Goal: Task Accomplishment & Management: Manage account settings

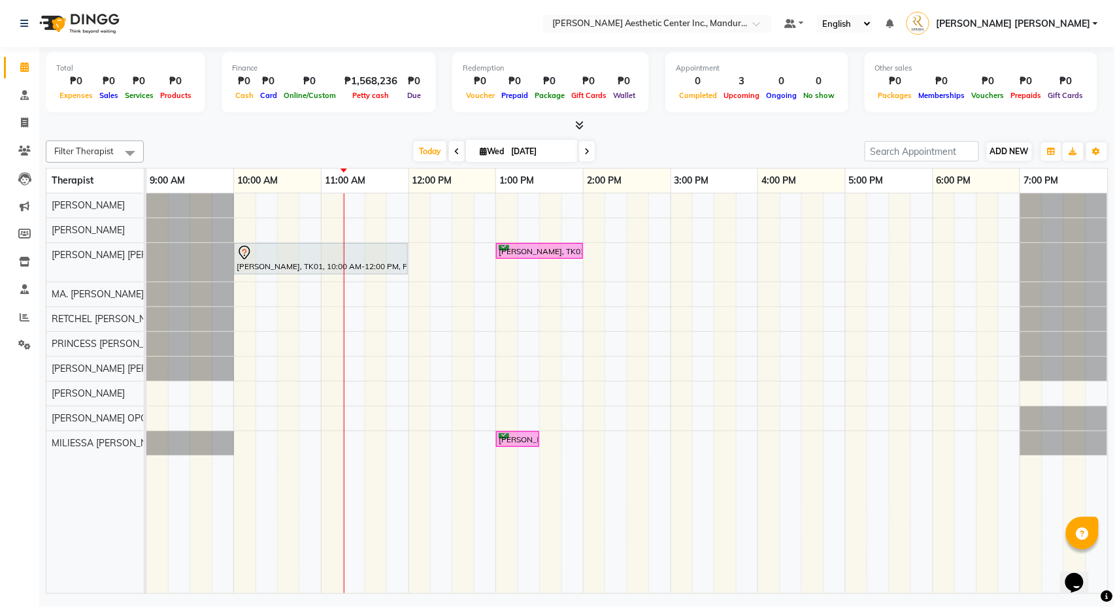
click at [996, 152] on span "ADD NEW" at bounding box center [1009, 151] width 39 height 10
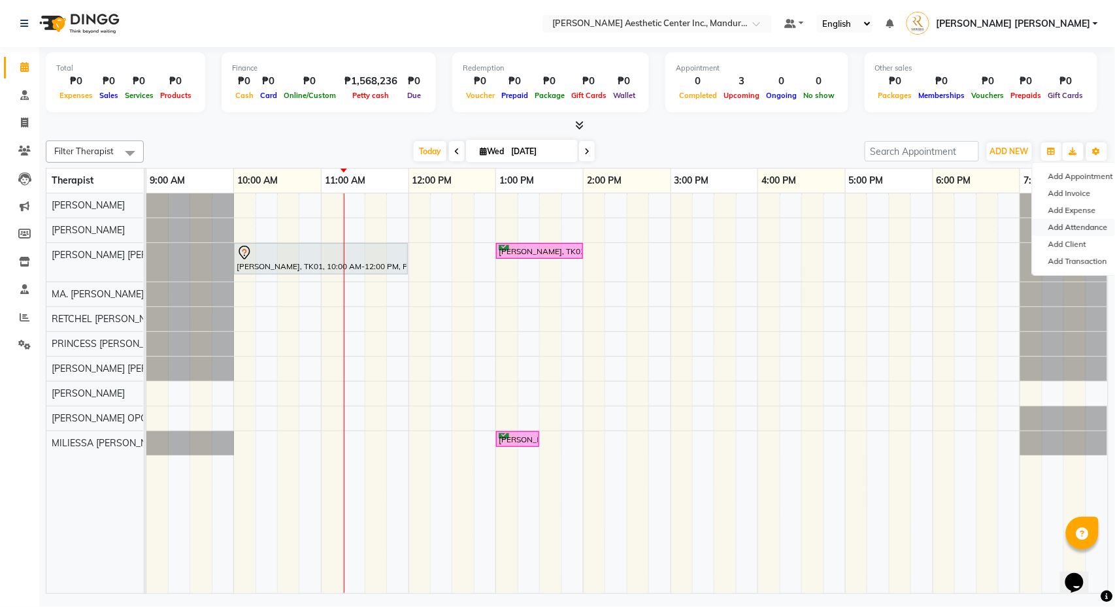
click at [1039, 226] on link "Add Attendance" at bounding box center [1084, 227] width 103 height 17
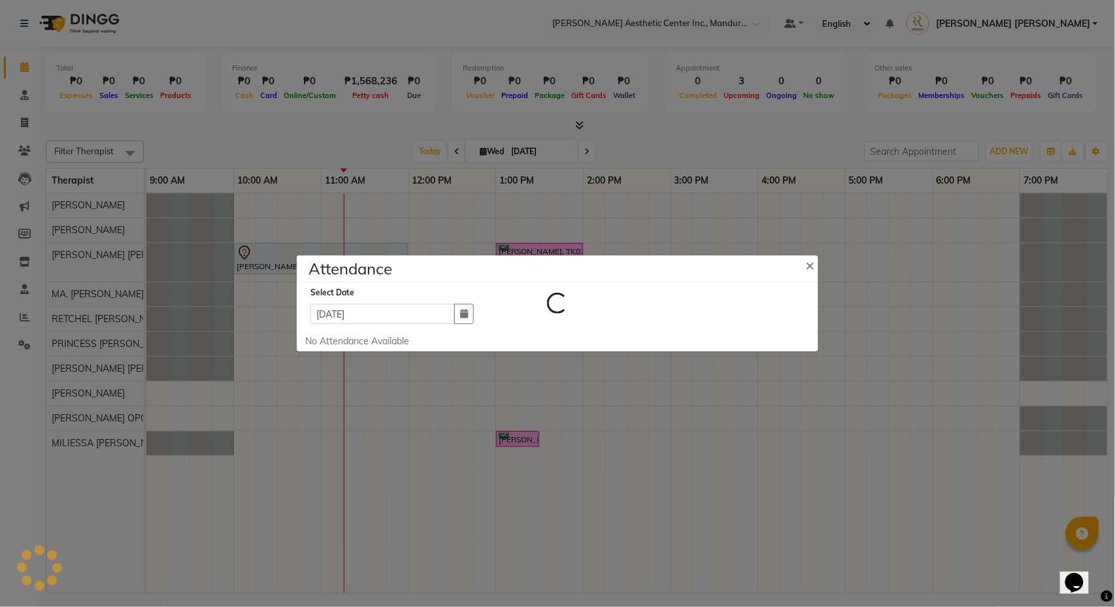
select select "A"
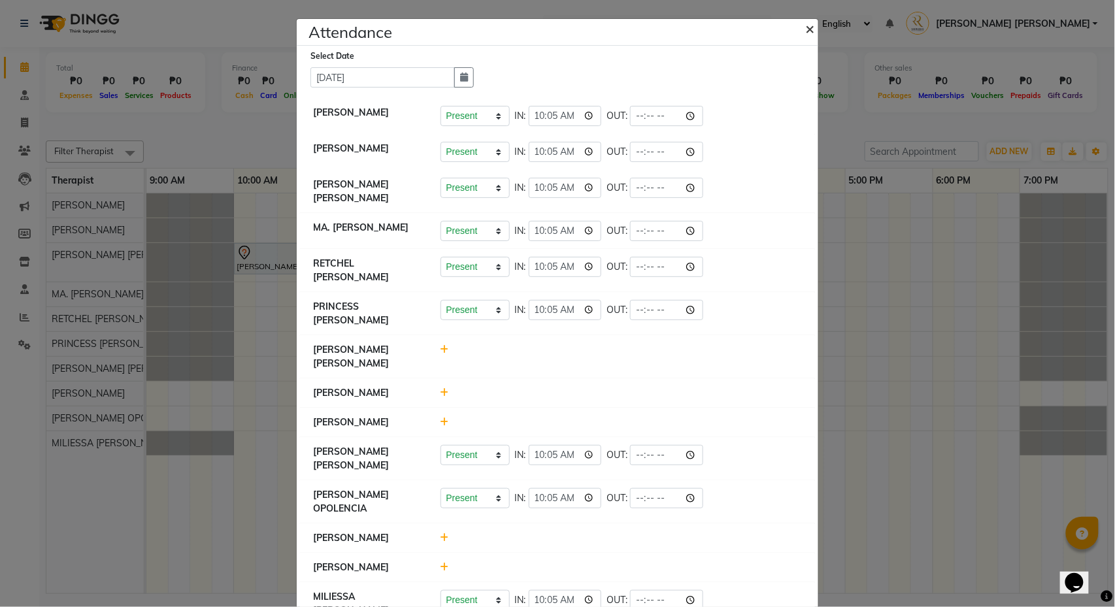
click at [808, 32] on span "×" at bounding box center [809, 28] width 9 height 20
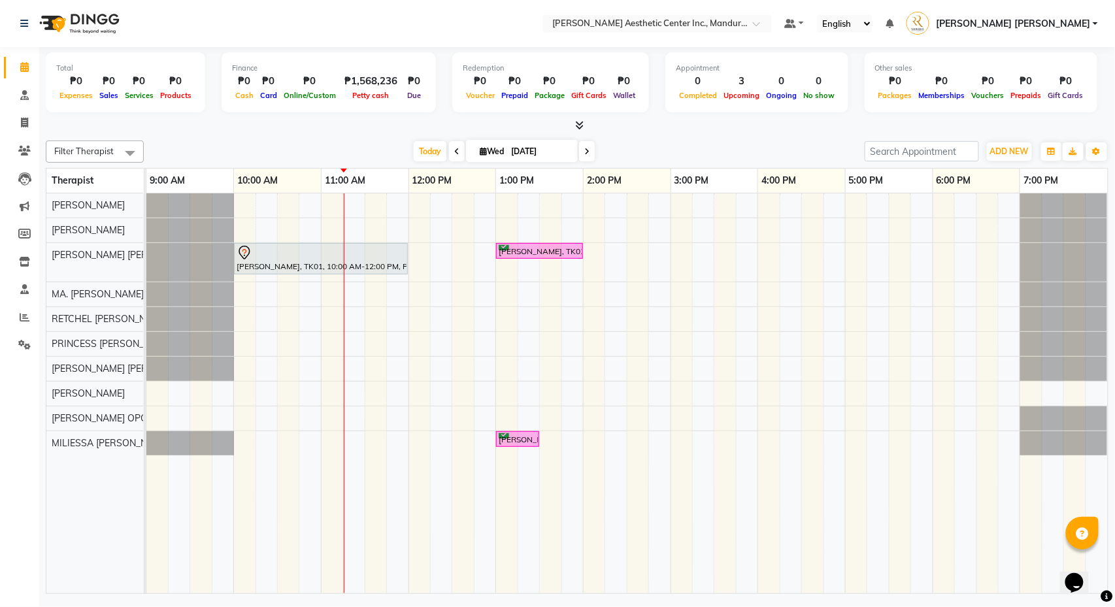
click at [454, 154] on icon at bounding box center [456, 152] width 5 height 8
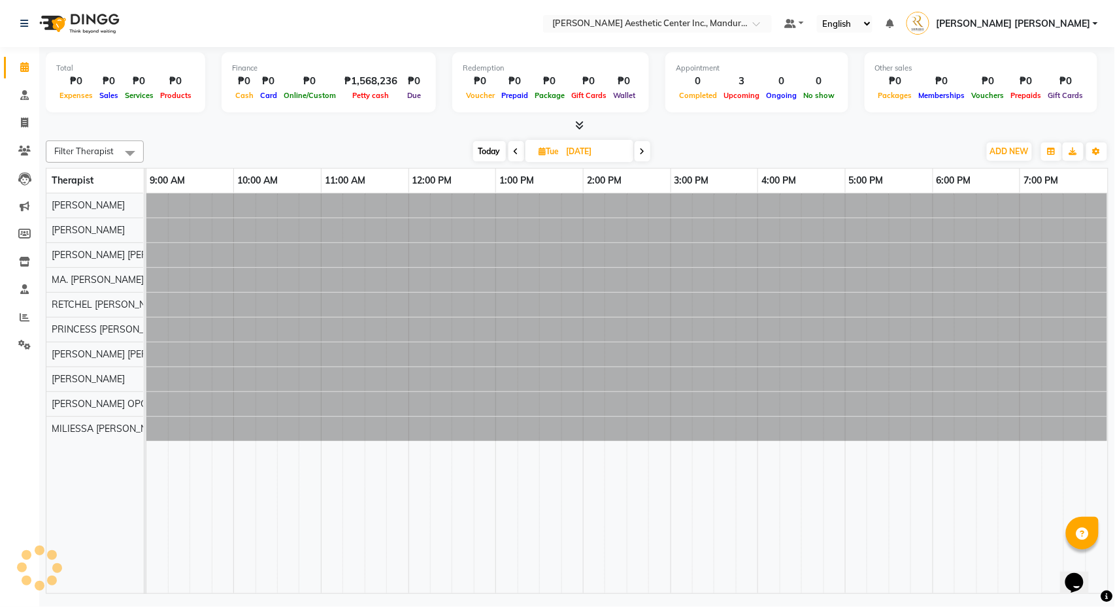
type input "09/30/2025"
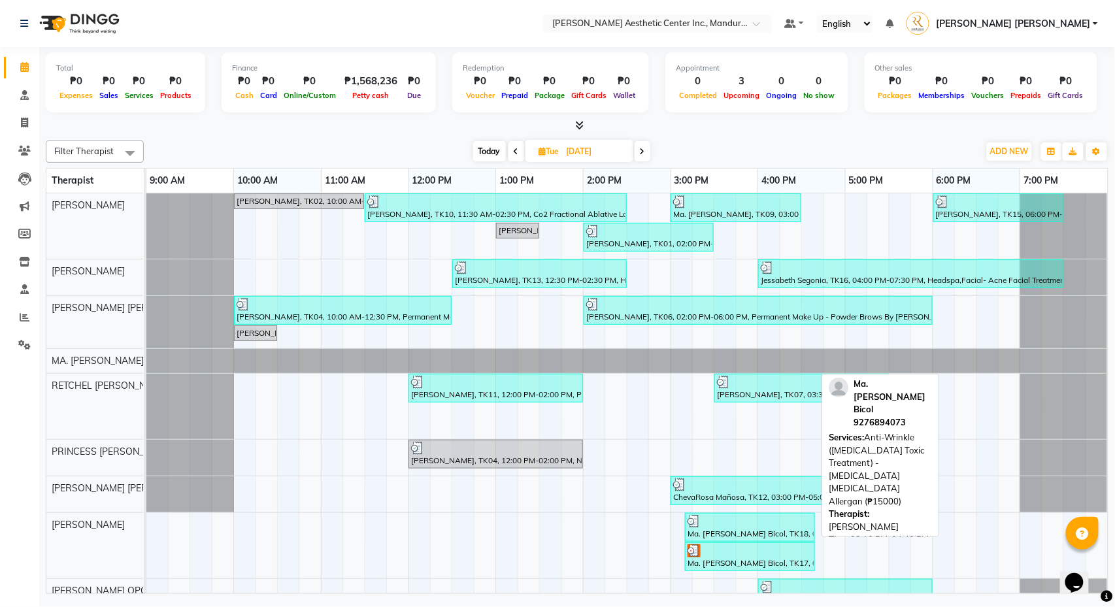
click at [740, 531] on div "Ma. Shiela Bicol, TK18, 03:10 PM-04:40 PM, Anti-Wrinkle (Botulinum Toxic Treatm…" at bounding box center [749, 527] width 127 height 25
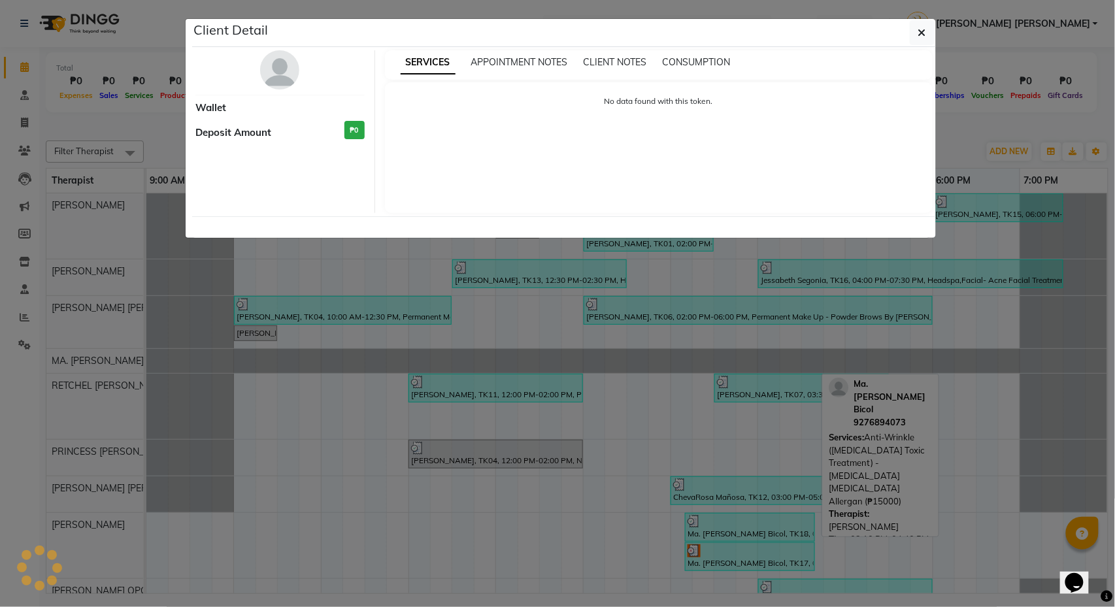
select select "3"
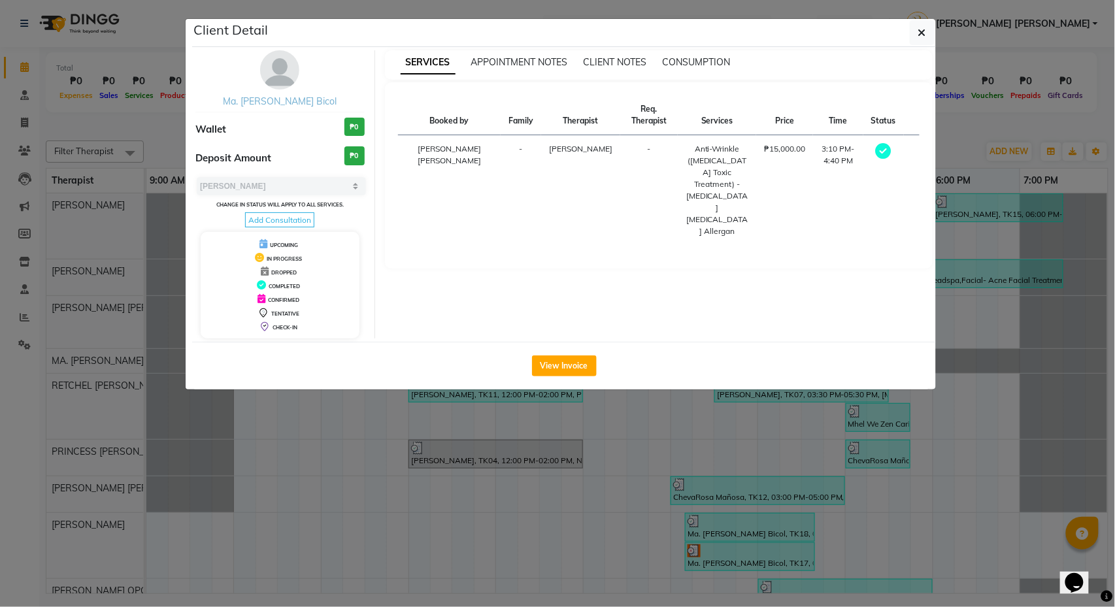
click at [303, 105] on link "Ma. Shiela Bicol" at bounding box center [280, 101] width 114 height 12
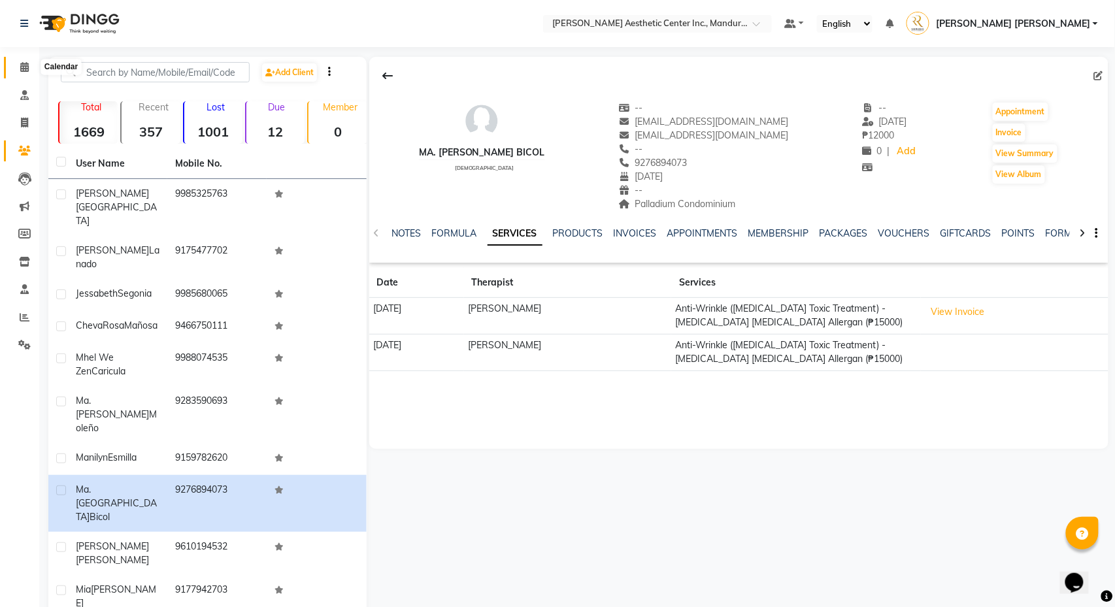
click at [16, 67] on span at bounding box center [24, 67] width 23 height 15
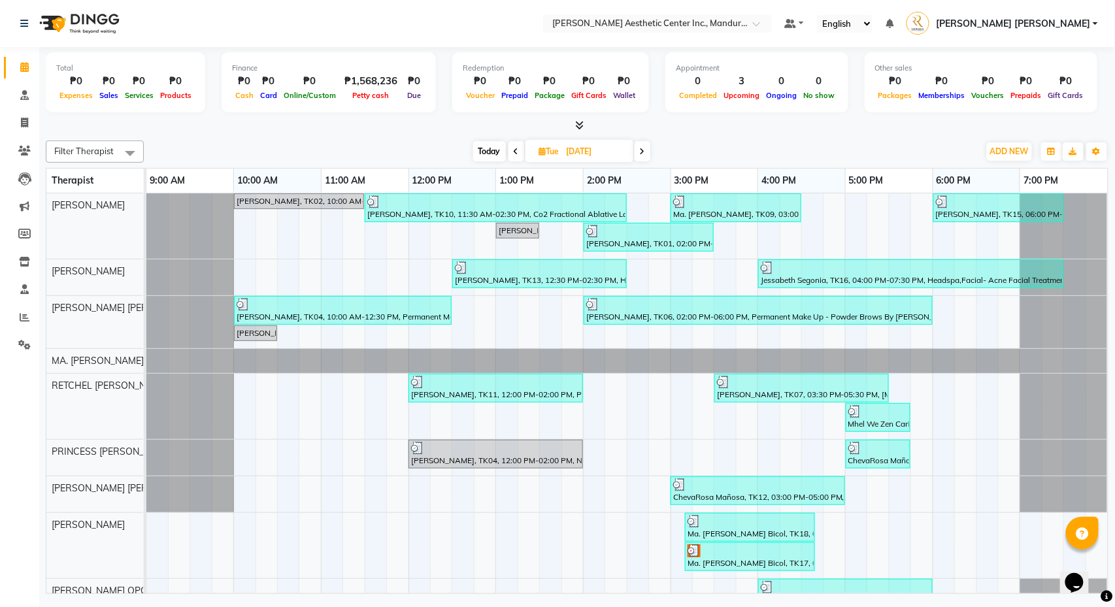
click at [641, 152] on icon at bounding box center [642, 152] width 5 height 8
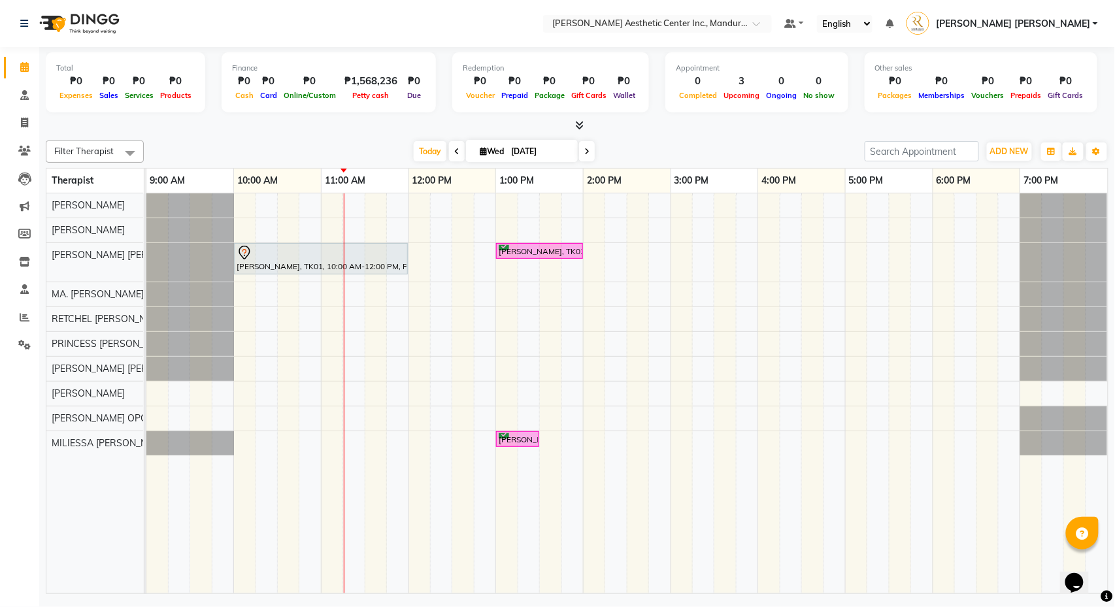
click at [584, 152] on icon at bounding box center [586, 152] width 5 height 8
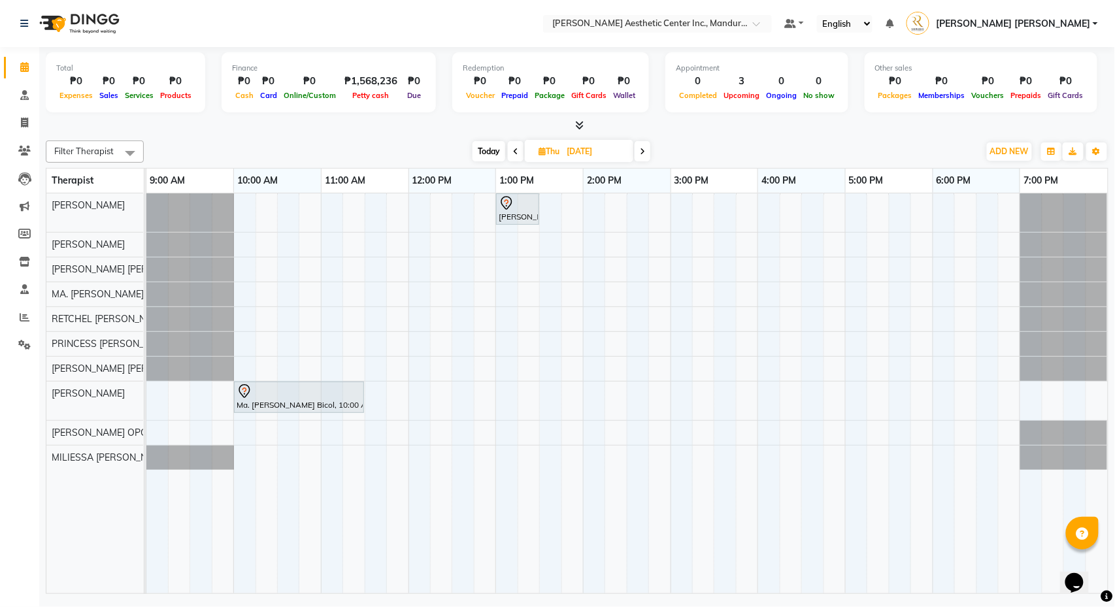
click at [492, 152] on span "Today" at bounding box center [489, 151] width 33 height 20
type input "[DATE]"
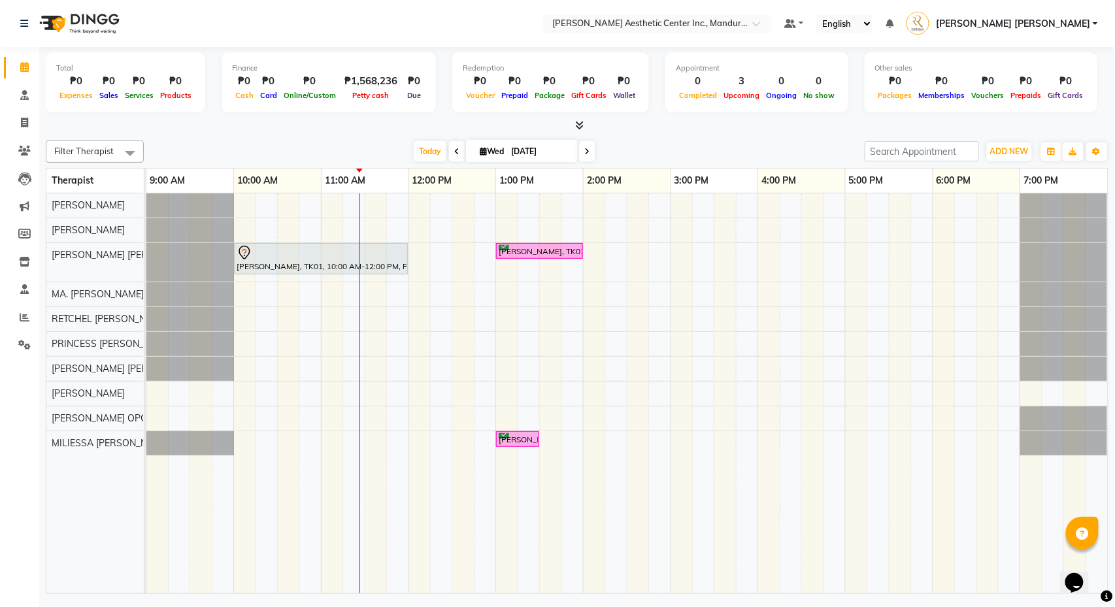
click at [529, 145] on input "[DATE]" at bounding box center [539, 152] width 65 height 20
select select "10"
select select "2025"
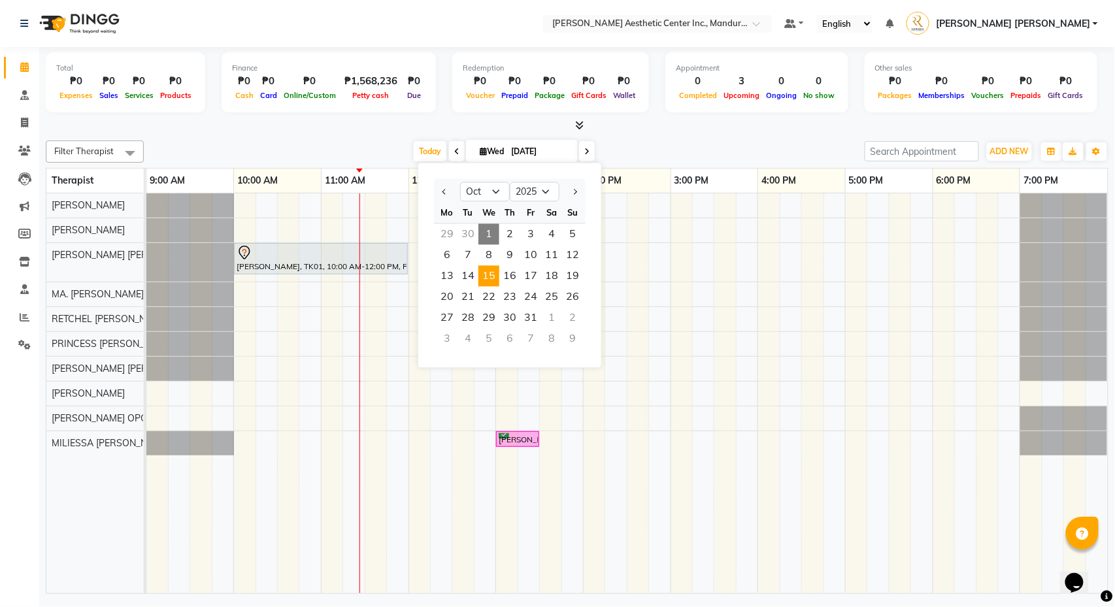
click at [493, 275] on span "15" at bounding box center [488, 276] width 21 height 21
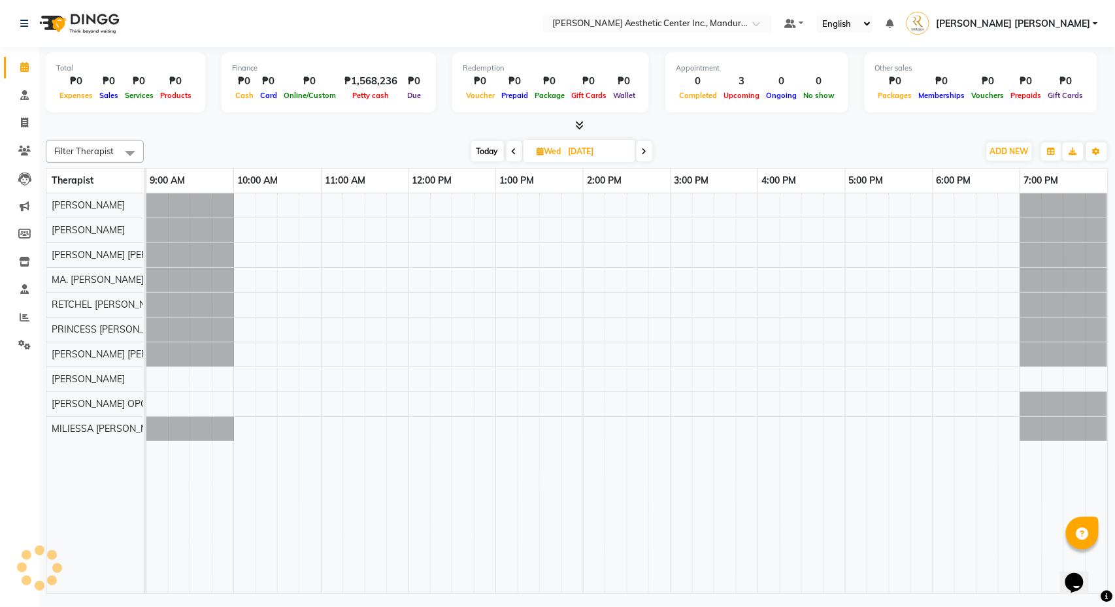
type input "10/15/2025"
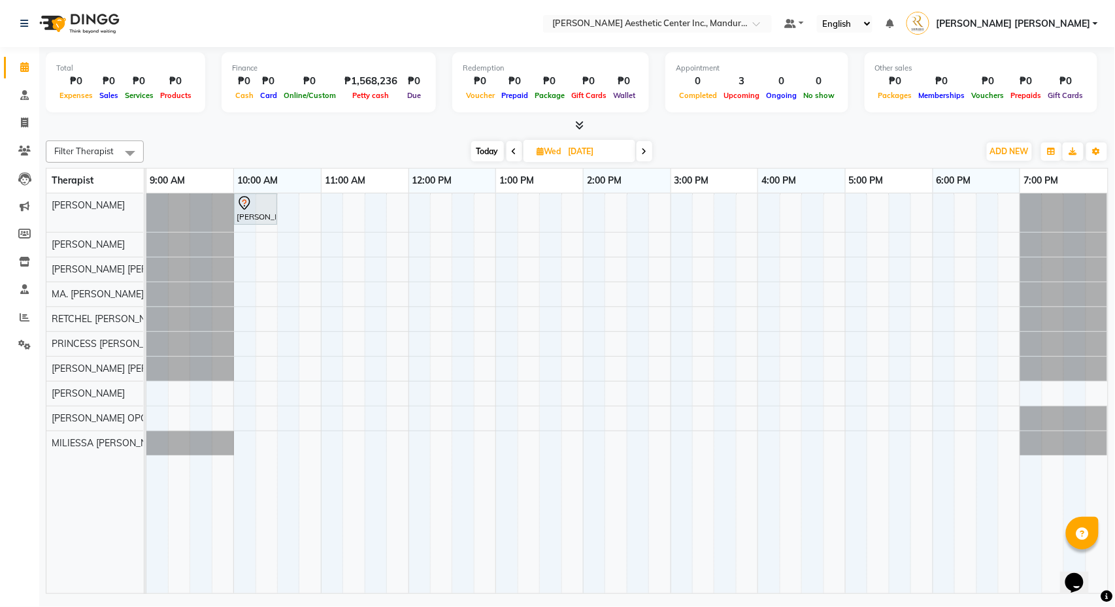
click at [419, 275] on div "Edna Negre, 10:00 AM-10:30 AM, Picosure/Picosecond - Face (Hyperpigmentation & …" at bounding box center [627, 393] width 962 height 400
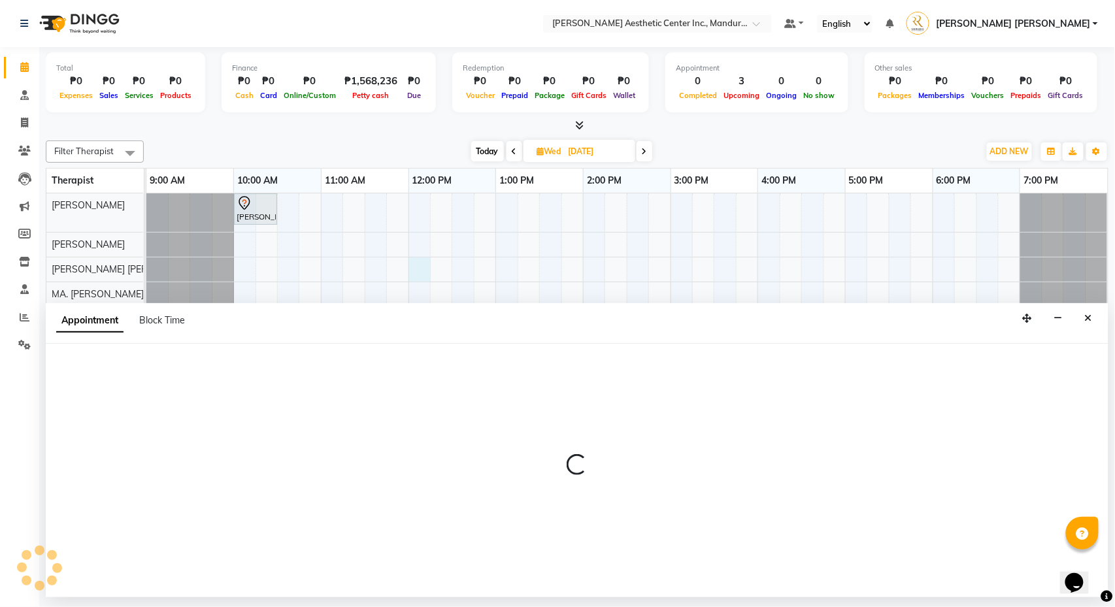
select select "46409"
select select "720"
select select "tentative"
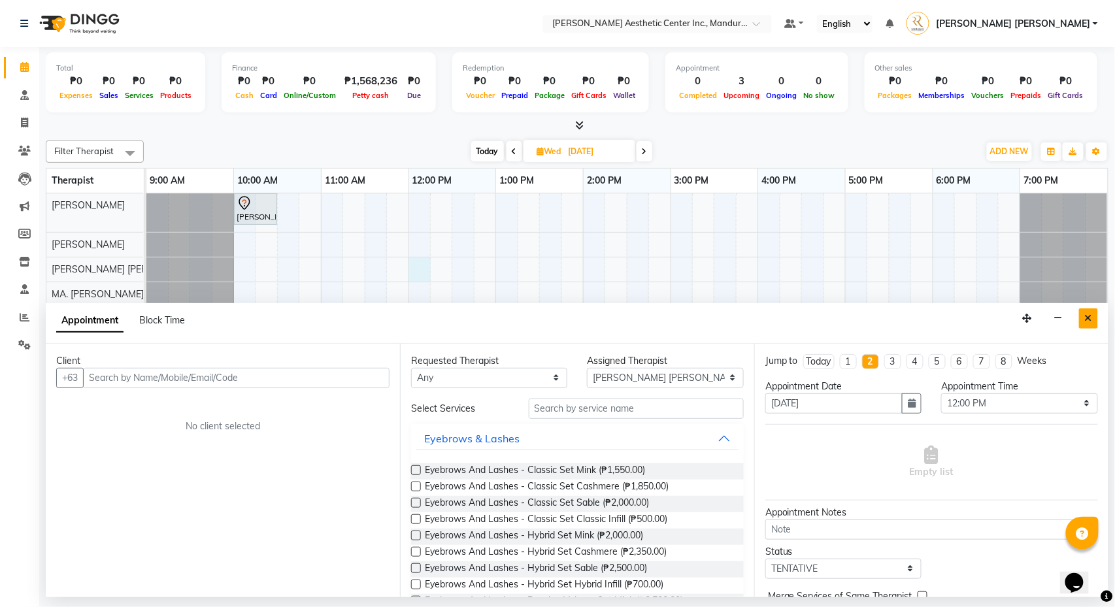
click at [1091, 320] on icon "Close" at bounding box center [1088, 318] width 7 height 9
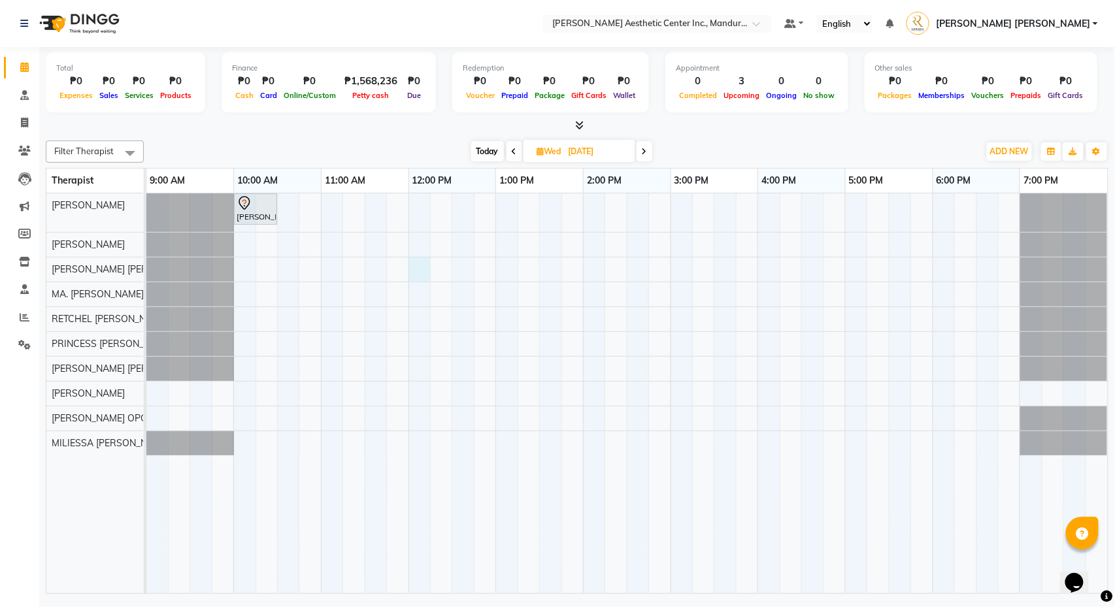
click at [424, 273] on div "Edna Negre, 10:00 AM-10:30 AM, Picosure/Picosecond - Face (Hyperpigmentation & …" at bounding box center [627, 393] width 962 height 400
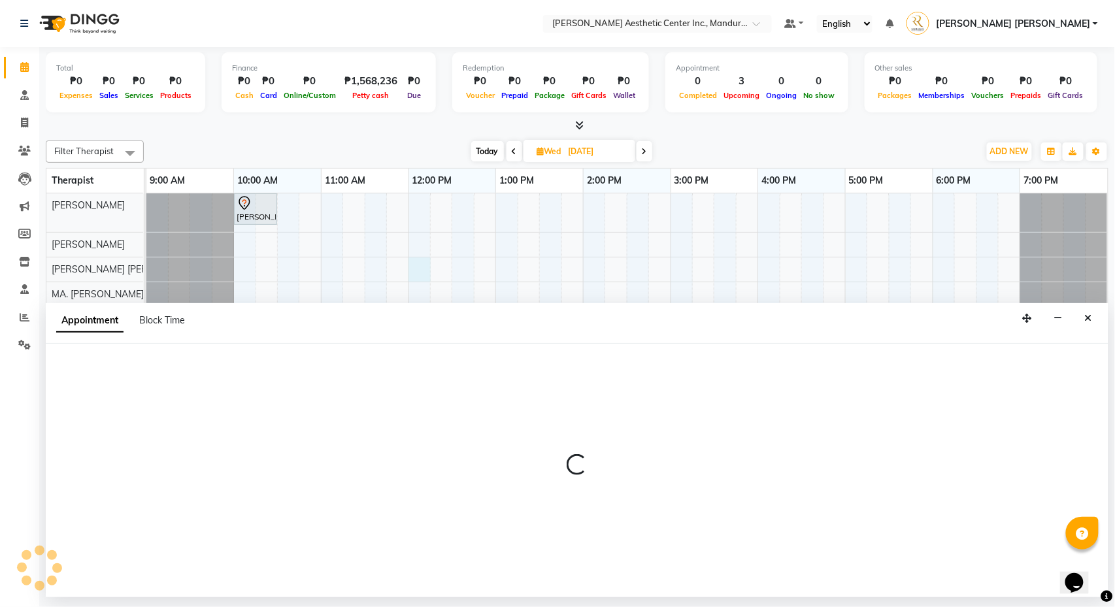
select select "46409"
select select "720"
select select "tentative"
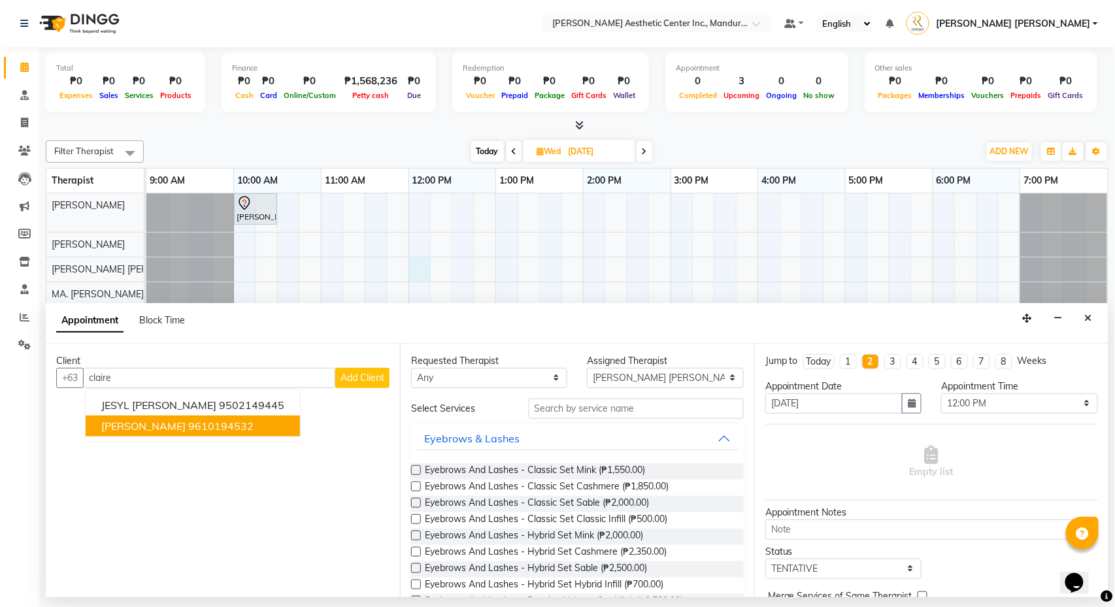
click at [166, 429] on span "[PERSON_NAME]" at bounding box center [143, 426] width 84 height 13
type input "9610194532"
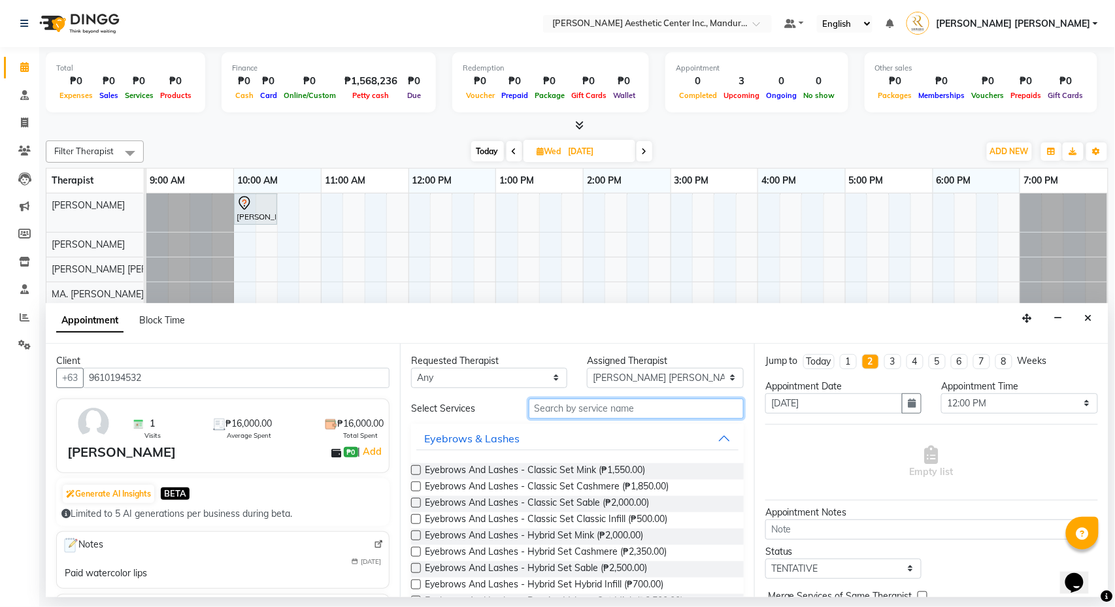
click at [554, 418] on input "text" at bounding box center [636, 409] width 215 height 20
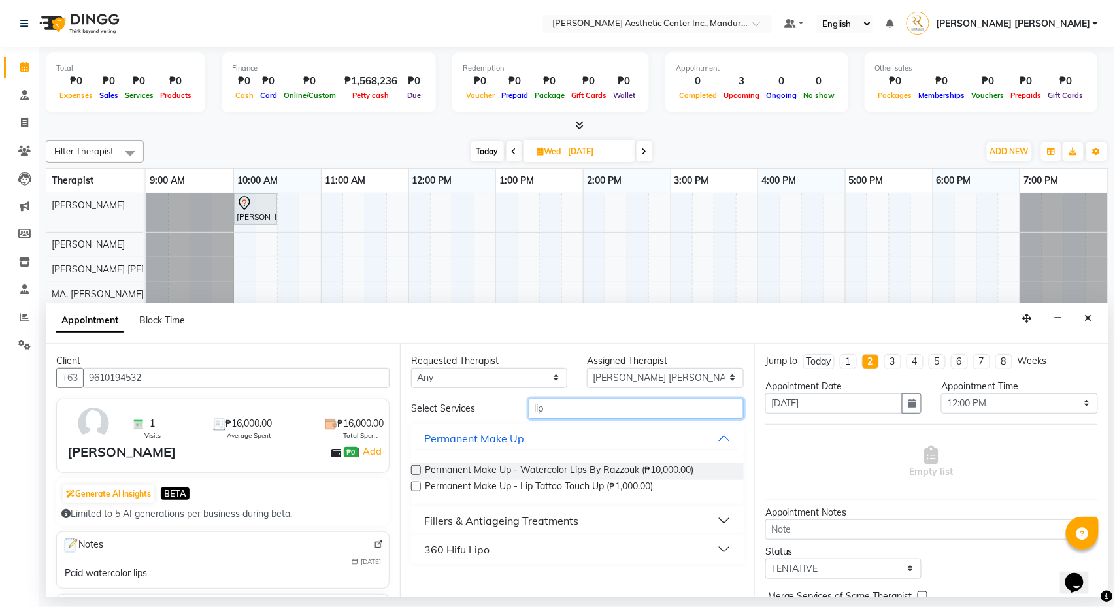
type input "lip"
click at [414, 485] on label at bounding box center [416, 487] width 10 height 10
click at [414, 485] on input "checkbox" at bounding box center [415, 488] width 8 height 8
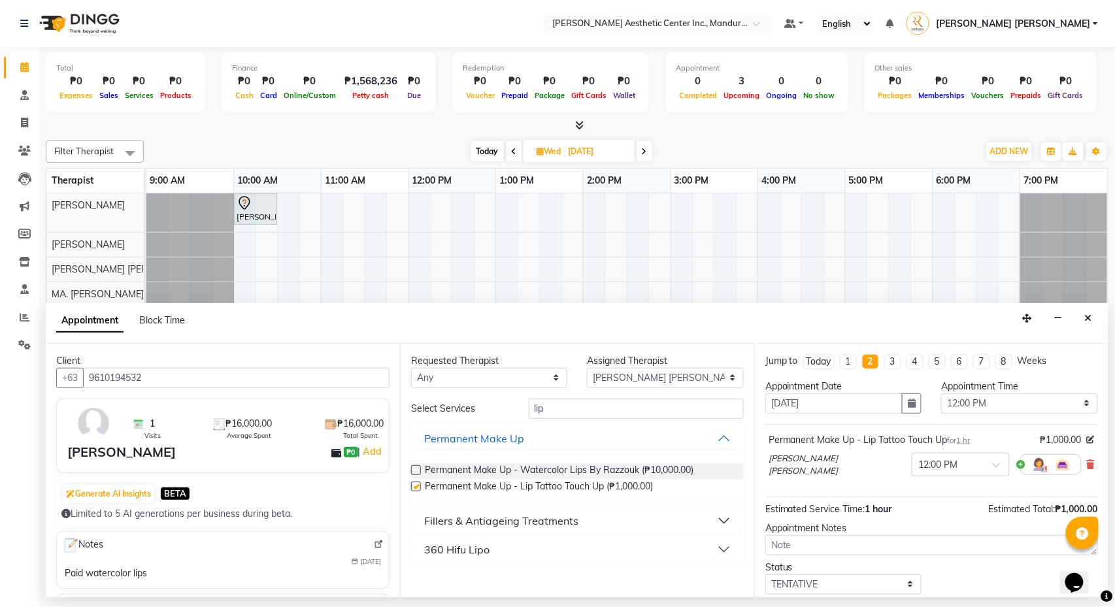
checkbox input "false"
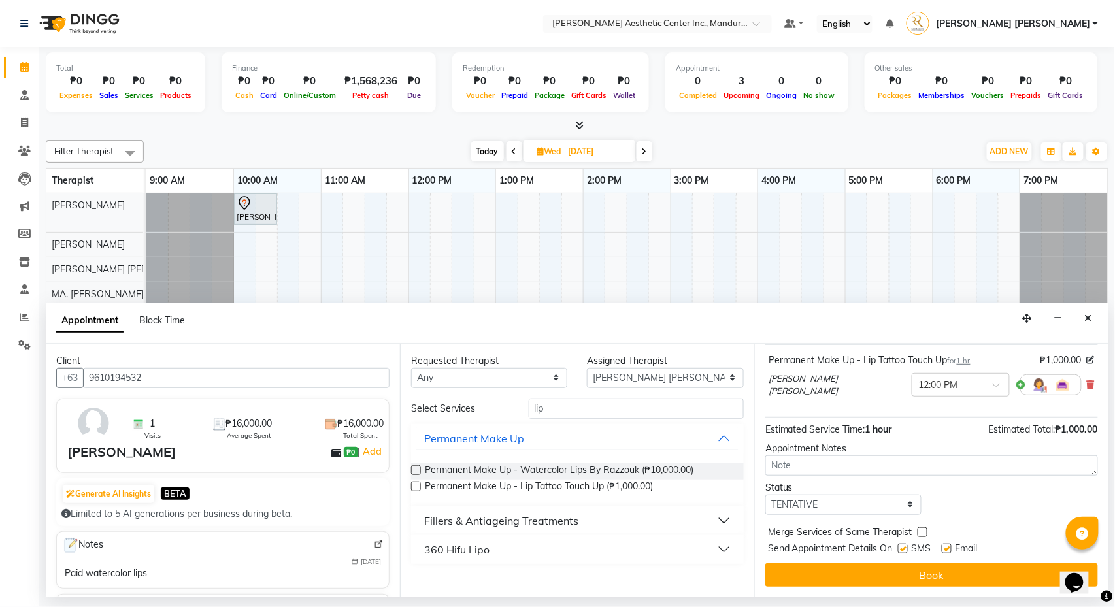
scroll to position [82, 0]
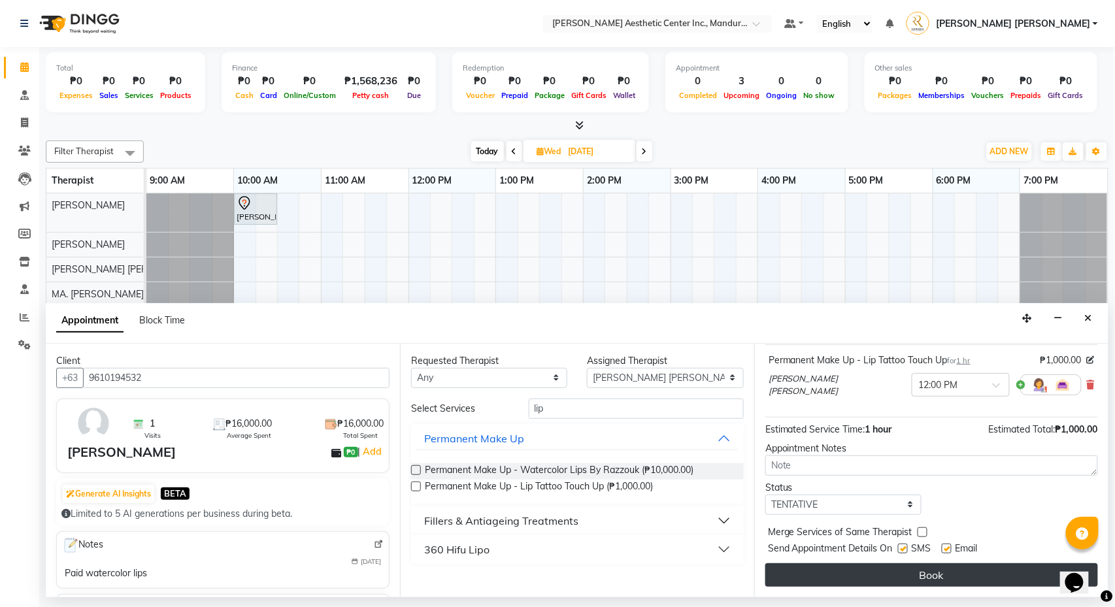
click at [892, 574] on button "Book" at bounding box center [931, 575] width 333 height 24
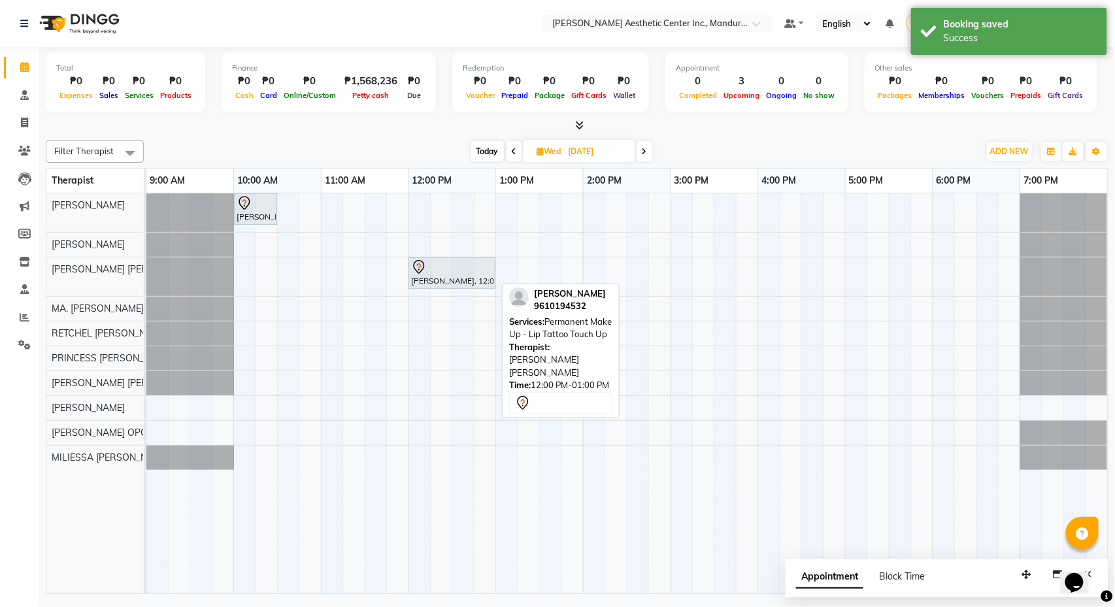
click at [463, 268] on div at bounding box center [452, 268] width 82 height 16
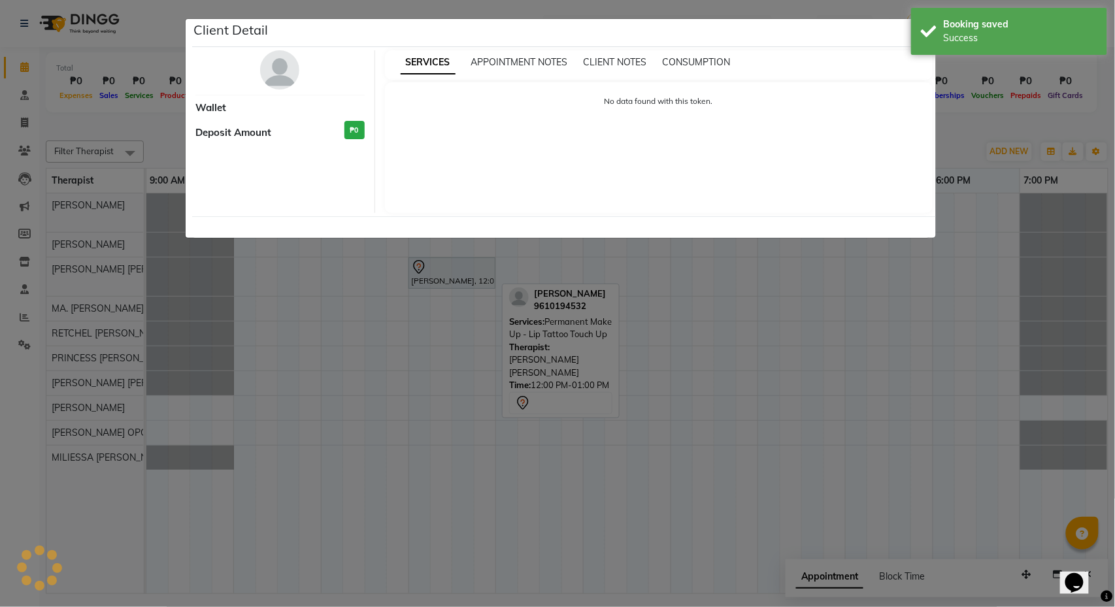
select select "7"
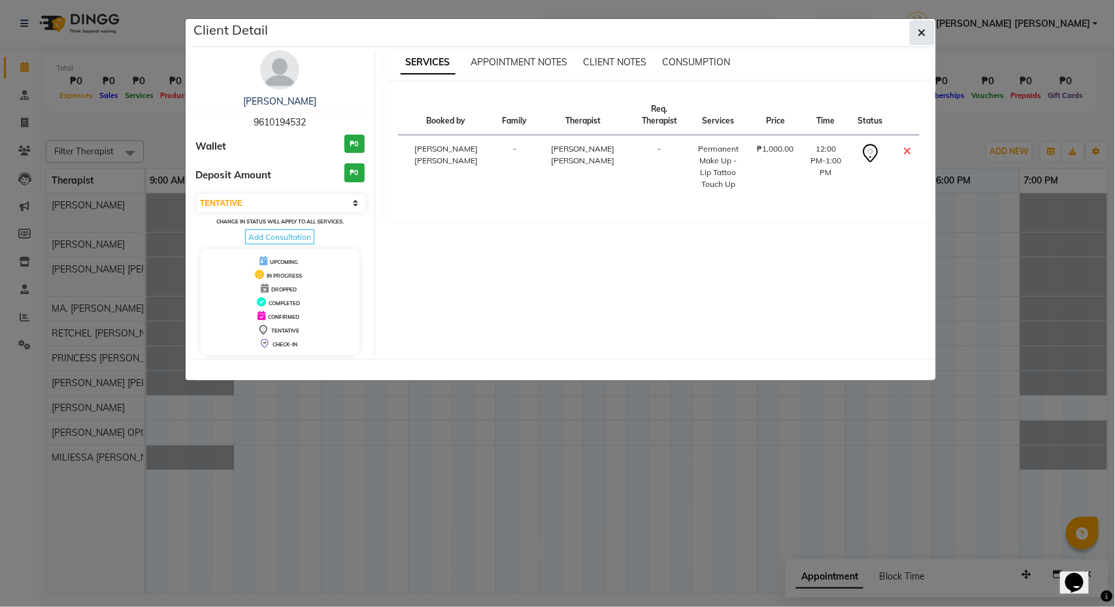
click at [923, 34] on icon "button" at bounding box center [922, 32] width 8 height 10
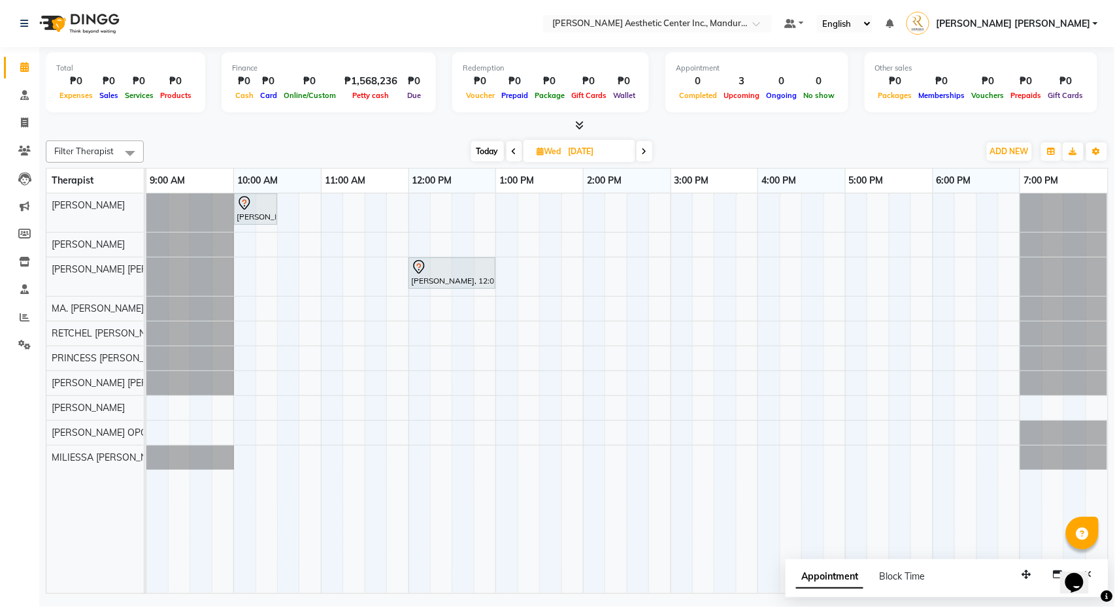
click at [484, 150] on span "Today" at bounding box center [487, 151] width 33 height 20
type input "[DATE]"
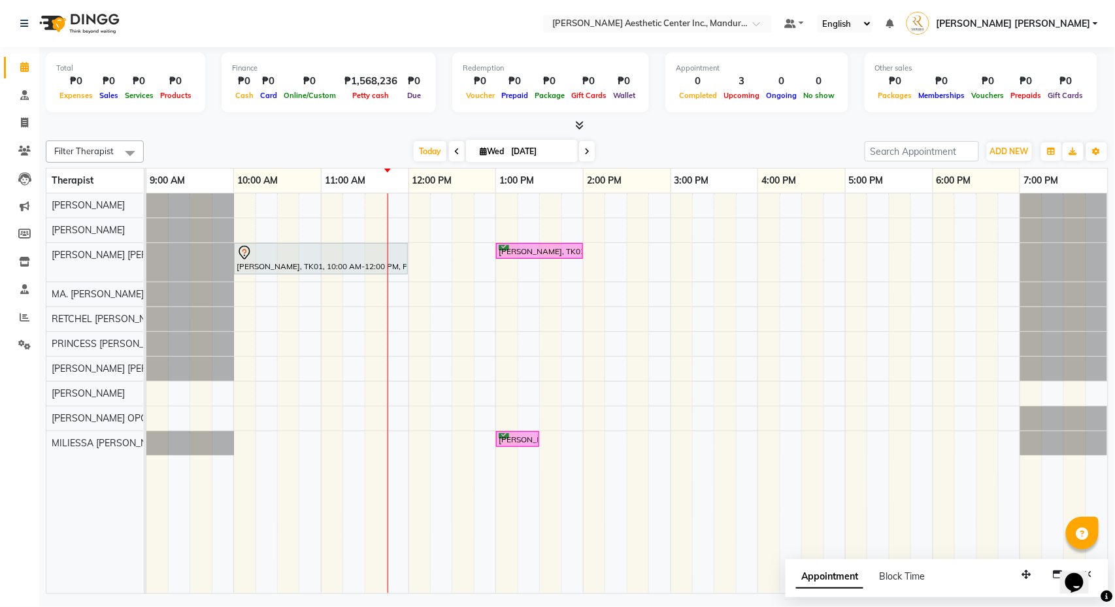
click at [594, 356] on div "Claire Salcedo, TK01, 10:00 AM-12:00 PM, Permanent Make Up - Watercolor Lips By…" at bounding box center [627, 393] width 962 height 400
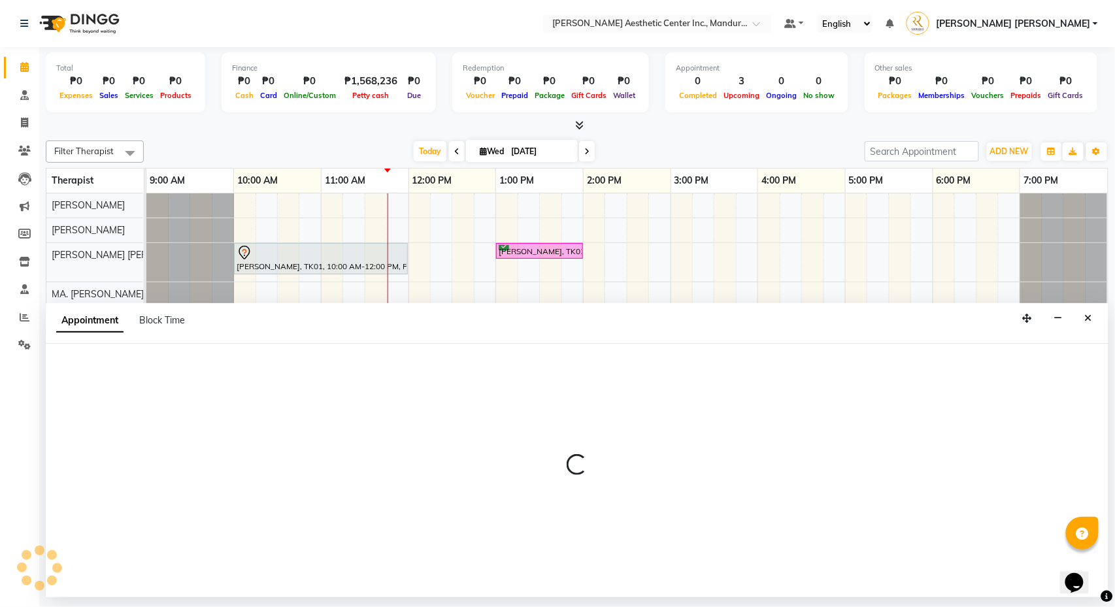
select select "46412"
select select "tentative"
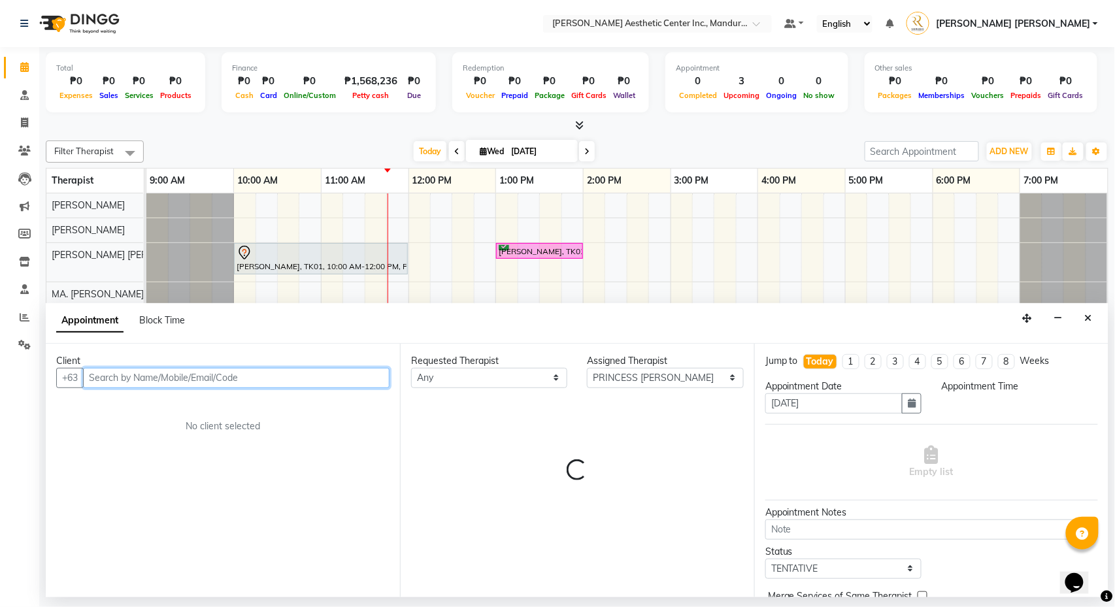
select select "840"
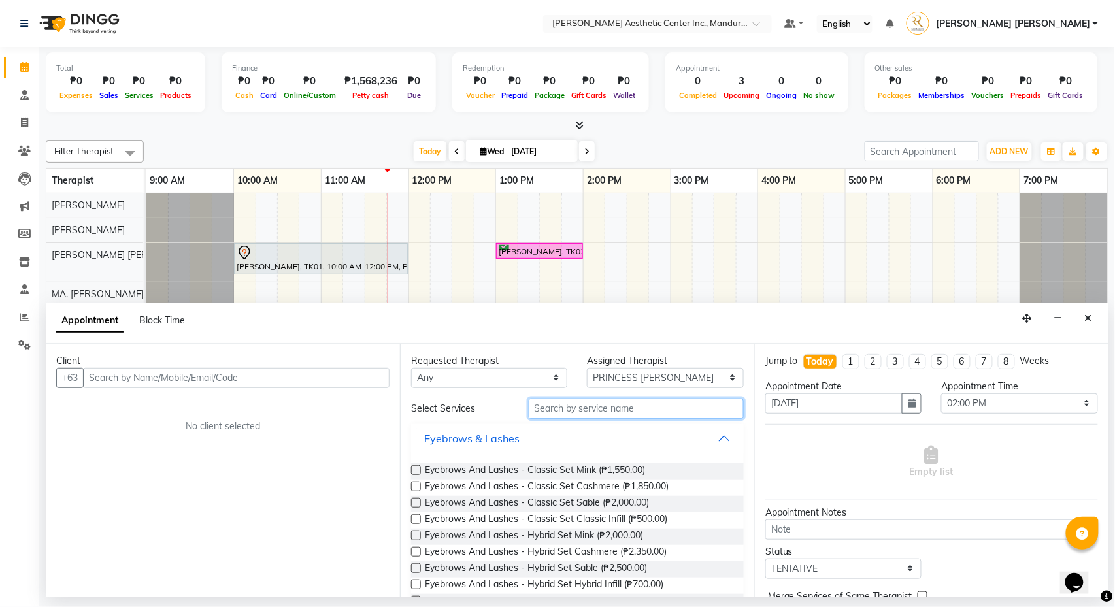
click at [631, 417] on input "text" at bounding box center [636, 409] width 215 height 20
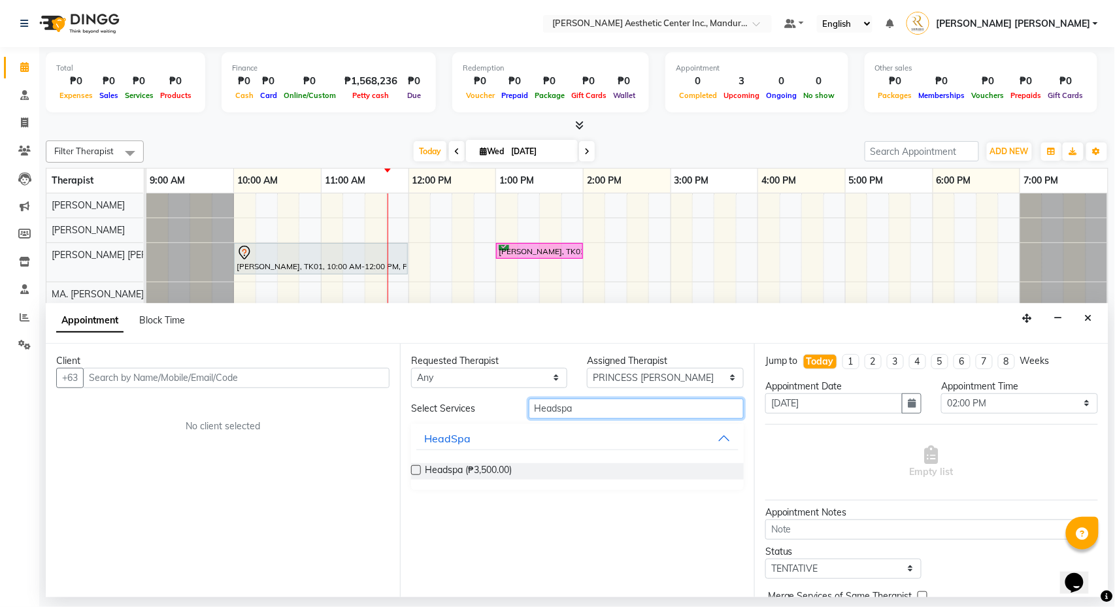
type input "Headspa"
drag, startPoint x: 447, startPoint y: 518, endPoint x: 417, endPoint y: 469, distance: 57.0
click at [417, 469] on label at bounding box center [416, 470] width 10 height 10
click at [417, 469] on input "checkbox" at bounding box center [415, 471] width 8 height 8
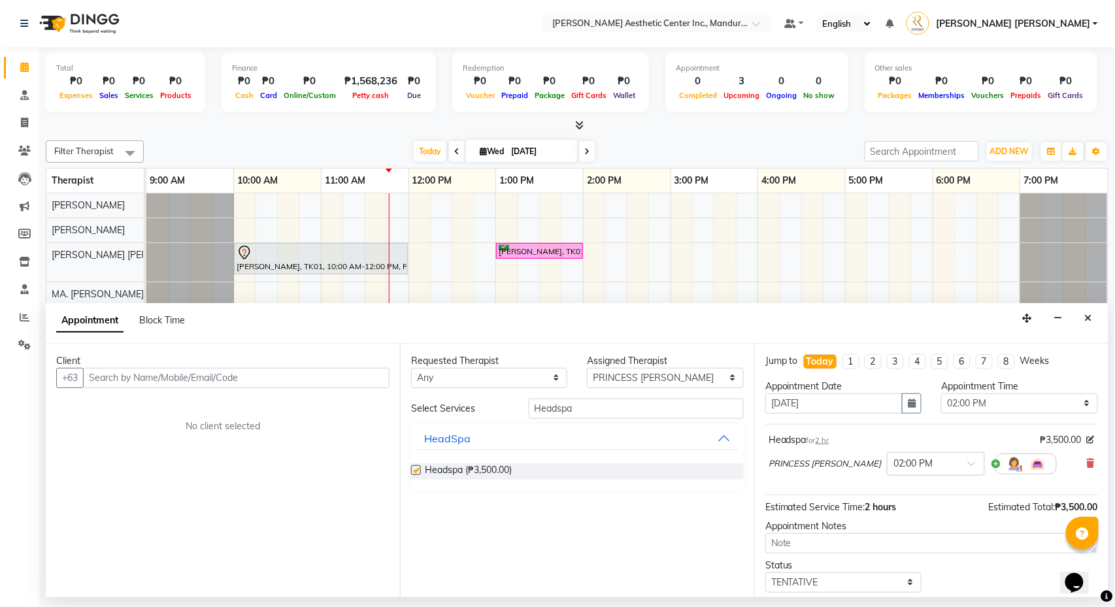
checkbox input "false"
click at [1087, 468] on icon at bounding box center [1091, 463] width 8 height 9
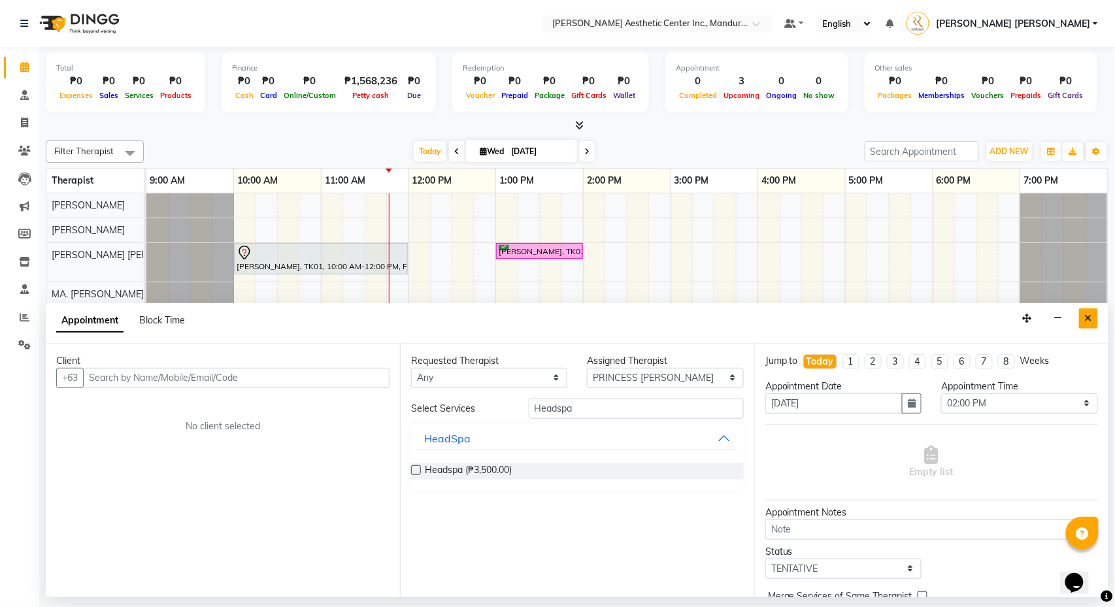
click at [1092, 314] on icon "Close" at bounding box center [1088, 318] width 7 height 9
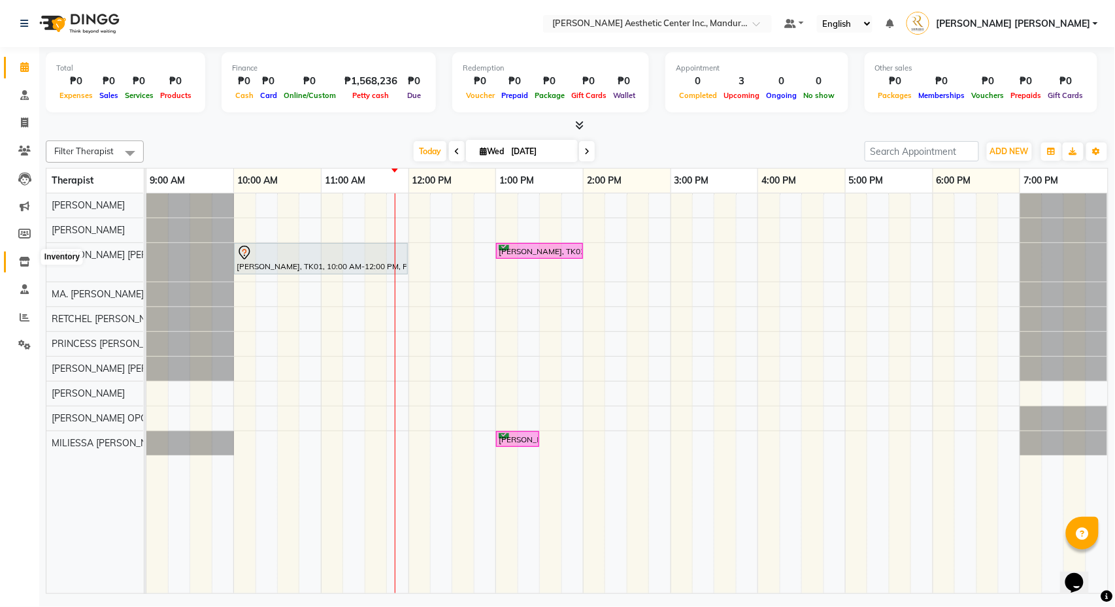
click at [24, 257] on icon at bounding box center [24, 262] width 11 height 10
select select
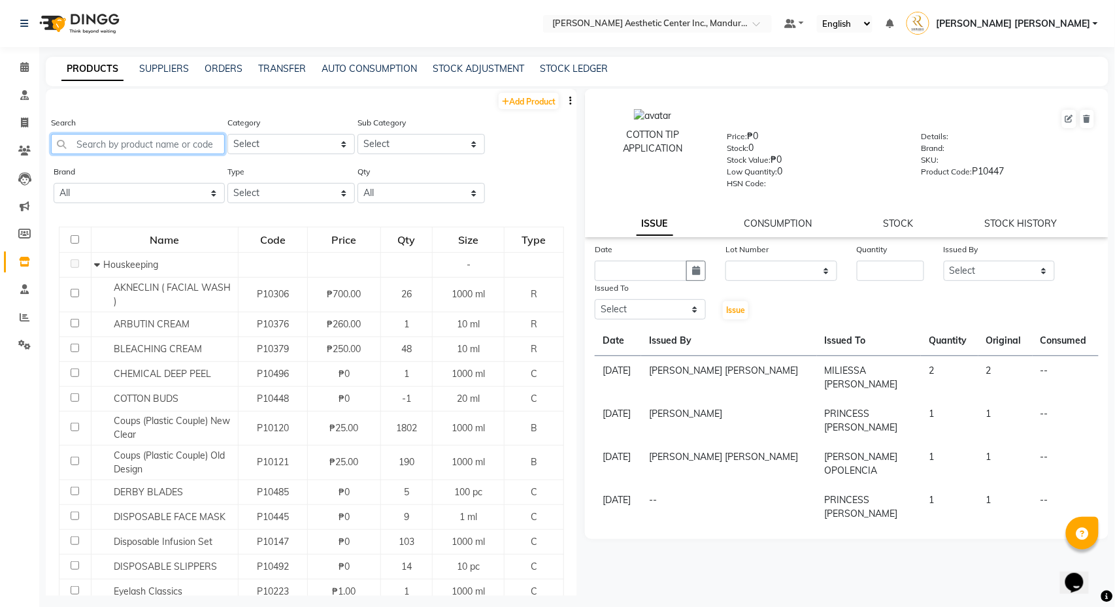
click at [161, 144] on input "text" at bounding box center [138, 144] width 174 height 20
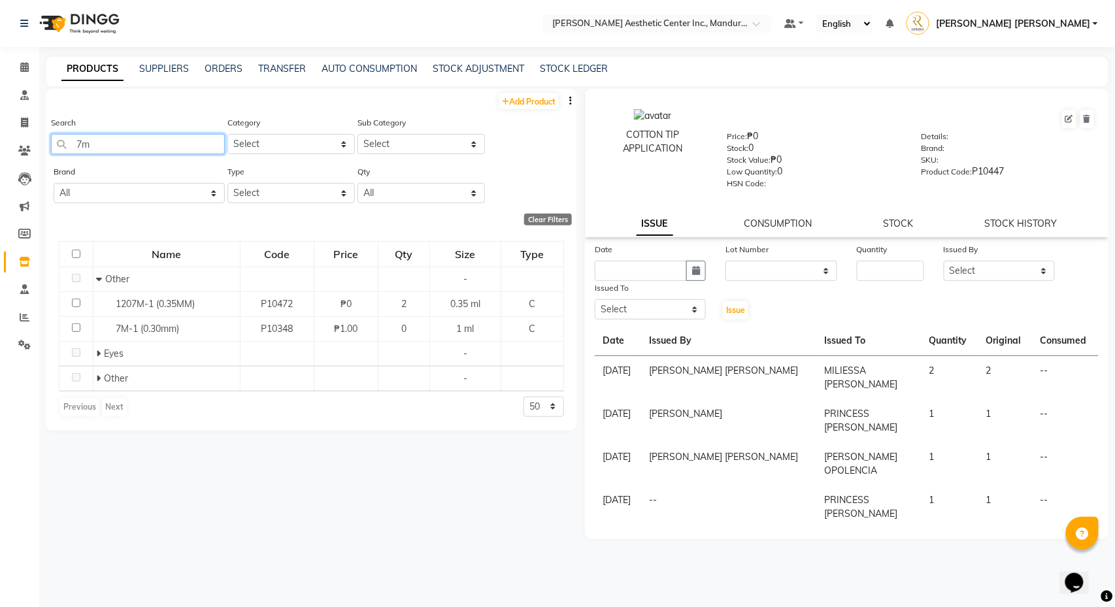
type input "7"
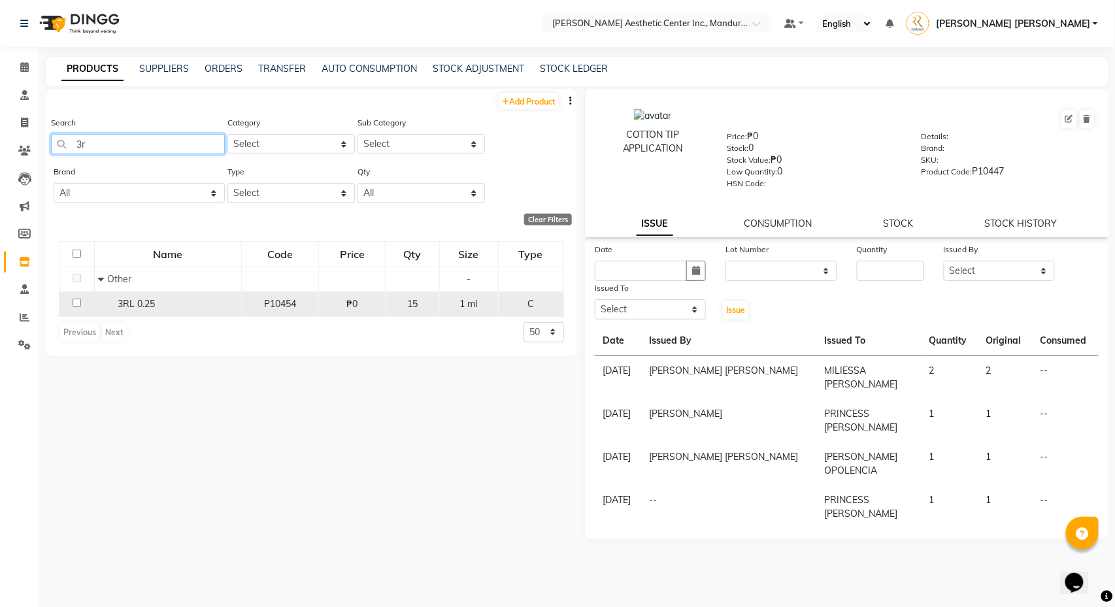
type input "3r"
click at [73, 307] on input "checkbox" at bounding box center [77, 303] width 8 height 8
checkbox input "true"
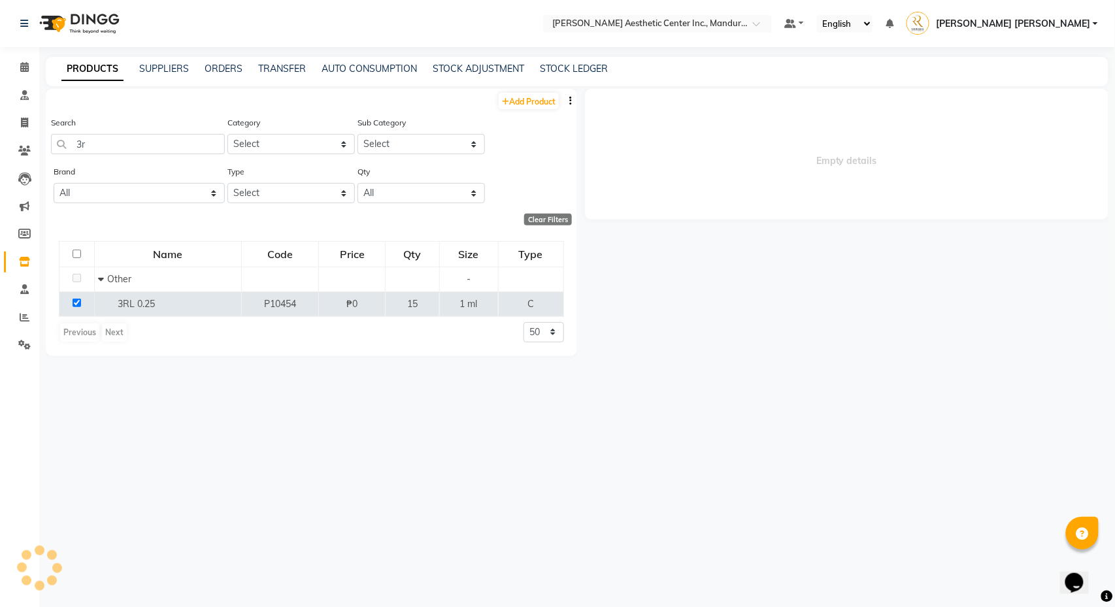
select select
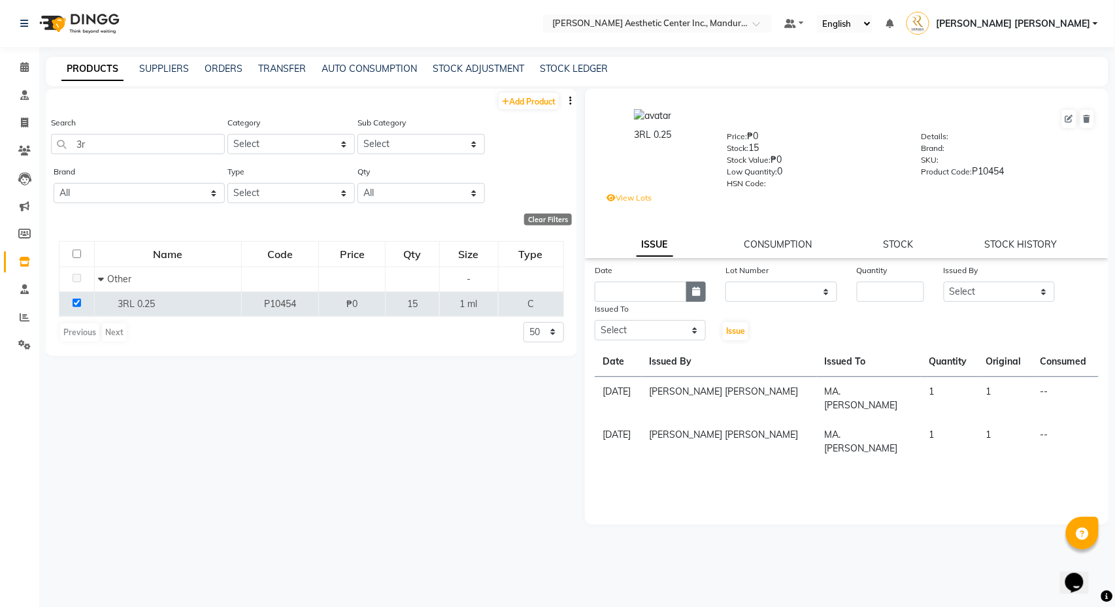
click at [696, 292] on icon "button" at bounding box center [696, 291] width 8 height 9
select select "10"
select select "2025"
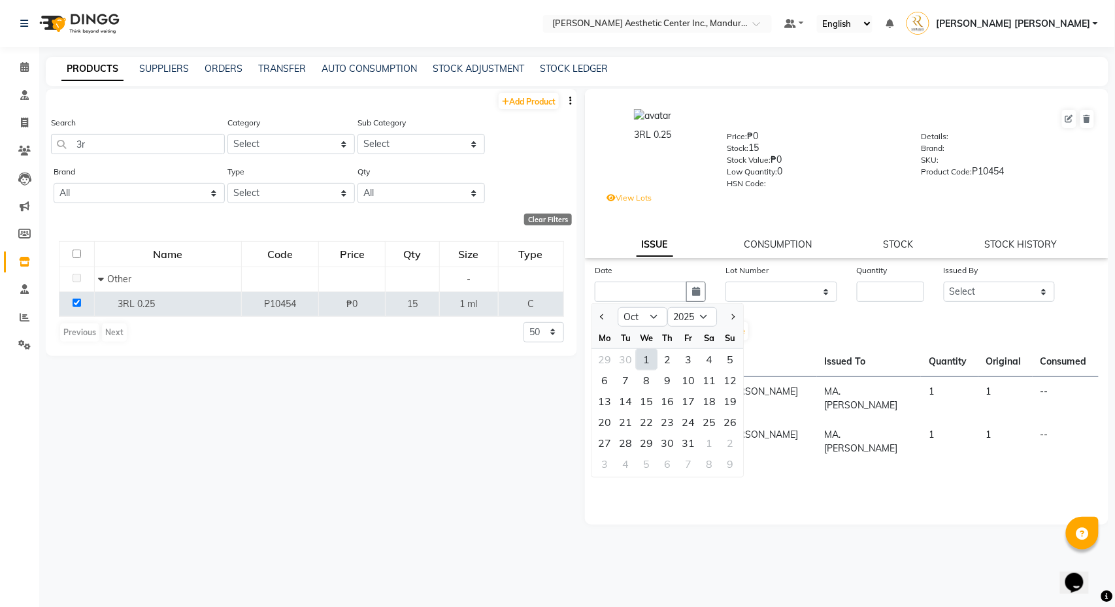
click at [647, 358] on div "1" at bounding box center [647, 359] width 21 height 21
type input "[DATE]"
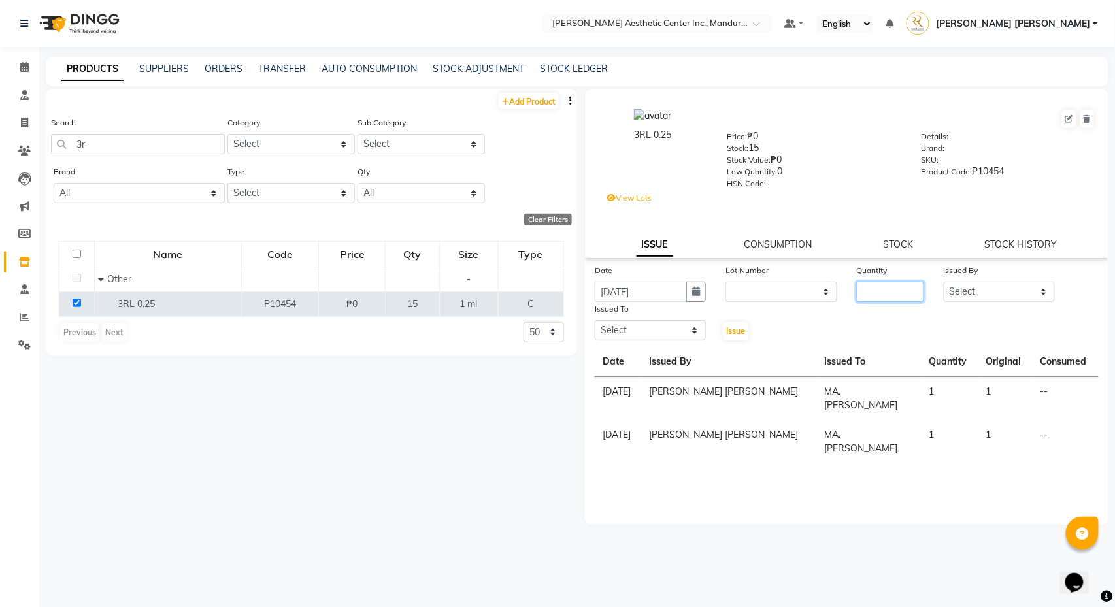
click at [896, 293] on input "number" at bounding box center [891, 292] width 68 height 20
type input "1"
select select "50265"
select select "69743"
click at [737, 332] on span "Issue" at bounding box center [735, 331] width 19 height 10
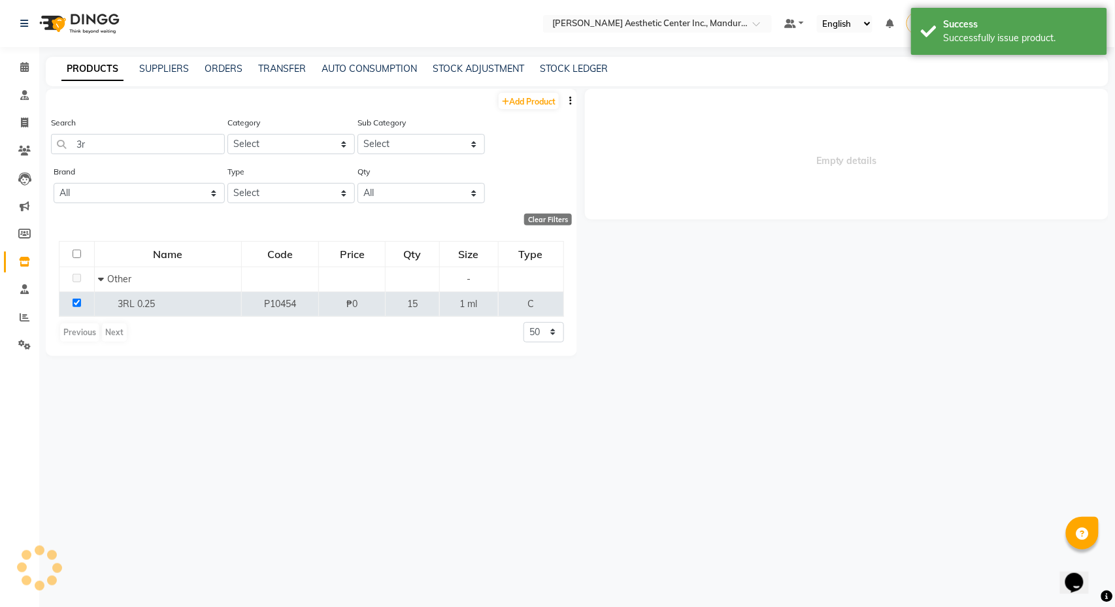
select select
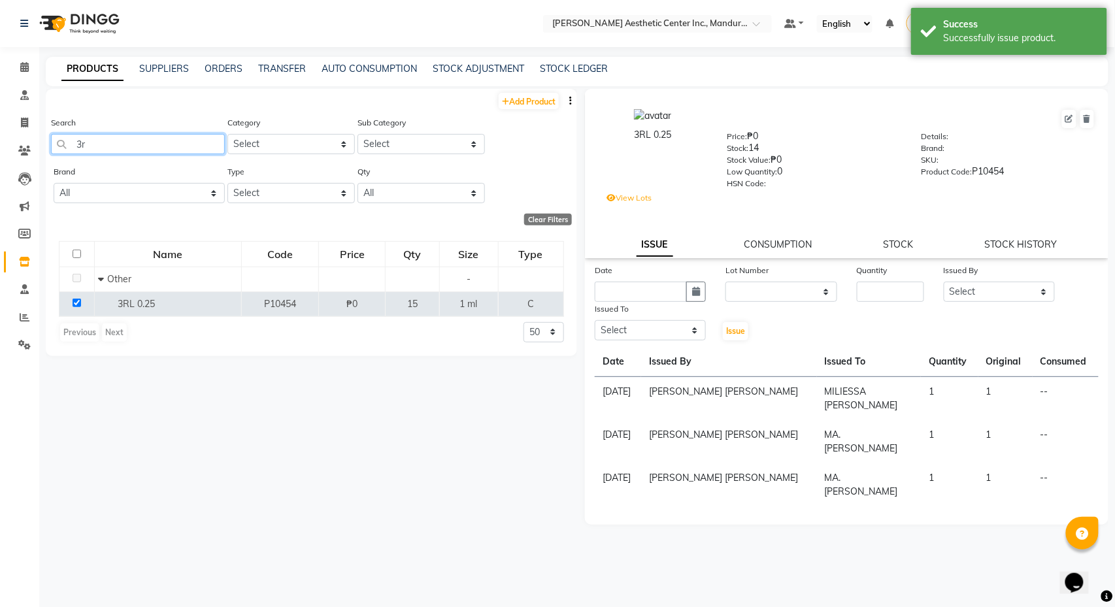
click at [129, 145] on input "3r" at bounding box center [138, 144] width 174 height 20
type input "3"
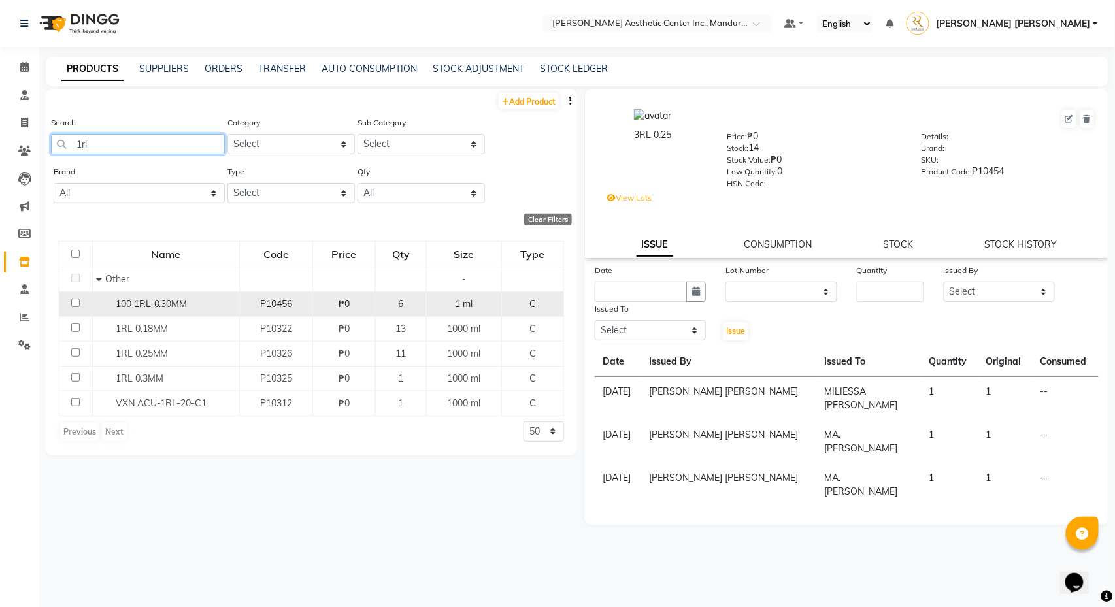
type input "1rl"
click at [76, 307] on input "checkbox" at bounding box center [75, 303] width 8 height 8
checkbox input "true"
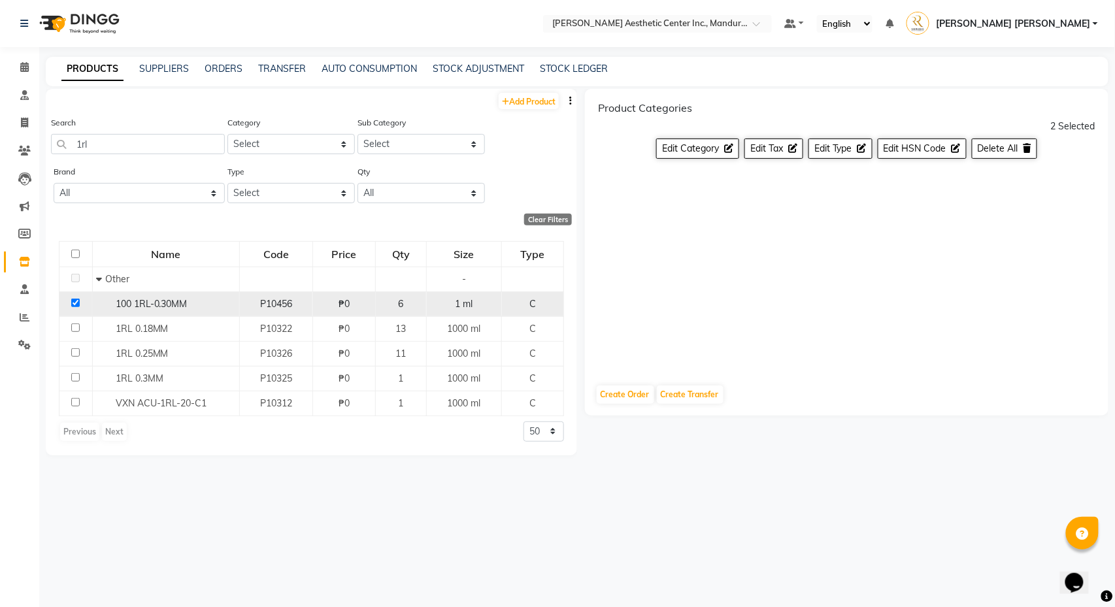
click at [220, 305] on div "100 1RL-0.30MM" at bounding box center [166, 304] width 140 height 14
click at [261, 471] on div "Add Product Search 1rl Category Select Hair Skin Makeup Appliances Personal Car…" at bounding box center [311, 342] width 531 height 507
click at [202, 307] on div "100 1RL-0.30MM" at bounding box center [166, 304] width 140 height 14
click at [74, 301] on td at bounding box center [75, 304] width 33 height 25
click at [170, 139] on input "1rl" at bounding box center [138, 144] width 174 height 20
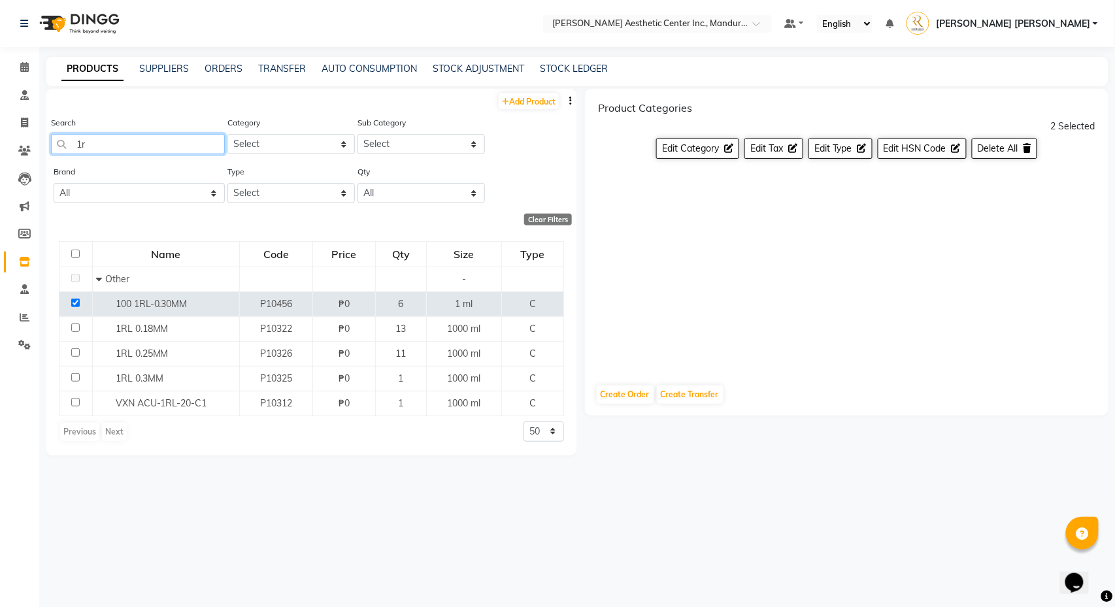
type input "1"
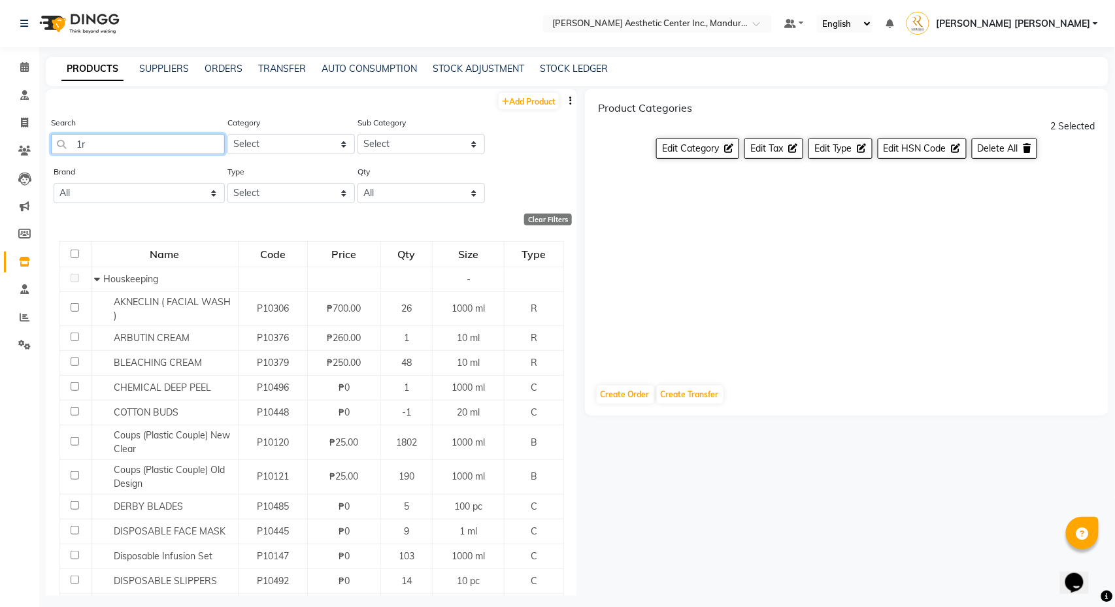
type input "1rl"
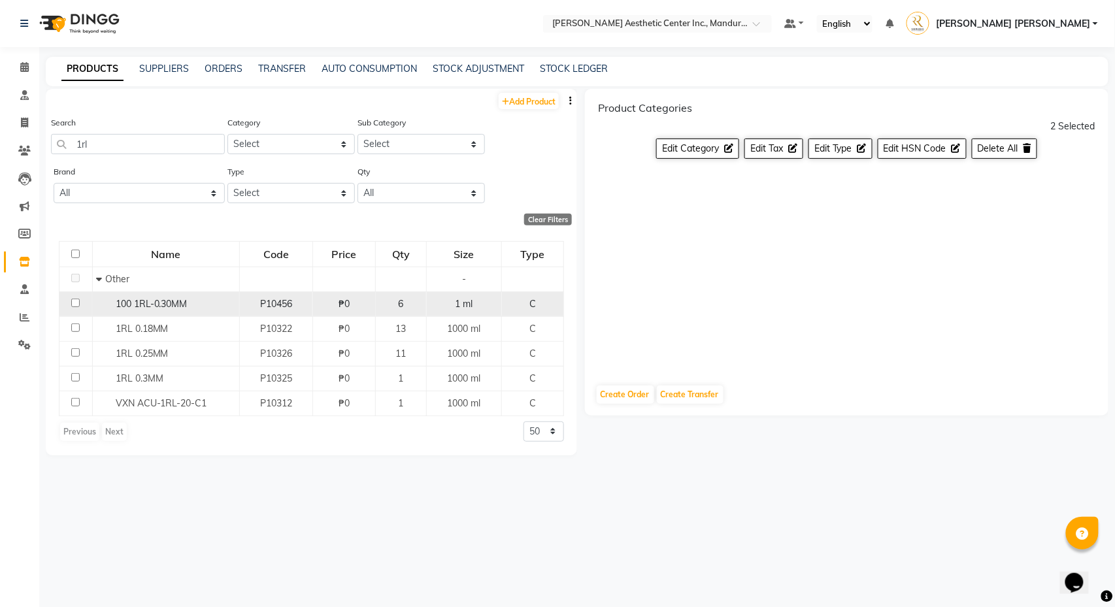
click at [205, 309] on div "100 1RL-0.30MM" at bounding box center [166, 304] width 140 height 14
click at [174, 301] on span "100 1RL-0.30MM" at bounding box center [152, 304] width 72 height 12
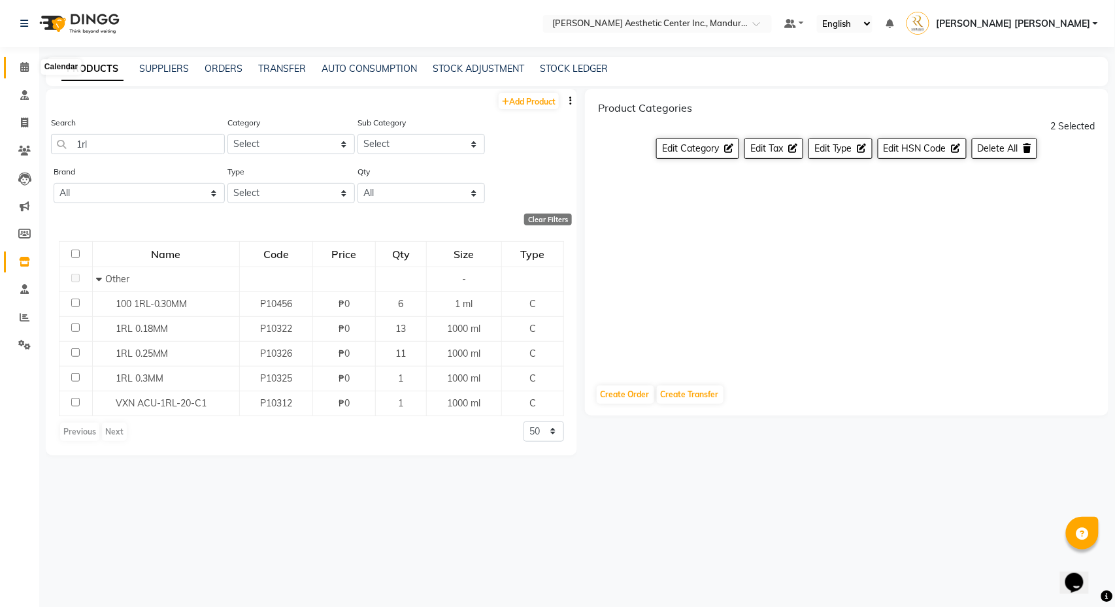
click at [16, 61] on span at bounding box center [24, 67] width 23 height 15
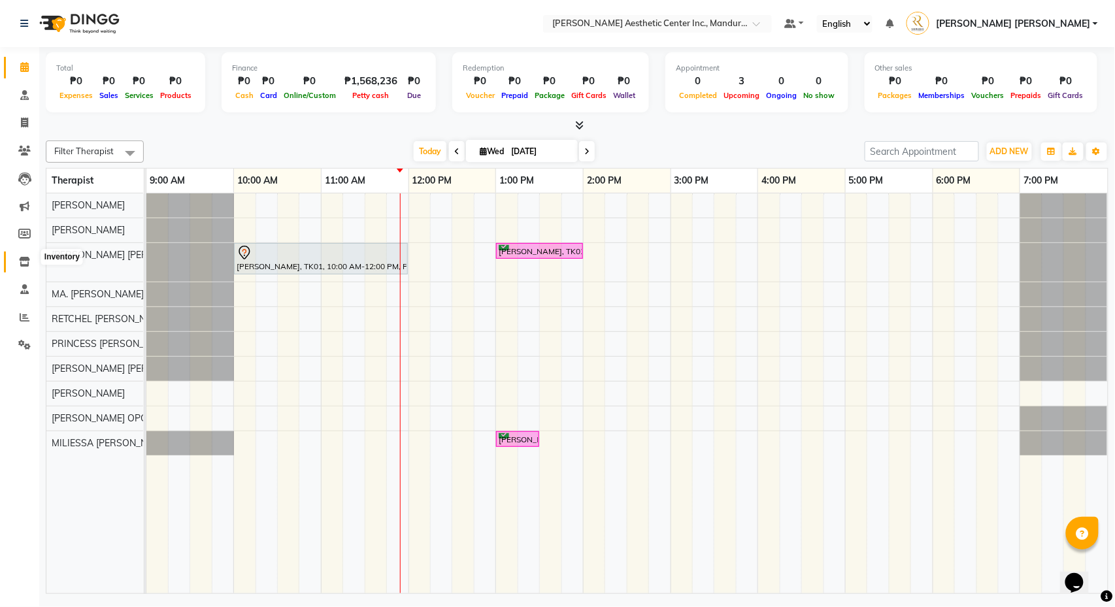
click at [24, 257] on icon at bounding box center [24, 262] width 11 height 10
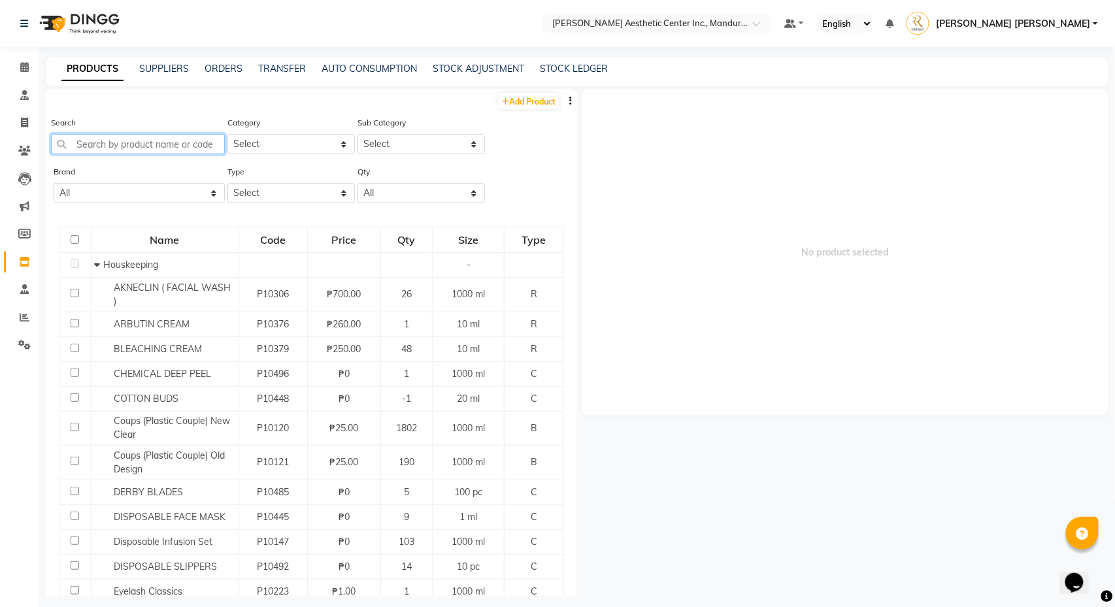
click at [183, 144] on input "text" at bounding box center [138, 144] width 174 height 20
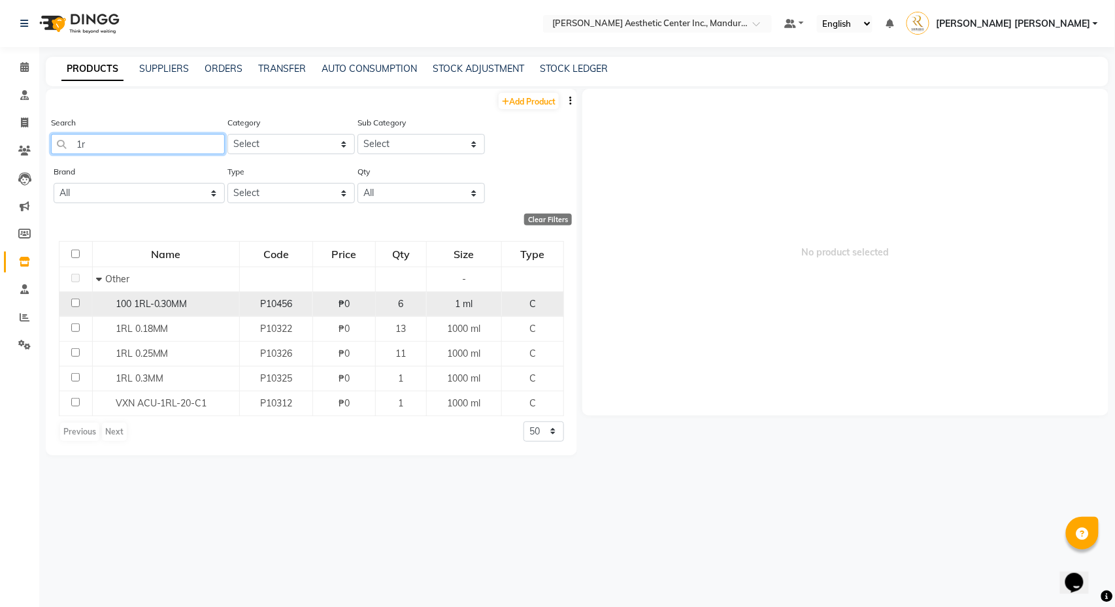
type input "1r"
click at [205, 305] on div "100 1RL-0.30MM" at bounding box center [166, 304] width 140 height 14
select select
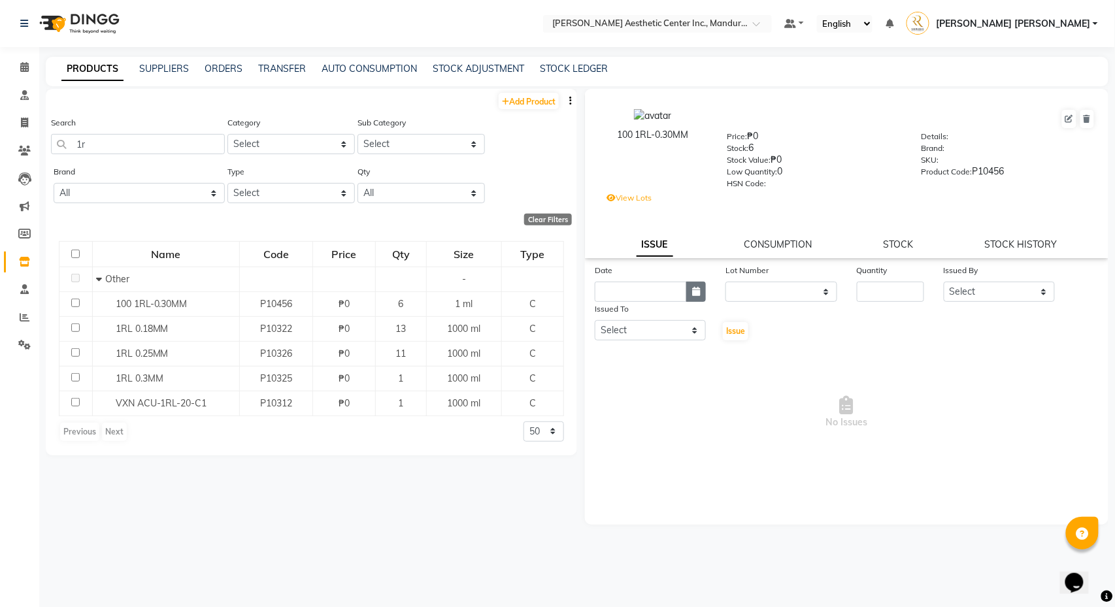
click at [702, 288] on button "button" at bounding box center [696, 292] width 20 height 20
select select "10"
select select "2025"
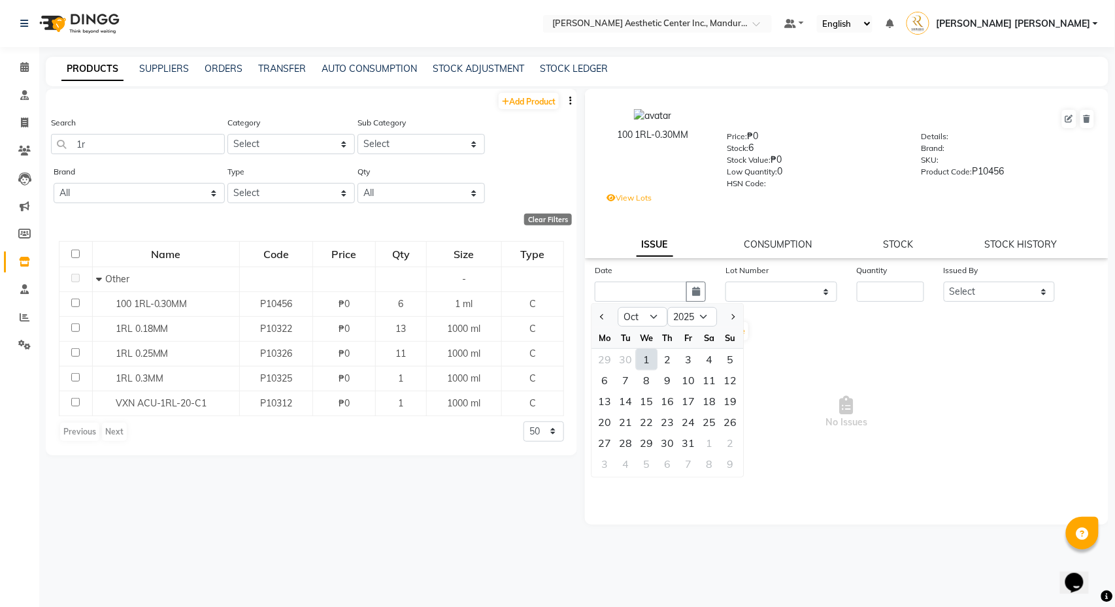
click at [649, 359] on div "1" at bounding box center [647, 359] width 21 height 21
type input "[DATE]"
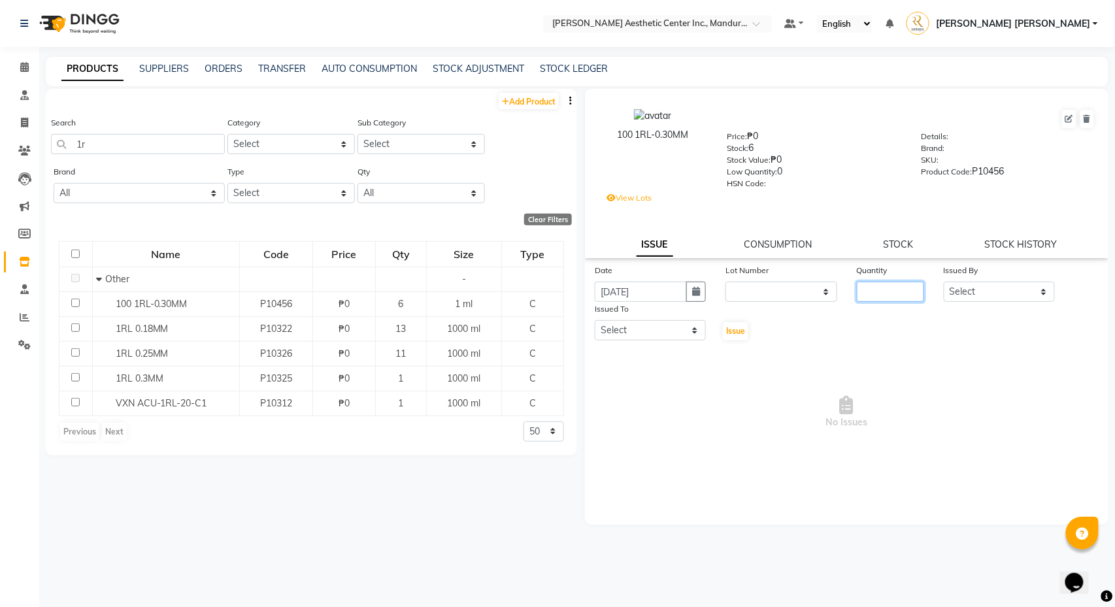
click at [879, 297] on input "number" at bounding box center [891, 292] width 68 height 20
type input "1"
select select "50265"
select select "69743"
click at [737, 333] on span "Issue" at bounding box center [735, 331] width 19 height 10
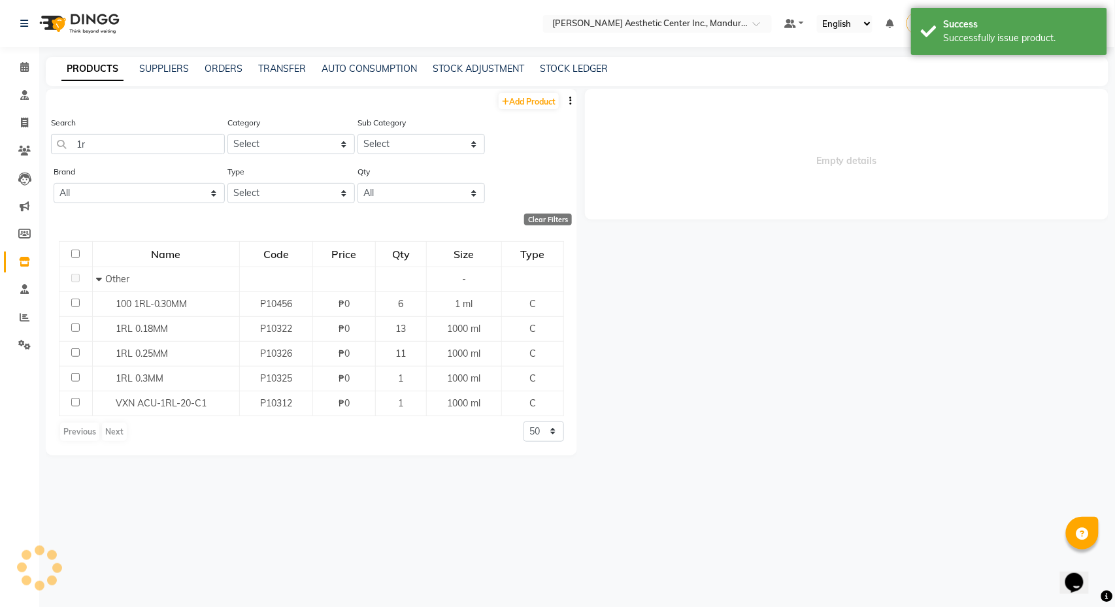
select select
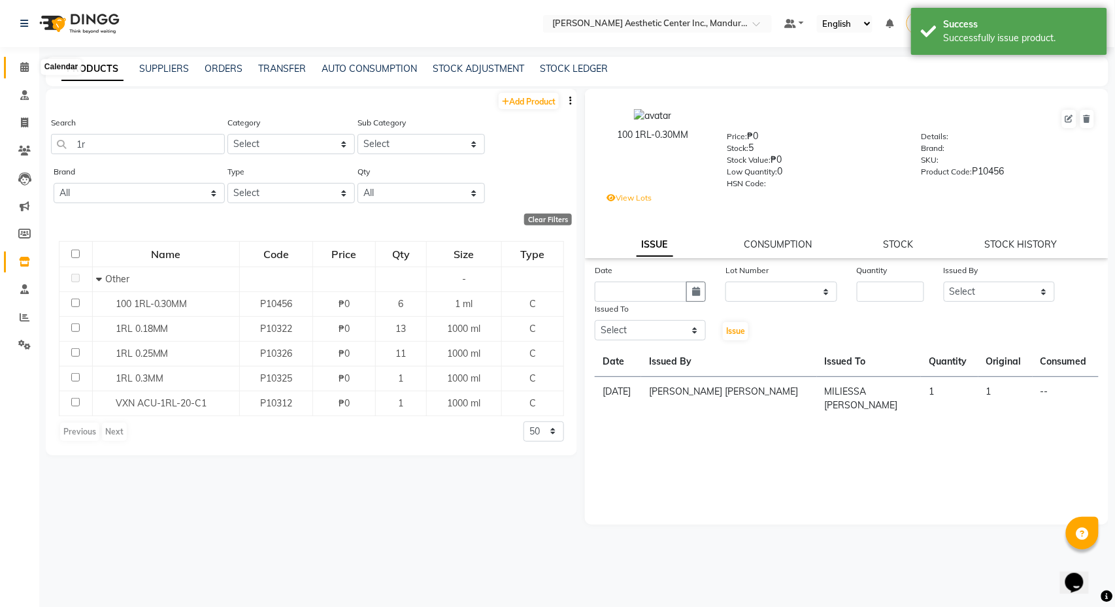
click at [29, 61] on span at bounding box center [24, 67] width 23 height 15
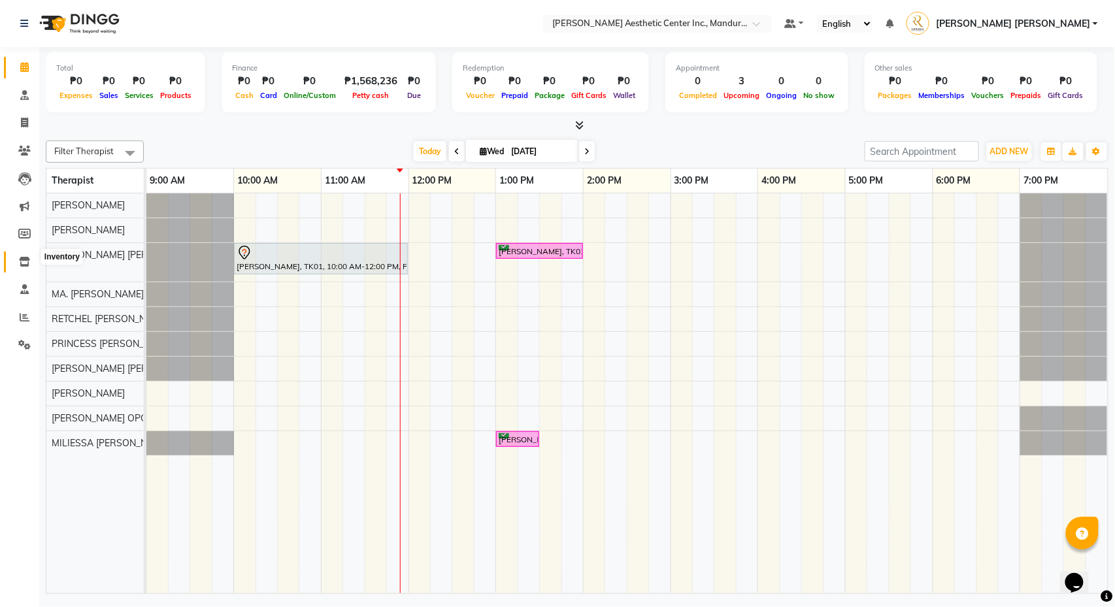
click at [22, 260] on icon at bounding box center [24, 262] width 11 height 10
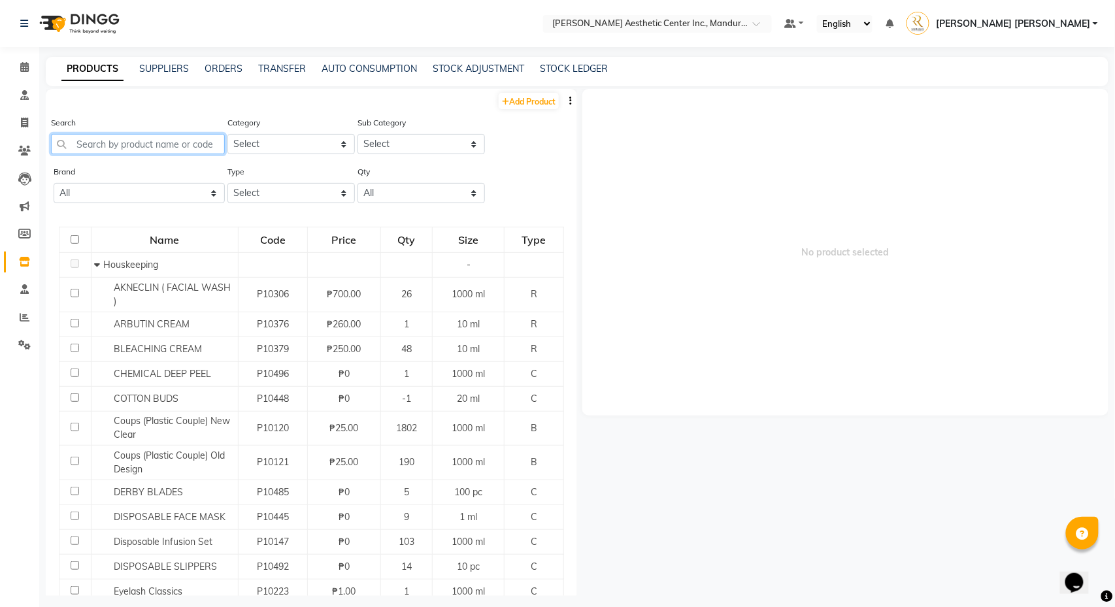
click at [166, 149] on input "text" at bounding box center [138, 144] width 174 height 20
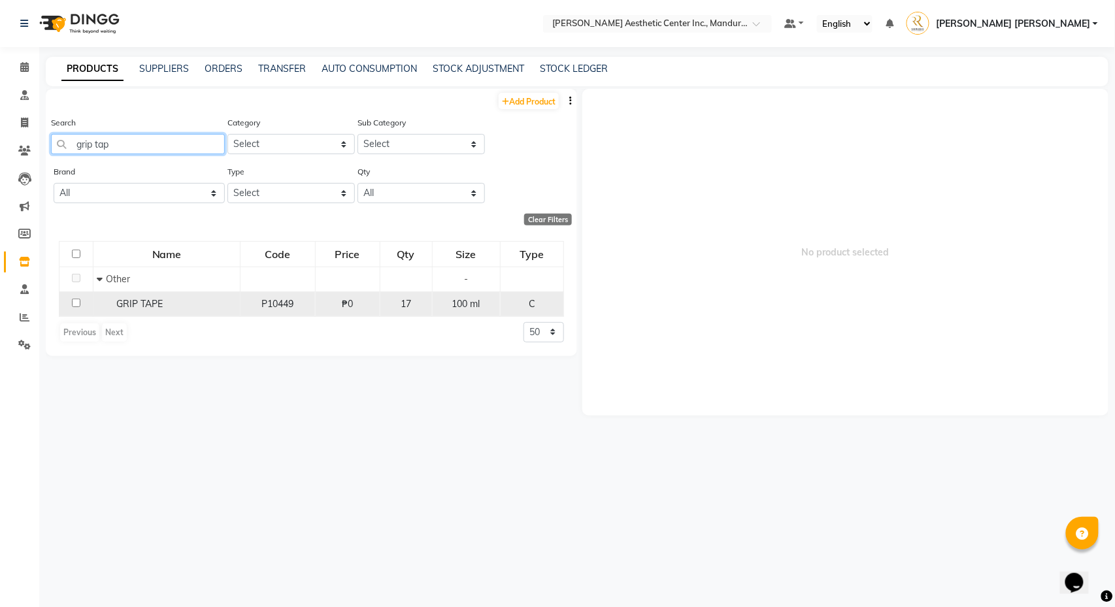
type input "grip tap"
click at [74, 303] on input "checkbox" at bounding box center [76, 303] width 8 height 8
checkbox input "true"
select select
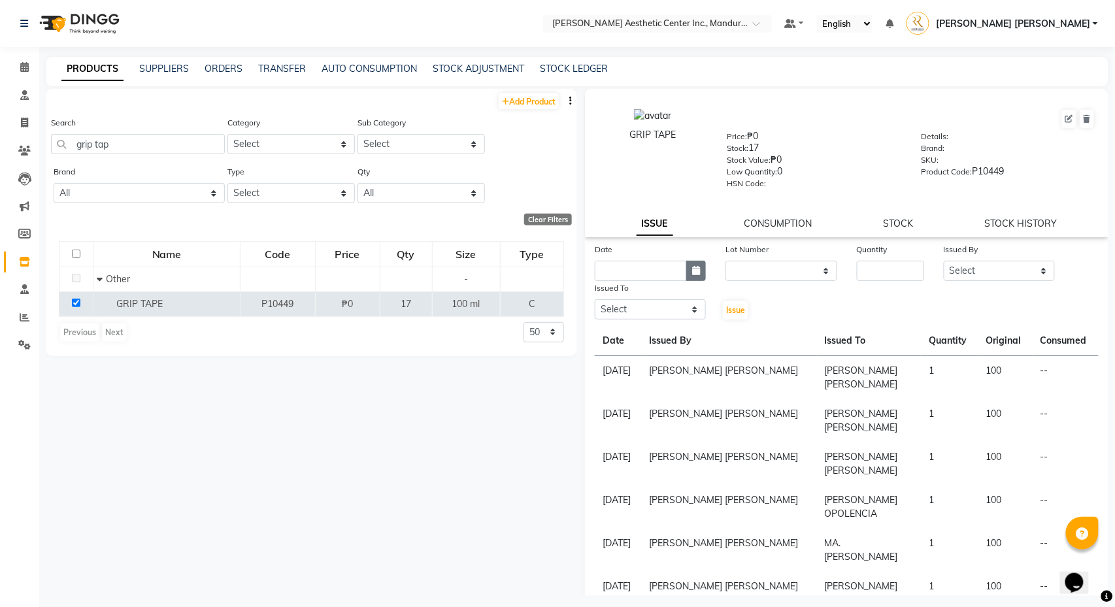
click at [692, 267] on icon "button" at bounding box center [696, 270] width 8 height 9
select select "10"
select select "2025"
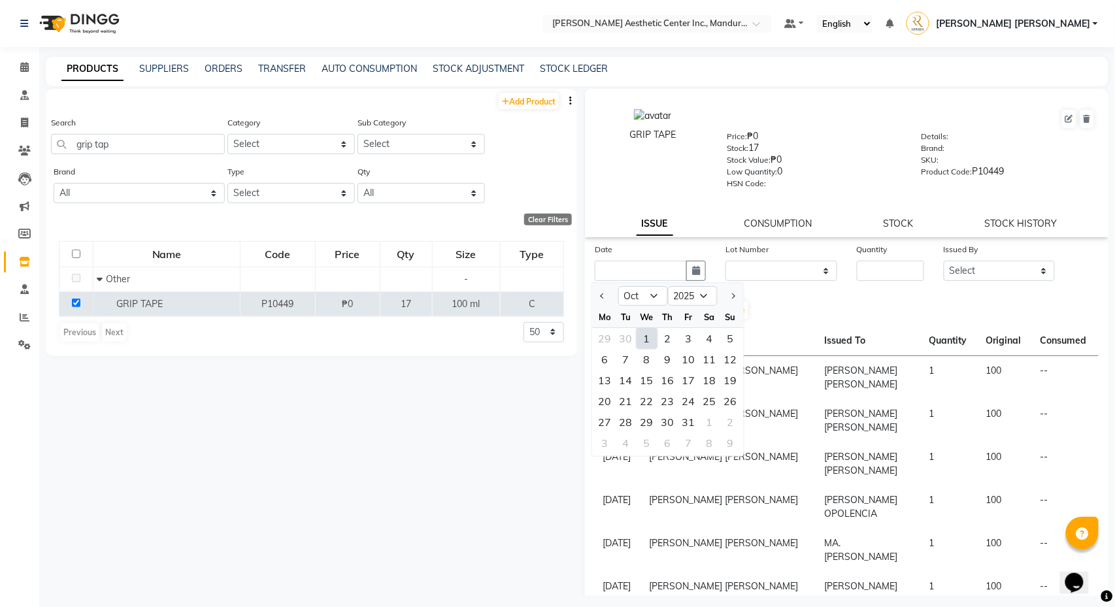
click at [646, 336] on div "1" at bounding box center [647, 338] width 21 height 21
type input "[DATE]"
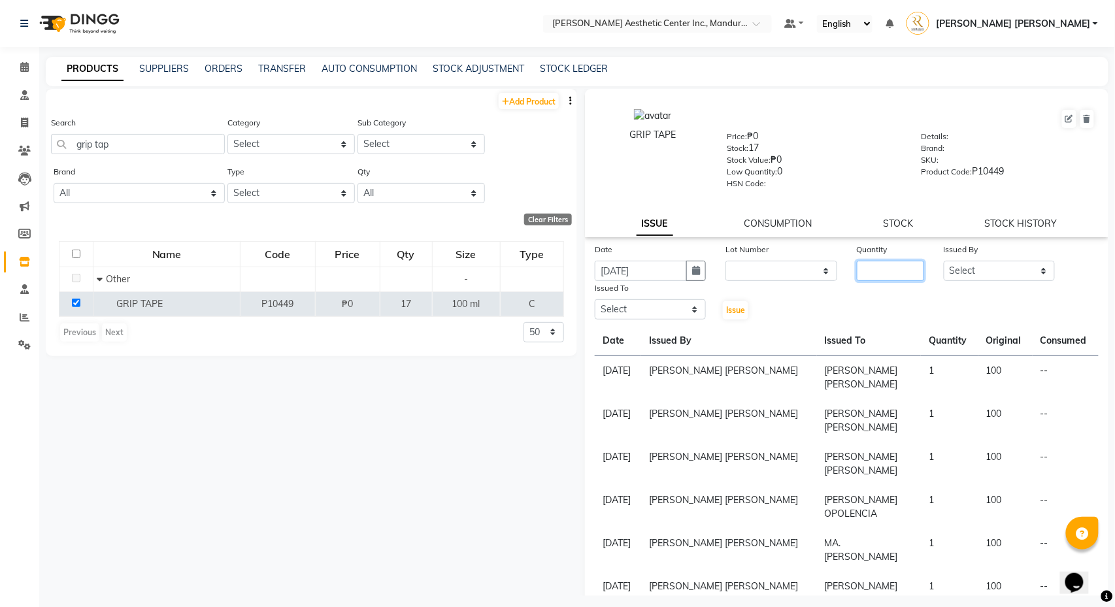
click at [861, 271] on input "number" at bounding box center [891, 271] width 68 height 20
type input "2"
select select "86681"
select select "46222"
click at [735, 310] on span "Issue" at bounding box center [735, 310] width 19 height 10
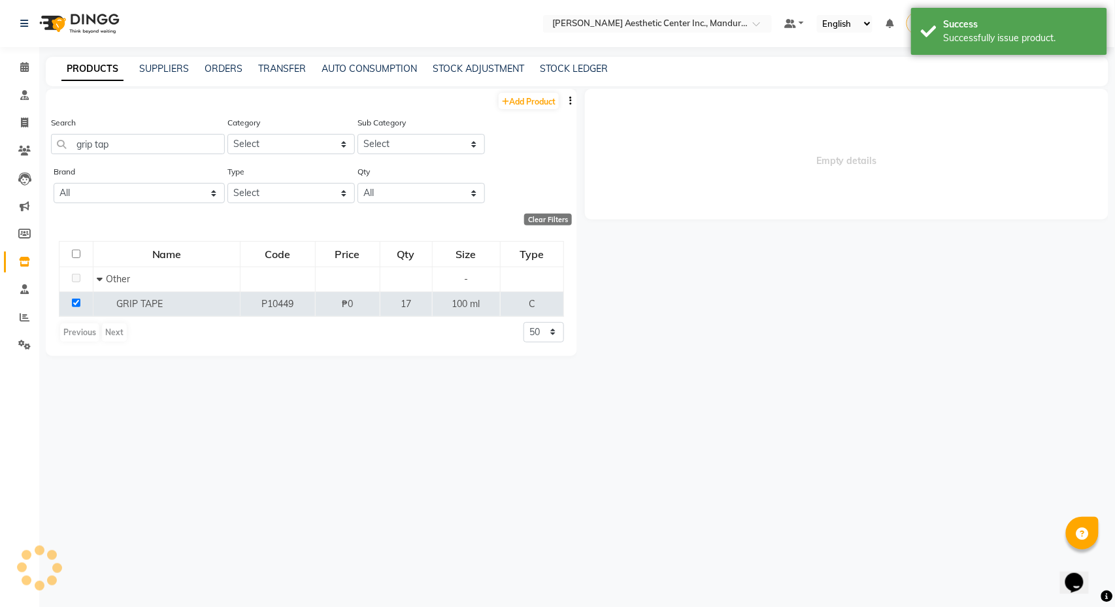
select select
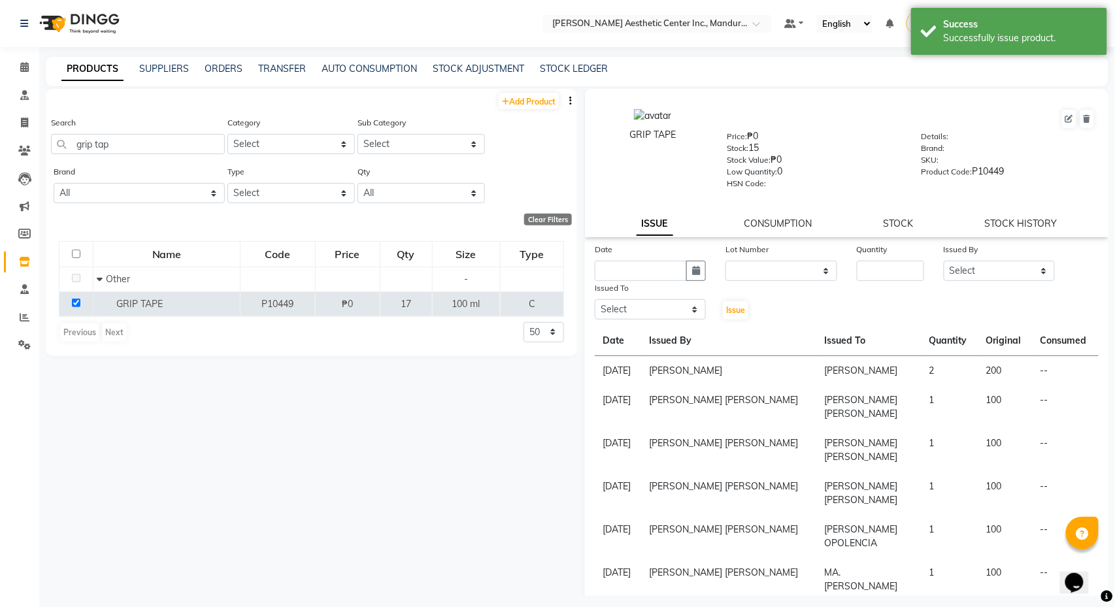
click at [735, 310] on span "Issue" at bounding box center [735, 310] width 19 height 10
click at [186, 147] on input "grip tap" at bounding box center [138, 144] width 174 height 20
type input "g"
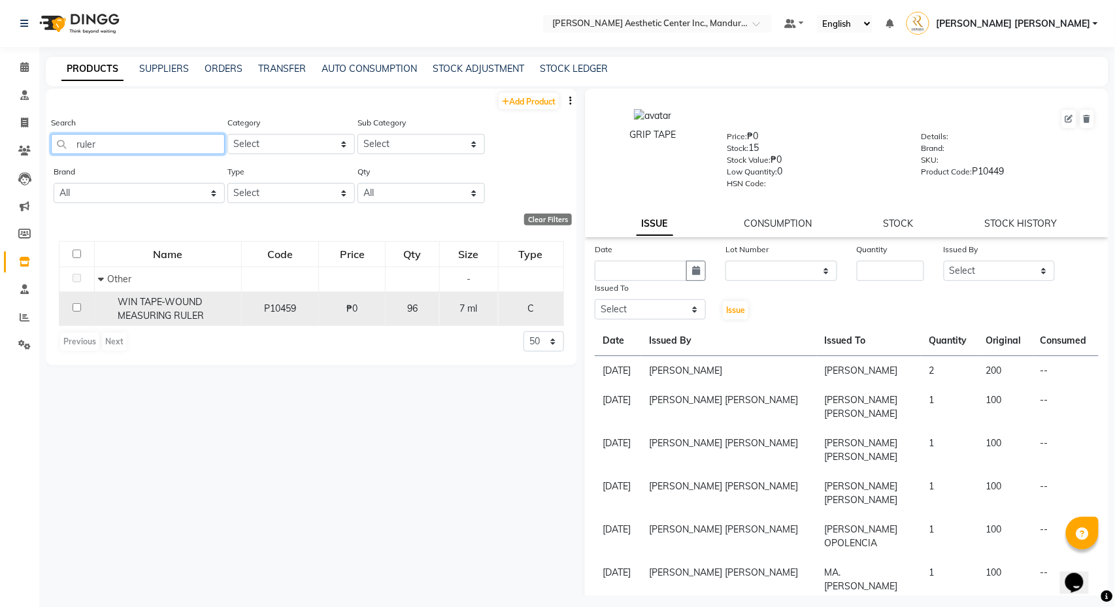
type input "ruler"
click at [77, 307] on input "checkbox" at bounding box center [77, 307] width 8 height 8
checkbox input "true"
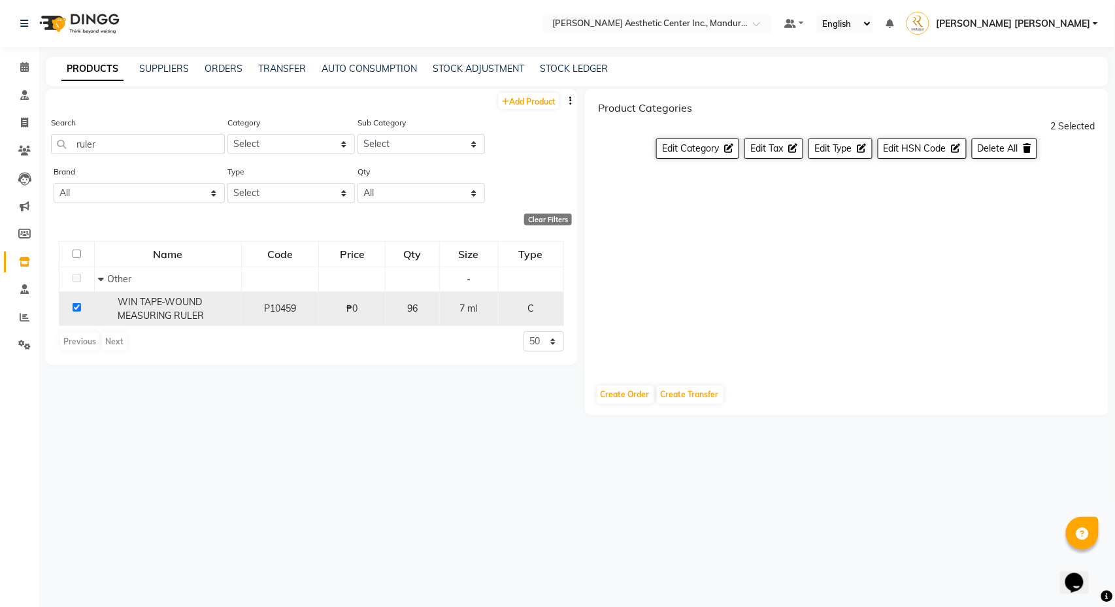
click at [210, 318] on div "WIN TAPE-WOUND MEASURING RULER" at bounding box center [168, 308] width 140 height 27
click at [118, 145] on input "ruler" at bounding box center [138, 144] width 174 height 20
click at [20, 64] on icon at bounding box center [24, 67] width 8 height 10
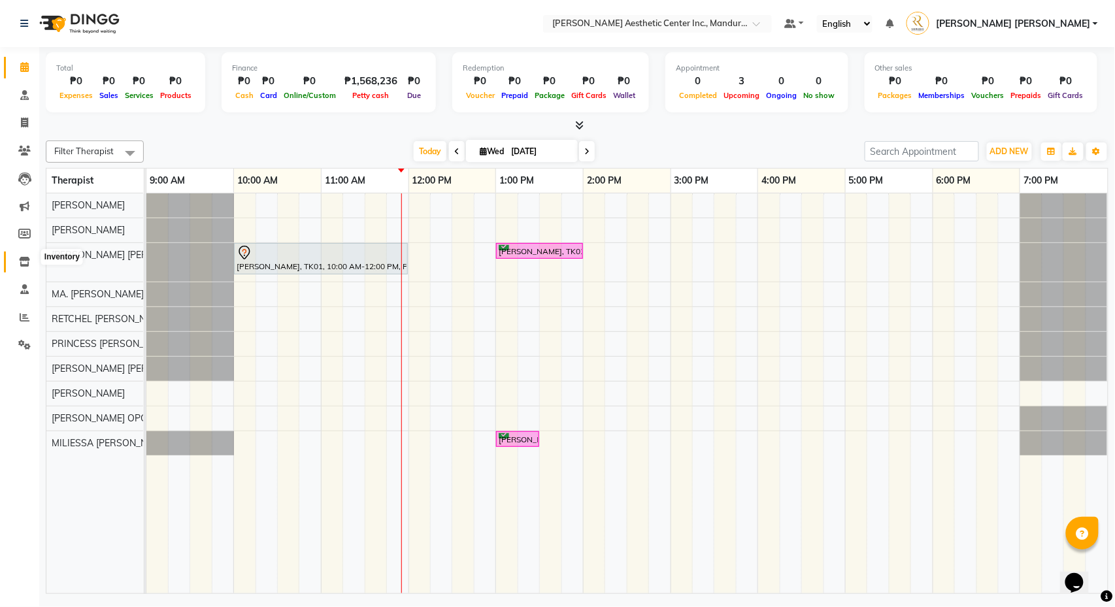
click at [26, 257] on icon at bounding box center [24, 262] width 11 height 10
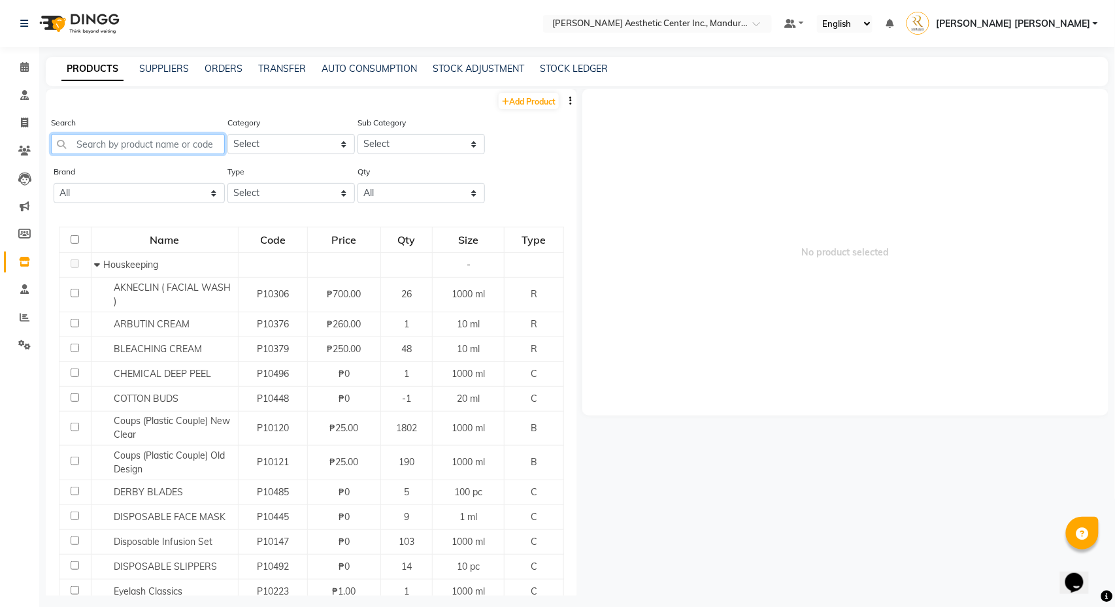
click at [174, 142] on input "text" at bounding box center [138, 144] width 174 height 20
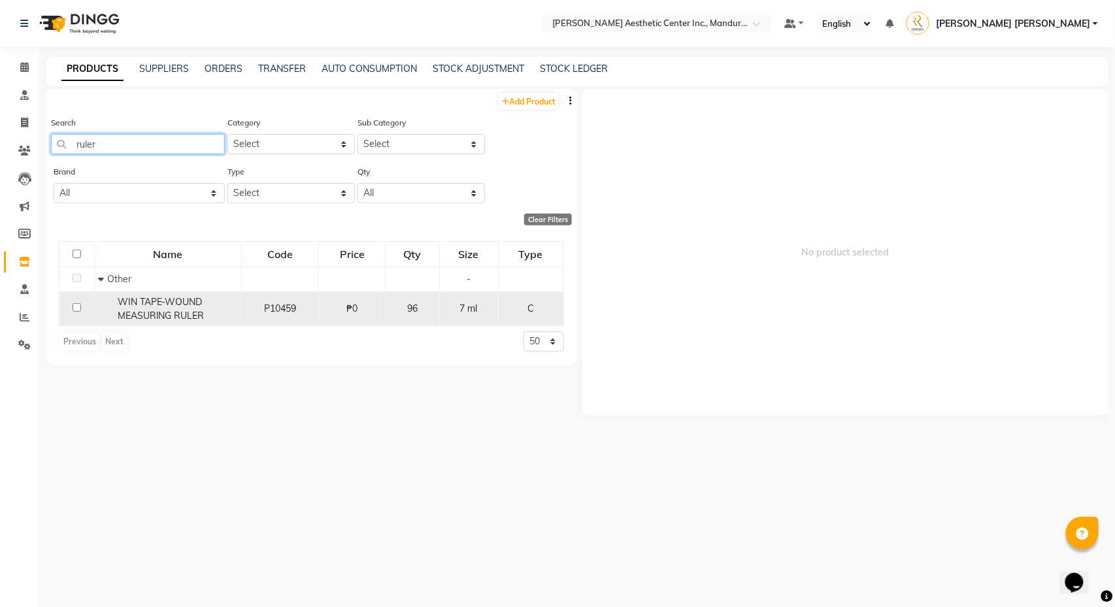
type input "ruler"
click at [223, 315] on div "WIN TAPE-WOUND MEASURING RULER" at bounding box center [168, 308] width 140 height 27
select select
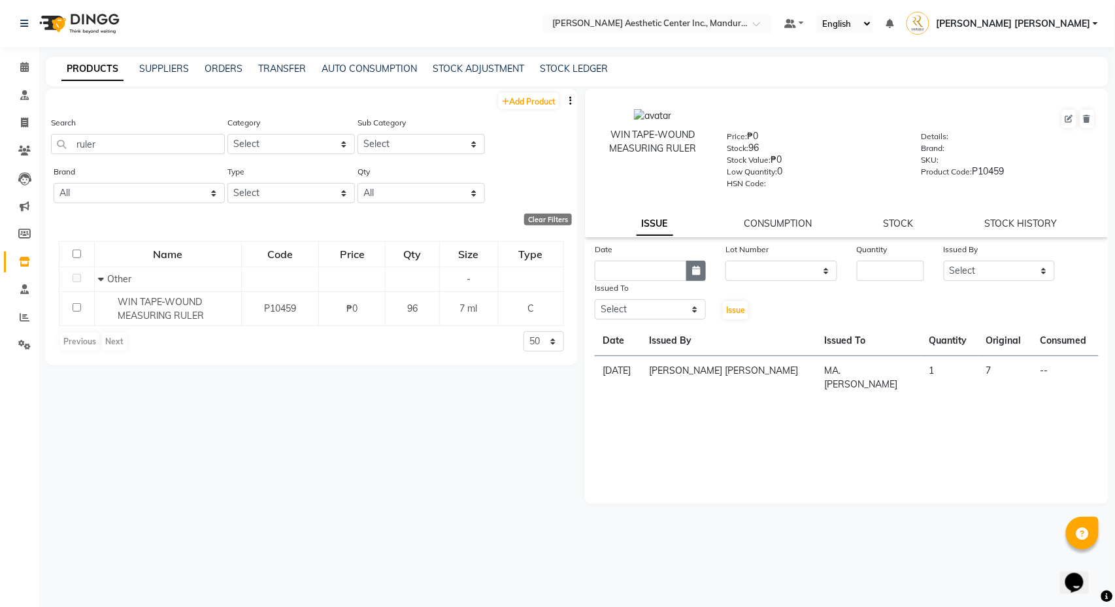
click at [701, 263] on button "button" at bounding box center [696, 271] width 20 height 20
select select "10"
select select "2025"
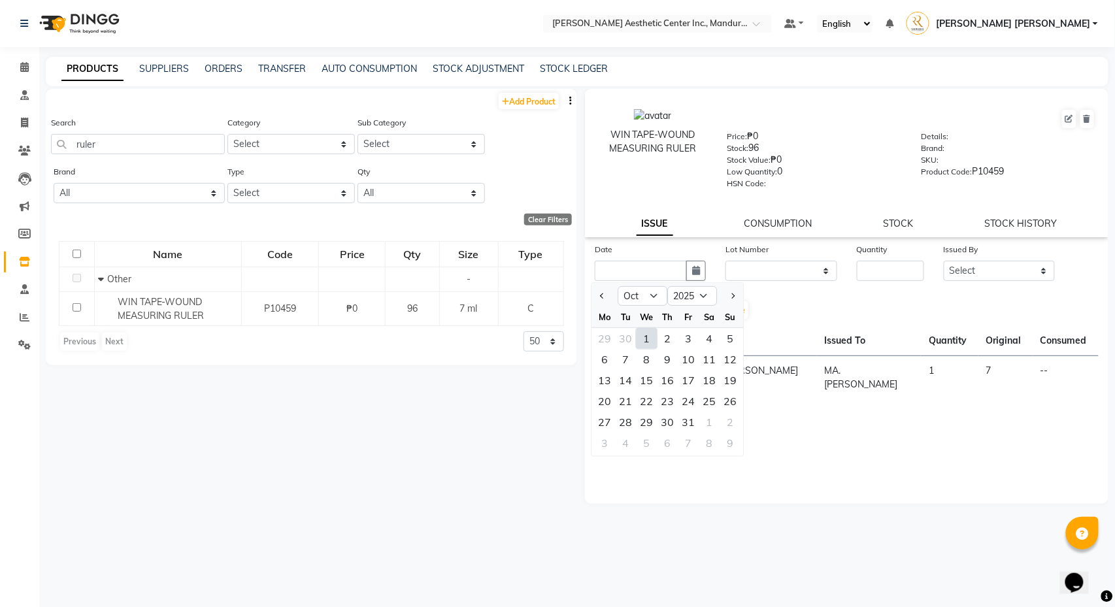
click at [643, 339] on div "1" at bounding box center [647, 338] width 21 height 21
type input "[DATE]"
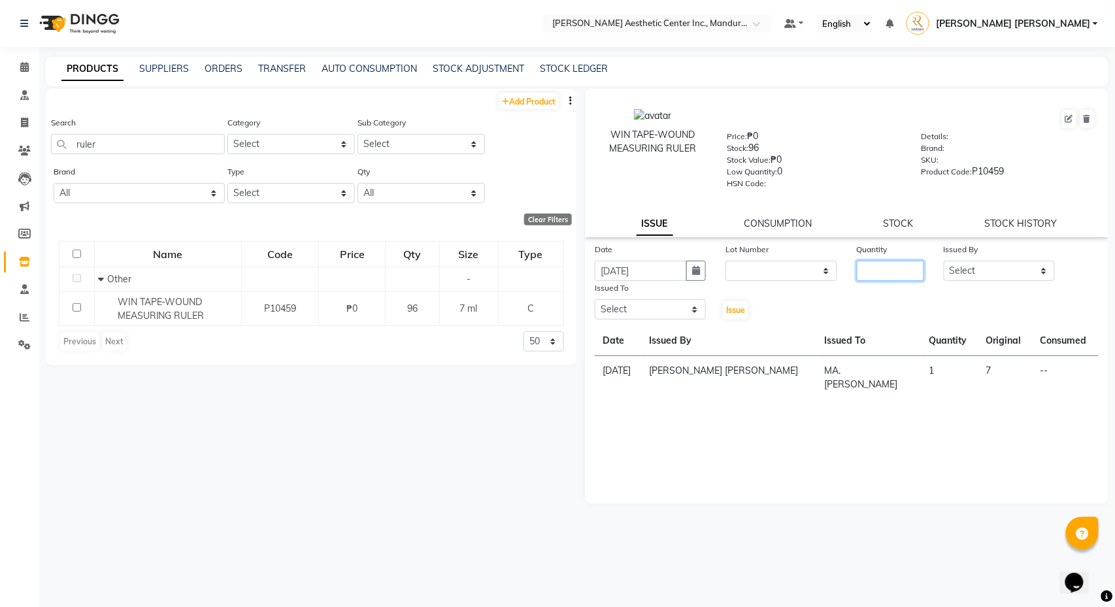
click at [882, 275] on input "number" at bounding box center [891, 271] width 68 height 20
type input "1"
select select "86681"
select select "46222"
click at [735, 309] on span "Issue" at bounding box center [735, 310] width 19 height 10
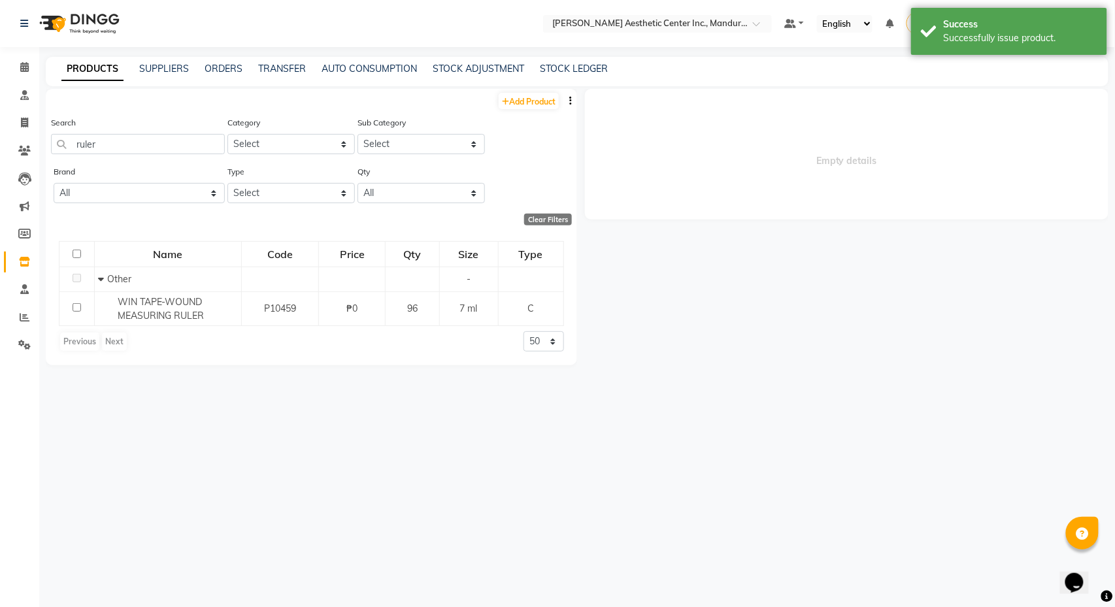
select select
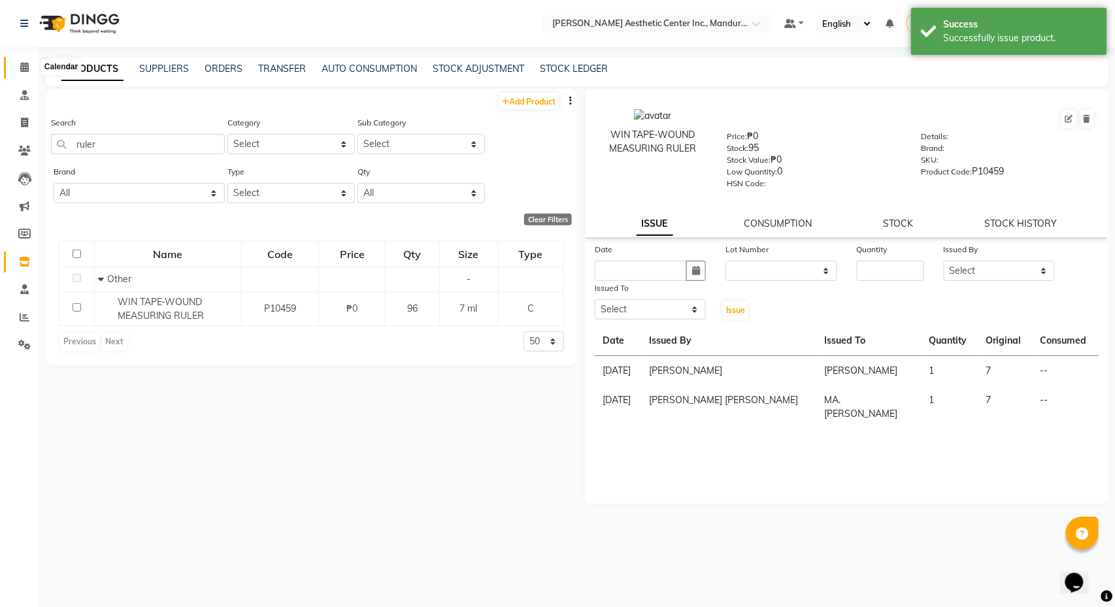
click at [22, 60] on span at bounding box center [24, 67] width 23 height 15
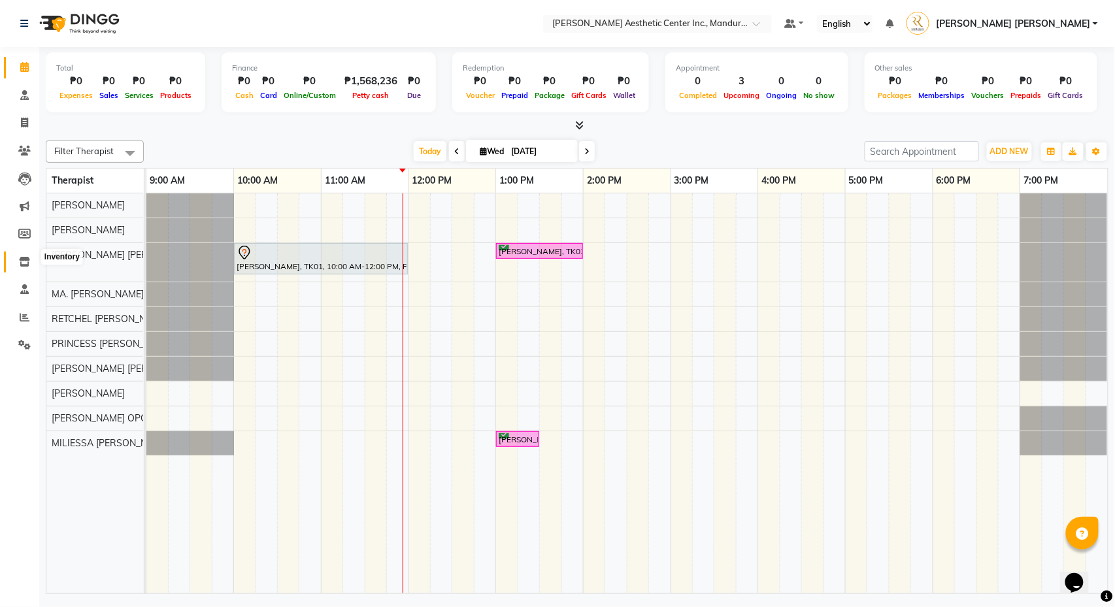
click at [19, 255] on span at bounding box center [24, 262] width 23 height 15
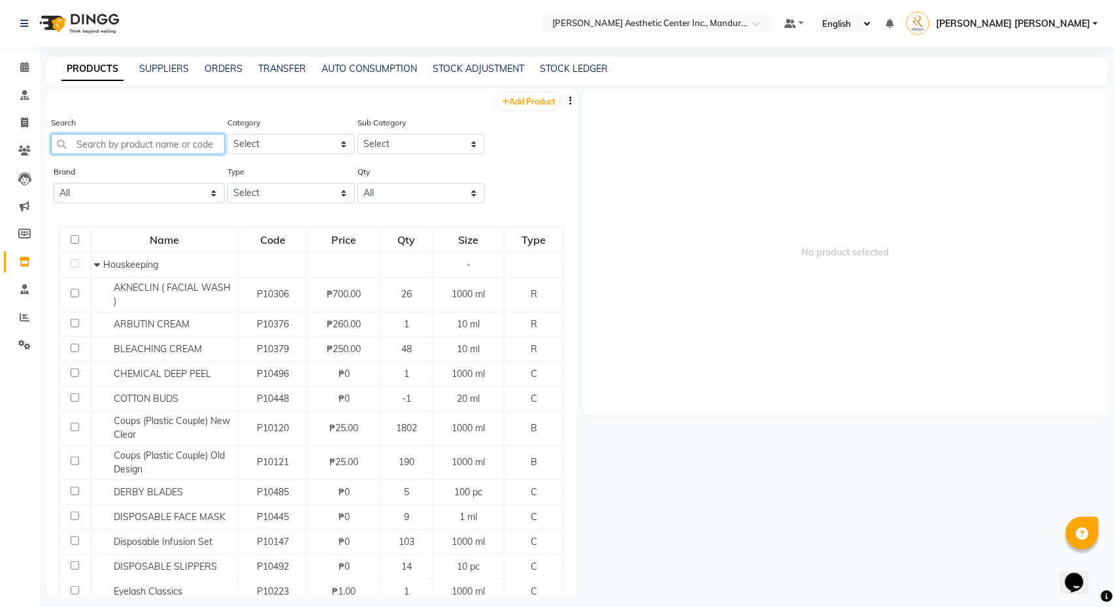
click at [163, 142] on input "text" at bounding box center [138, 144] width 174 height 20
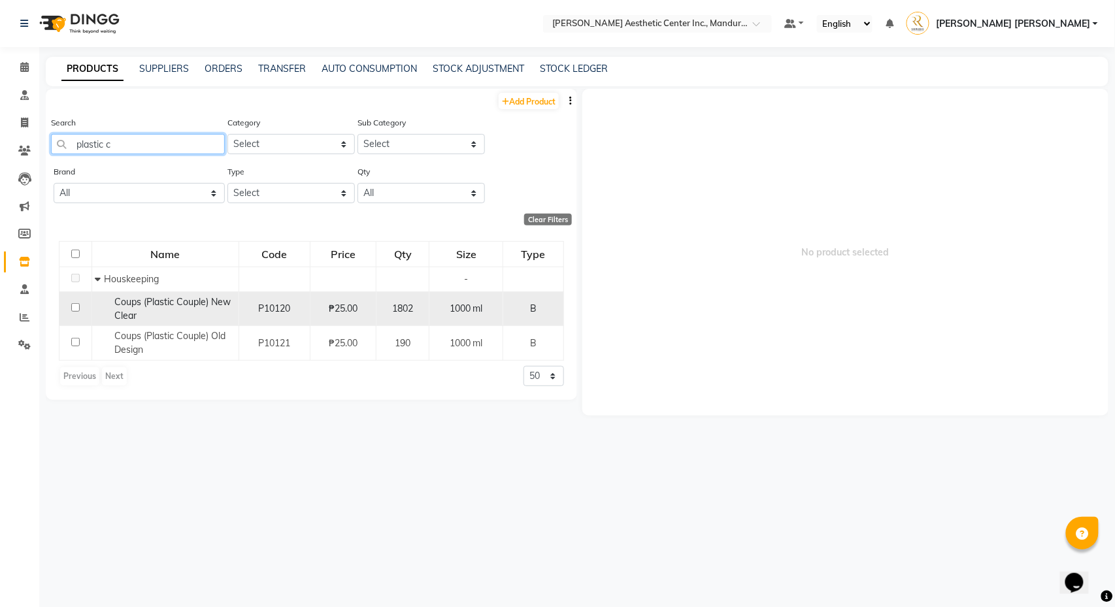
type input "plastic c"
click at [72, 307] on input "checkbox" at bounding box center [75, 307] width 8 height 8
checkbox input "true"
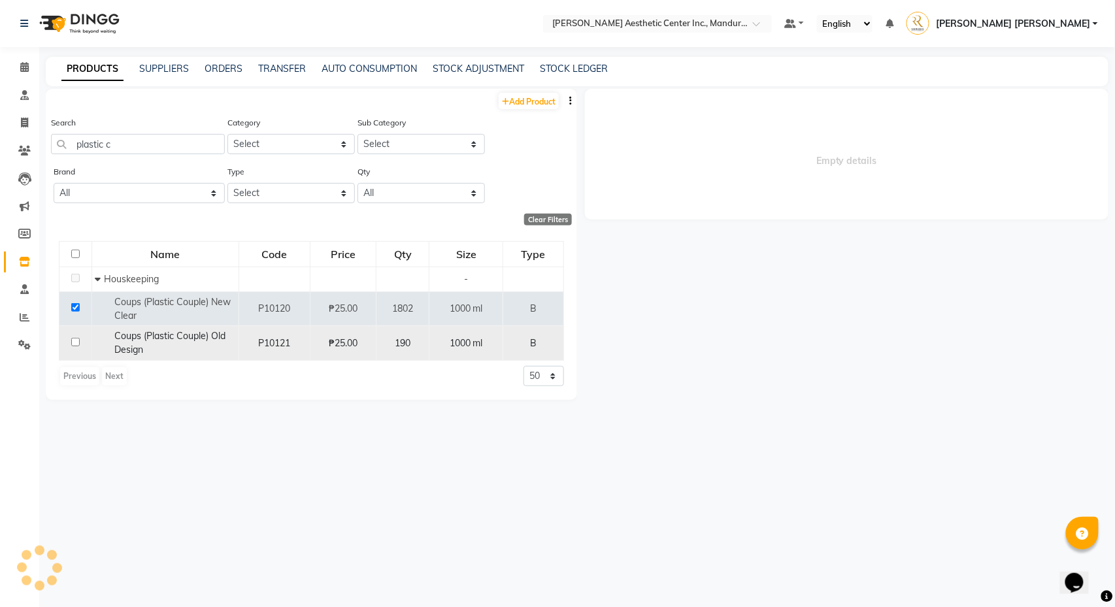
select select
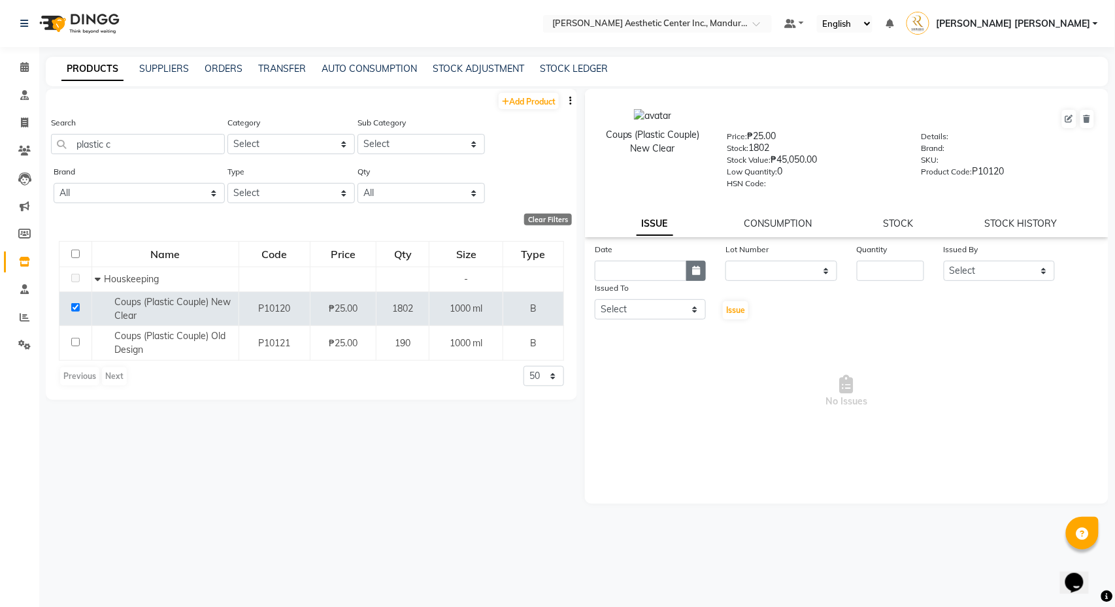
click at [692, 267] on icon "button" at bounding box center [696, 270] width 8 height 9
select select "10"
select select "2025"
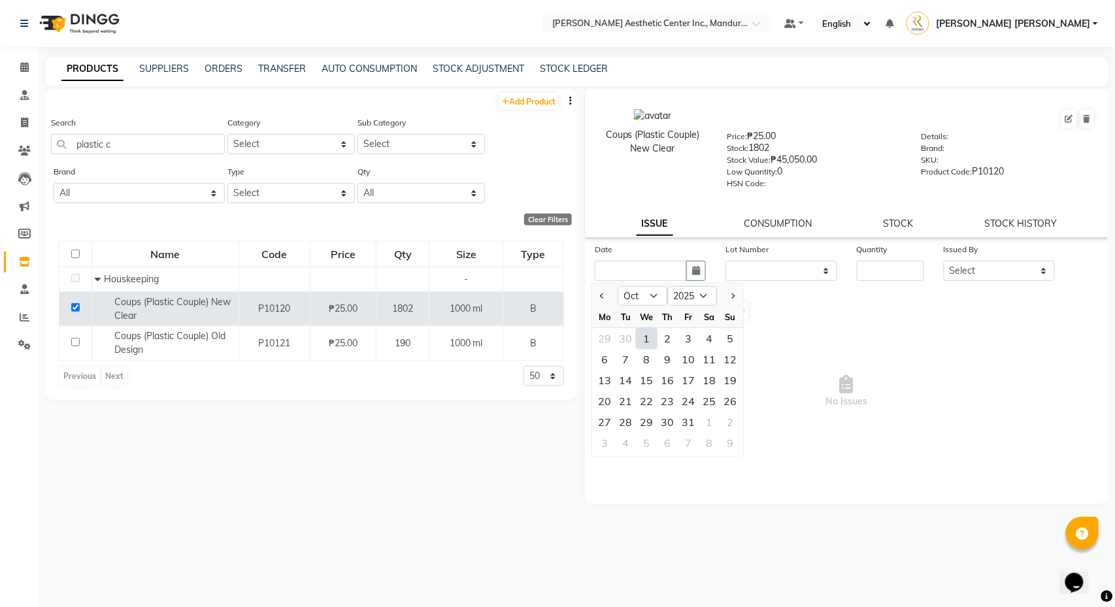
click at [648, 339] on div "1" at bounding box center [647, 338] width 21 height 21
type input "[DATE]"
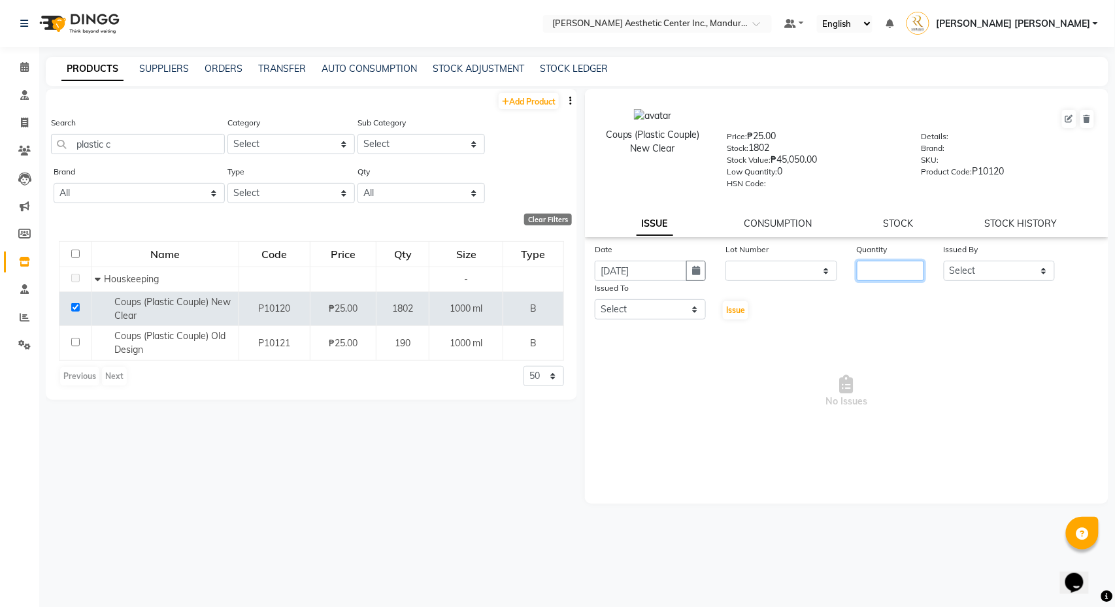
click at [877, 267] on input "number" at bounding box center [891, 271] width 68 height 20
type input "1"
select select "86681"
select select "69743"
click at [737, 310] on span "Issue" at bounding box center [735, 310] width 19 height 10
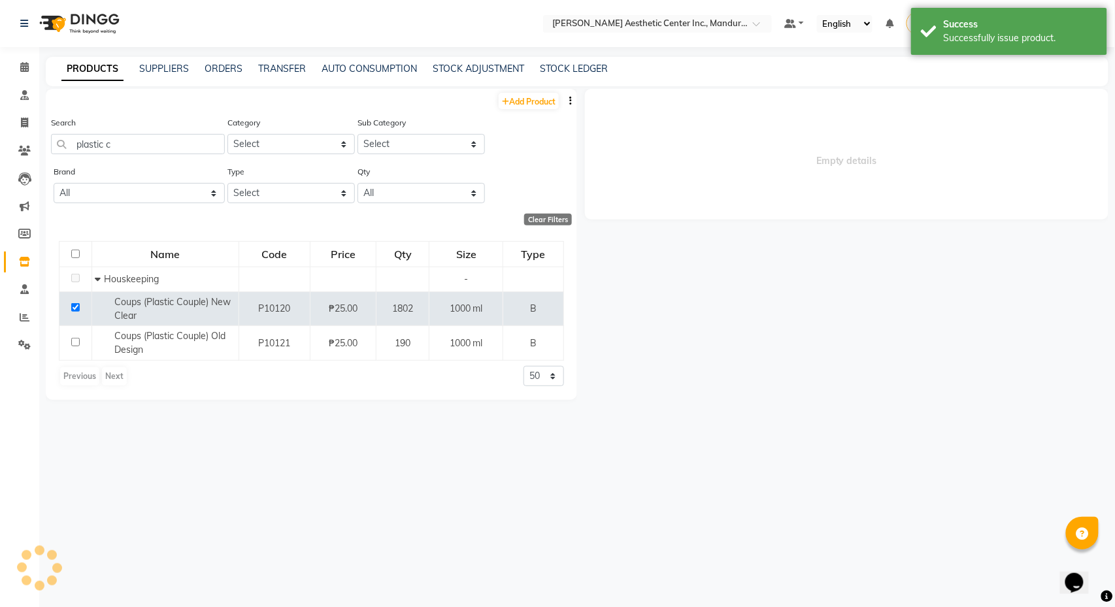
select select
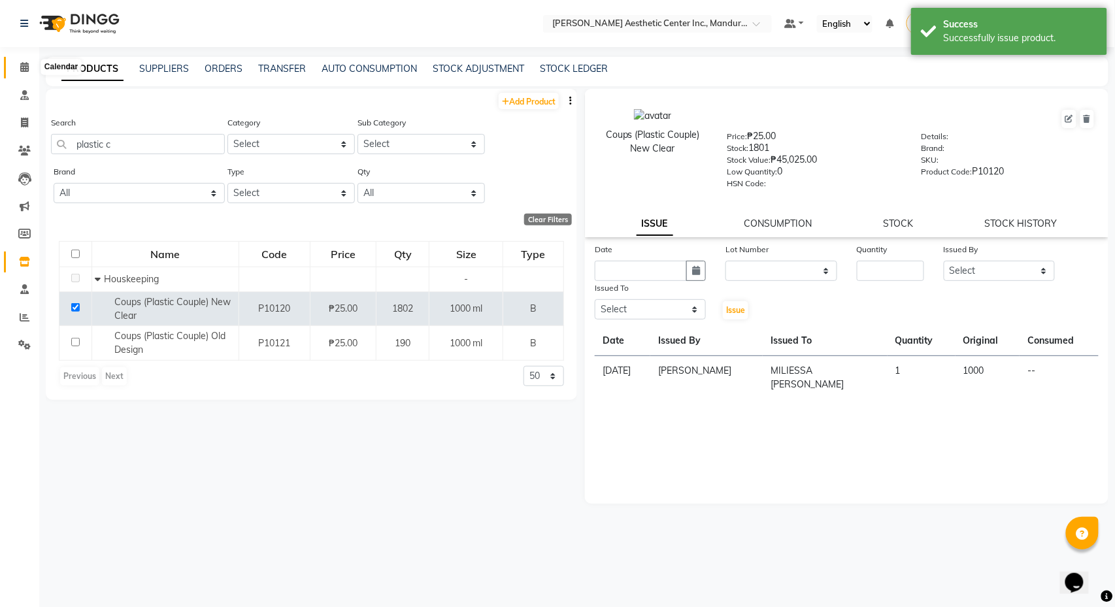
click at [25, 66] on icon at bounding box center [24, 67] width 8 height 10
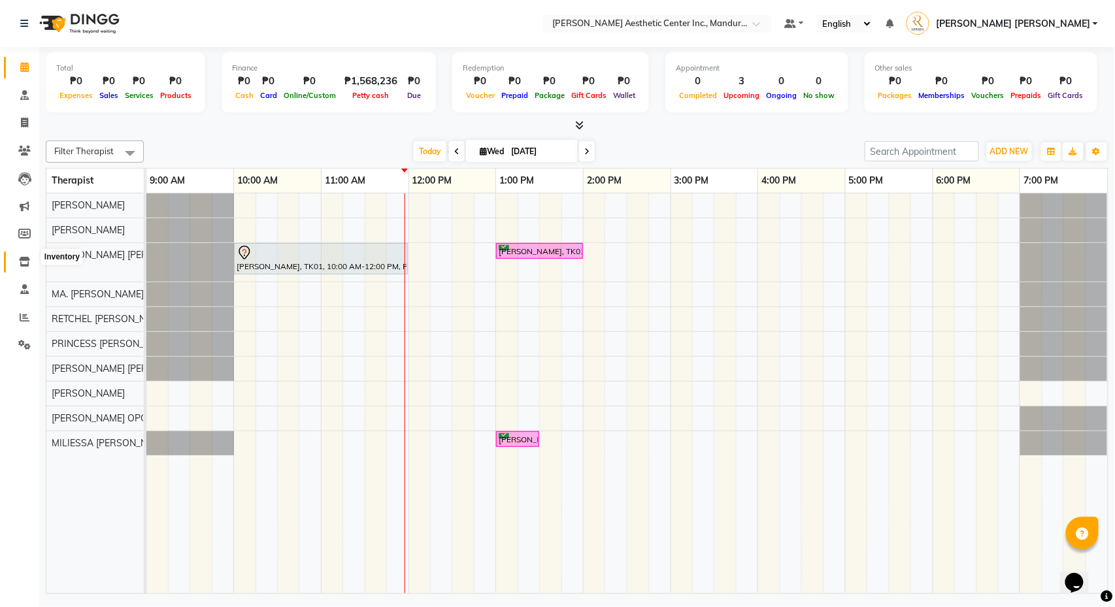
click at [25, 260] on icon at bounding box center [24, 262] width 11 height 10
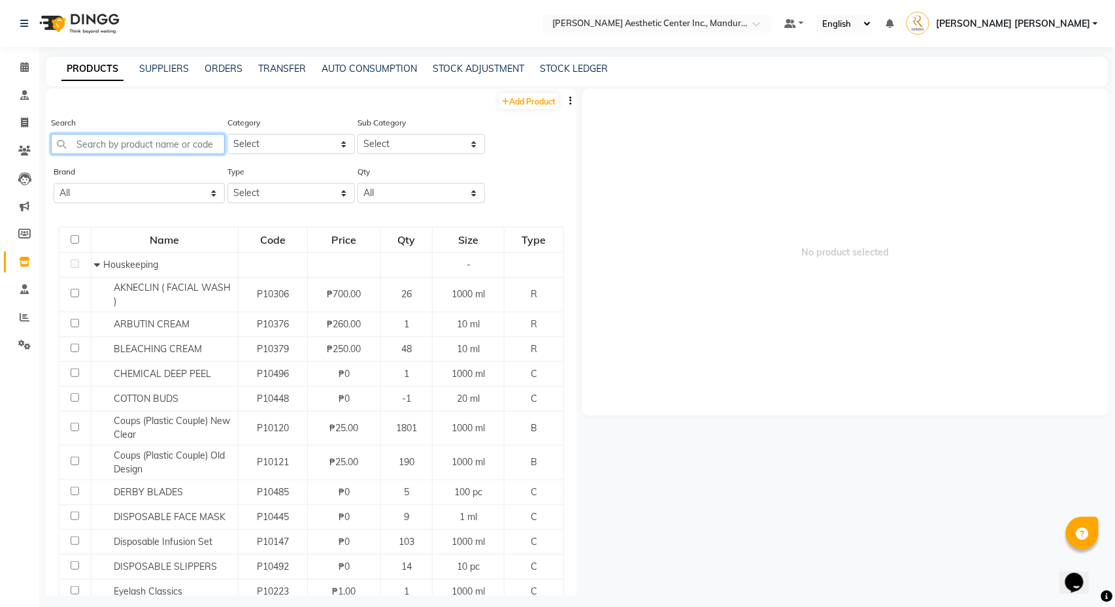
click at [188, 139] on input "text" at bounding box center [138, 144] width 174 height 20
click at [29, 63] on span at bounding box center [24, 67] width 23 height 15
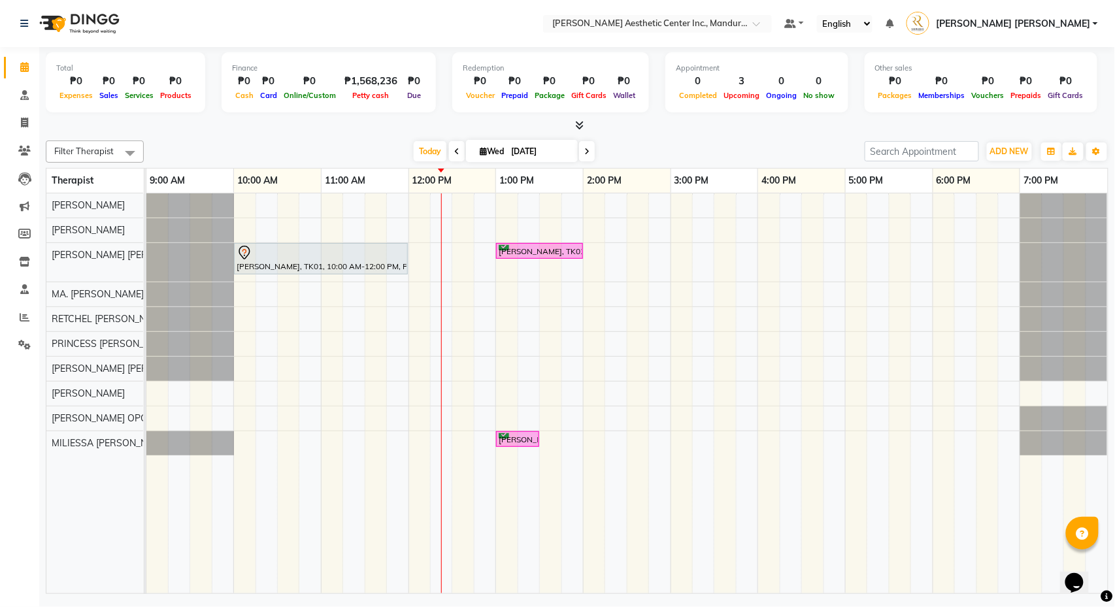
click at [421, 374] on div "Claire Salcedo, TK01, 10:00 AM-12:00 PM, Permanent Make Up - Watercolor Lips By…" at bounding box center [627, 393] width 962 height 400
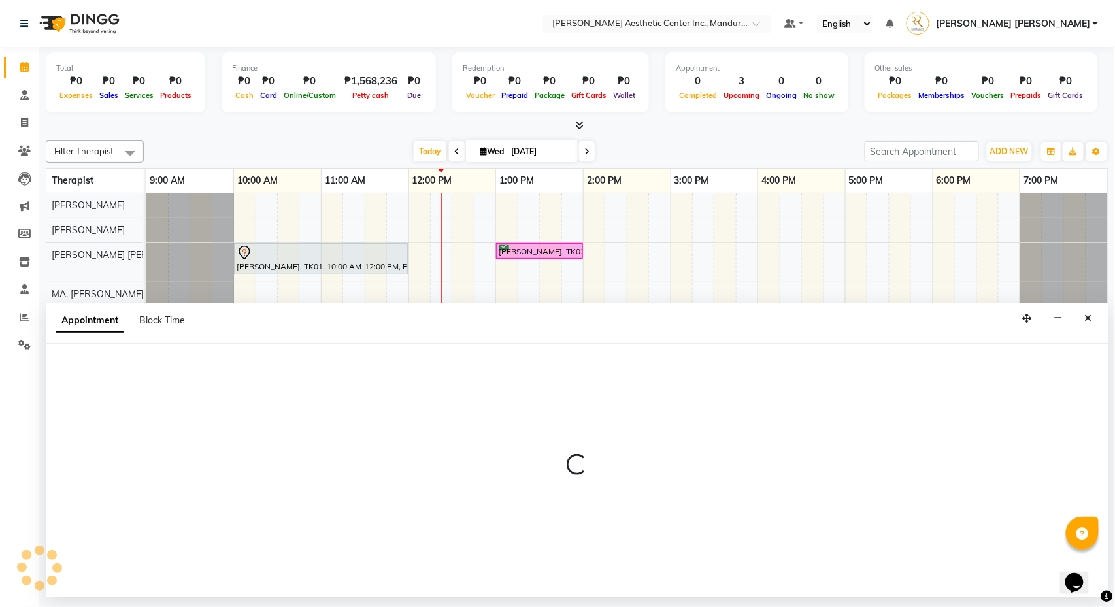
select select "46432"
select select "720"
select select "tentative"
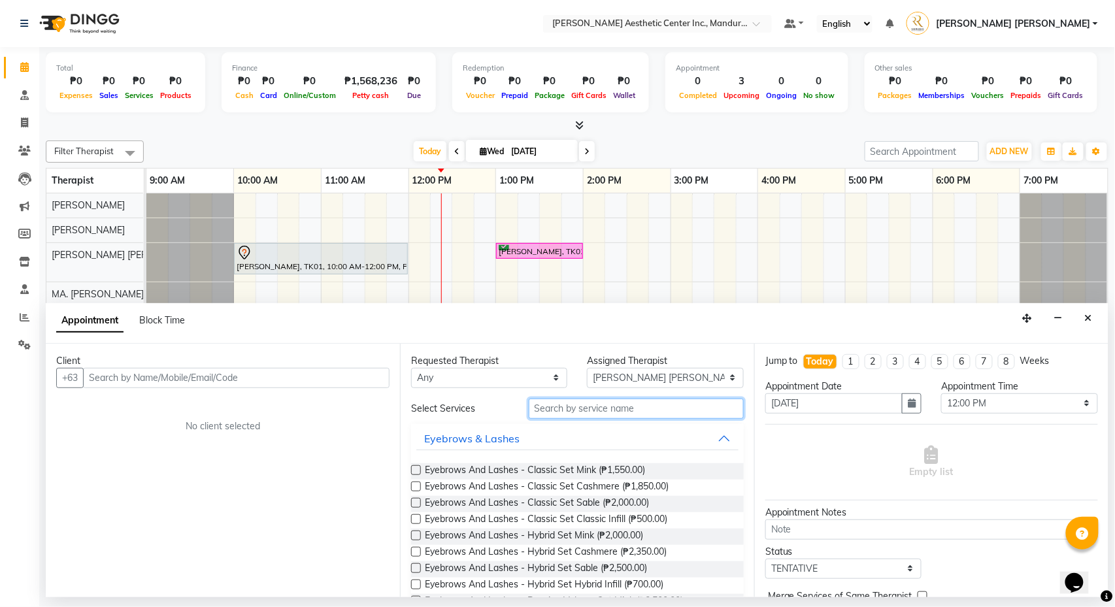
click at [607, 407] on input "text" at bounding box center [636, 409] width 215 height 20
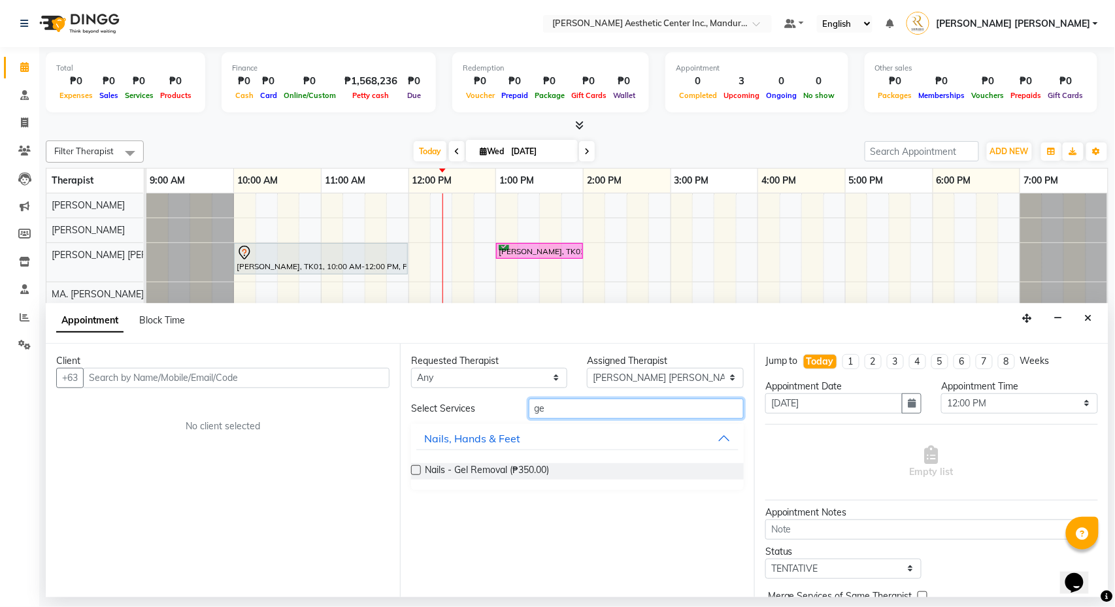
type input "g"
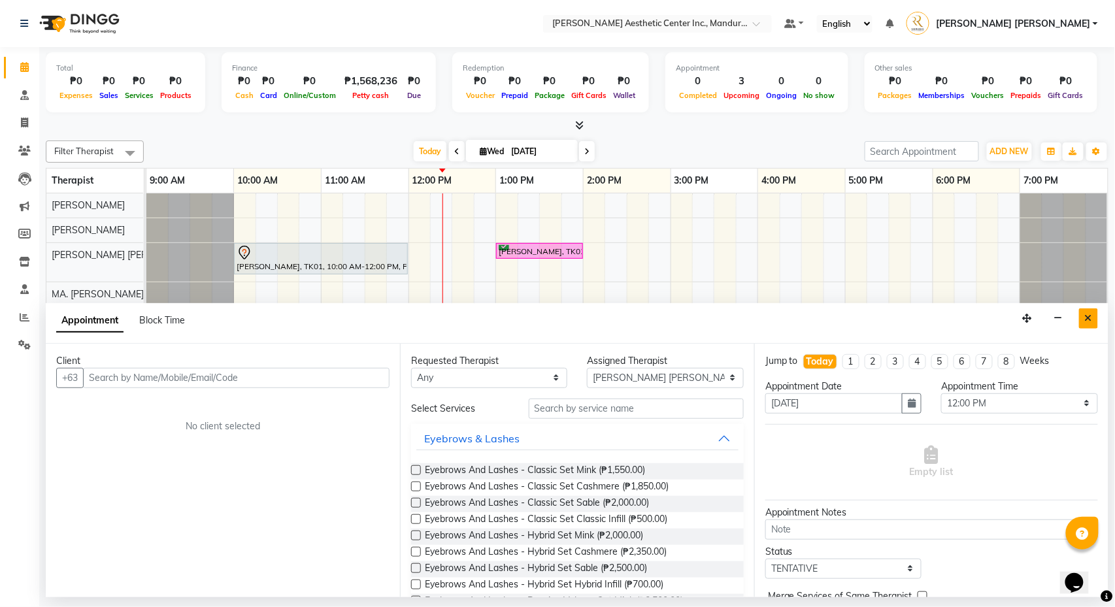
click at [1093, 320] on button "Close" at bounding box center [1088, 319] width 19 height 20
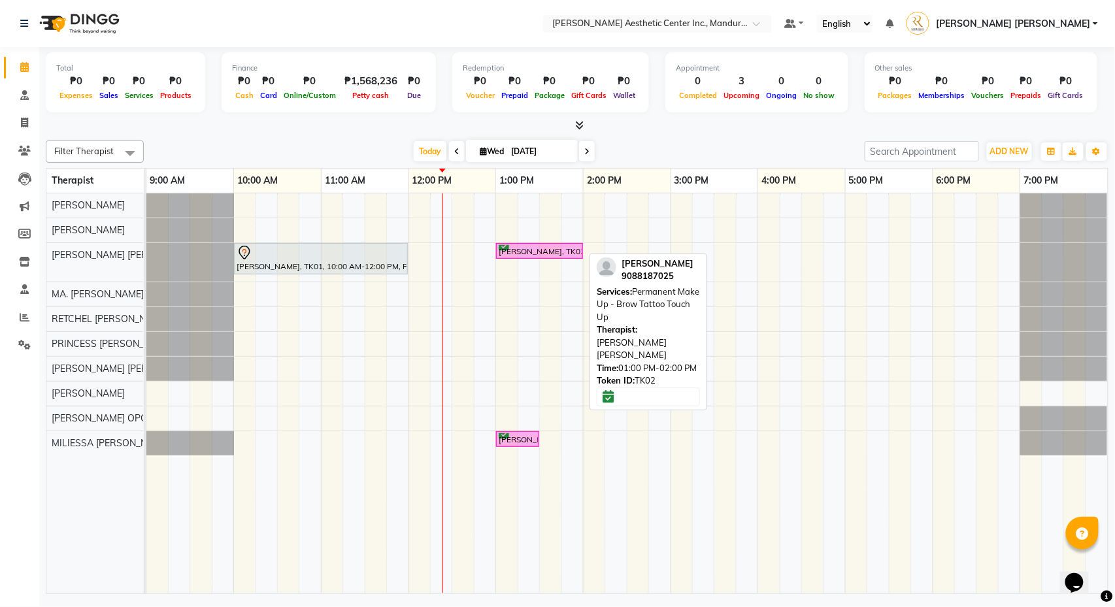
click at [542, 254] on div "[PERSON_NAME], TK02, 01:00 PM-02:00 PM, Permanent Make Up - Brow Tattoo Touch Up" at bounding box center [539, 251] width 84 height 12
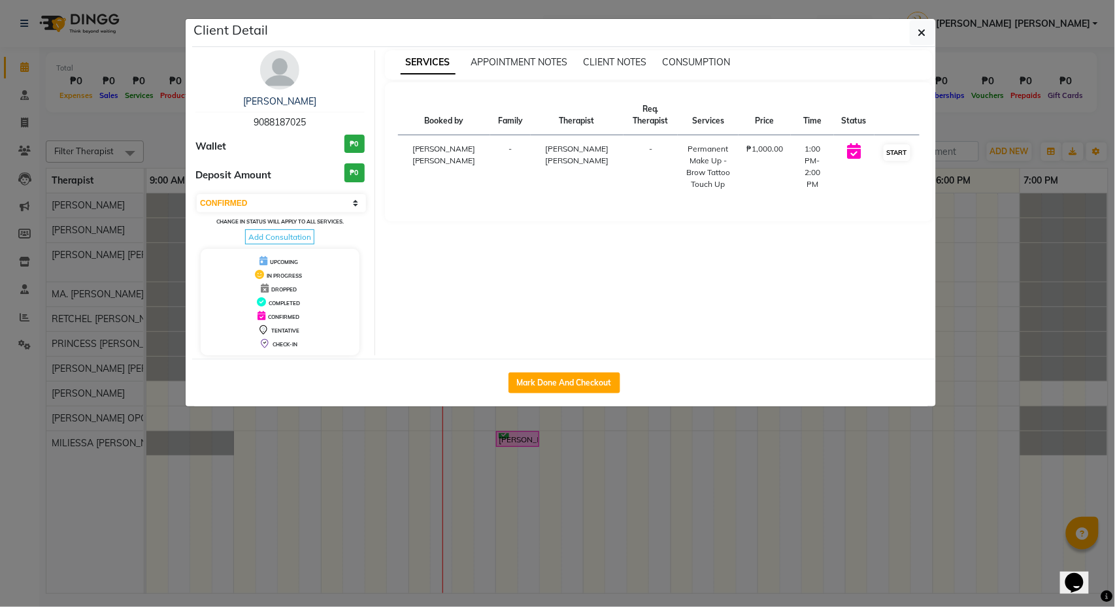
click at [897, 148] on button "START" at bounding box center [897, 152] width 27 height 16
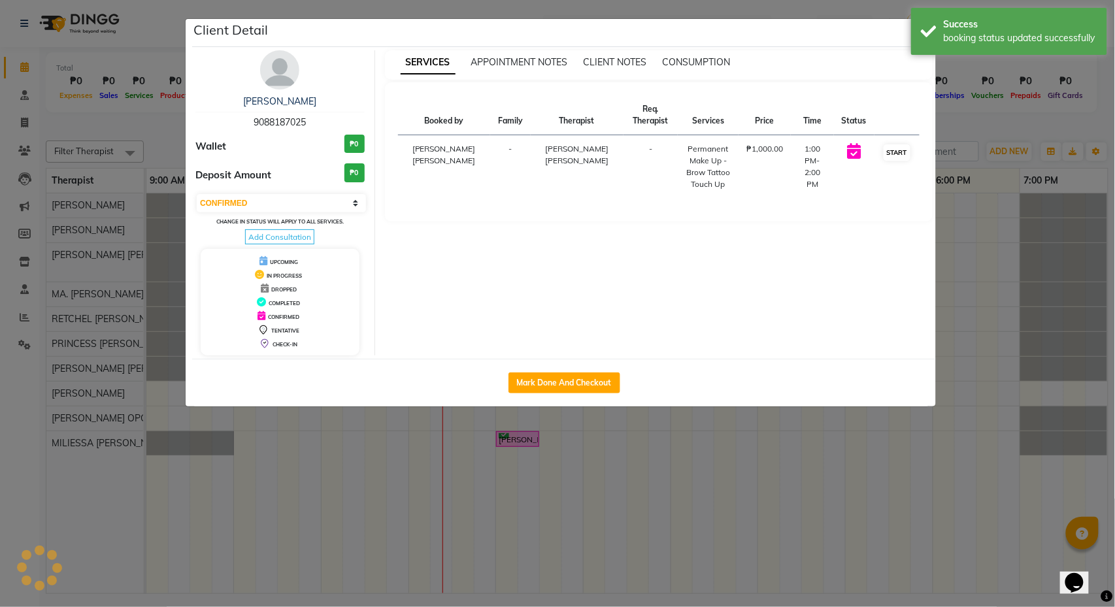
select select "1"
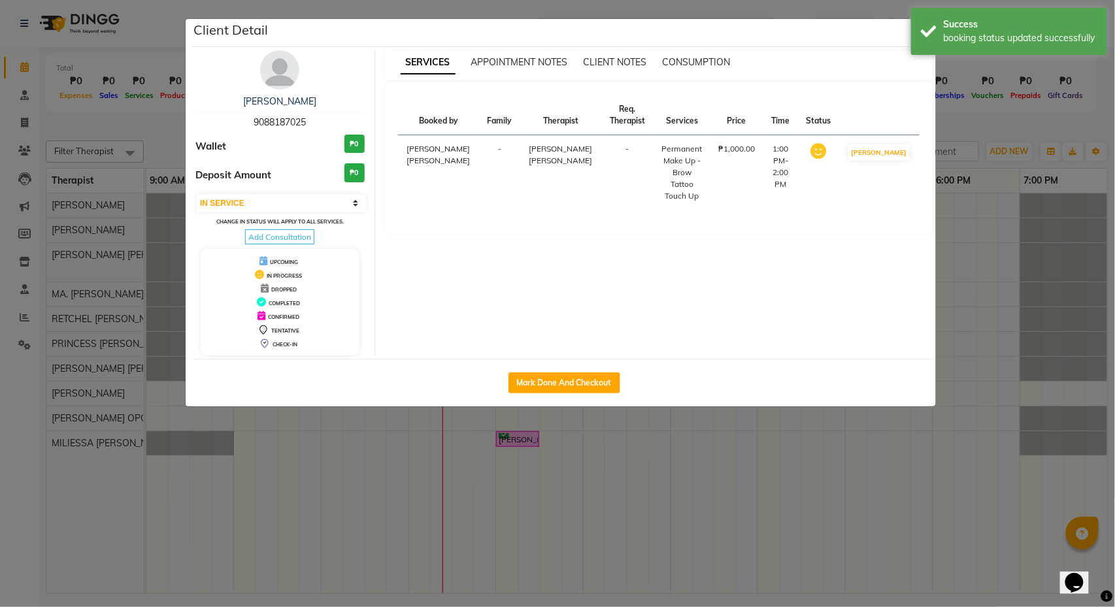
click at [1024, 118] on ngb-modal-window "Client Detail Lucy Conte 9088187025 Wallet ₱0 Deposit Amount ₱0 Select IN SERVI…" at bounding box center [557, 303] width 1115 height 607
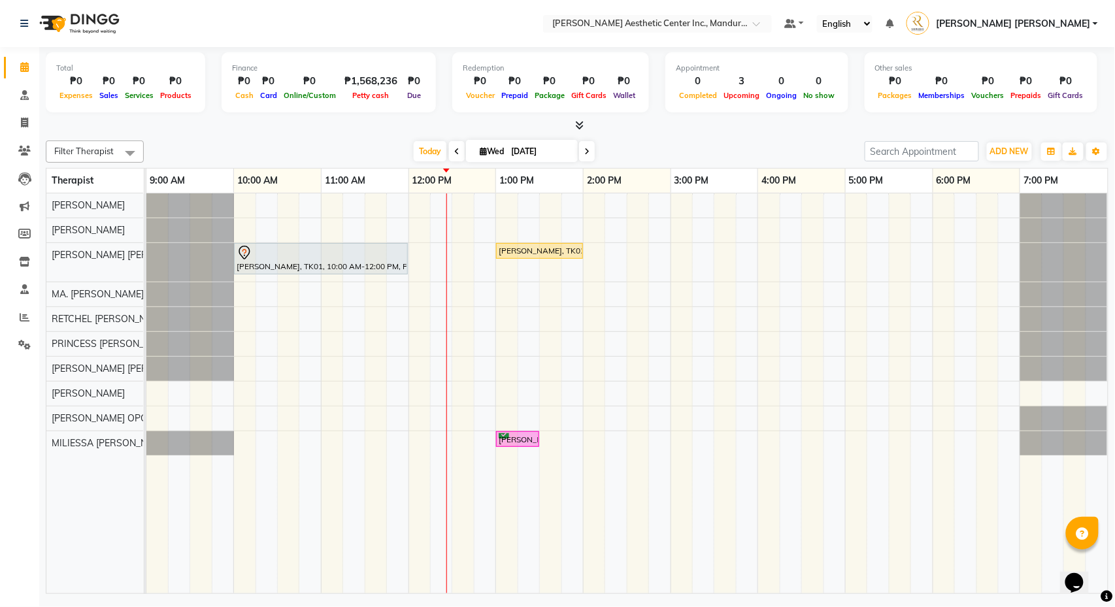
click at [604, 553] on td at bounding box center [594, 393] width 22 height 400
click at [521, 147] on input "[DATE]" at bounding box center [539, 152] width 65 height 20
select select "10"
select select "2025"
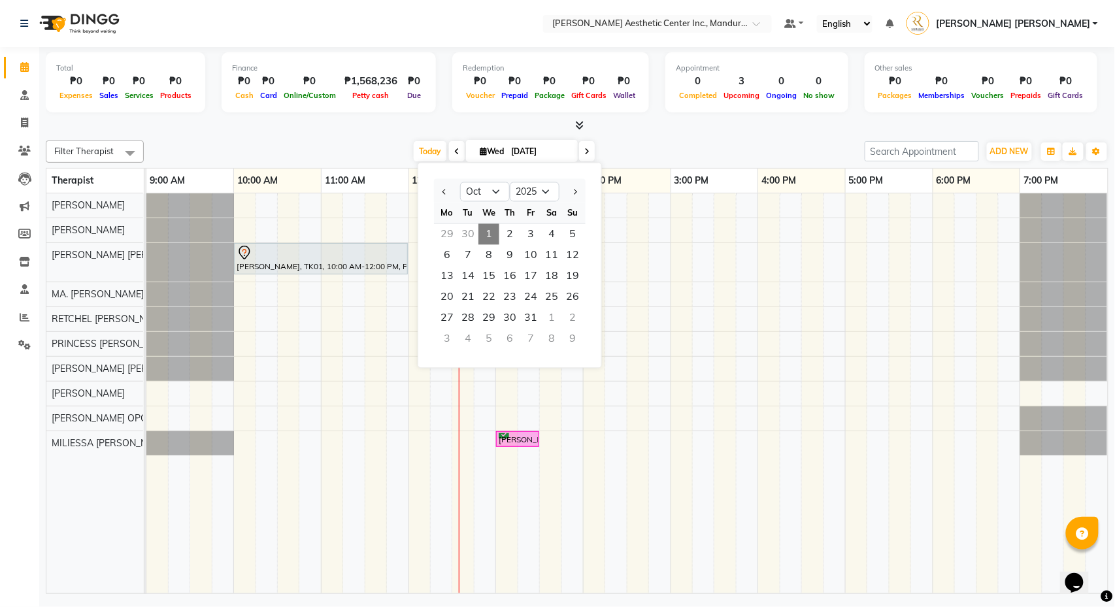
click at [336, 257] on div at bounding box center [321, 253] width 169 height 16
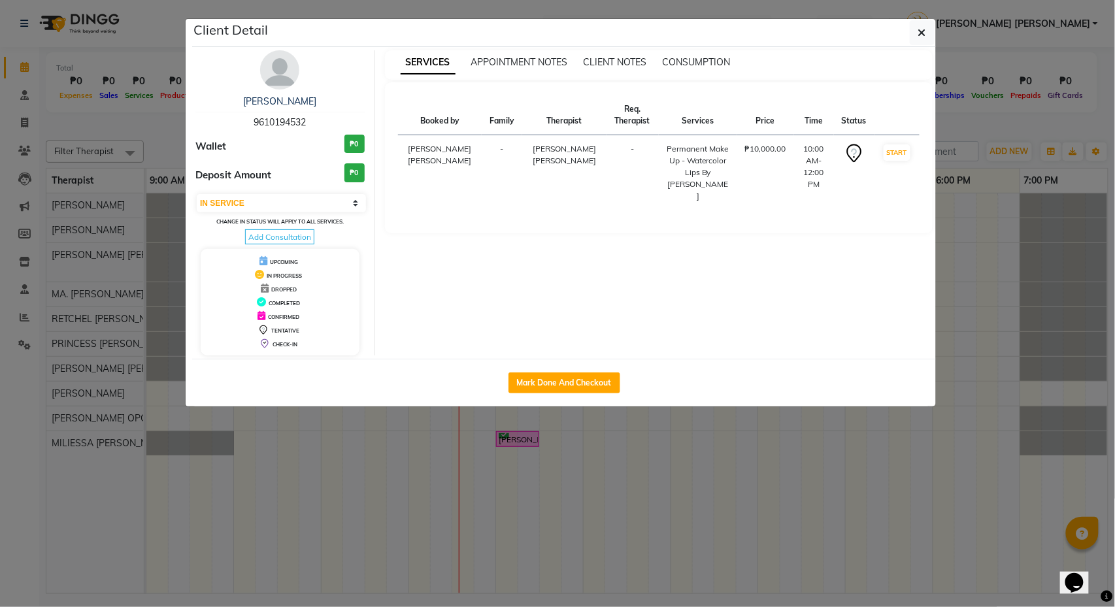
select select "7"
click at [930, 32] on button "button" at bounding box center [922, 32] width 25 height 25
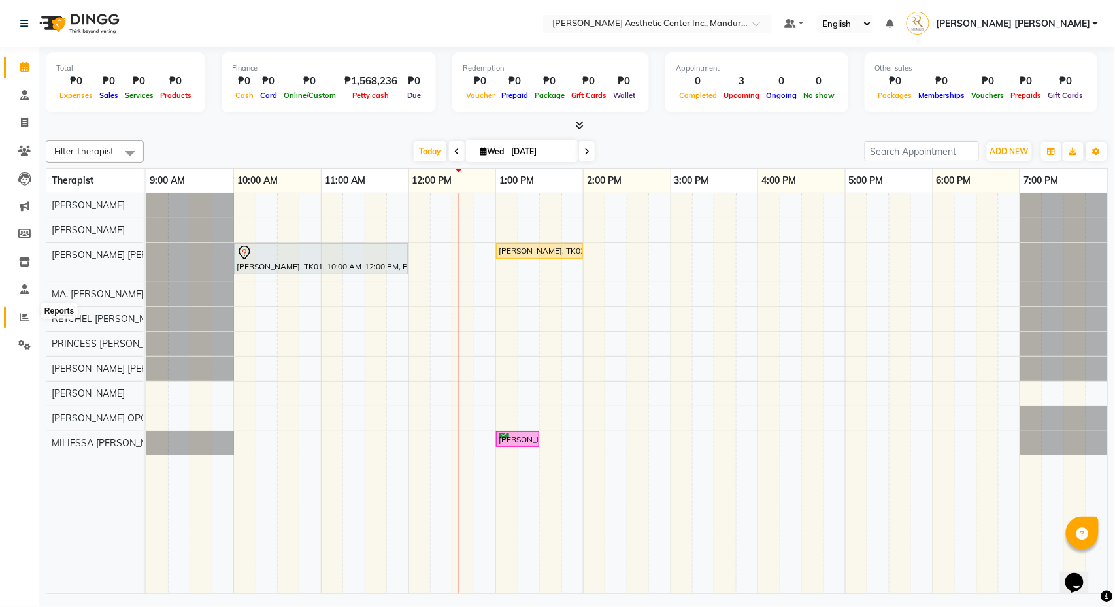
click at [25, 310] on span at bounding box center [24, 317] width 23 height 15
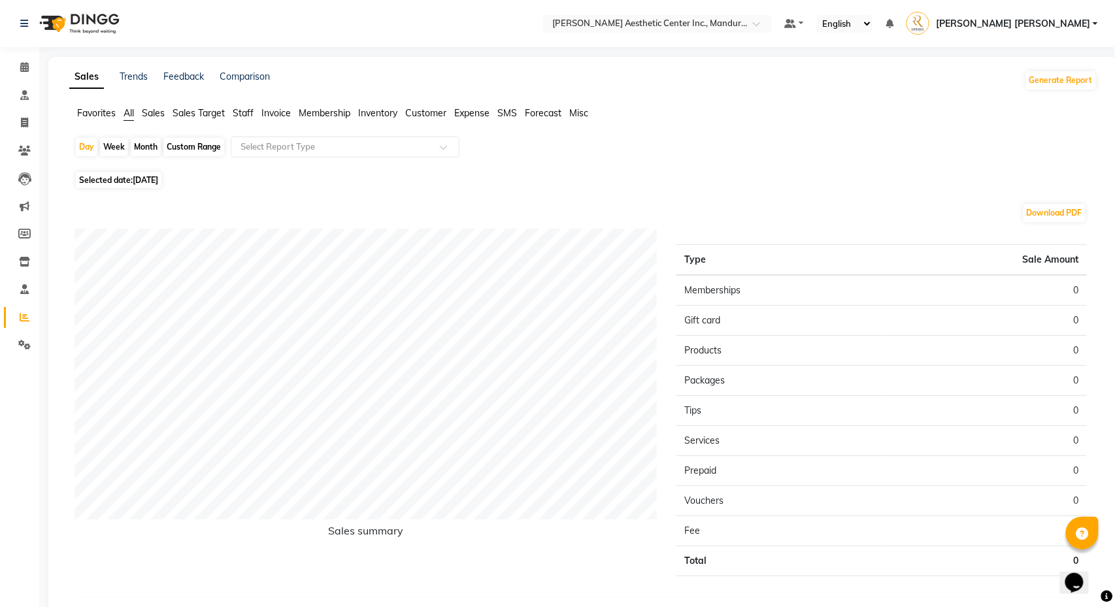
click at [146, 143] on div "Month" at bounding box center [146, 147] width 30 height 18
select select "10"
select select "2025"
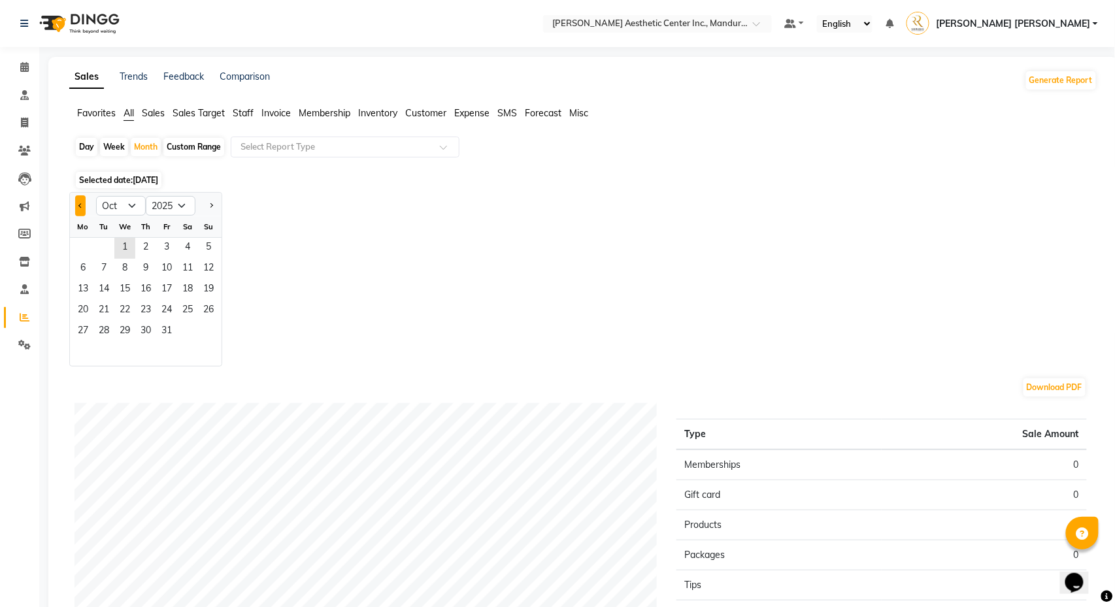
click at [79, 207] on span "Previous month" at bounding box center [80, 205] width 5 height 5
select select "9"
click at [73, 256] on span "1" at bounding box center [83, 248] width 21 height 21
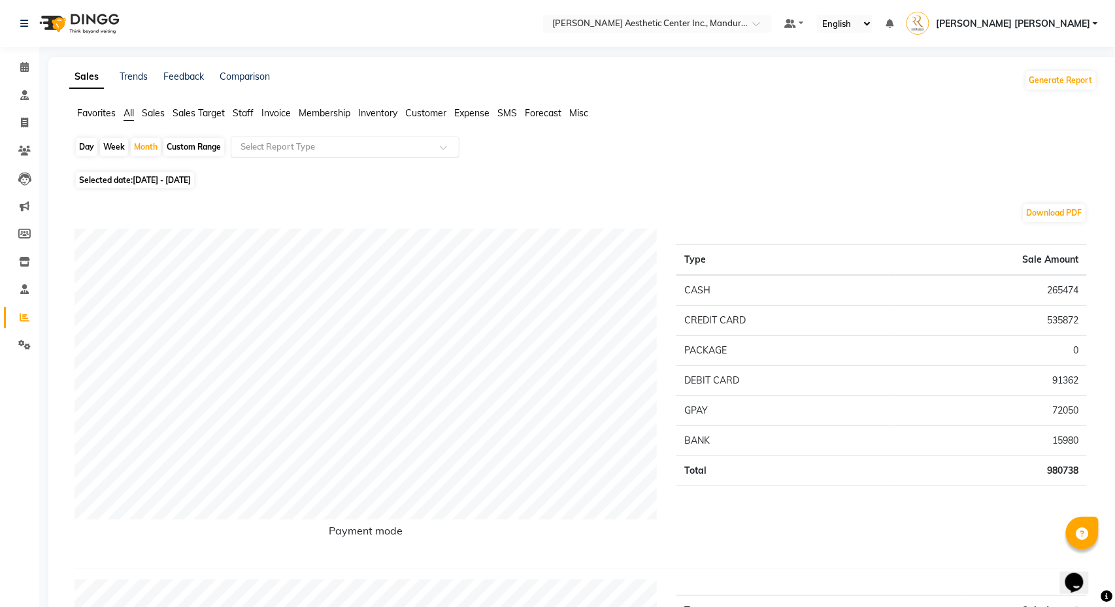
click at [262, 147] on input "text" at bounding box center [332, 147] width 188 height 13
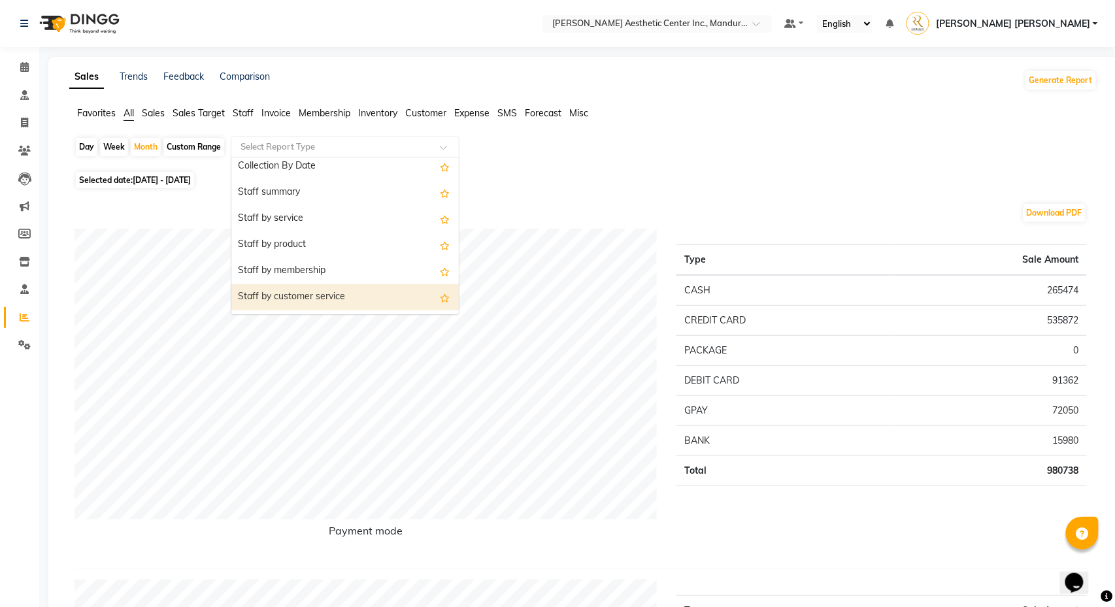
scroll to position [416, 0]
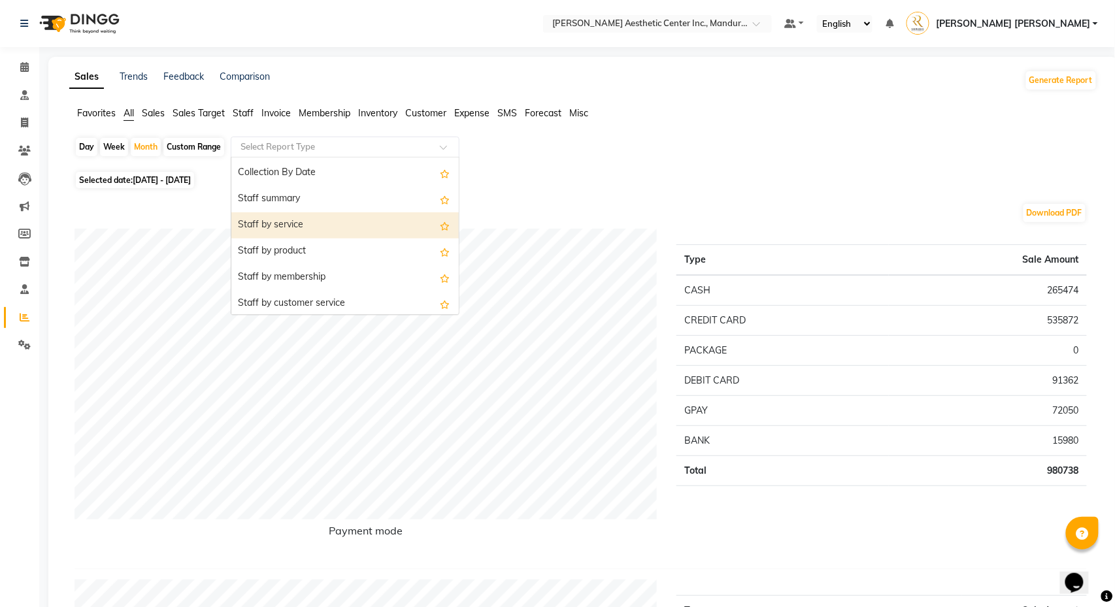
click at [291, 227] on div "Staff by service" at bounding box center [344, 225] width 227 height 26
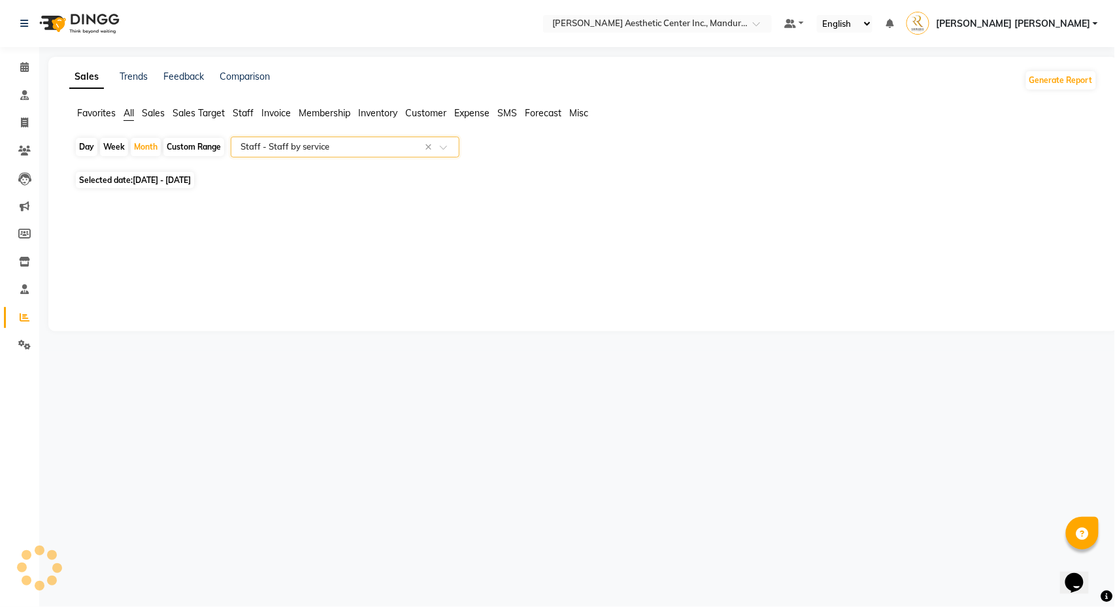
select select "full_report"
select select "csv"
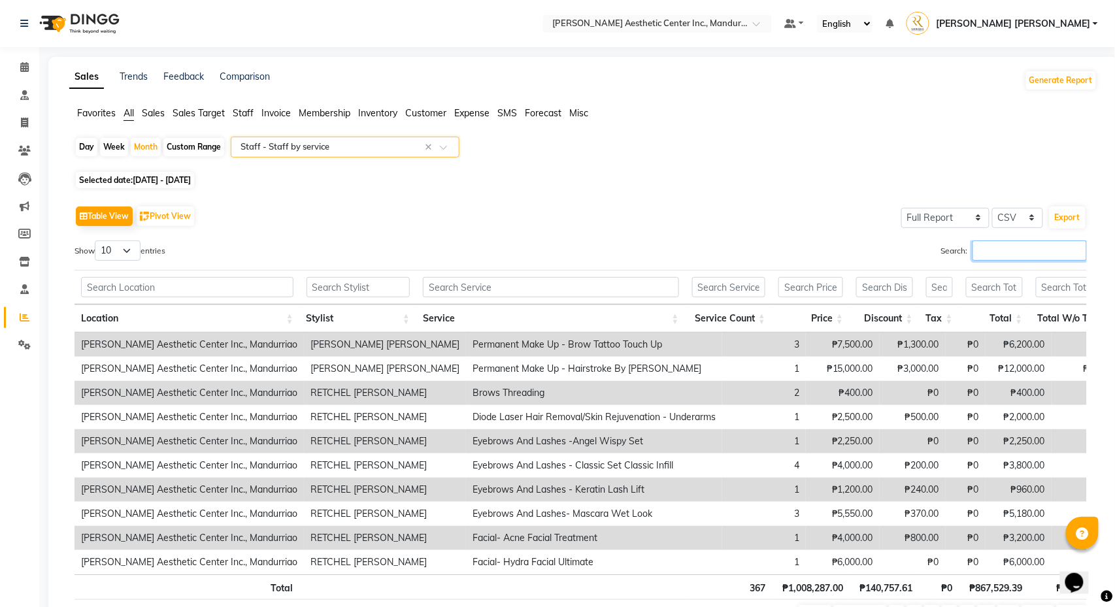
click at [1005, 252] on input "Search:" at bounding box center [1030, 251] width 114 height 20
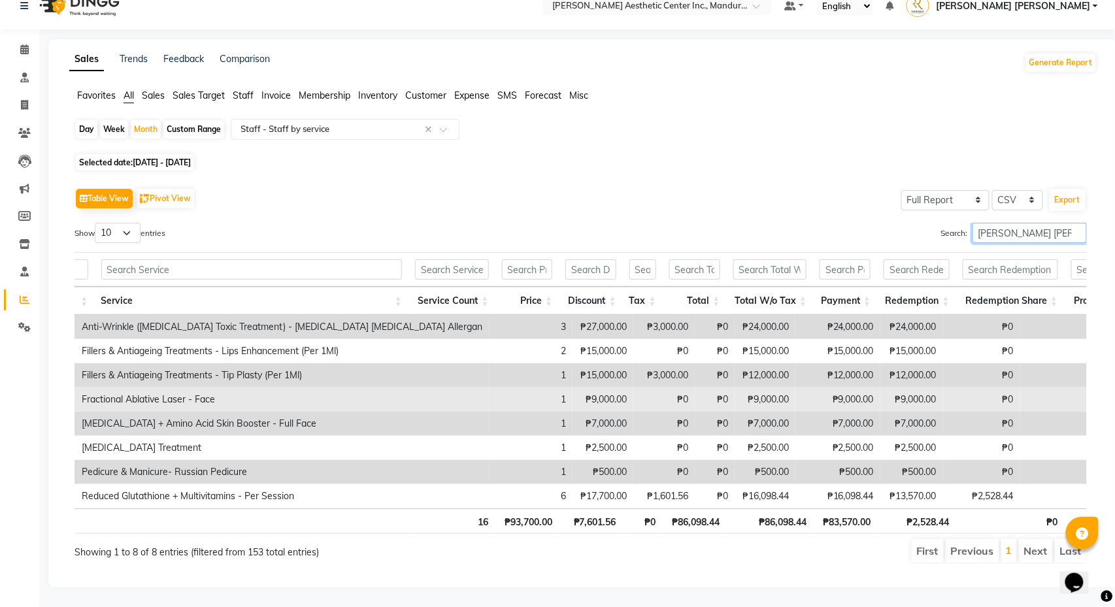
scroll to position [0, 0]
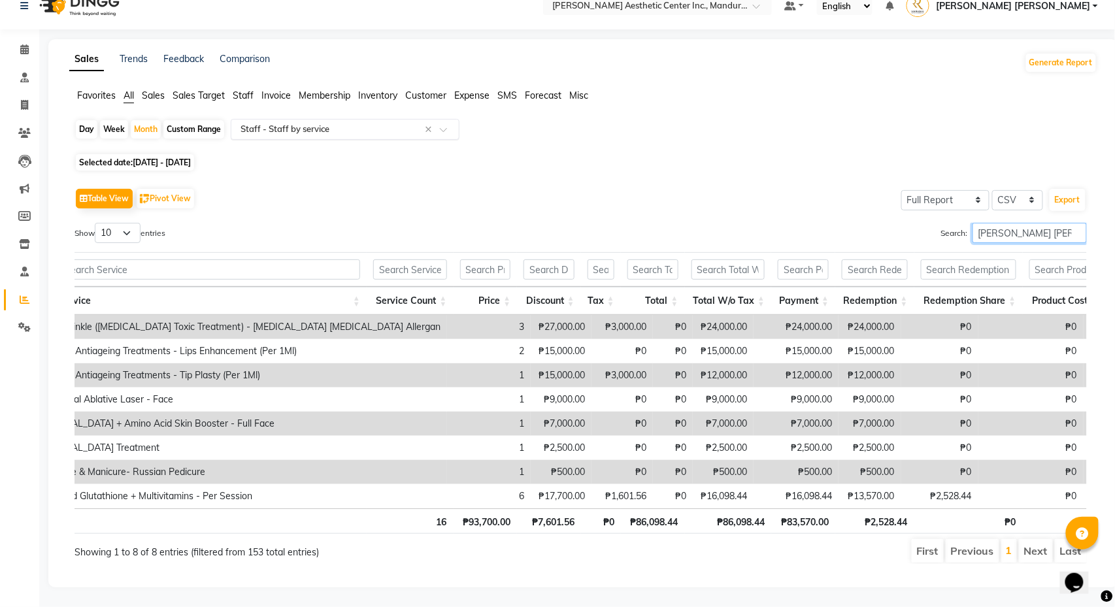
type input "Mary grace dori"
click at [443, 123] on div at bounding box center [344, 129] width 227 height 13
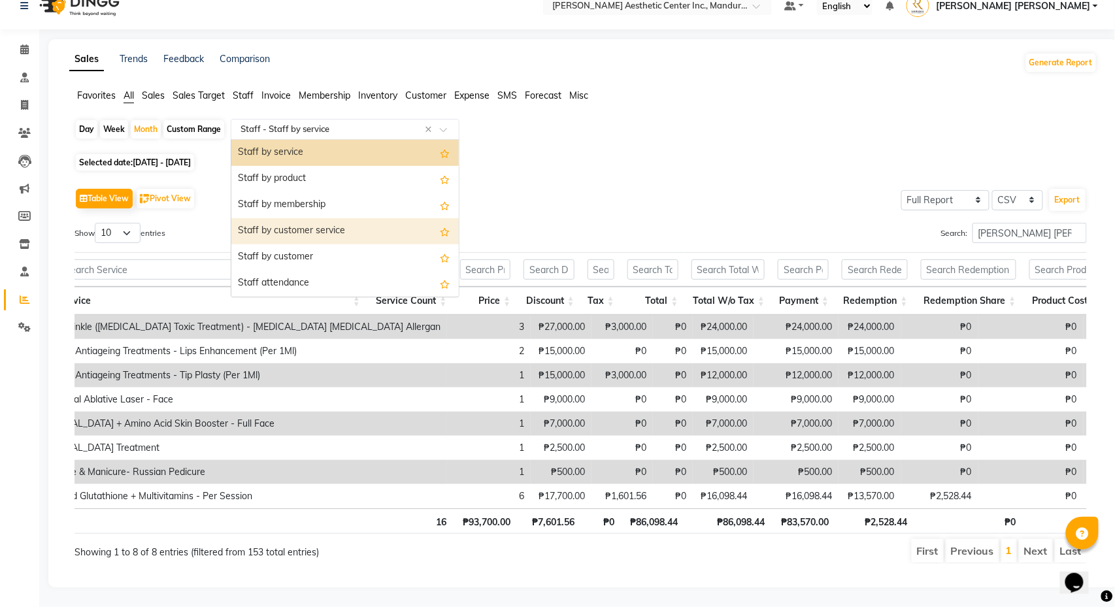
click at [404, 224] on div "Staff by customer service" at bounding box center [344, 231] width 227 height 26
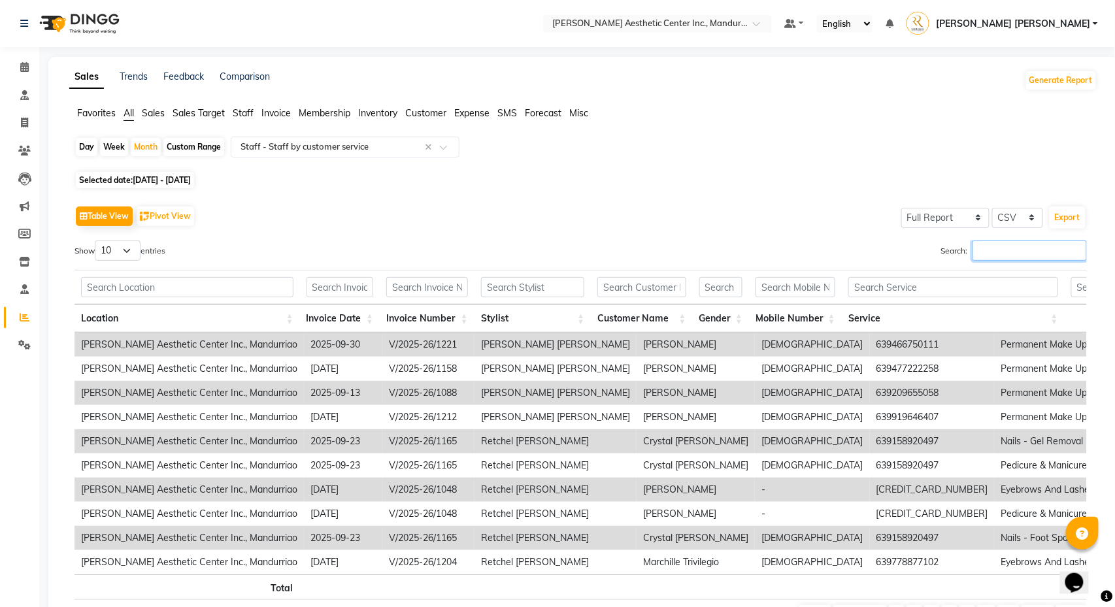
click at [999, 244] on input "Search:" at bounding box center [1030, 251] width 114 height 20
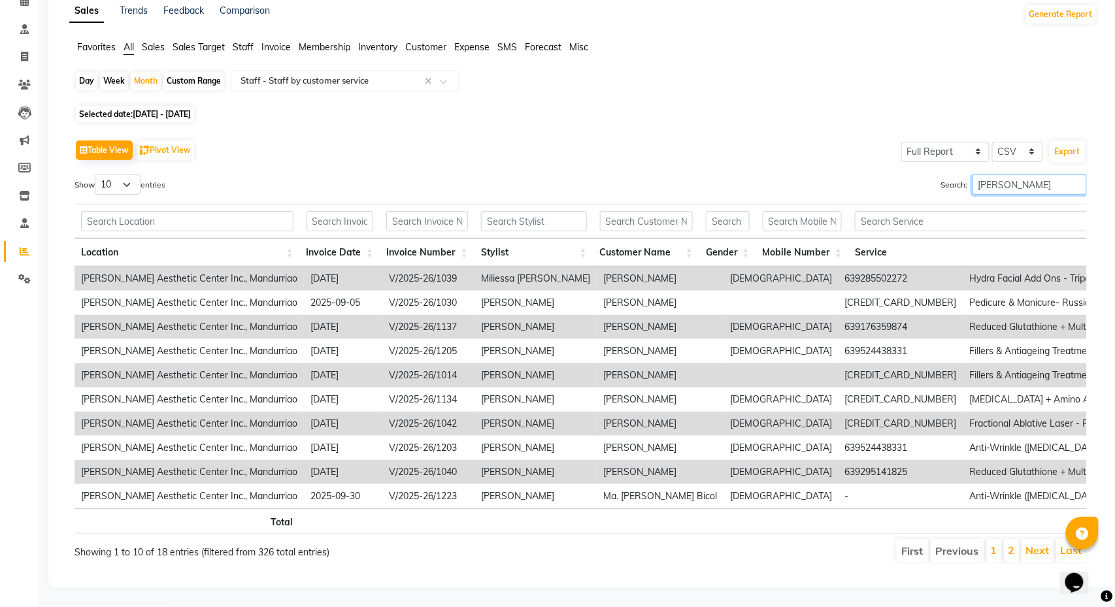
type input "Mary grace Dorin"
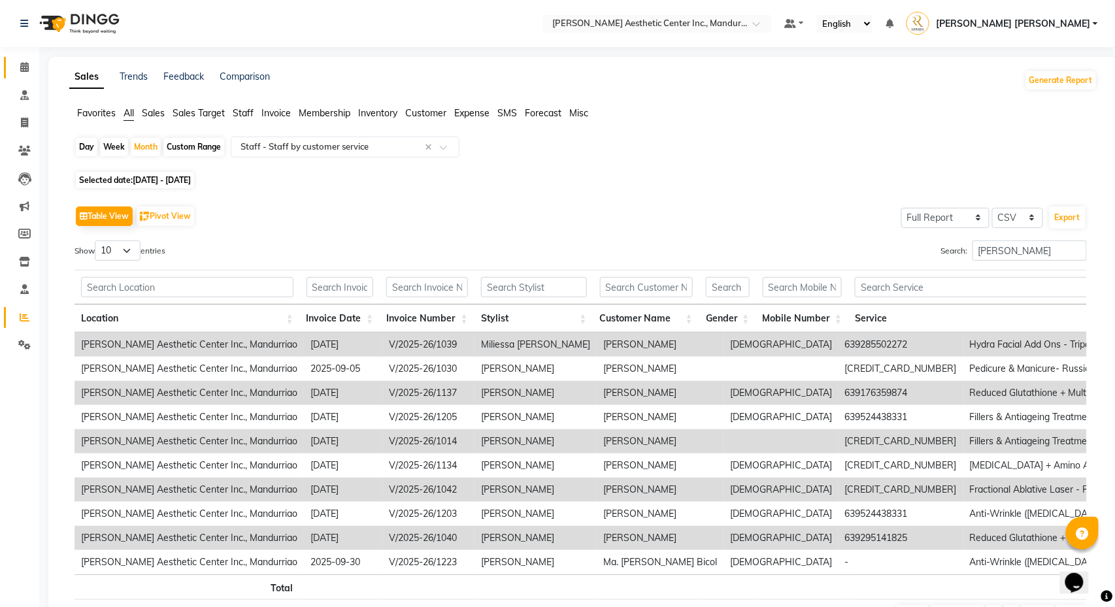
click at [26, 59] on link "Calendar" at bounding box center [19, 68] width 31 height 22
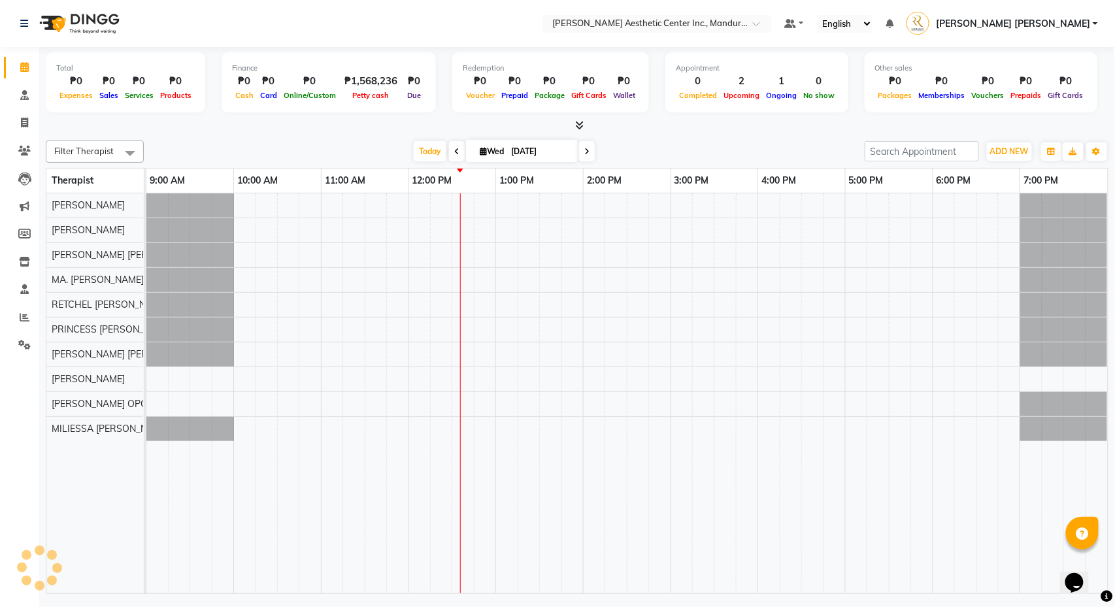
click at [507, 152] on input "[DATE]" at bounding box center [539, 152] width 65 height 20
select select "10"
select select "2025"
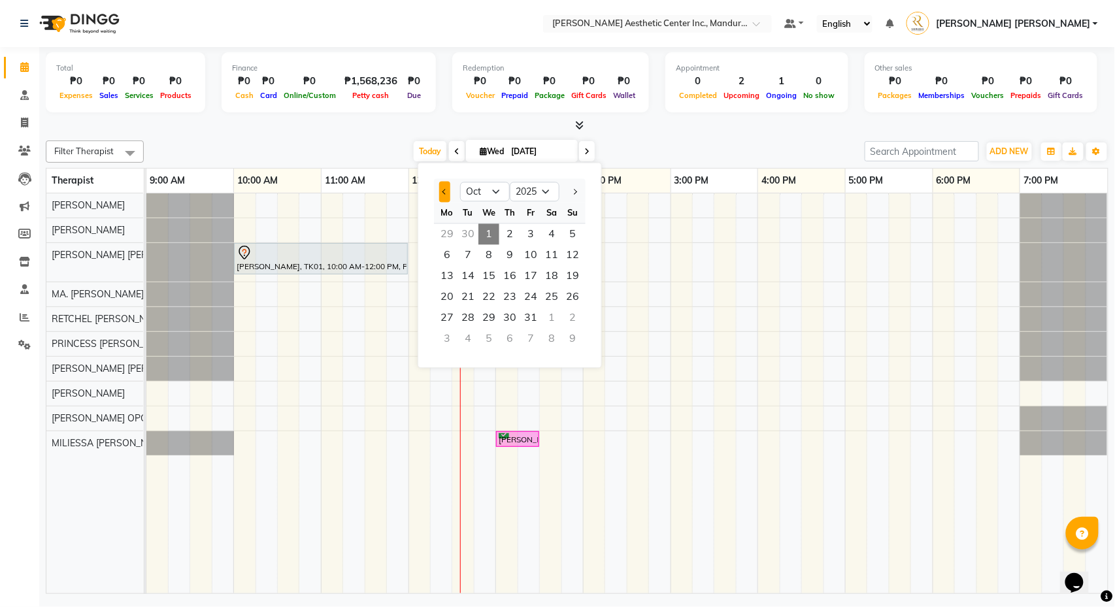
click at [441, 188] on button "Previous month" at bounding box center [444, 192] width 11 height 21
select select "9"
click at [529, 241] on span "5" at bounding box center [530, 234] width 21 height 21
type input "[DATE]"
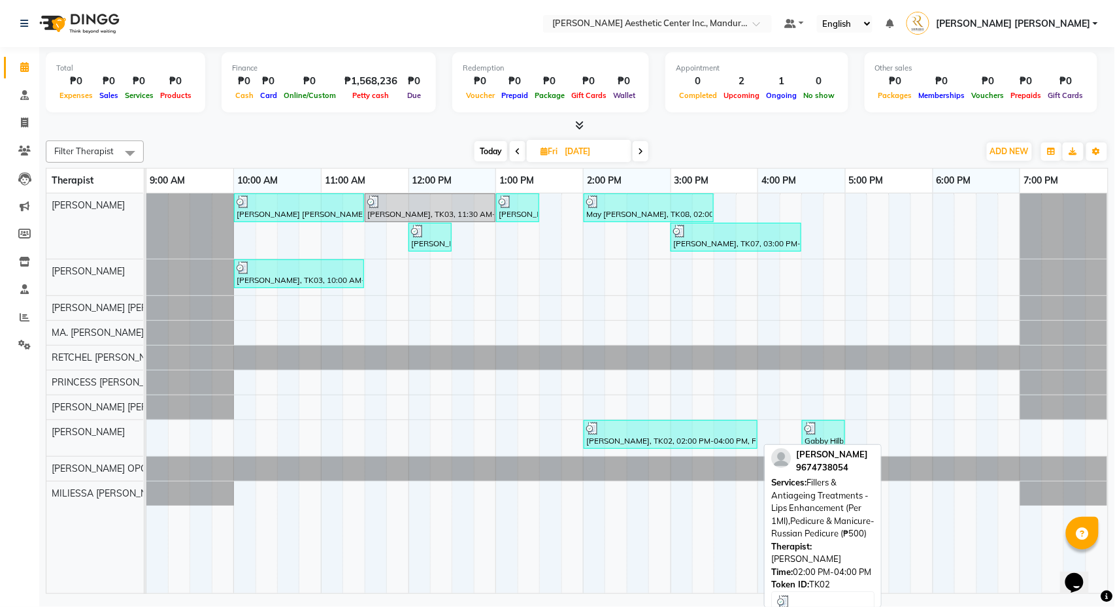
click at [680, 437] on div "Mercelin Mendita, TK02, 02:00 PM-04:00 PM, Fillers & Antiageing Treatments - Li…" at bounding box center [670, 434] width 171 height 25
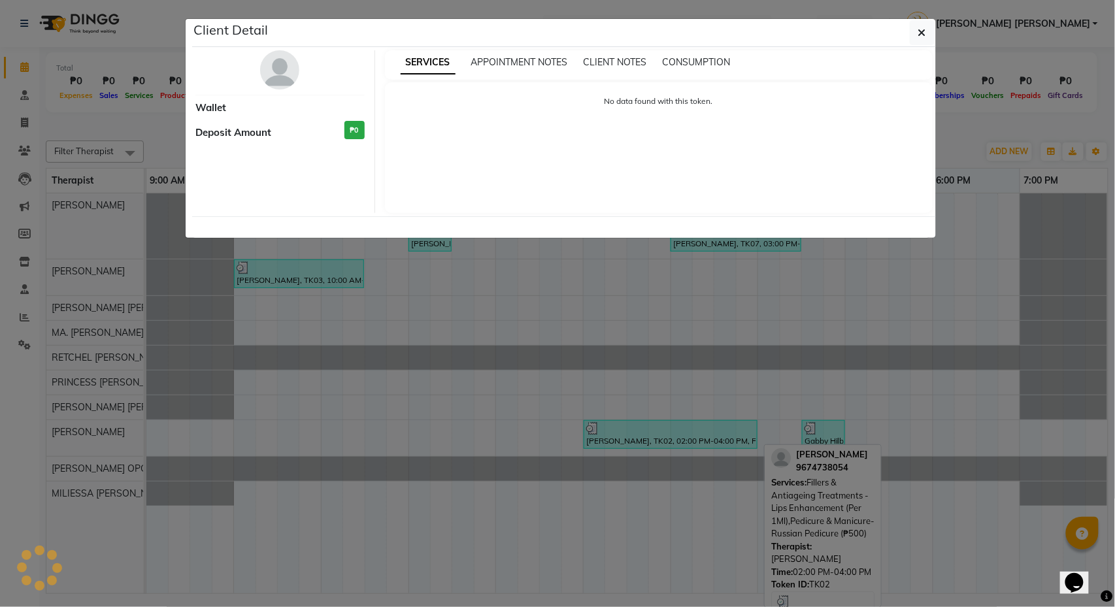
select select "3"
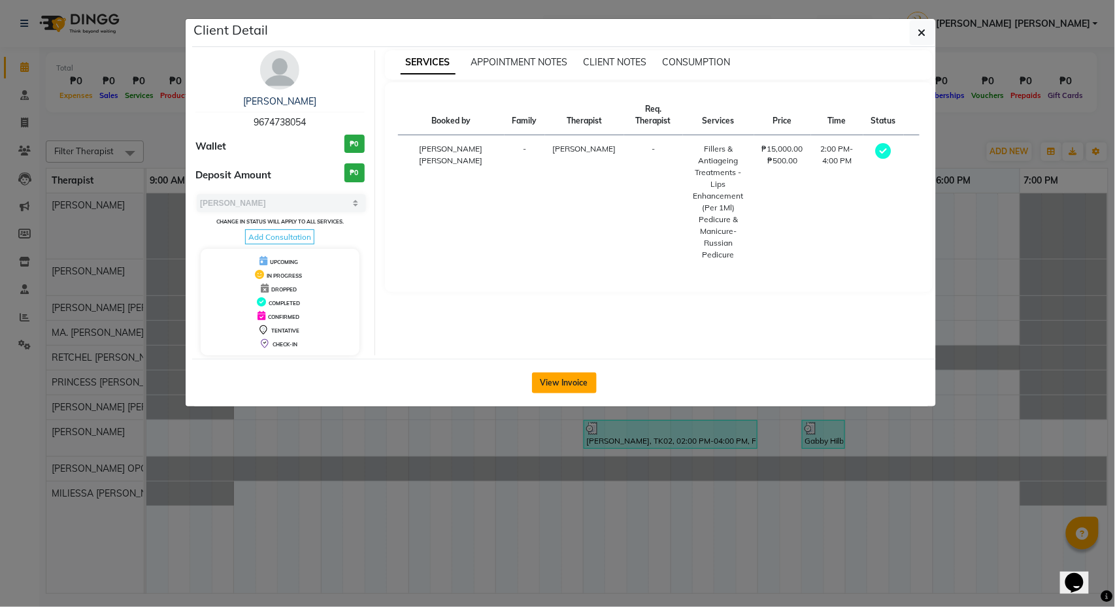
click at [557, 388] on button "View Invoice" at bounding box center [564, 383] width 65 height 21
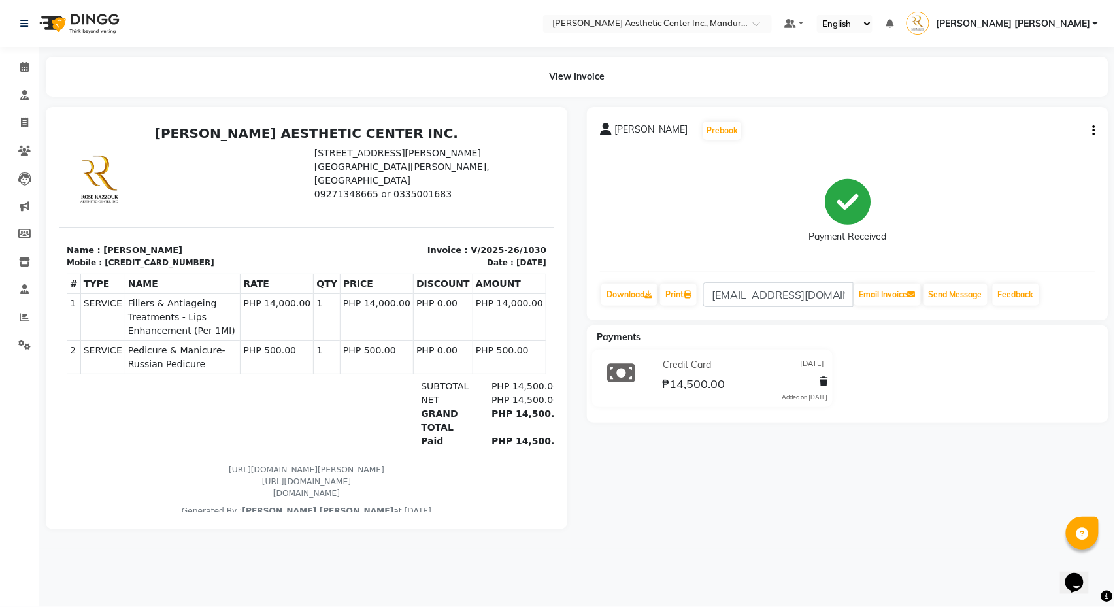
click at [1096, 131] on icon "button" at bounding box center [1094, 131] width 3 height 1
click at [1035, 150] on div "Edit Invoice" at bounding box center [1029, 147] width 90 height 16
select select "service"
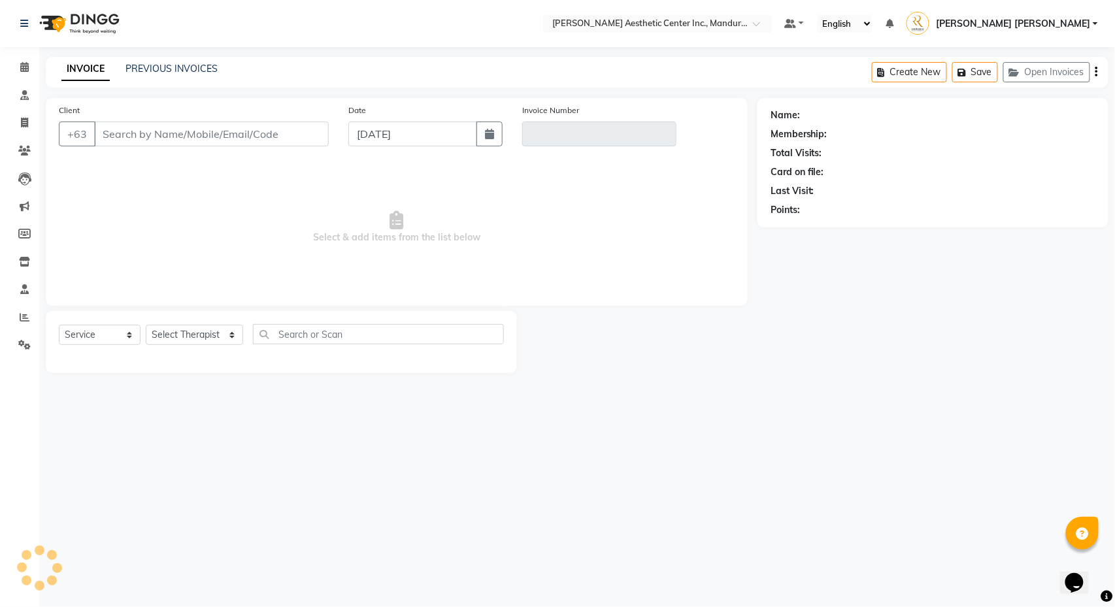
type input "9674738054"
type input "V/2025-26/1030"
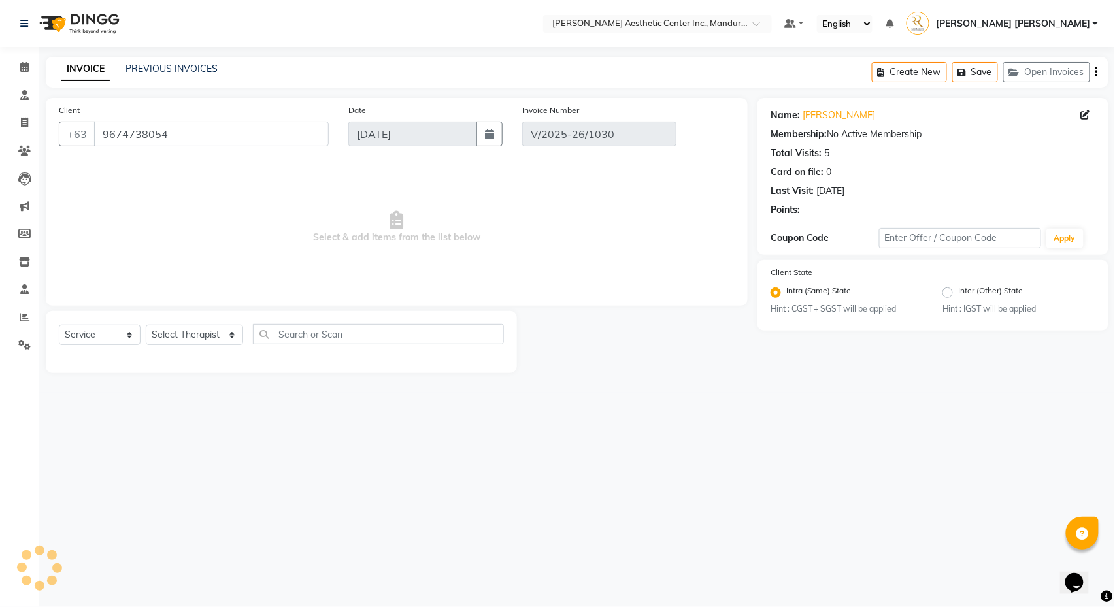
type input "[DATE]"
select select "select"
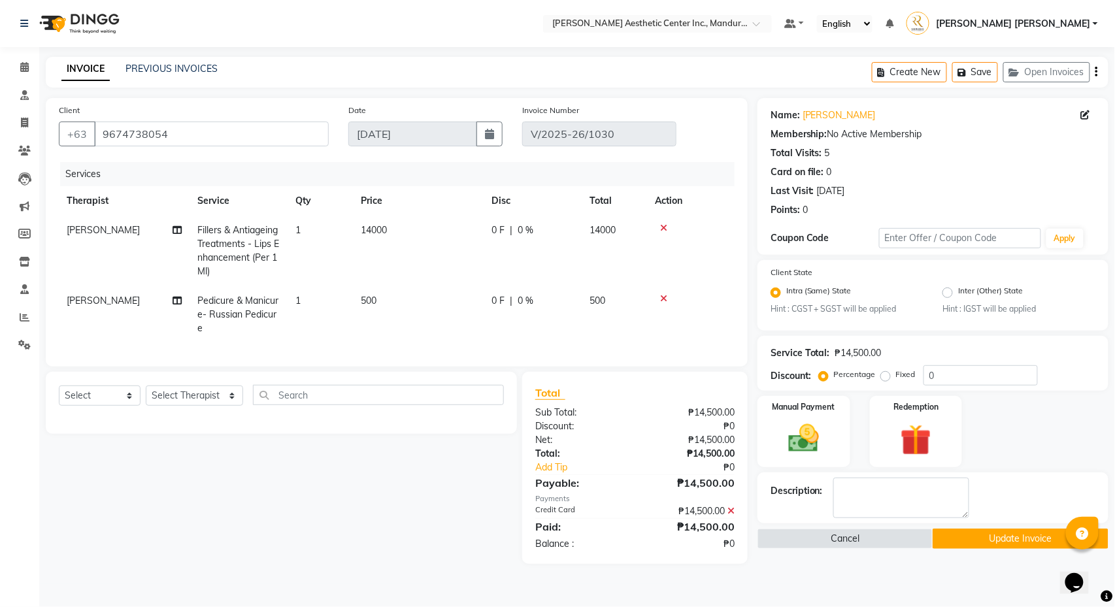
click at [140, 305] on span "[PERSON_NAME]" at bounding box center [103, 301] width 73 height 12
select select "46433"
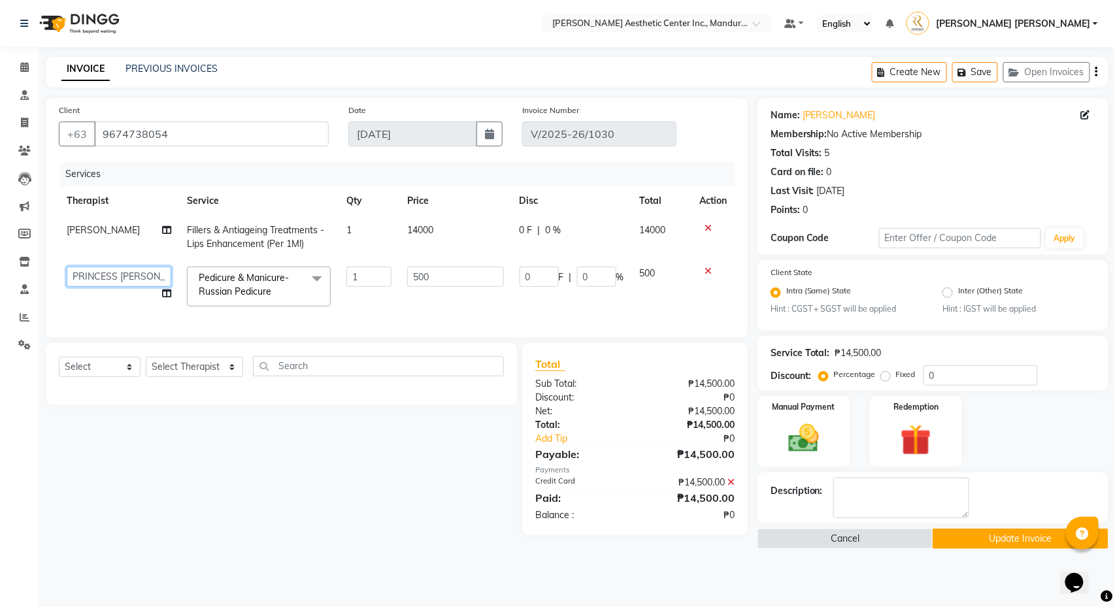
select select "46412"
click at [1021, 542] on button "Update Invoice" at bounding box center [1020, 539] width 175 height 20
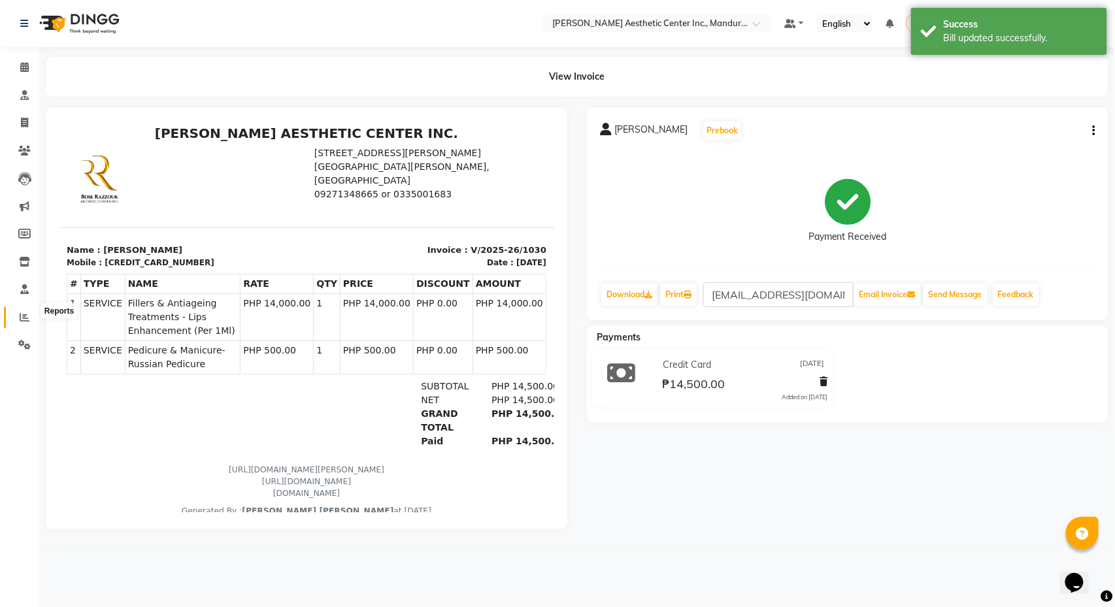
click at [22, 312] on icon at bounding box center [25, 317] width 10 height 10
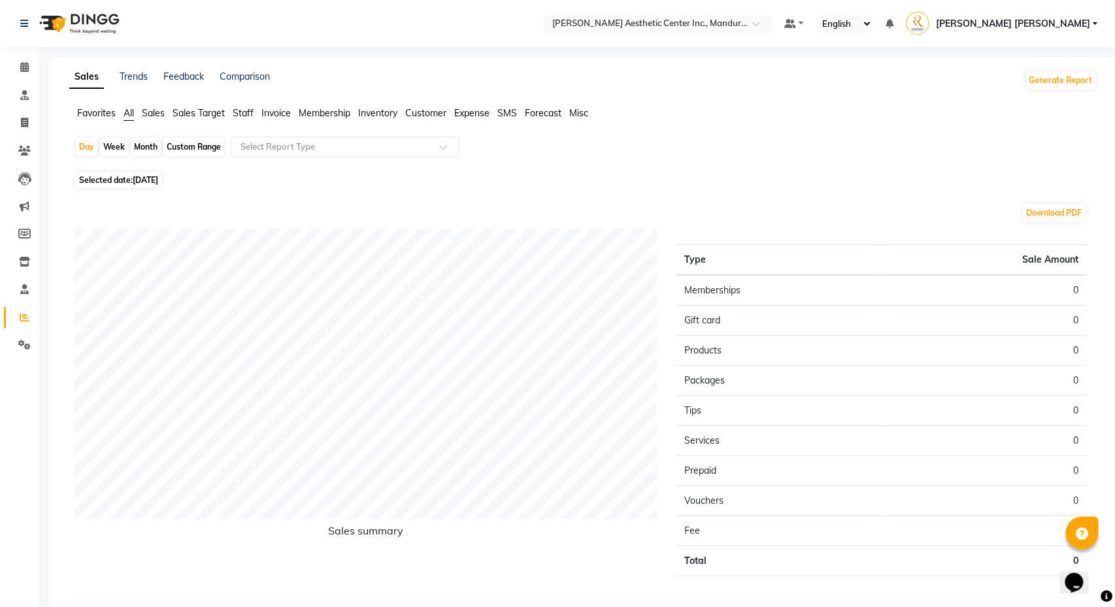
click at [139, 142] on div "Month" at bounding box center [146, 147] width 30 height 18
select select "10"
select select "2025"
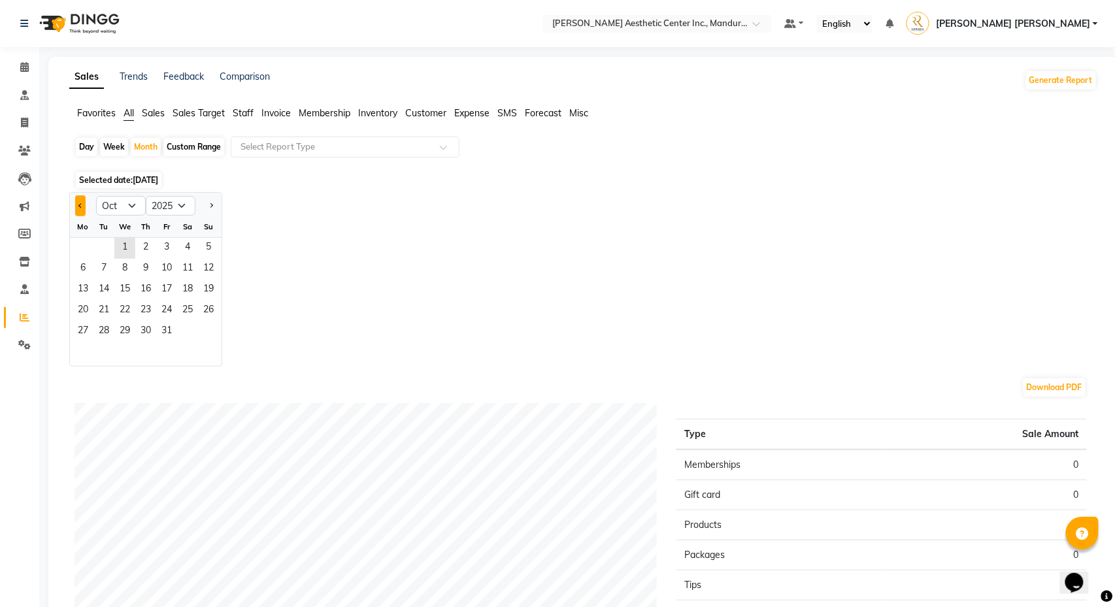
click at [76, 209] on button "Previous month" at bounding box center [80, 205] width 10 height 21
select select "9"
click at [82, 248] on span "1" at bounding box center [83, 248] width 21 height 21
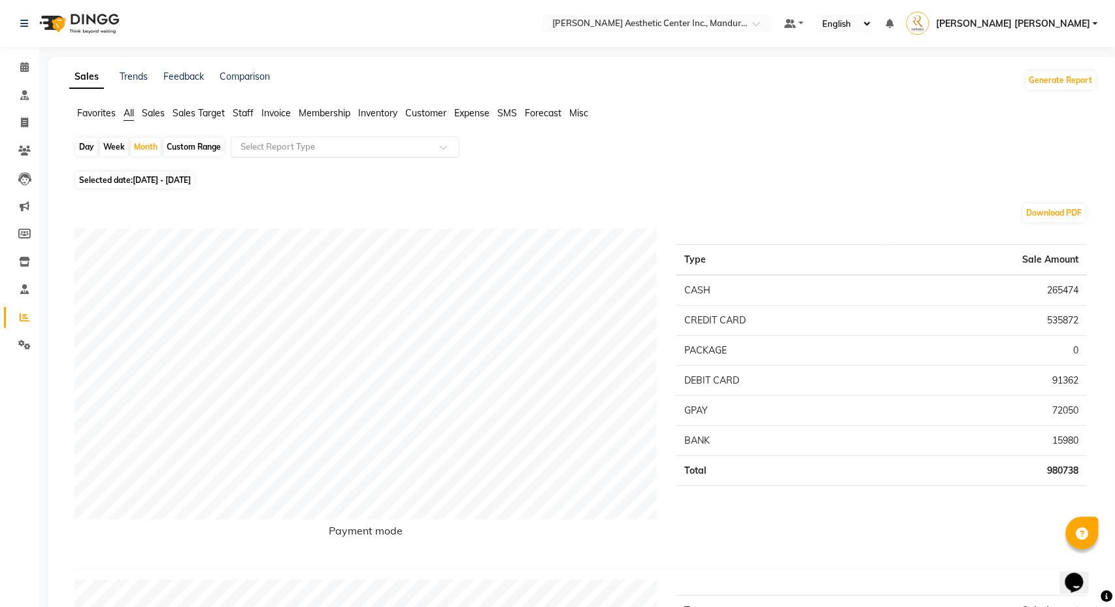
click at [377, 143] on input "text" at bounding box center [332, 147] width 188 height 13
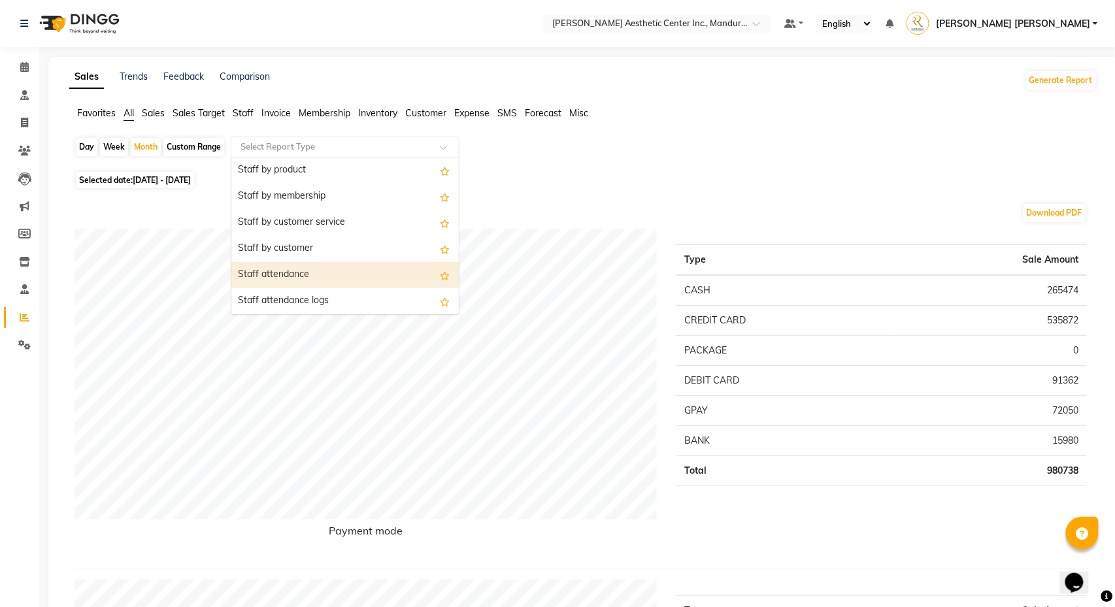
scroll to position [488, 0]
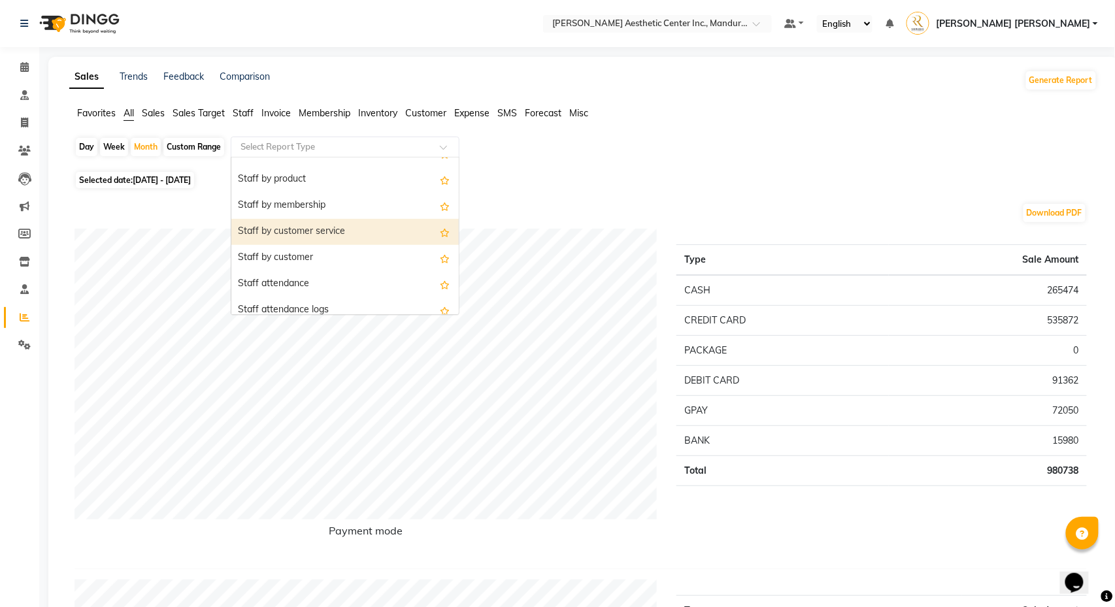
click at [384, 227] on div "Staff by customer service" at bounding box center [344, 232] width 227 height 26
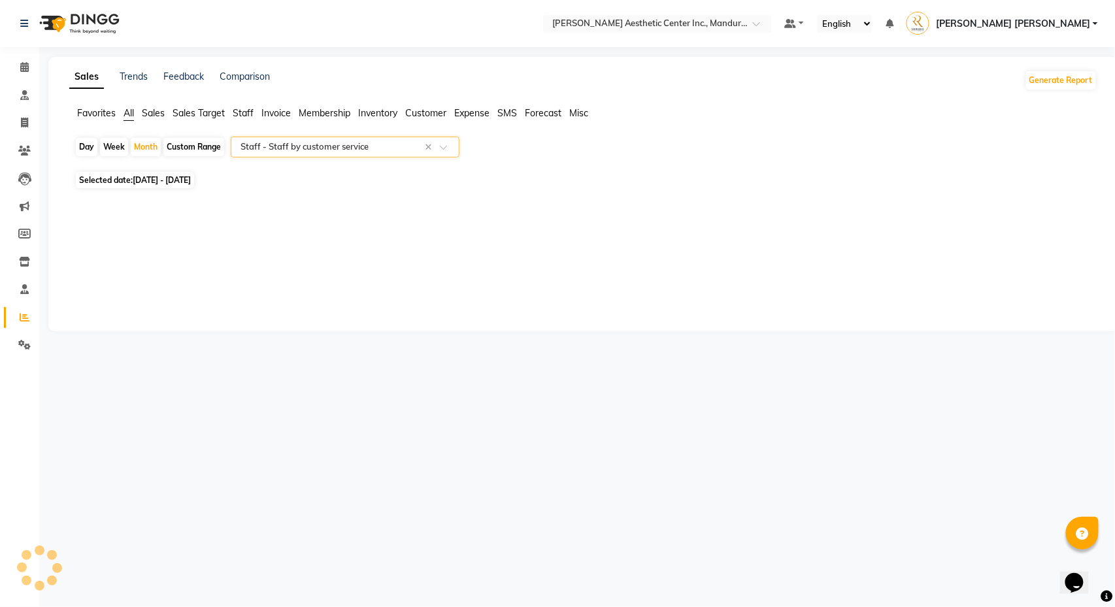
select select "full_report"
select select "csv"
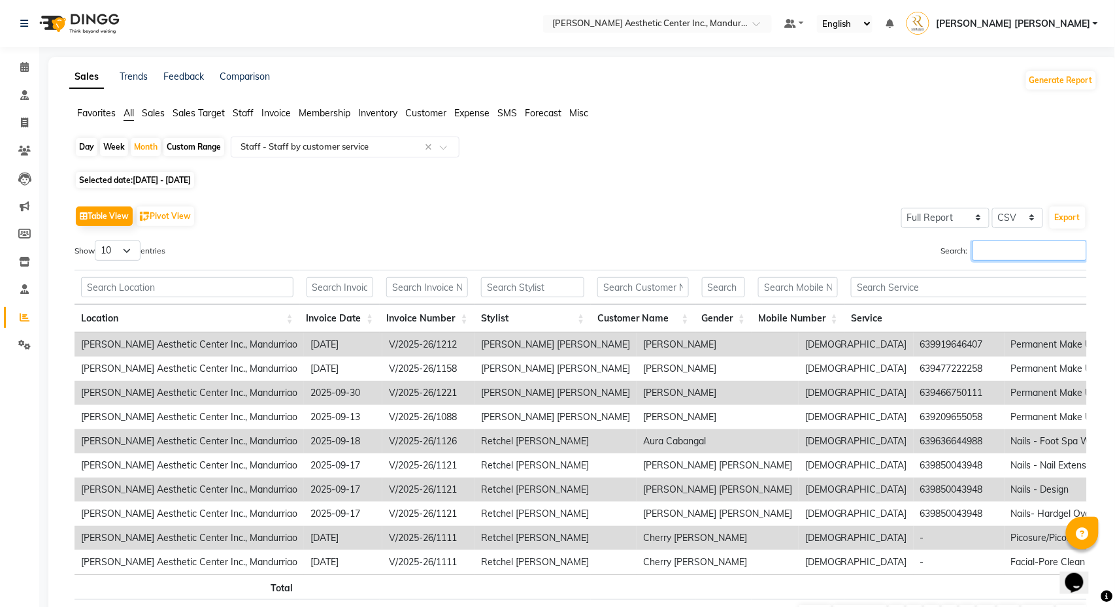
click at [989, 254] on input "Search:" at bounding box center [1030, 251] width 114 height 20
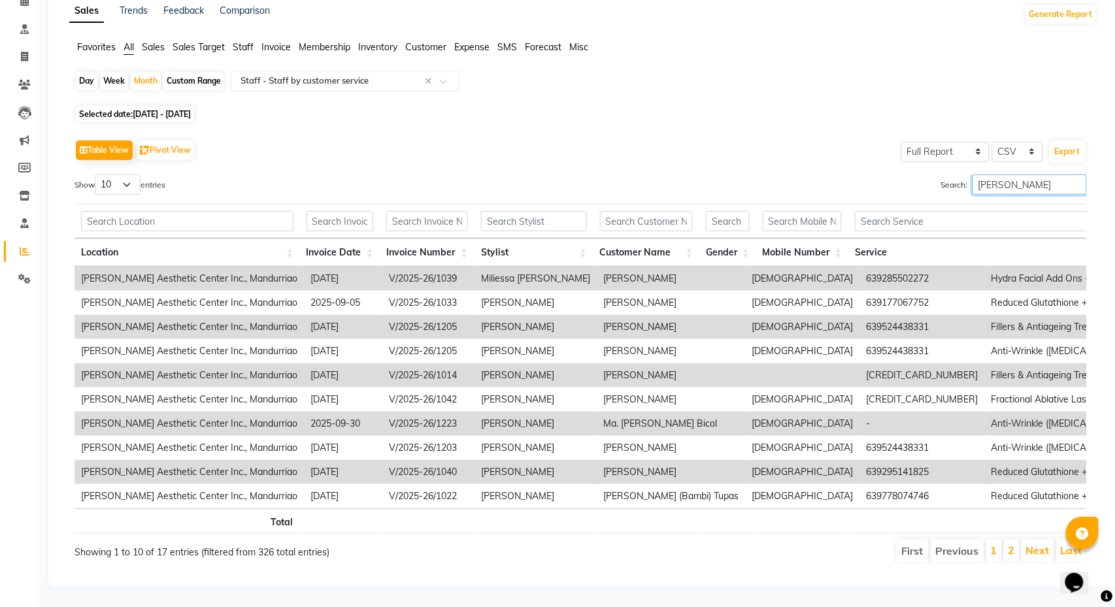
scroll to position [71, 0]
type input "Mary grace dorin"
select select "25"
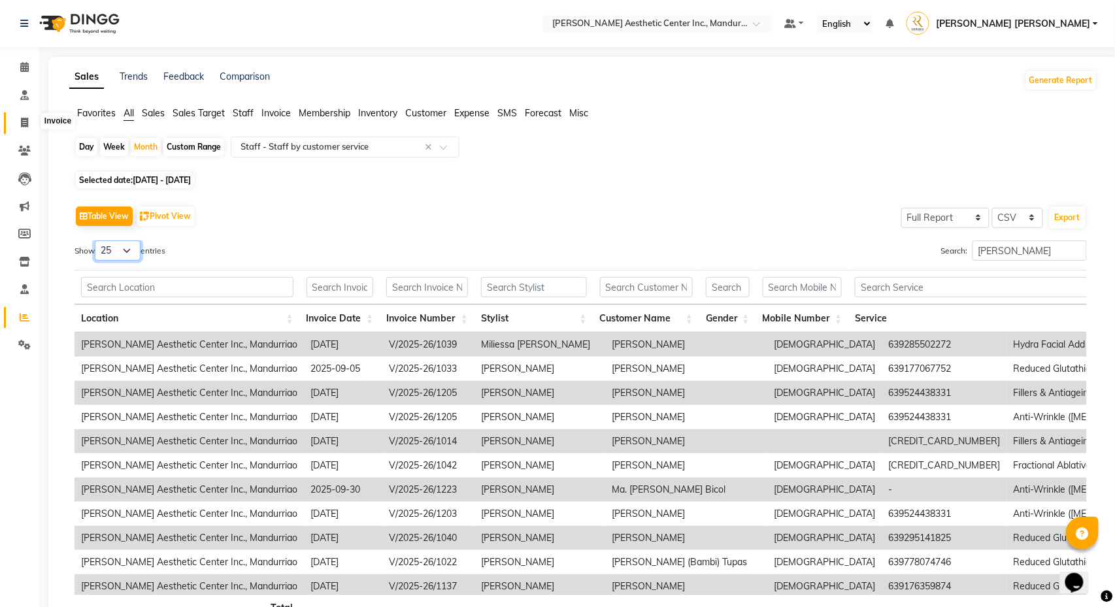
scroll to position [0, 0]
click at [25, 146] on icon at bounding box center [24, 151] width 12 height 10
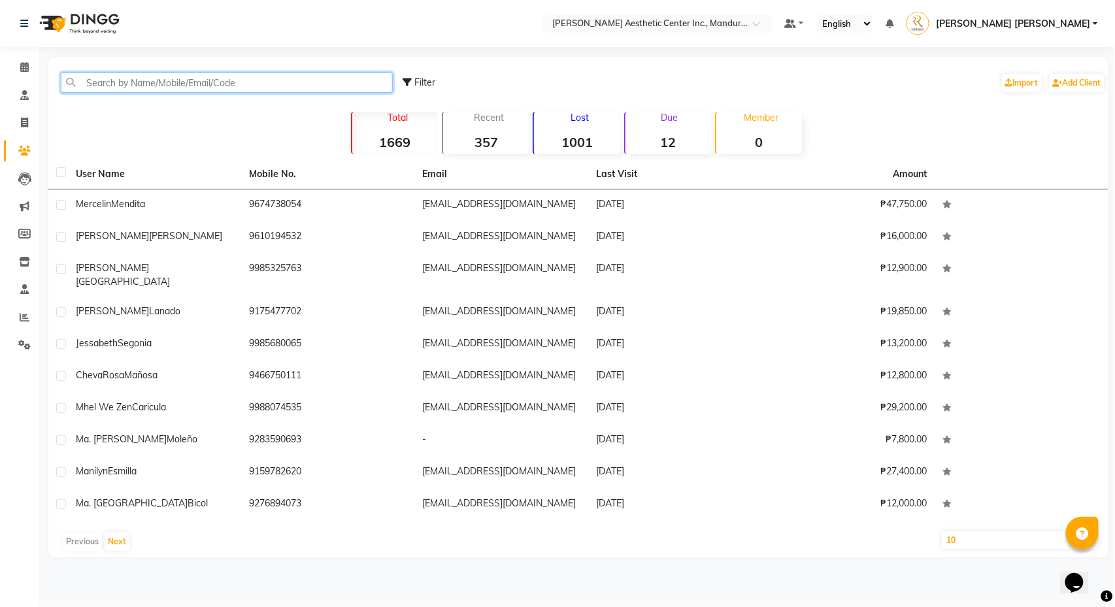
click at [139, 79] on input "text" at bounding box center [227, 83] width 332 height 20
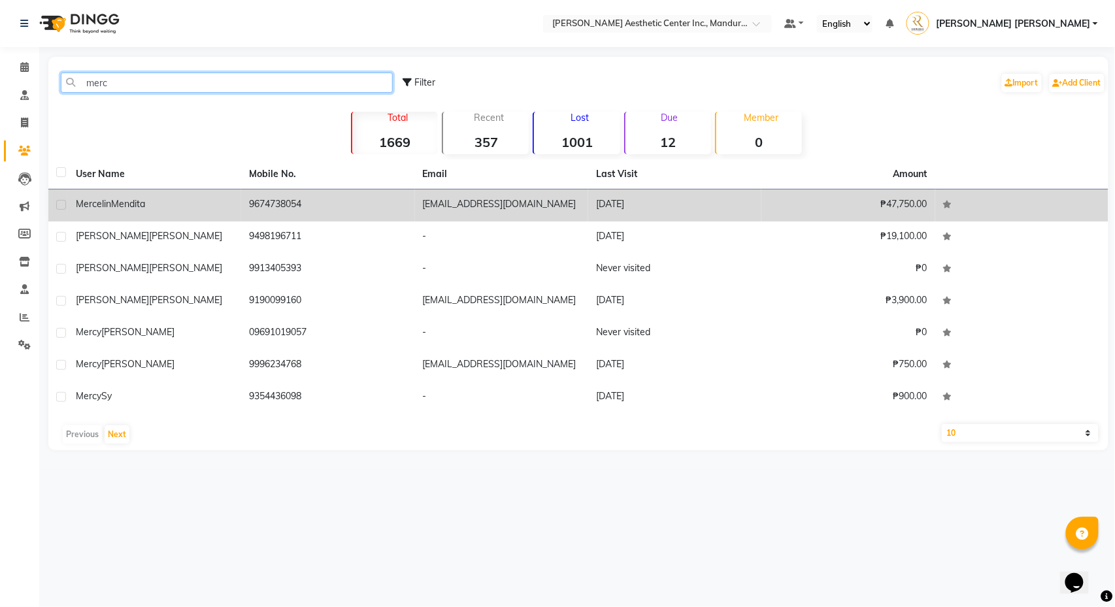
type input "merc"
click at [129, 211] on div "Mercelin Mendita" at bounding box center [155, 204] width 158 height 14
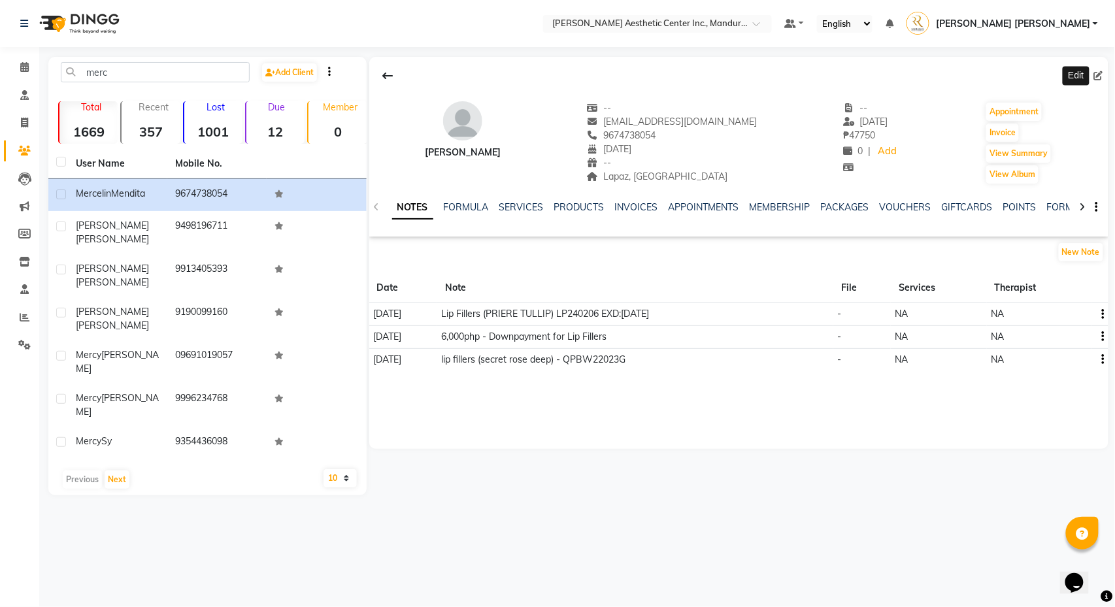
click at [1096, 76] on icon at bounding box center [1098, 75] width 9 height 9
select select "29"
select select "03"
select select "1994"
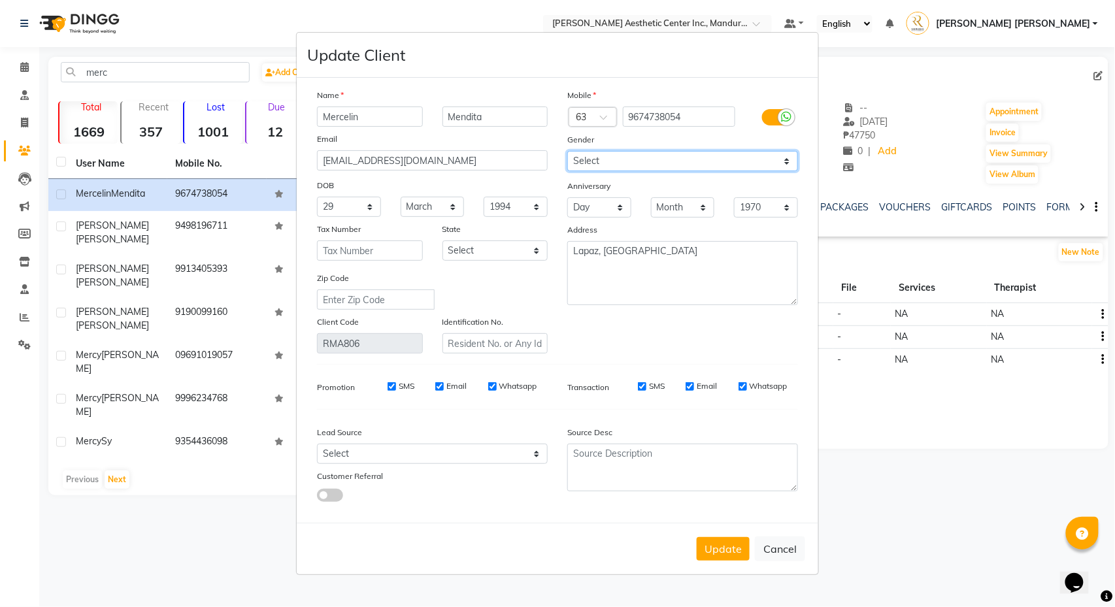
select select "female"
click at [728, 545] on button "Update" at bounding box center [723, 549] width 53 height 24
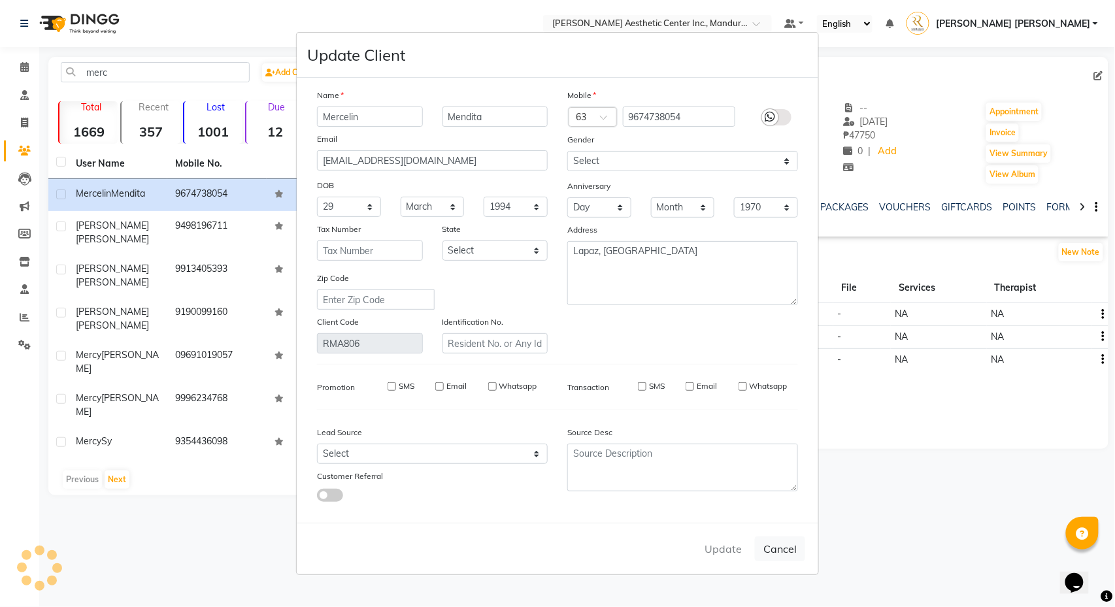
select select
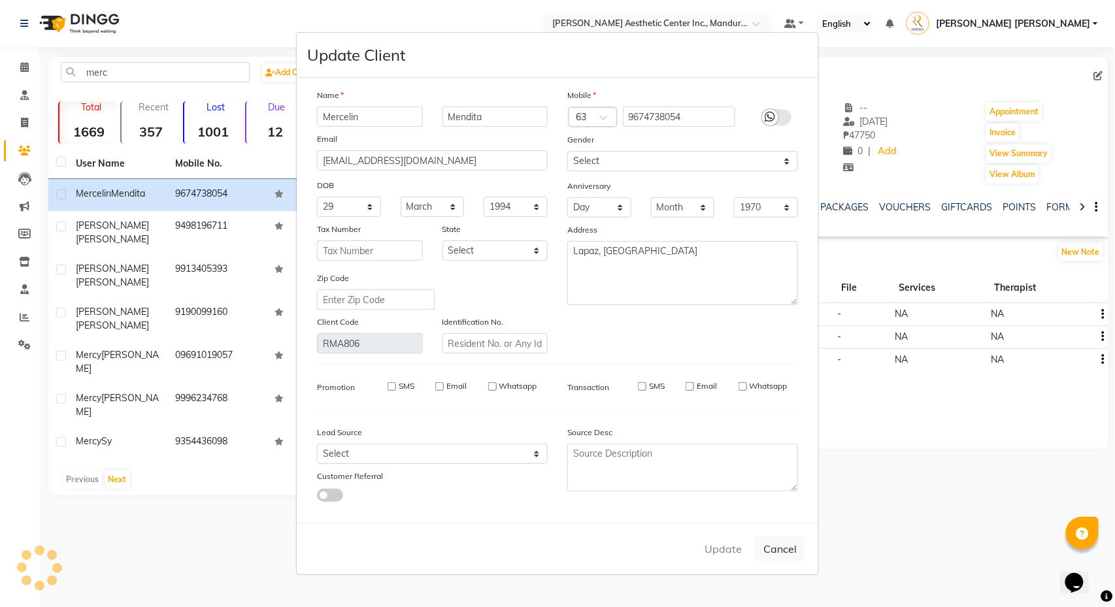
select select
checkbox input "false"
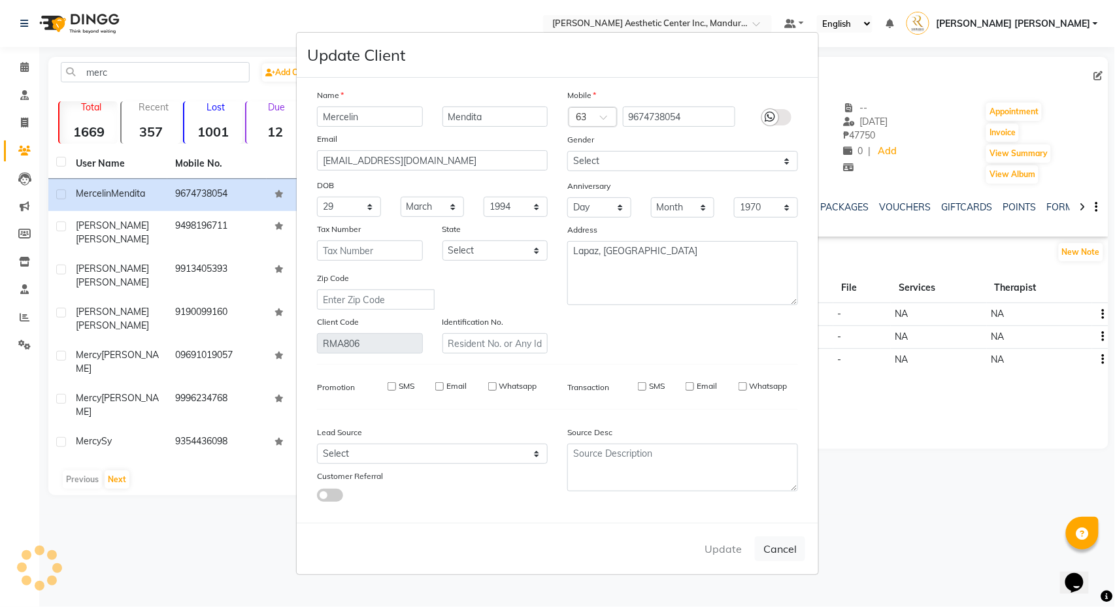
checkbox input "false"
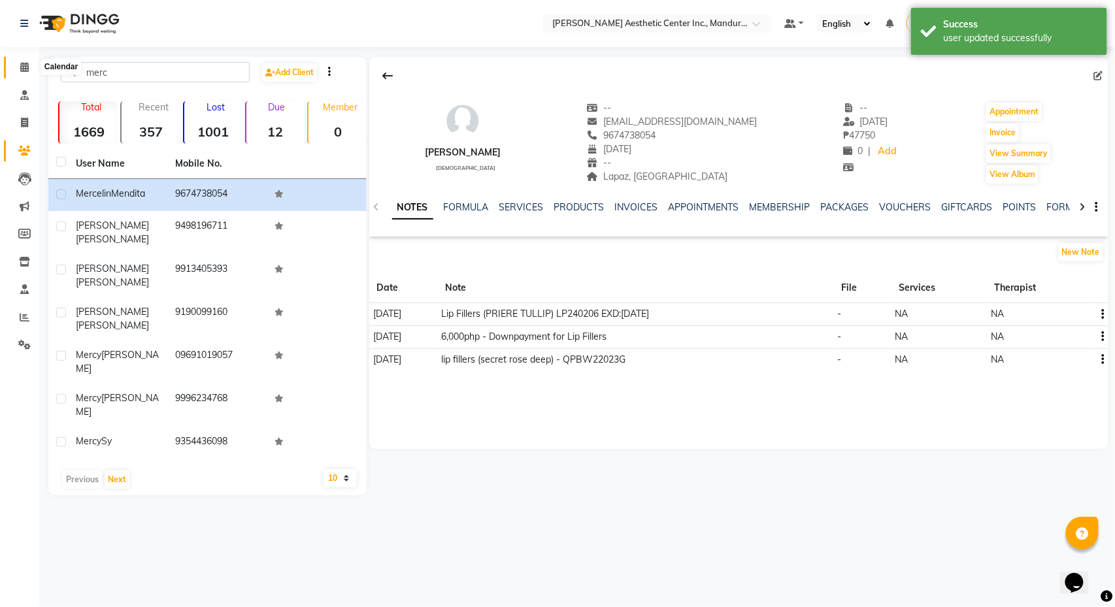
click at [19, 67] on span at bounding box center [24, 67] width 23 height 15
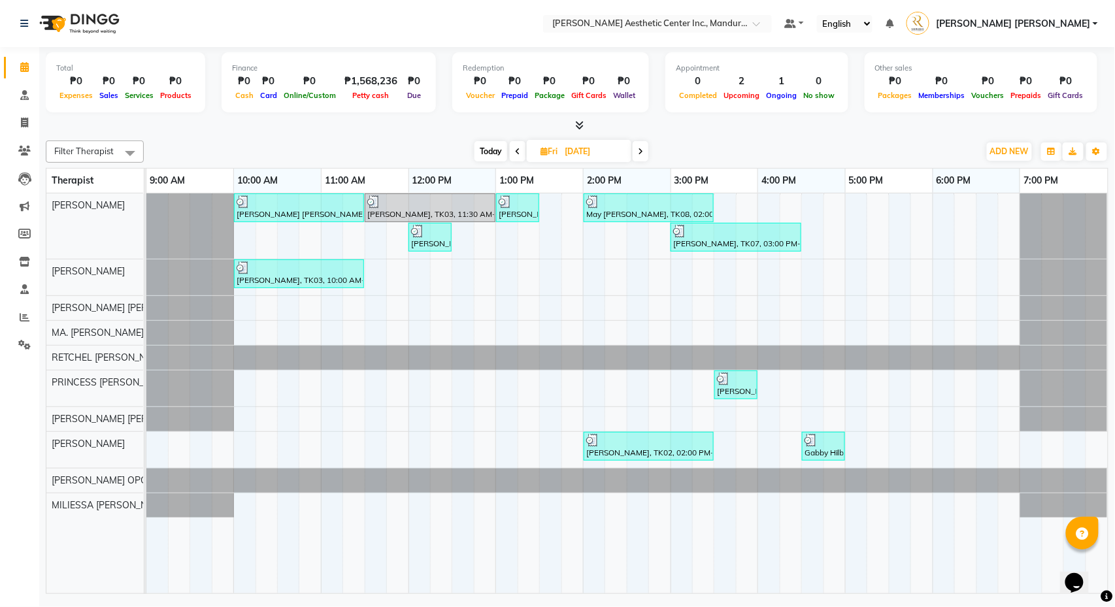
click at [489, 145] on span "Today" at bounding box center [491, 151] width 33 height 20
type input "[DATE]"
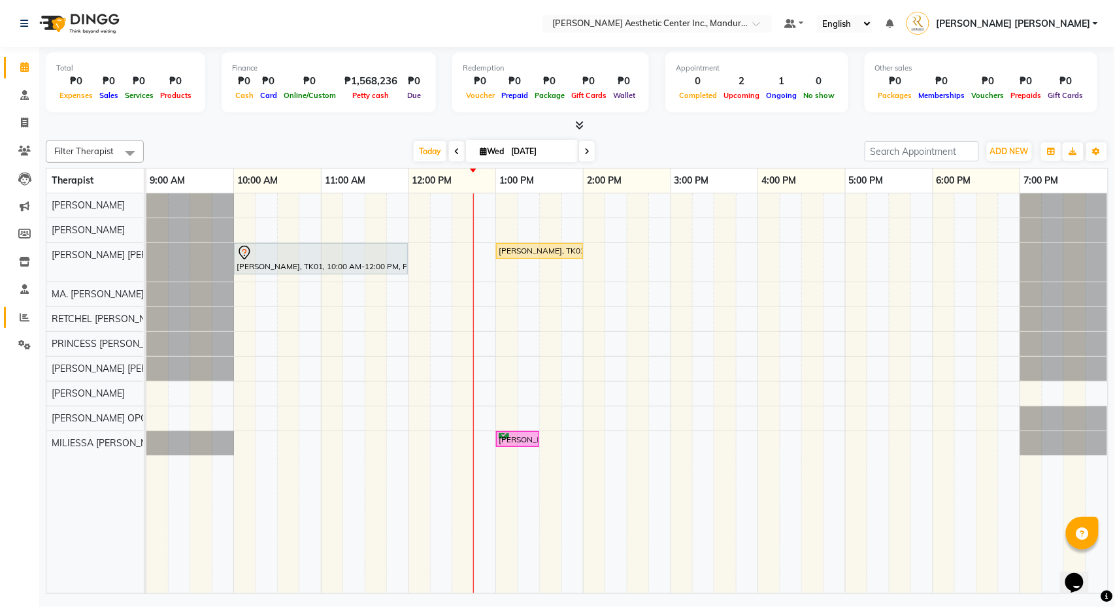
click at [20, 307] on link "Reports" at bounding box center [19, 318] width 31 height 22
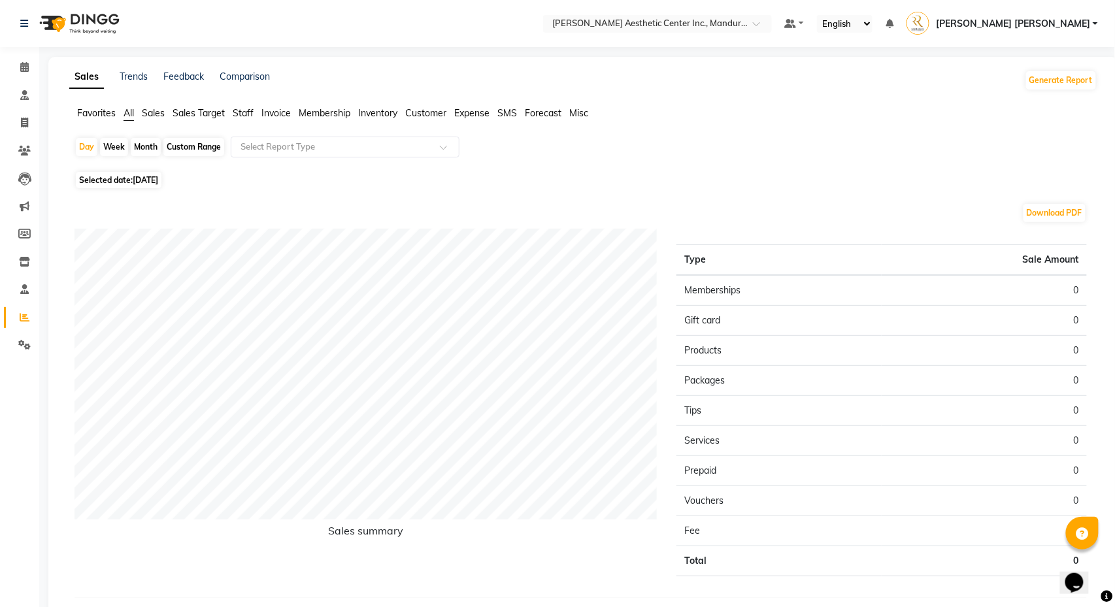
click at [155, 145] on div "Month" at bounding box center [146, 147] width 30 height 18
select select "10"
select select "2025"
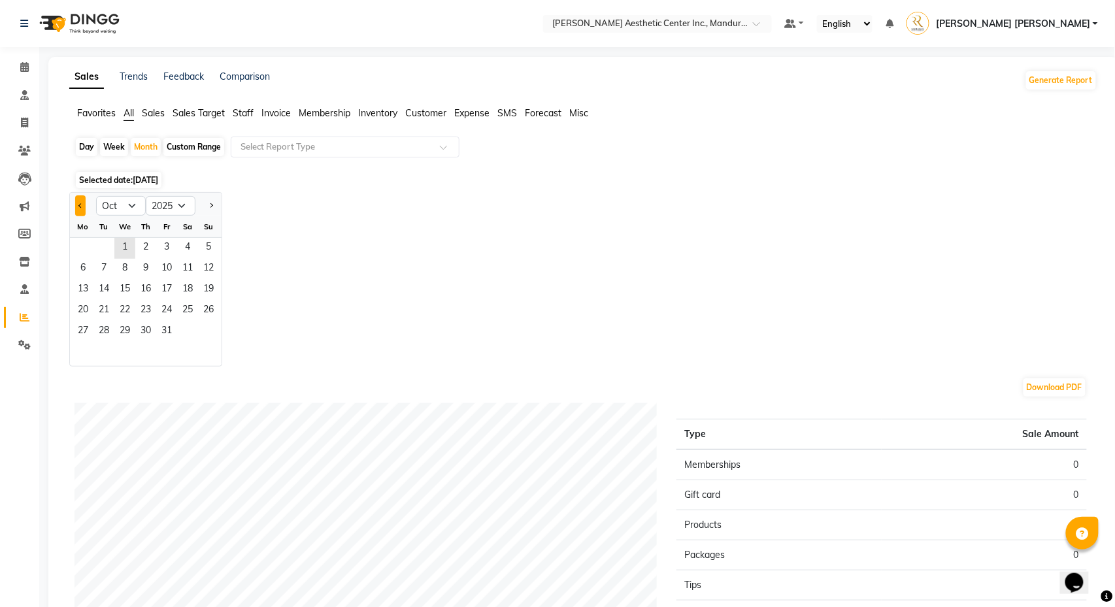
click at [79, 209] on button "Previous month" at bounding box center [80, 205] width 10 height 21
select select "9"
click at [84, 251] on span "1" at bounding box center [83, 248] width 21 height 21
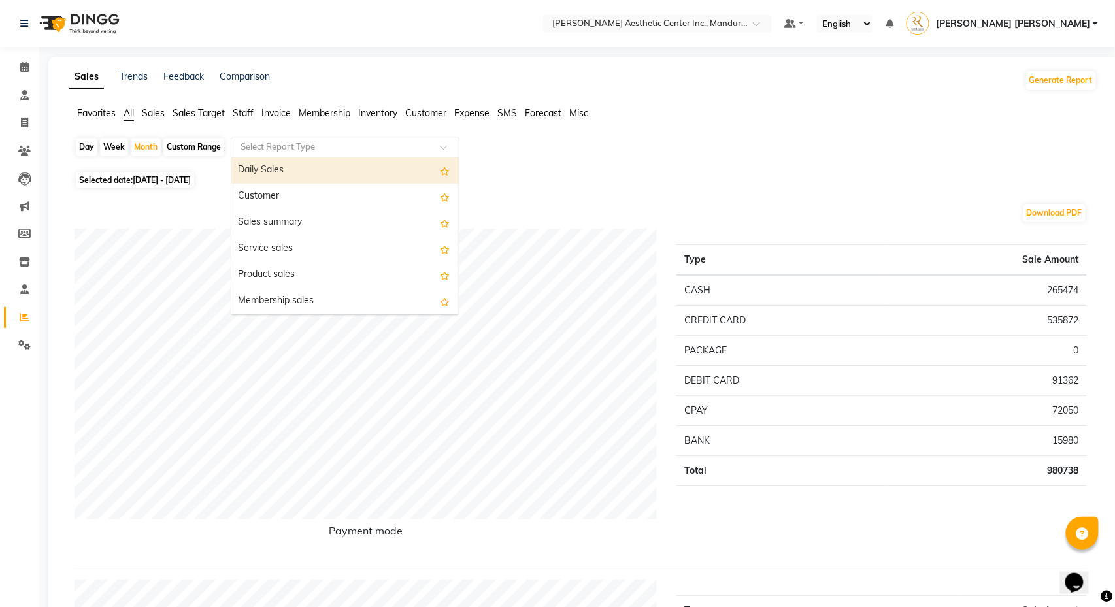
click at [307, 146] on input "text" at bounding box center [332, 147] width 188 height 13
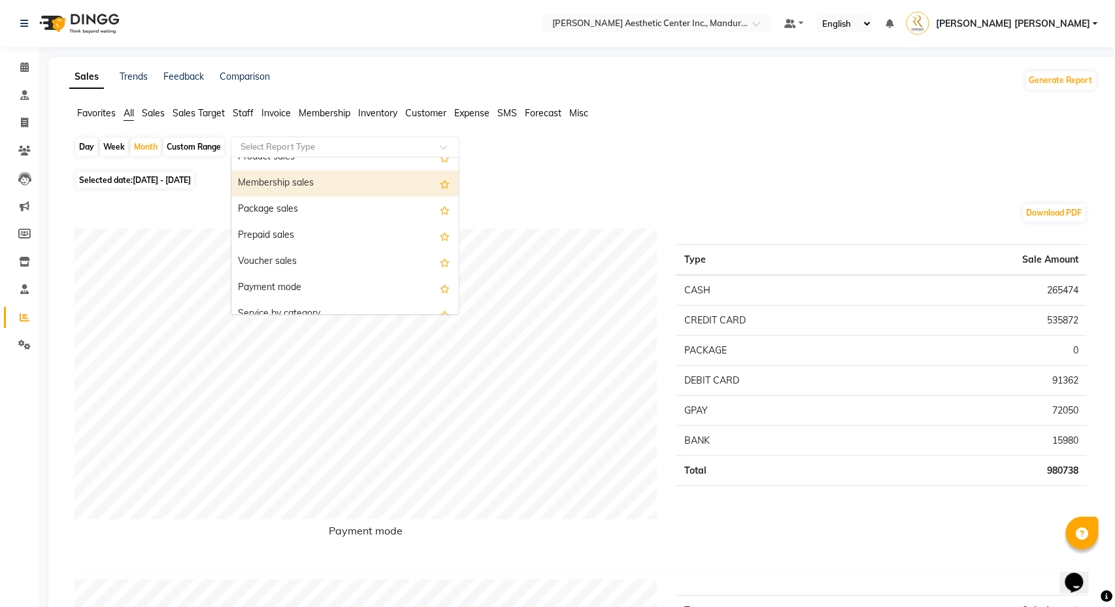
scroll to position [116, 0]
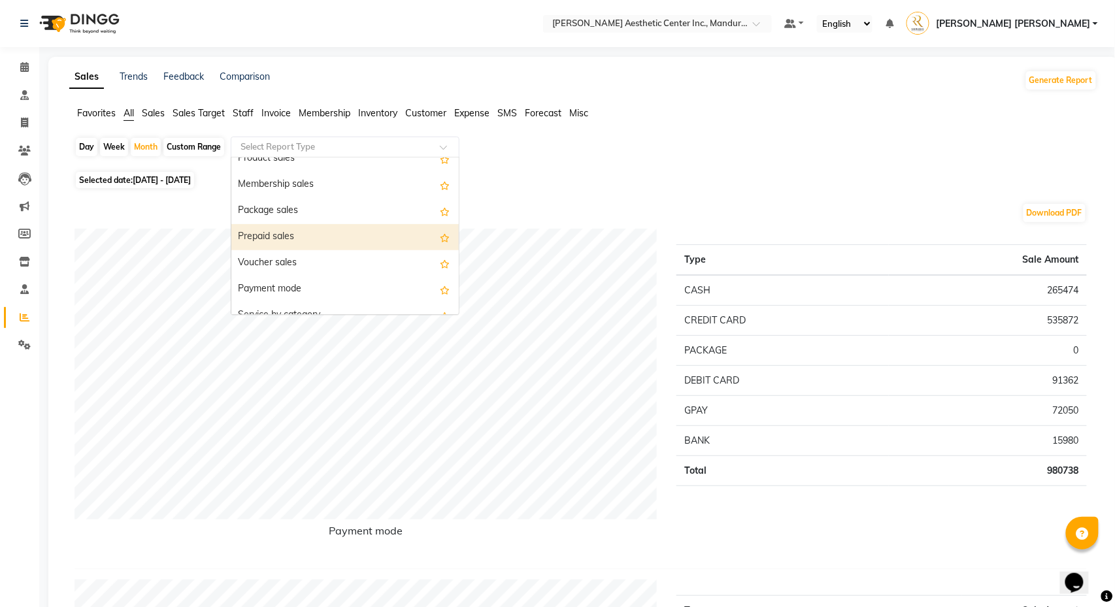
click at [314, 233] on div "Prepaid sales" at bounding box center [344, 237] width 227 height 26
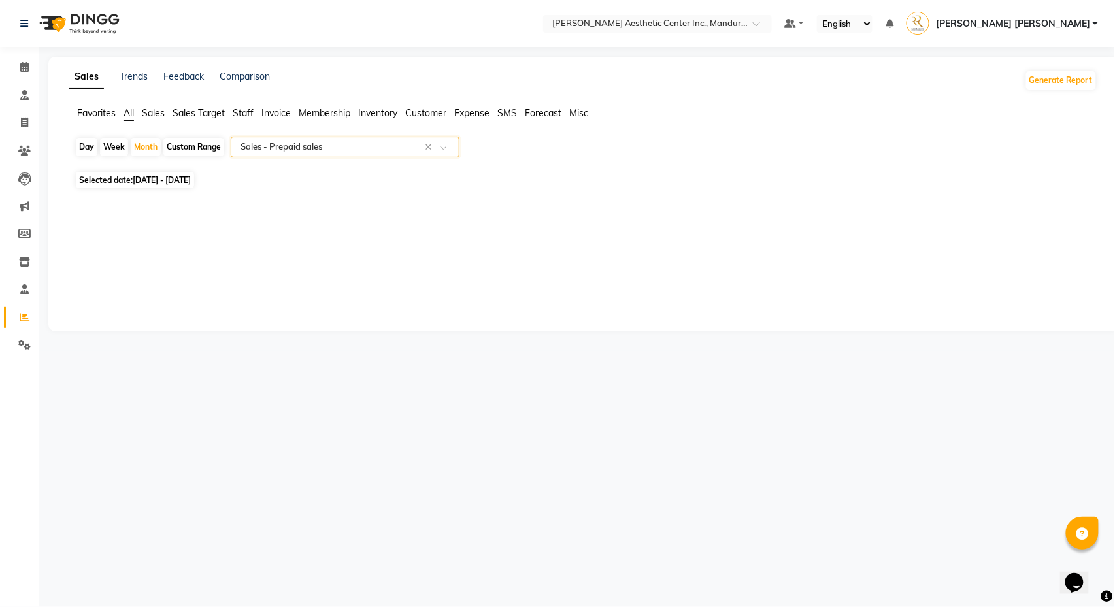
scroll to position [0, 0]
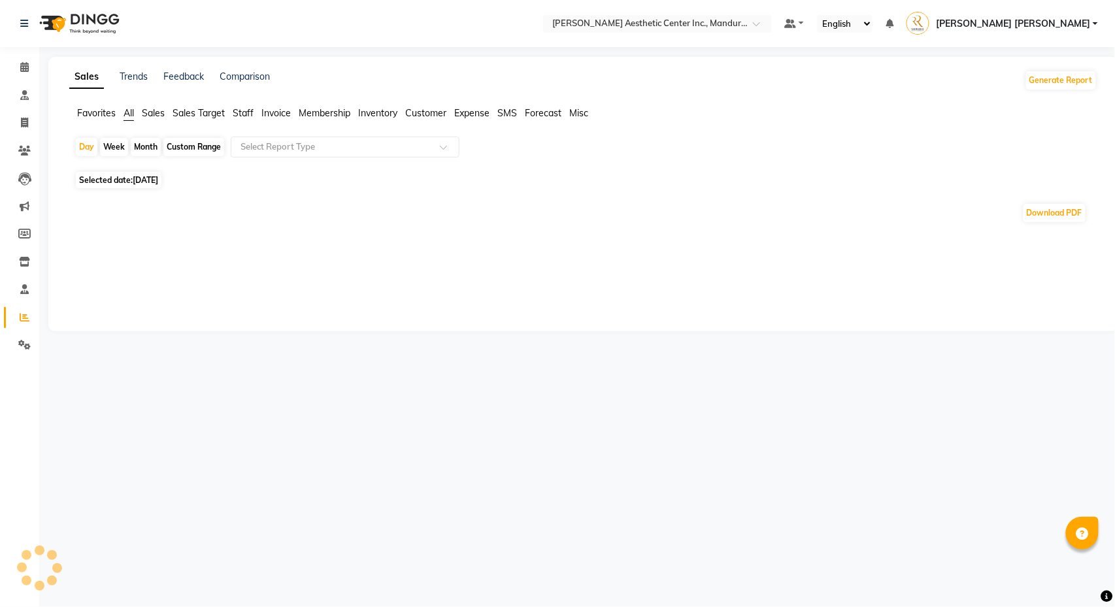
select select "en"
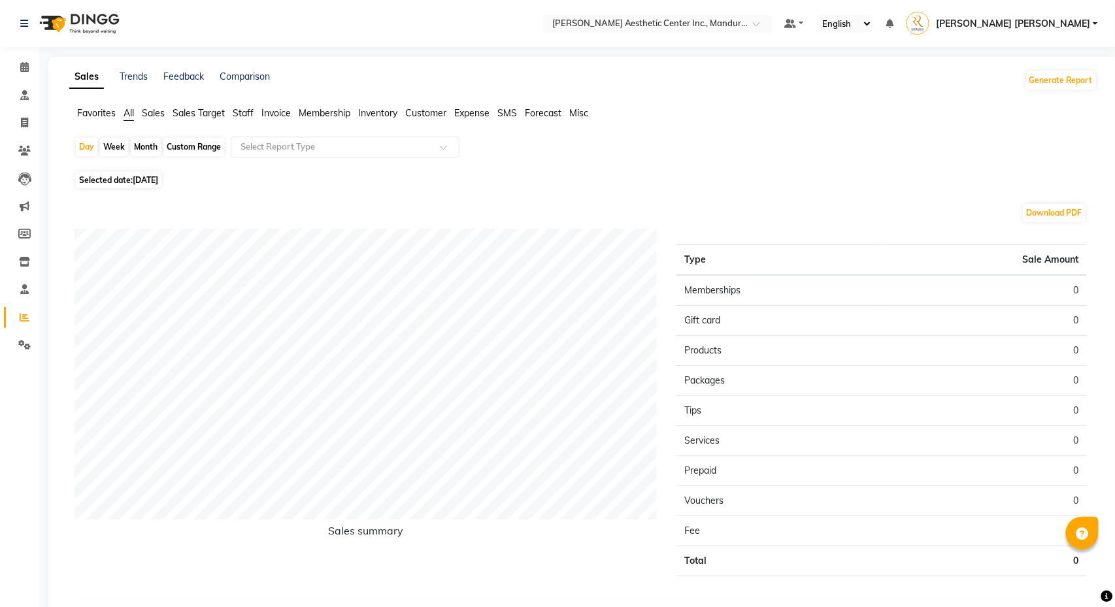
click at [145, 146] on div "Month" at bounding box center [146, 147] width 30 height 18
select select "10"
select select "2025"
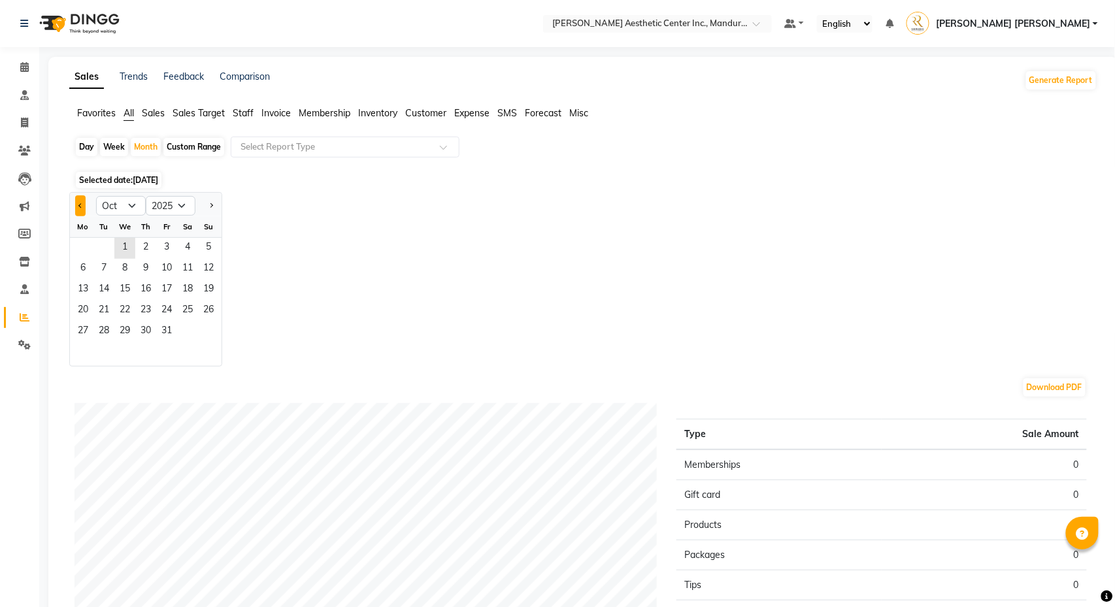
click at [82, 205] on button "Previous month" at bounding box center [80, 205] width 10 height 21
select select "9"
click at [84, 246] on span "1" at bounding box center [83, 248] width 21 height 21
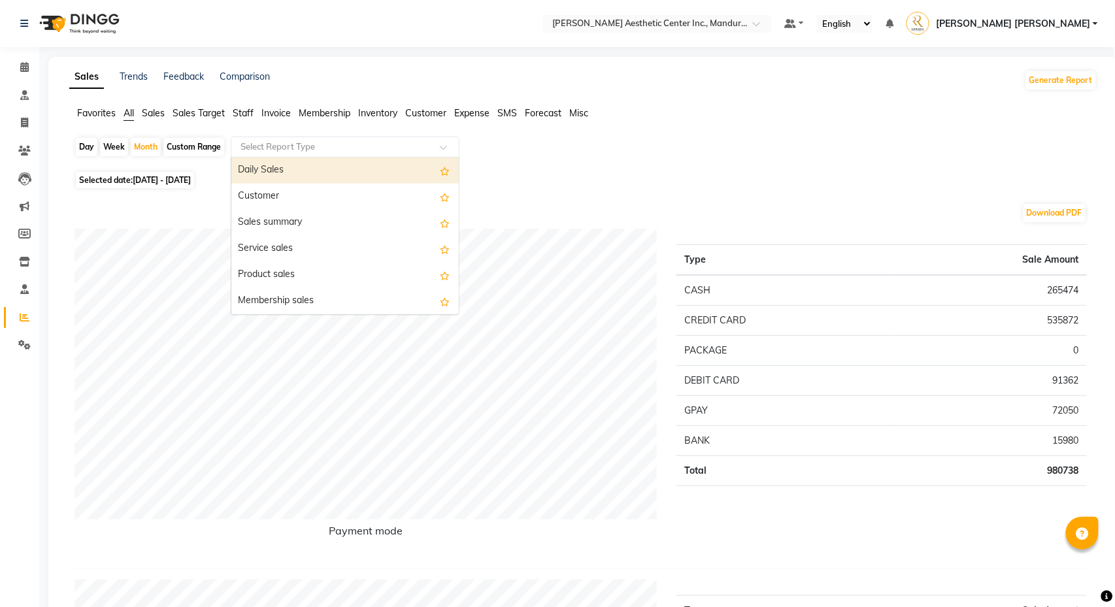
click at [298, 146] on input "text" at bounding box center [332, 147] width 188 height 13
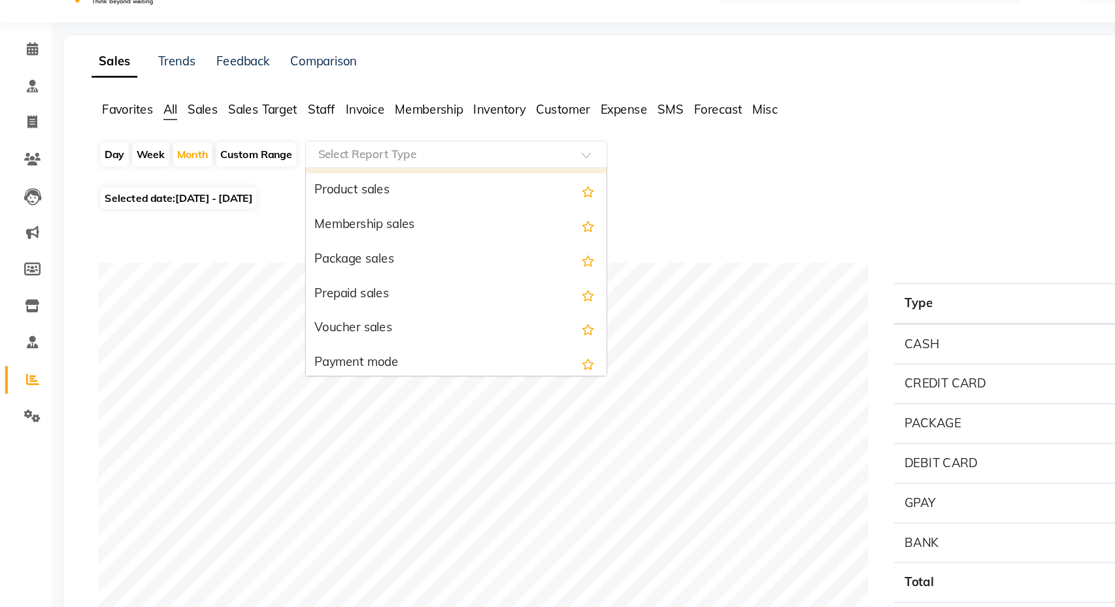
scroll to position [102, 0]
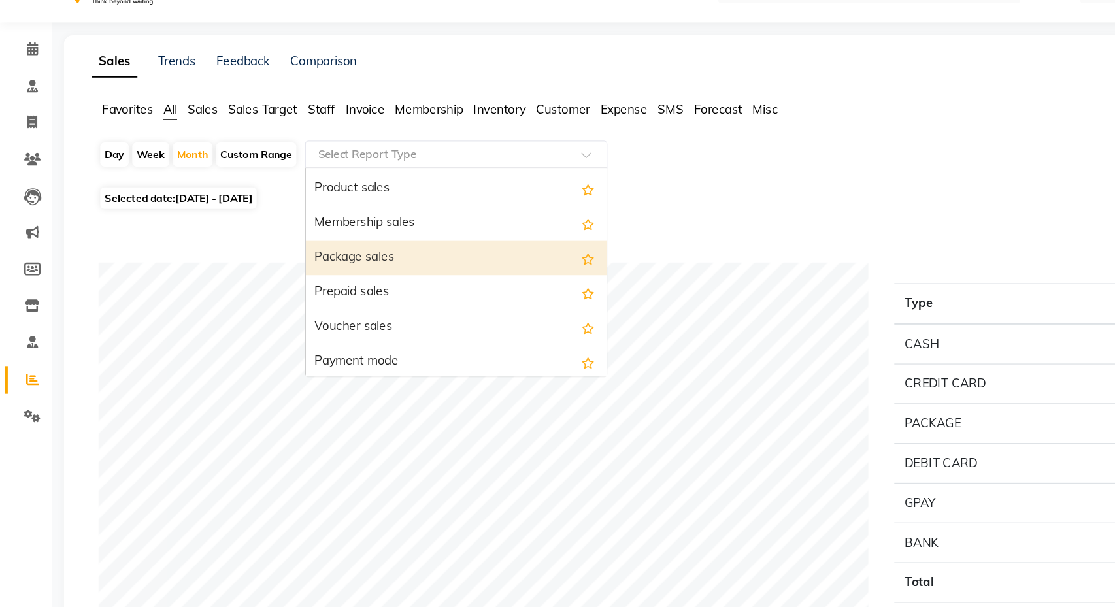
click at [349, 199] on div "Package sales" at bounding box center [344, 195] width 227 height 26
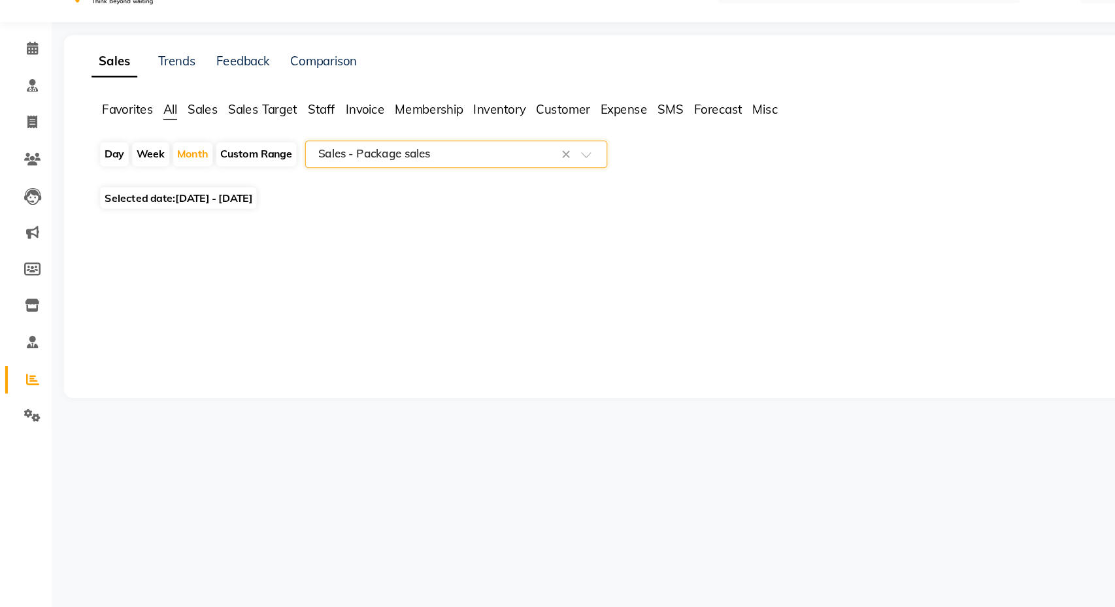
select select "full_report"
select select "csv"
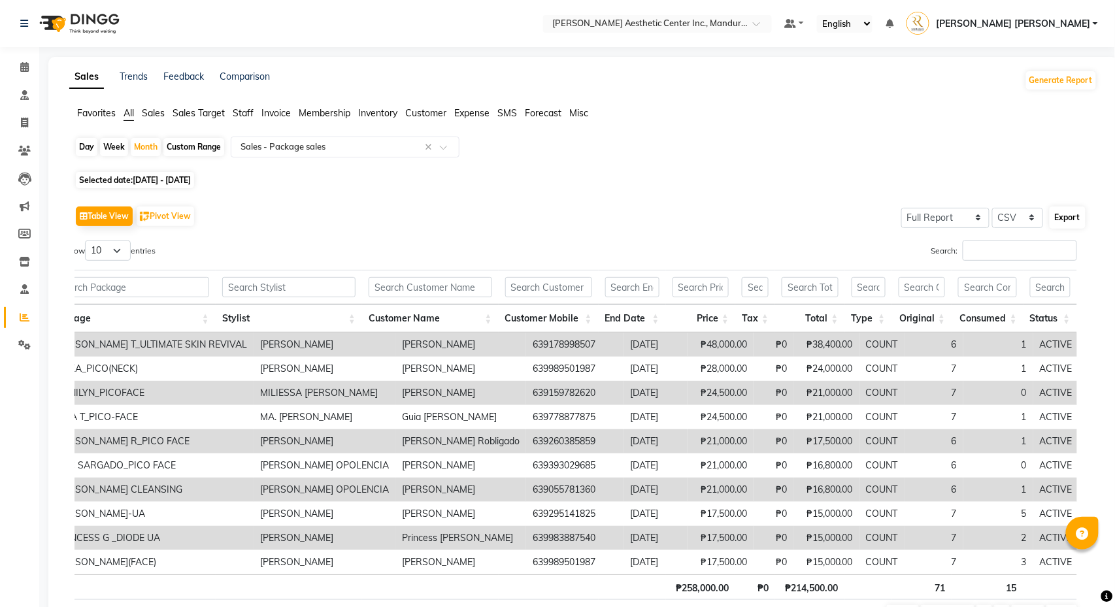
click at [1075, 212] on button "Export" at bounding box center [1068, 218] width 36 height 22
click at [29, 64] on span at bounding box center [24, 67] width 23 height 15
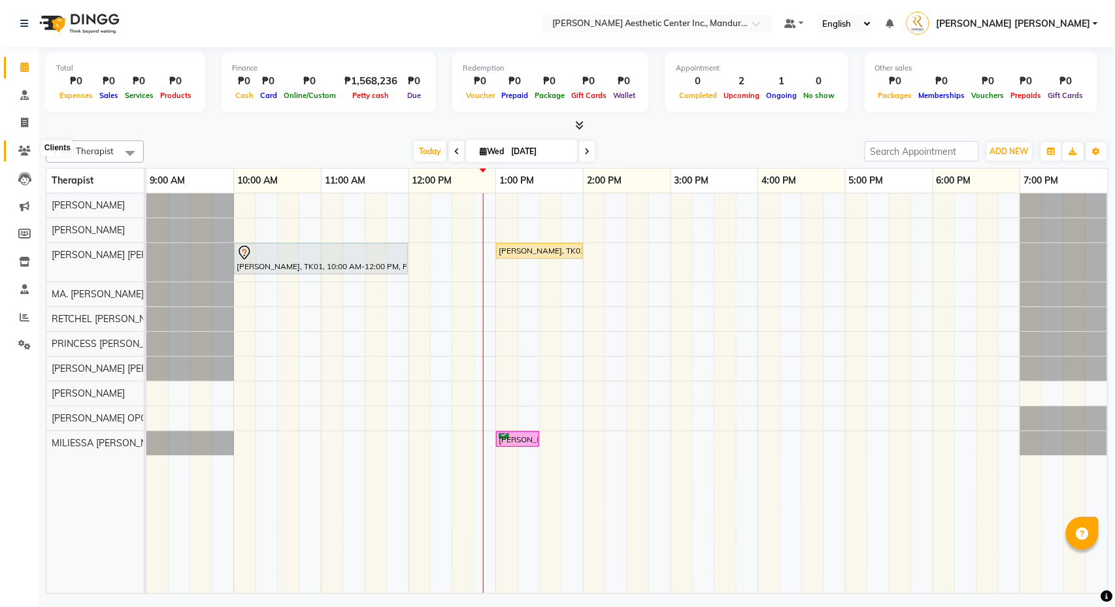
click at [26, 146] on icon at bounding box center [24, 151] width 12 height 10
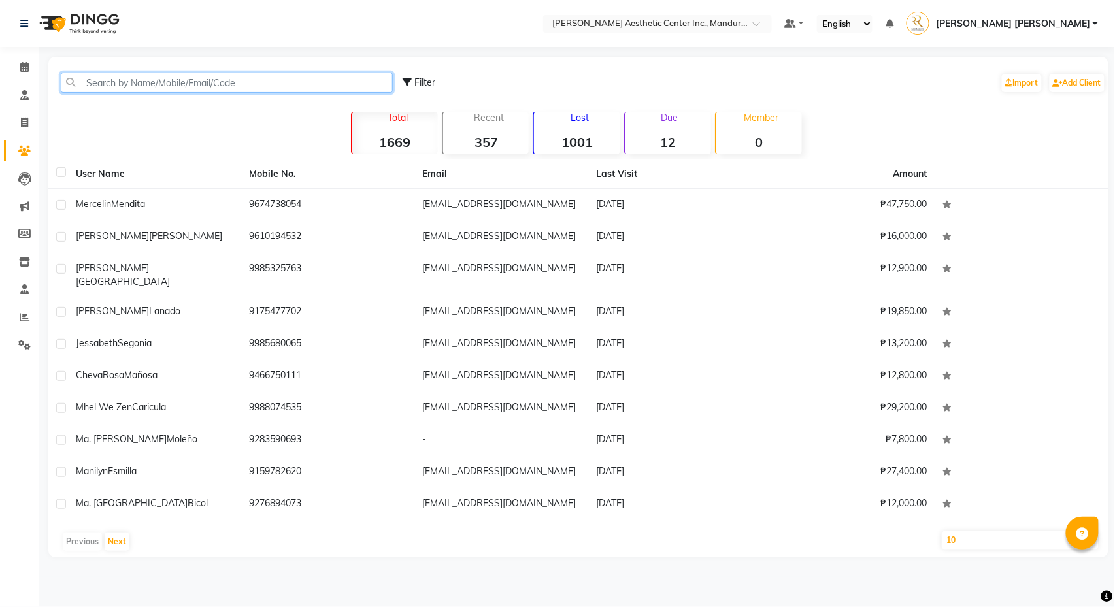
click at [163, 78] on input "text" at bounding box center [227, 83] width 332 height 20
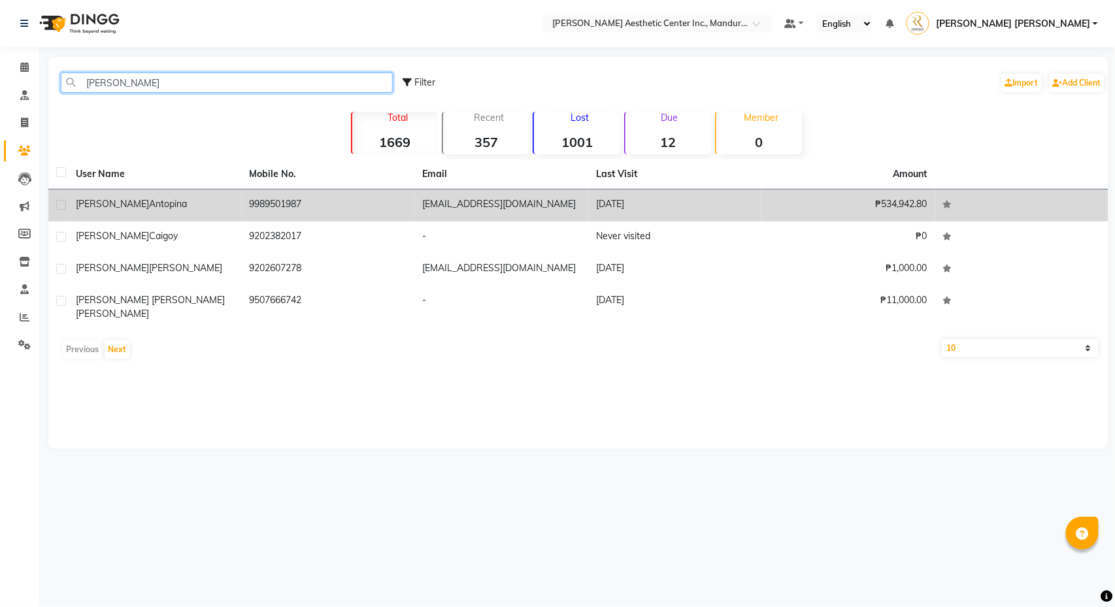
type input "erika"
click at [152, 202] on div "Erika Antopina" at bounding box center [155, 204] width 158 height 14
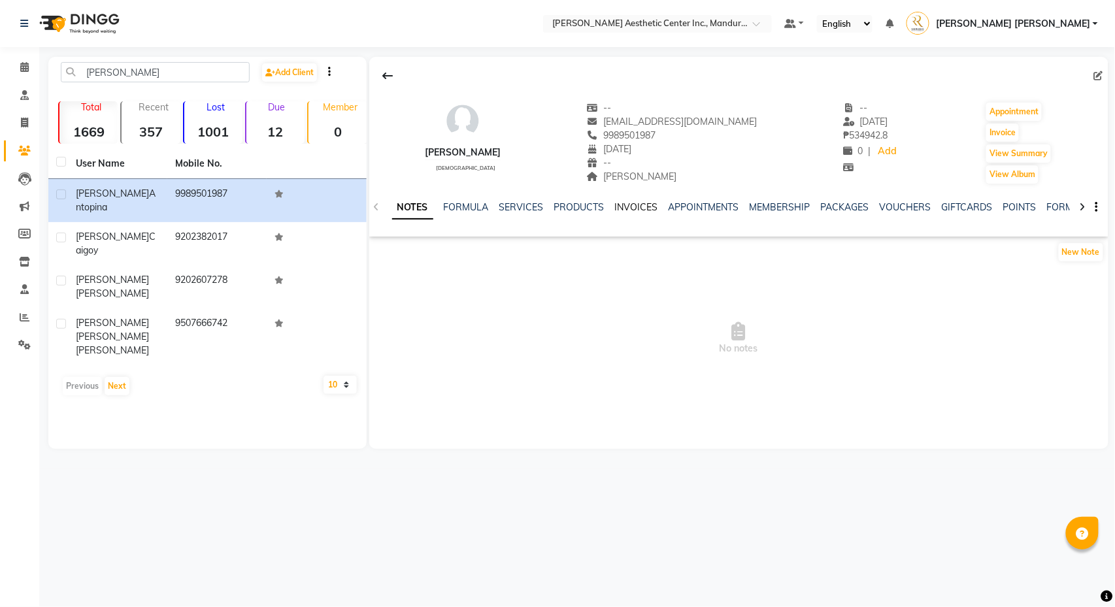
click at [658, 207] on link "INVOICES" at bounding box center [636, 207] width 43 height 12
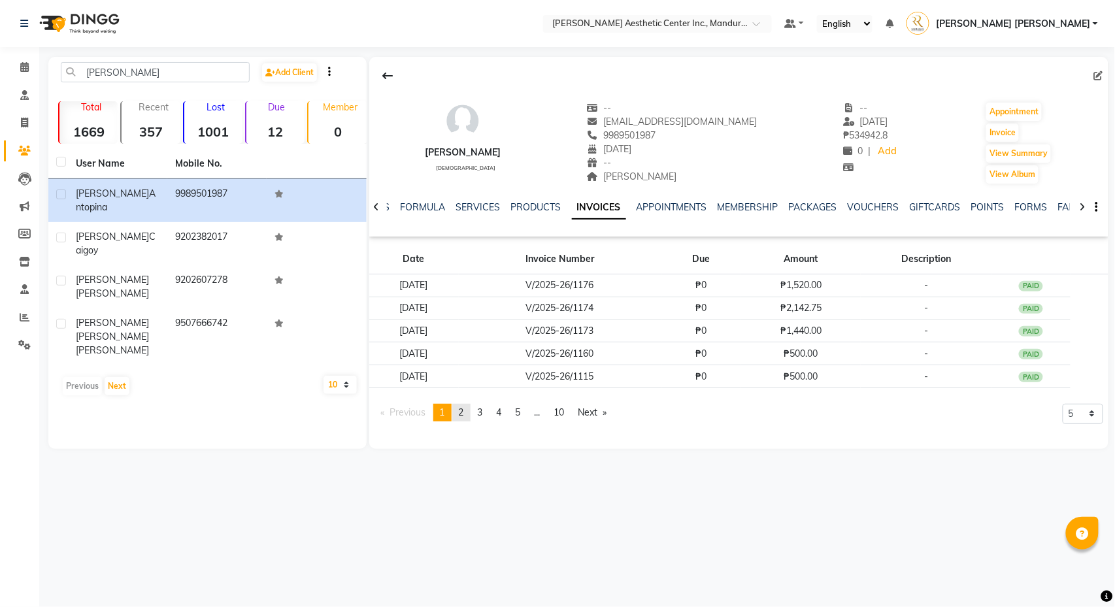
click at [469, 416] on link "page 2" at bounding box center [461, 413] width 18 height 18
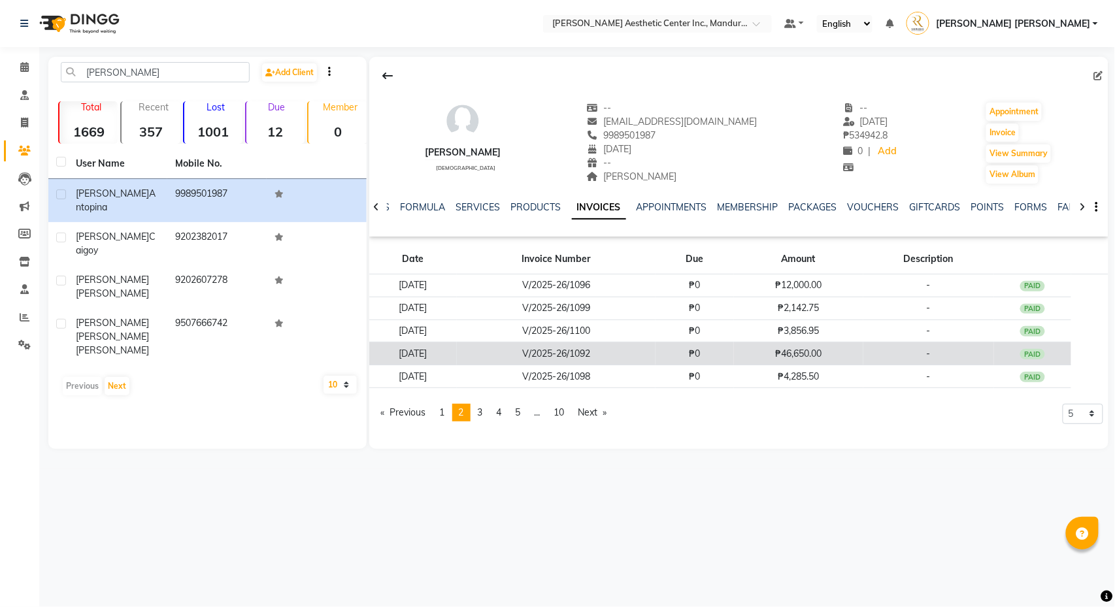
click at [994, 358] on td "-" at bounding box center [929, 354] width 131 height 23
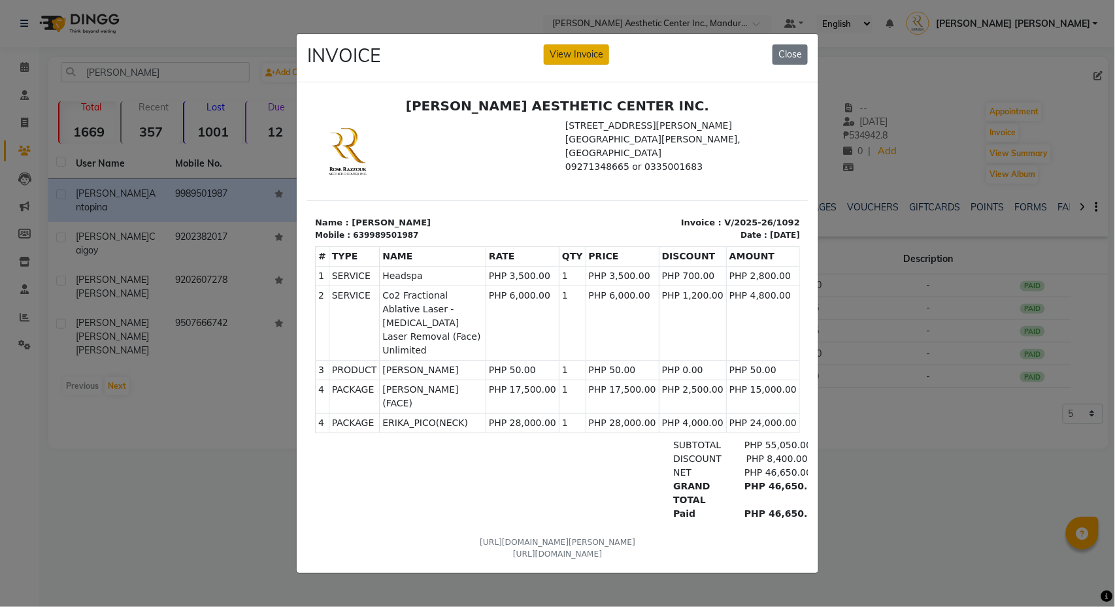
click at [575, 56] on button "View Invoice" at bounding box center [576, 54] width 65 height 20
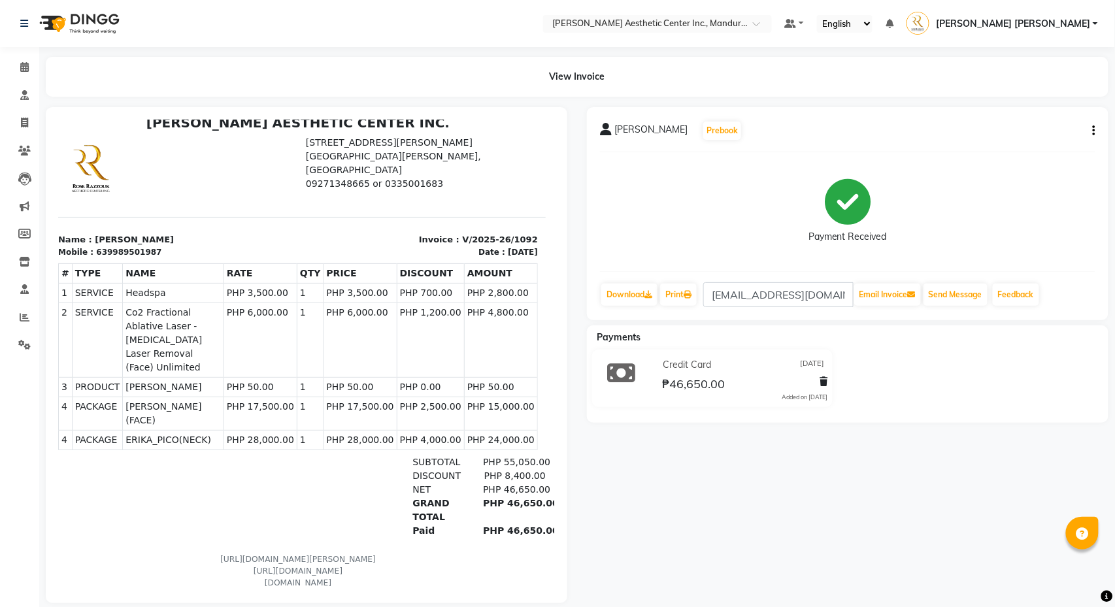
scroll to position [10, 3]
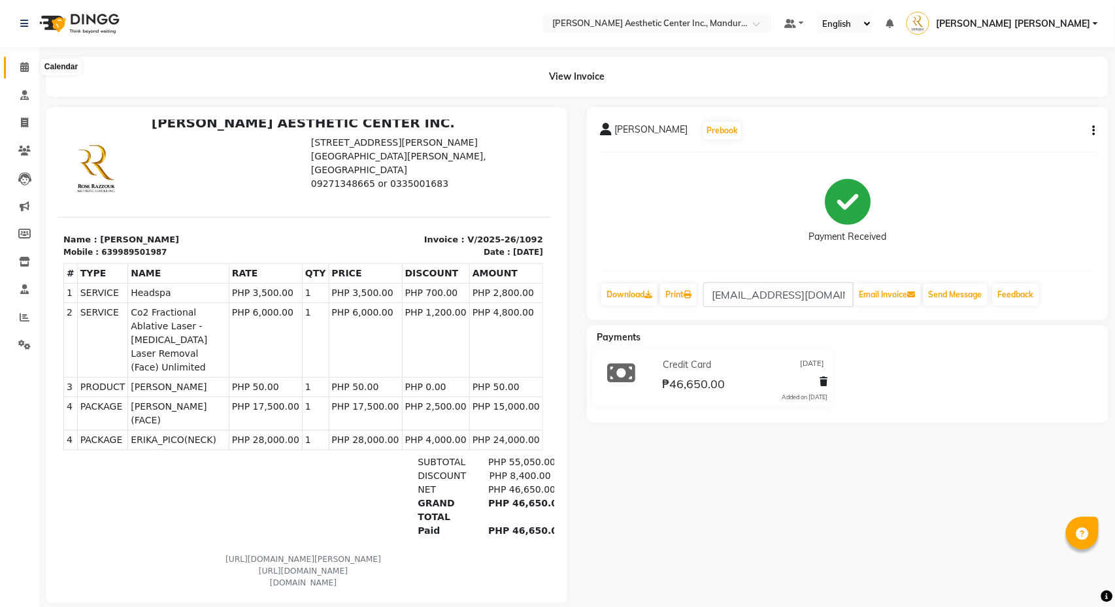
click at [20, 63] on icon at bounding box center [24, 67] width 8 height 10
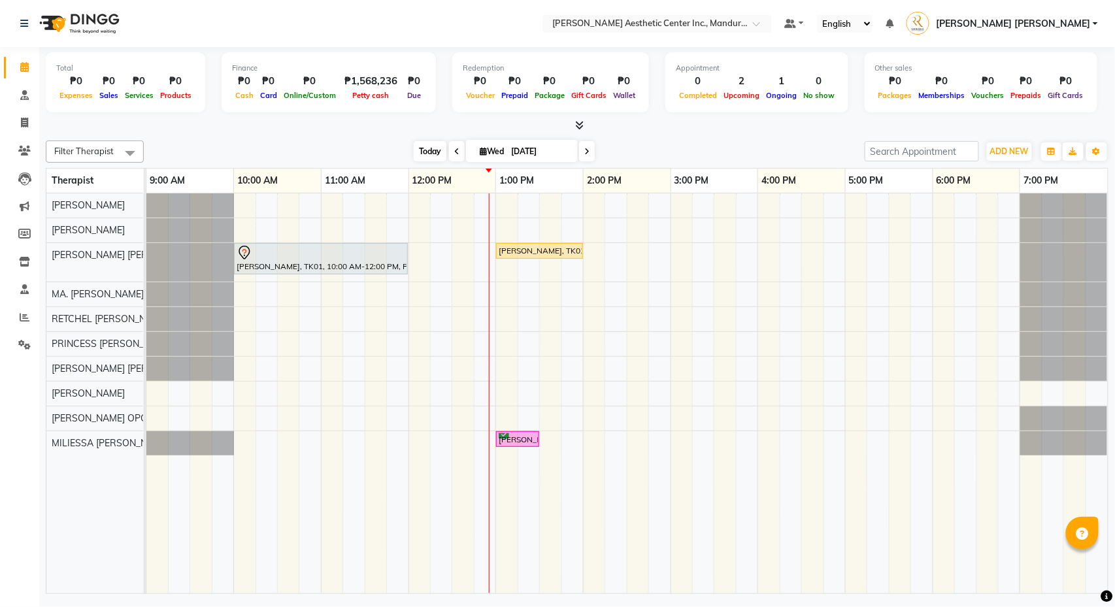
click at [431, 147] on span "Today" at bounding box center [430, 151] width 33 height 20
click at [507, 144] on input "[DATE]" at bounding box center [539, 152] width 65 height 20
select select "10"
select select "2025"
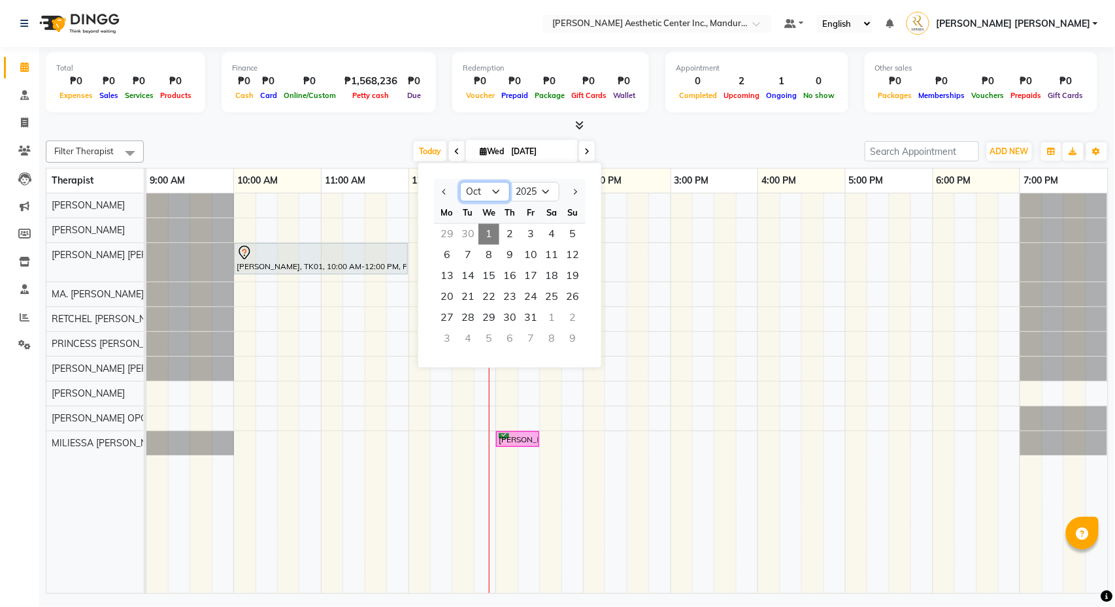
select select "9"
click at [536, 233] on span "5" at bounding box center [530, 234] width 21 height 21
type input "[DATE]"
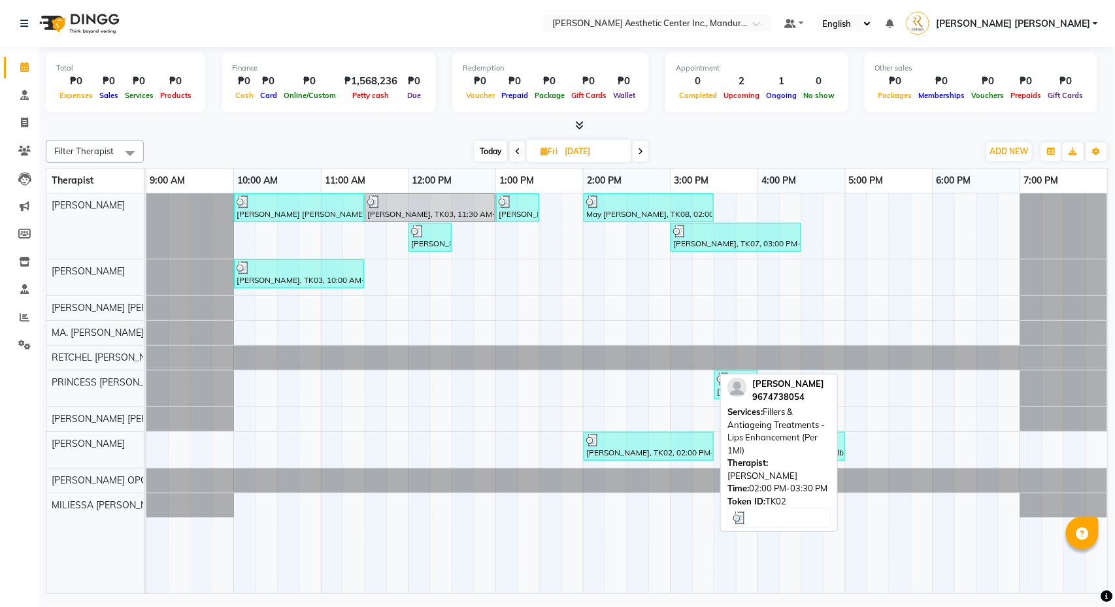
click at [641, 447] on div at bounding box center [648, 440] width 125 height 13
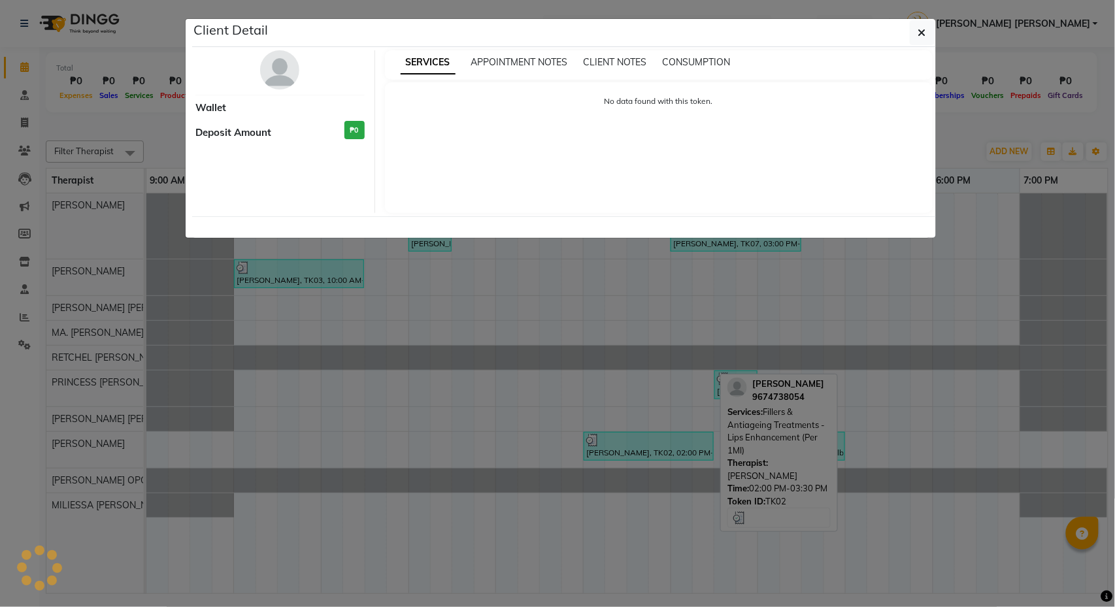
select select "3"
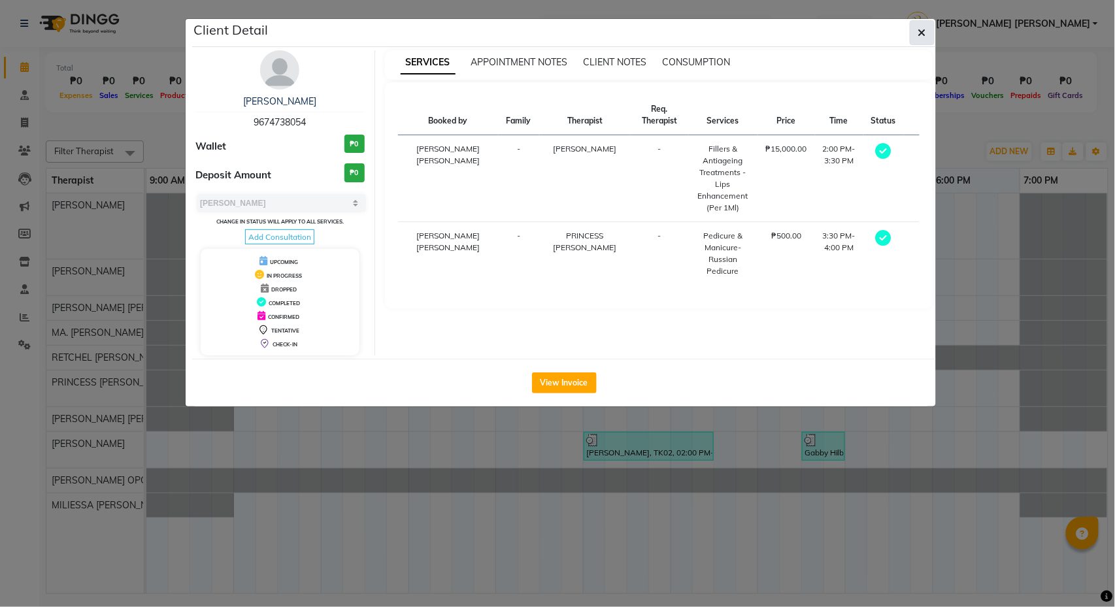
click at [916, 27] on button "button" at bounding box center [922, 32] width 25 height 25
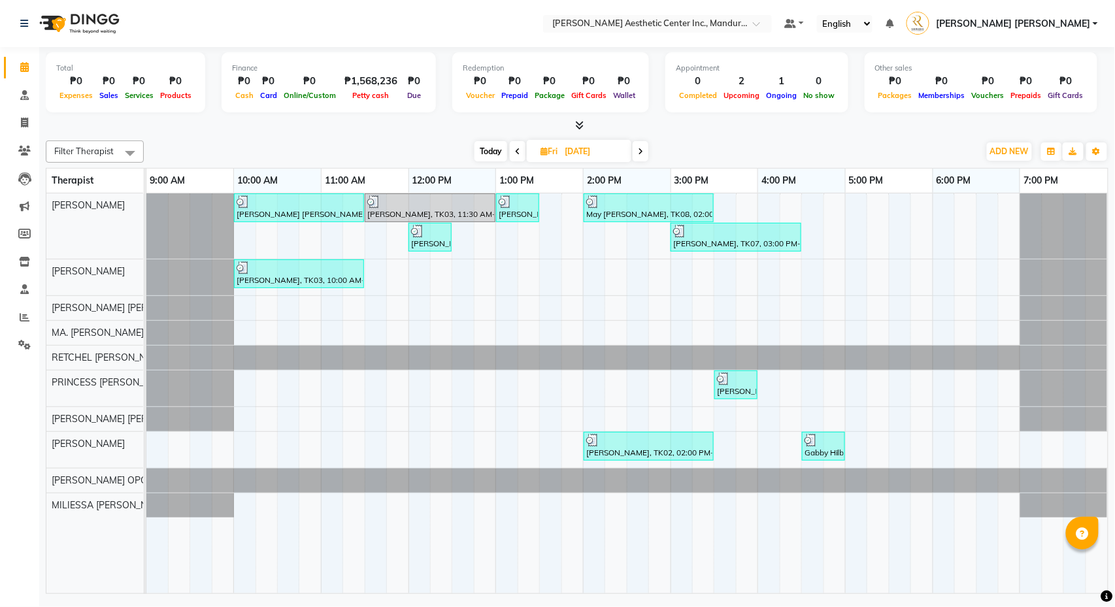
click at [488, 154] on span "Today" at bounding box center [491, 151] width 33 height 20
type input "[DATE]"
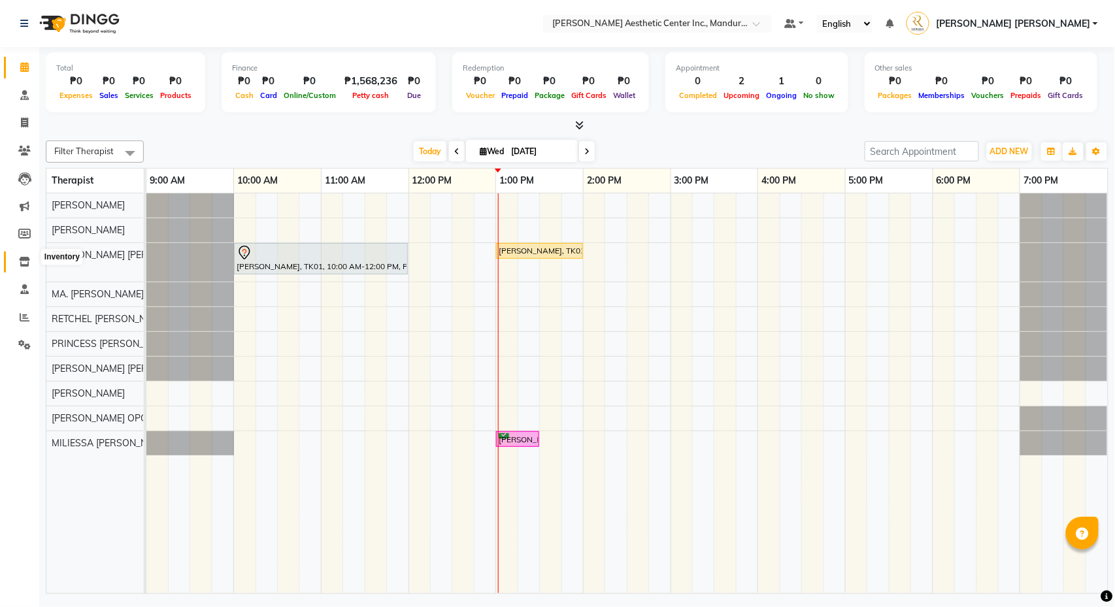
click at [24, 257] on icon at bounding box center [24, 262] width 11 height 10
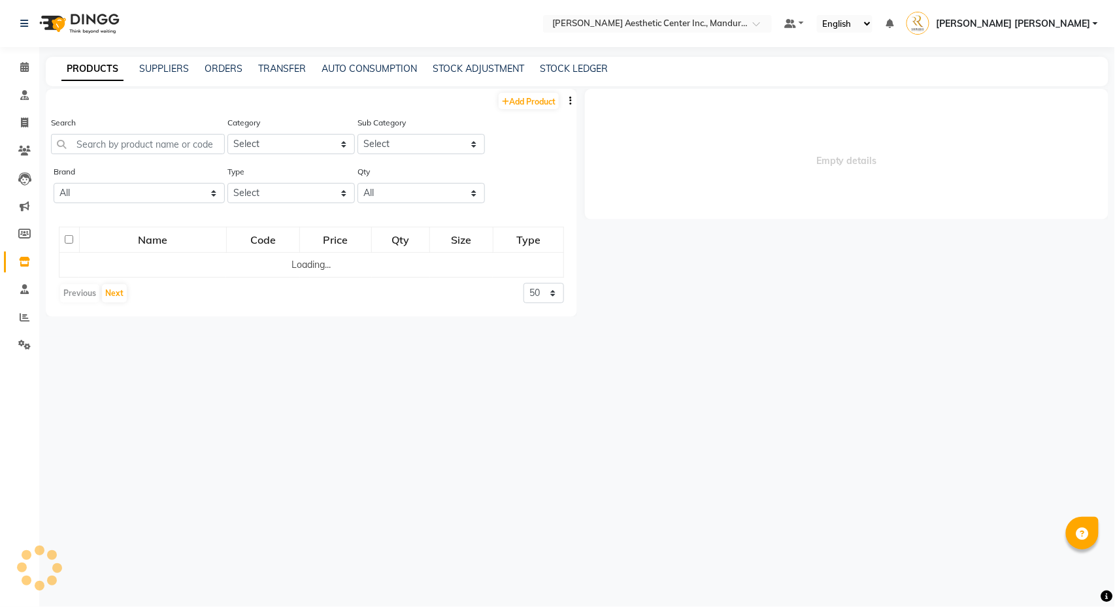
select select
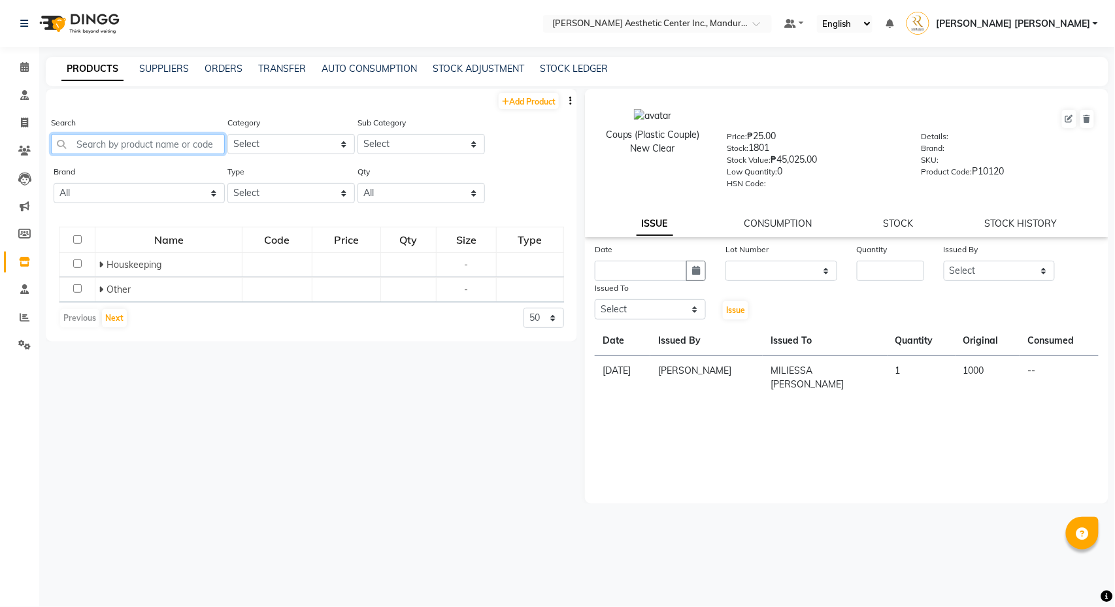
click at [158, 137] on input "text" at bounding box center [138, 144] width 174 height 20
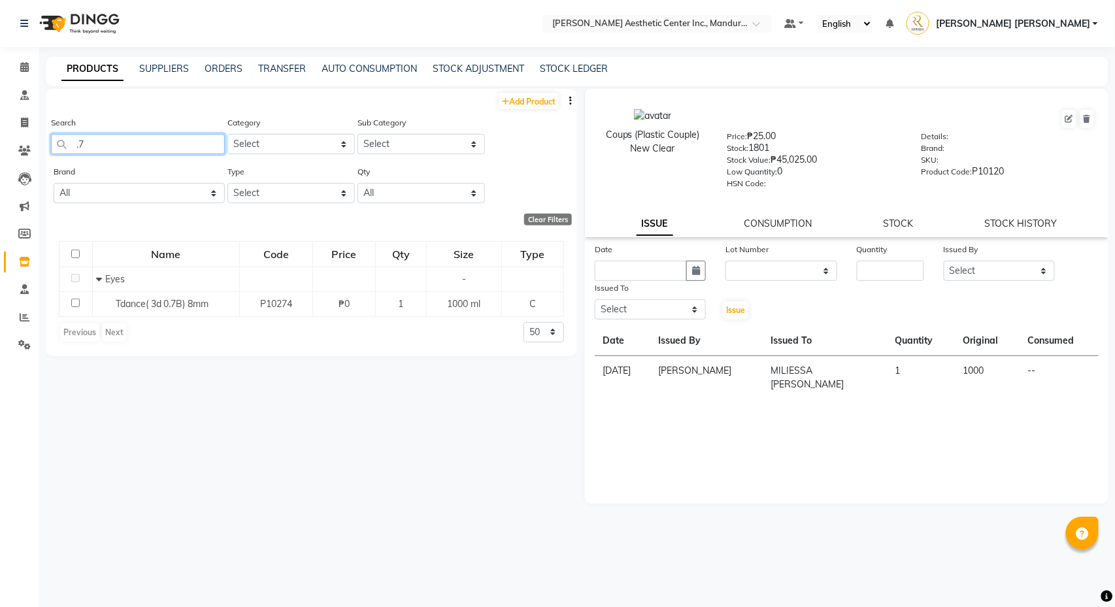
type input "."
type input "queue"
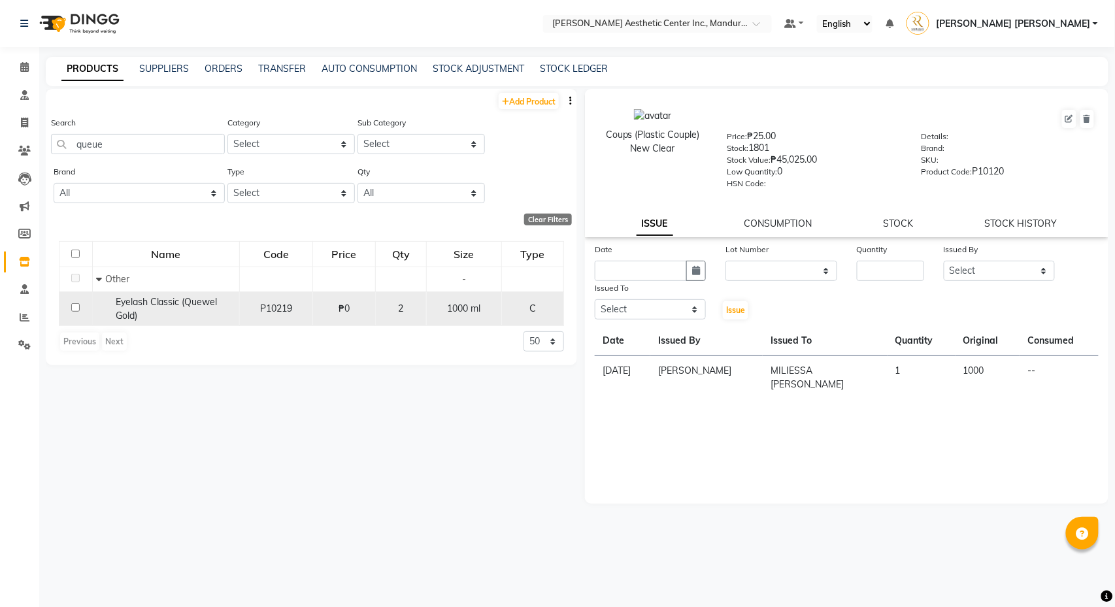
drag, startPoint x: 158, startPoint y: 137, endPoint x: 71, endPoint y: 312, distance: 196.2
click at [71, 312] on input "checkbox" at bounding box center [75, 307] width 8 height 8
checkbox input "true"
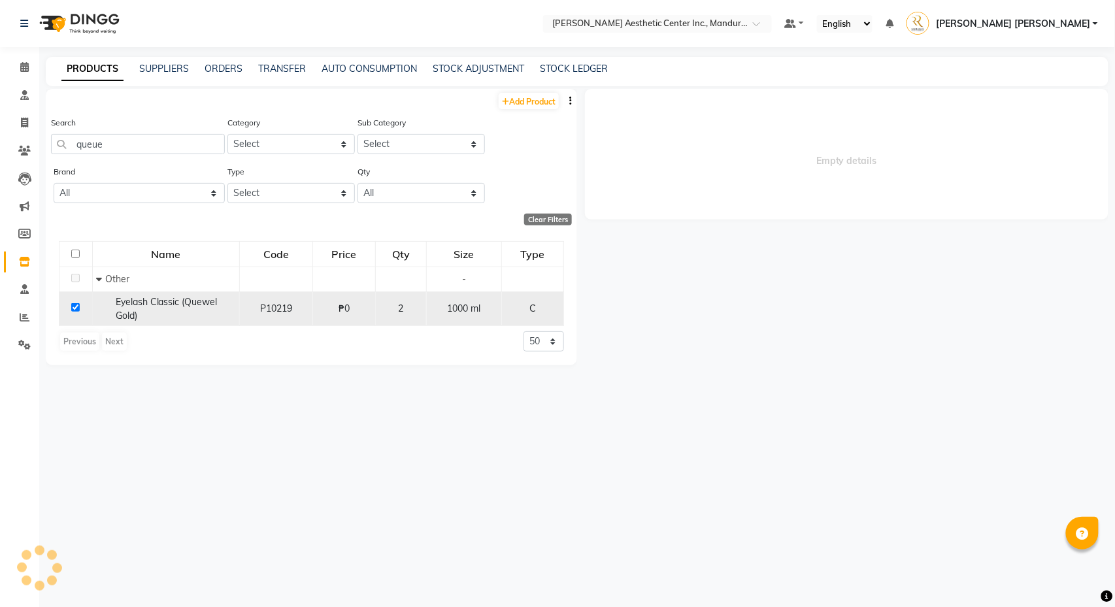
select select
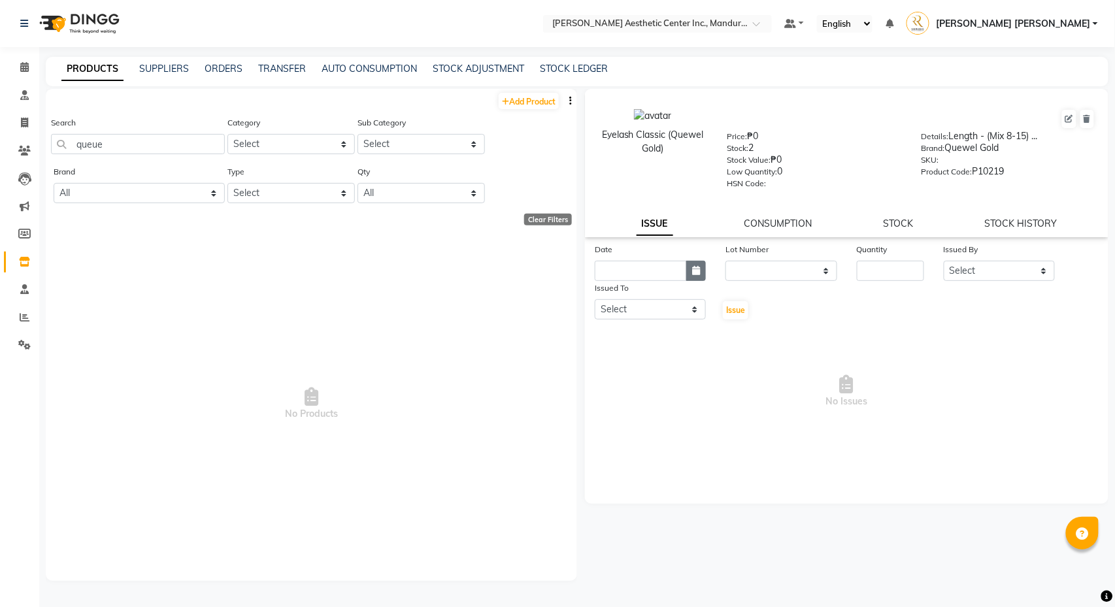
click at [694, 270] on icon "button" at bounding box center [696, 270] width 8 height 9
select select "10"
select select "2025"
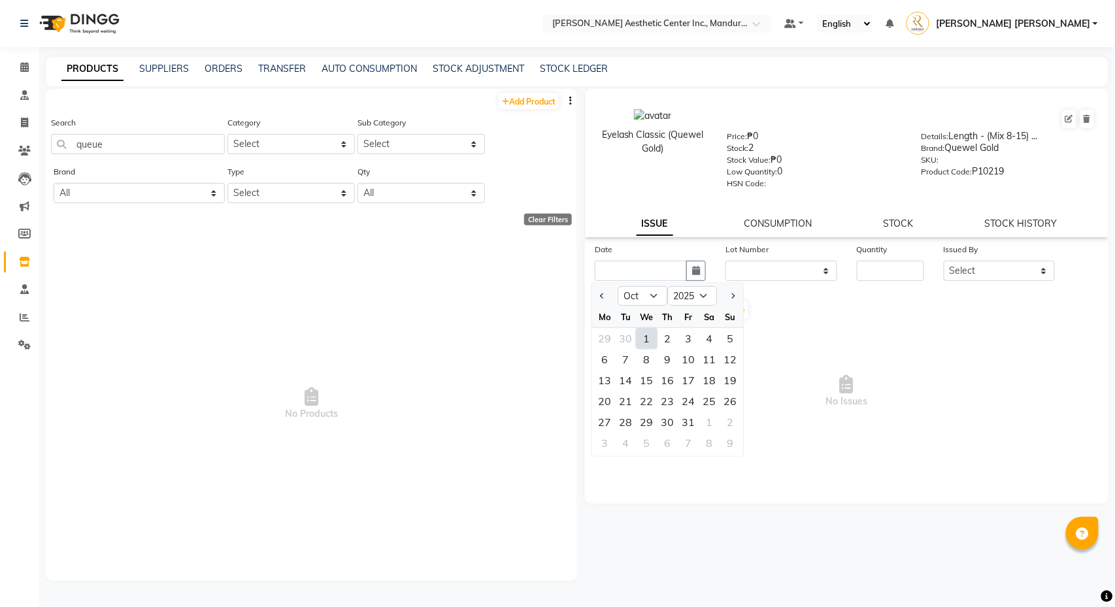
click at [643, 333] on div "1" at bounding box center [647, 338] width 21 height 21
type input "[DATE]"
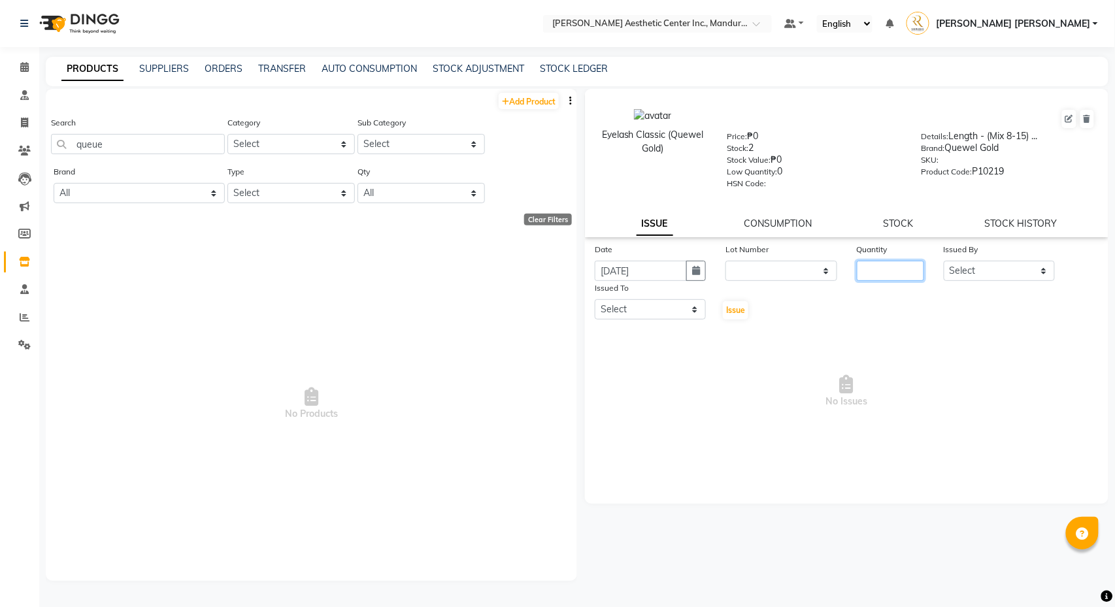
click at [896, 270] on input "number" at bounding box center [891, 271] width 68 height 20
type input "1"
select select "50265"
select select "69743"
click at [735, 312] on span "Issue" at bounding box center [735, 310] width 19 height 10
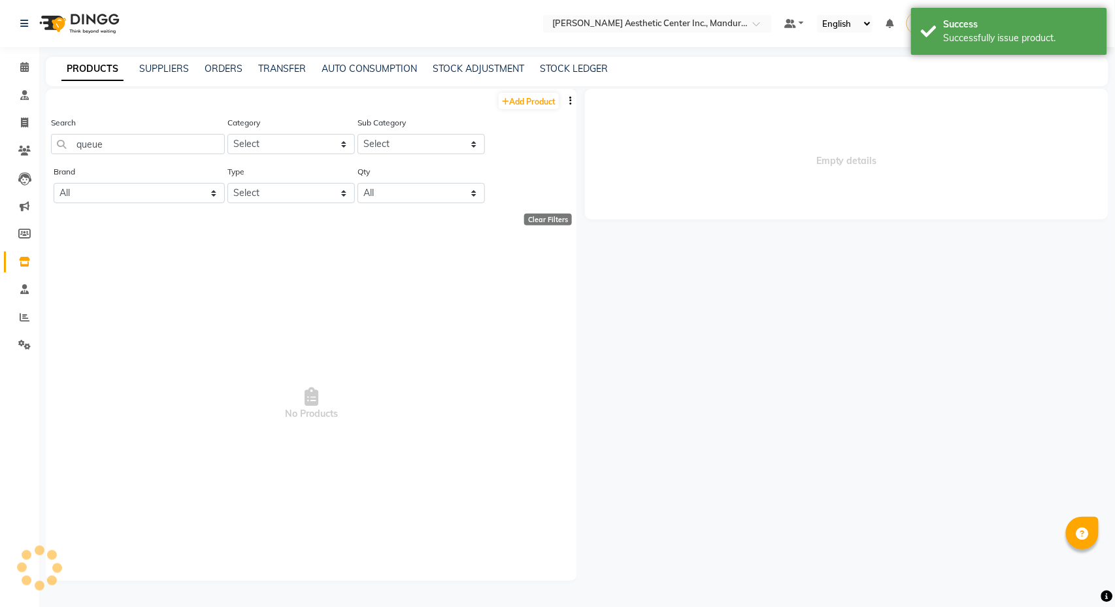
select select
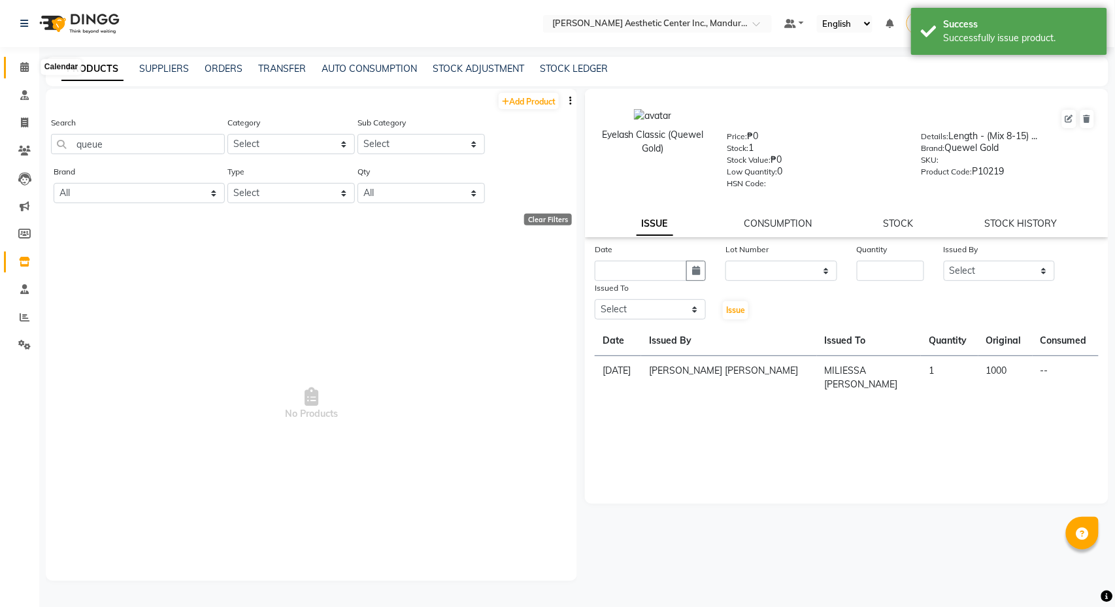
click at [22, 69] on icon at bounding box center [24, 67] width 8 height 10
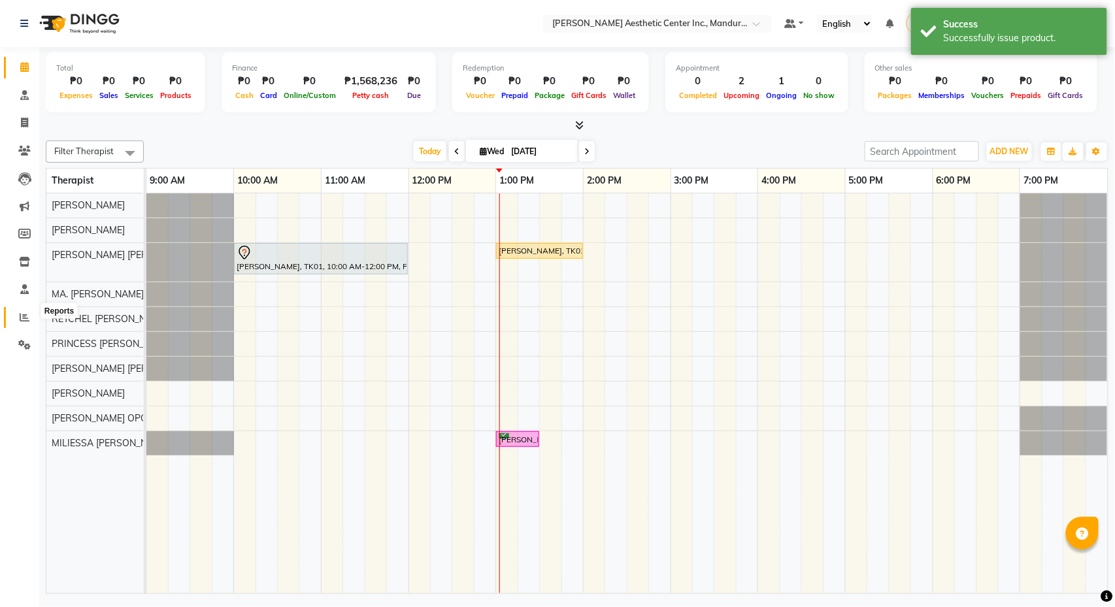
click at [24, 312] on icon at bounding box center [25, 317] width 10 height 10
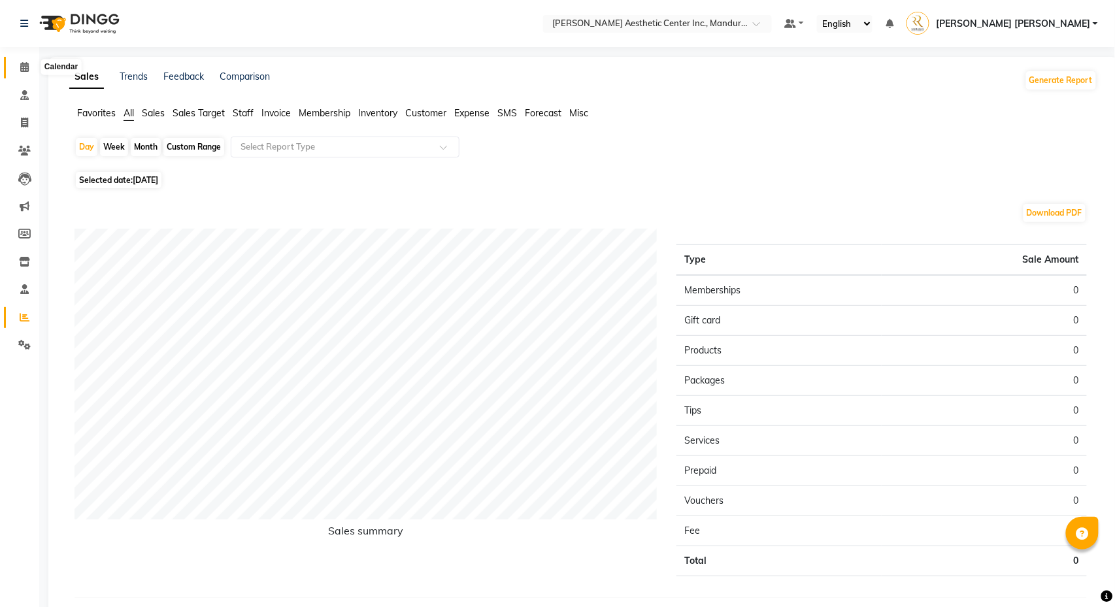
click at [16, 67] on span at bounding box center [24, 67] width 23 height 15
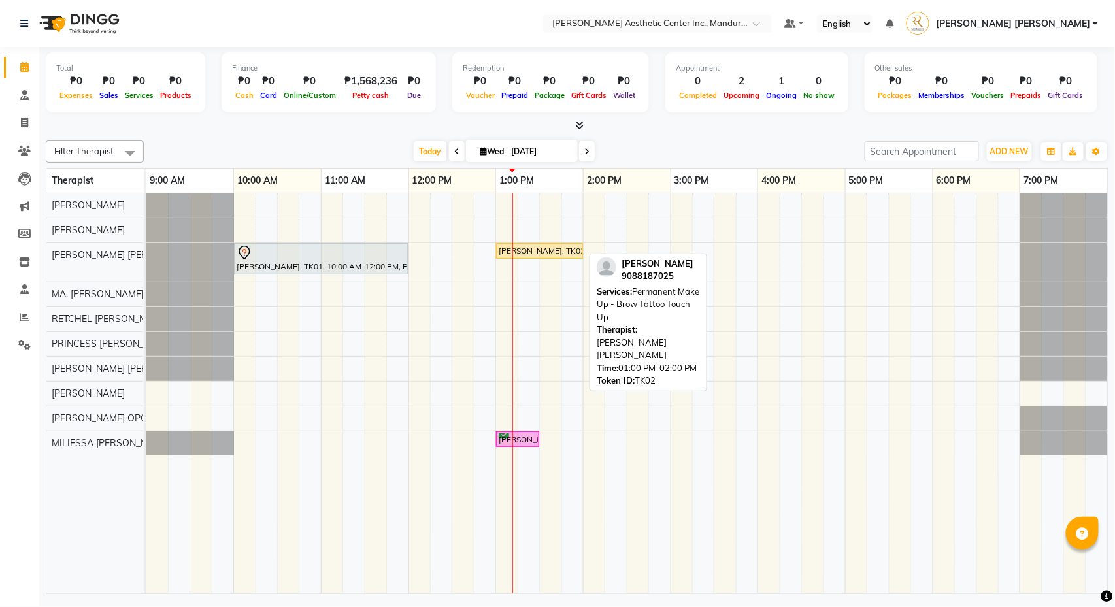
click at [555, 251] on div "[PERSON_NAME], TK02, 01:00 PM-02:00 PM, Permanent Make Up - Brow Tattoo Touch Up" at bounding box center [539, 251] width 84 height 12
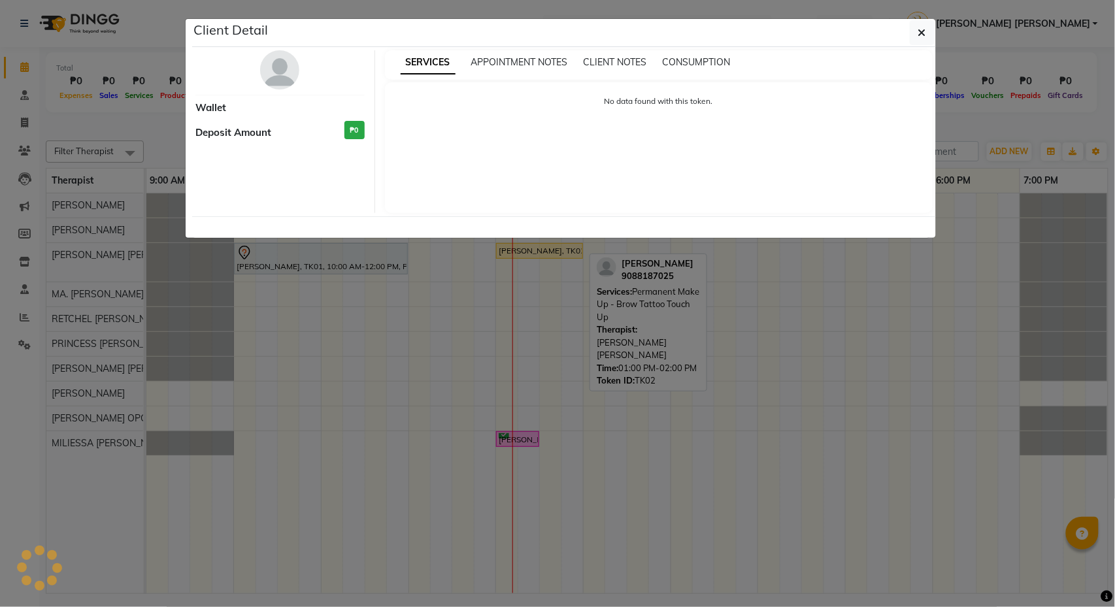
select select "1"
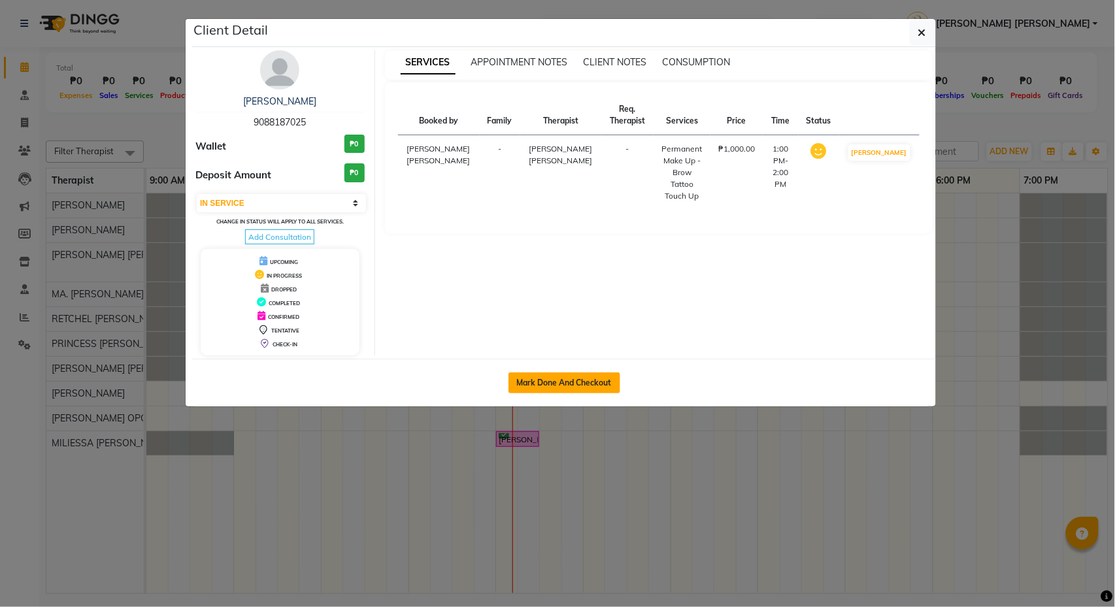
click at [576, 388] on button "Mark Done And Checkout" at bounding box center [565, 383] width 112 height 21
select select "service"
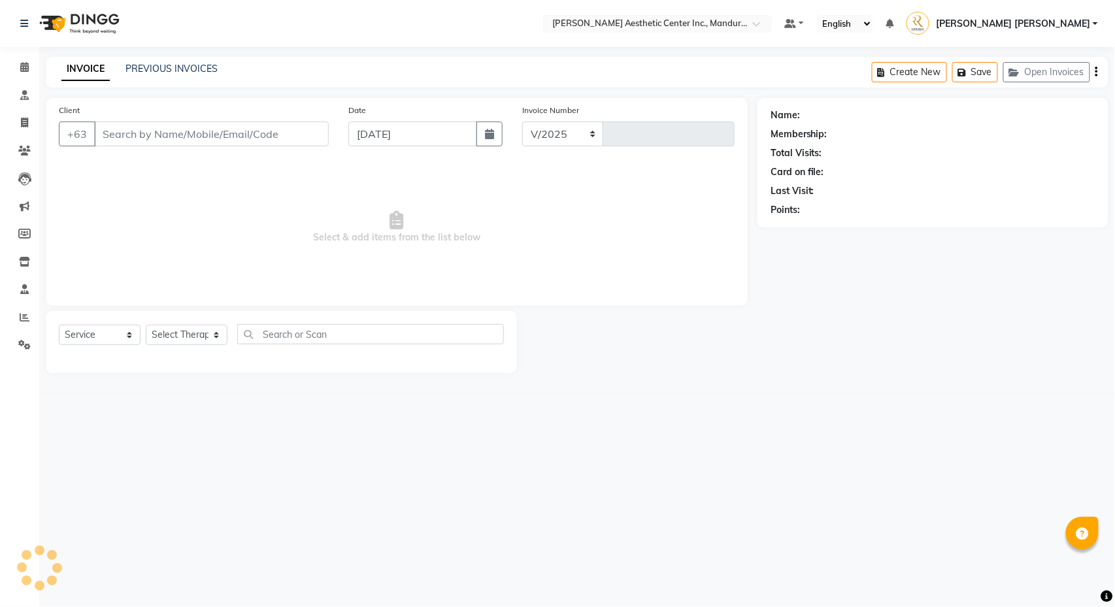
select select "6259"
type input "1229"
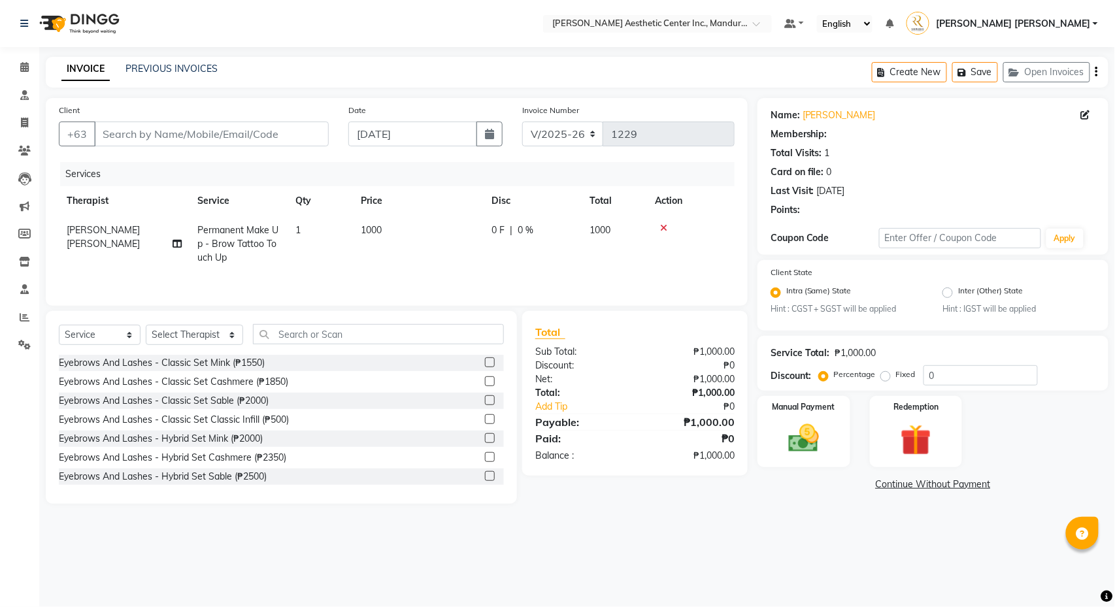
type input "9088187025"
select select "46412"
click at [377, 333] on input "text" at bounding box center [378, 334] width 251 height 20
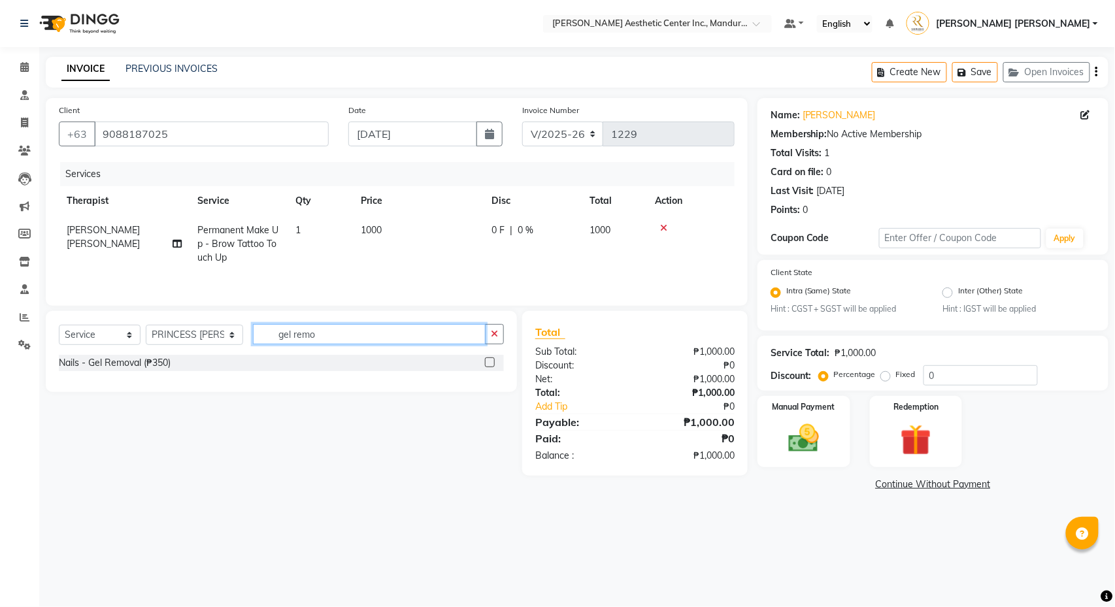
type input "gel remo"
click at [492, 363] on label at bounding box center [490, 363] width 10 height 10
click at [492, 363] on input "checkbox" at bounding box center [489, 363] width 8 height 8
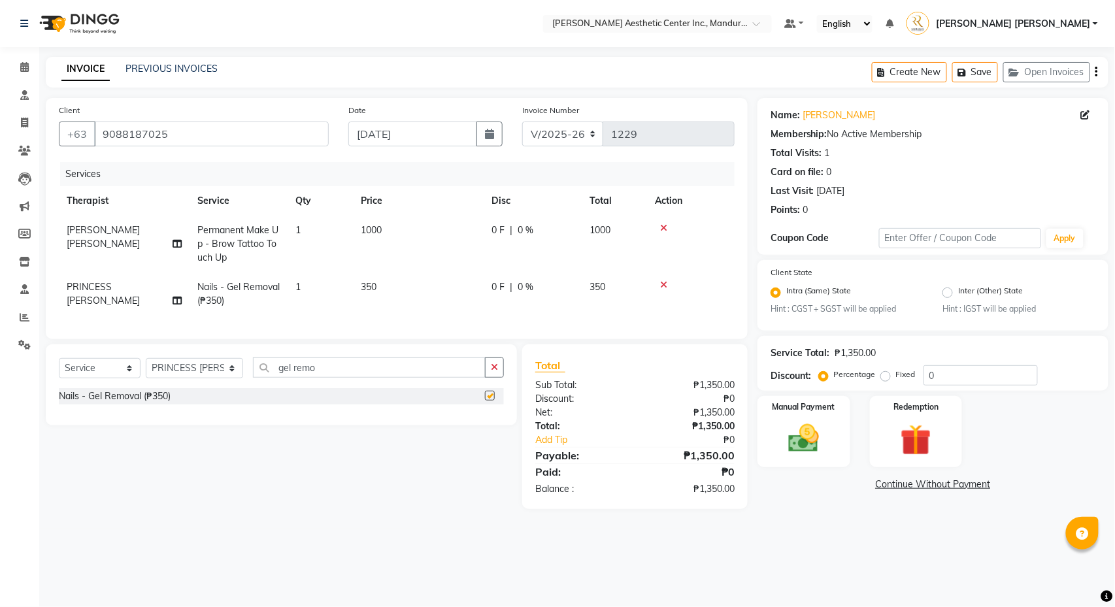
checkbox input "false"
click at [492, 363] on button "button" at bounding box center [494, 368] width 19 height 20
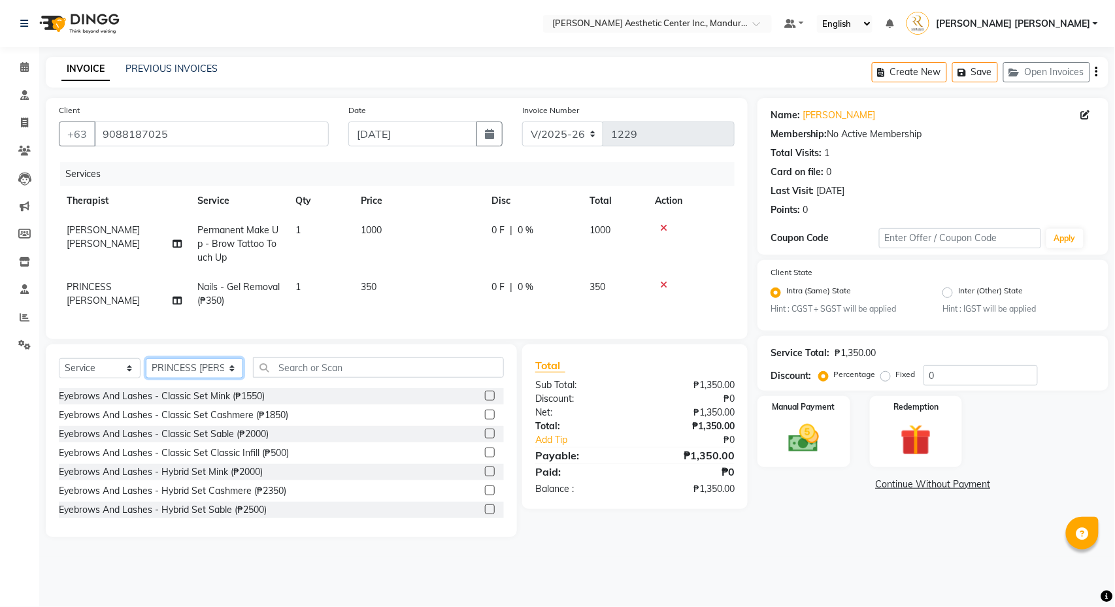
select select "46411"
click at [385, 363] on input "text" at bounding box center [378, 368] width 251 height 20
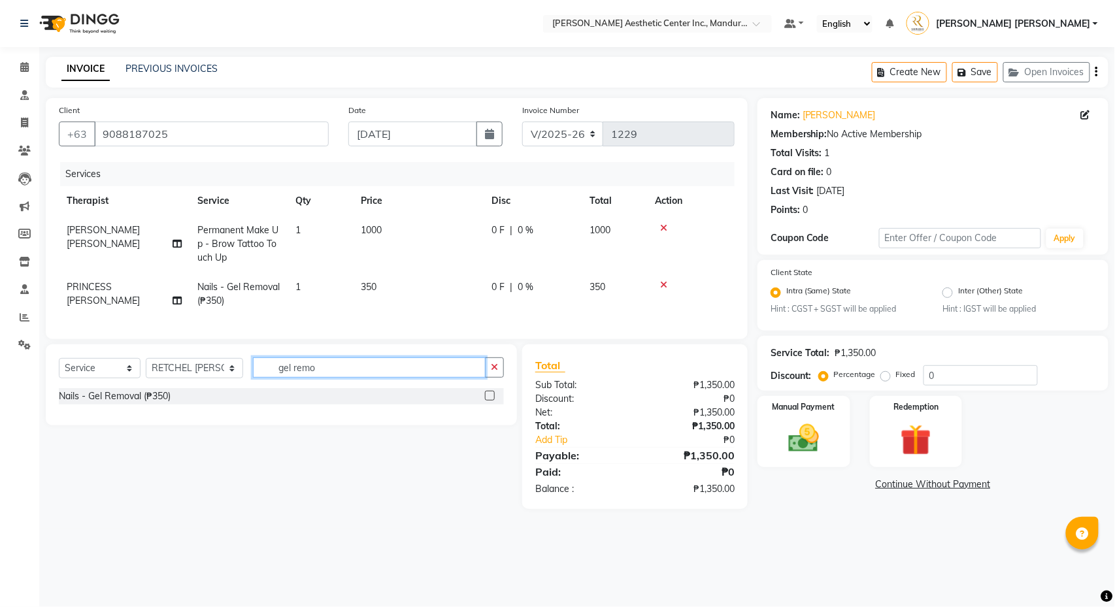
type input "gel remo"
click at [490, 398] on label at bounding box center [490, 396] width 10 height 10
click at [490, 398] on input "checkbox" at bounding box center [489, 396] width 8 height 8
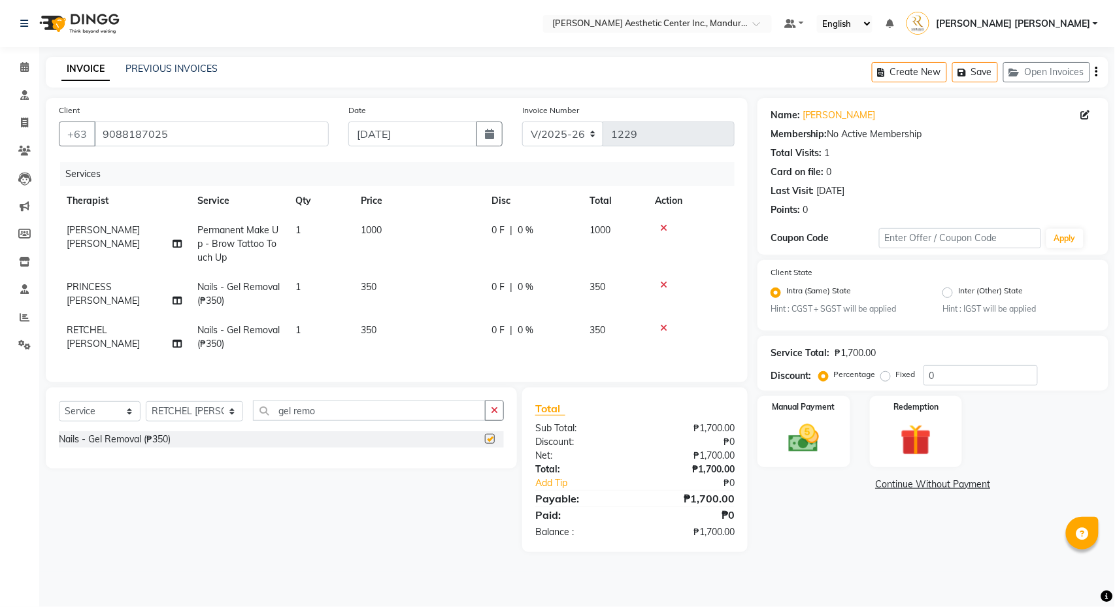
checkbox input "false"
click at [495, 414] on icon "button" at bounding box center [494, 410] width 7 height 9
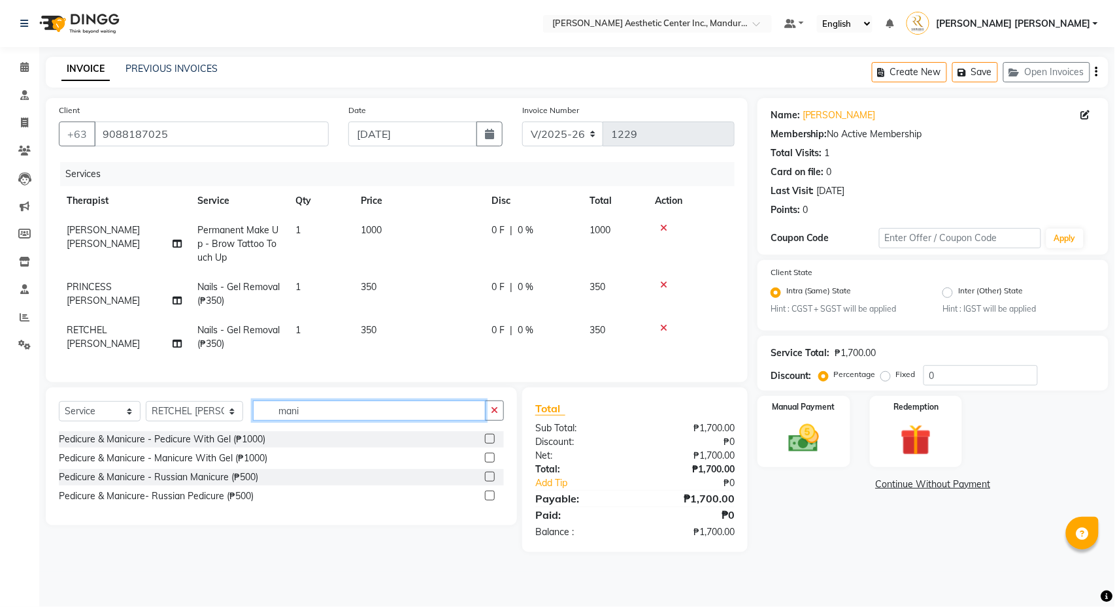
type input "mani"
click at [490, 461] on label at bounding box center [490, 458] width 10 height 10
click at [490, 461] on input "checkbox" at bounding box center [489, 458] width 8 height 8
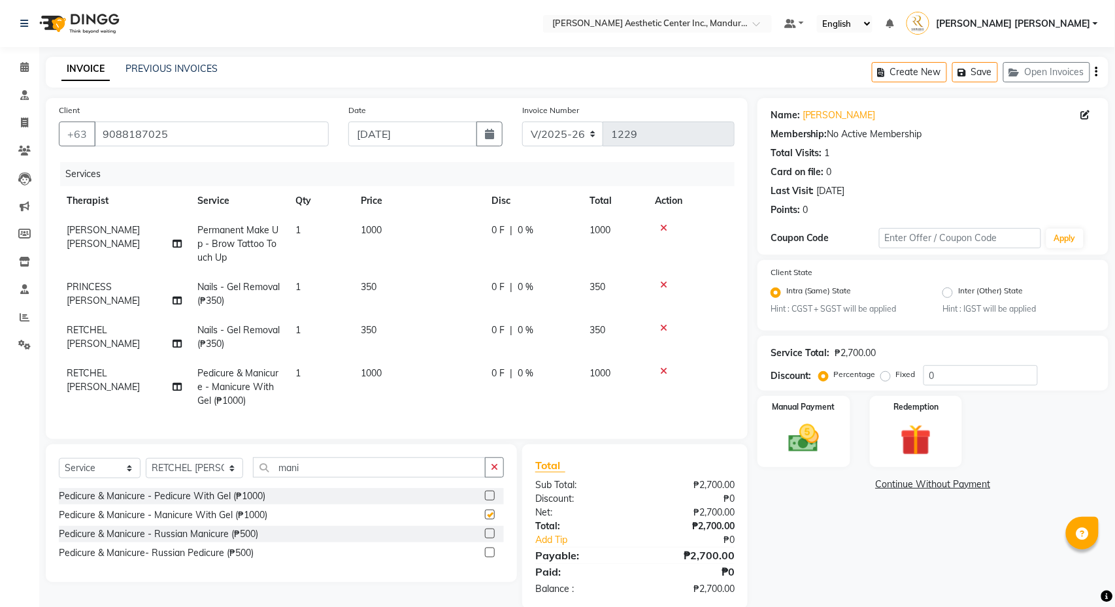
checkbox input "false"
select select "46412"
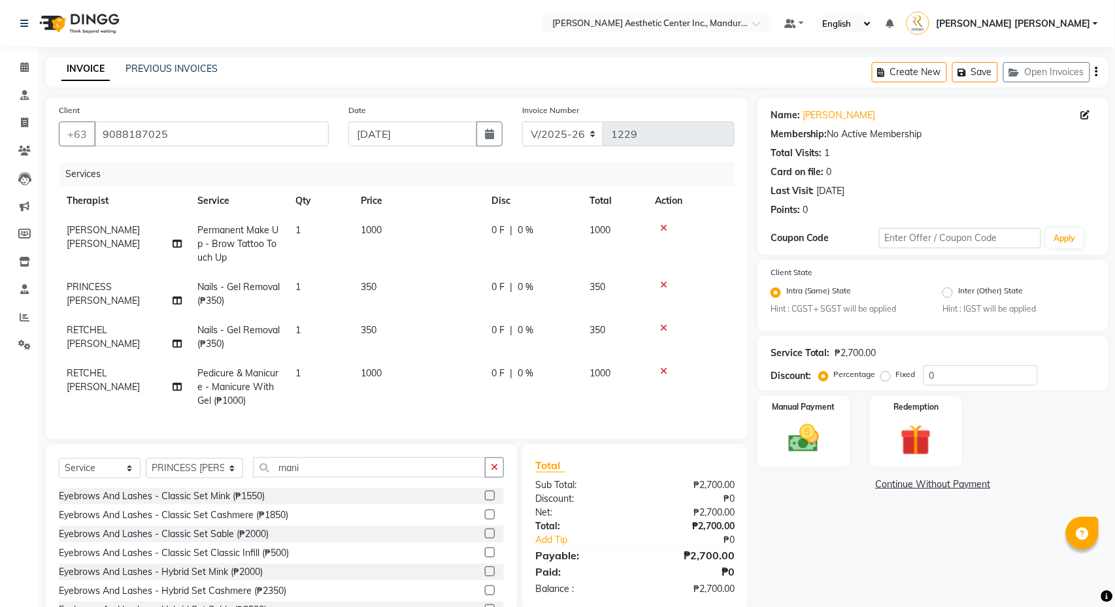
click at [509, 469] on div "Select Service Product Membership Package Voucher Prepaid Gift Card Select Ther…" at bounding box center [281, 541] width 471 height 193
click at [494, 469] on icon "button" at bounding box center [494, 467] width 7 height 9
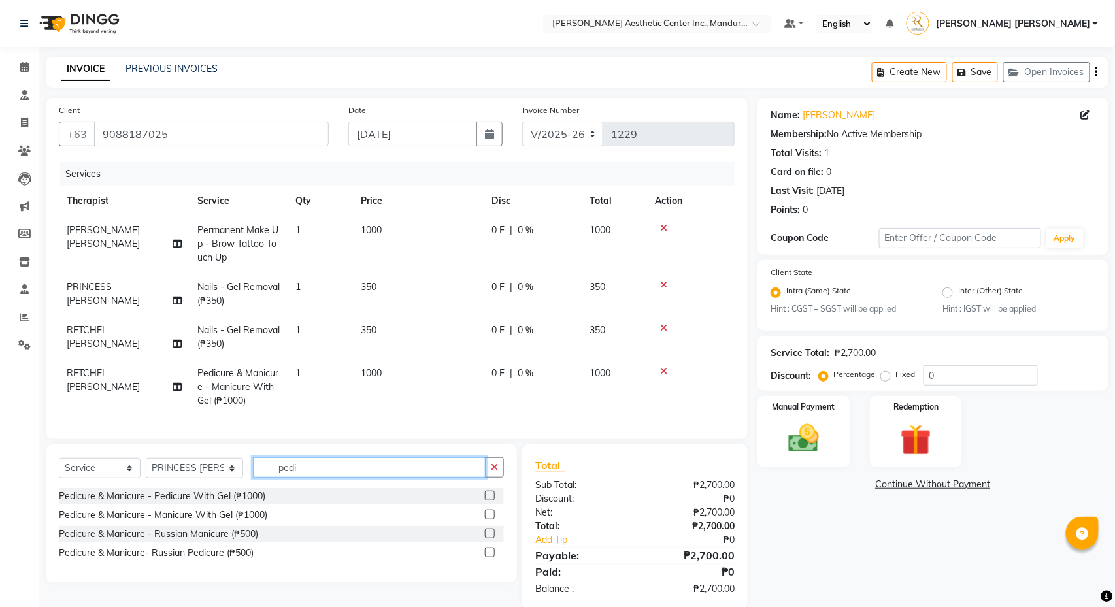
type input "pedi"
click at [490, 497] on label at bounding box center [490, 496] width 10 height 10
click at [490, 497] on input "checkbox" at bounding box center [489, 496] width 8 height 8
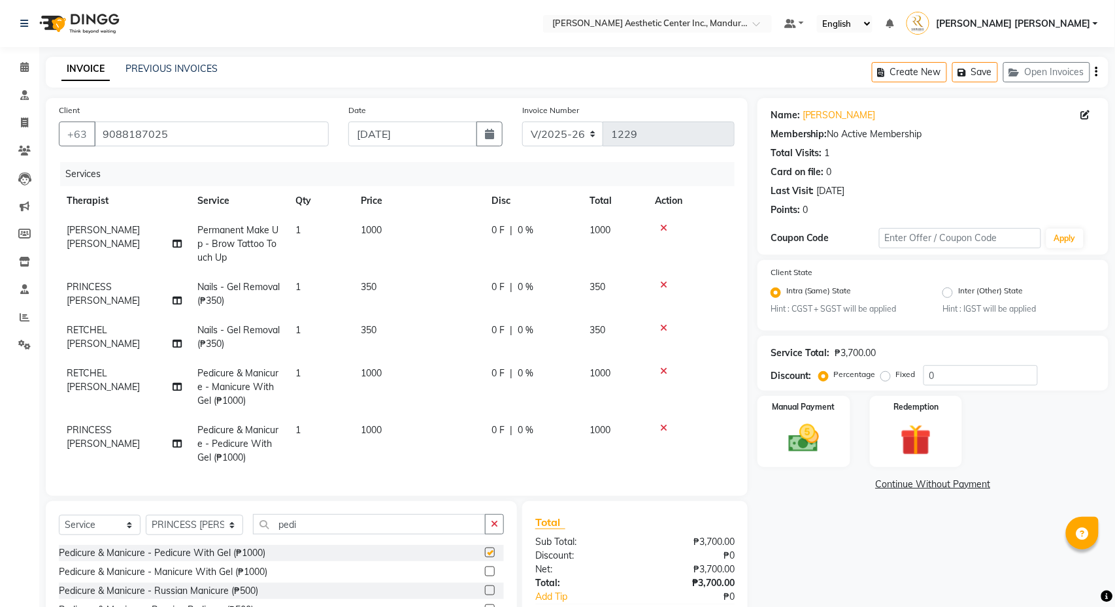
checkbox input "false"
click at [497, 529] on icon "button" at bounding box center [494, 524] width 7 height 9
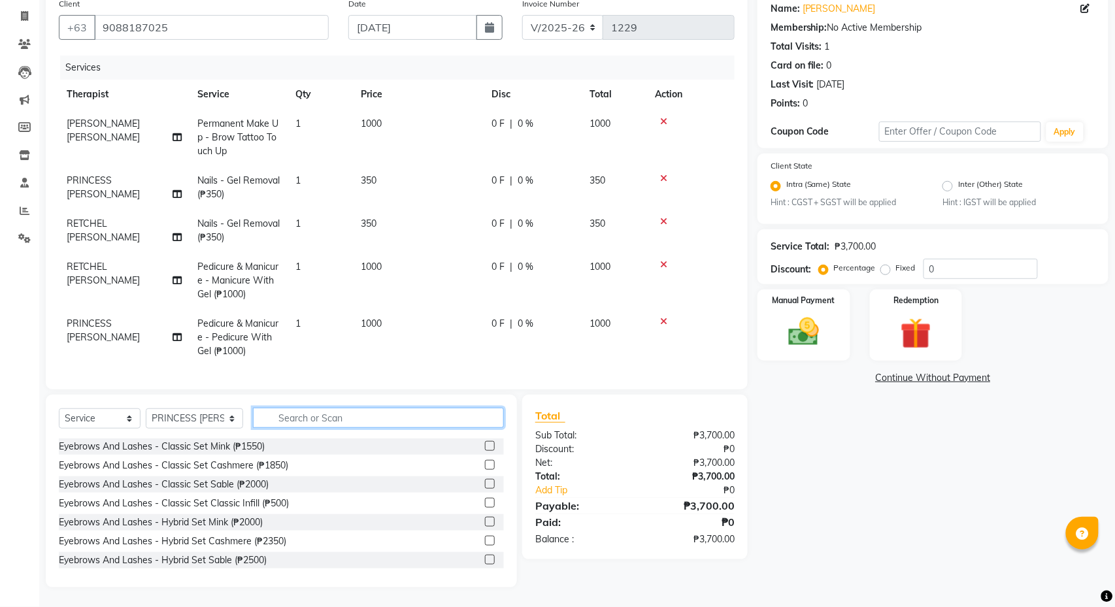
scroll to position [110, 0]
click at [911, 373] on link "Continue Without Payment" at bounding box center [933, 378] width 346 height 14
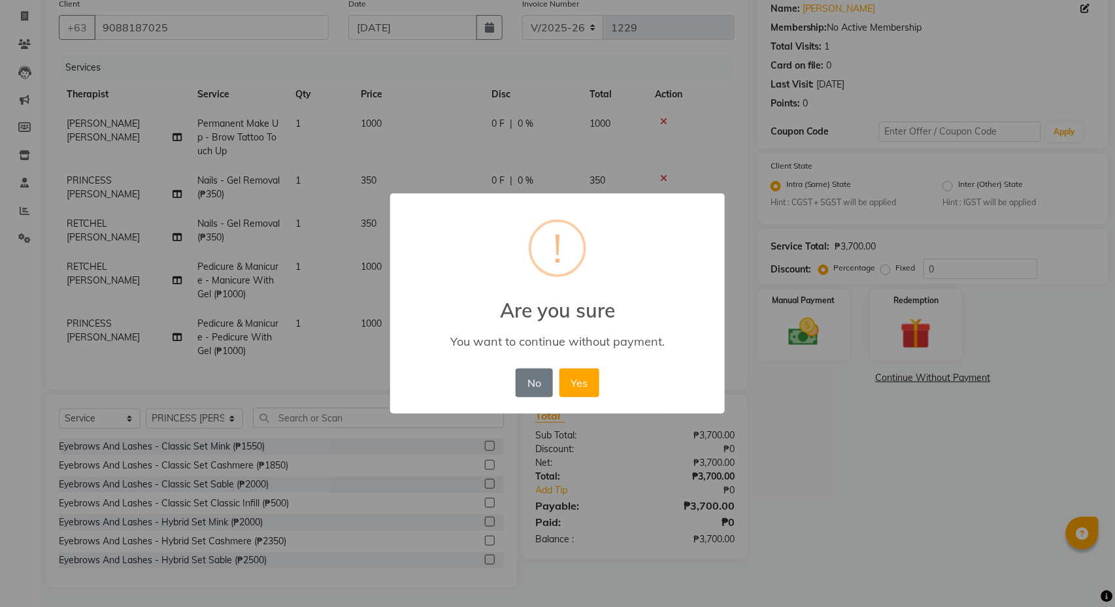
click at [911, 373] on div "× ! Are you sure You want to continue without payment. No No Yes" at bounding box center [557, 303] width 1115 height 607
click at [592, 376] on button "Yes" at bounding box center [580, 383] width 40 height 29
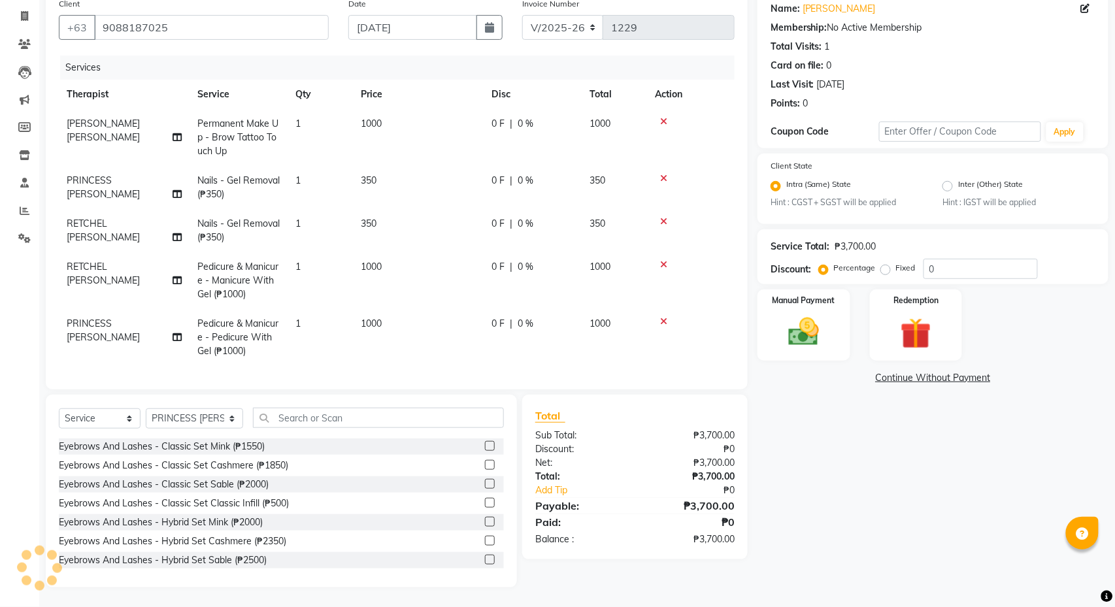
scroll to position [110, 0]
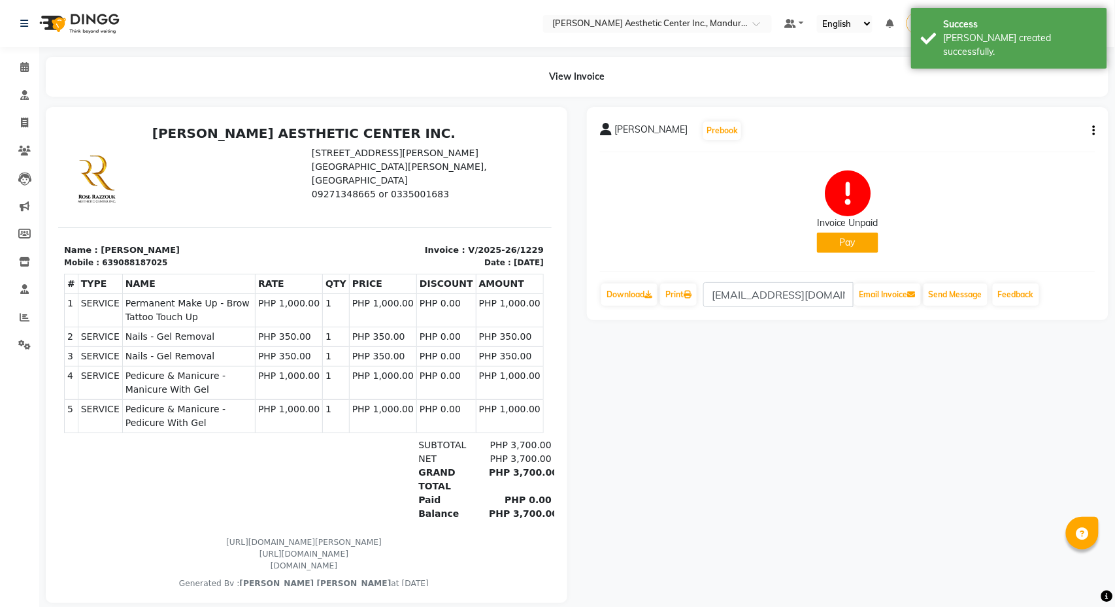
scroll to position [0, 1]
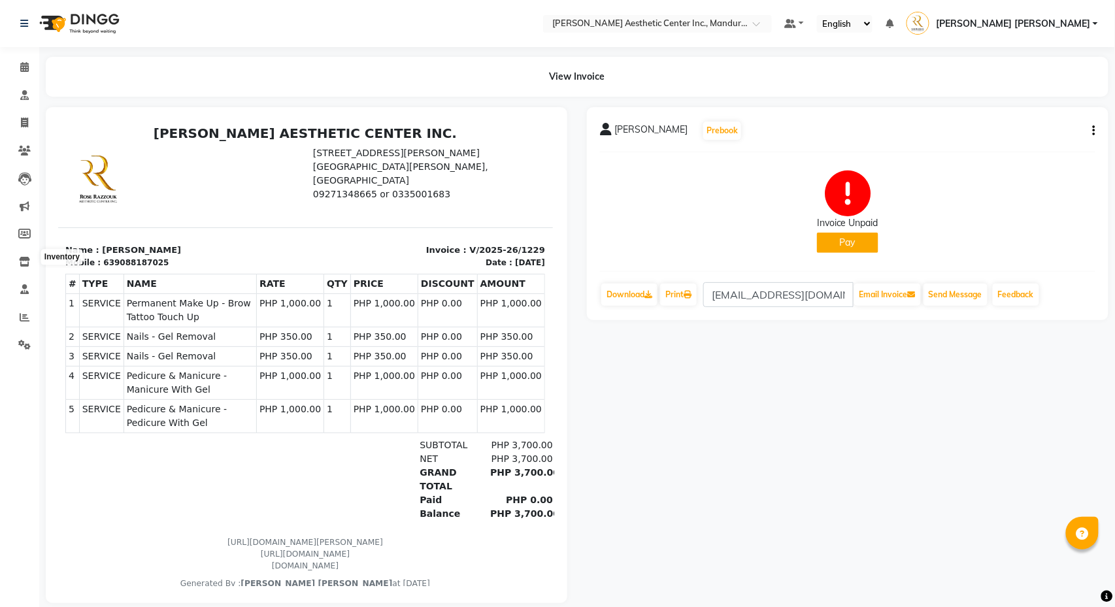
click at [21, 257] on icon at bounding box center [24, 262] width 11 height 10
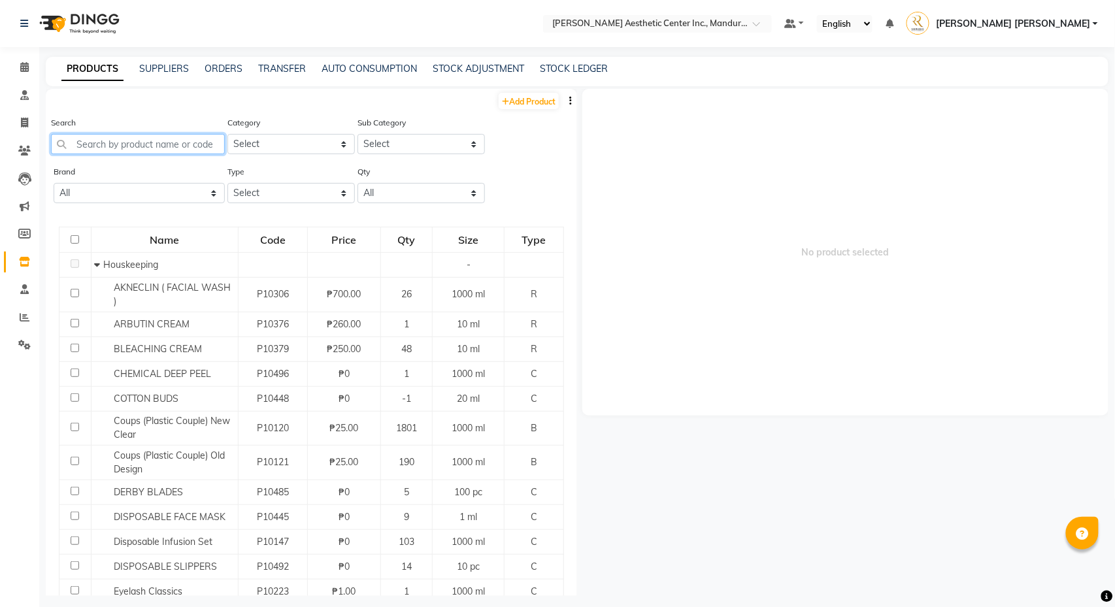
click at [131, 135] on input "text" at bounding box center [138, 144] width 174 height 20
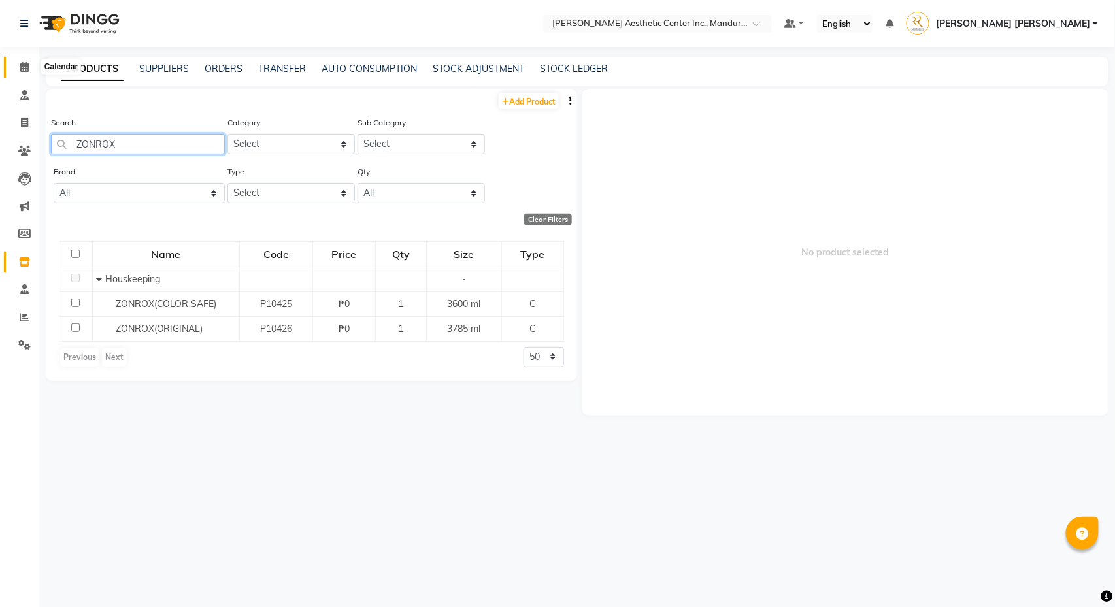
type input "ZONROX"
click at [16, 73] on span at bounding box center [24, 67] width 23 height 15
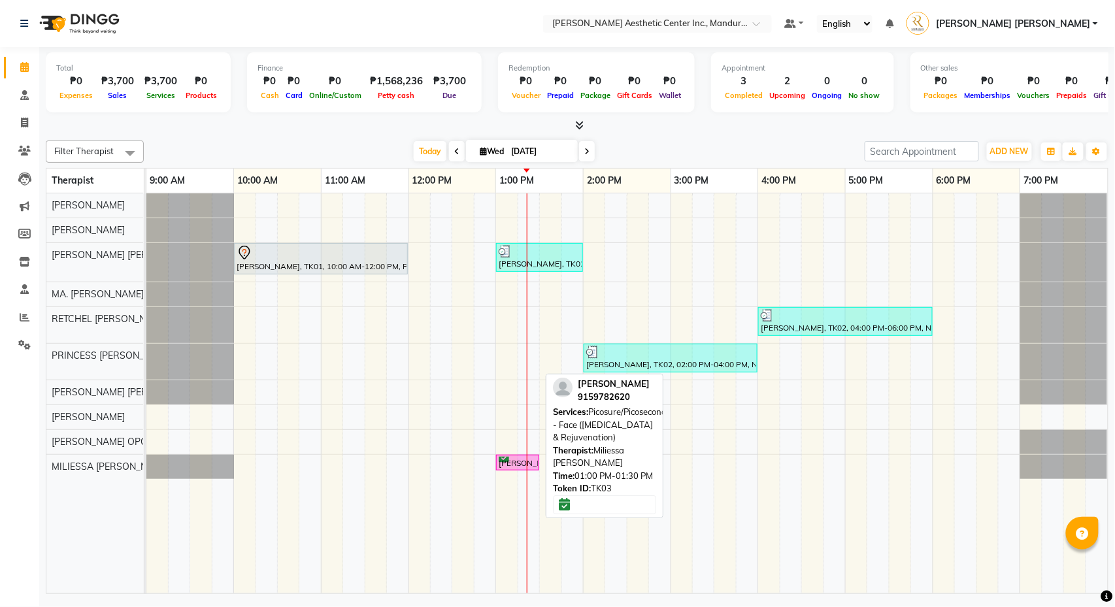
click at [518, 466] on div "[PERSON_NAME], TK03, 01:00 PM-01:30 PM, Picosure/Picosecond - Face ([MEDICAL_DA…" at bounding box center [517, 463] width 41 height 12
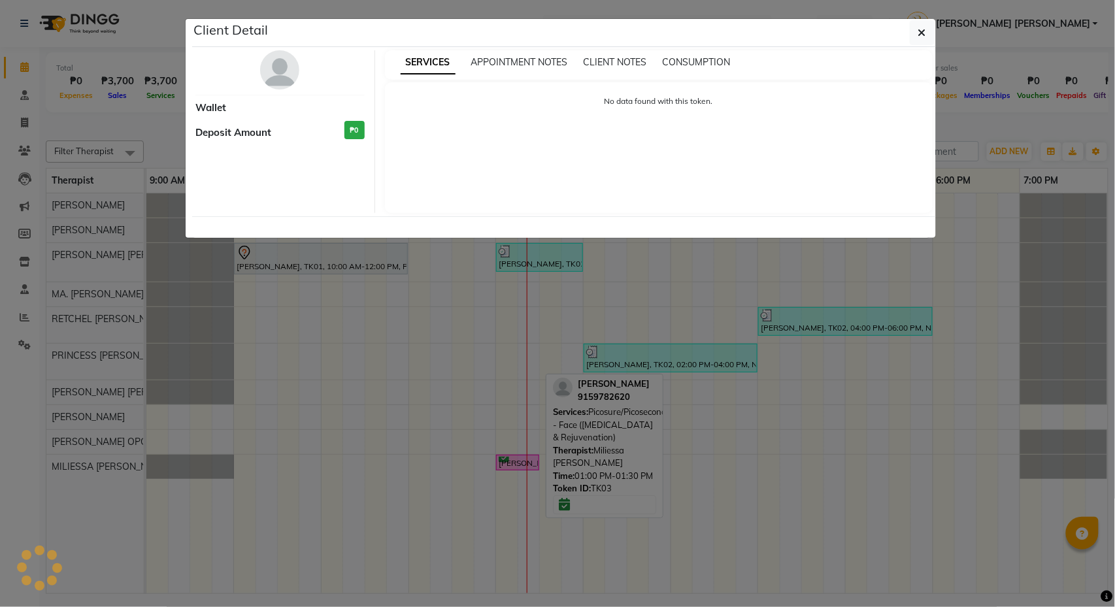
select select "6"
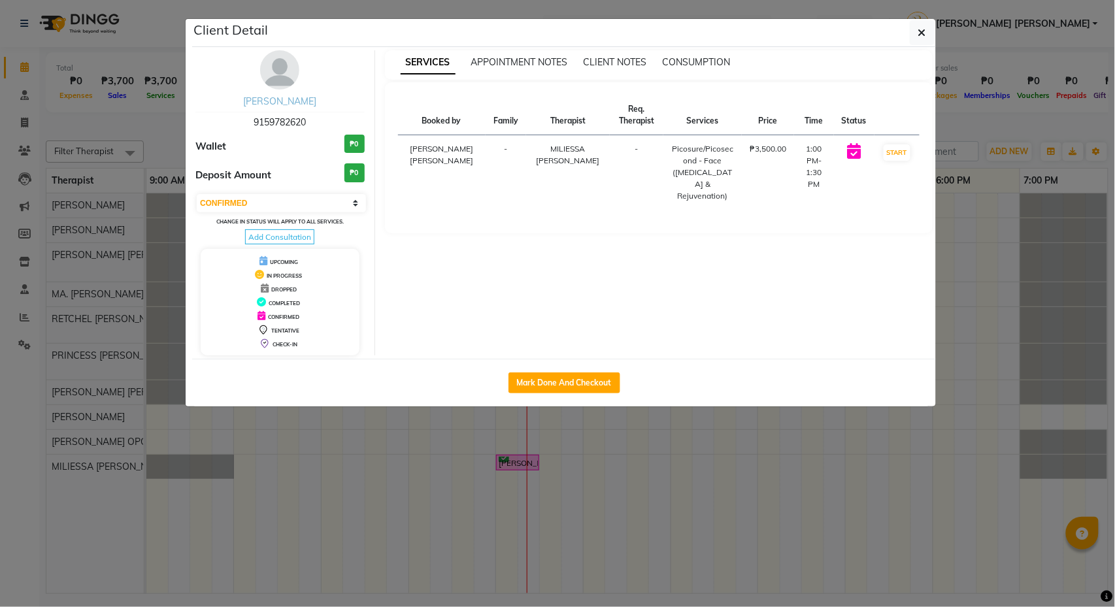
click at [291, 101] on link "Manilyn Esmilla" at bounding box center [279, 101] width 73 height 12
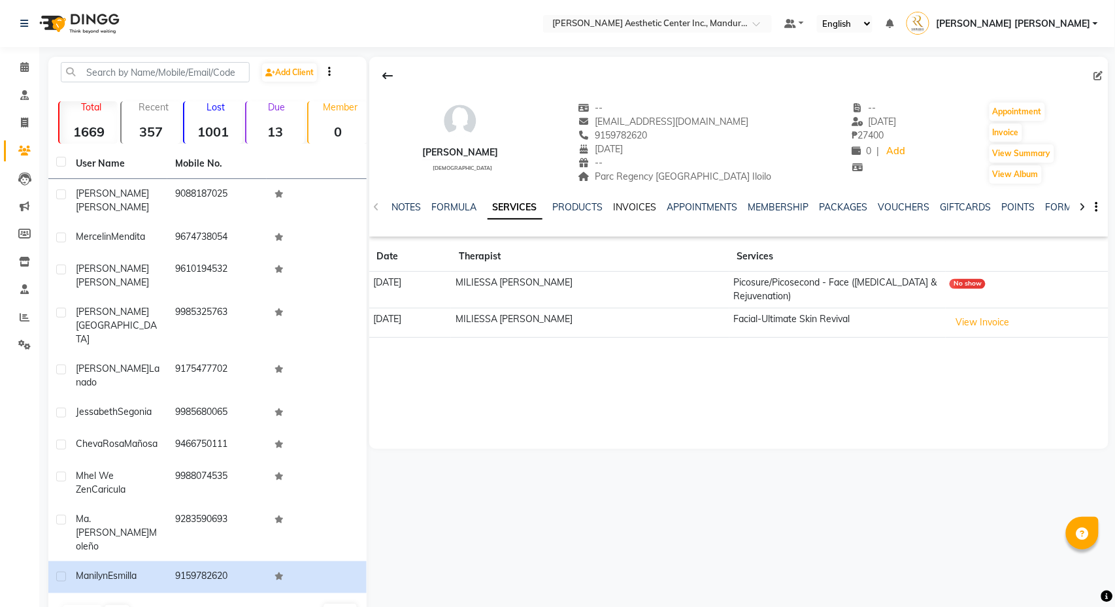
click at [636, 207] on link "INVOICES" at bounding box center [635, 207] width 43 height 12
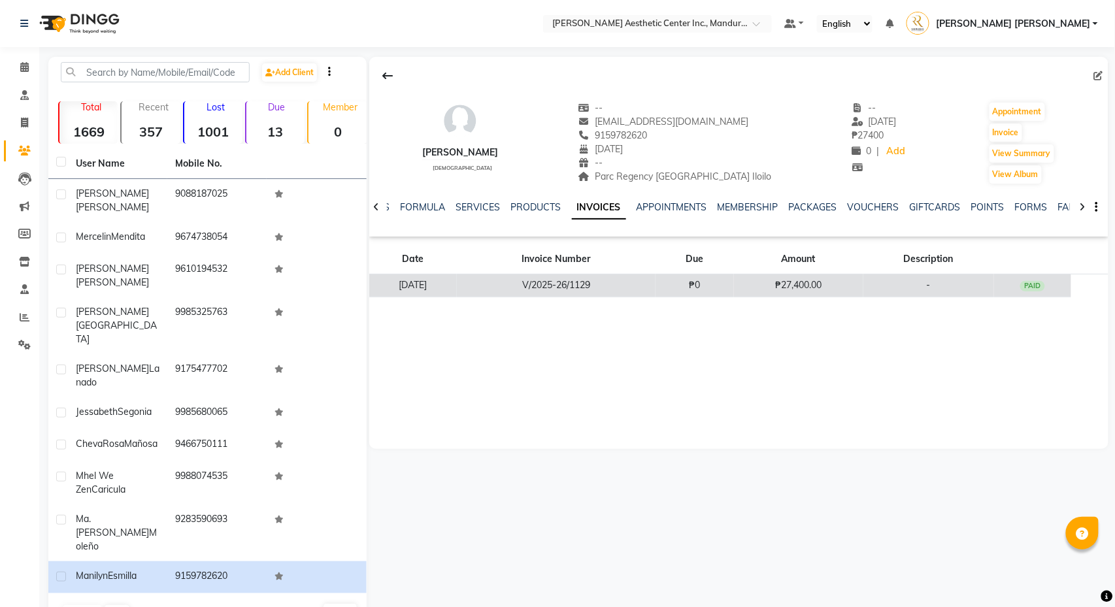
click at [656, 297] on td "V/2025-26/1129" at bounding box center [556, 286] width 199 height 23
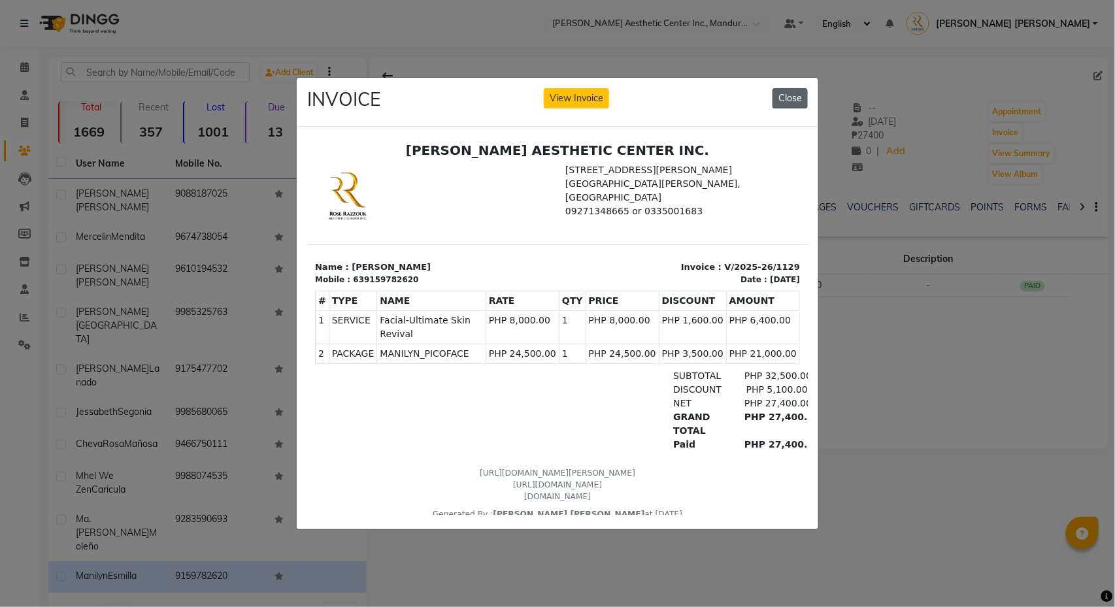
click at [797, 95] on button "Close" at bounding box center [790, 98] width 35 height 20
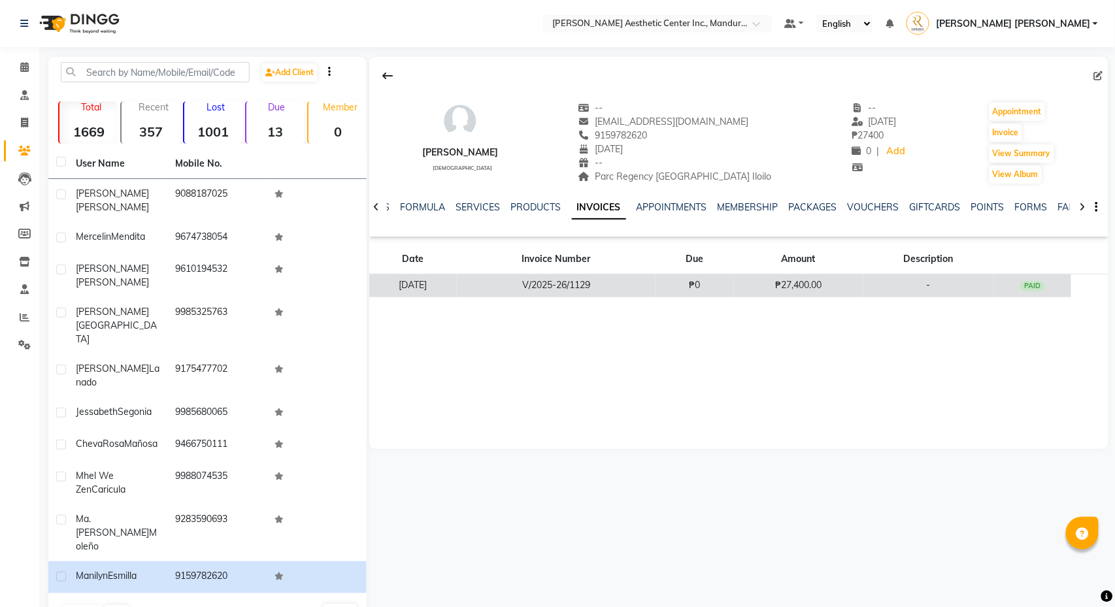
click at [981, 284] on td "-" at bounding box center [929, 286] width 131 height 23
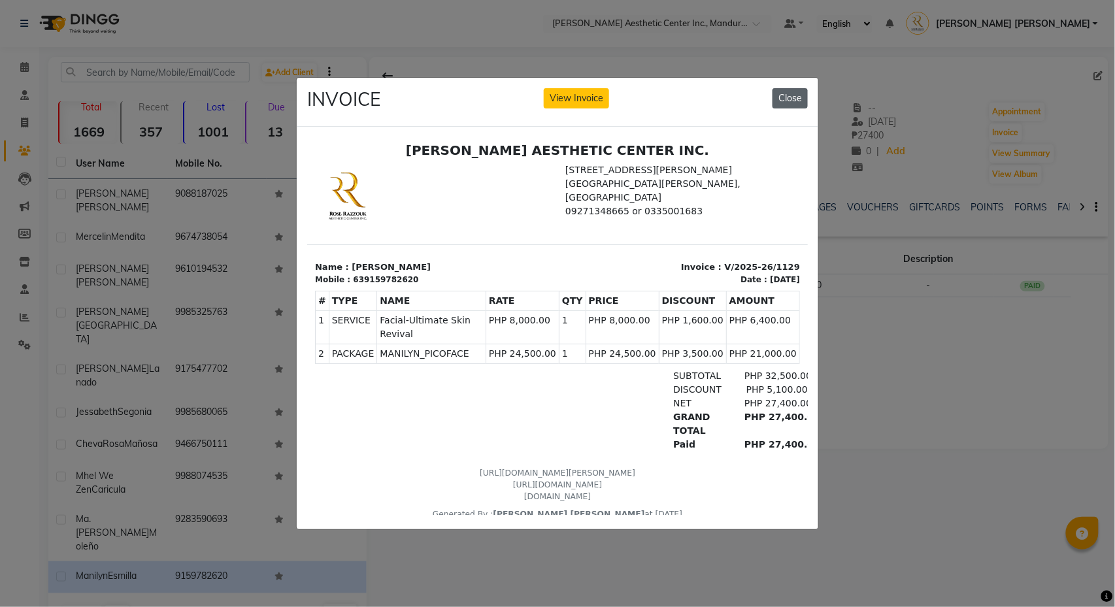
click at [796, 99] on button "Close" at bounding box center [790, 98] width 35 height 20
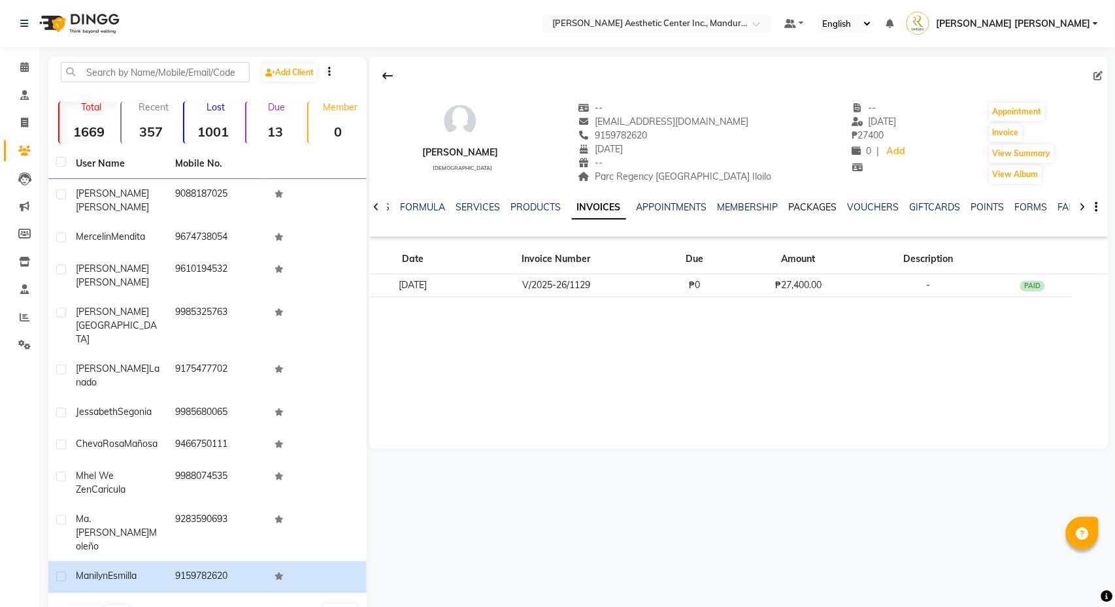
click at [820, 204] on link "PACKAGES" at bounding box center [813, 207] width 48 height 12
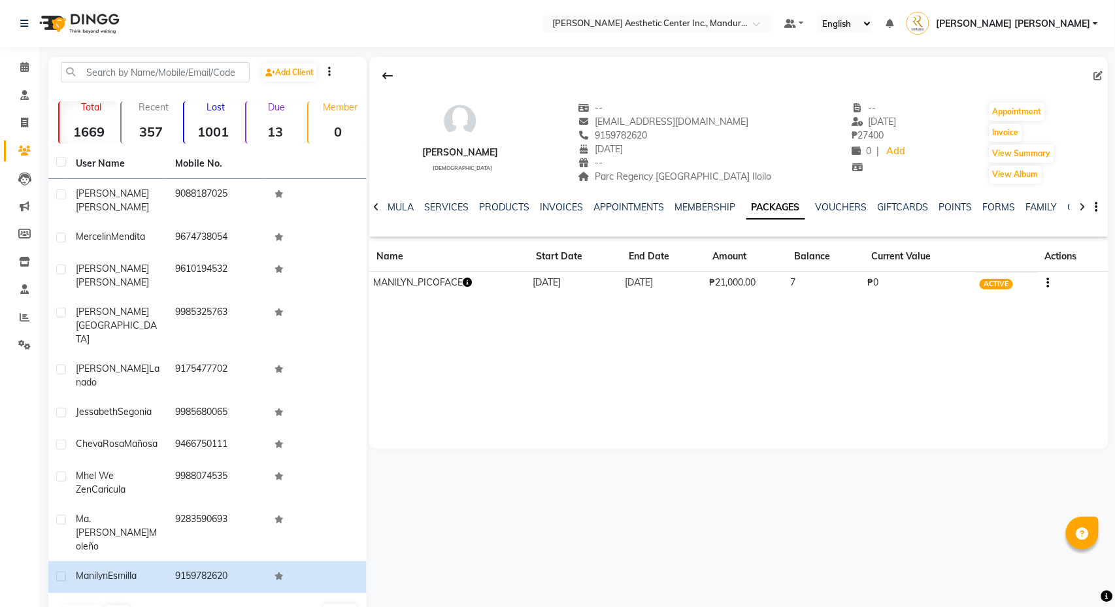
click at [469, 281] on icon "button" at bounding box center [467, 282] width 9 height 9
click at [404, 374] on div "Manilyn Esmilla female -- matet.esmilla0119@gmail.com 9159782620 04/16/1987 -- …" at bounding box center [738, 253] width 739 height 392
click at [16, 68] on span at bounding box center [24, 67] width 23 height 15
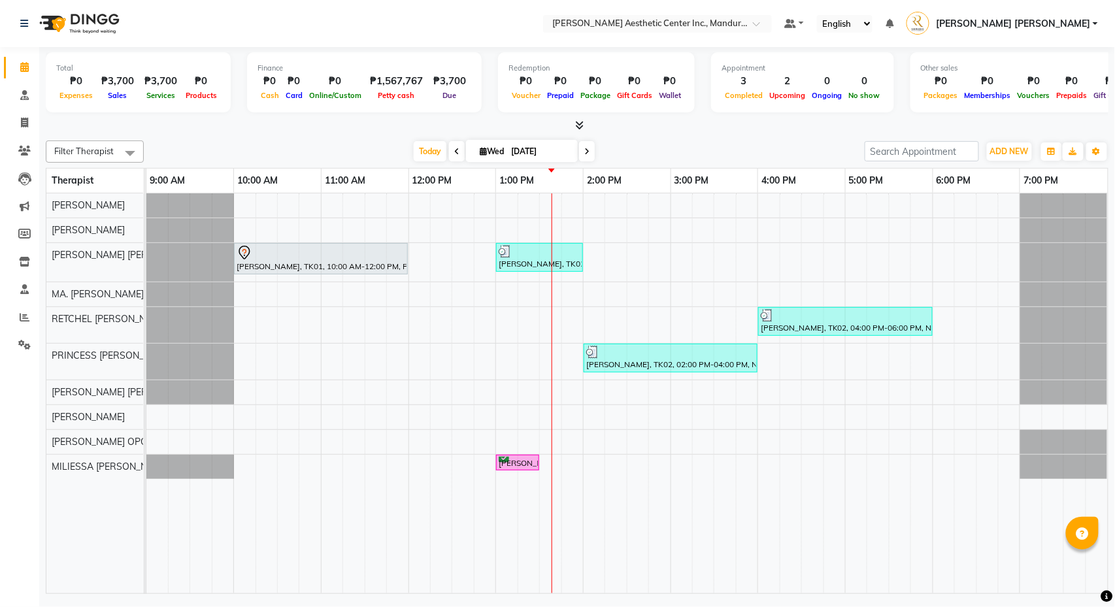
click at [501, 408] on div "Claire Salcedo, TK01, 10:00 AM-12:00 PM, Permanent Make Up - Watercolor Lips By…" at bounding box center [627, 393] width 962 height 400
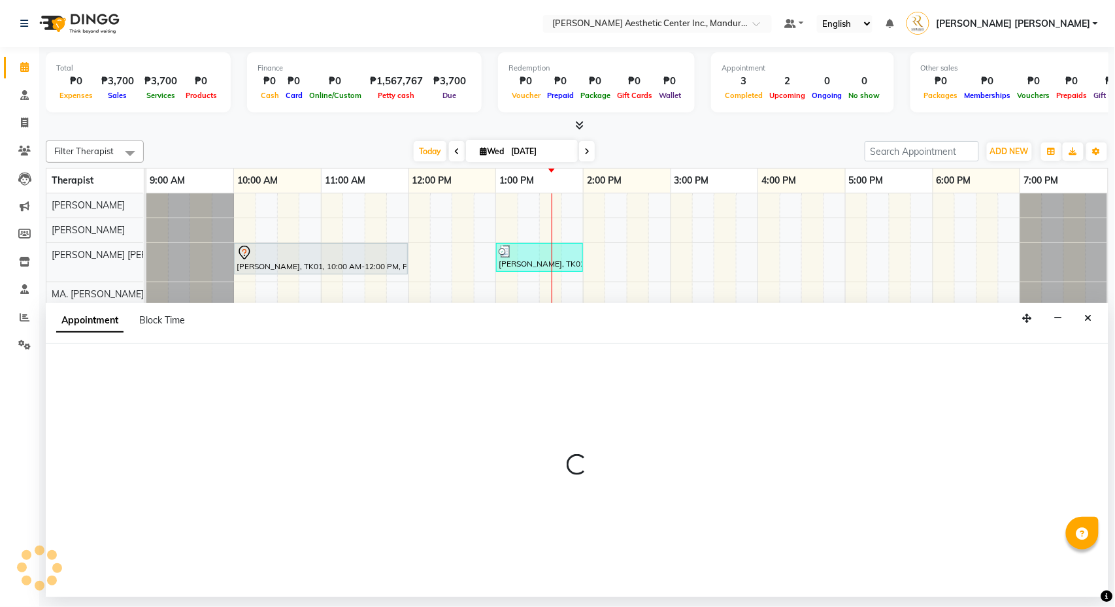
select select "46433"
select select "tentative"
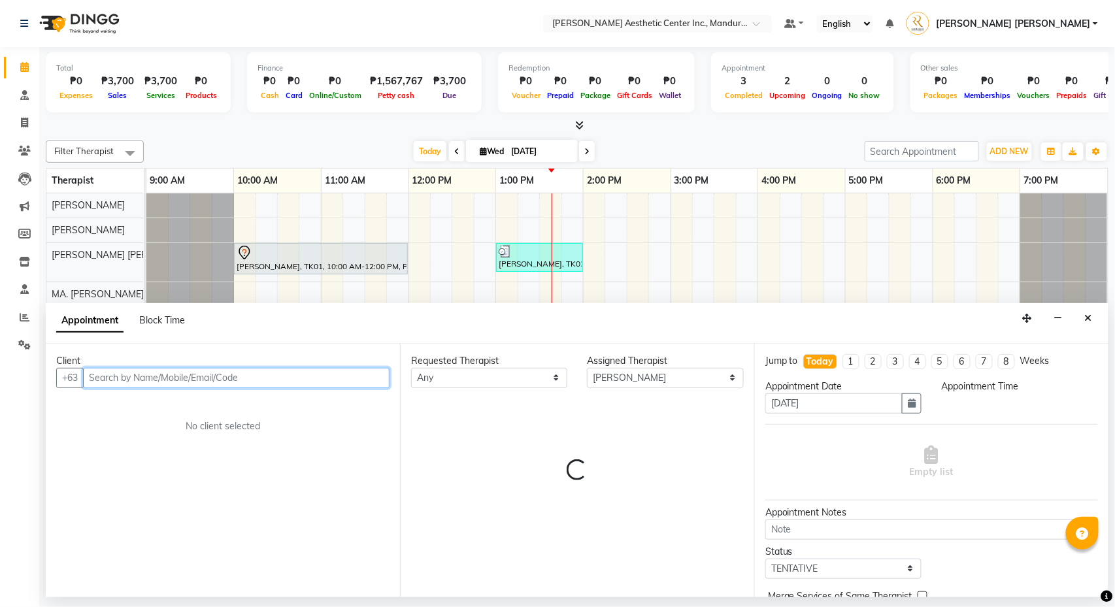
select select "780"
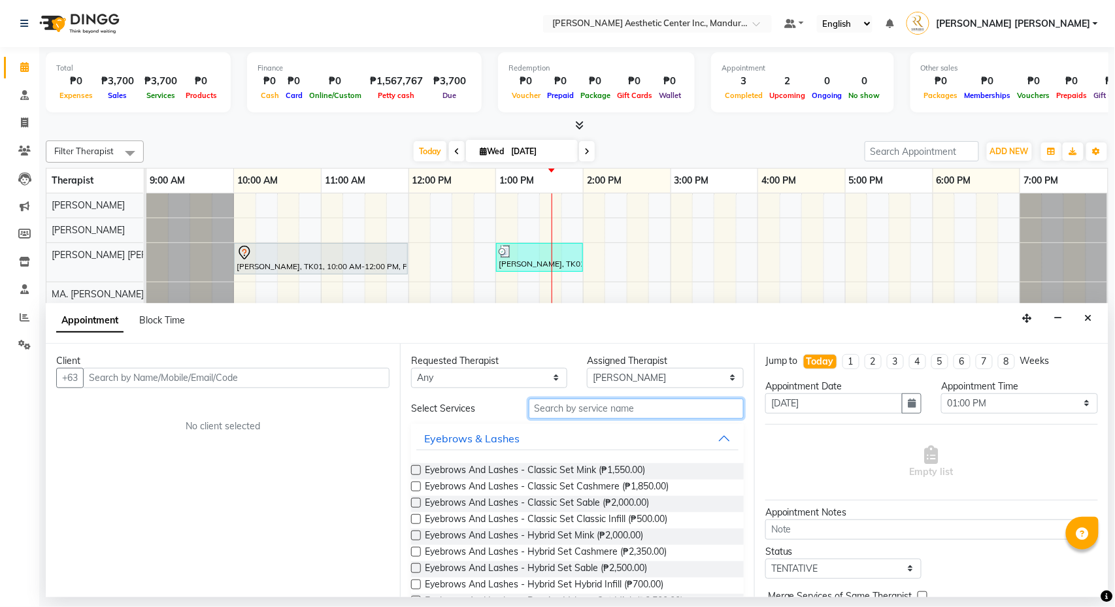
click at [618, 411] on input "text" at bounding box center [636, 409] width 215 height 20
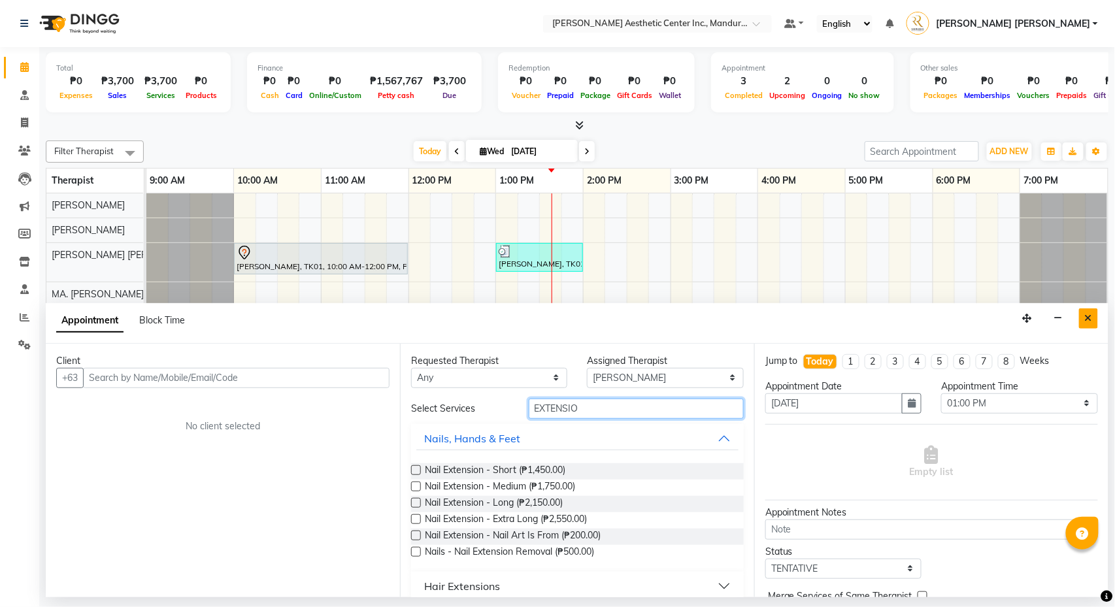
type input "EXTENSIO"
click at [1091, 318] on icon "Close" at bounding box center [1088, 318] width 7 height 9
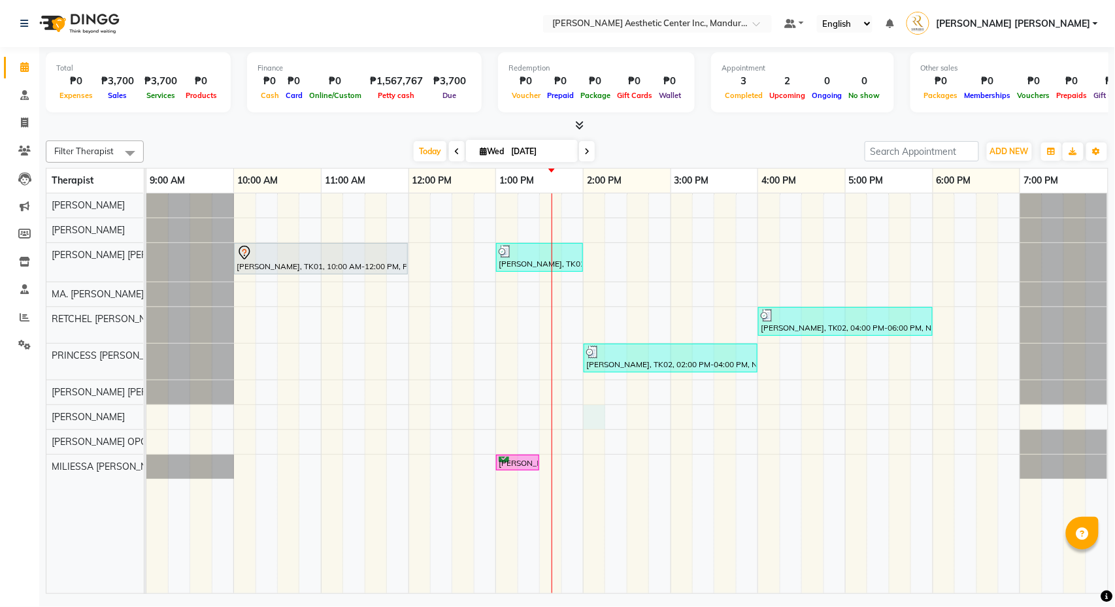
click at [602, 421] on div "Claire Salcedo, TK01, 10:00 AM-12:00 PM, Permanent Make Up - Watercolor Lips By…" at bounding box center [627, 393] width 962 height 400
select select "46433"
select select "840"
select select "tentative"
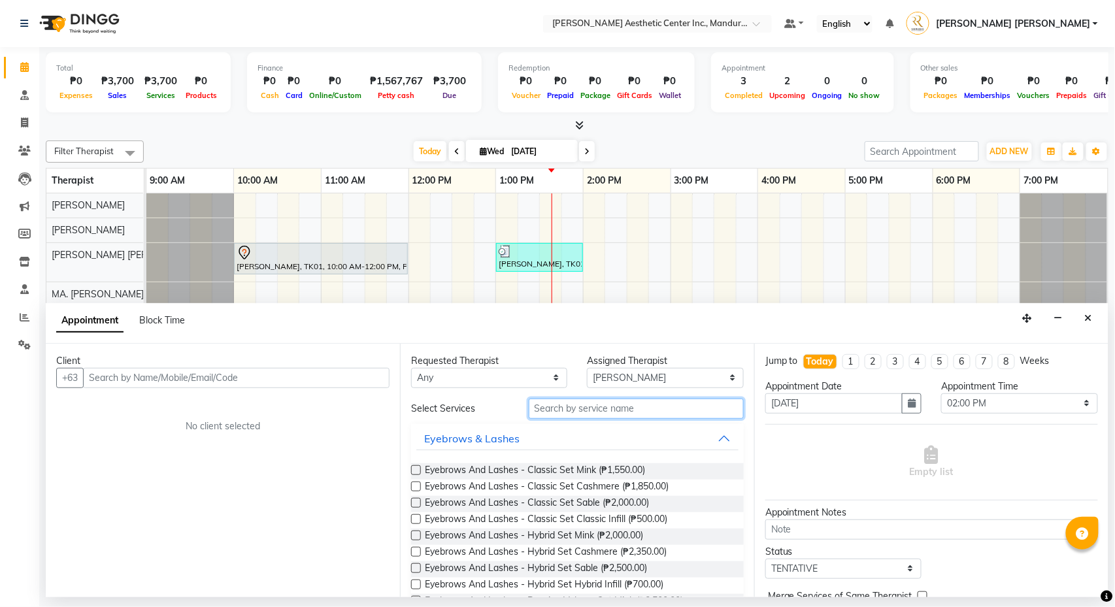
click at [605, 409] on input "text" at bounding box center [636, 409] width 215 height 20
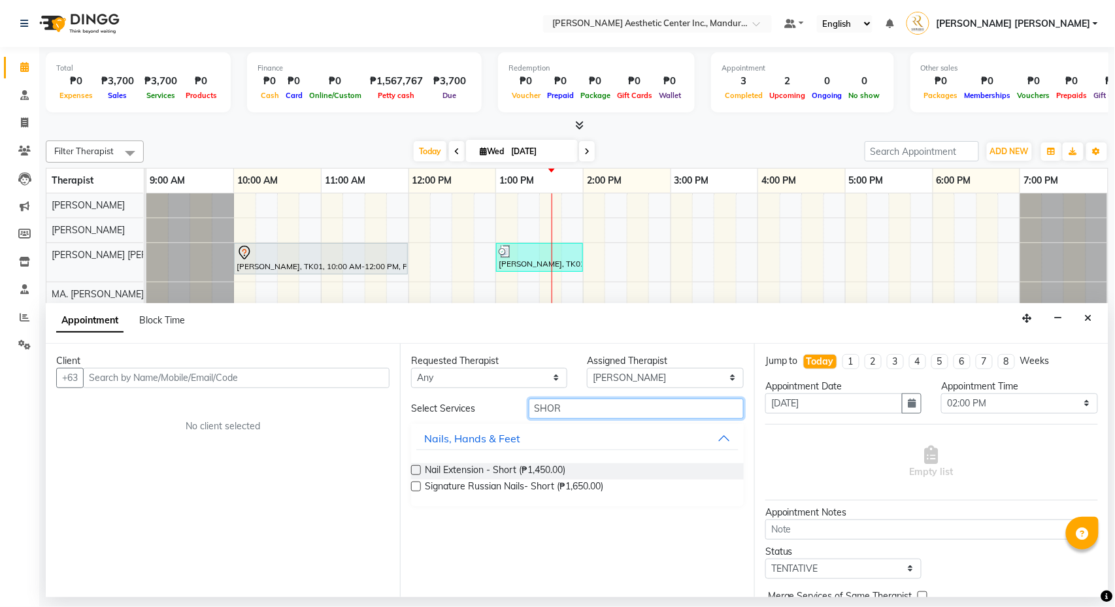
type input "SHORT"
click at [1088, 314] on icon "Close" at bounding box center [1088, 318] width 7 height 9
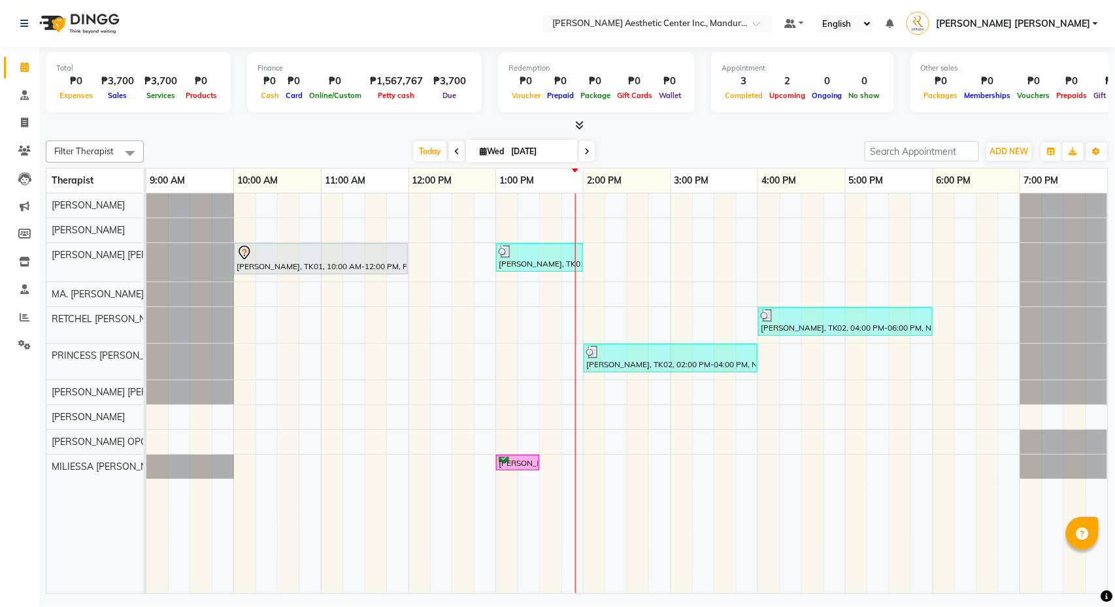
click at [531, 150] on input "[DATE]" at bounding box center [539, 152] width 65 height 20
select select "10"
select select "2025"
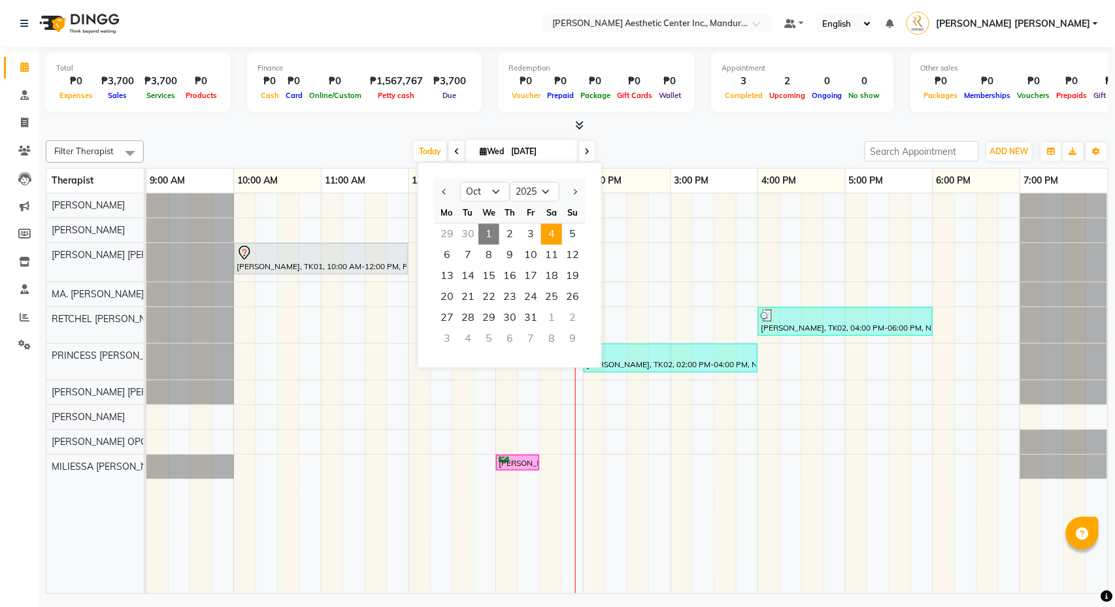
click at [554, 235] on span "4" at bounding box center [551, 234] width 21 height 21
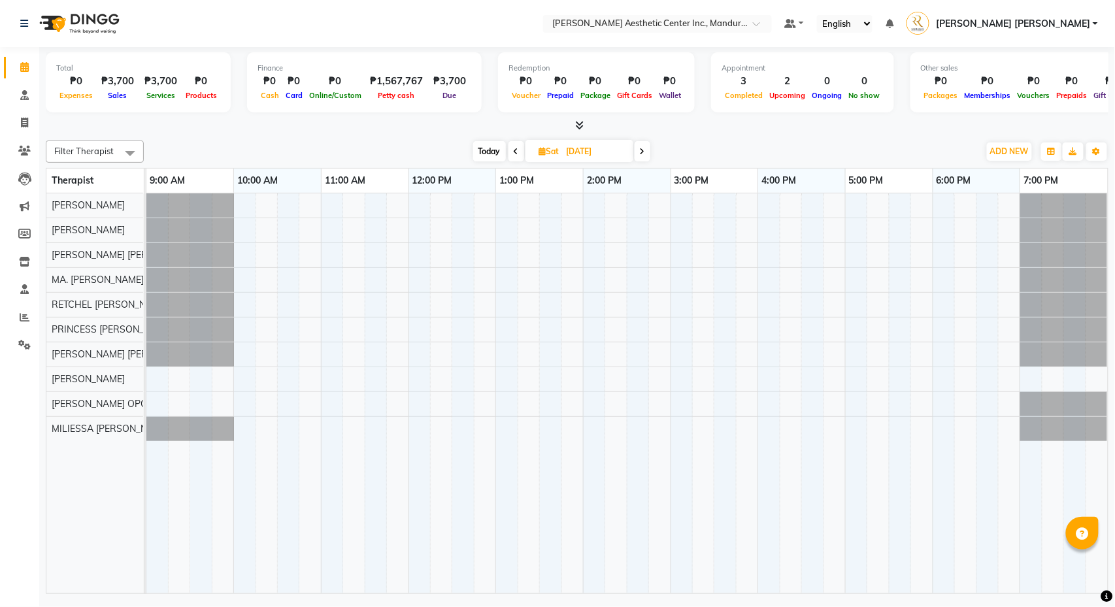
click at [495, 149] on span "Today" at bounding box center [489, 151] width 33 height 20
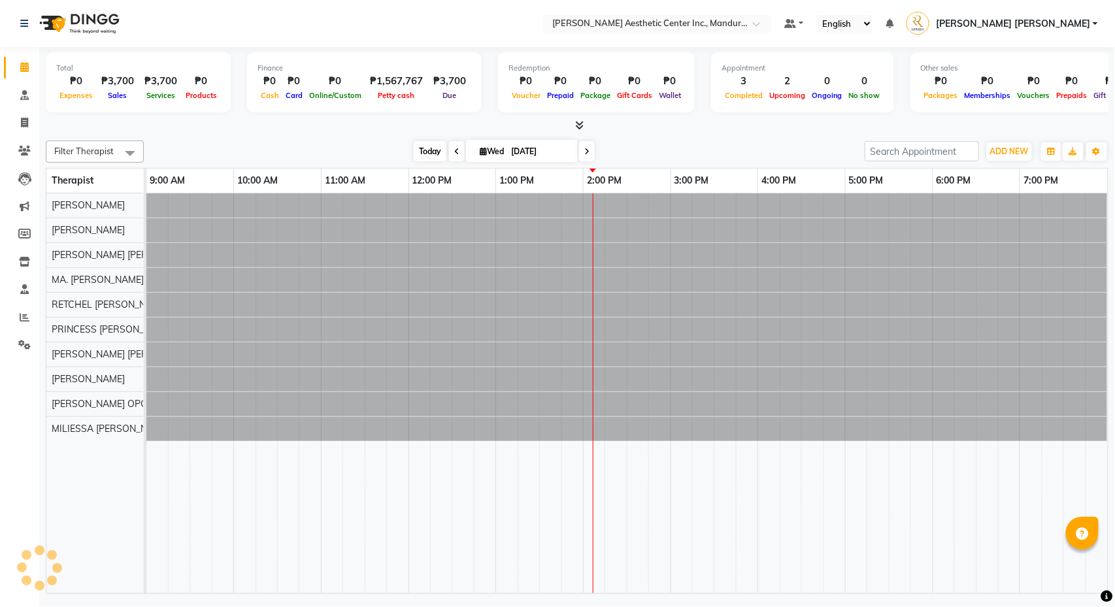
type input "[DATE]"
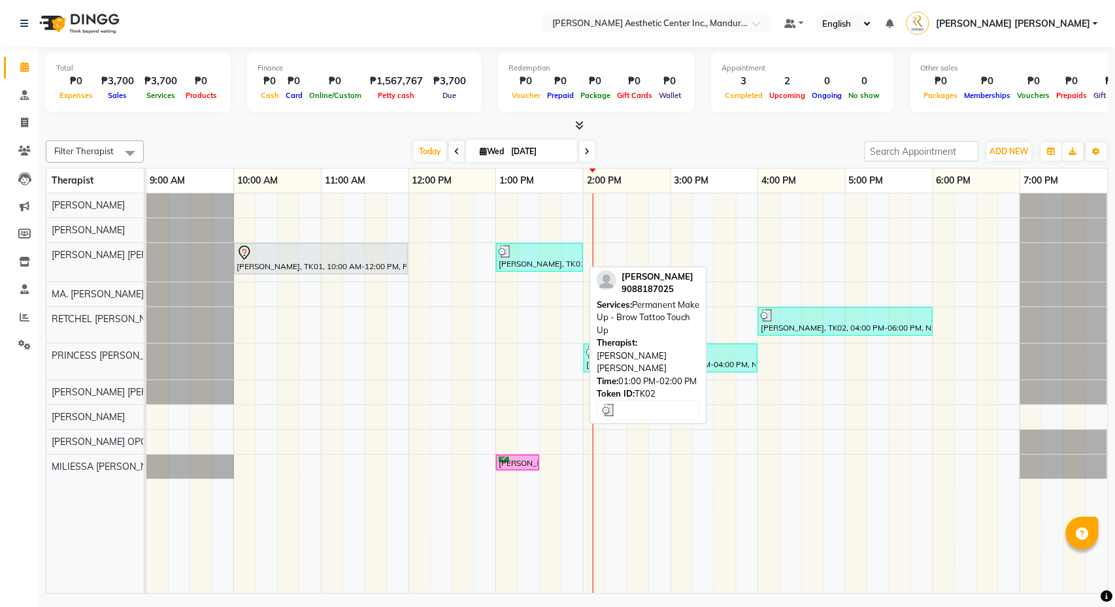
click at [545, 256] on div at bounding box center [540, 251] width 82 height 13
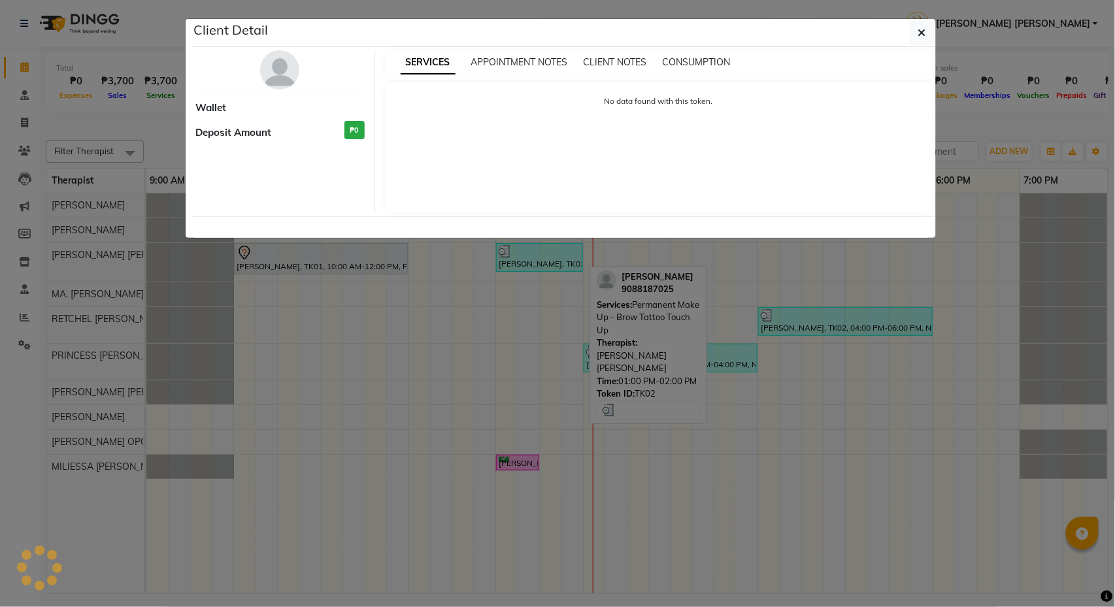
select select "3"
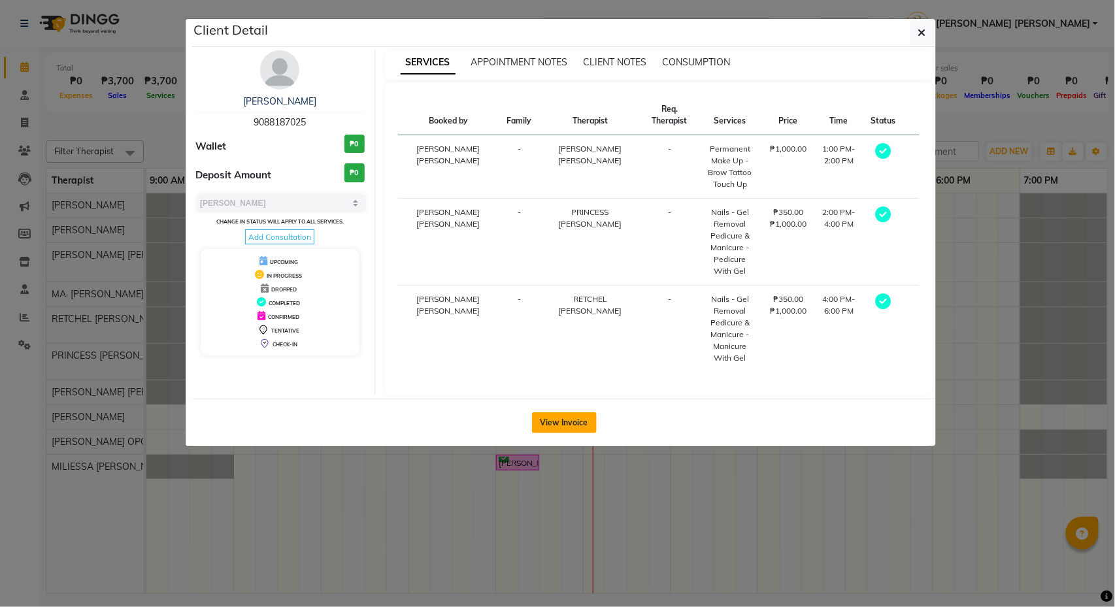
click at [560, 412] on button "View Invoice" at bounding box center [564, 422] width 65 height 21
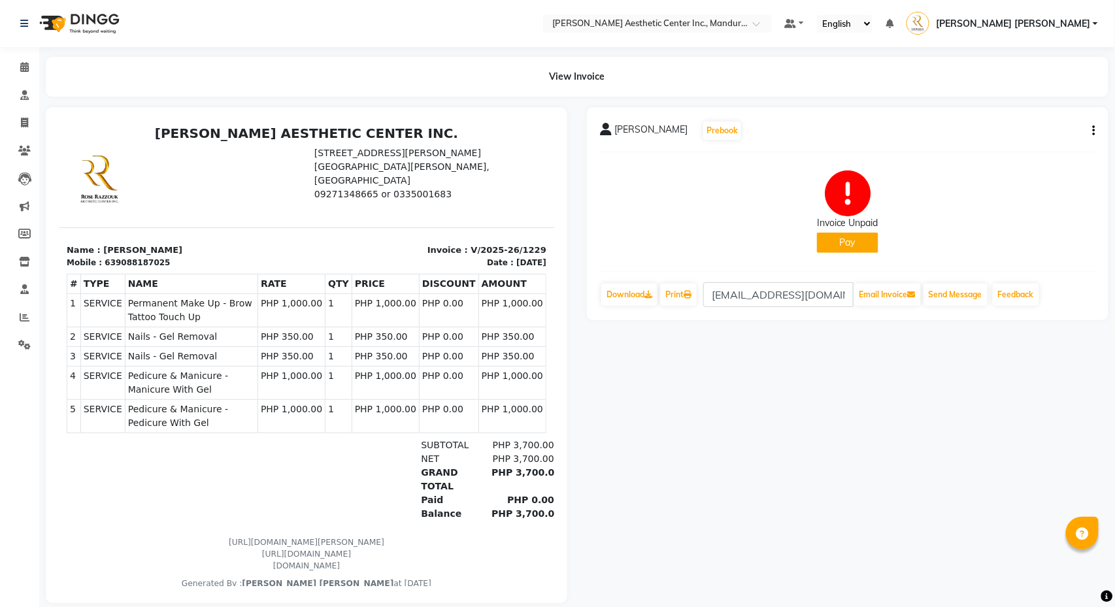
click at [1096, 131] on div "Lucy Conte Prebook Invoice Unpaid Pay Download Print lucyaconte28@gmail.com Ema…" at bounding box center [848, 213] width 522 height 213
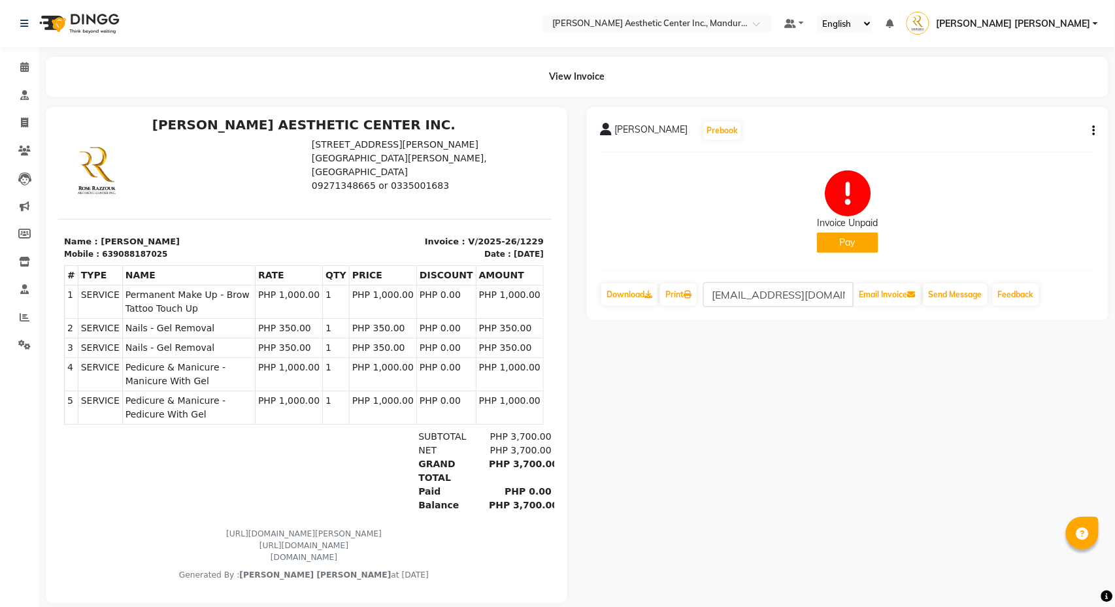
scroll to position [10, 1]
click at [24, 63] on icon at bounding box center [24, 67] width 8 height 10
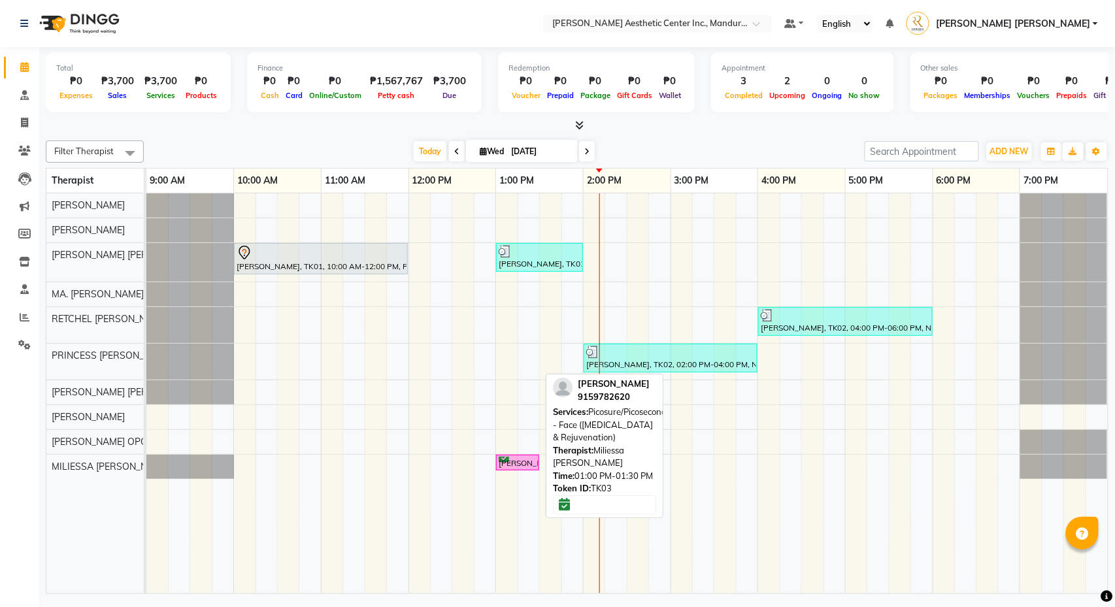
click at [510, 463] on div "[PERSON_NAME], TK03, 01:00 PM-01:30 PM, Picosure/Picosecond - Face ([MEDICAL_DA…" at bounding box center [517, 463] width 41 height 12
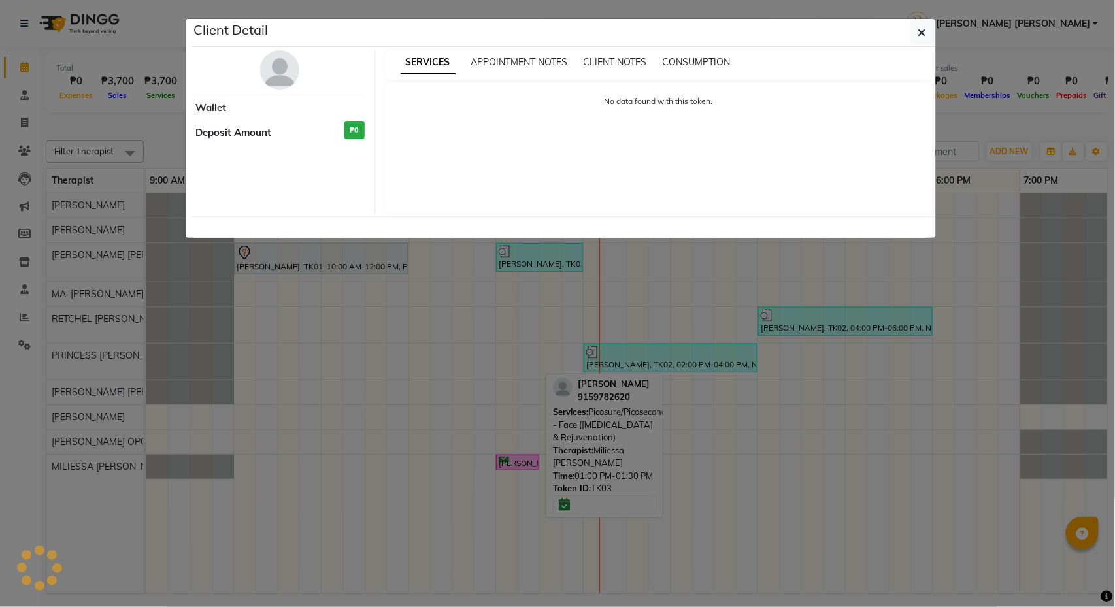
select select "6"
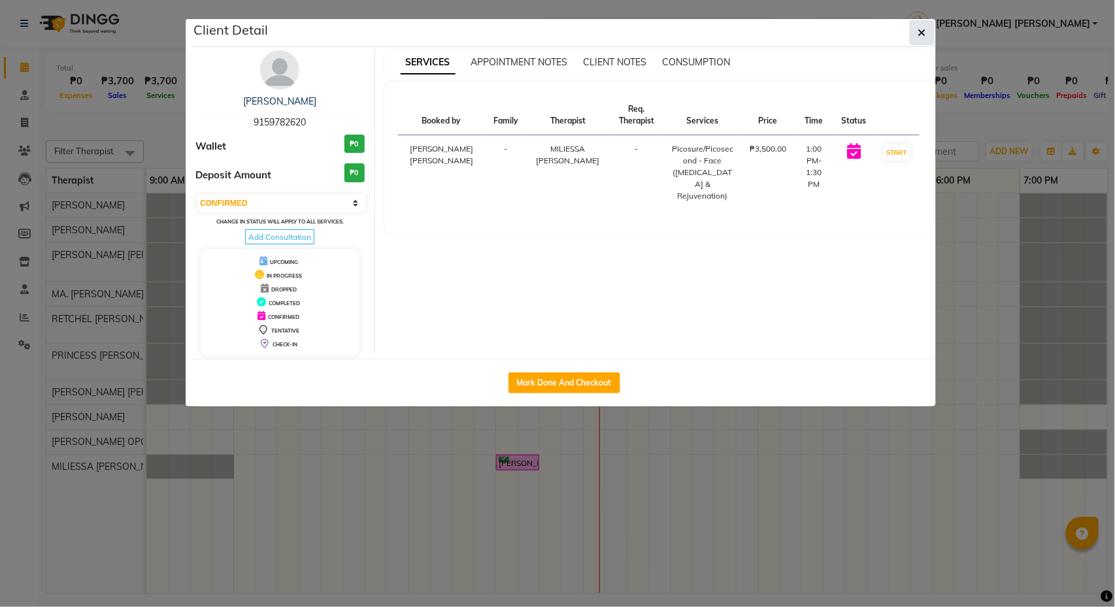
click at [928, 29] on button "button" at bounding box center [922, 32] width 25 height 25
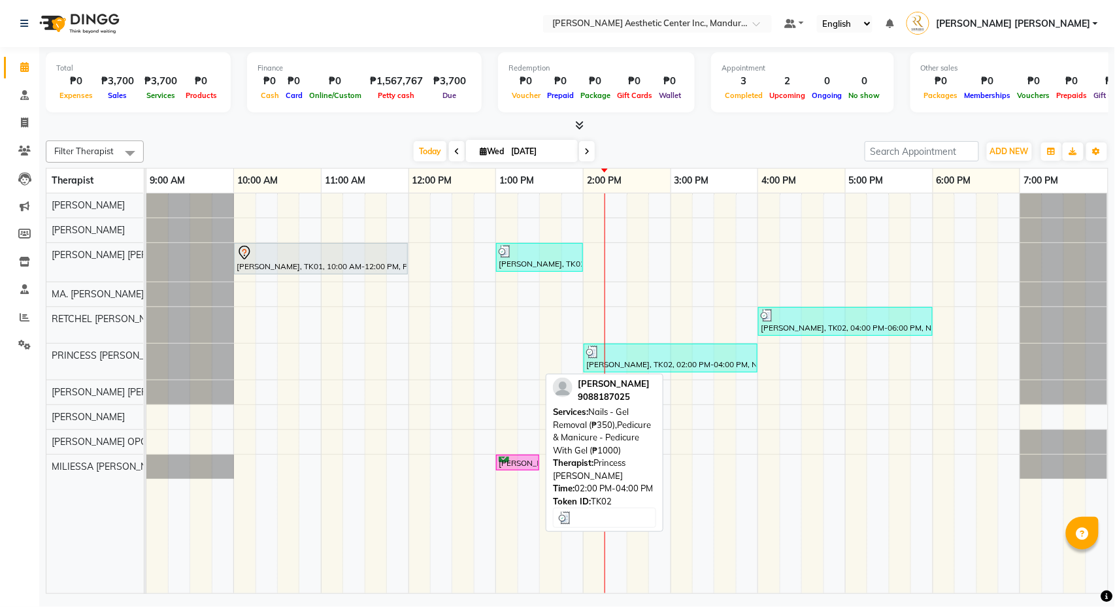
click at [716, 359] on div at bounding box center [670, 352] width 169 height 13
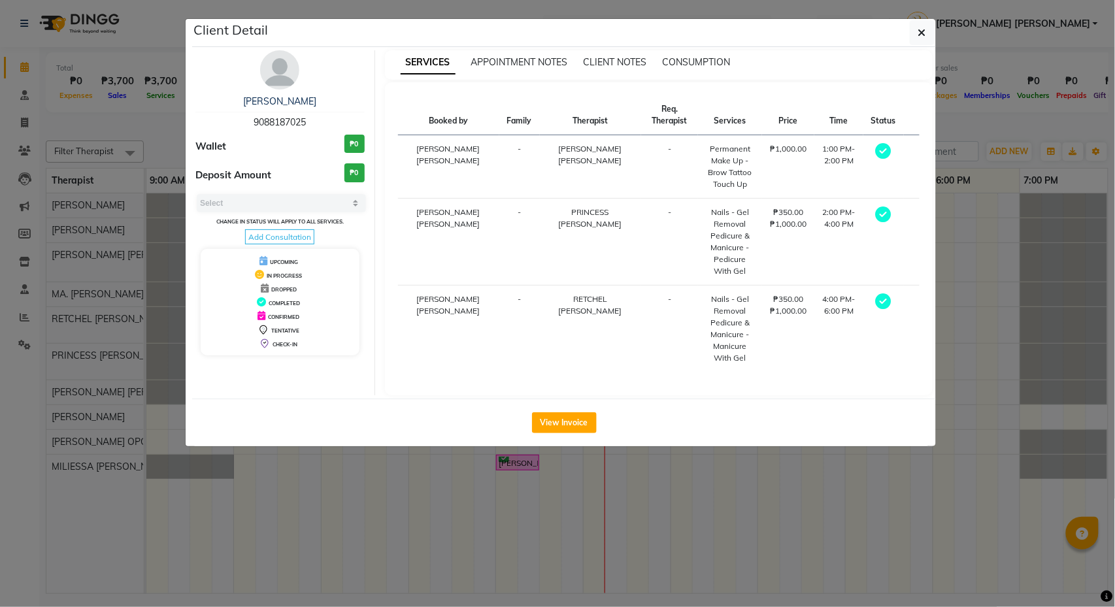
select select "3"
click at [563, 412] on button "View Invoice" at bounding box center [564, 422] width 65 height 21
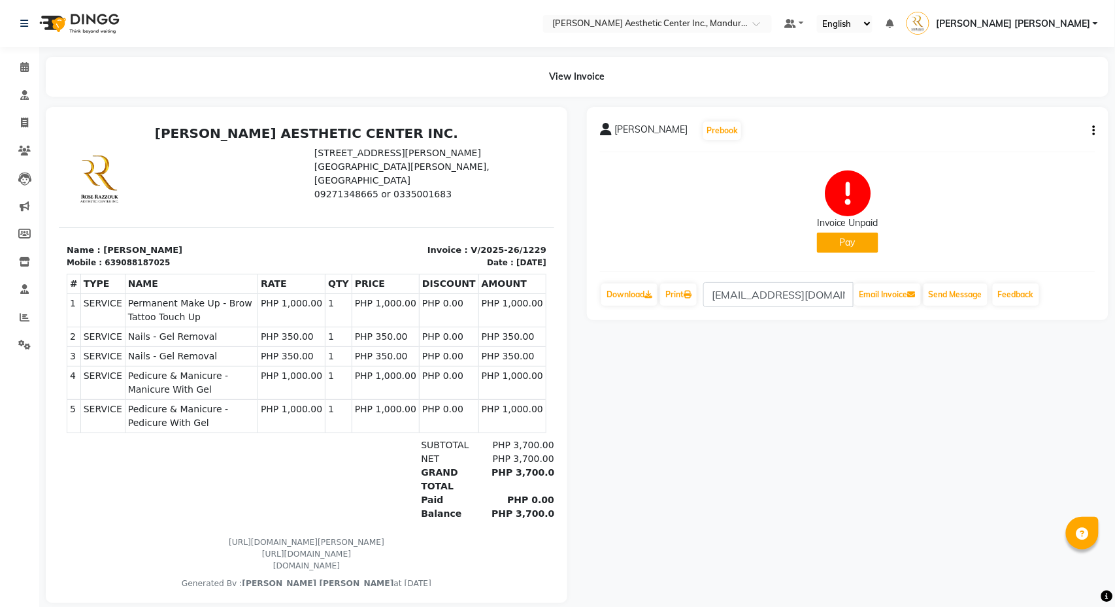
click at [874, 233] on button "Pay" at bounding box center [847, 243] width 61 height 20
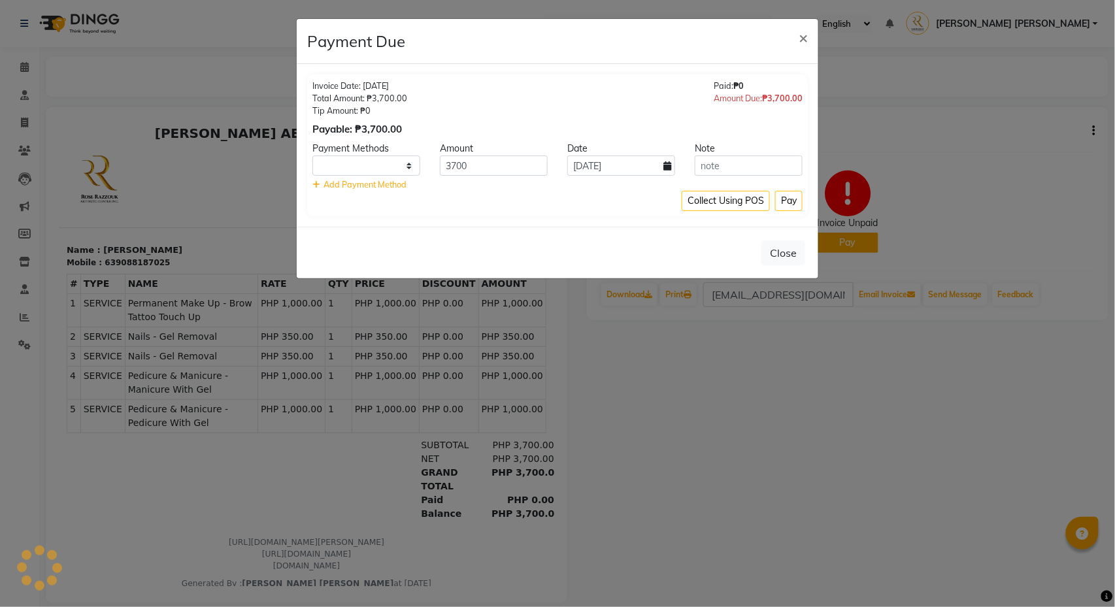
select select "1"
click at [788, 199] on button "Pay" at bounding box center [788, 201] width 27 height 20
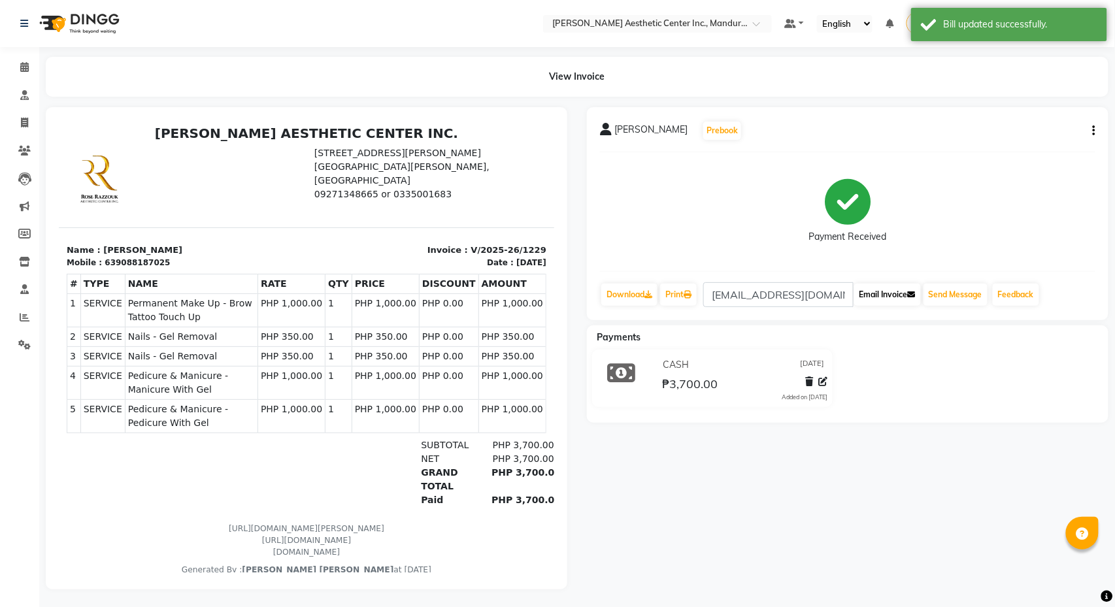
click at [907, 284] on button "Email Invoice" at bounding box center [887, 295] width 67 height 22
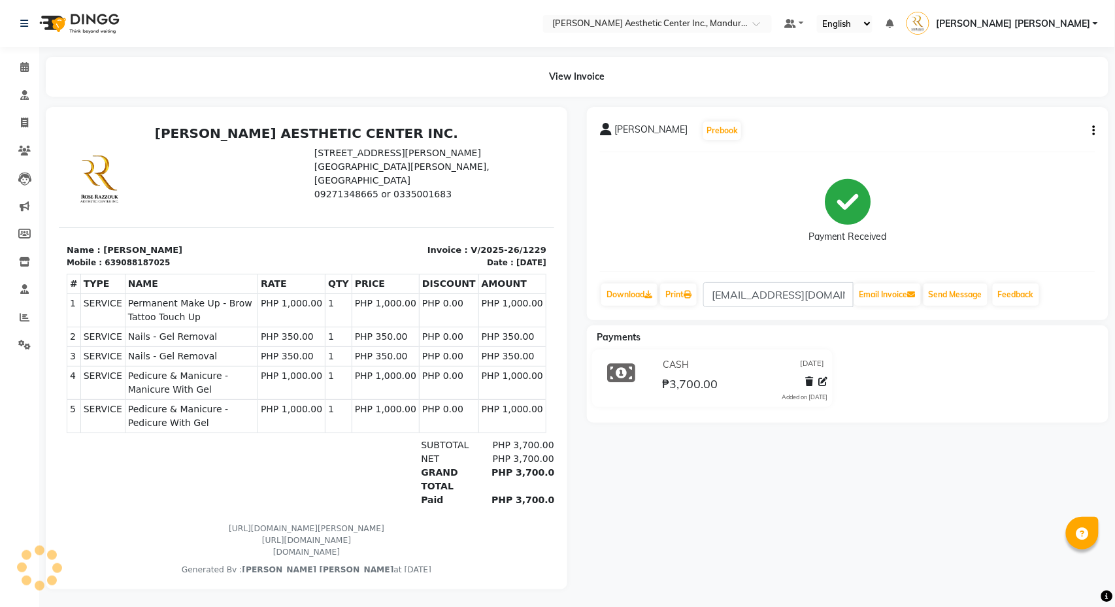
click at [1091, 134] on button "button" at bounding box center [1092, 131] width 8 height 14
click at [1070, 207] on div "Payment Received" at bounding box center [847, 212] width 495 height 98
click at [1096, 124] on div "Lucy Conte Prebook Payment Received Download Print lucyaconte28@gmail.com Email…" at bounding box center [848, 213] width 522 height 213
click at [1090, 128] on button "button" at bounding box center [1092, 131] width 8 height 14
click at [1026, 126] on div "Edit Item Staff" at bounding box center [1029, 130] width 90 height 16
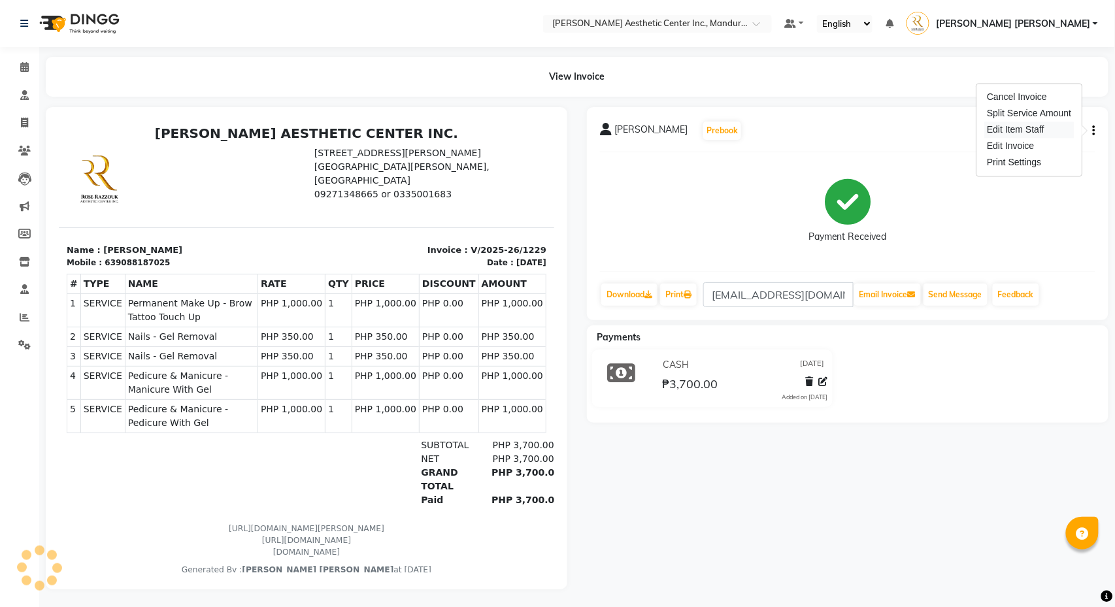
select select
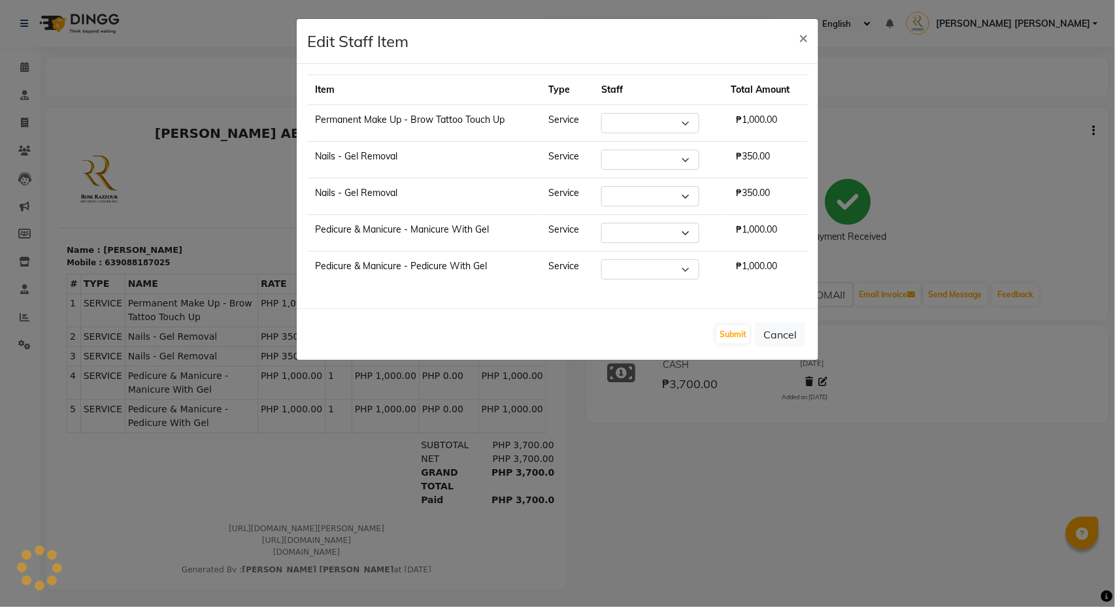
select select "46409"
select select "46412"
select select "46411"
select select "46412"
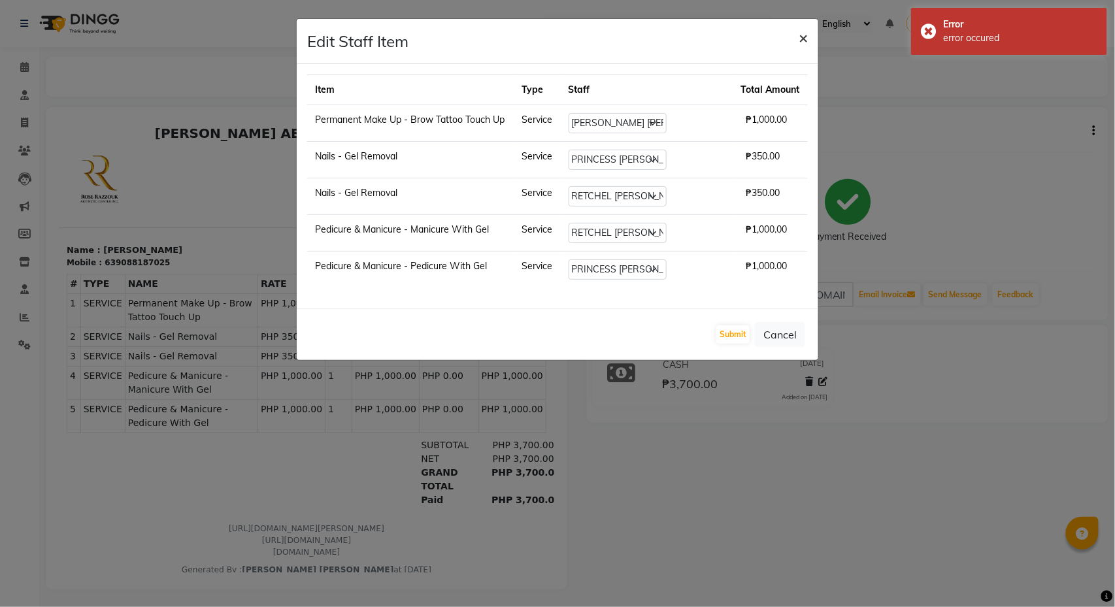
click at [807, 30] on span "×" at bounding box center [803, 37] width 9 height 20
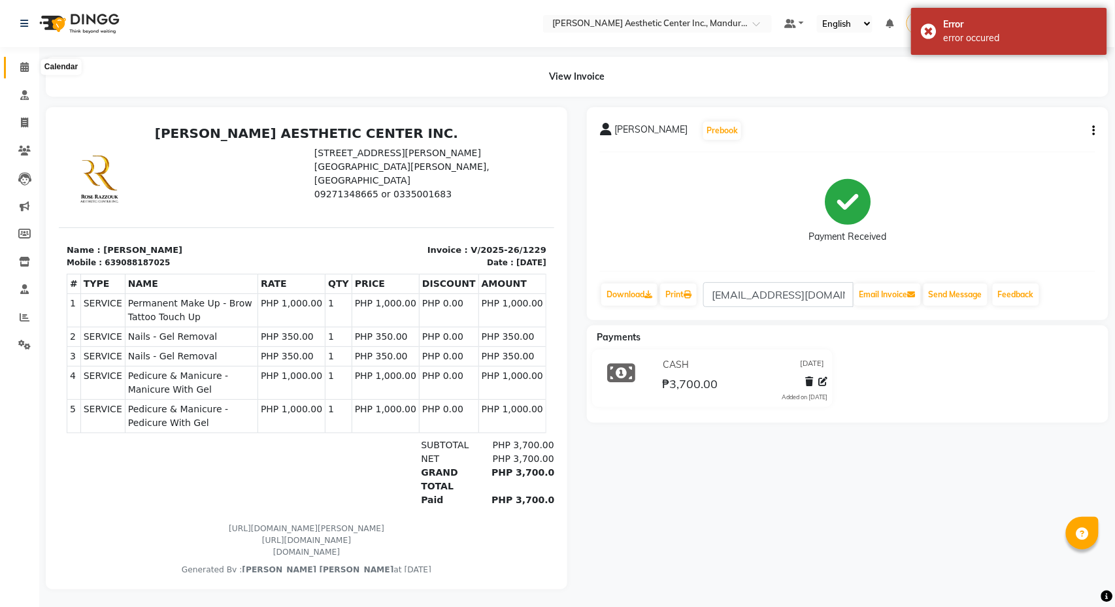
click at [21, 64] on icon at bounding box center [24, 67] width 8 height 10
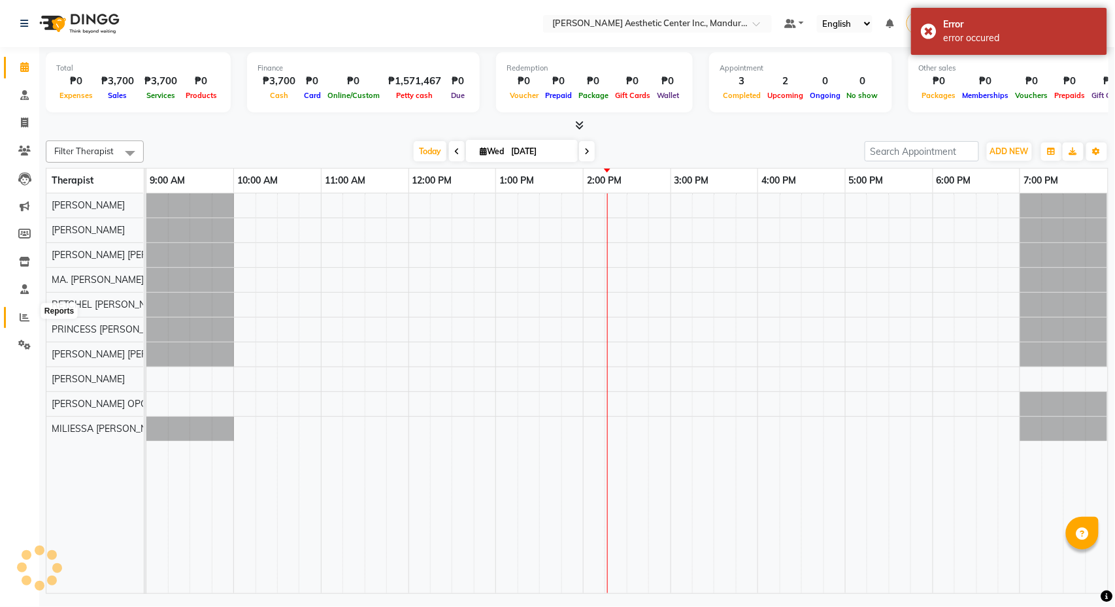
click at [22, 312] on icon at bounding box center [25, 317] width 10 height 10
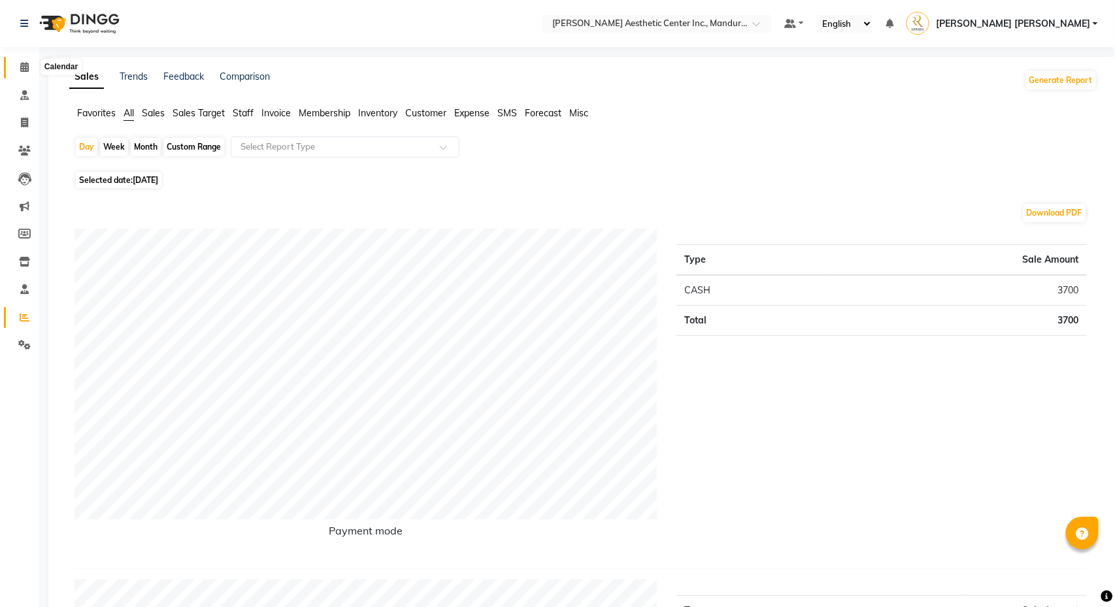
click at [24, 66] on icon at bounding box center [24, 67] width 8 height 10
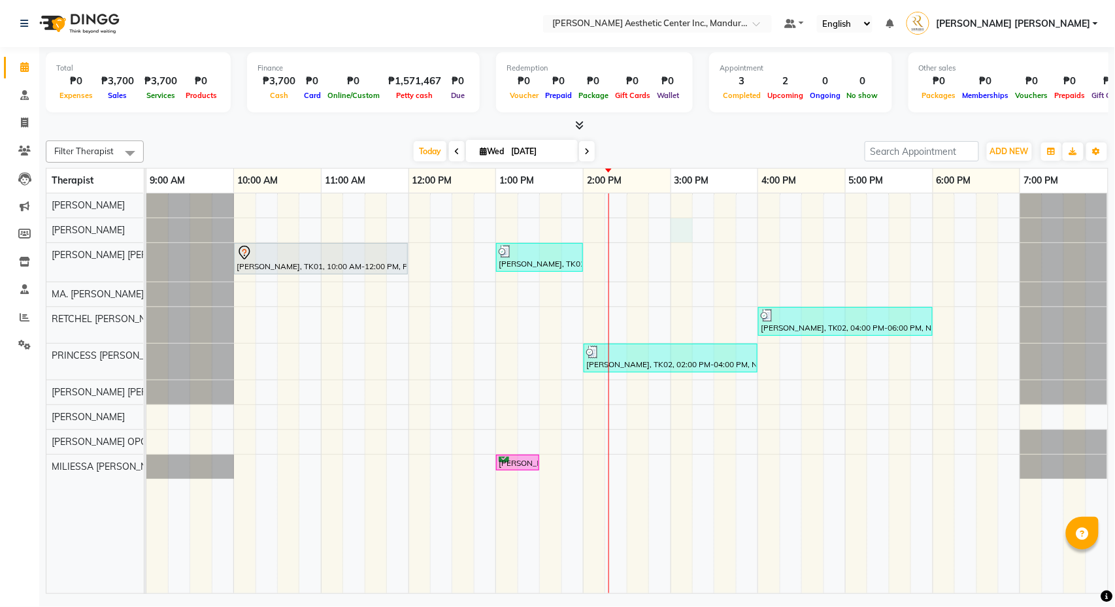
click at [683, 231] on div "Claire Salcedo, TK01, 10:00 AM-12:00 PM, Permanent Make Up - Watercolor Lips By…" at bounding box center [627, 393] width 962 height 400
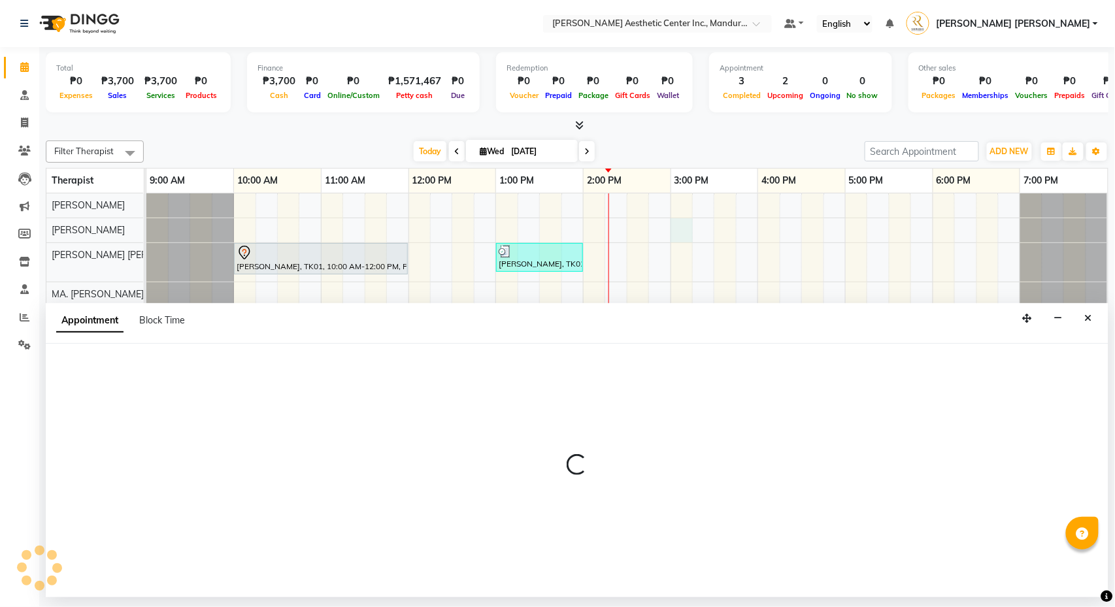
select select "46222"
select select "900"
select select "tentative"
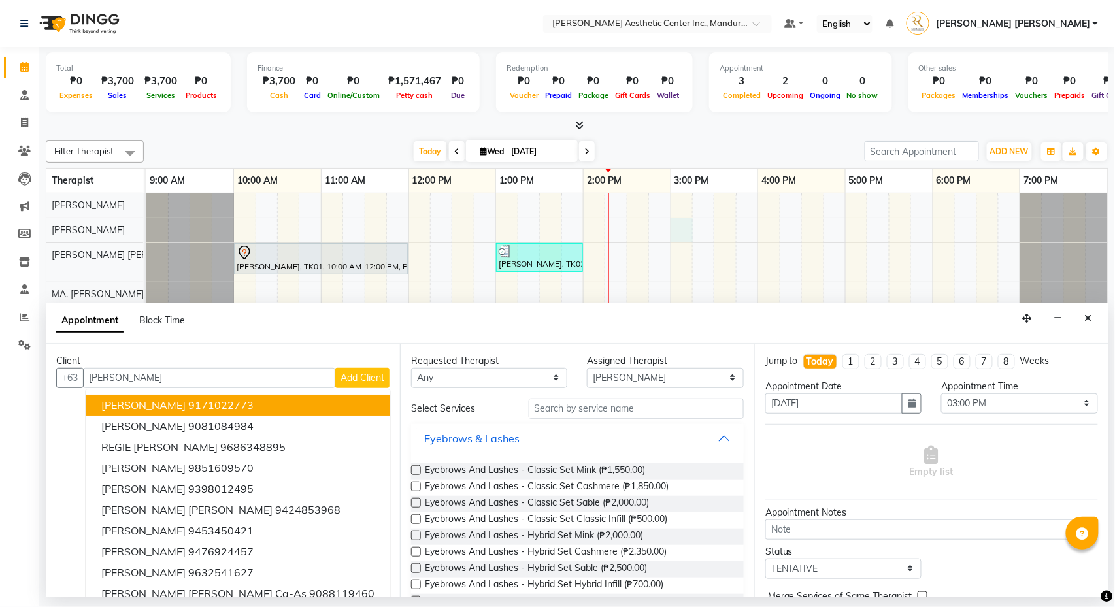
type input "Ann"
click at [373, 375] on span "Add Client" at bounding box center [363, 378] width 44 height 12
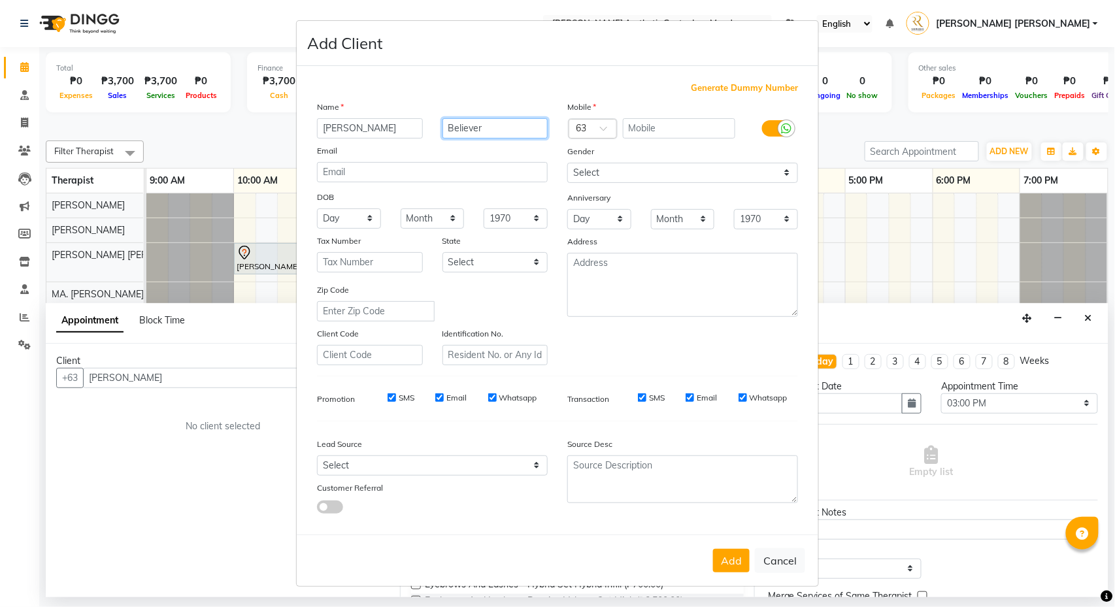
type input "Believer"
select select "female"
click at [654, 124] on input "text" at bounding box center [679, 128] width 113 height 20
type input "9151147508"
click at [735, 557] on button "Add" at bounding box center [731, 561] width 37 height 24
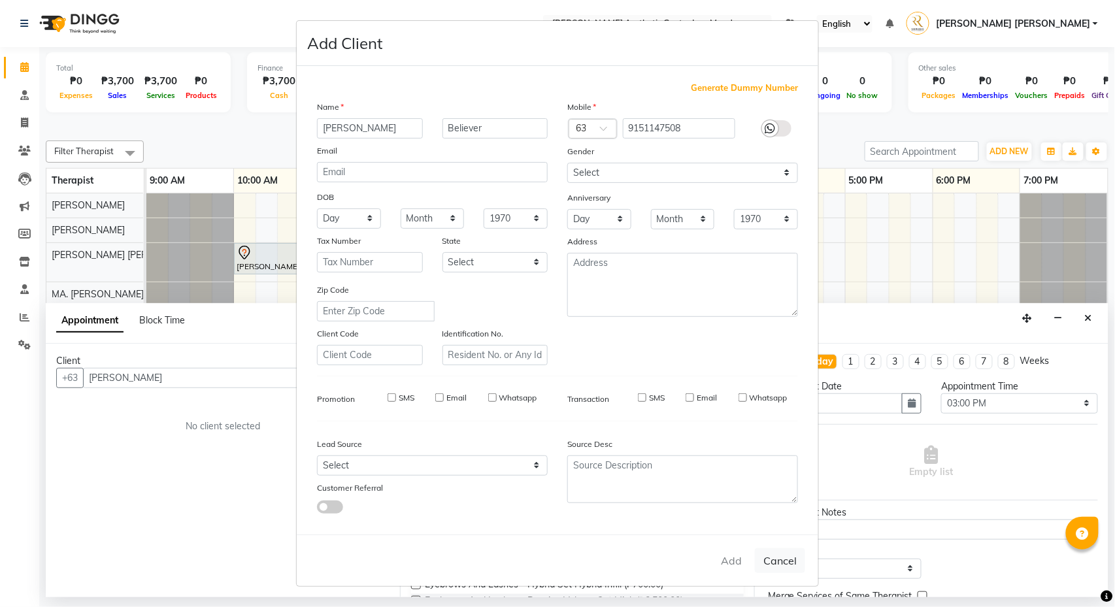
type input "9151147508"
select select
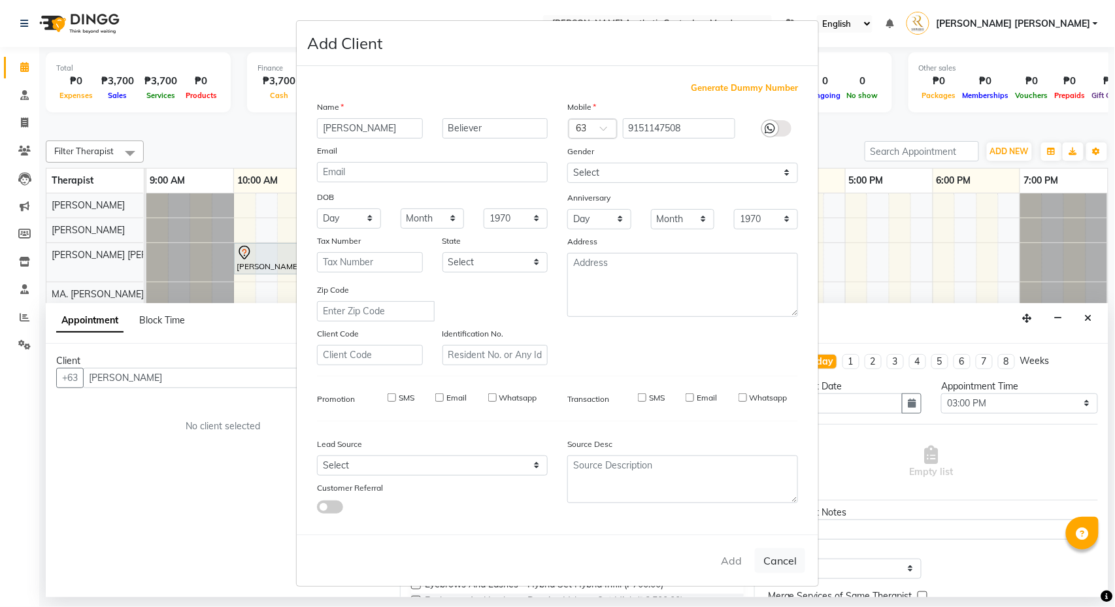
select select
checkbox input "false"
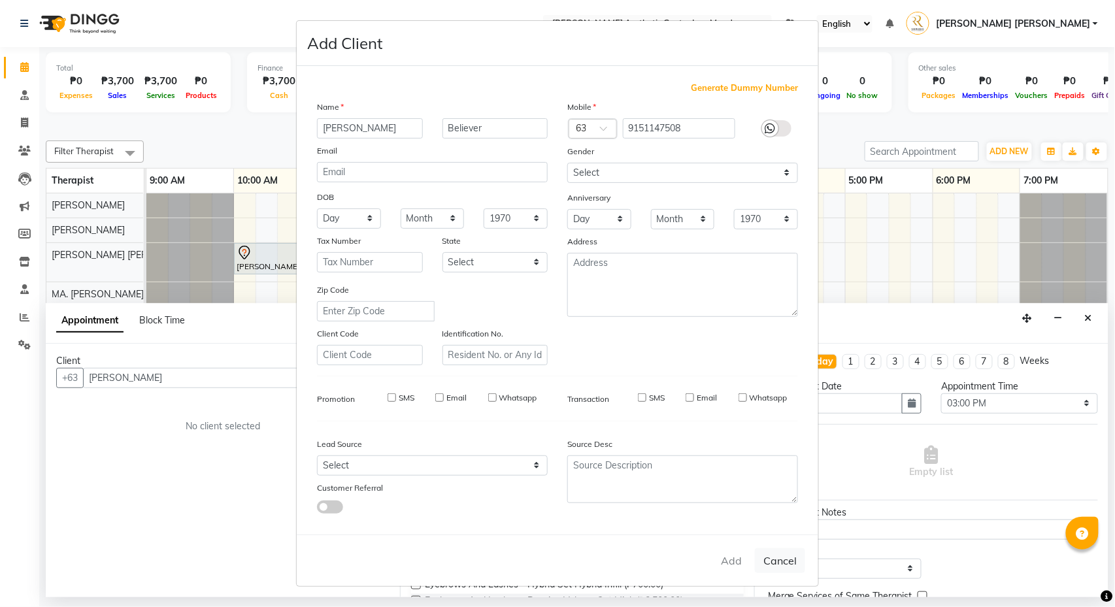
checkbox input "false"
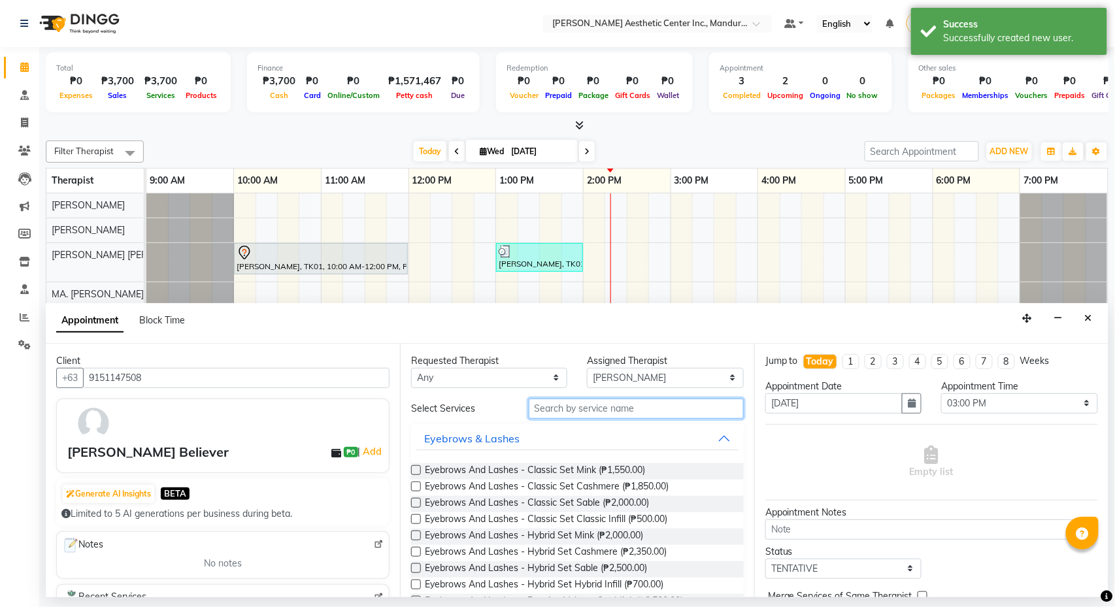
click at [607, 412] on input "text" at bounding box center [636, 409] width 215 height 20
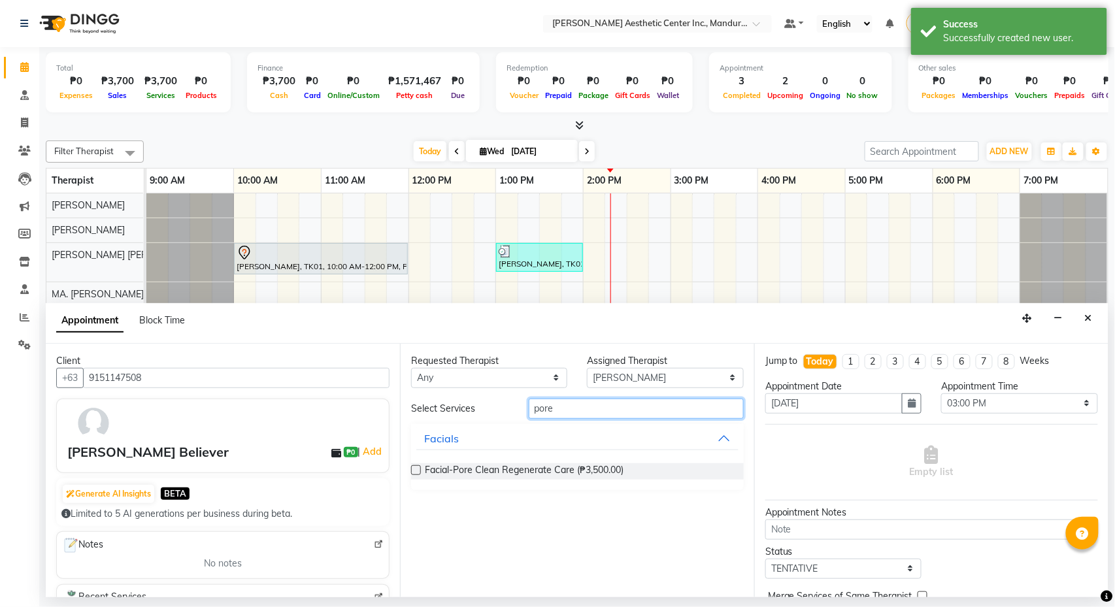
type input "pore"
click at [416, 469] on label at bounding box center [416, 470] width 10 height 10
click at [416, 469] on input "checkbox" at bounding box center [415, 471] width 8 height 8
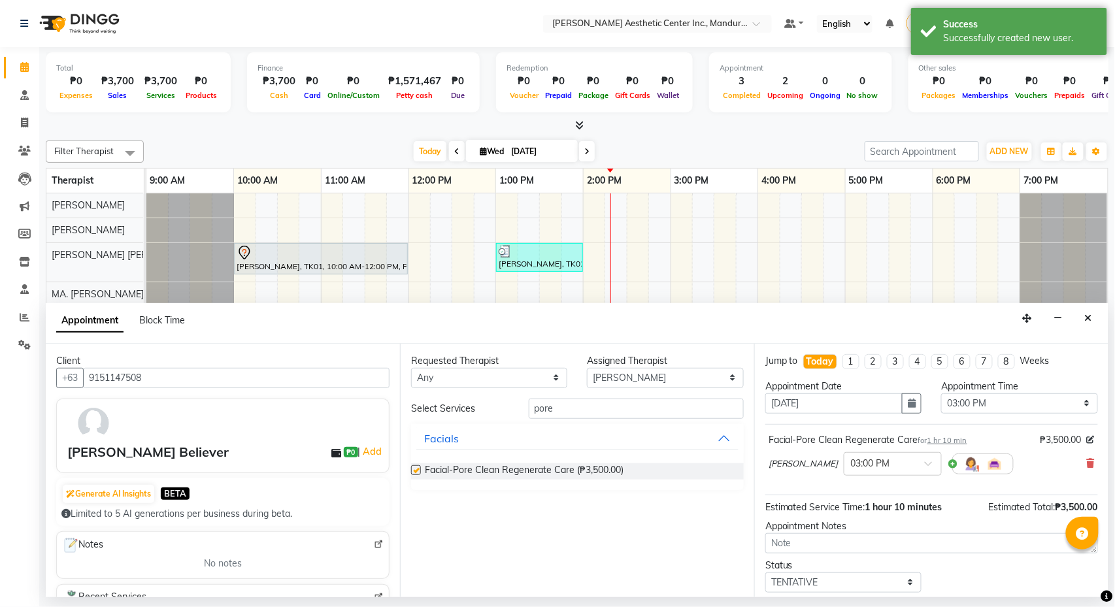
checkbox input "false"
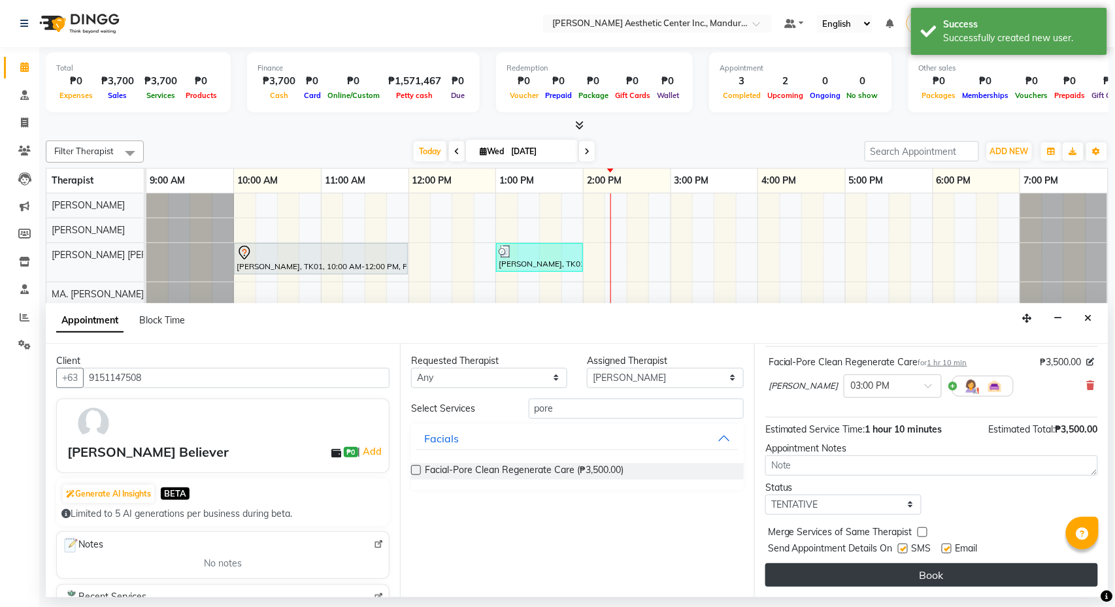
scroll to position [82, 0]
click at [889, 571] on button "Book" at bounding box center [931, 575] width 333 height 24
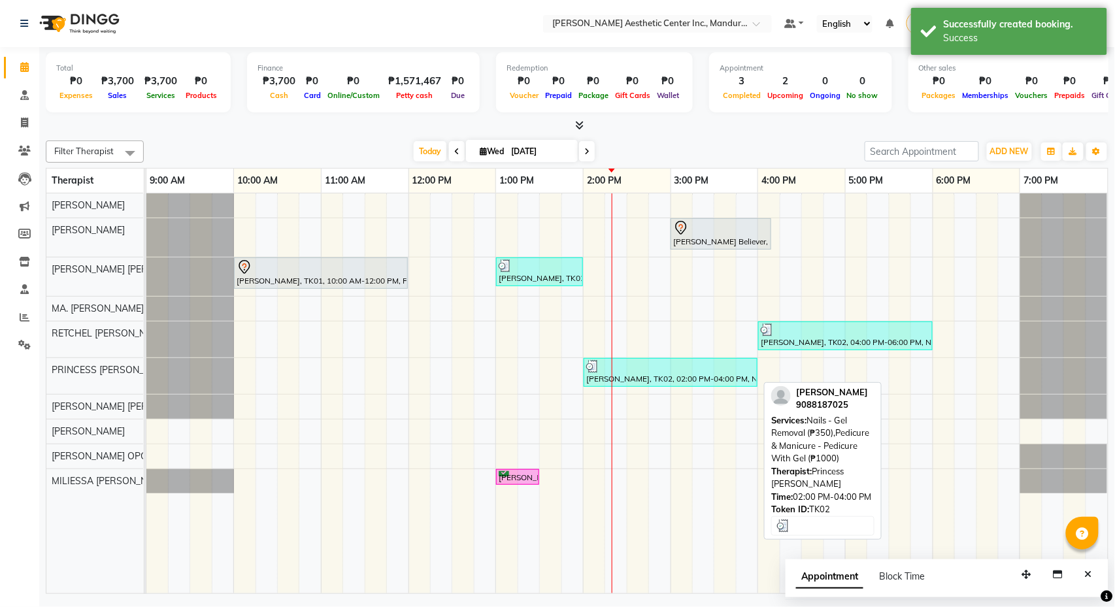
click at [688, 372] on div at bounding box center [670, 366] width 169 height 13
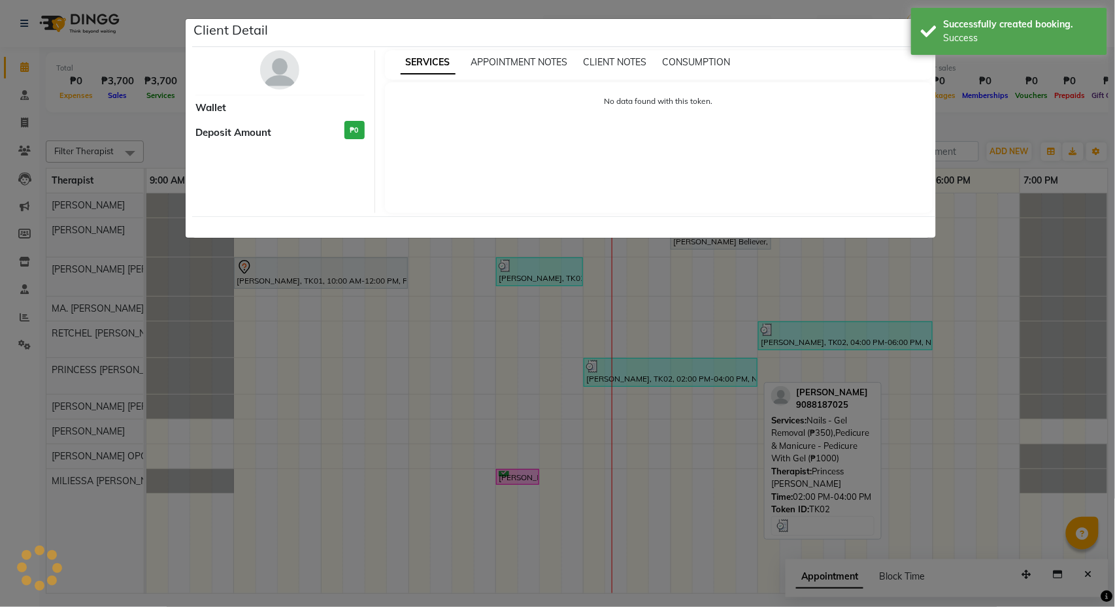
select select "3"
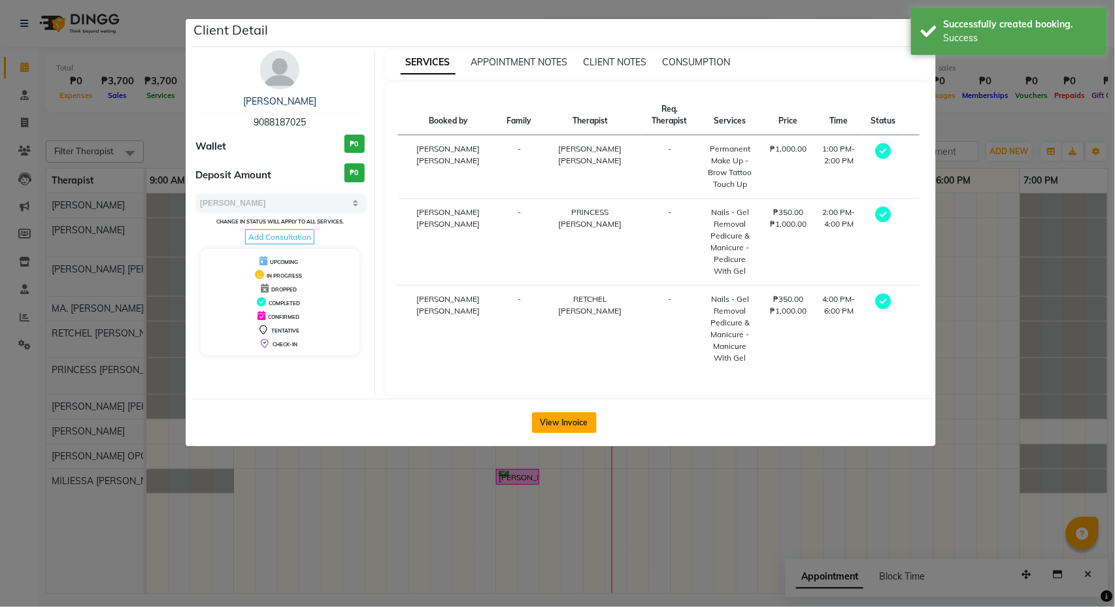
click at [567, 424] on button "View Invoice" at bounding box center [564, 422] width 65 height 21
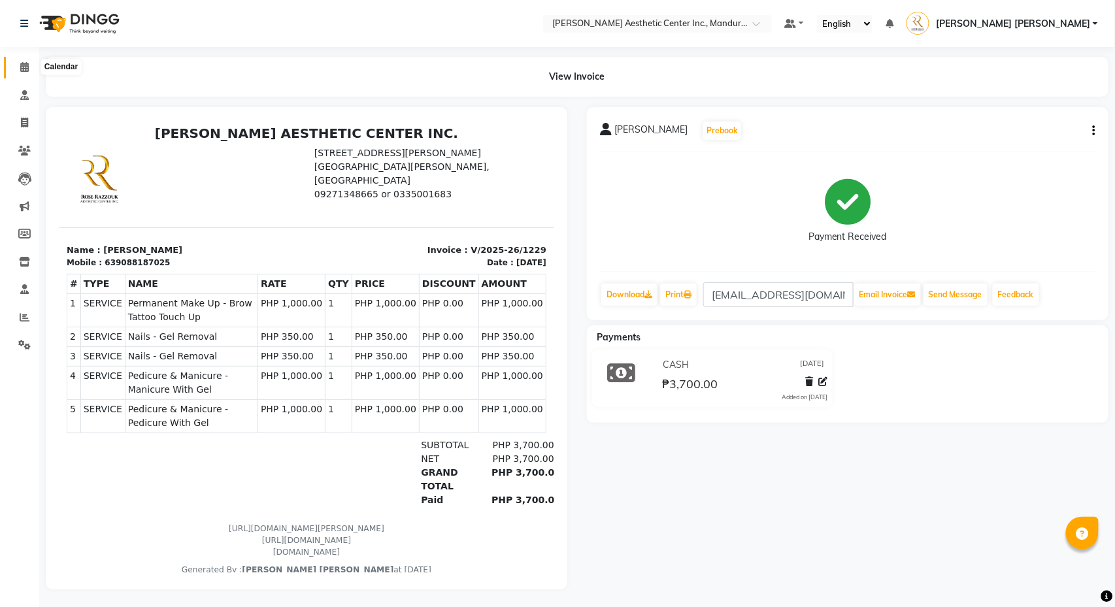
click at [25, 69] on icon at bounding box center [24, 67] width 8 height 10
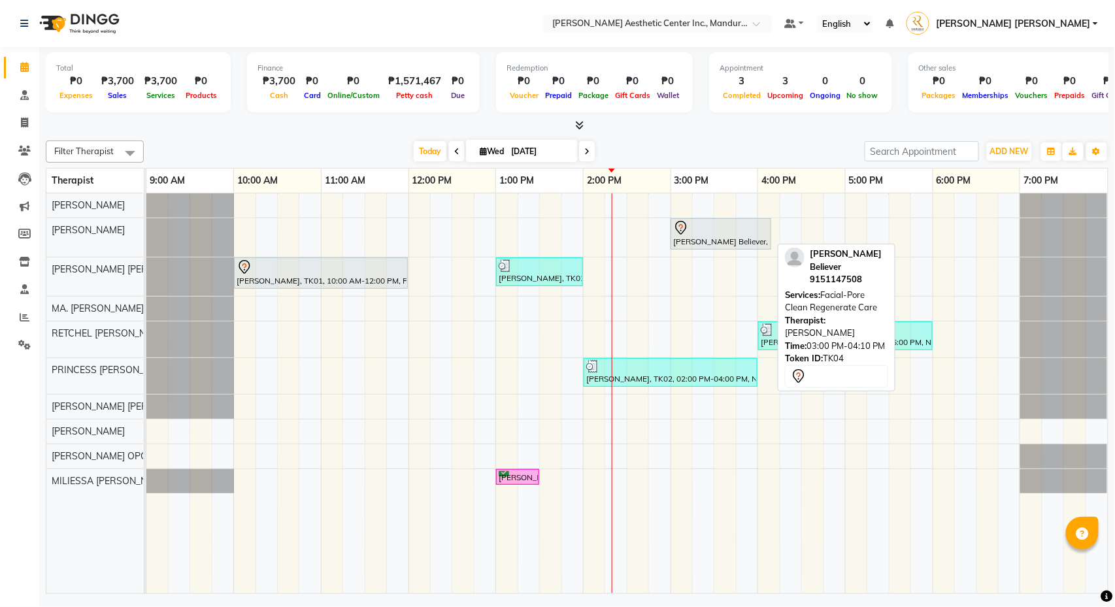
click at [720, 226] on div at bounding box center [720, 228] width 95 height 16
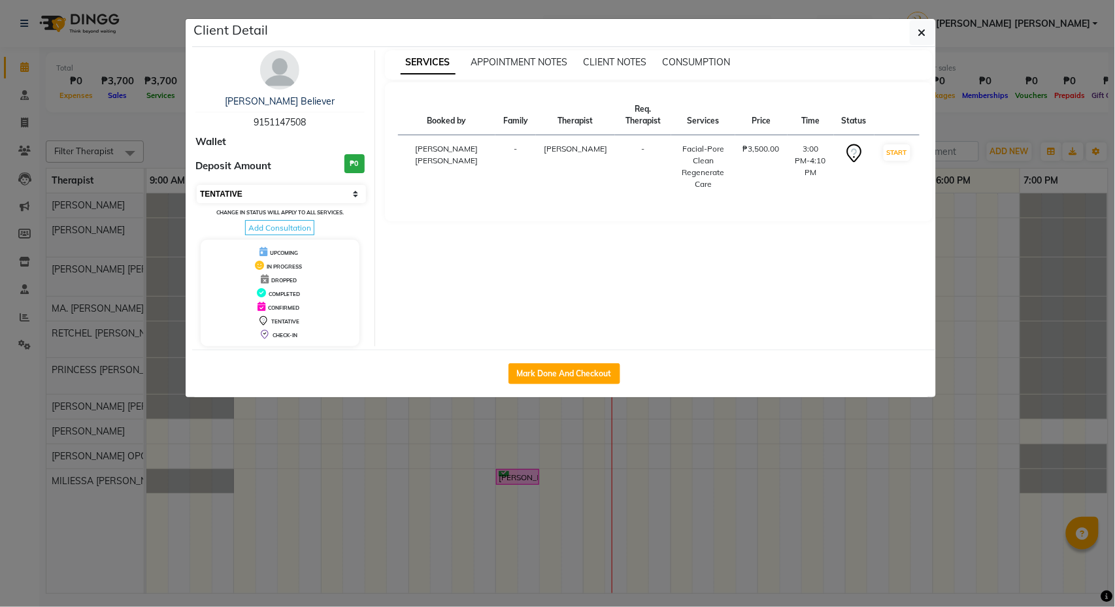
select select "6"
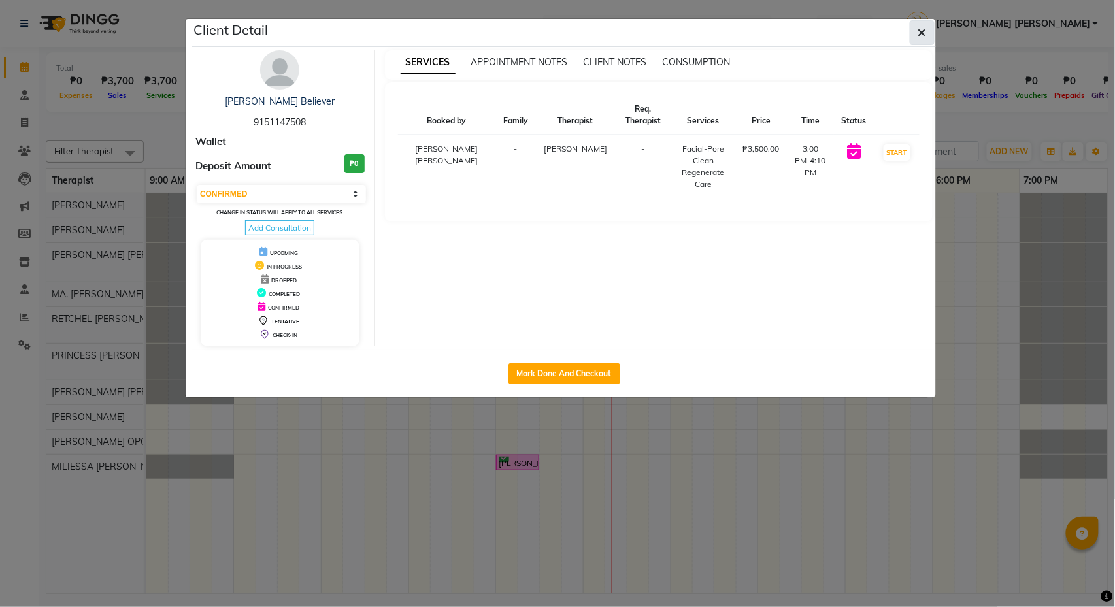
click at [919, 35] on icon "button" at bounding box center [922, 32] width 8 height 10
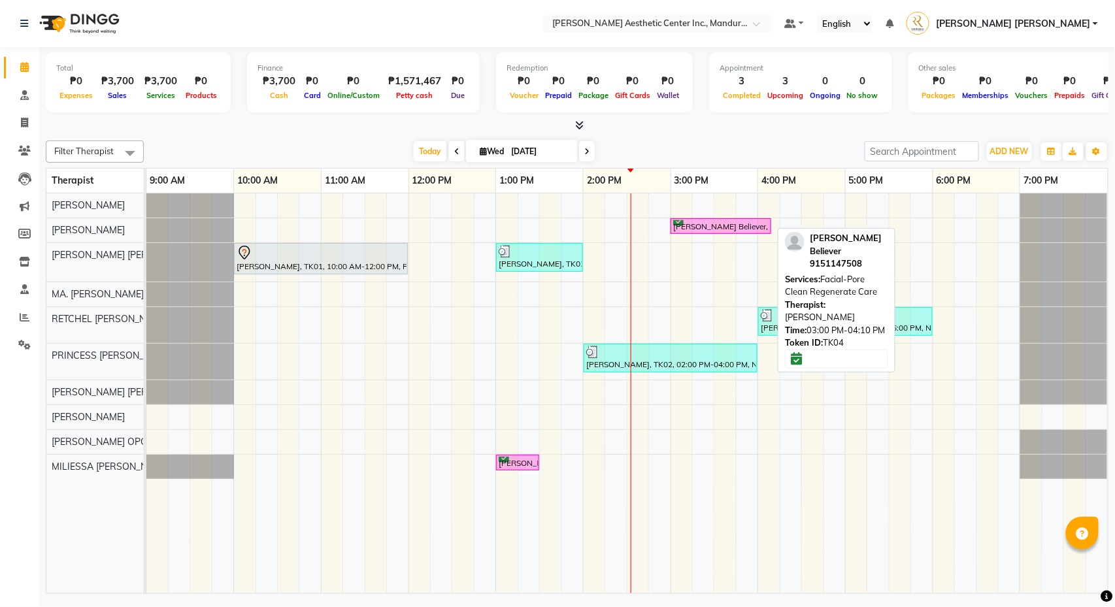
click at [741, 229] on div "Ann Believer, TK04, 03:00 PM-04:10 PM, Facial-Pore Clean Regenerate Care" at bounding box center [721, 226] width 98 height 12
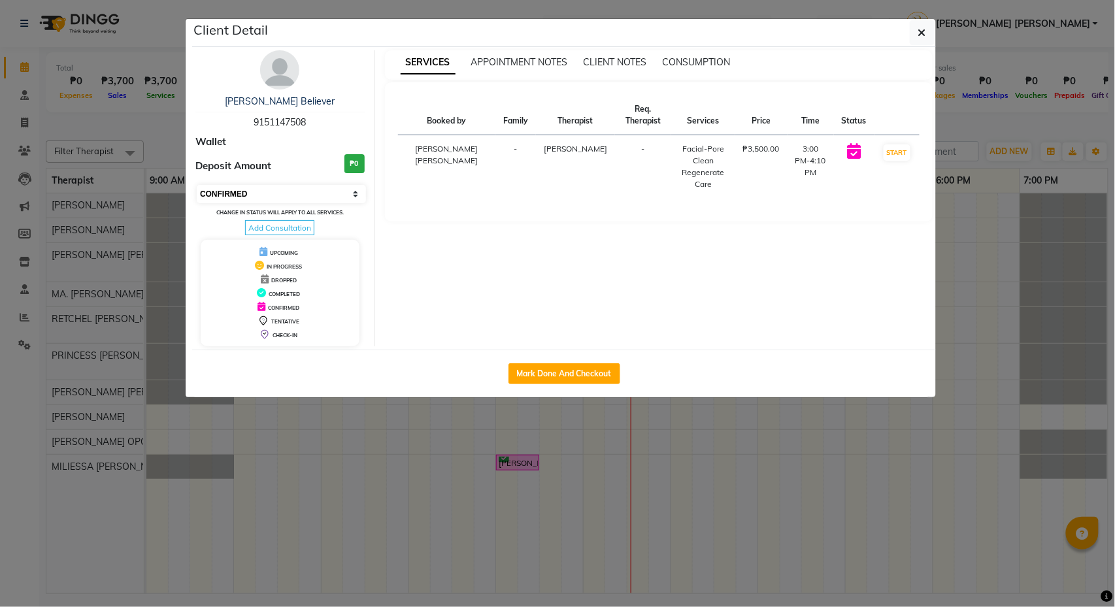
select select "7"
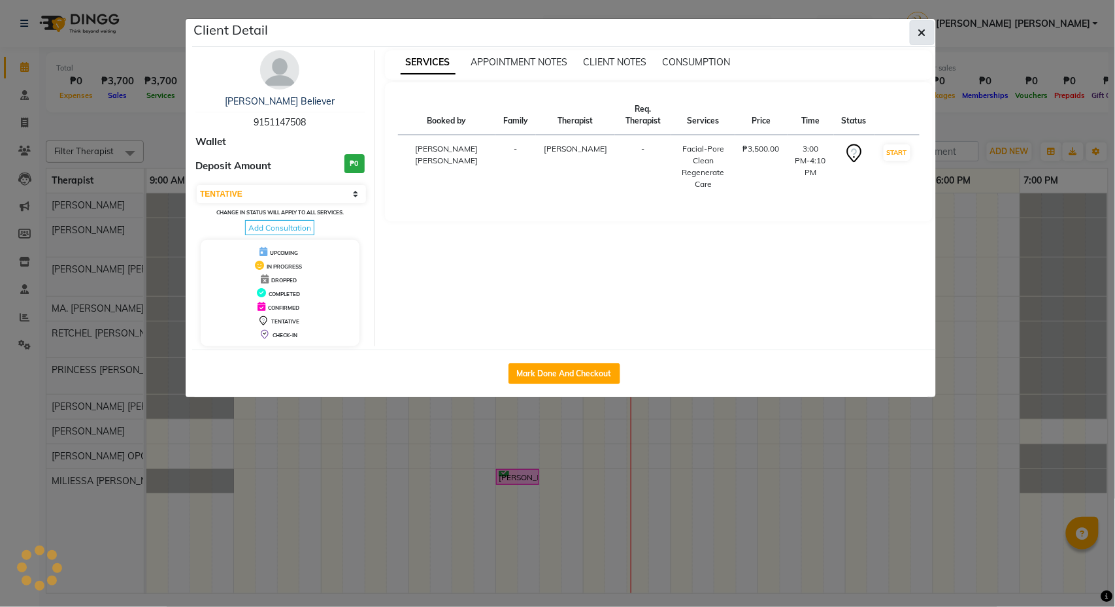
click at [916, 25] on button "button" at bounding box center [922, 32] width 25 height 25
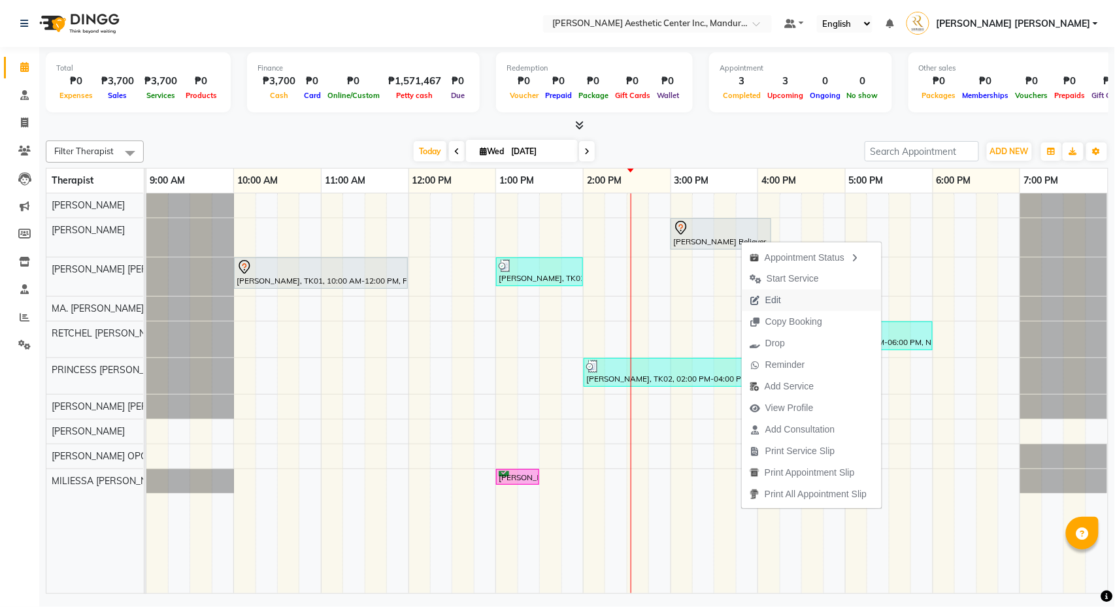
click at [787, 295] on span "Edit" at bounding box center [765, 301] width 47 height 22
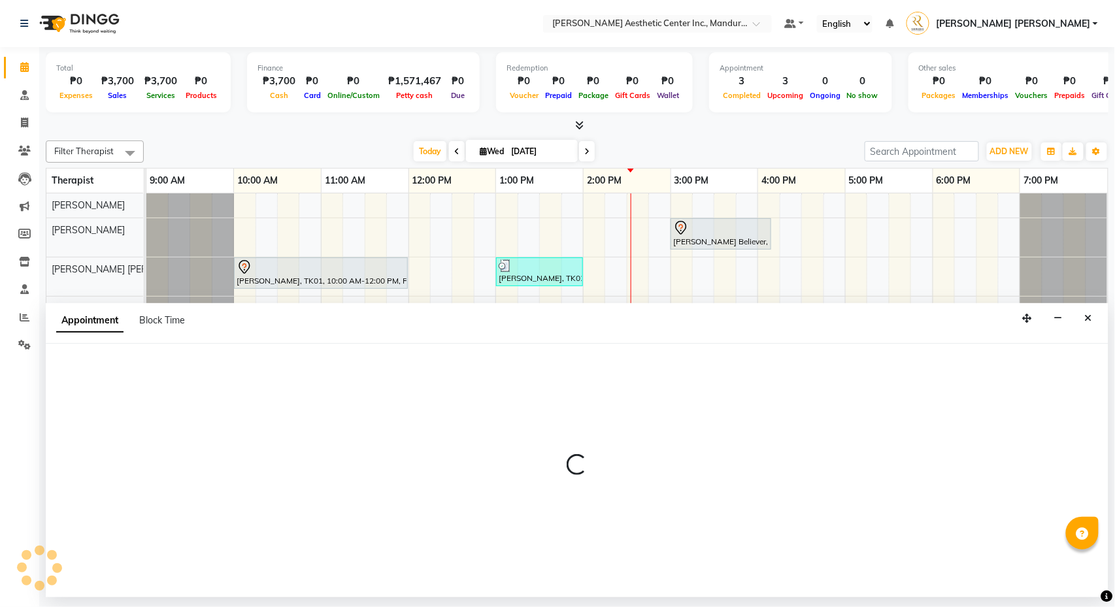
select select "tentative"
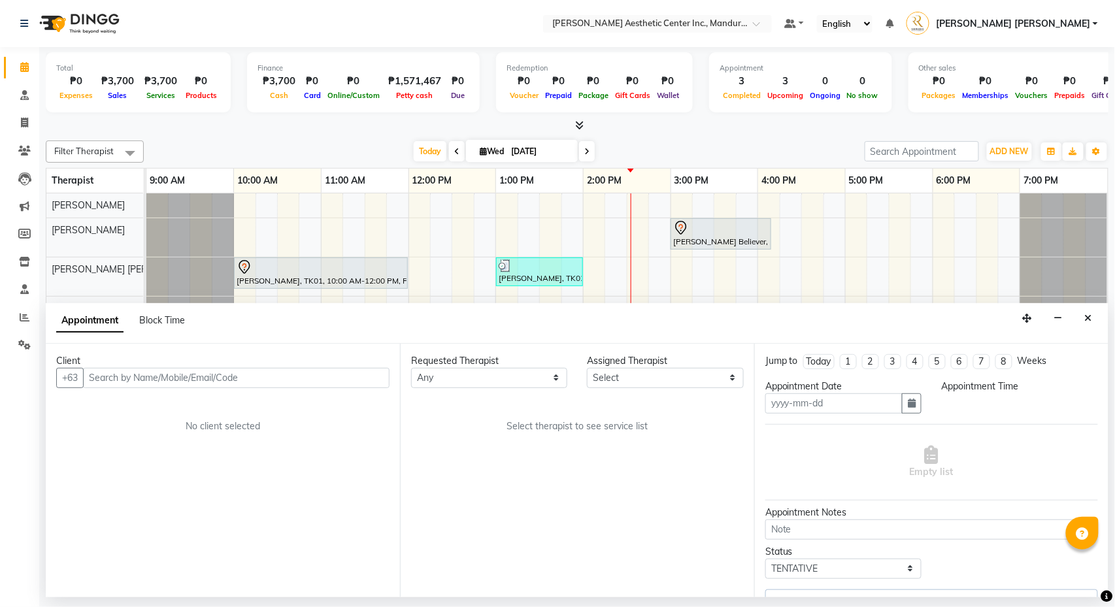
type input "[DATE]"
select select "900"
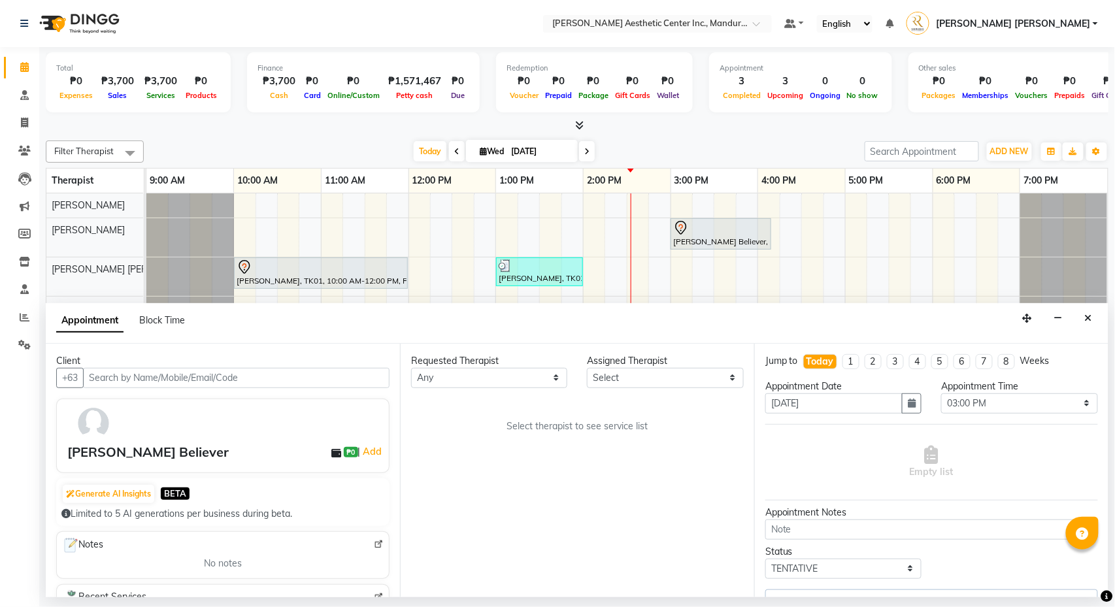
select select "46222"
select select "3075"
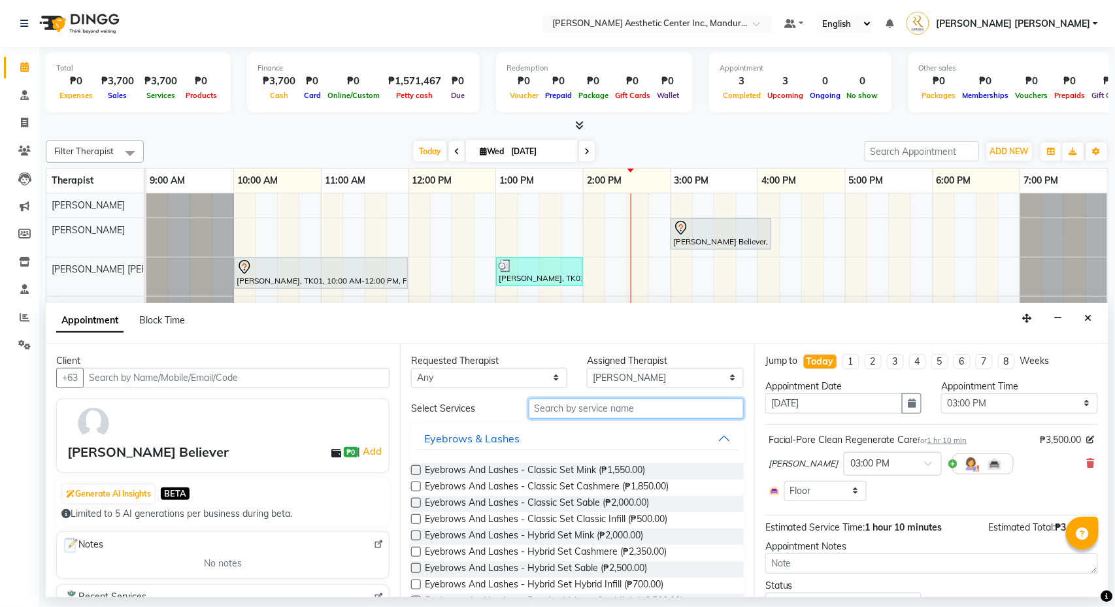
click at [615, 411] on input "text" at bounding box center [636, 409] width 215 height 20
click at [911, 401] on icon "button" at bounding box center [912, 403] width 8 height 9
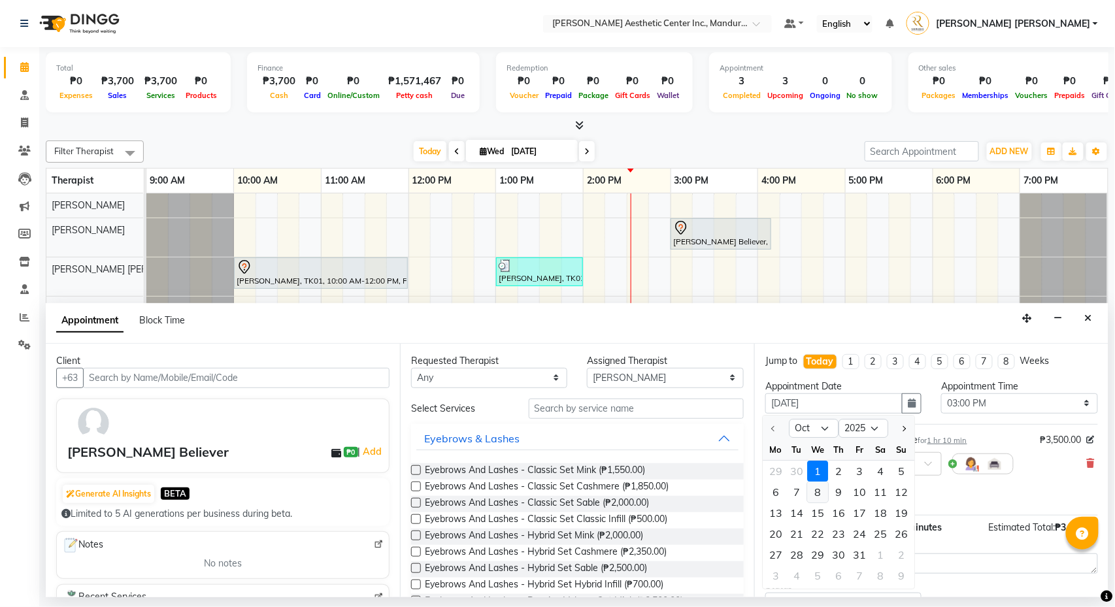
click at [817, 489] on div "8" at bounding box center [817, 492] width 21 height 21
type input "10/08/2025"
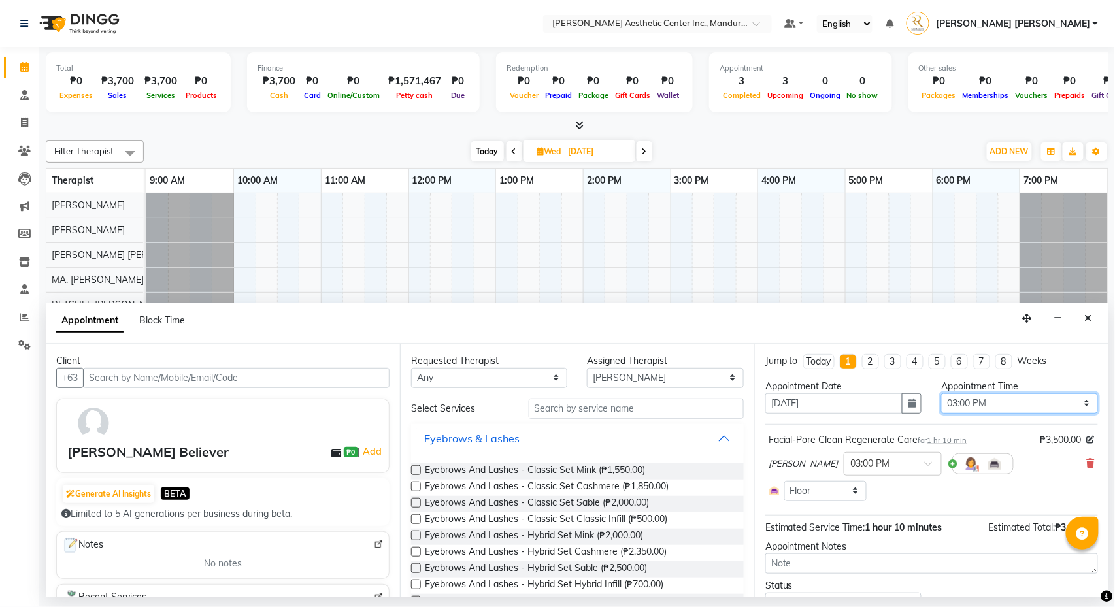
select select "600"
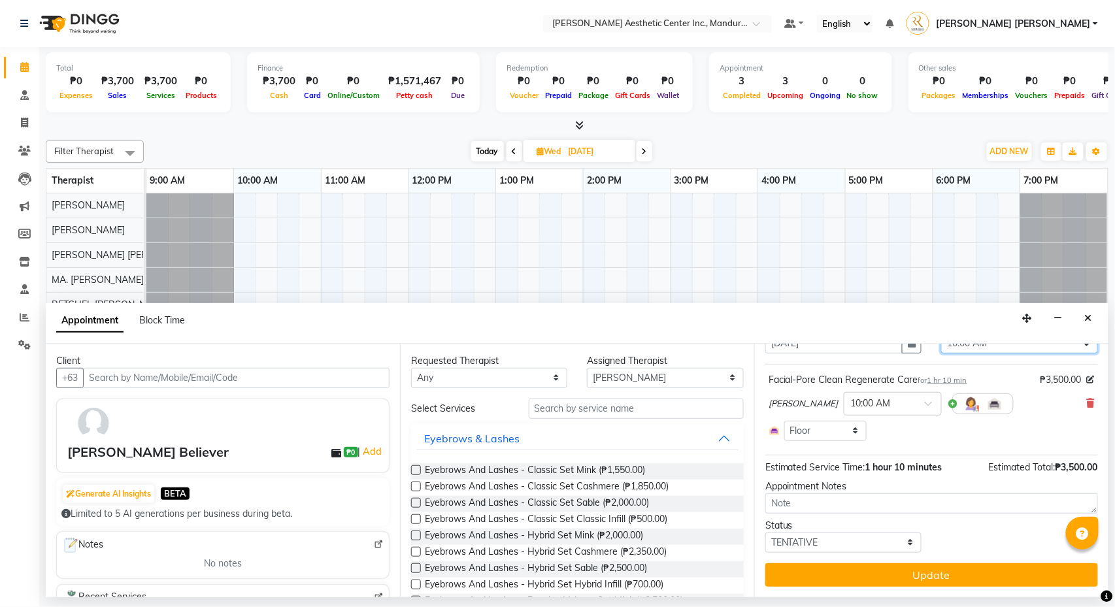
scroll to position [63, 0]
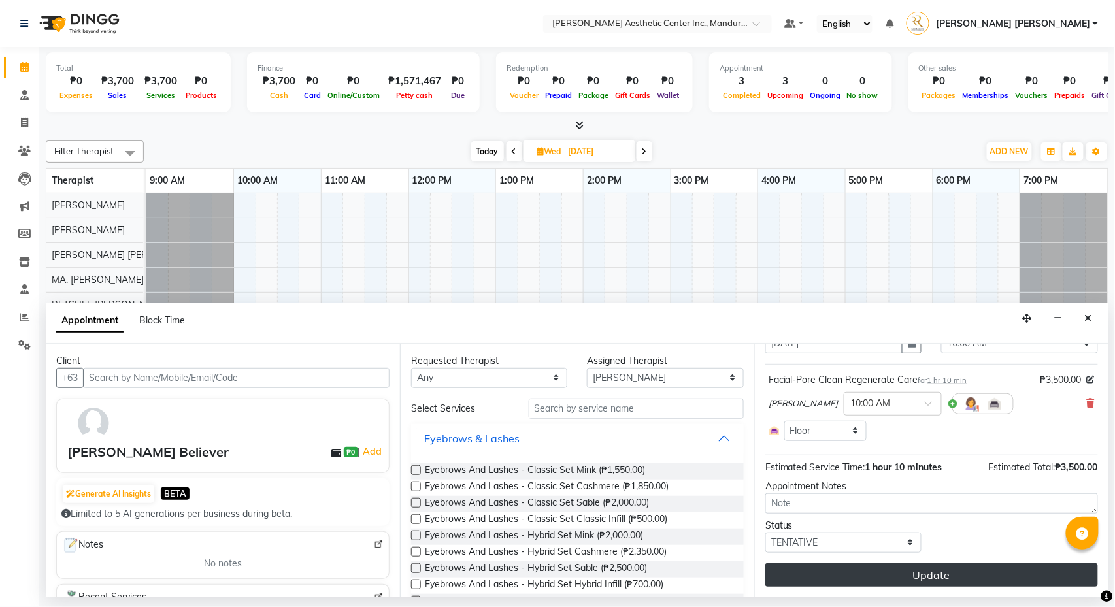
click at [910, 580] on button "Update" at bounding box center [931, 575] width 333 height 24
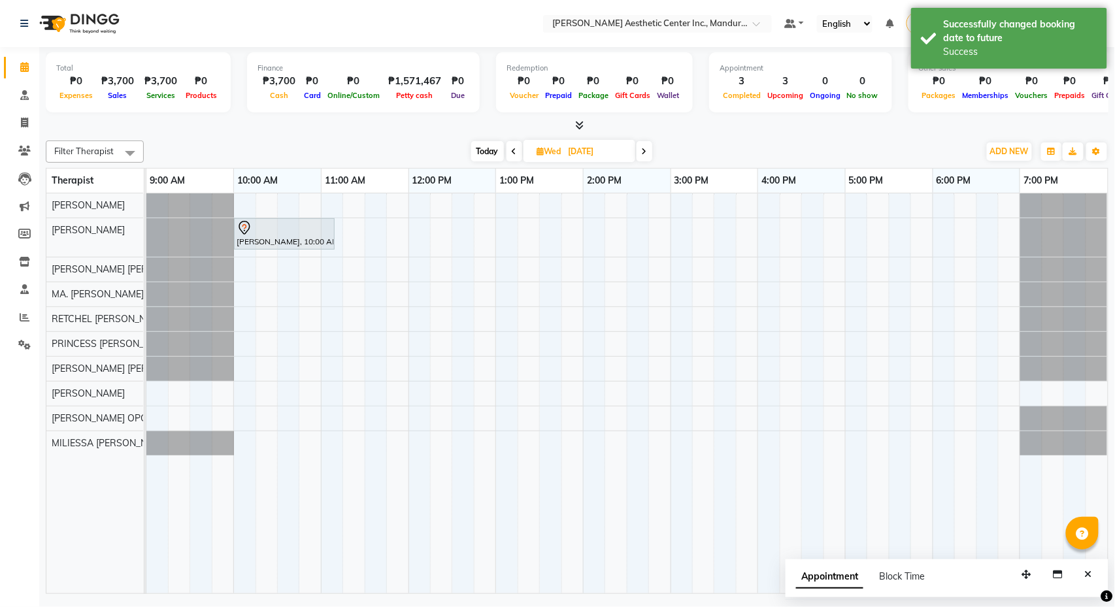
click at [489, 150] on span "Today" at bounding box center [487, 151] width 33 height 20
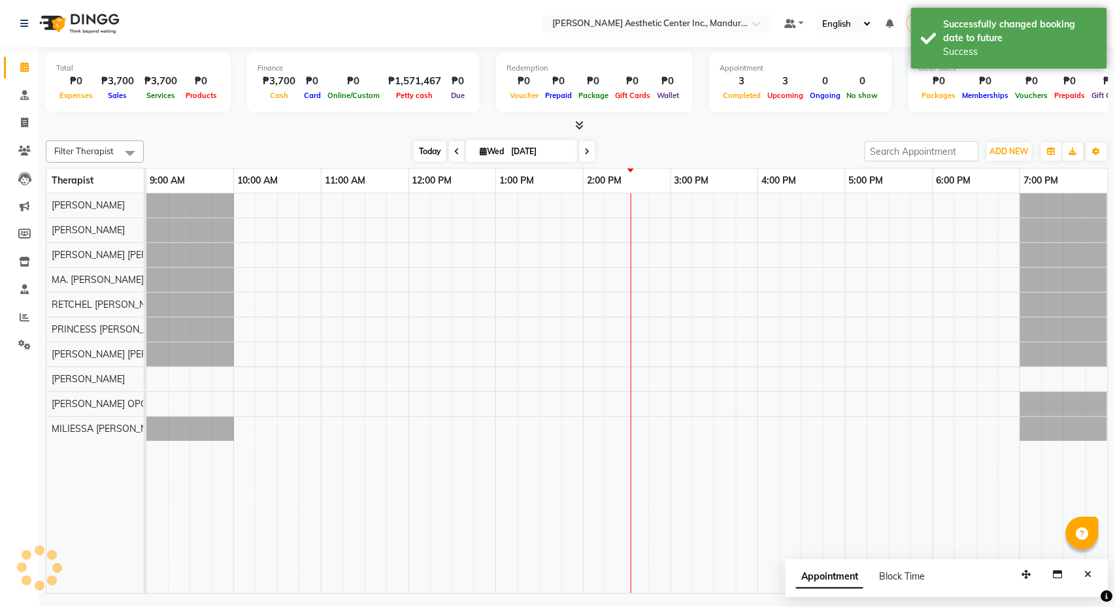
type input "[DATE]"
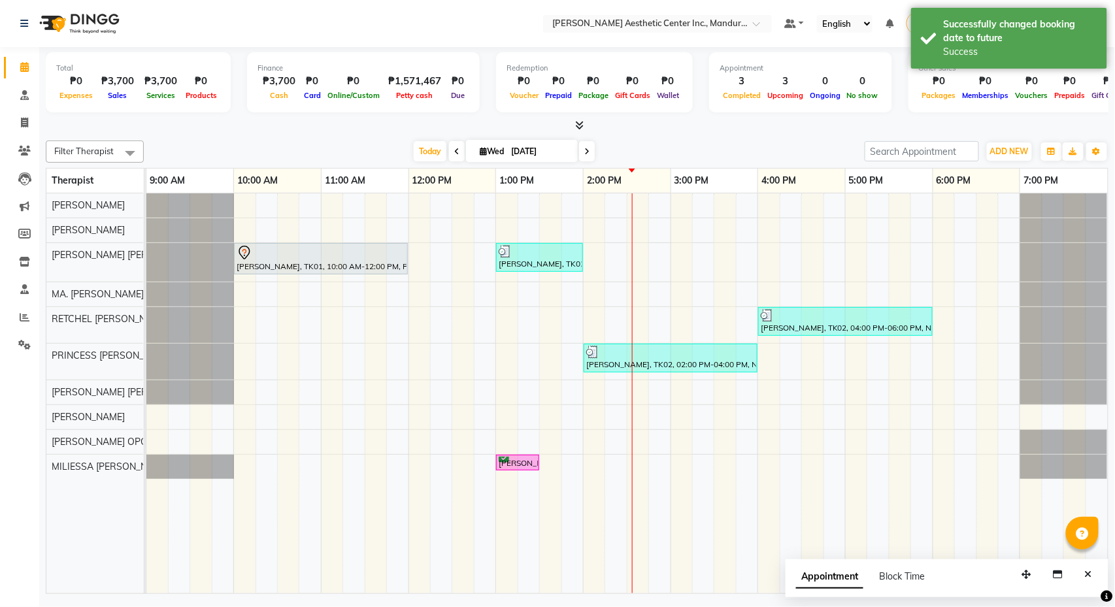
scroll to position [0, 0]
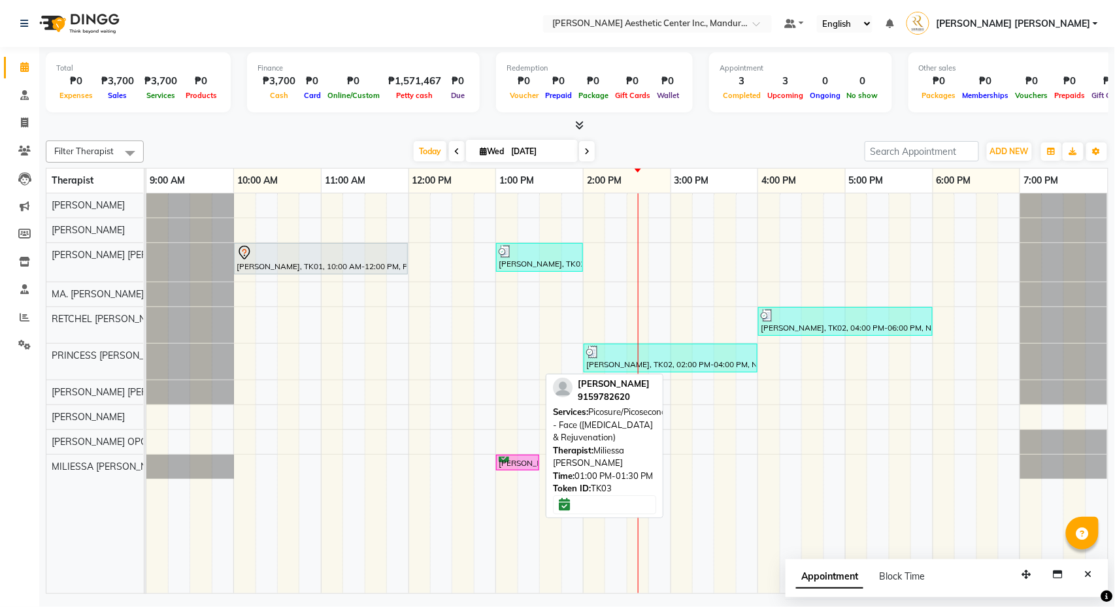
click at [515, 465] on div "[PERSON_NAME], TK03, 01:00 PM-01:30 PM, Picosure/Picosecond - Face ([MEDICAL_DA…" at bounding box center [517, 463] width 41 height 12
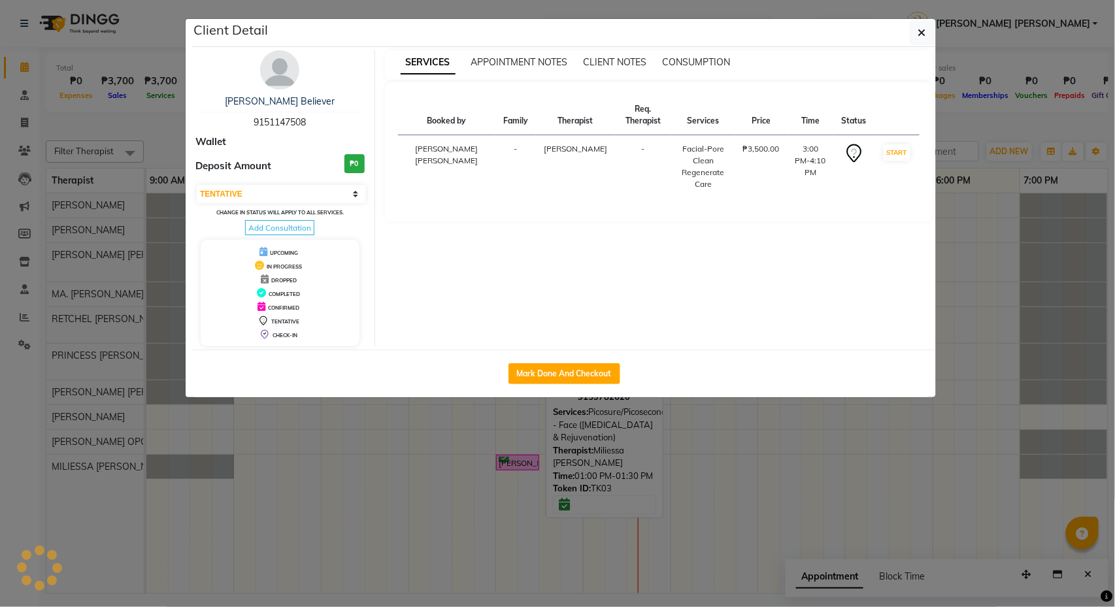
select select "6"
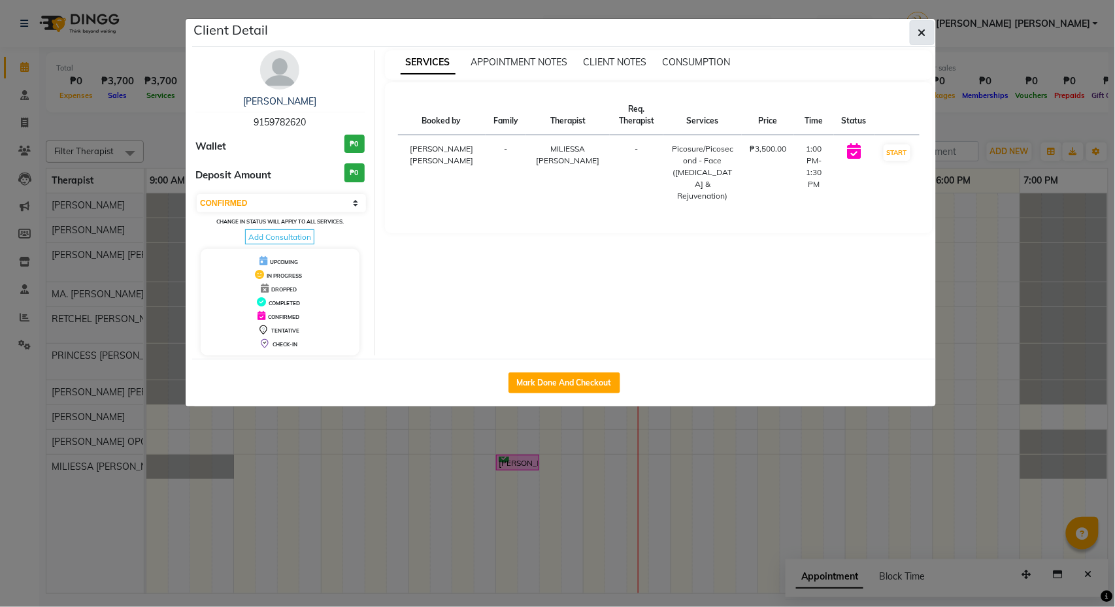
click at [923, 27] on icon "button" at bounding box center [922, 32] width 8 height 10
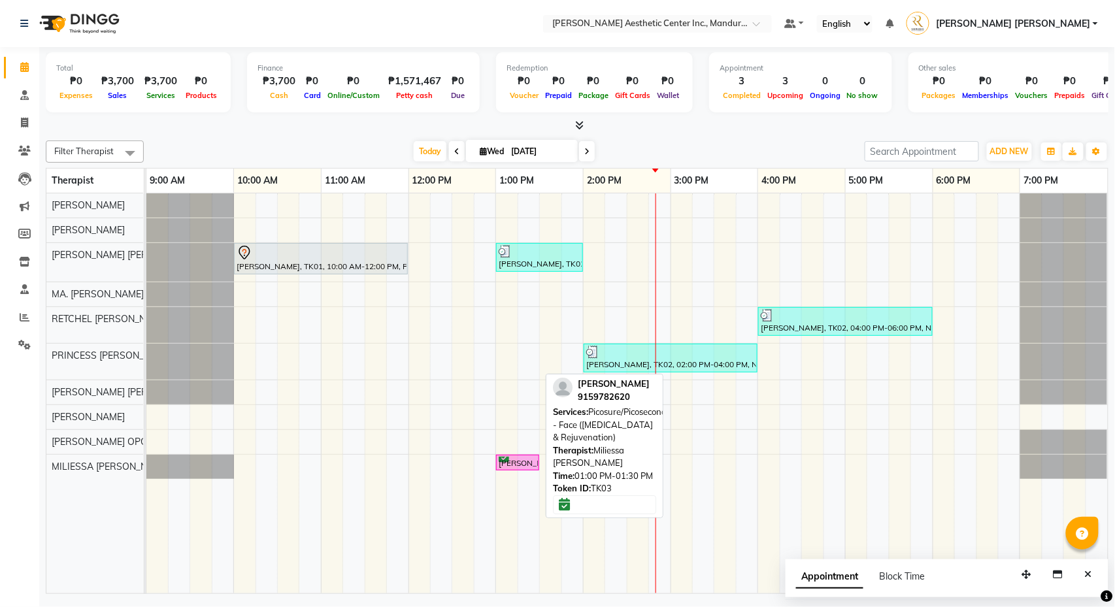
click at [521, 465] on div "[PERSON_NAME], TK03, 01:00 PM-01:30 PM, Picosure/Picosecond - Face ([MEDICAL_DA…" at bounding box center [517, 463] width 41 height 12
select select "6"
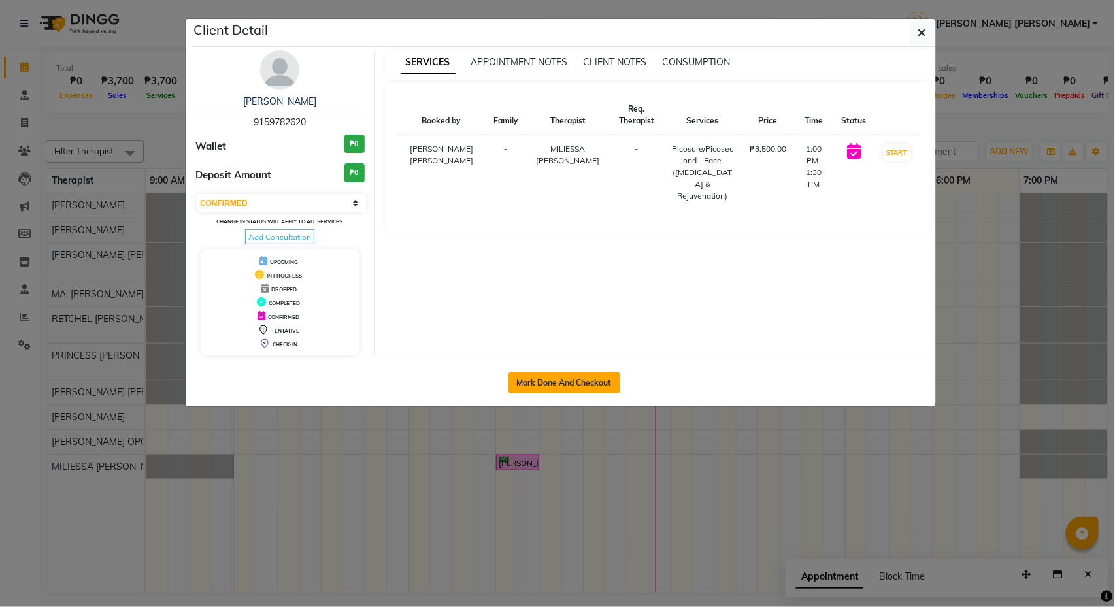
click at [582, 387] on button "Mark Done And Checkout" at bounding box center [565, 383] width 112 height 21
select select "service"
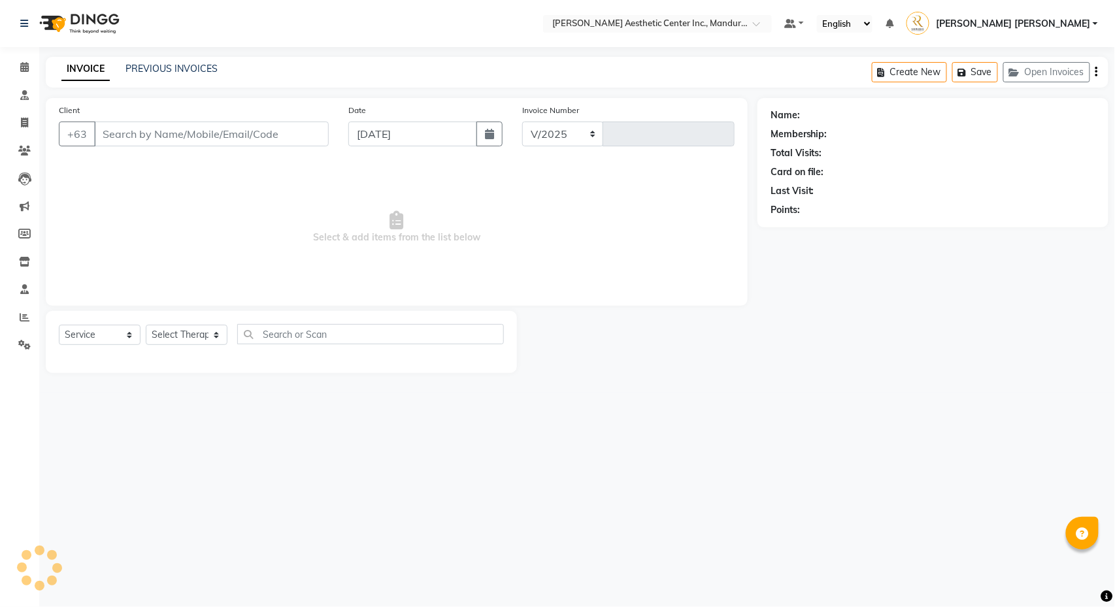
select select "6259"
type input "1230"
type input "9159782620"
select select "69743"
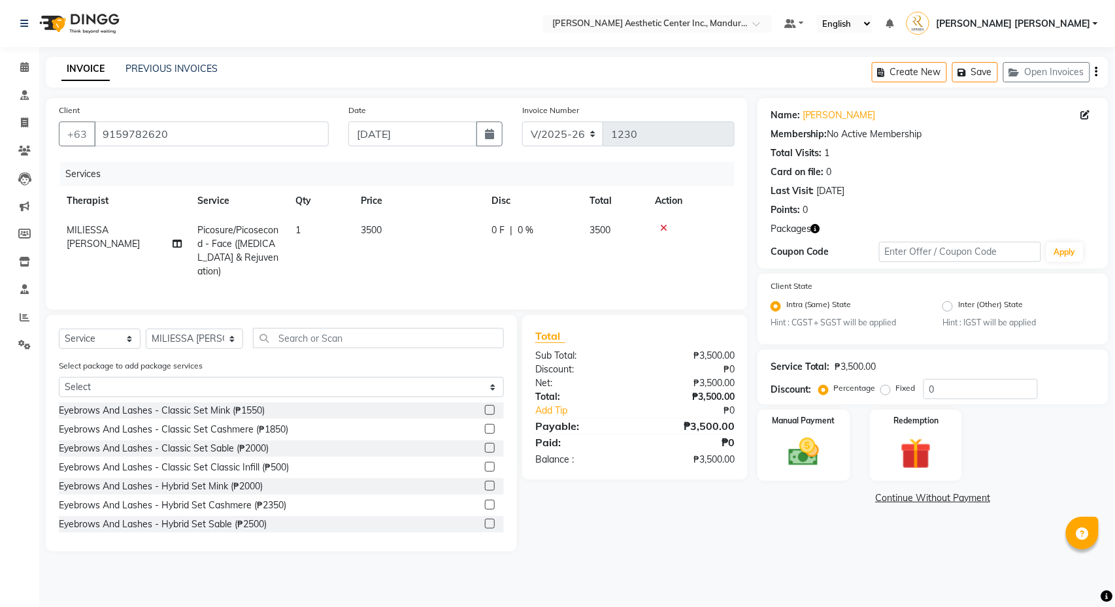
click at [664, 226] on icon at bounding box center [663, 228] width 7 height 9
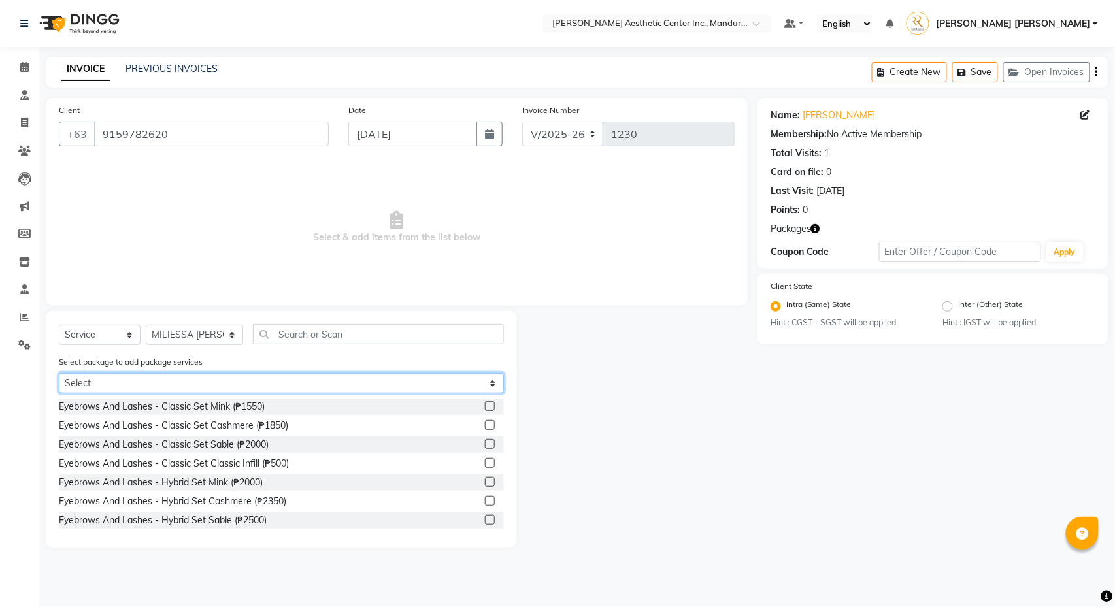
select select "1: Object"
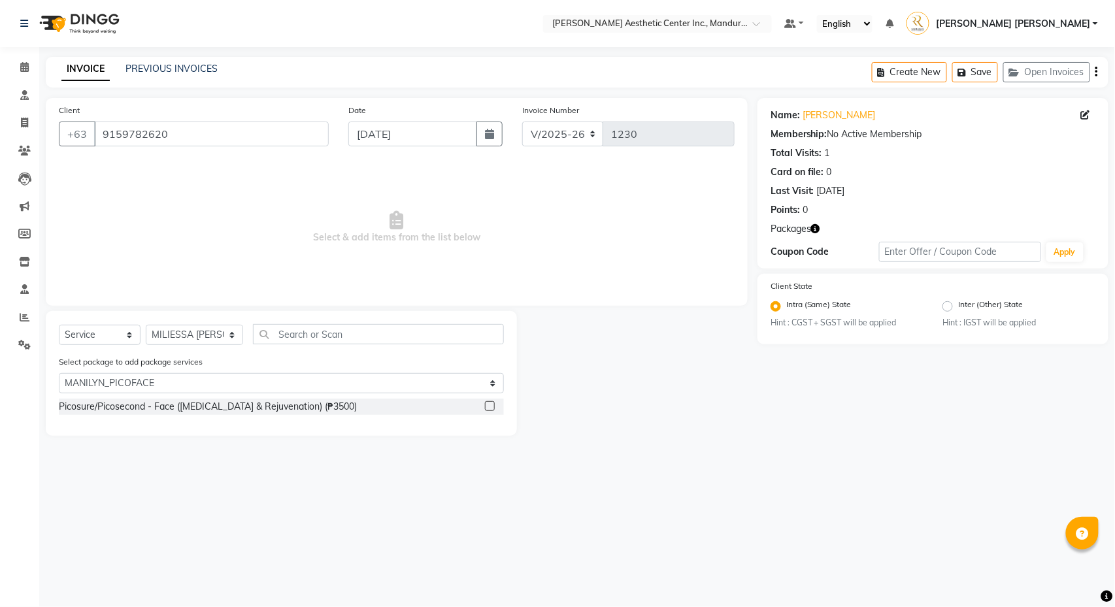
click at [486, 404] on label at bounding box center [490, 406] width 10 height 10
click at [486, 404] on input "checkbox" at bounding box center [489, 407] width 8 height 8
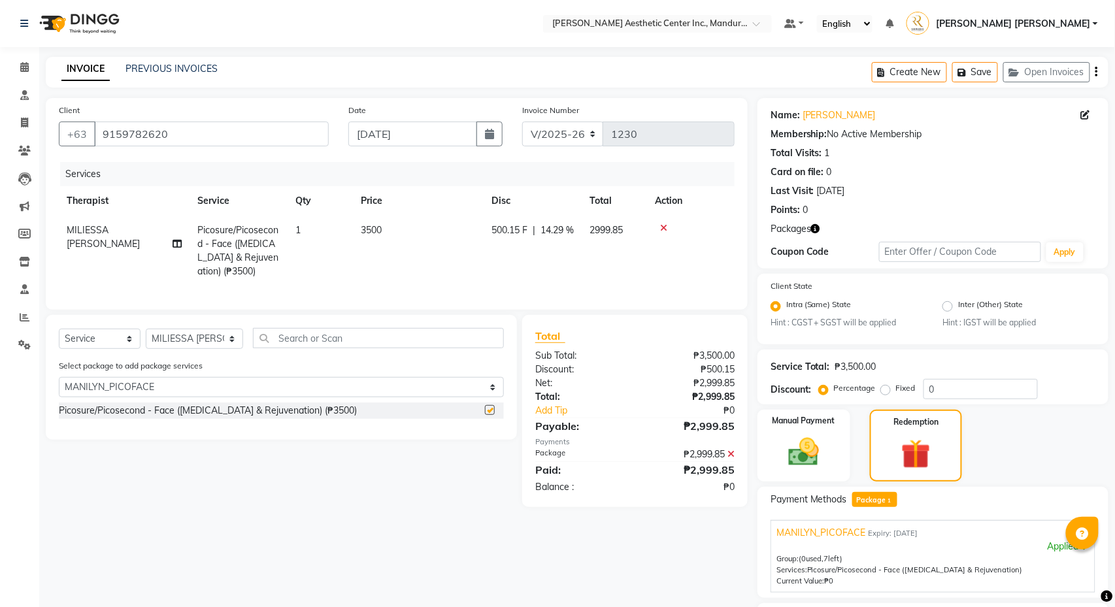
checkbox input "false"
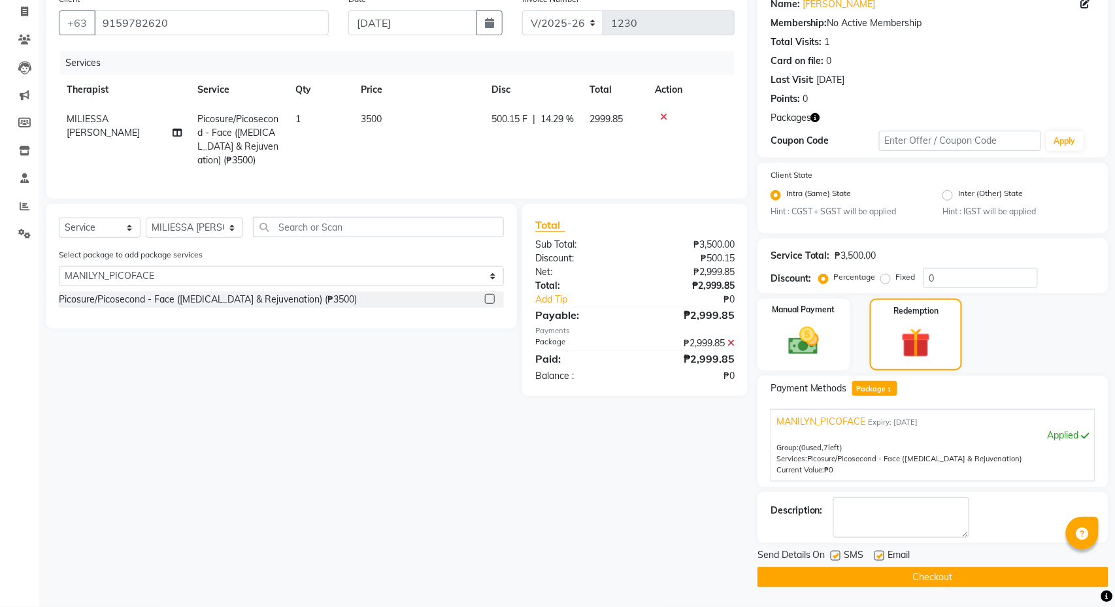
scroll to position [115, 0]
click at [927, 573] on button "Checkout" at bounding box center [933, 577] width 351 height 20
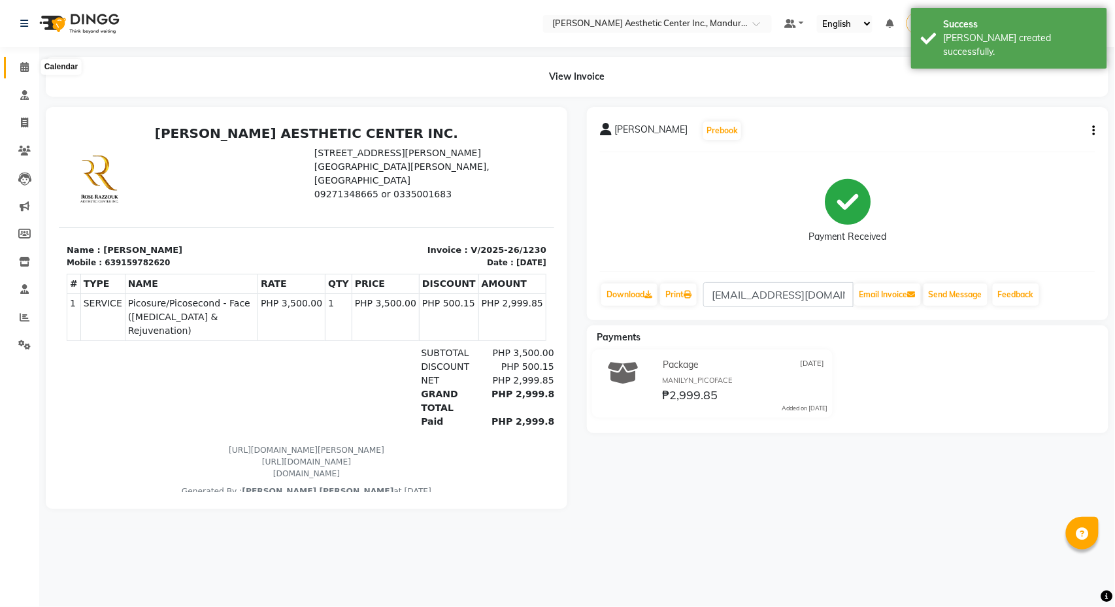
click at [20, 63] on icon at bounding box center [24, 67] width 8 height 10
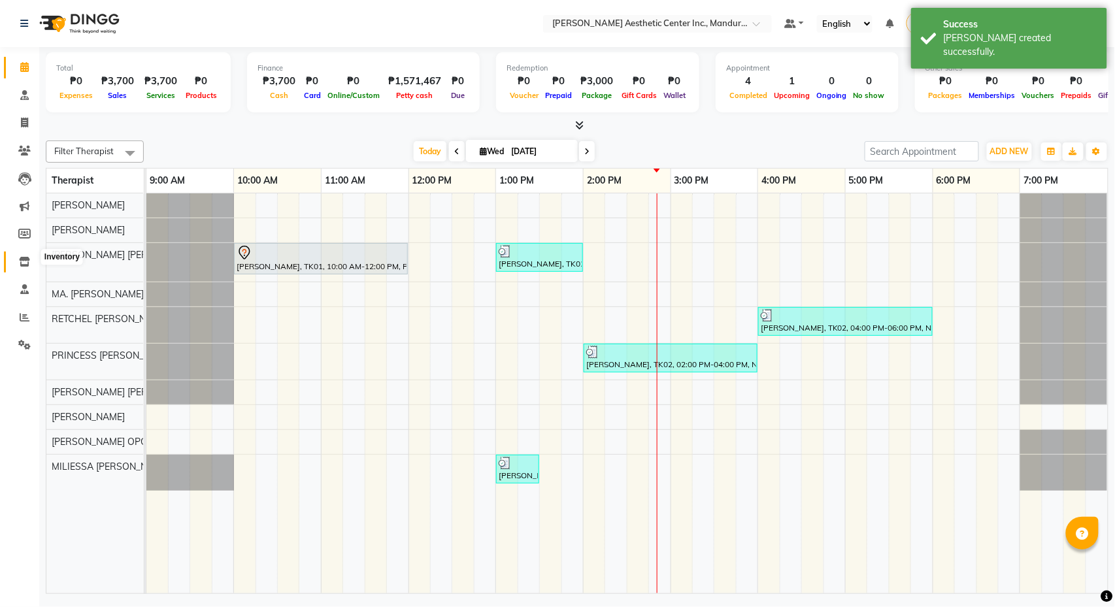
click at [21, 261] on icon at bounding box center [24, 262] width 11 height 10
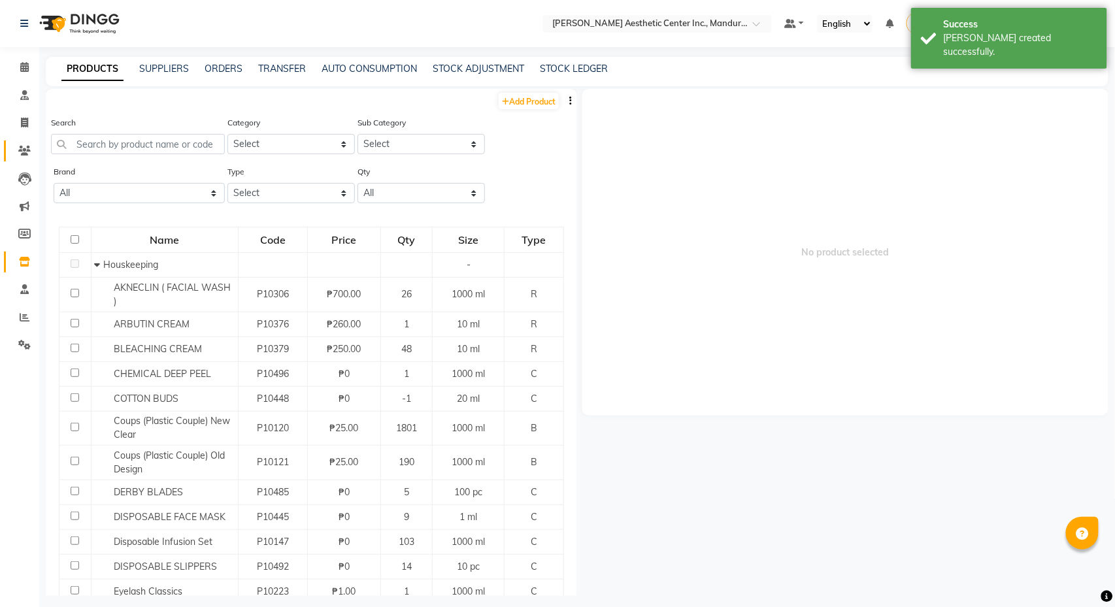
click at [22, 146] on icon at bounding box center [24, 151] width 12 height 10
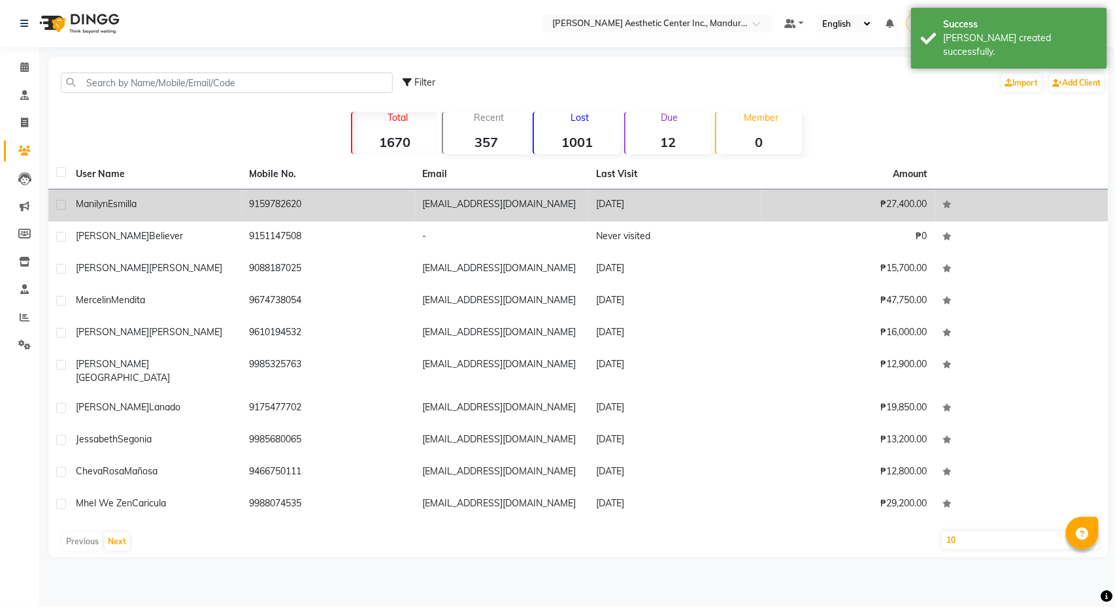
click at [166, 205] on div "Manilyn Esmilla" at bounding box center [155, 204] width 158 height 14
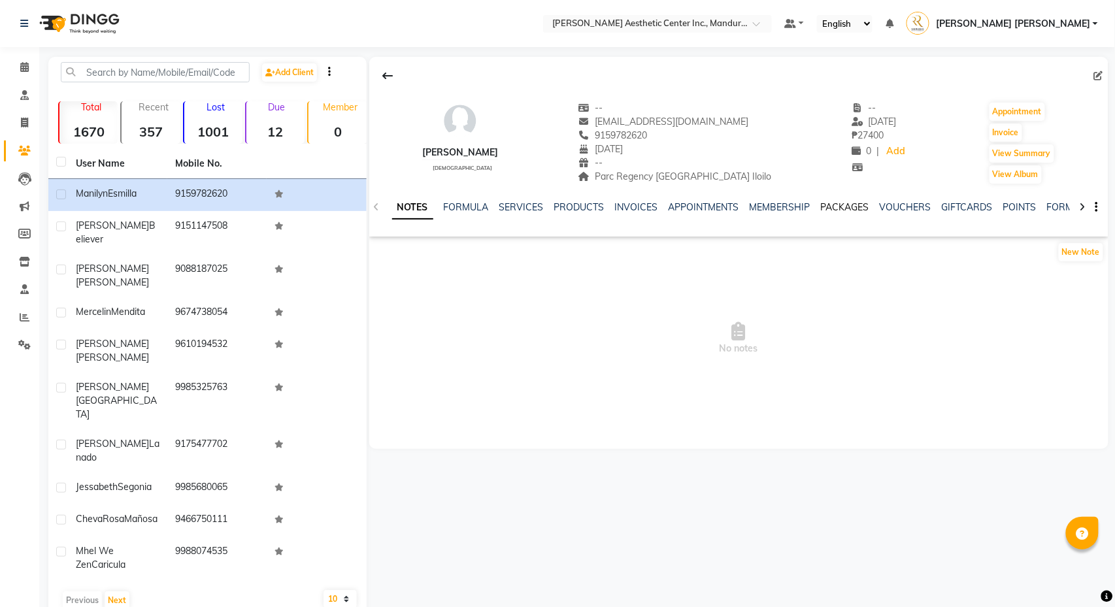
click at [869, 207] on link "PACKAGES" at bounding box center [845, 207] width 48 height 12
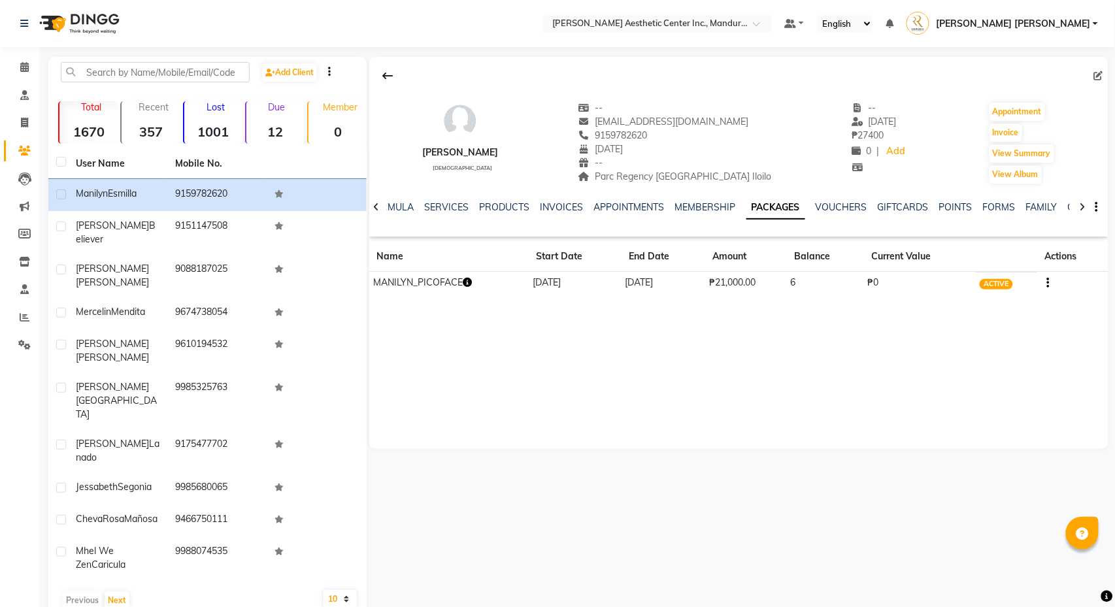
click at [472, 281] on icon "button" at bounding box center [467, 282] width 9 height 9
click at [665, 442] on div "Manilyn Esmilla female -- matet.esmilla0119@gmail.com 9159782620 04/16/1987 -- …" at bounding box center [738, 253] width 739 height 392
click at [22, 340] on icon at bounding box center [24, 345] width 12 height 10
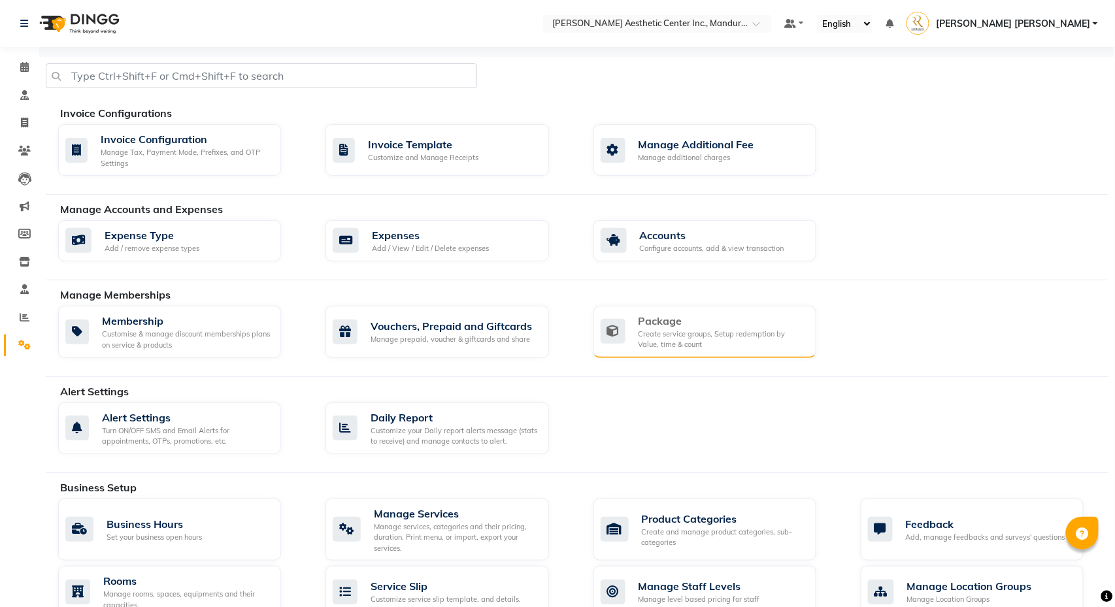
click at [712, 322] on div "Package" at bounding box center [722, 321] width 167 height 16
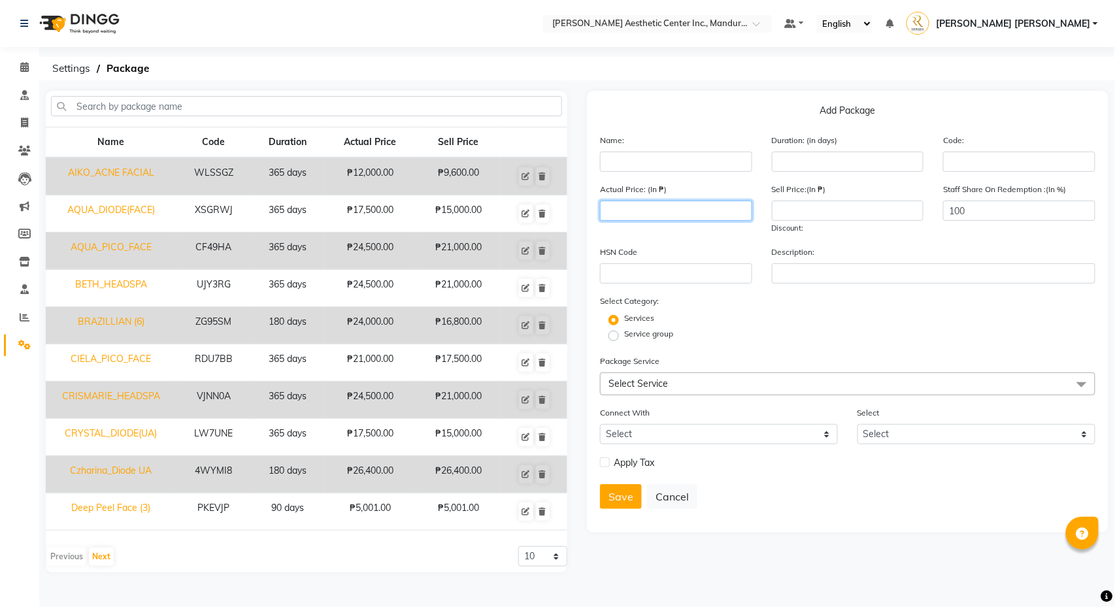
click at [686, 218] on input "number" at bounding box center [676, 211] width 152 height 20
click at [865, 213] on input "number" at bounding box center [848, 211] width 152 height 20
click at [685, 205] on input "number" at bounding box center [676, 211] width 152 height 20
click at [27, 312] on icon at bounding box center [25, 317] width 10 height 10
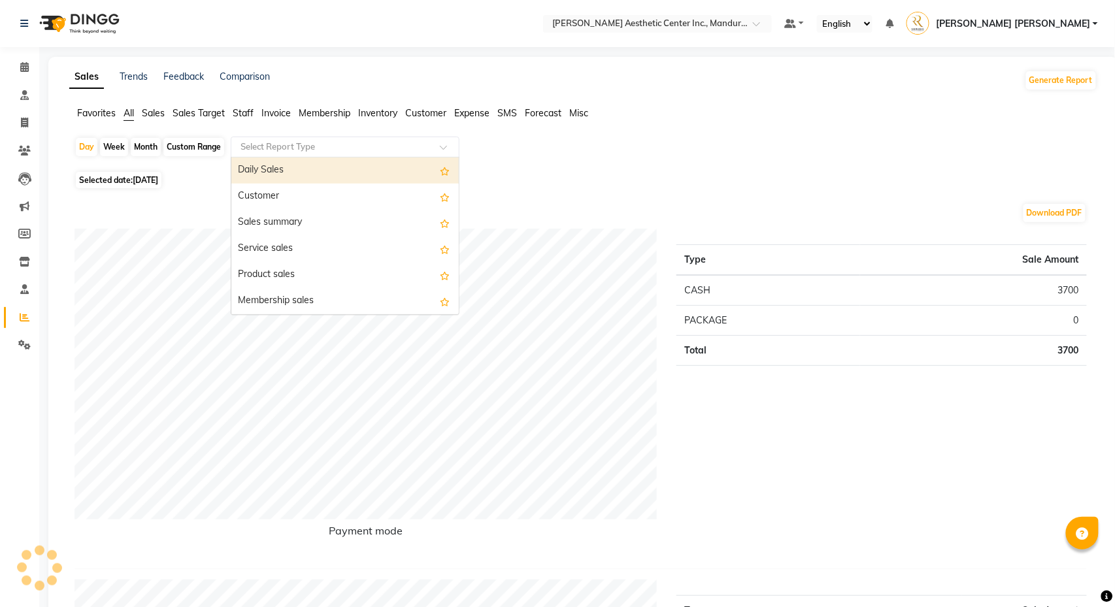
click at [249, 139] on div "Select Report Type" at bounding box center [345, 147] width 229 height 21
click at [118, 174] on span "Selected date: 10/01/2025" at bounding box center [119, 180] width 86 height 16
select select "10"
select select "2025"
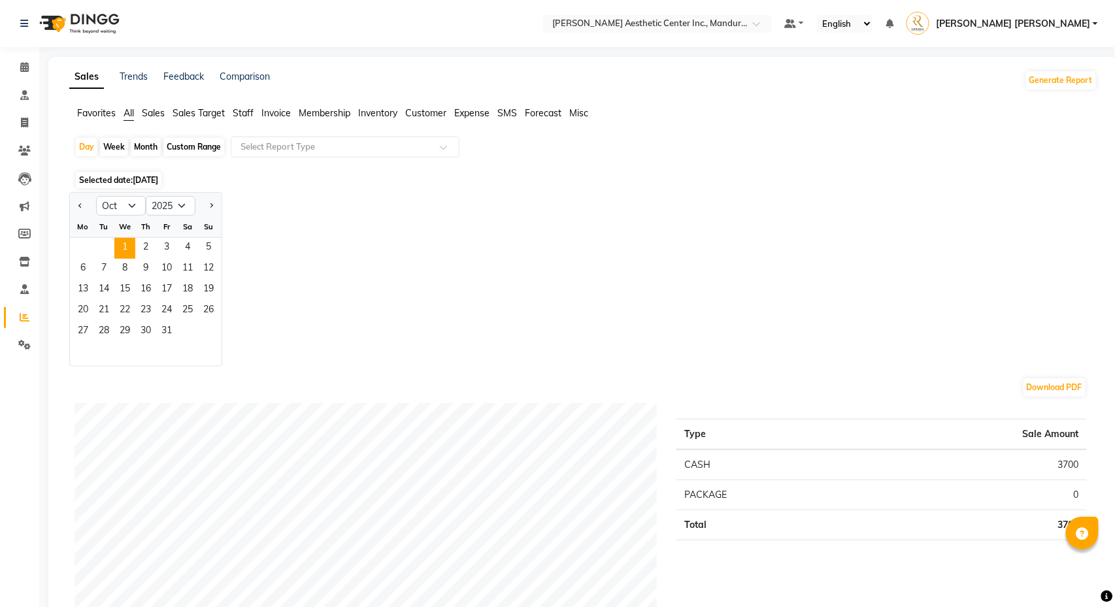
click at [87, 207] on div at bounding box center [83, 205] width 26 height 21
click at [75, 207] on button "Previous month" at bounding box center [80, 205] width 10 height 21
select select "9"
click at [141, 147] on div "Month" at bounding box center [146, 147] width 30 height 18
select select "10"
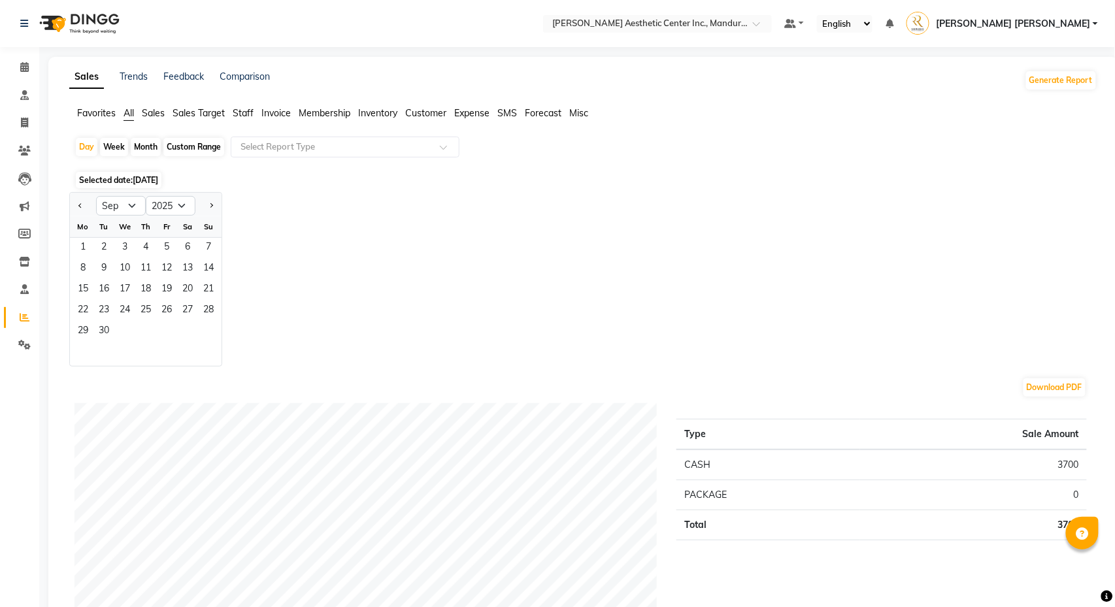
select select "2025"
click at [82, 205] on span "Previous month" at bounding box center [80, 205] width 5 height 5
select select "9"
click at [77, 246] on span "1" at bounding box center [83, 248] width 21 height 21
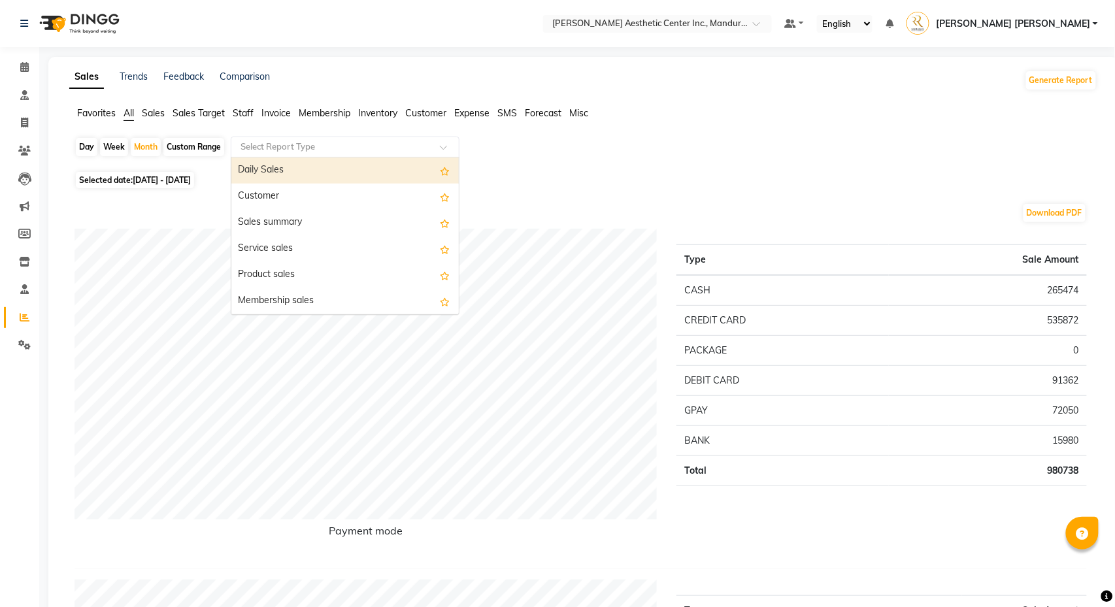
click at [288, 150] on input "text" at bounding box center [332, 147] width 188 height 13
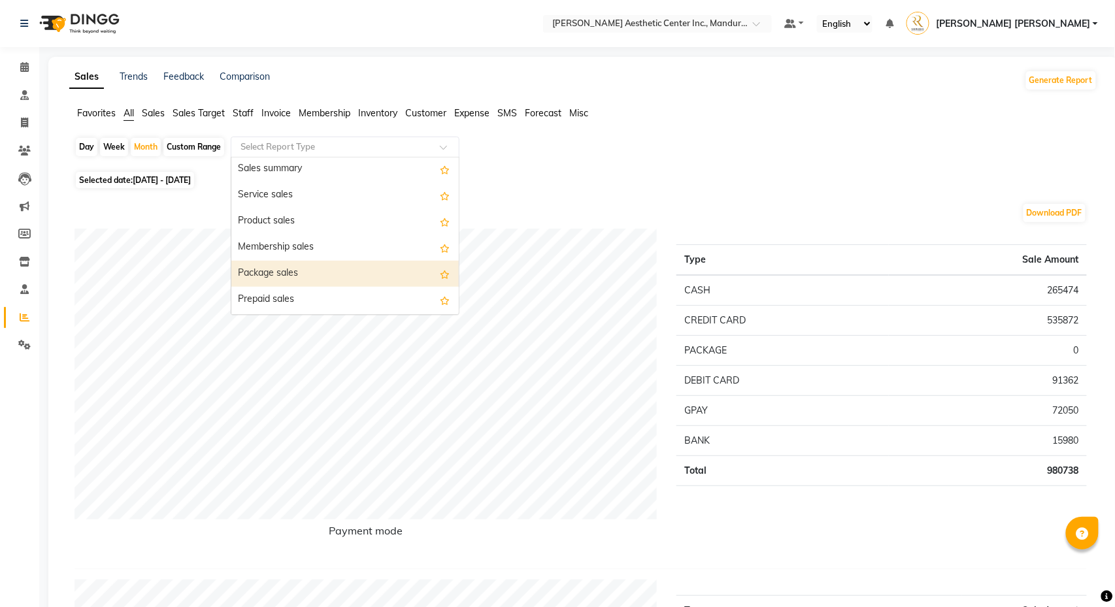
scroll to position [58, 0]
click at [335, 275] on div "Package sales" at bounding box center [344, 270] width 227 height 26
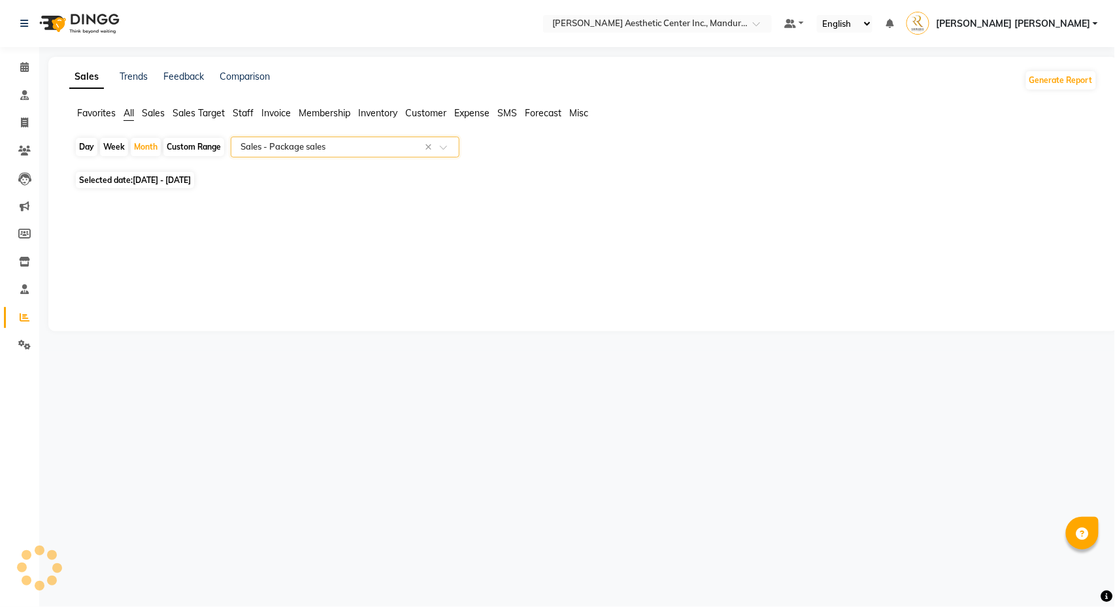
select select "full_report"
select select "csv"
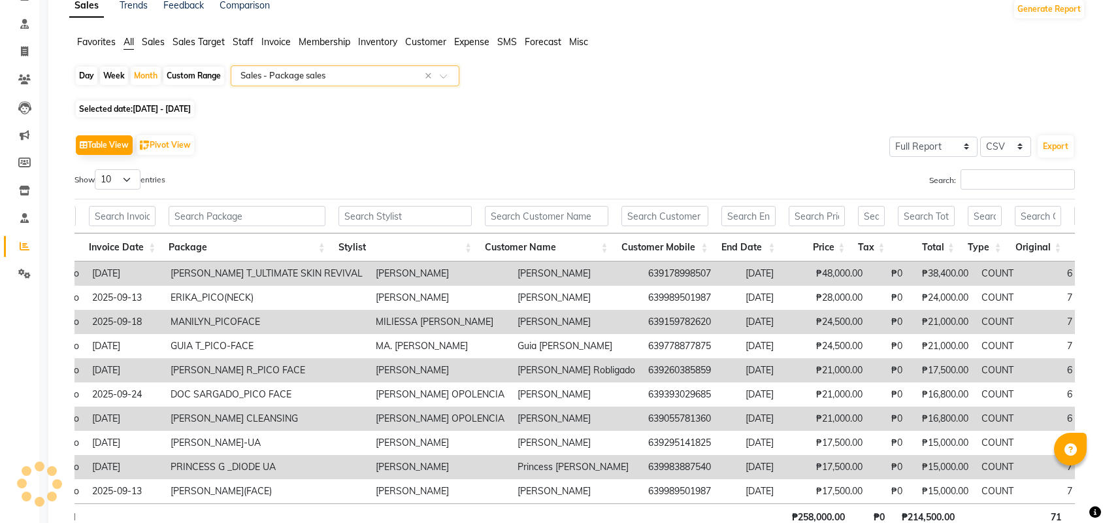
scroll to position [0, 217]
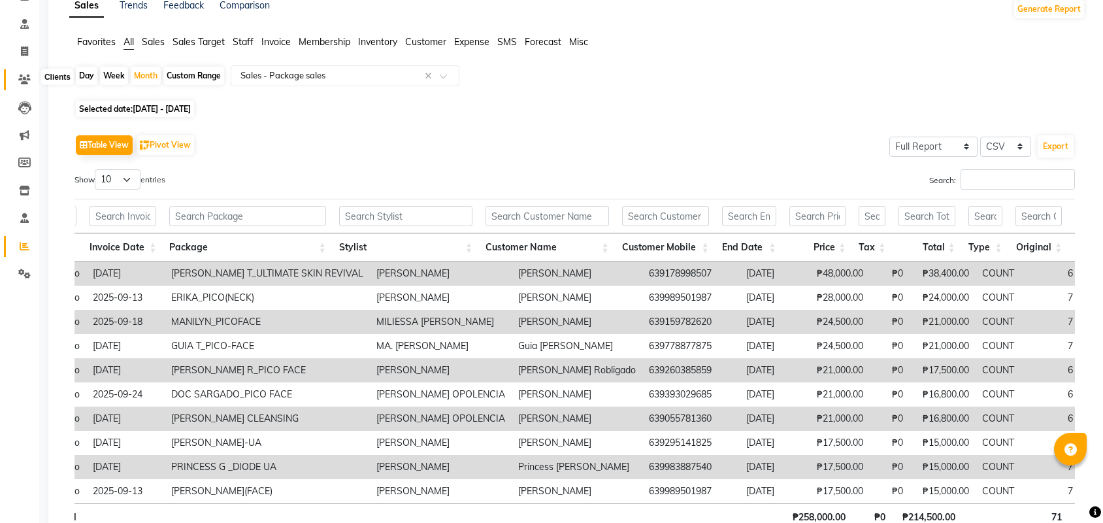
click at [33, 73] on span at bounding box center [24, 80] width 23 height 15
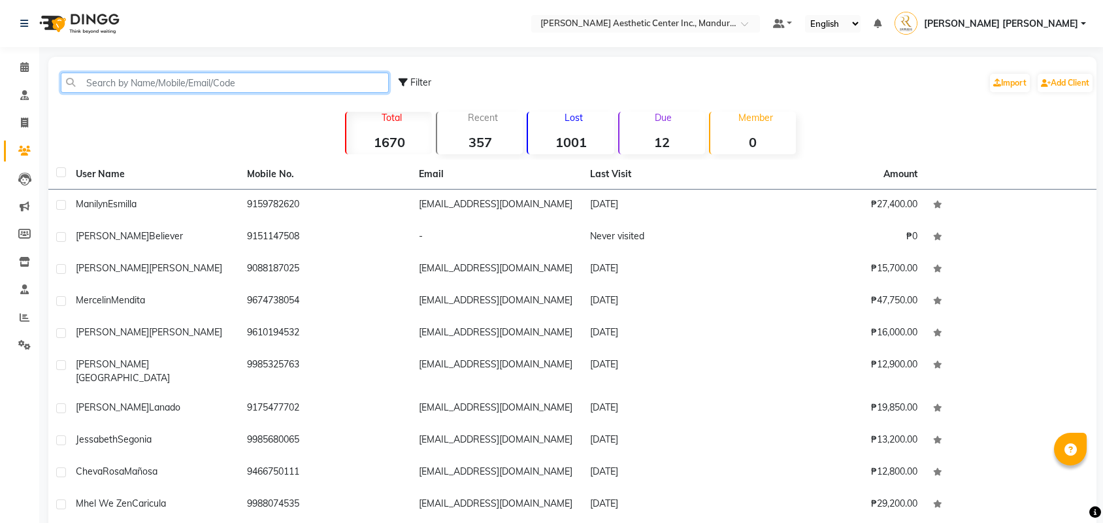
click at [148, 80] on input "text" at bounding box center [225, 83] width 328 height 20
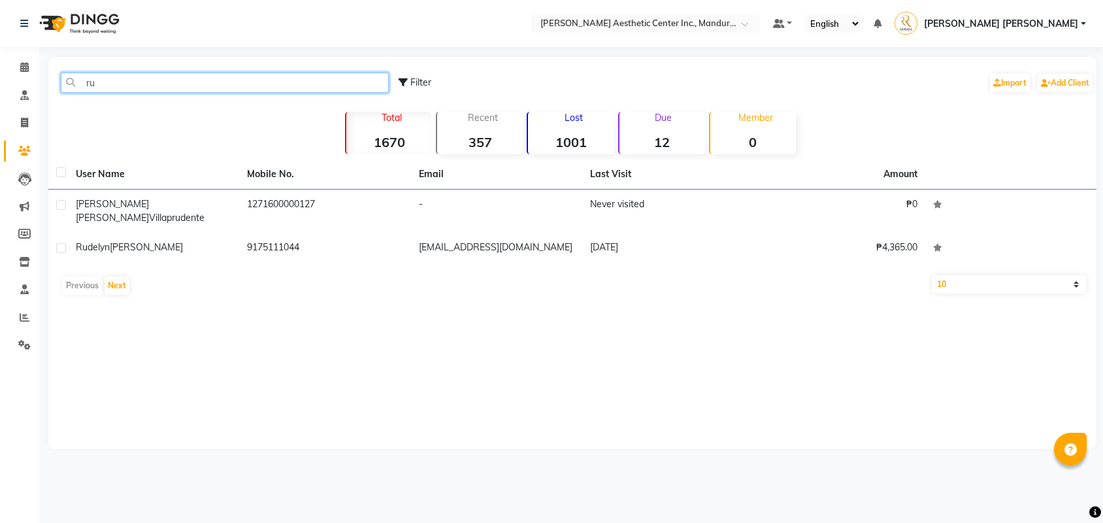
type input "r"
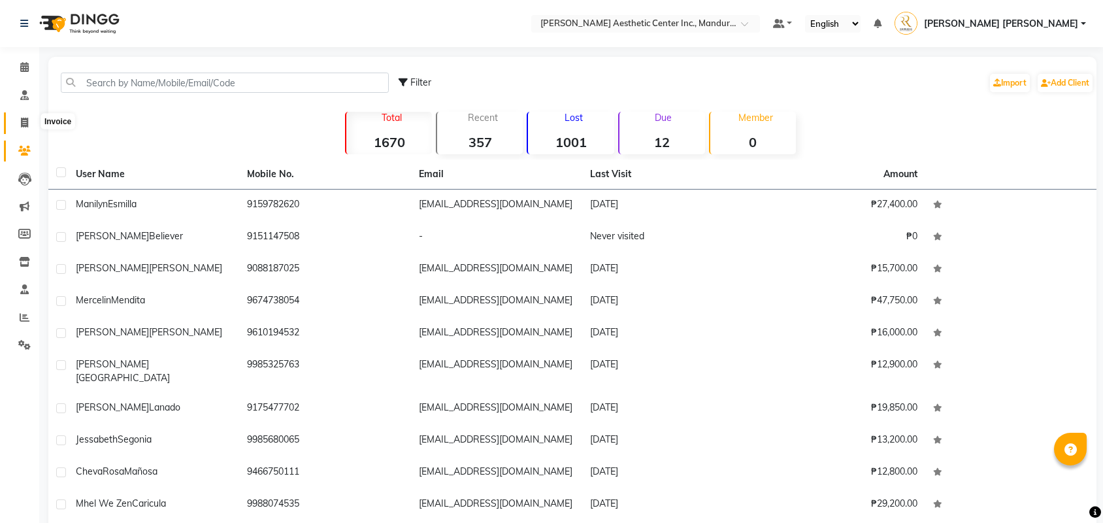
click at [22, 116] on span at bounding box center [24, 123] width 23 height 15
select select "service"
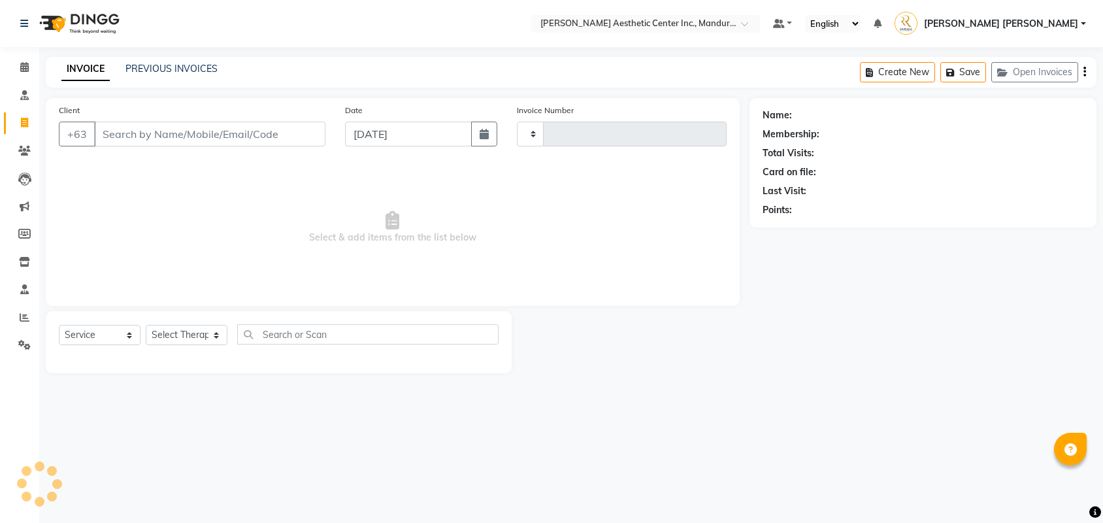
type input "1231"
select select "6259"
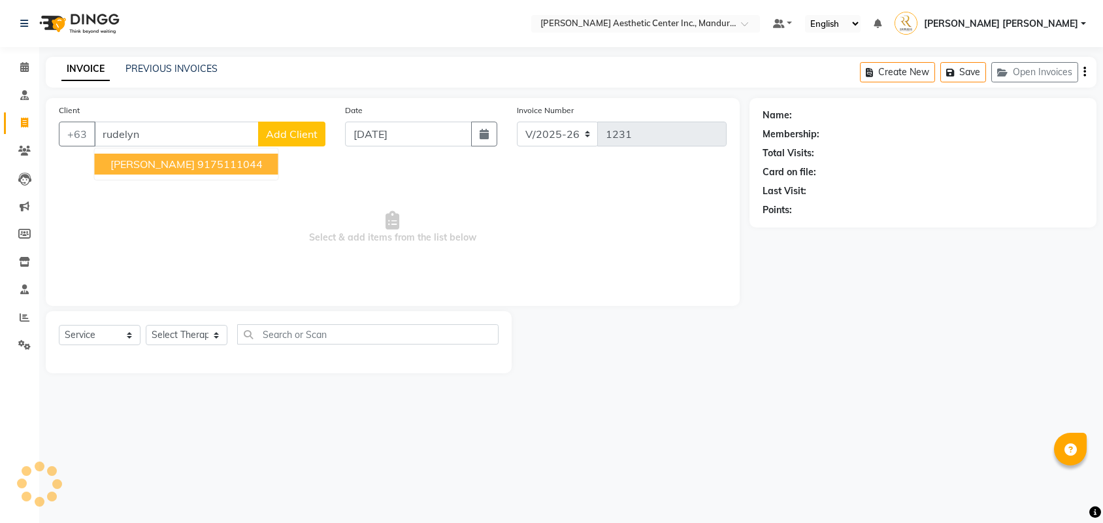
click at [178, 163] on span "Rudelyn Andres" at bounding box center [152, 164] width 84 height 13
type input "9175111044"
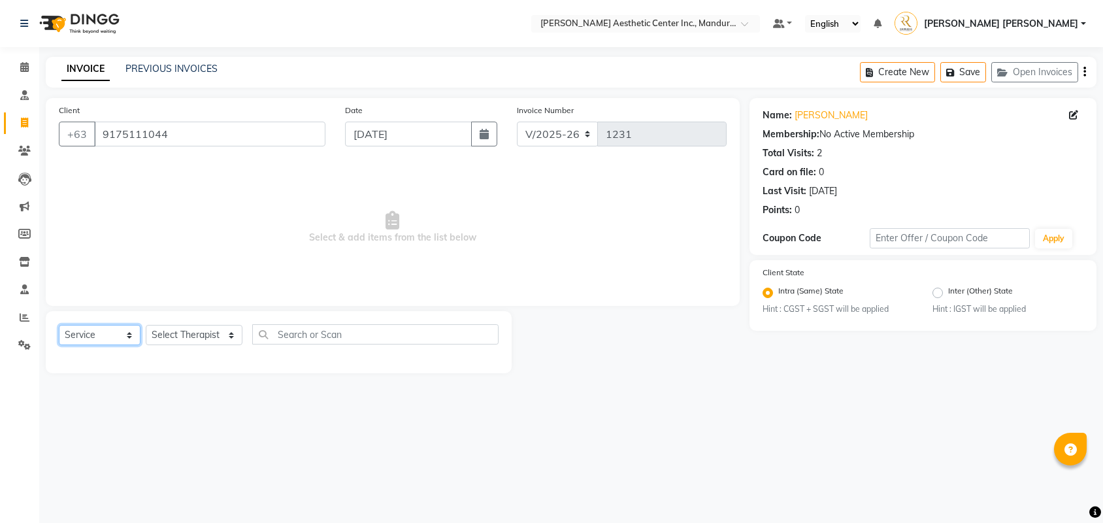
select select "product"
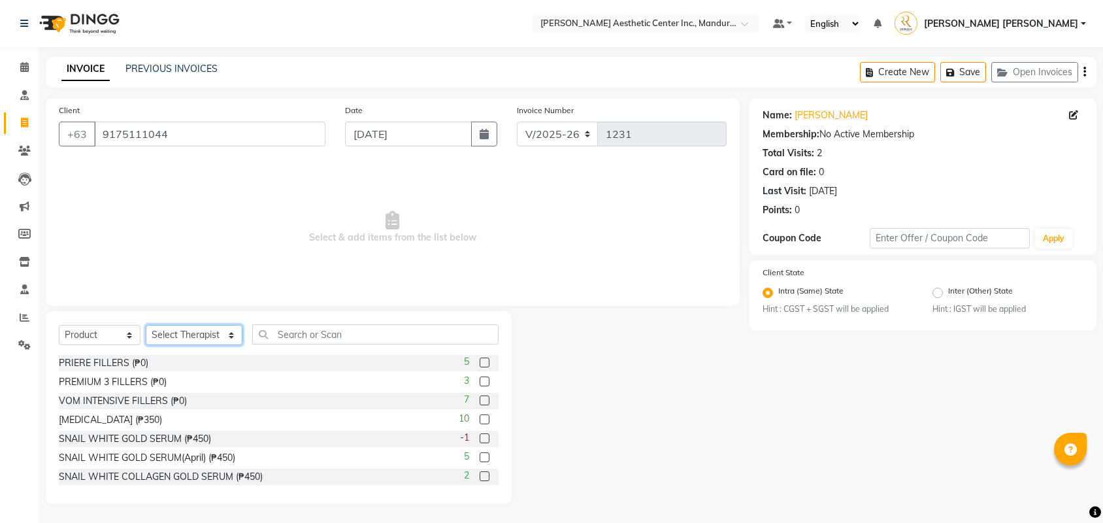
click at [224, 333] on select "Select Therapist APRIL JOY GUILLERMO CIARA SHAYNE FLORES EZRA JOHN LIEZL GAROTE…" at bounding box center [194, 335] width 97 height 20
click at [344, 335] on input "text" at bounding box center [375, 334] width 246 height 20
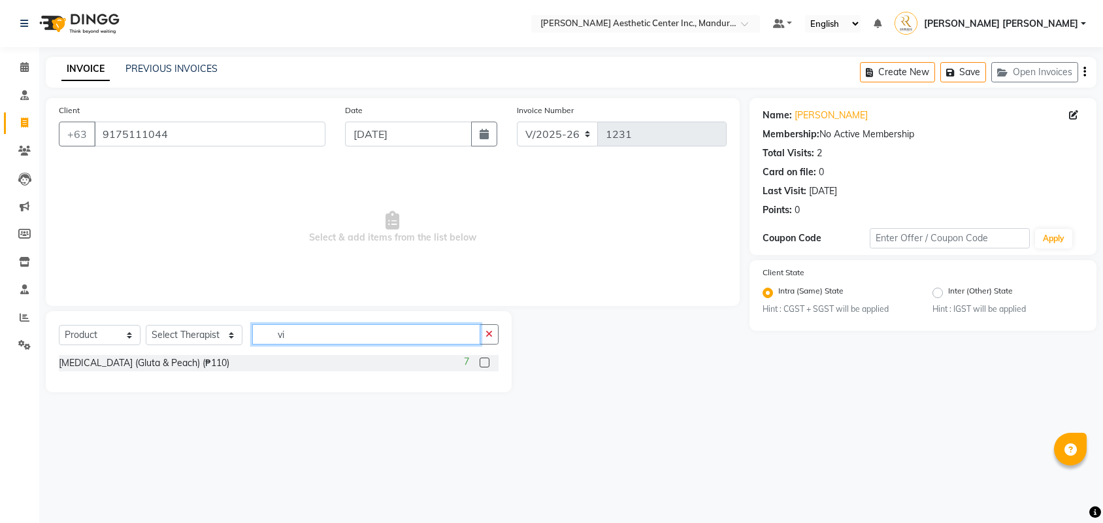
type input "v"
type input "b"
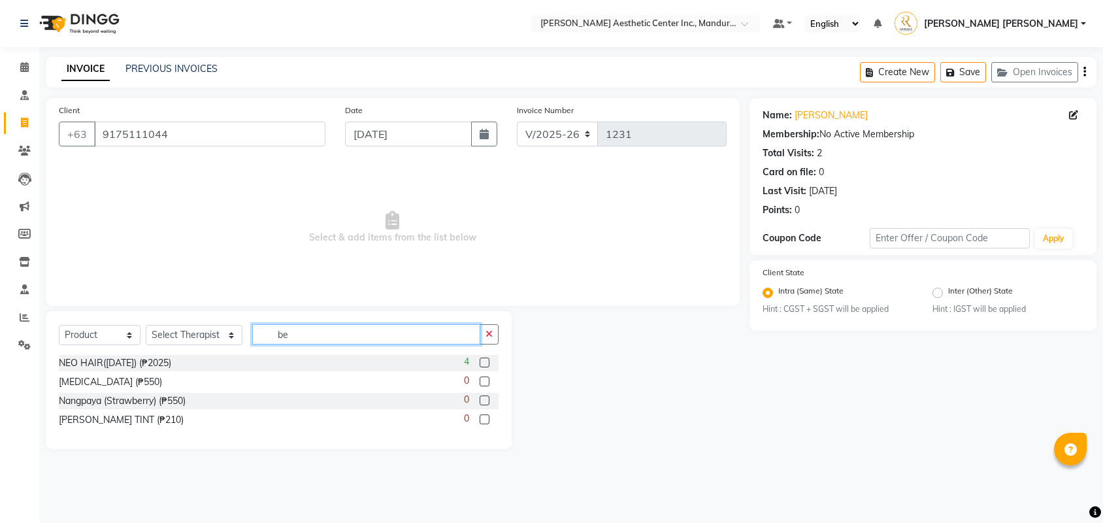
type input "b"
type input "nangp"
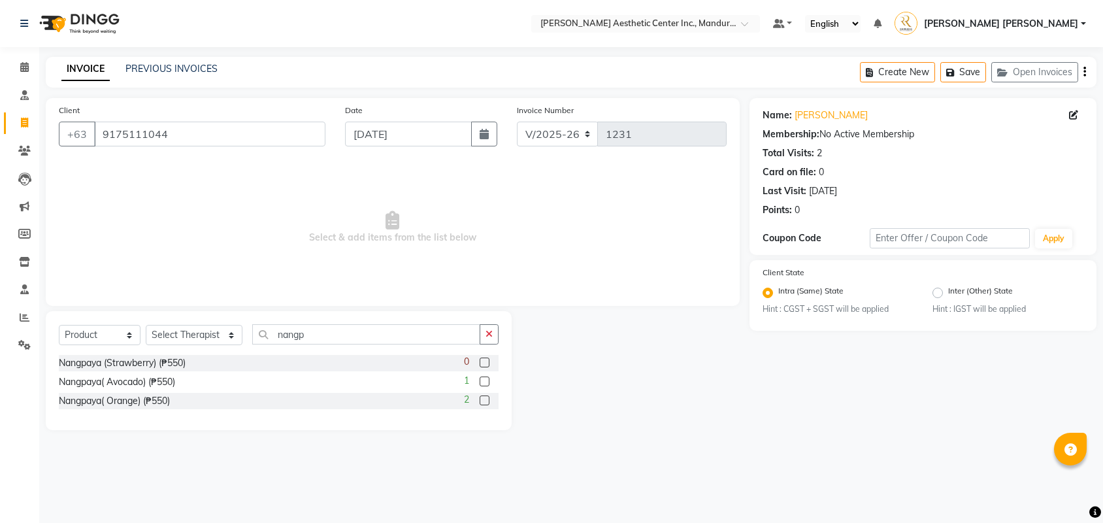
click at [482, 382] on label at bounding box center [485, 382] width 10 height 10
click at [482, 382] on input "checkbox" at bounding box center [484, 382] width 8 height 8
checkbox input "false"
select select "46432"
click at [487, 382] on label at bounding box center [485, 382] width 10 height 10
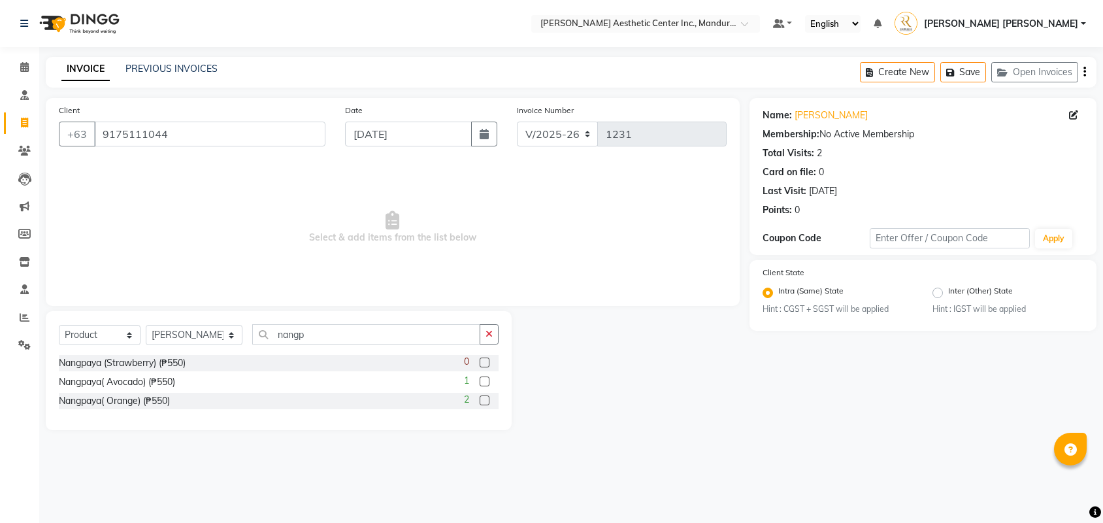
click at [487, 382] on input "checkbox" at bounding box center [484, 382] width 8 height 8
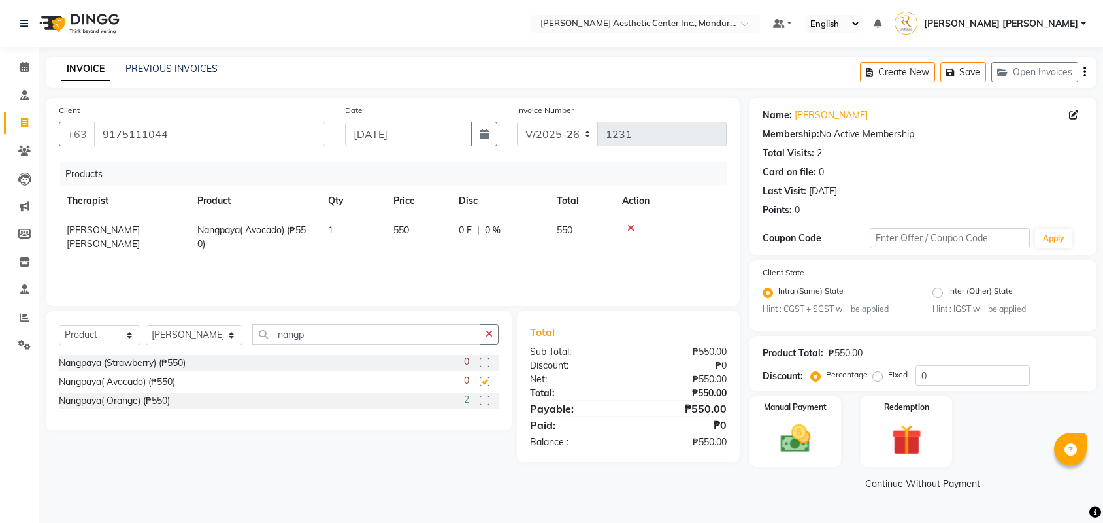
checkbox input "false"
click at [405, 231] on span "550" at bounding box center [402, 230] width 16 height 12
select select "46432"
click at [420, 235] on input "550" at bounding box center [419, 234] width 50 height 20
type input "5"
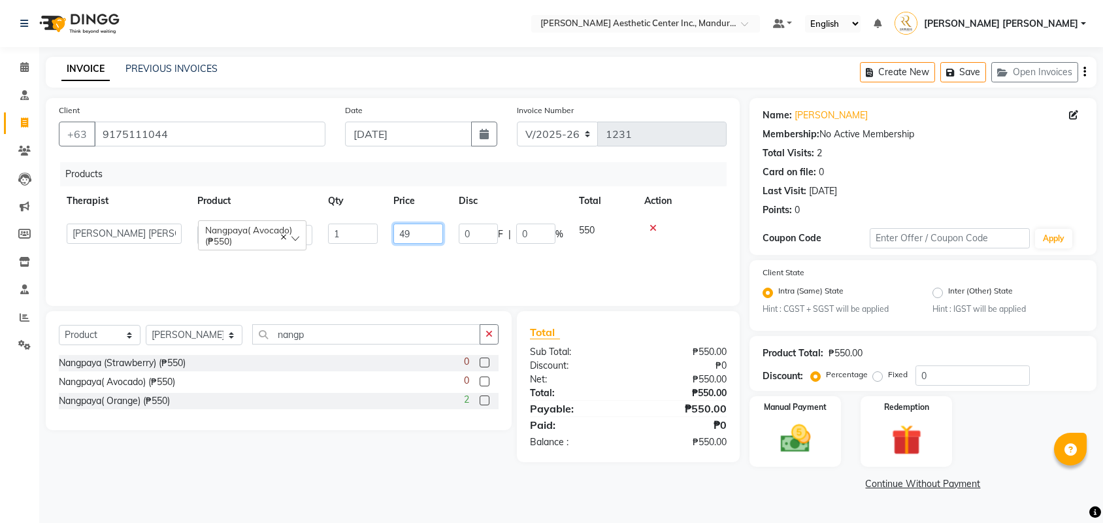
type input "495"
click at [335, 301] on div "Client +63 9175111044 Date 10/01/2025 Invoice Number V/2025 V/2025-26 1231 Prod…" at bounding box center [393, 202] width 694 height 208
click at [830, 447] on div "Manual Payment" at bounding box center [795, 431] width 95 height 73
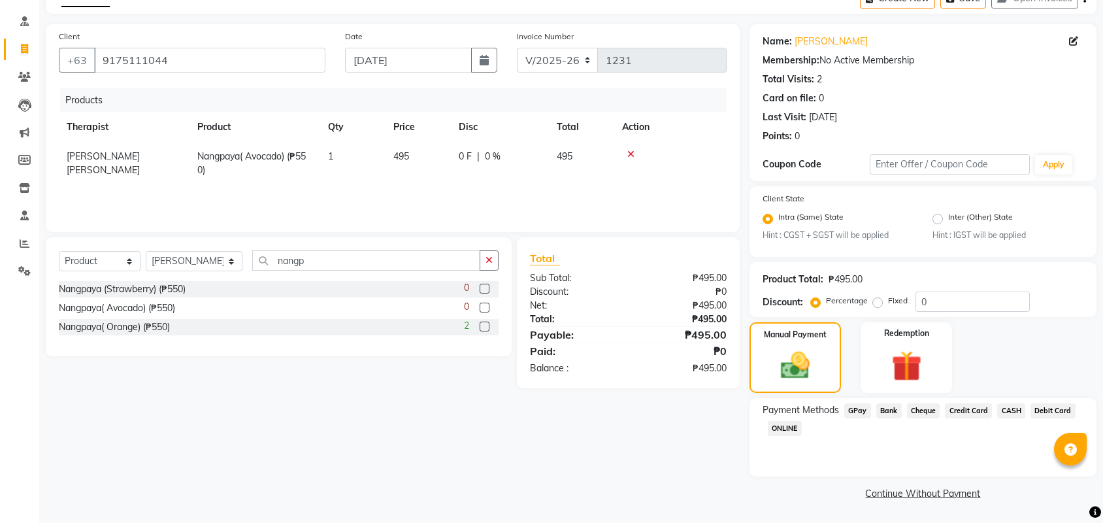
scroll to position [75, 0]
click at [1026, 410] on span "CASH" at bounding box center [1012, 410] width 28 height 15
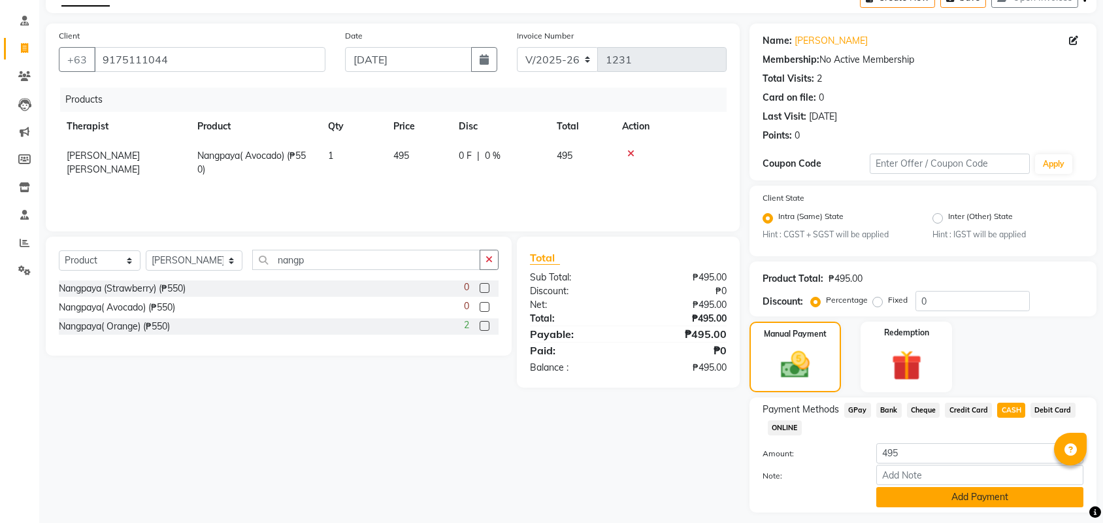
click at [978, 500] on button "Add Payment" at bounding box center [980, 497] width 207 height 20
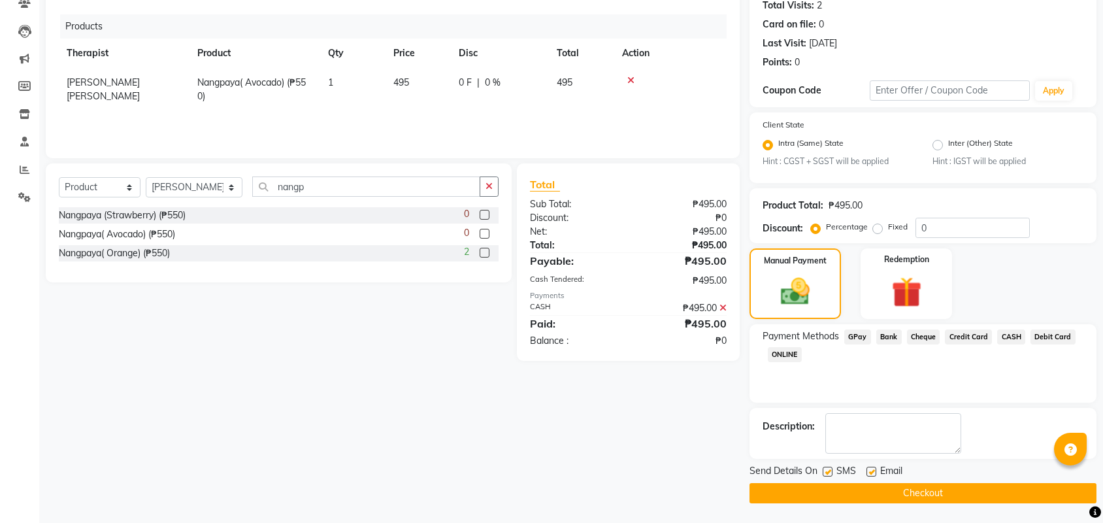
scroll to position [150, 0]
click at [976, 487] on button "Checkout" at bounding box center [923, 493] width 347 height 20
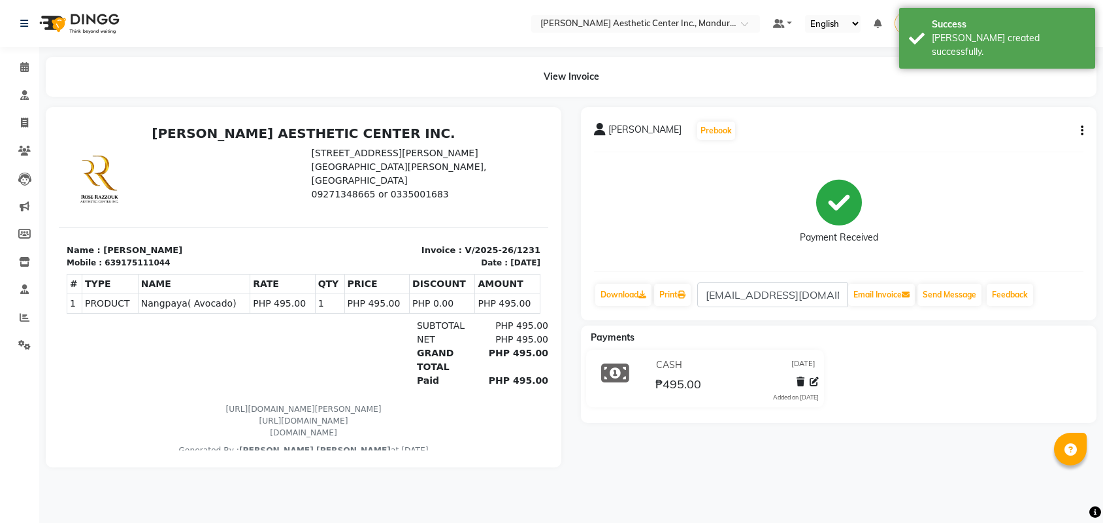
click at [1082, 131] on icon "button" at bounding box center [1082, 131] width 3 height 1
click at [1039, 122] on div "Edit Item Staff" at bounding box center [1029, 122] width 65 height 16
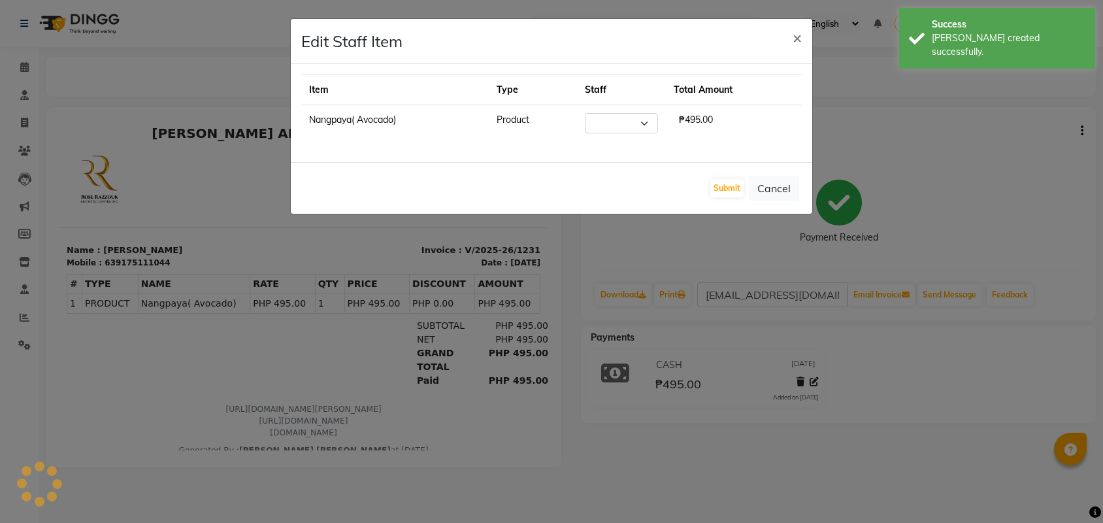
select select "46432"
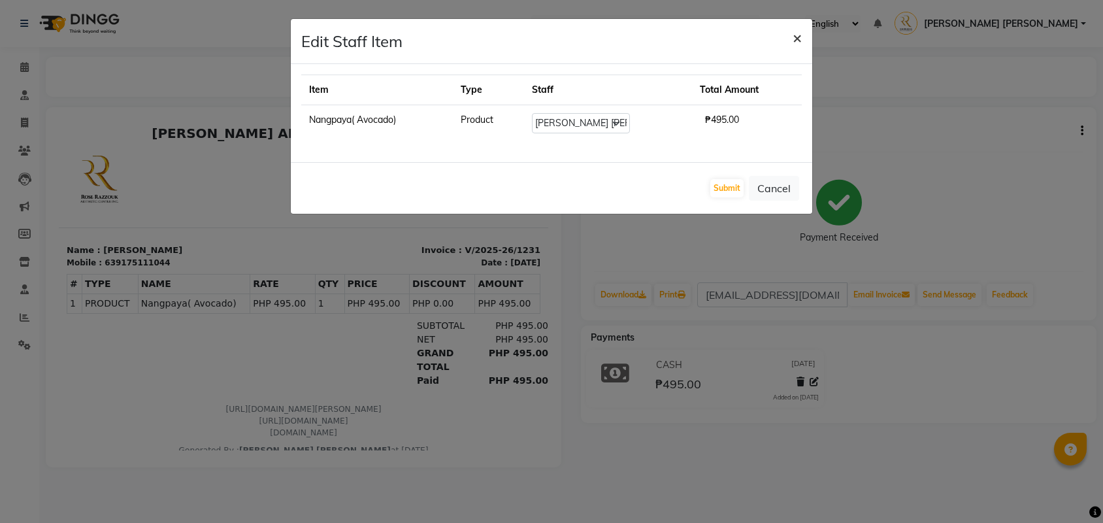
click at [798, 42] on span "×" at bounding box center [797, 37] width 9 height 20
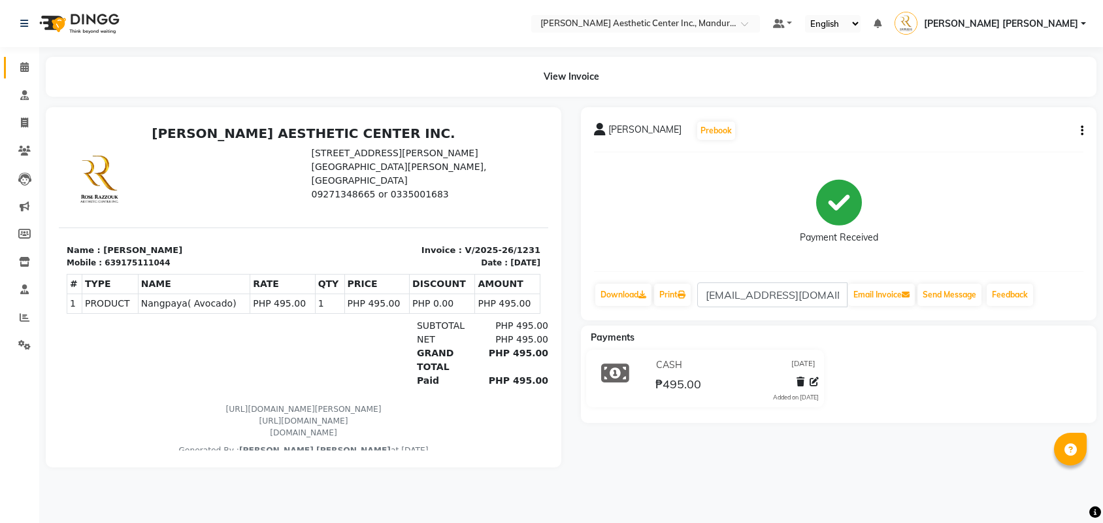
click at [27, 64] on icon at bounding box center [24, 67] width 8 height 10
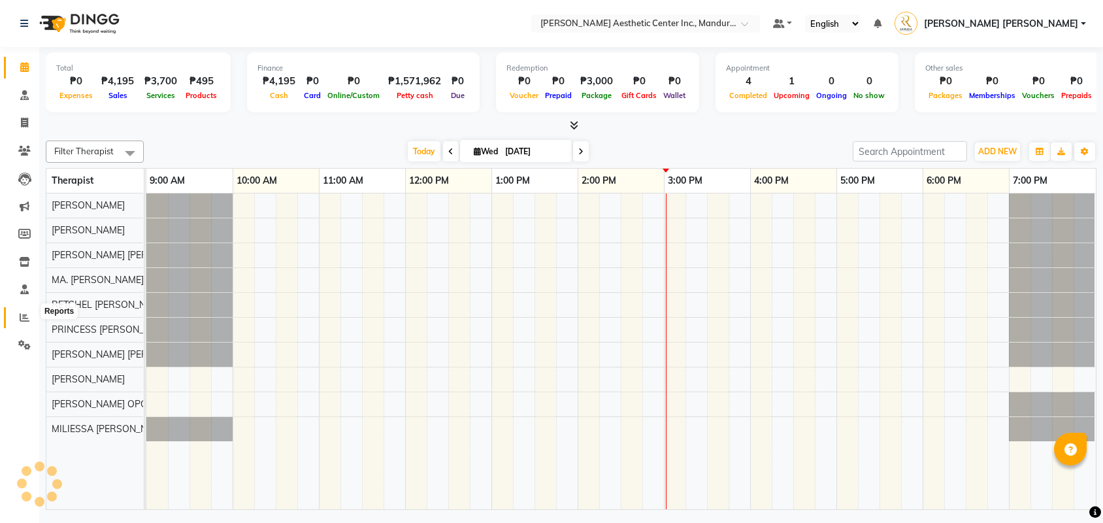
click at [21, 312] on icon at bounding box center [25, 317] width 10 height 10
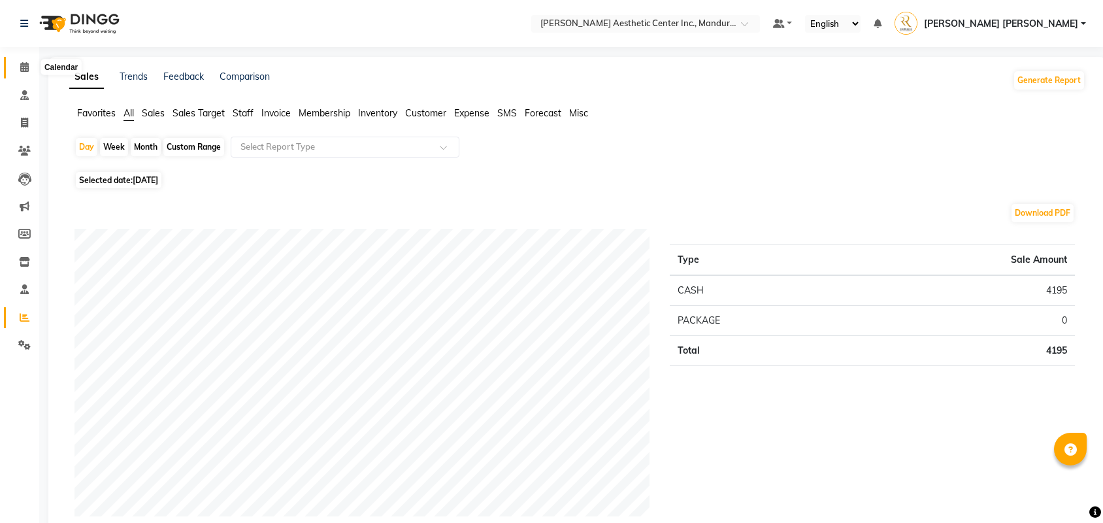
click at [21, 67] on icon at bounding box center [24, 67] width 8 height 10
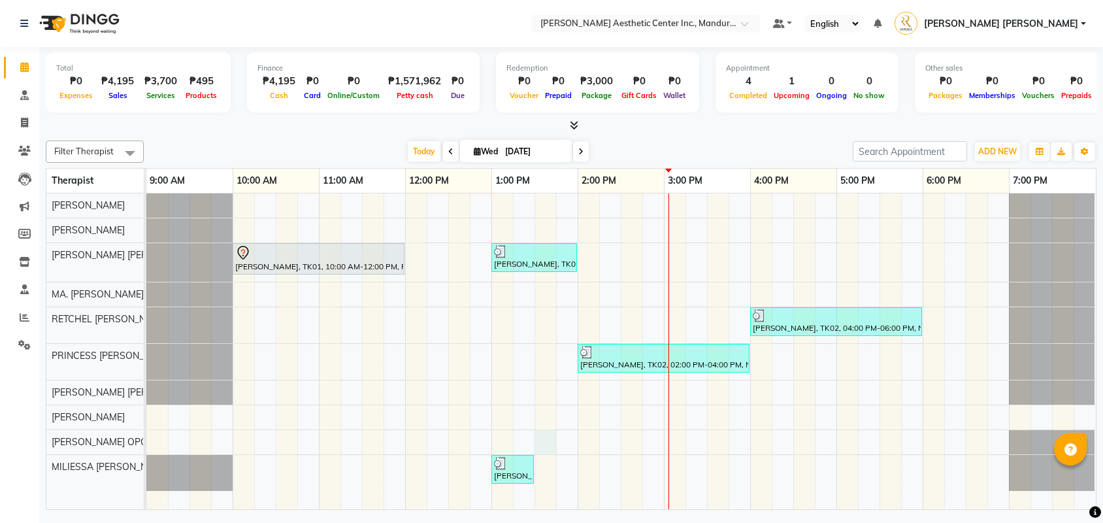
click at [546, 445] on div "Claire Salcedo, TK01, 10:00 AM-12:00 PM, Permanent Make Up - Watercolor Lips By…" at bounding box center [621, 351] width 950 height 316
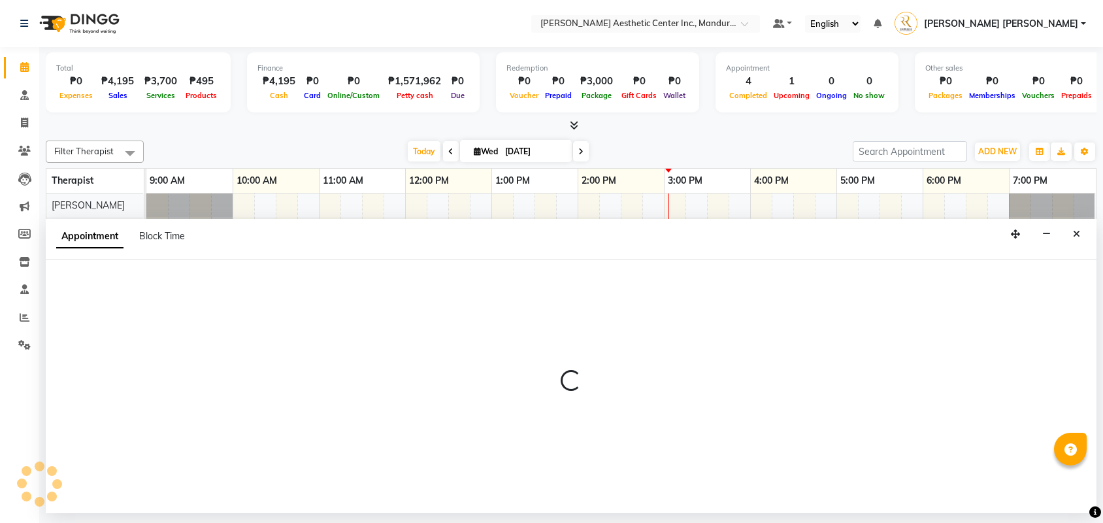
select select "50718"
select select "tentative"
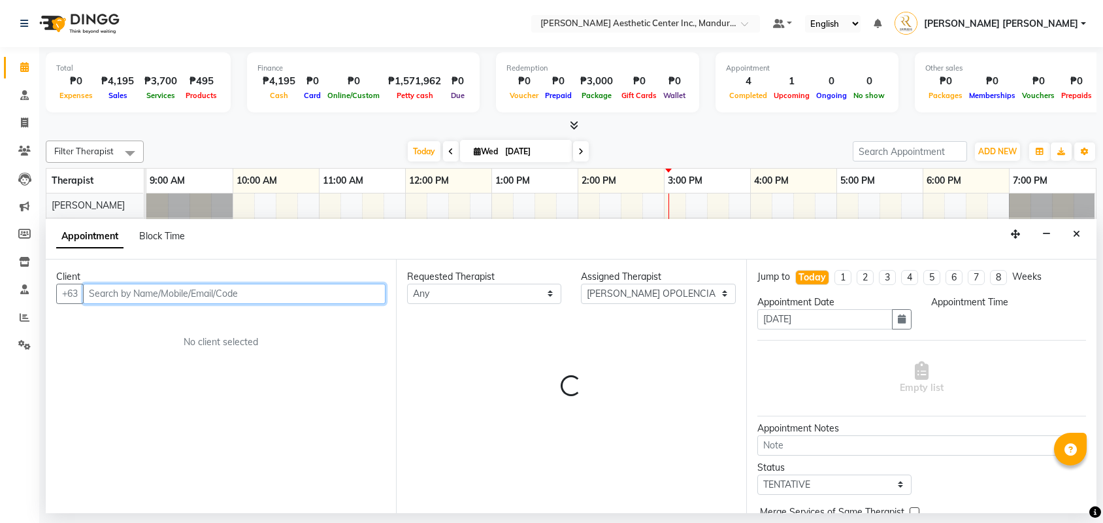
select select "810"
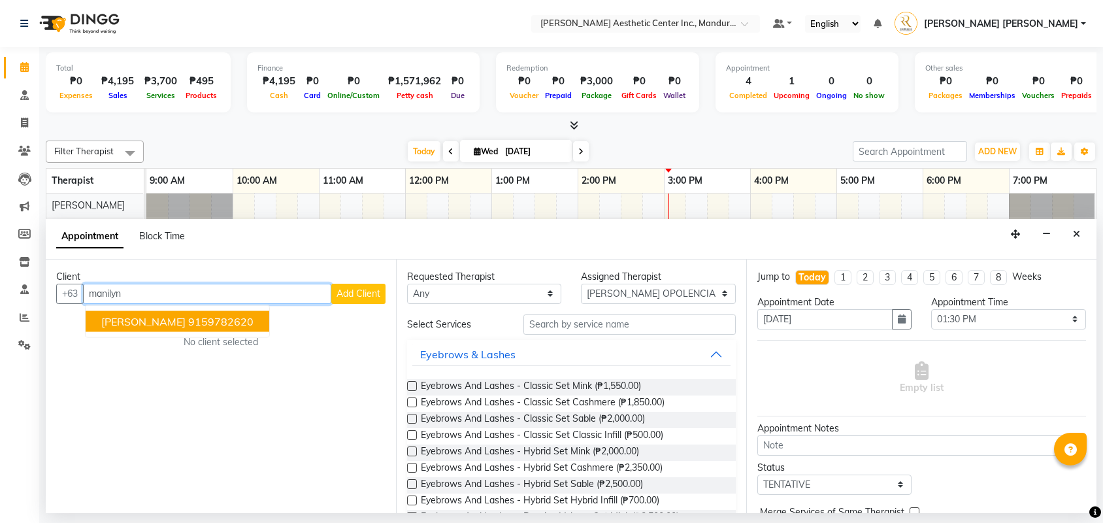
click at [189, 325] on ngb-highlight "9159782620" at bounding box center [220, 320] width 65 height 13
type input "9159782620"
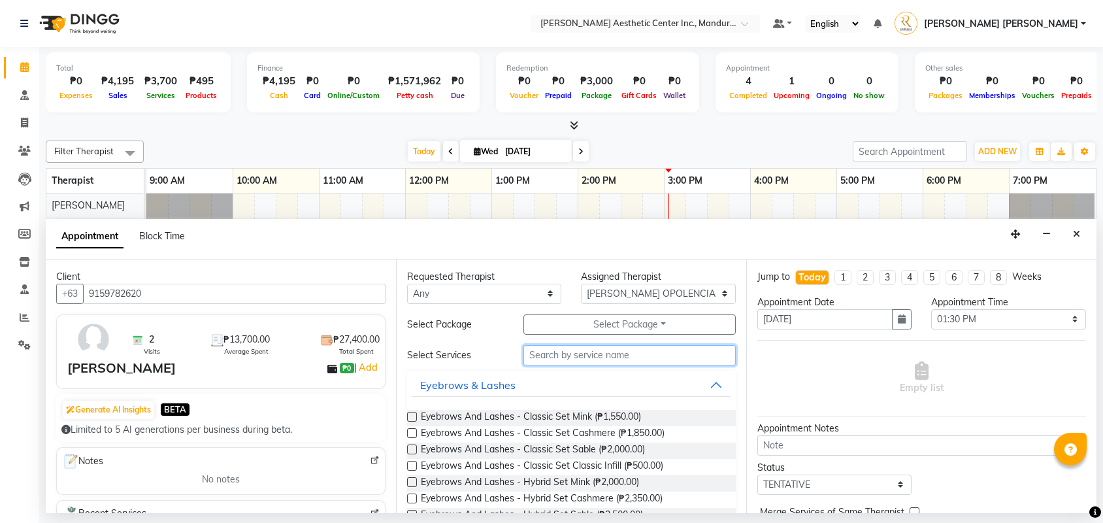
click at [614, 361] on input "text" at bounding box center [630, 355] width 212 height 20
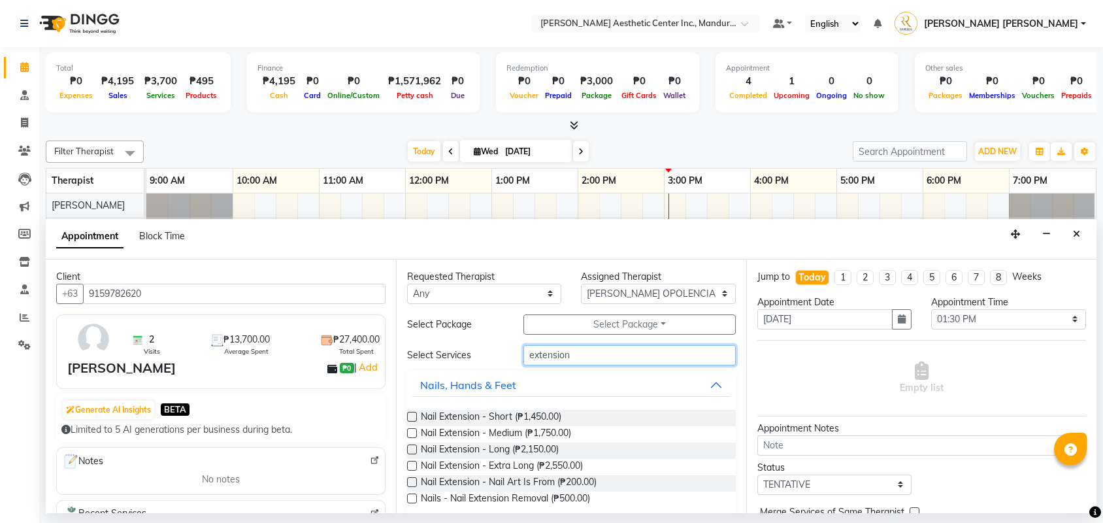
type input "extension"
click at [414, 413] on label at bounding box center [412, 417] width 10 height 10
click at [414, 414] on input "checkbox" at bounding box center [411, 418] width 8 height 8
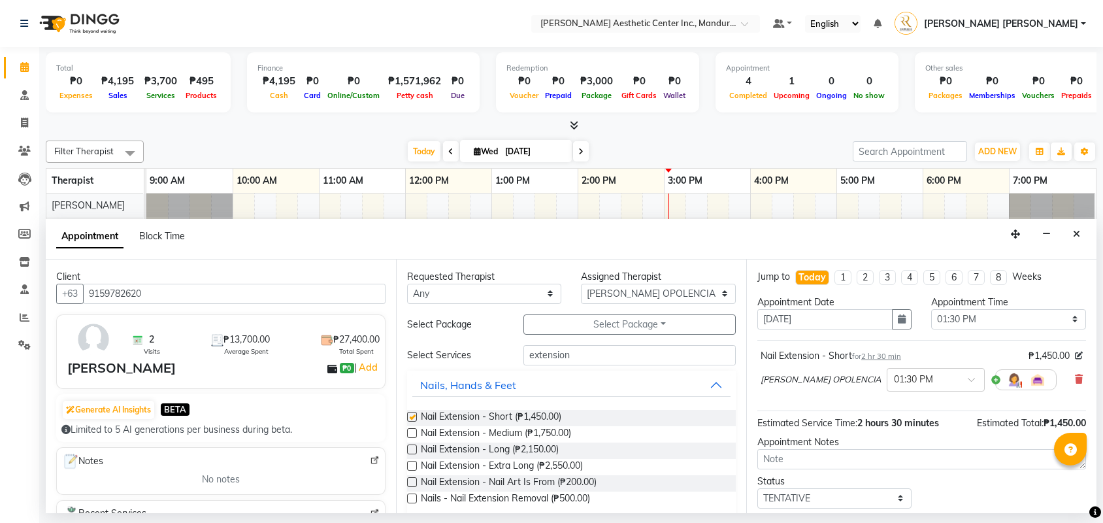
checkbox input "false"
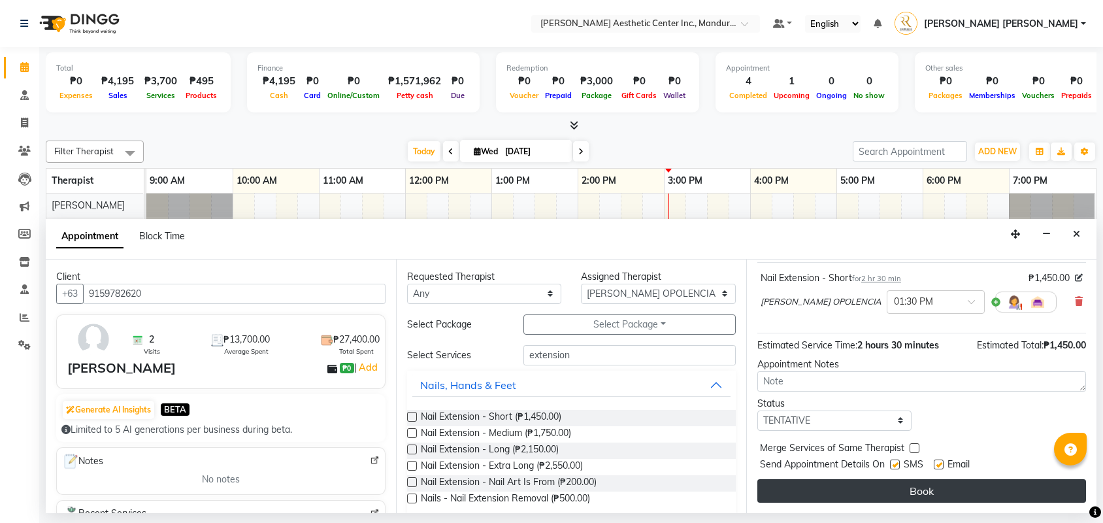
scroll to position [82, 0]
click at [926, 492] on button "Book" at bounding box center [922, 491] width 329 height 24
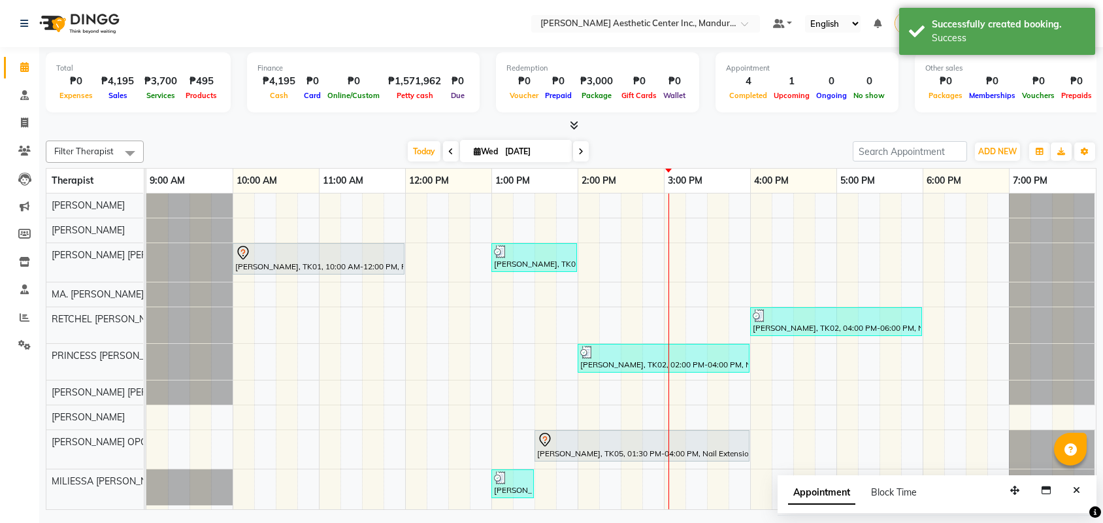
scroll to position [0, 0]
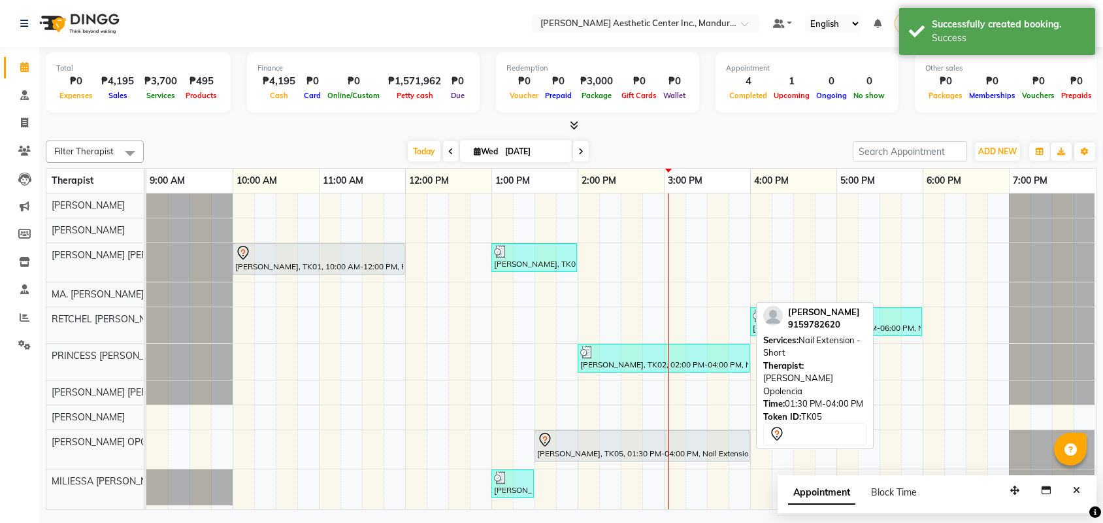
click at [626, 451] on div "Manilyn Esmilla, TK05, 01:30 PM-04:00 PM, Nail Extension - Short" at bounding box center [642, 445] width 212 height 27
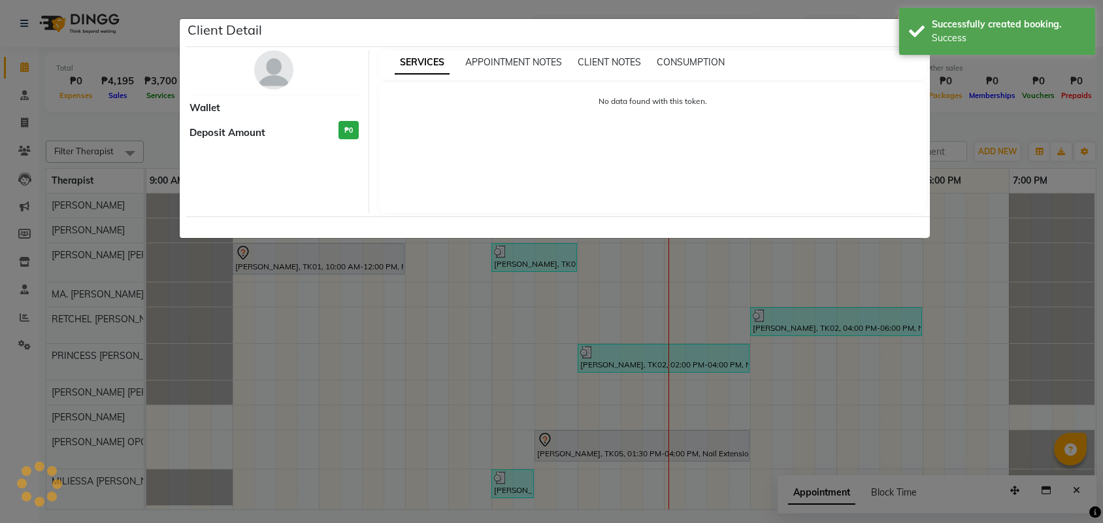
select select "7"
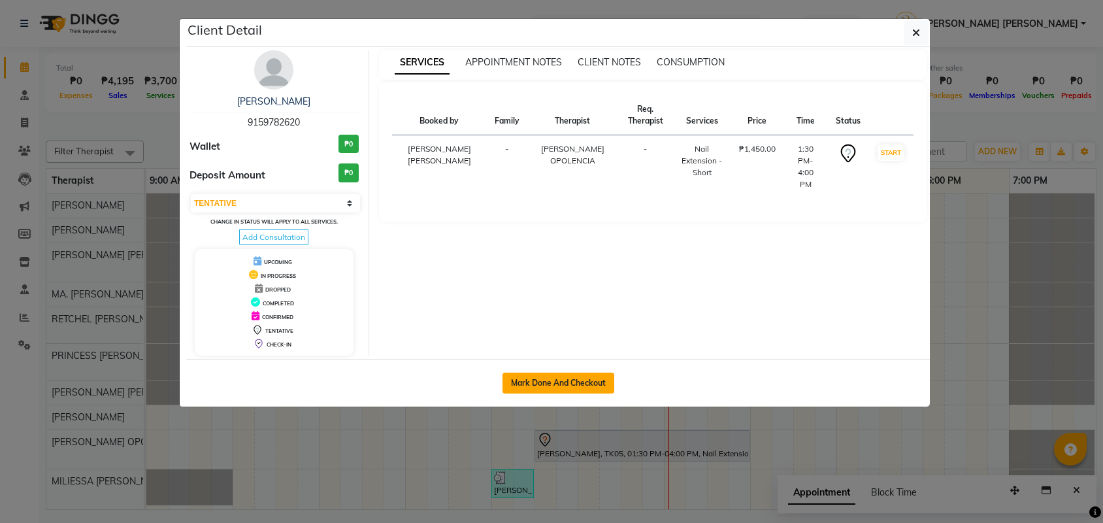
click at [599, 384] on button "Mark Done And Checkout" at bounding box center [559, 383] width 112 height 21
select select "service"
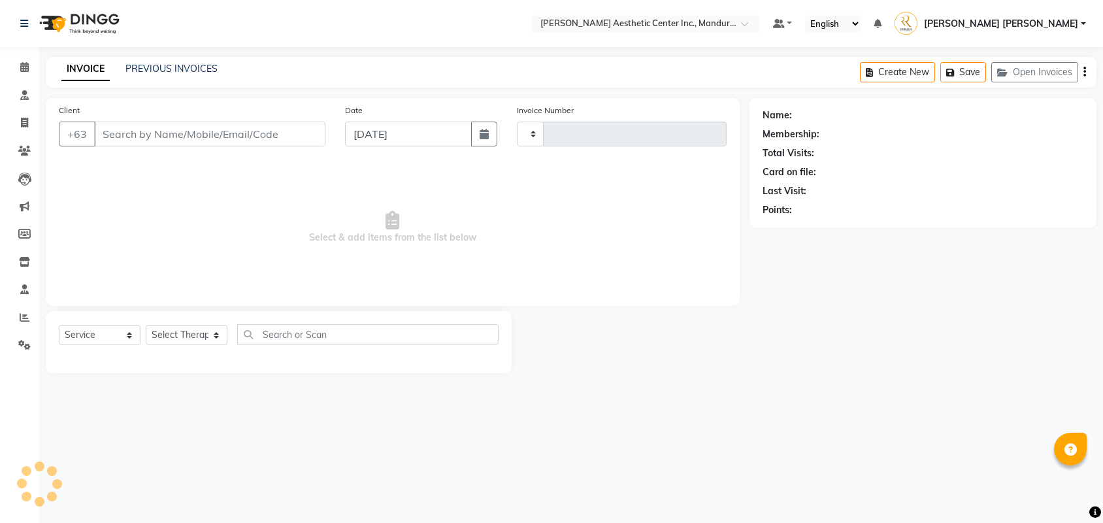
type input "1232"
select select "6259"
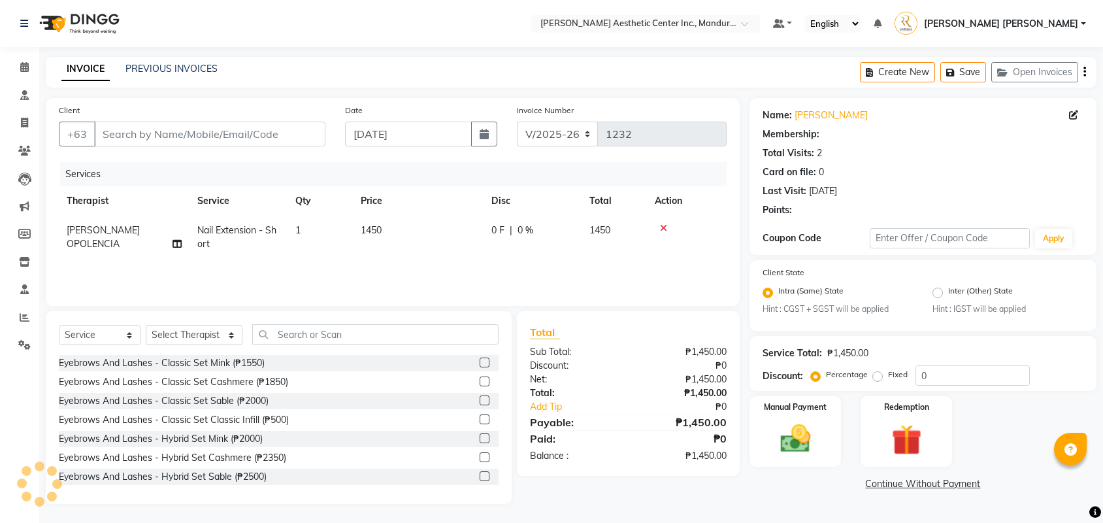
type input "9159782620"
select select "50718"
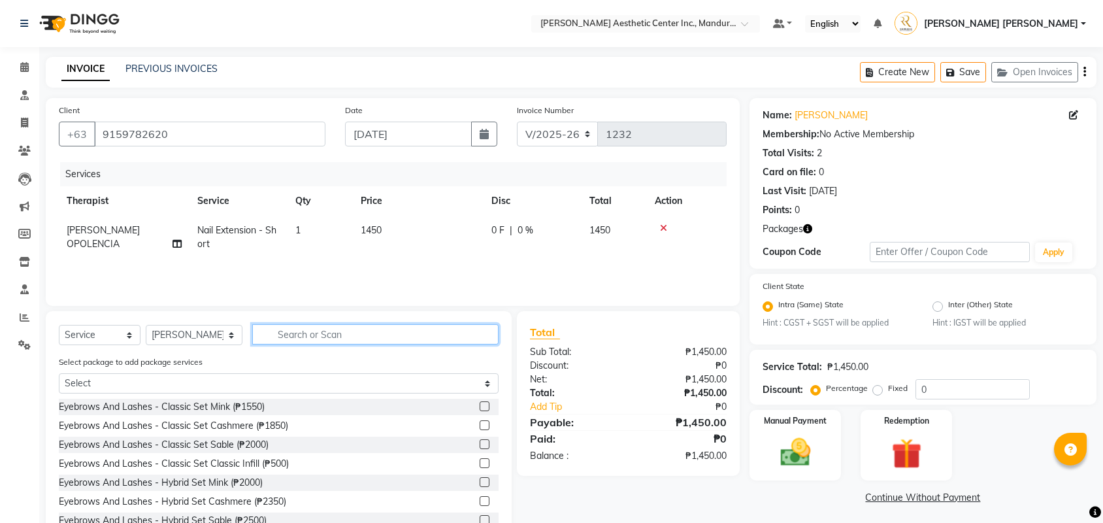
click at [283, 335] on input "text" at bounding box center [375, 334] width 246 height 20
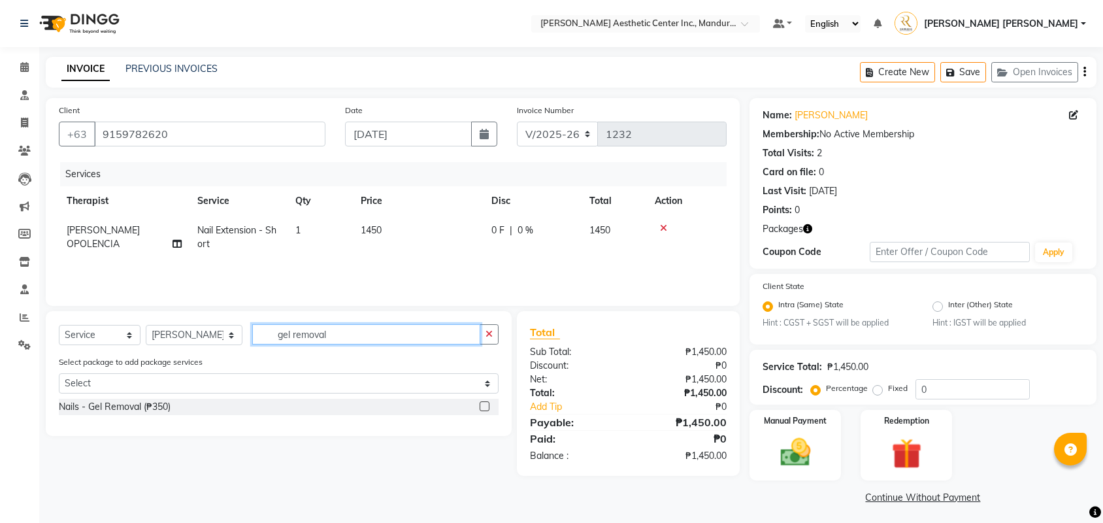
type input "gel removal"
click at [485, 408] on label at bounding box center [485, 406] width 10 height 10
click at [485, 408] on input "checkbox" at bounding box center [484, 407] width 8 height 8
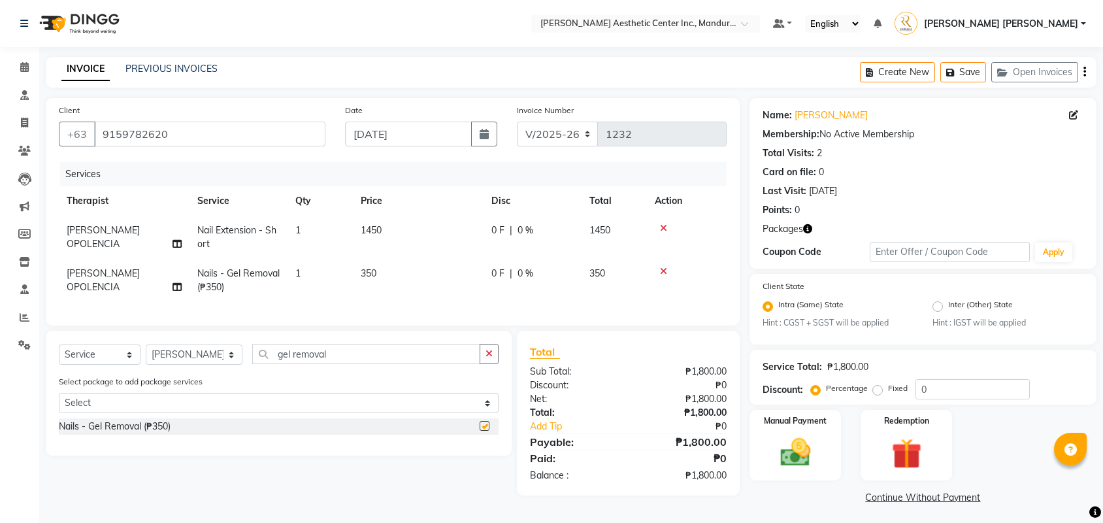
checkbox input "false"
click at [492, 349] on button "button" at bounding box center [489, 354] width 19 height 20
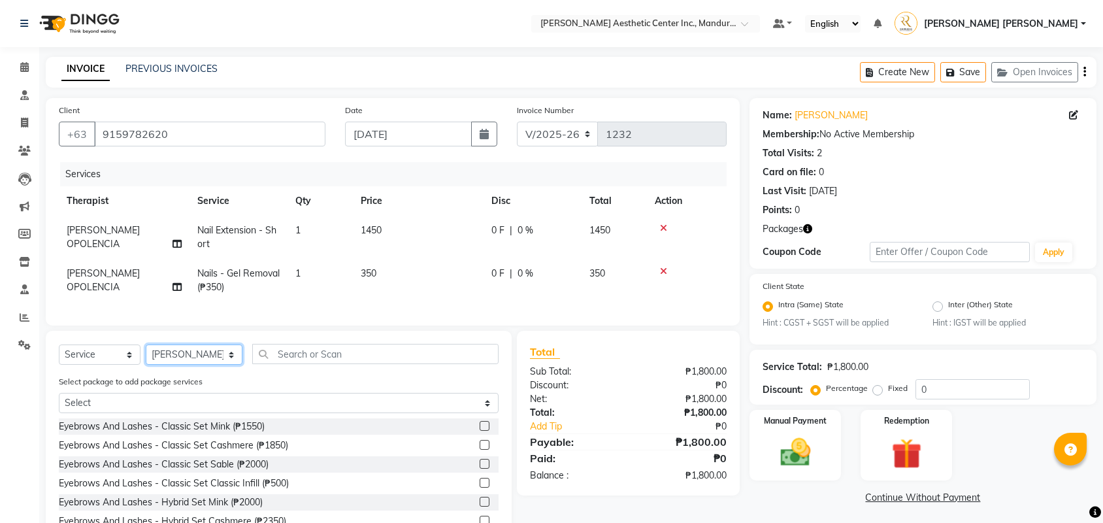
select select "46412"
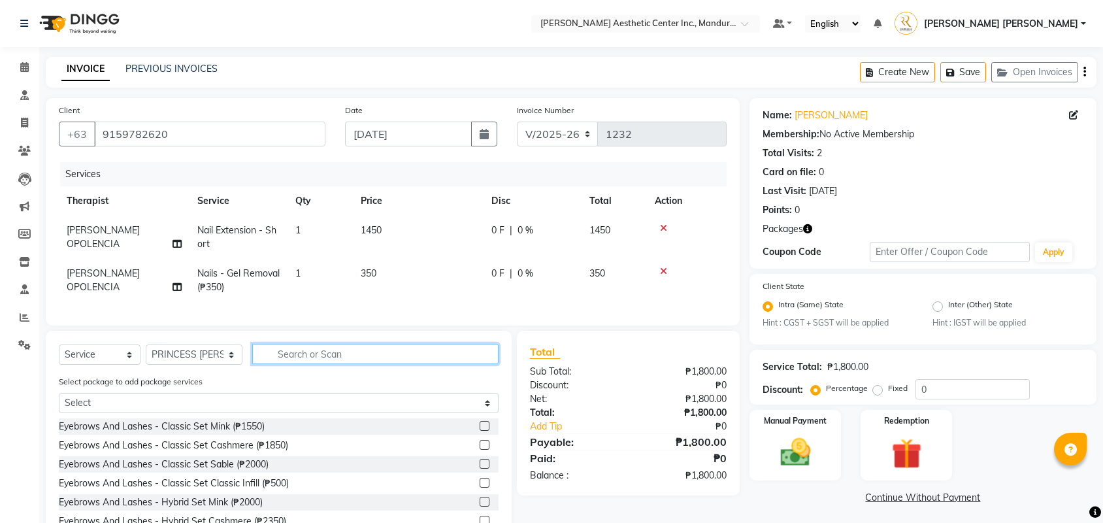
click at [335, 354] on input "text" at bounding box center [375, 354] width 246 height 20
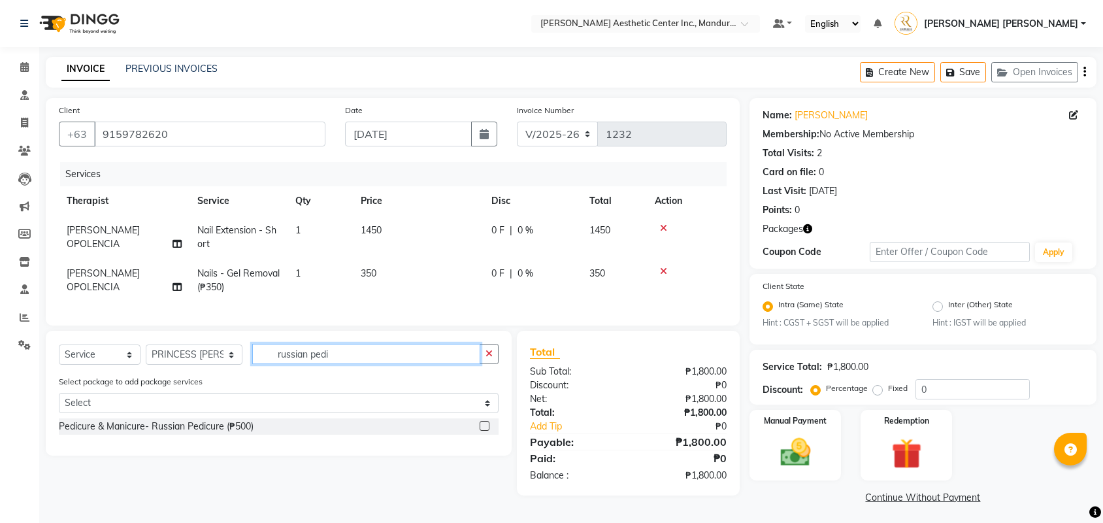
type input "russian pedi"
click at [487, 427] on label at bounding box center [485, 426] width 10 height 10
click at [487, 427] on input "checkbox" at bounding box center [484, 426] width 8 height 8
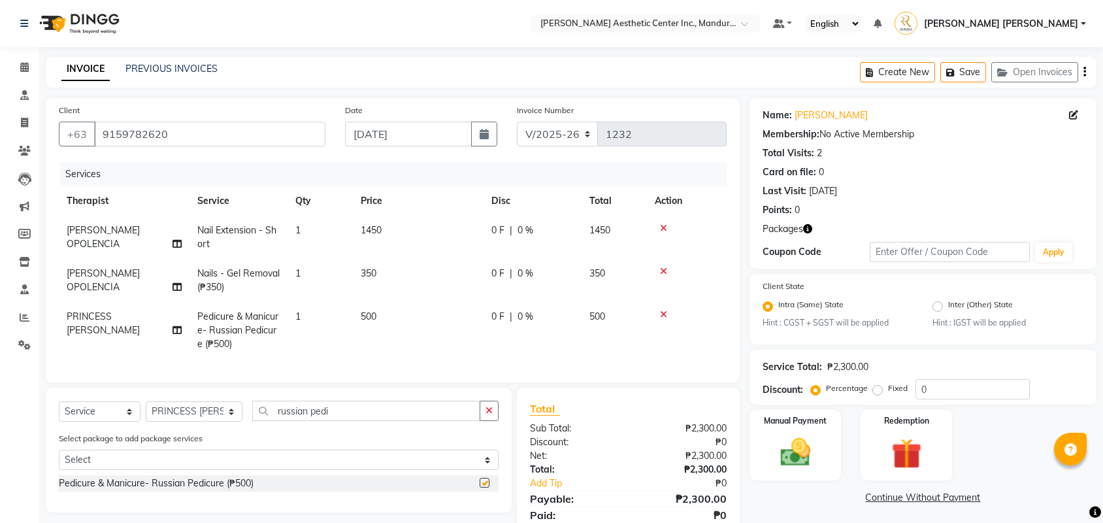
checkbox input "false"
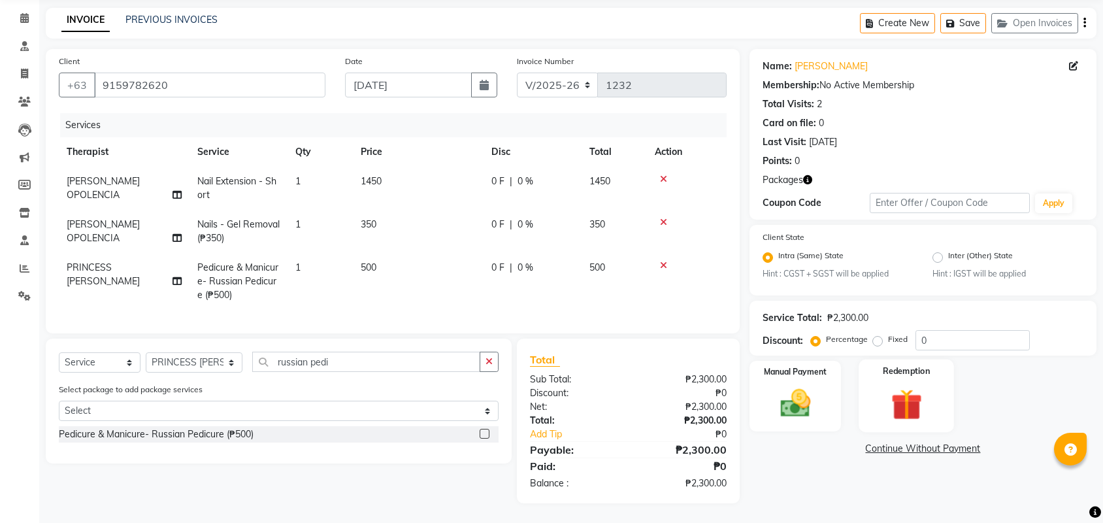
scroll to position [53, 0]
click at [909, 446] on link "Continue Without Payment" at bounding box center [923, 449] width 342 height 14
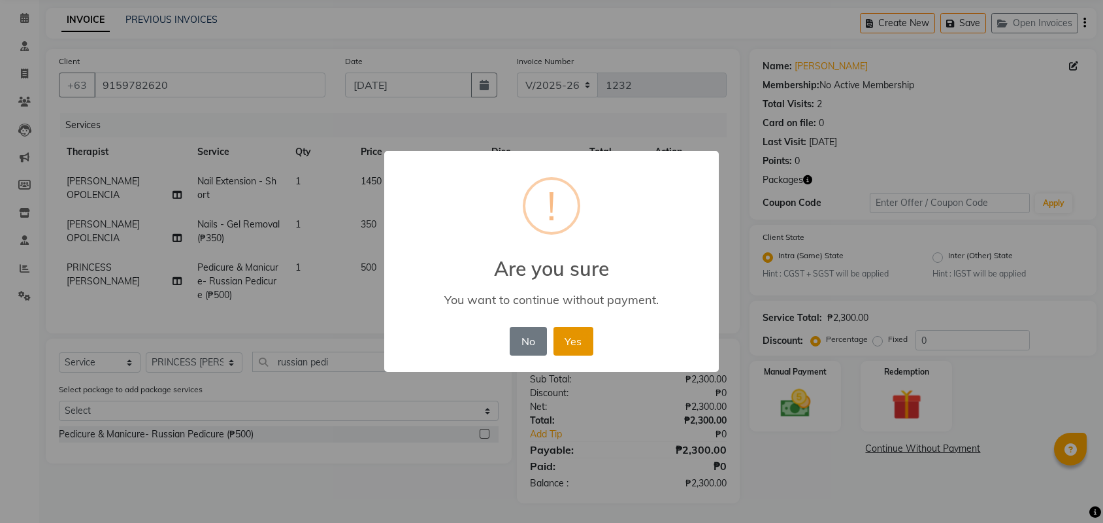
click at [580, 347] on button "Yes" at bounding box center [574, 341] width 40 height 29
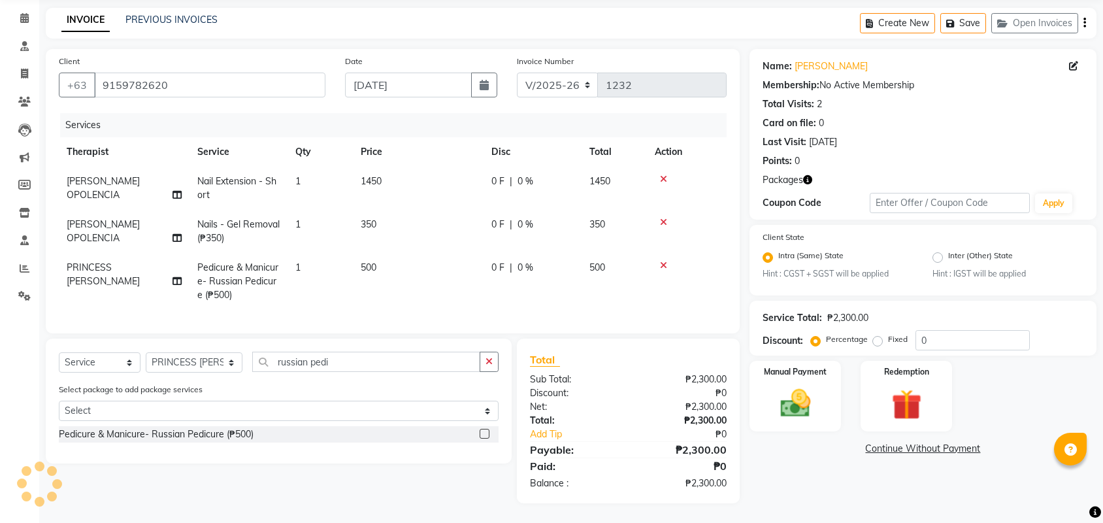
scroll to position [52, 0]
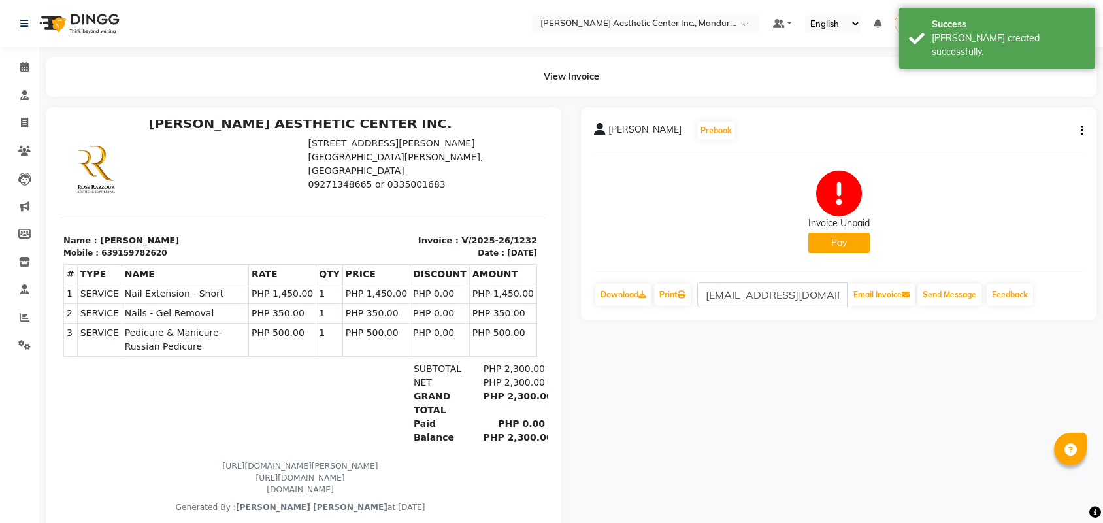
scroll to position [10, 3]
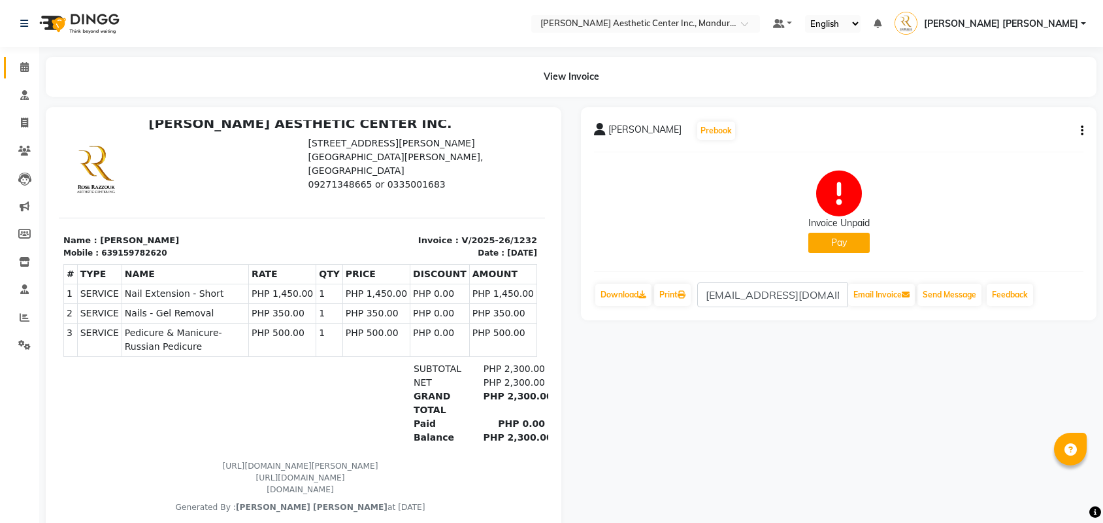
click at [26, 75] on link "Calendar" at bounding box center [19, 68] width 31 height 22
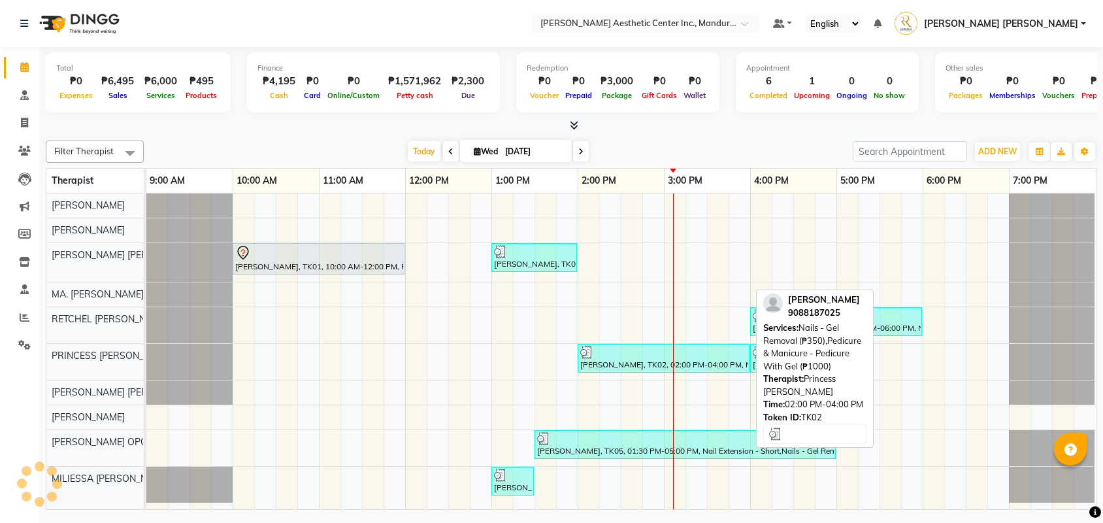
click at [630, 362] on div "Lucy Conte, TK02, 02:00 PM-04:00 PM, Nails - Gel Removal (₱350),Pedicure & Mani…" at bounding box center [663, 358] width 169 height 25
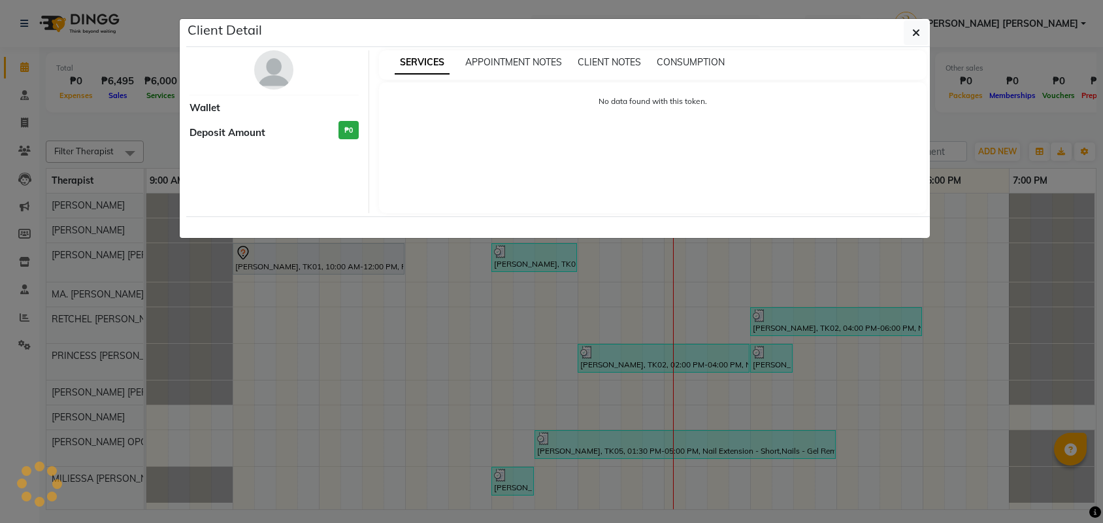
select select "3"
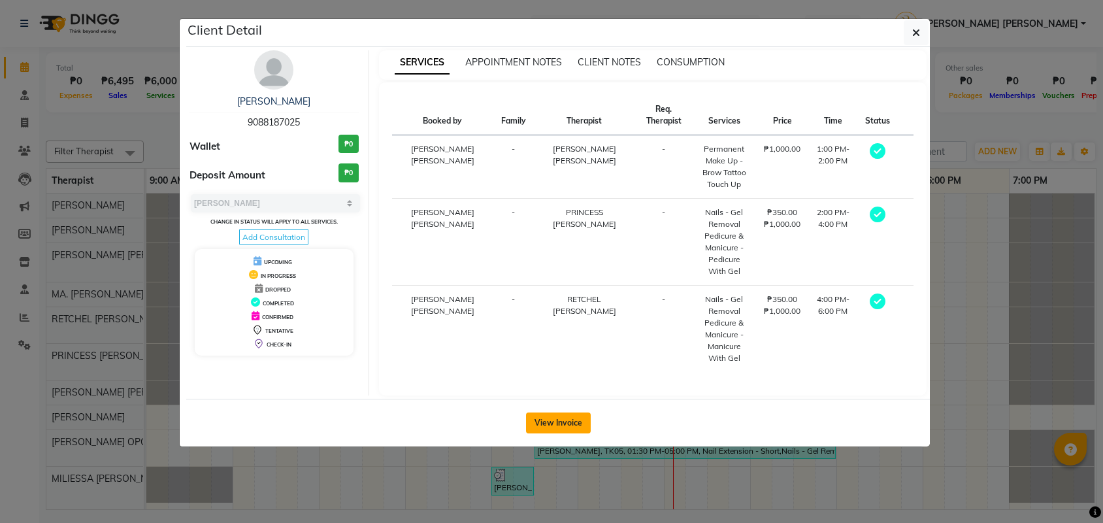
click at [553, 416] on button "View Invoice" at bounding box center [558, 422] width 65 height 21
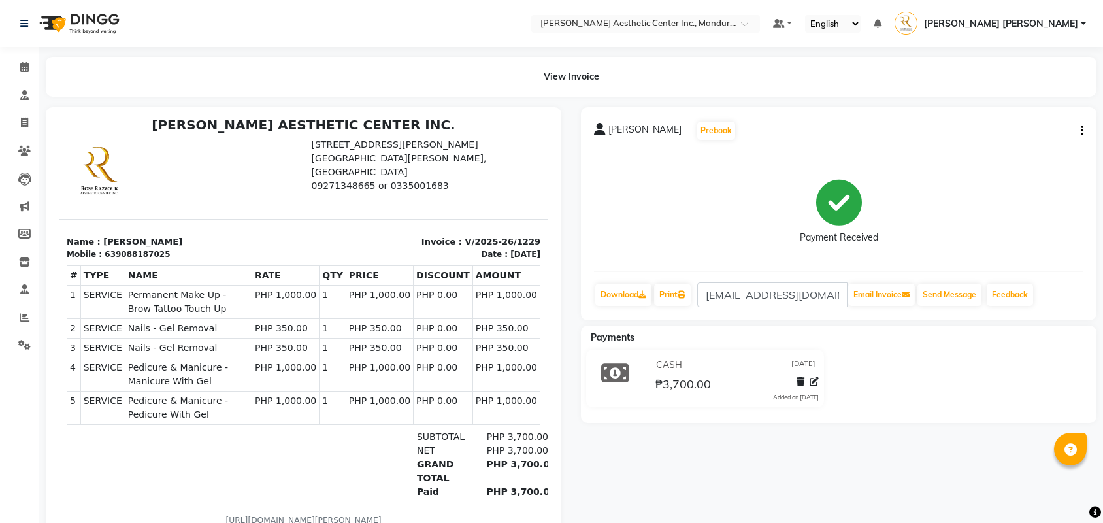
scroll to position [10, 0]
click at [1081, 131] on icon "button" at bounding box center [1082, 131] width 3 height 1
click at [1029, 128] on div "Edit Item Staff" at bounding box center [1017, 130] width 90 height 16
select select
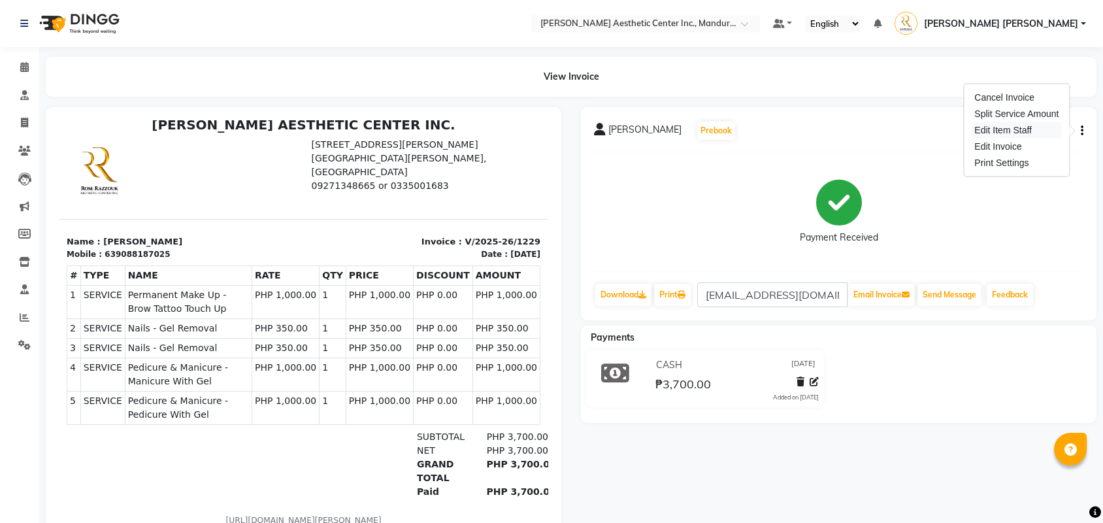
select select
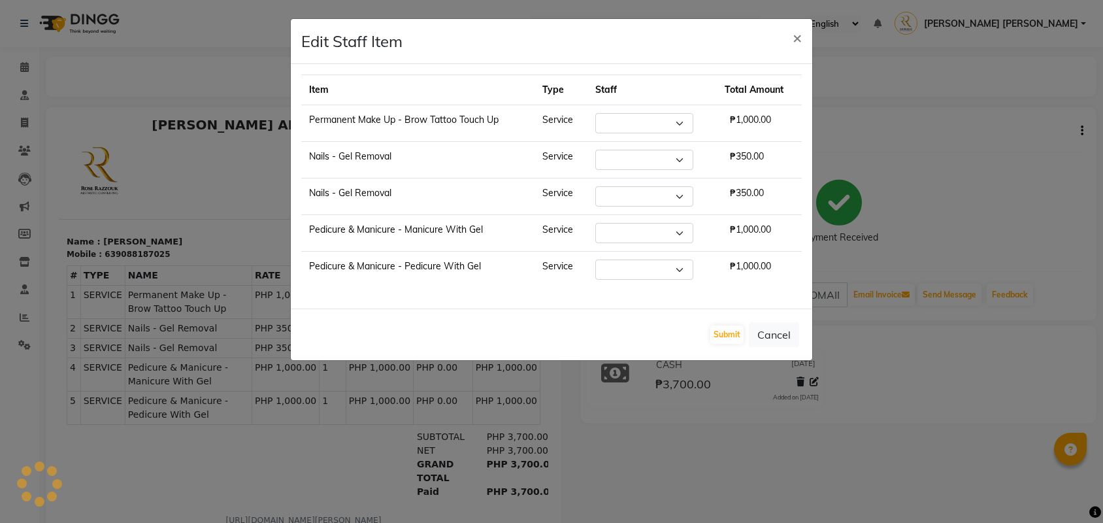
select select "46409"
select select "46412"
select select "46411"
select select "46412"
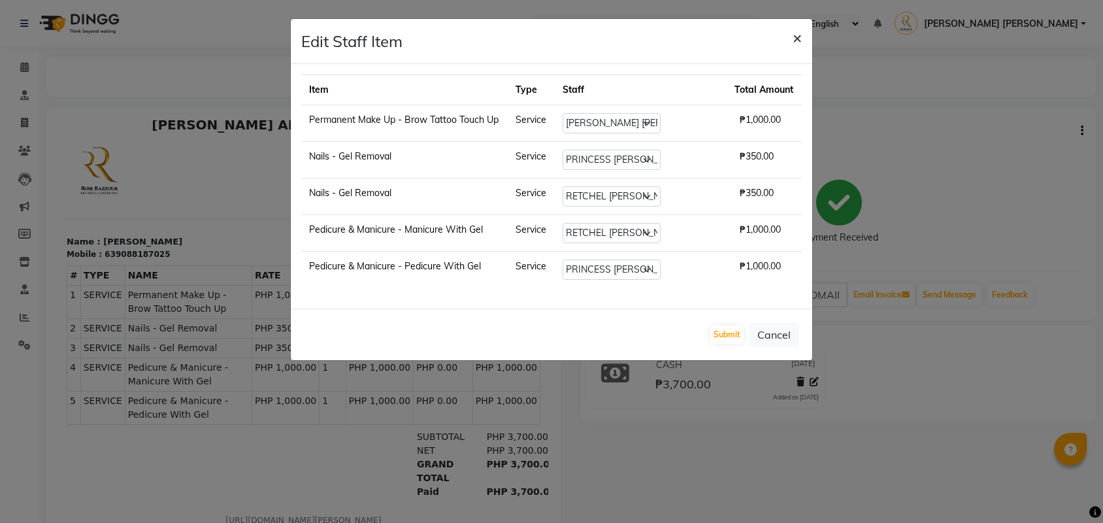
click at [801, 37] on button "×" at bounding box center [797, 37] width 30 height 37
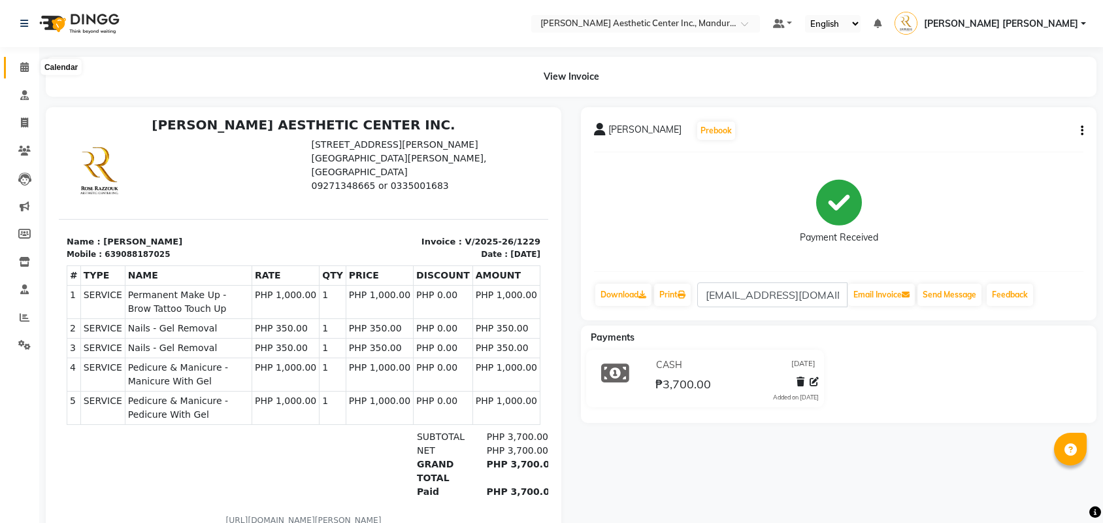
click at [22, 65] on icon at bounding box center [24, 67] width 8 height 10
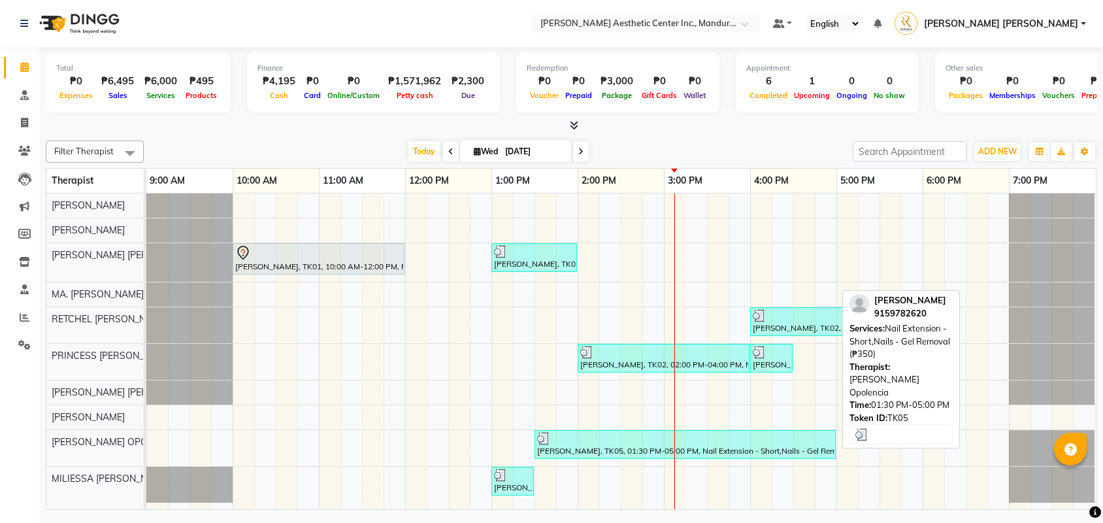
click at [552, 448] on div "Manilyn Esmilla, TK05, 01:30 PM-05:00 PM, Nail Extension - Short,Nails - Gel Re…" at bounding box center [685, 444] width 299 height 25
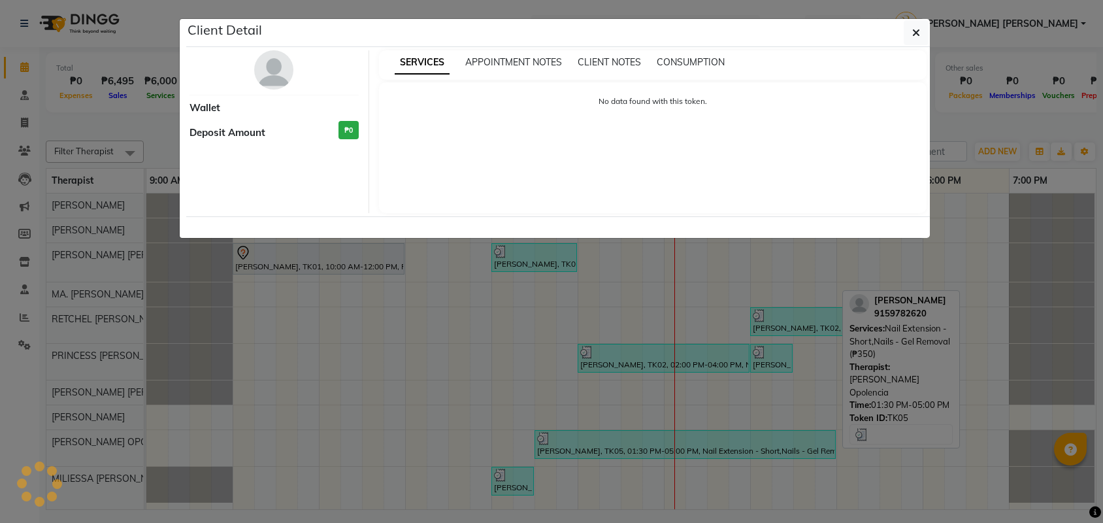
select select "3"
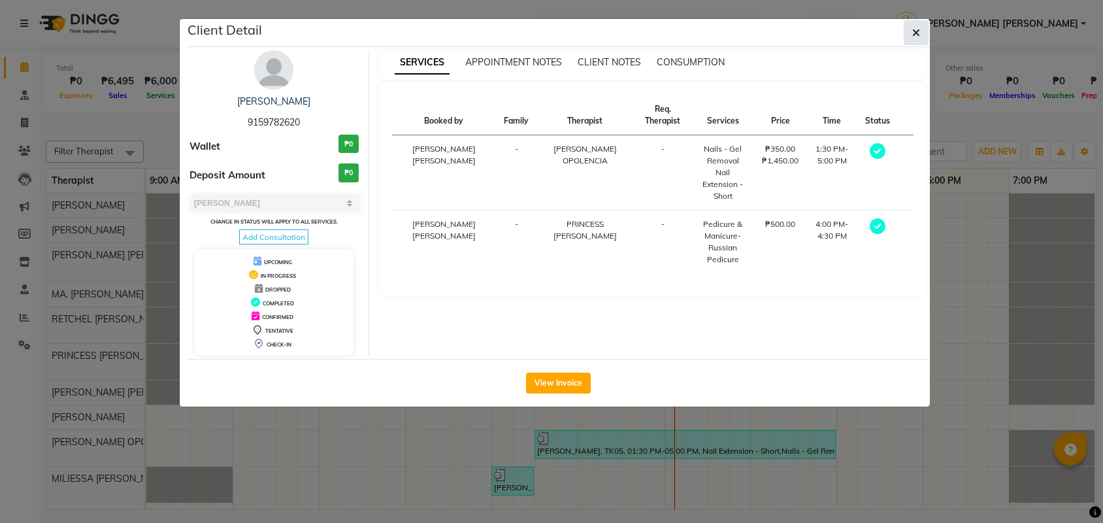
click at [919, 33] on icon "button" at bounding box center [917, 32] width 8 height 10
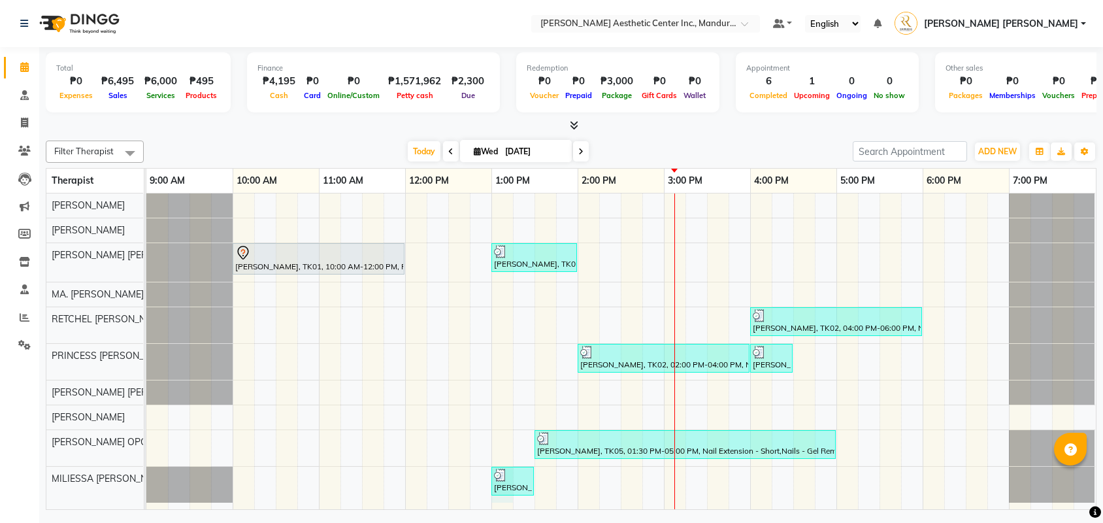
click at [503, 502] on div "Claire Salcedo, TK01, 10:00 AM-12:00 PM, Permanent Make Up - Watercolor Lips By…" at bounding box center [621, 351] width 950 height 316
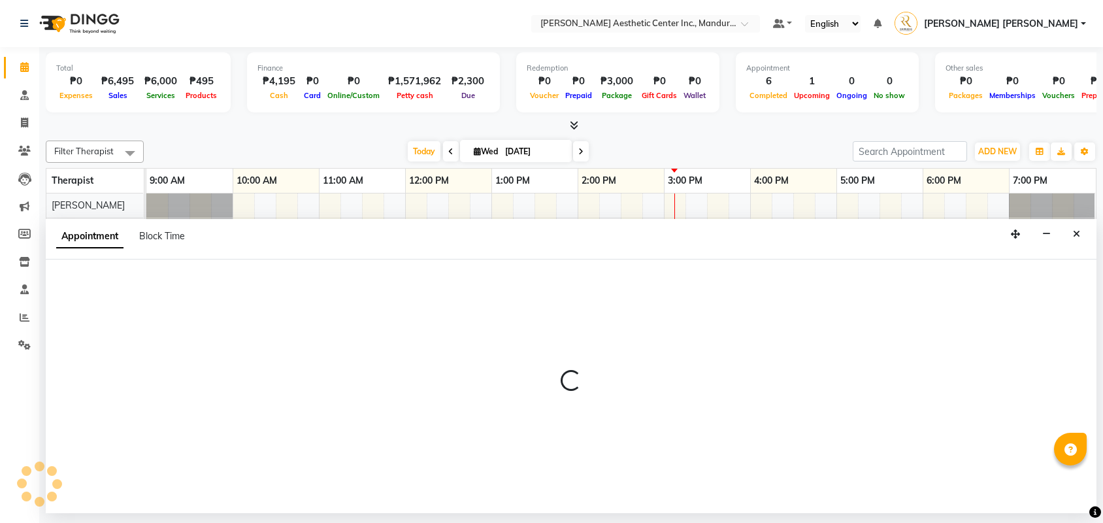
select select "69743"
select select "tentative"
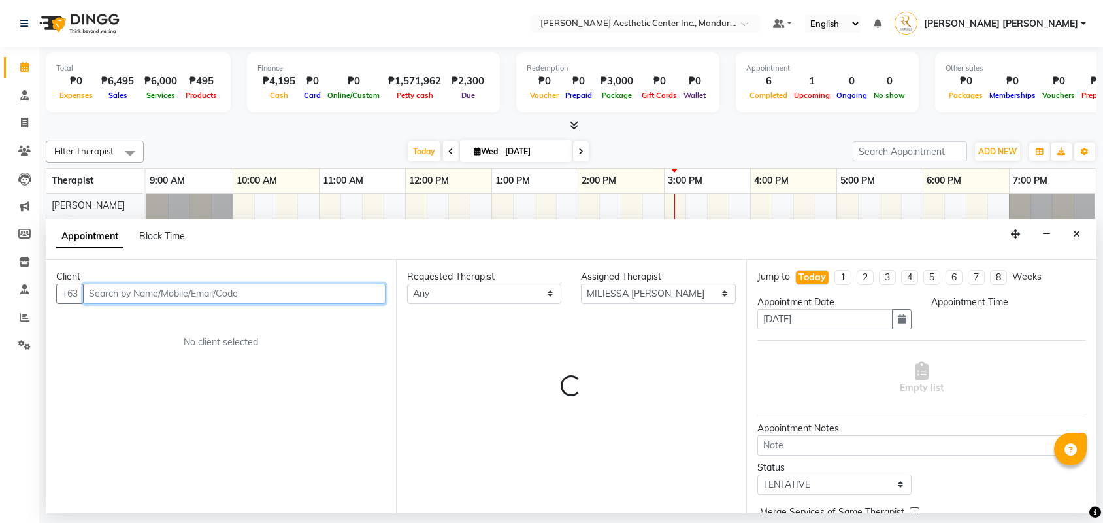
select select "780"
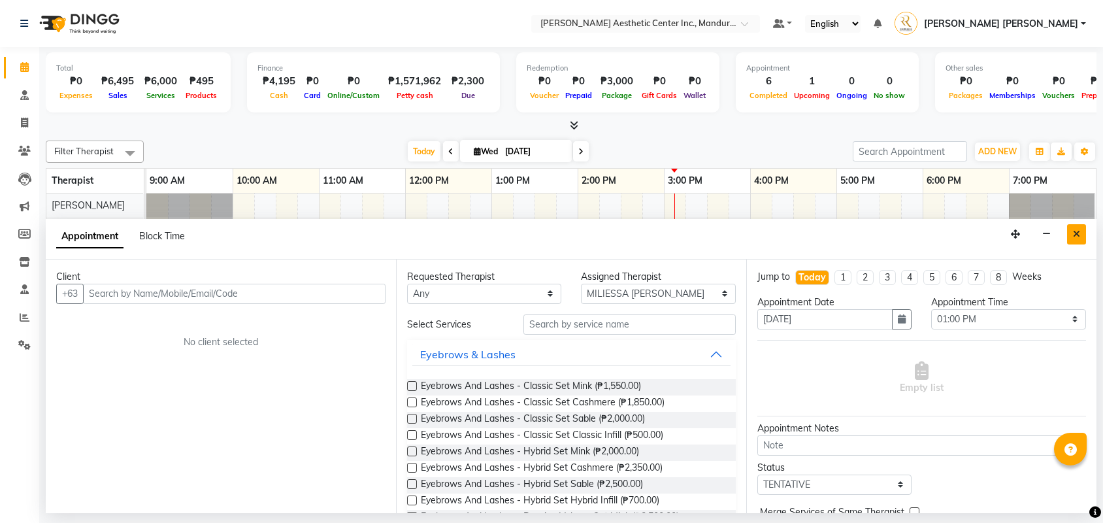
click at [1077, 234] on icon "Close" at bounding box center [1076, 233] width 7 height 9
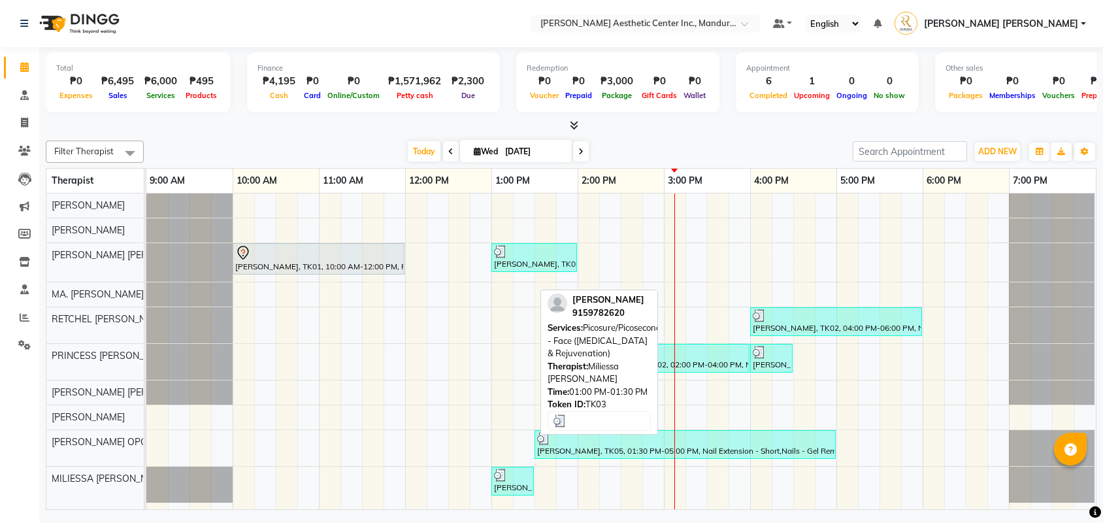
click at [518, 477] on div at bounding box center [512, 475] width 37 height 13
select select "3"
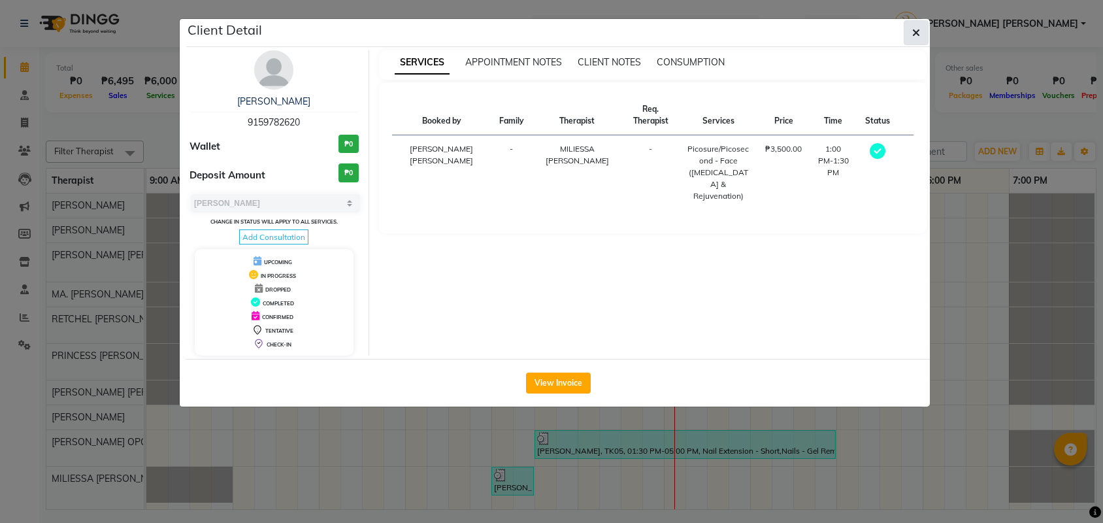
click at [918, 37] on icon "button" at bounding box center [917, 32] width 8 height 10
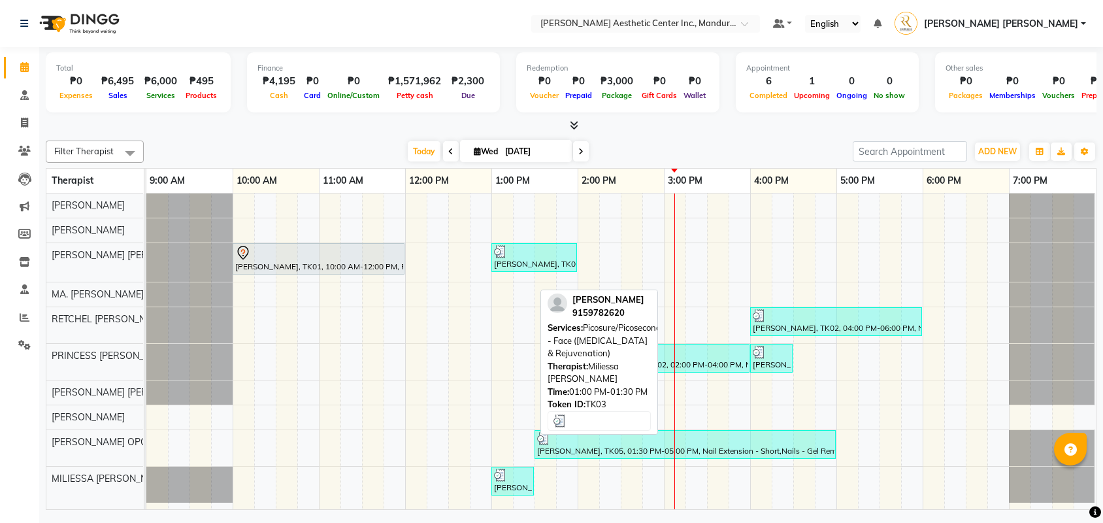
click at [505, 489] on div "[PERSON_NAME], TK03, 01:00 PM-01:30 PM, Picosure/Picosecond - Face ([MEDICAL_DA…" at bounding box center [513, 481] width 40 height 25
select select "3"
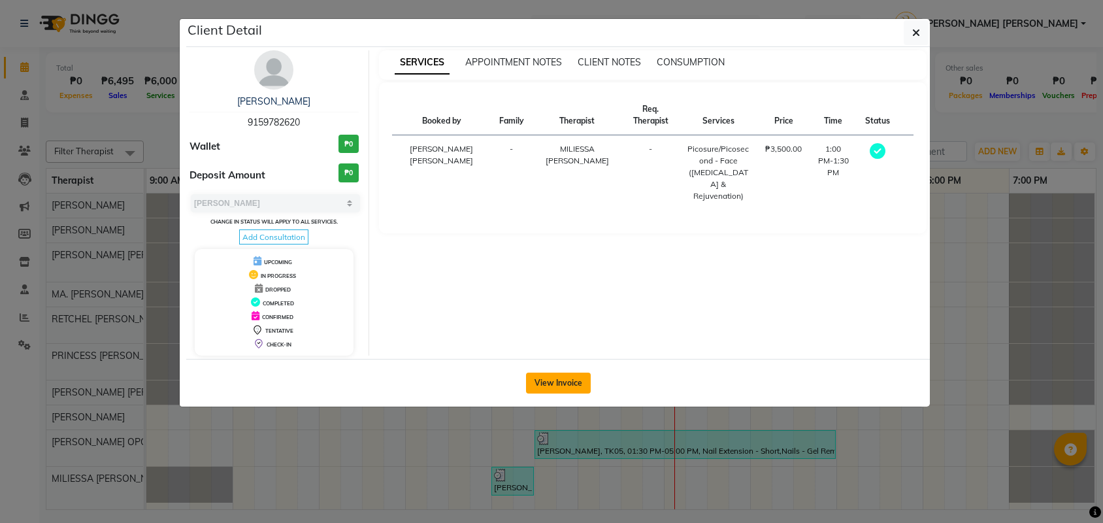
click at [537, 387] on button "View Invoice" at bounding box center [558, 383] width 65 height 21
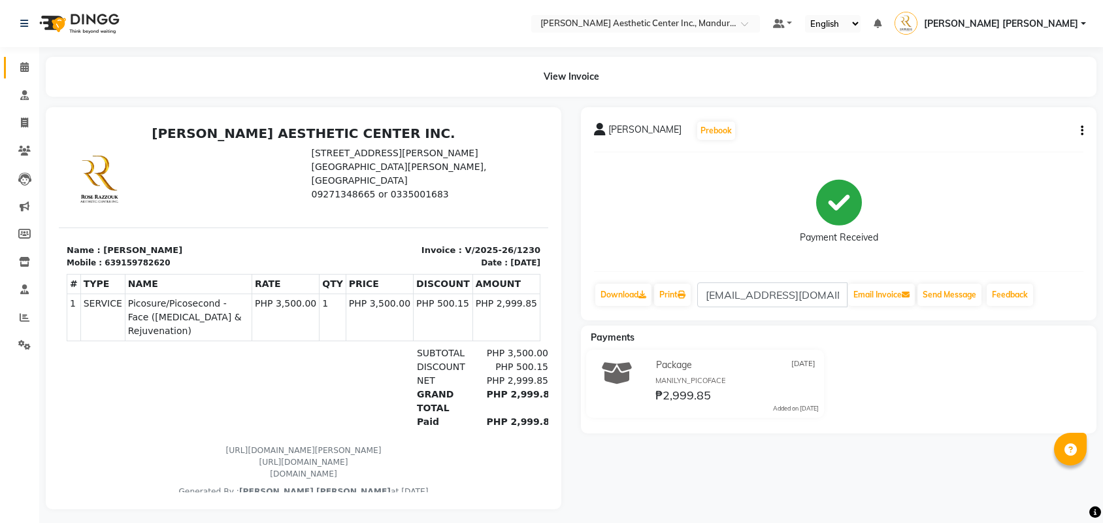
click at [21, 57] on link "Calendar" at bounding box center [19, 68] width 31 height 22
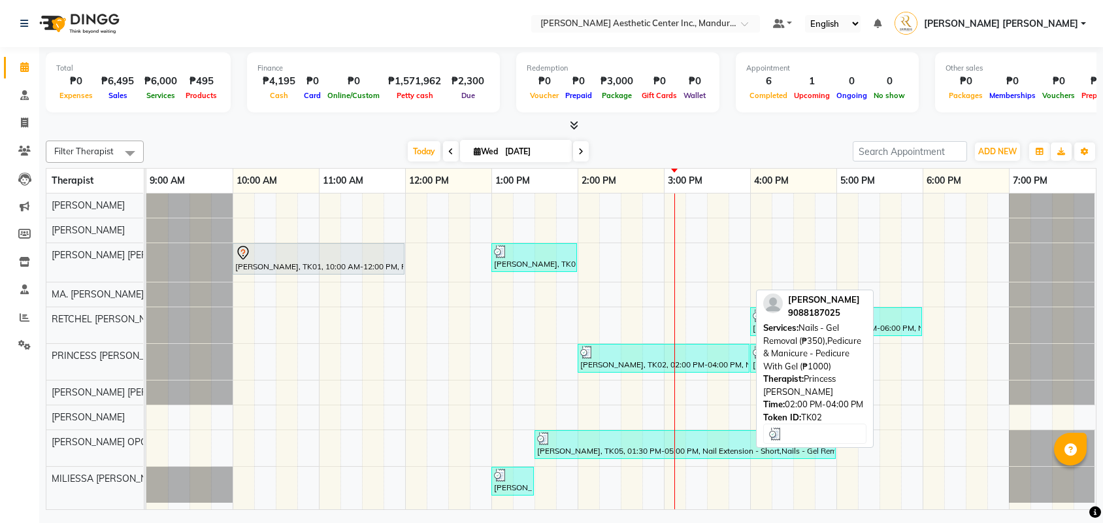
click at [702, 369] on div "Lucy Conte, TK02, 02:00 PM-04:00 PM, Nails - Gel Removal (₱350),Pedicure & Mani…" at bounding box center [663, 358] width 169 height 25
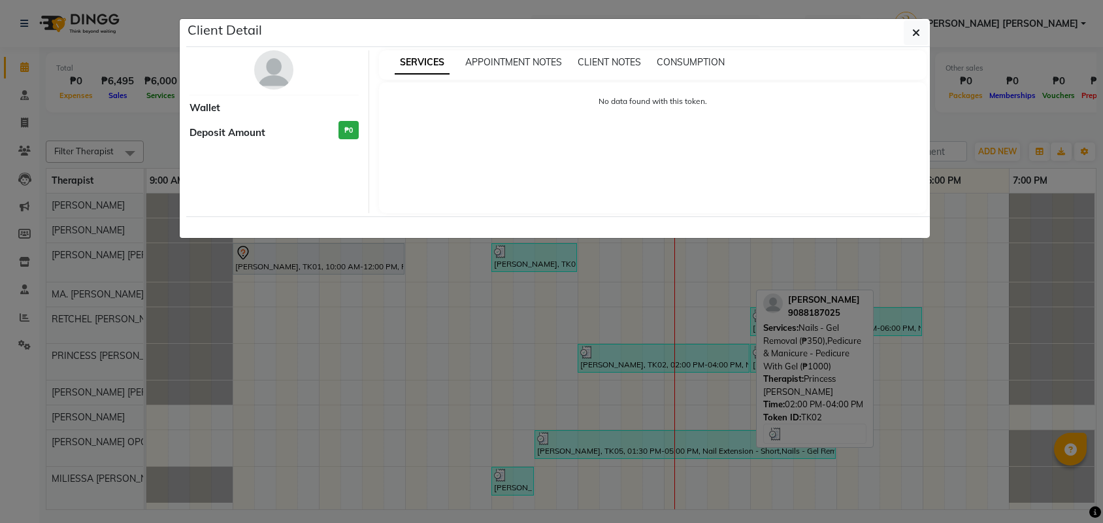
select select "3"
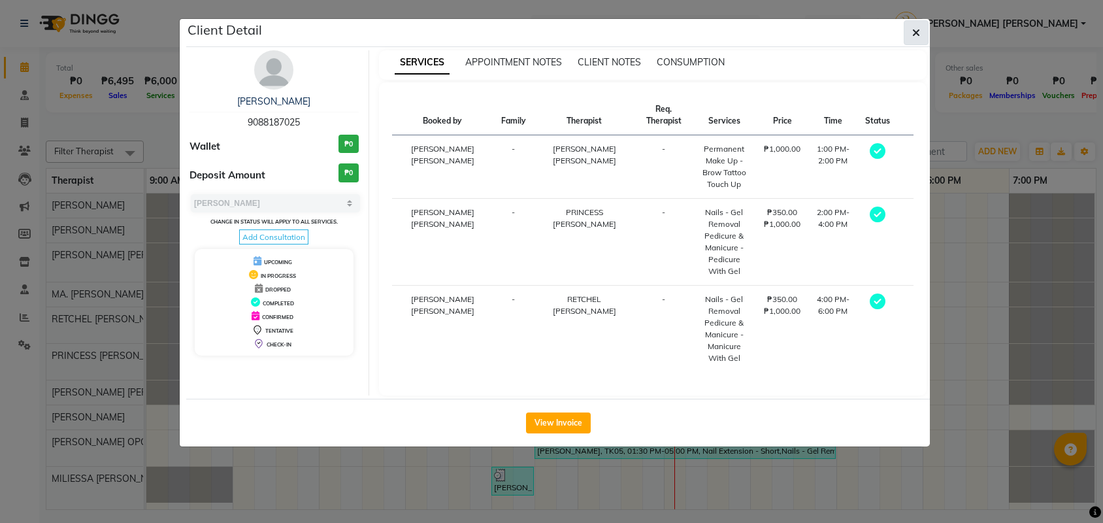
click at [911, 31] on button "button" at bounding box center [916, 32] width 25 height 25
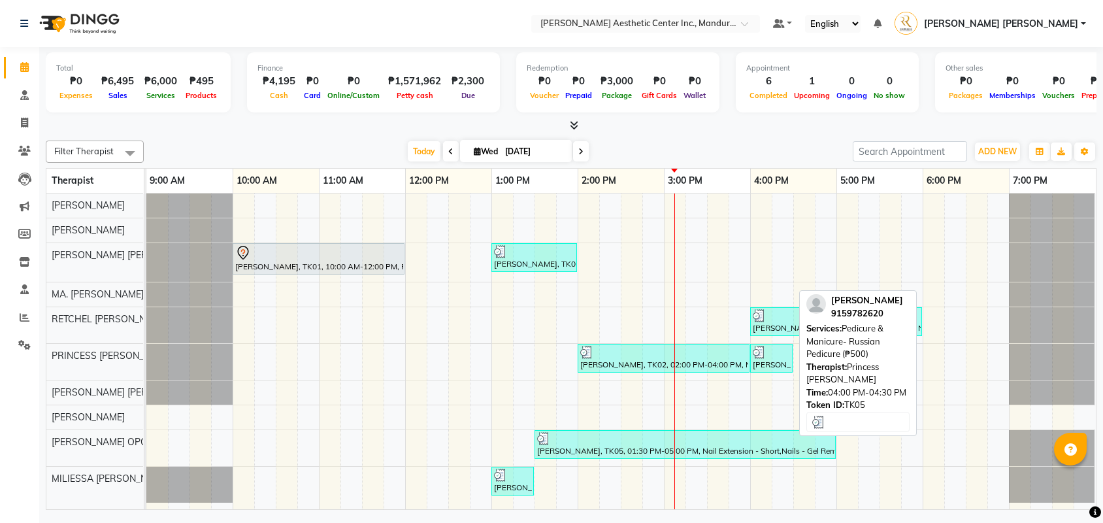
click at [778, 363] on div "Manilyn Esmilla, TK05, 04:00 PM-04:30 PM, Pedicure & Manicure- Russian Pedicure…" at bounding box center [772, 358] width 40 height 25
select select "3"
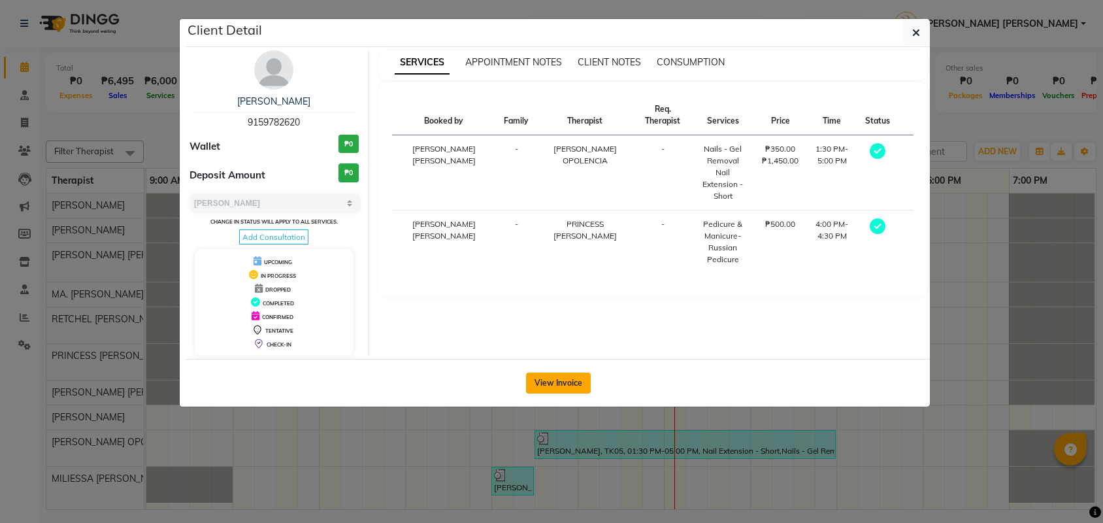
click at [565, 393] on button "View Invoice" at bounding box center [558, 383] width 65 height 21
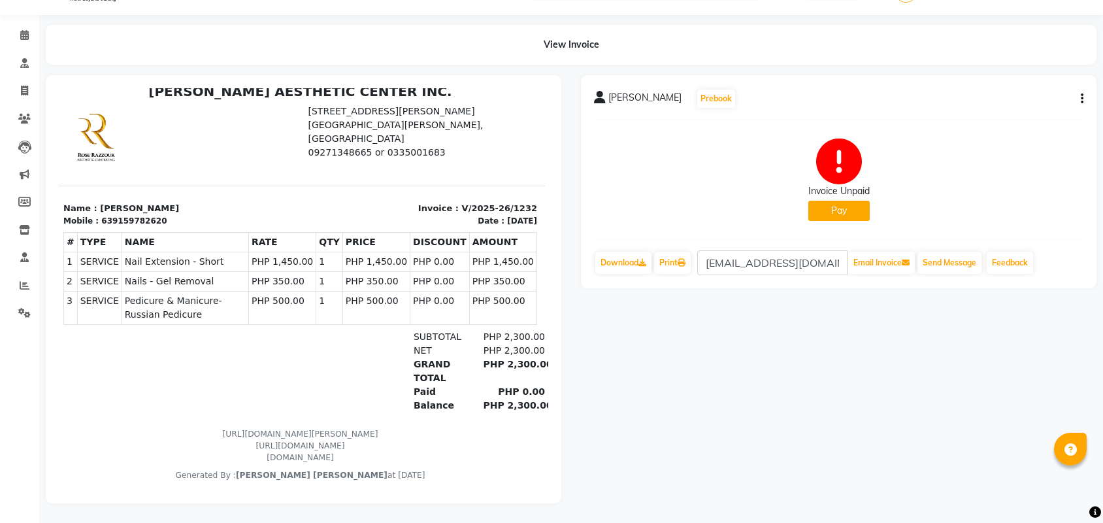
scroll to position [32, 0]
click at [16, 27] on link "Calendar" at bounding box center [19, 36] width 31 height 22
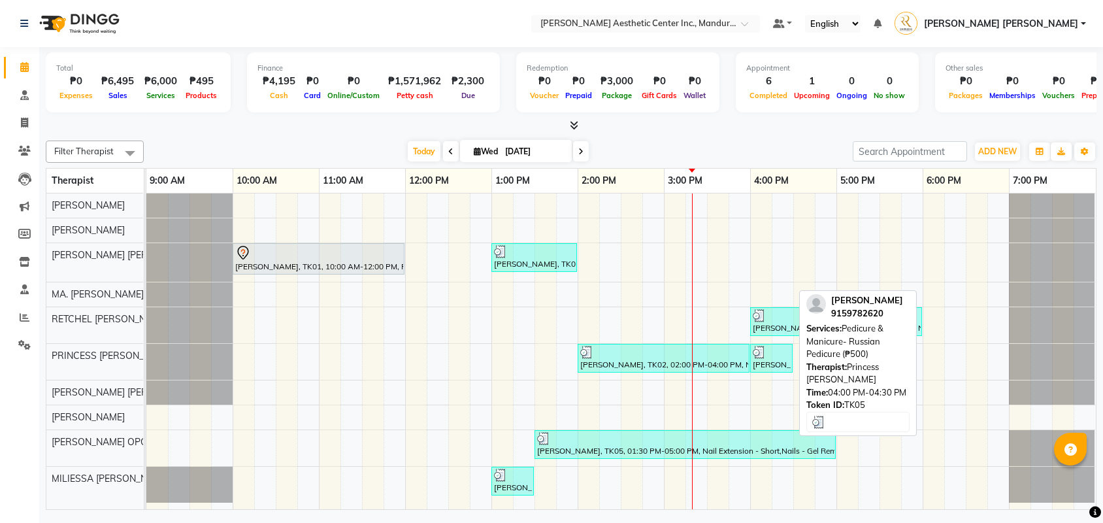
click at [767, 362] on div "Manilyn Esmilla, TK05, 04:00 PM-04:30 PM, Pedicure & Manicure- Russian Pedicure…" at bounding box center [772, 358] width 40 height 25
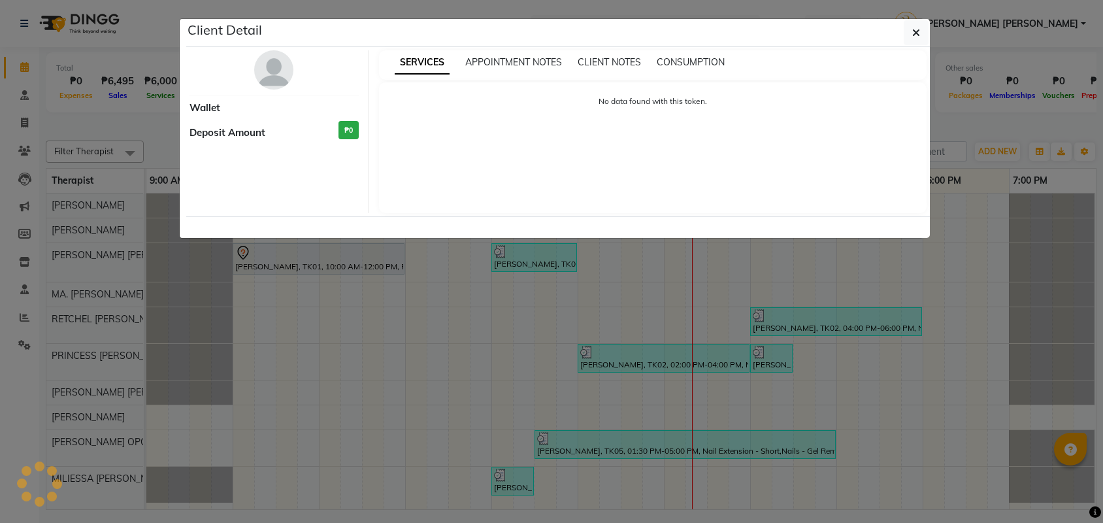
select select "3"
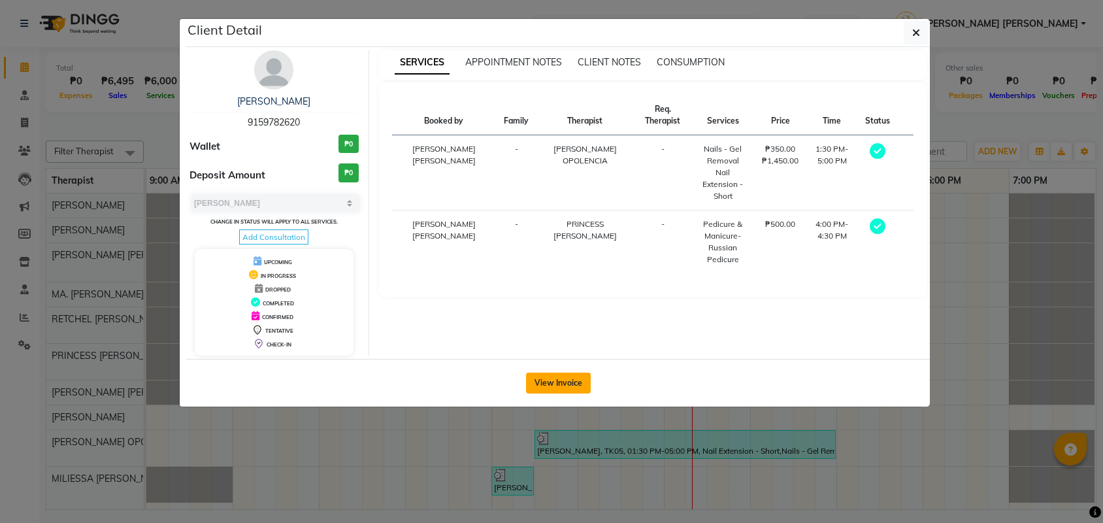
click at [563, 388] on button "View Invoice" at bounding box center [558, 383] width 65 height 21
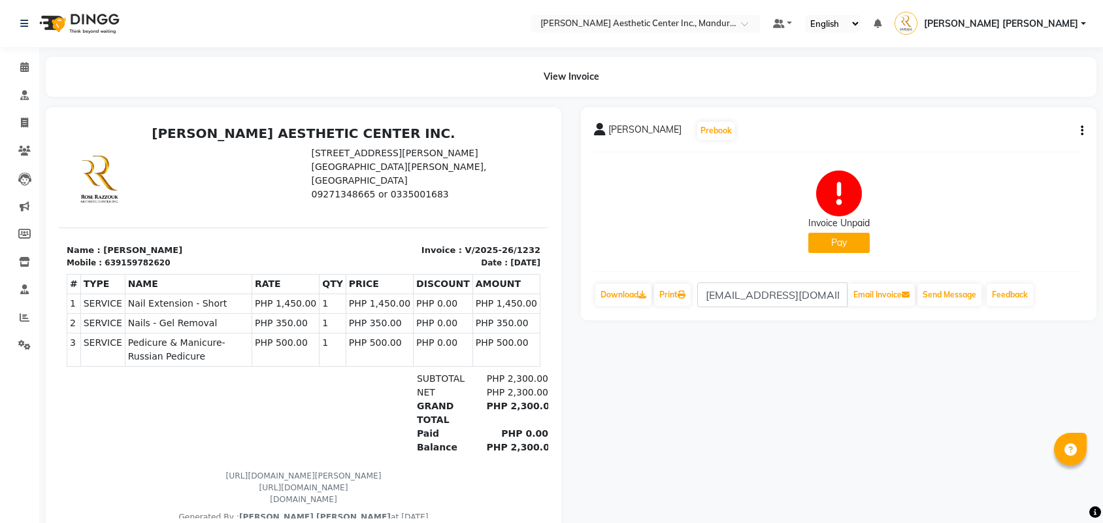
click at [1083, 131] on icon "button" at bounding box center [1082, 131] width 3 height 1
click at [973, 143] on div "Edit Invoice" at bounding box center [1017, 147] width 90 height 16
select select "service"
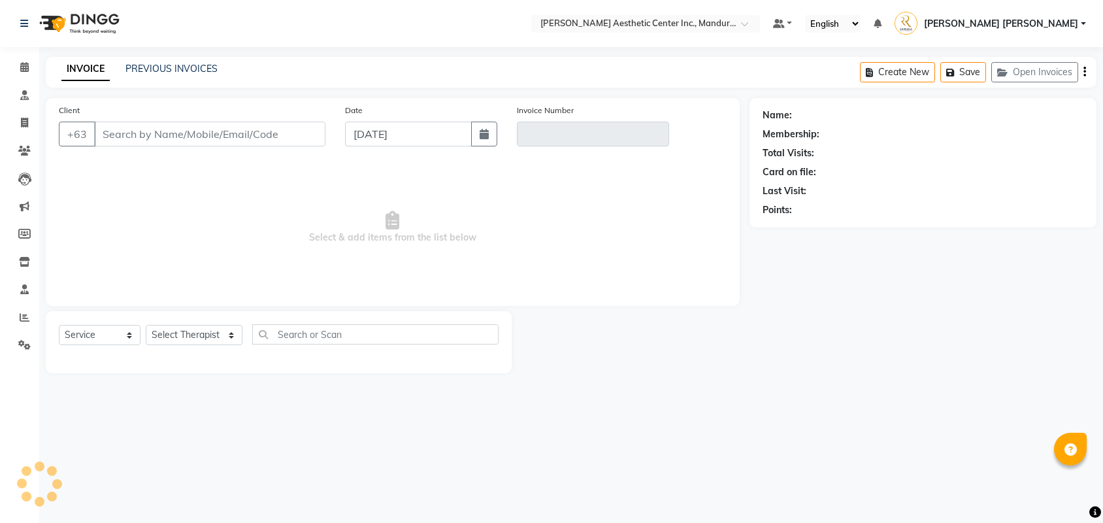
click at [445, 318] on div "Select Service Product Membership Package Voucher Prepaid Gift Card Select Ther…" at bounding box center [279, 342] width 466 height 62
type input "9159782620"
type input "V/2025-26/1232"
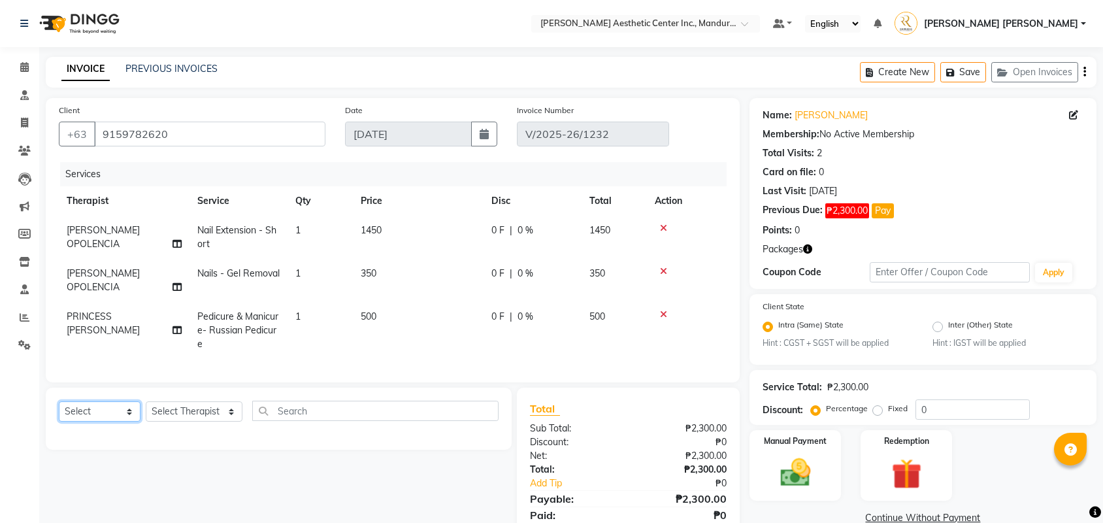
select select "service"
select select "46410"
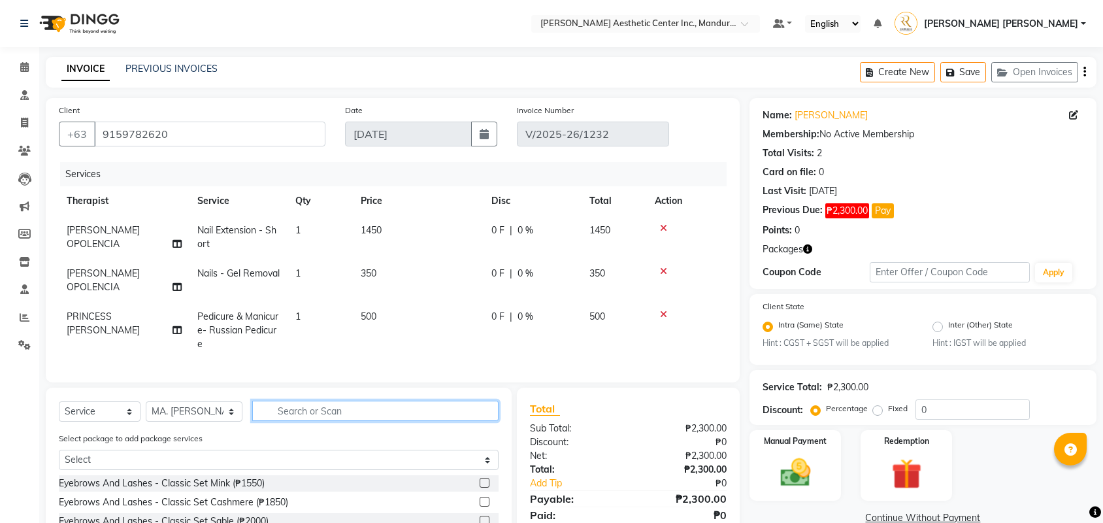
click at [328, 412] on input "text" at bounding box center [375, 411] width 246 height 20
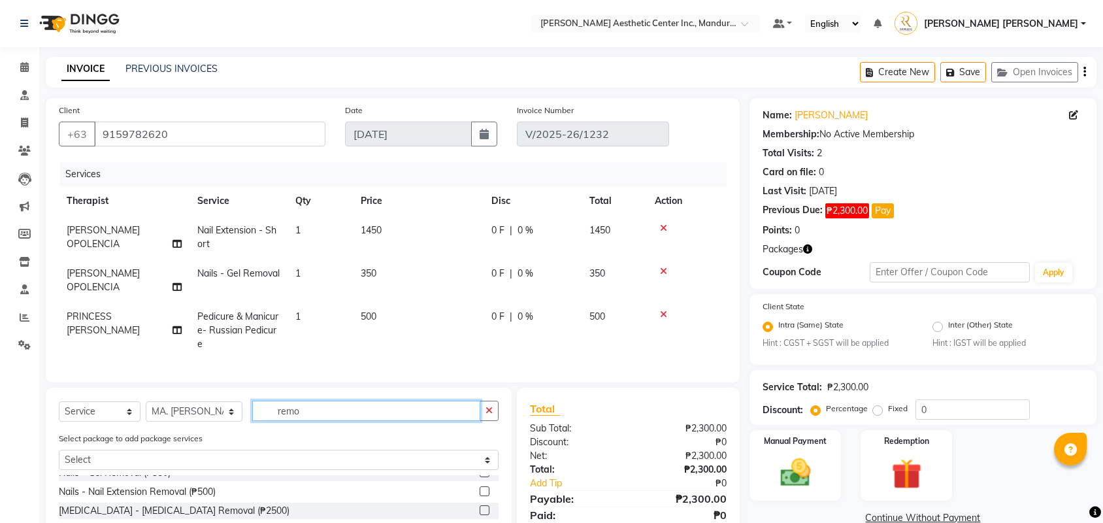
scroll to position [48, 0]
type input "remo"
click at [484, 494] on label at bounding box center [485, 492] width 10 height 10
click at [484, 494] on input "checkbox" at bounding box center [484, 492] width 8 height 8
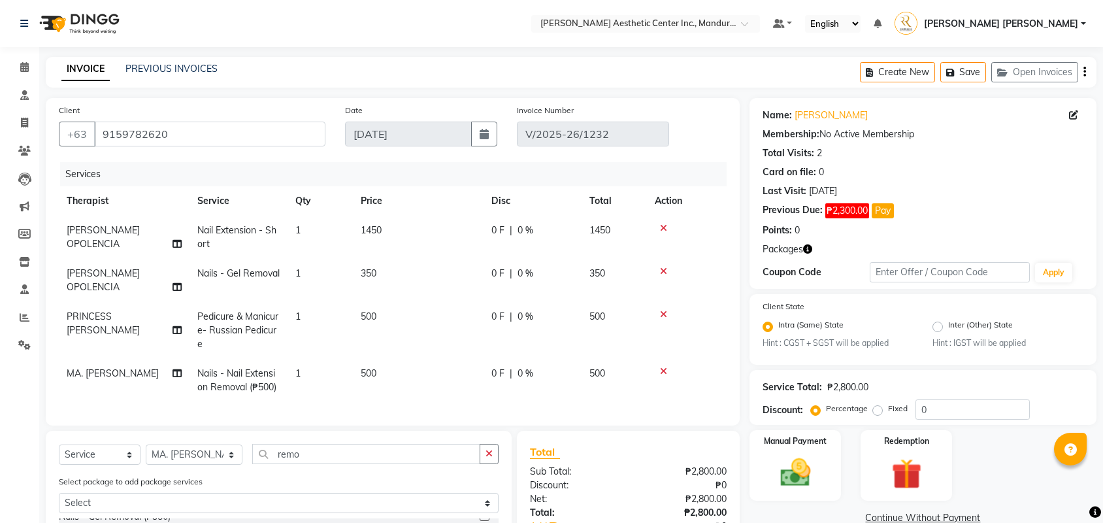
checkbox input "false"
click at [665, 270] on icon at bounding box center [663, 271] width 7 height 9
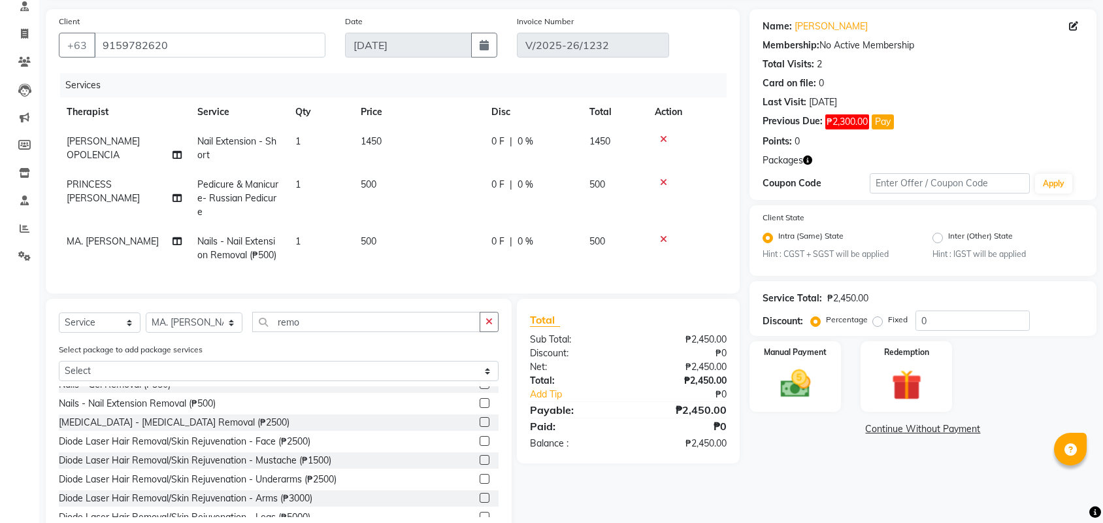
scroll to position [89, 0]
click at [905, 429] on link "Continue Without Payment" at bounding box center [923, 429] width 342 height 14
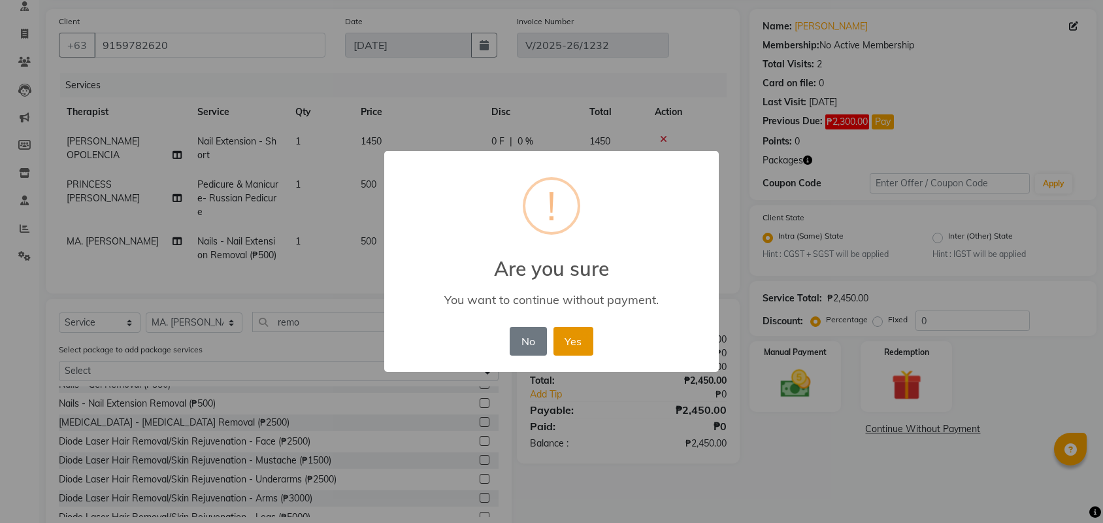
click at [565, 345] on button "Yes" at bounding box center [574, 341] width 40 height 29
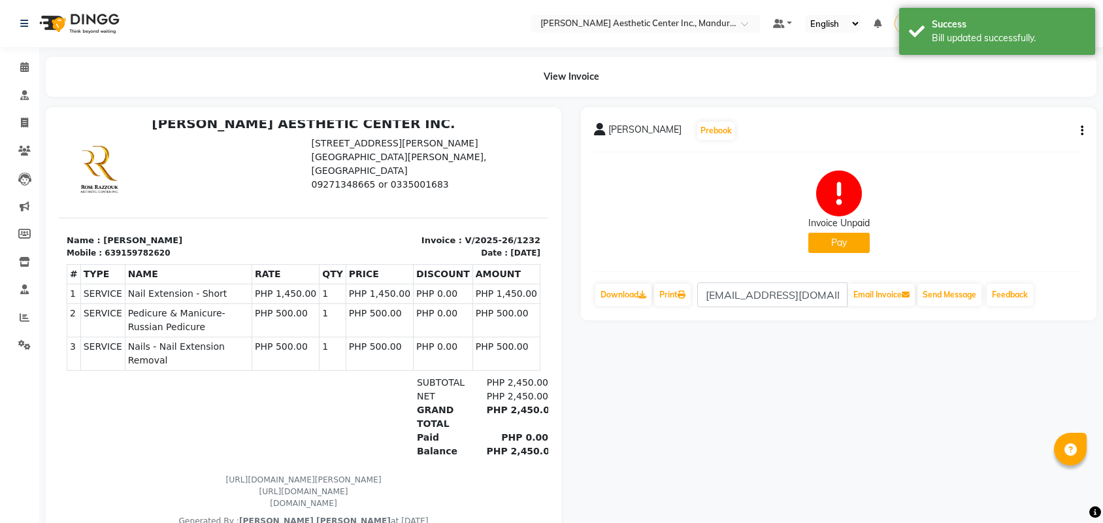
scroll to position [10, 0]
click at [1081, 131] on icon "button" at bounding box center [1082, 131] width 3 height 1
click at [1048, 128] on div "Edit Item Staff" at bounding box center [1017, 130] width 90 height 16
select select
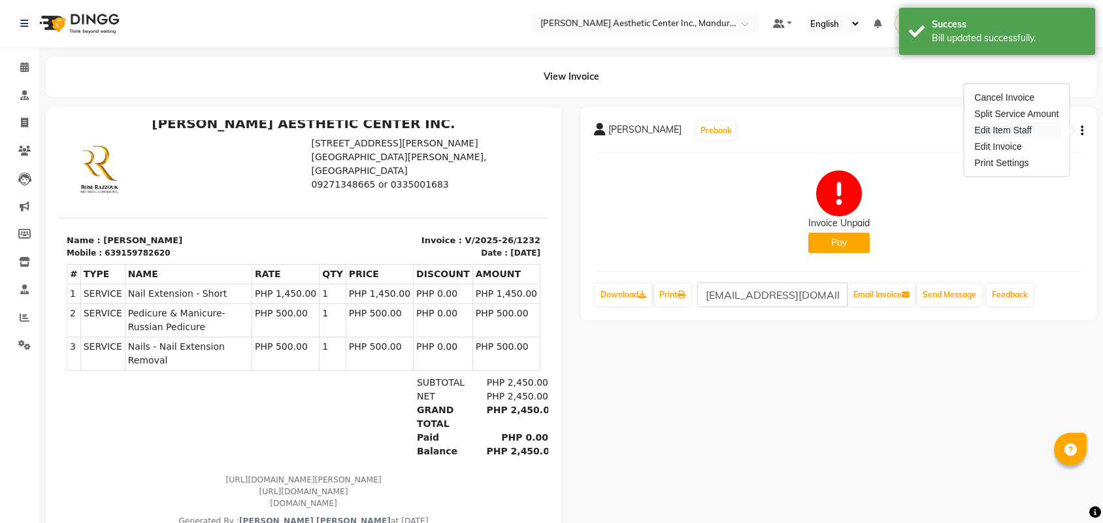
select select
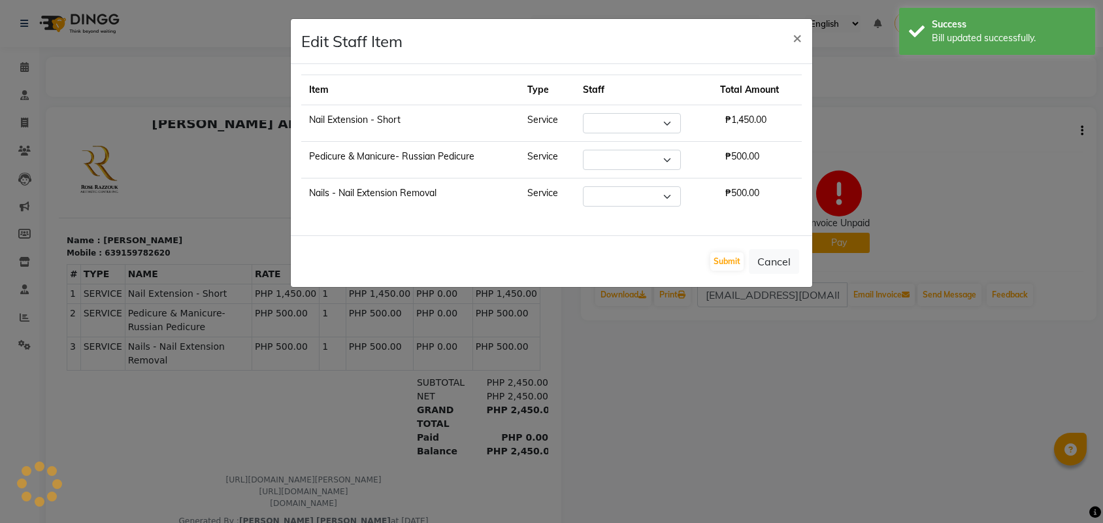
select select "50718"
select select "46412"
select select "46410"
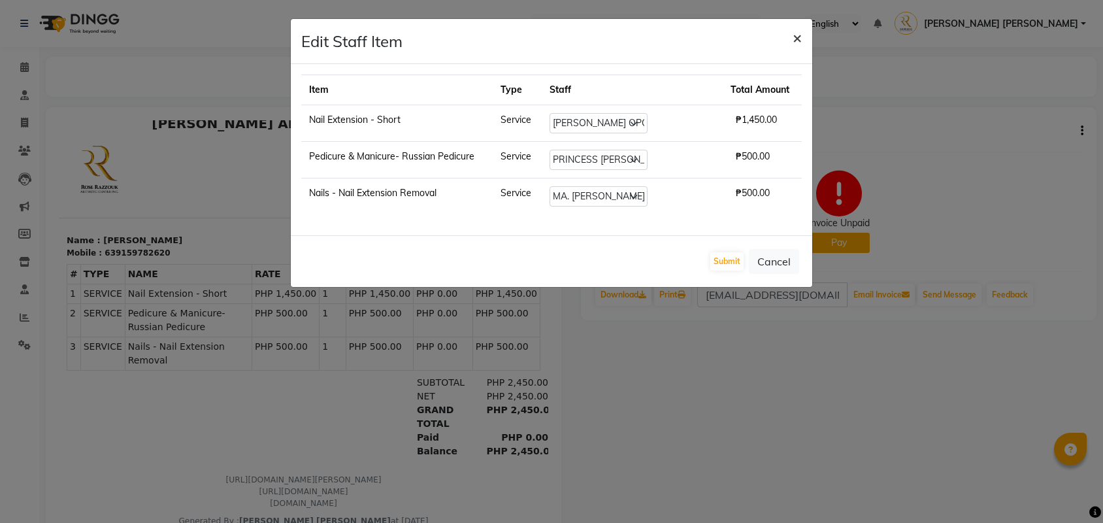
click at [796, 37] on span "×" at bounding box center [797, 37] width 9 height 20
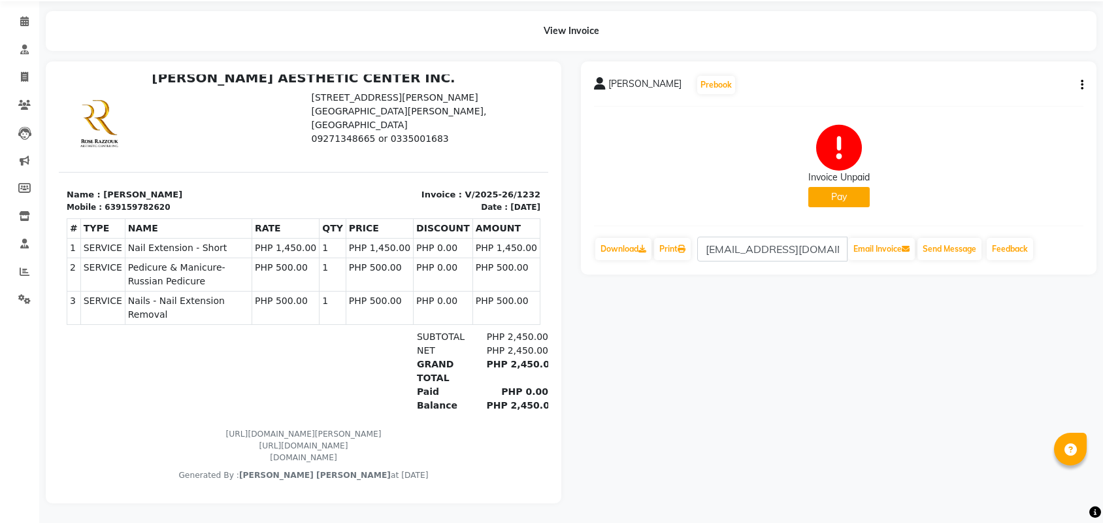
scroll to position [46, 0]
click at [22, 24] on icon at bounding box center [24, 21] width 8 height 10
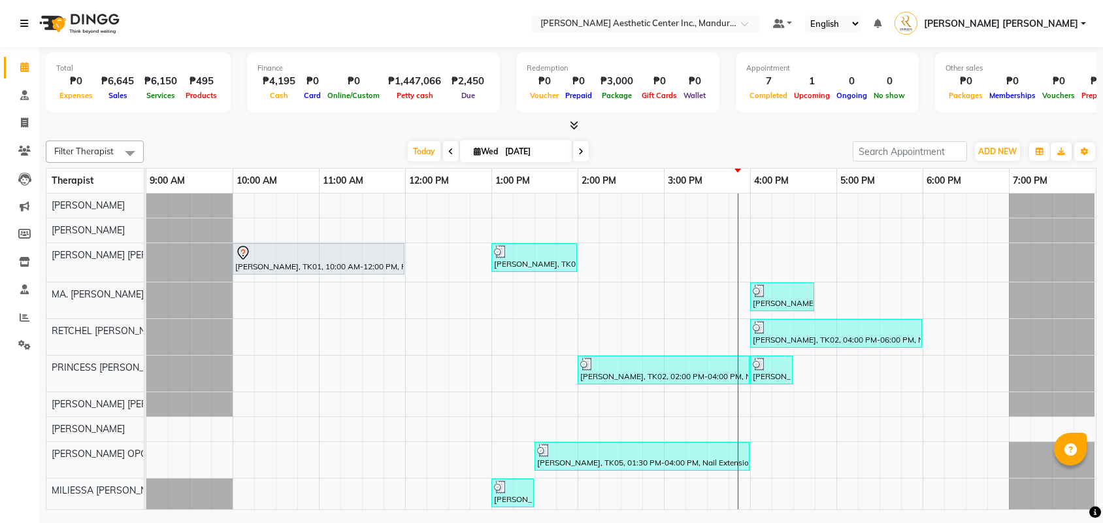
click at [24, 21] on icon at bounding box center [24, 23] width 8 height 9
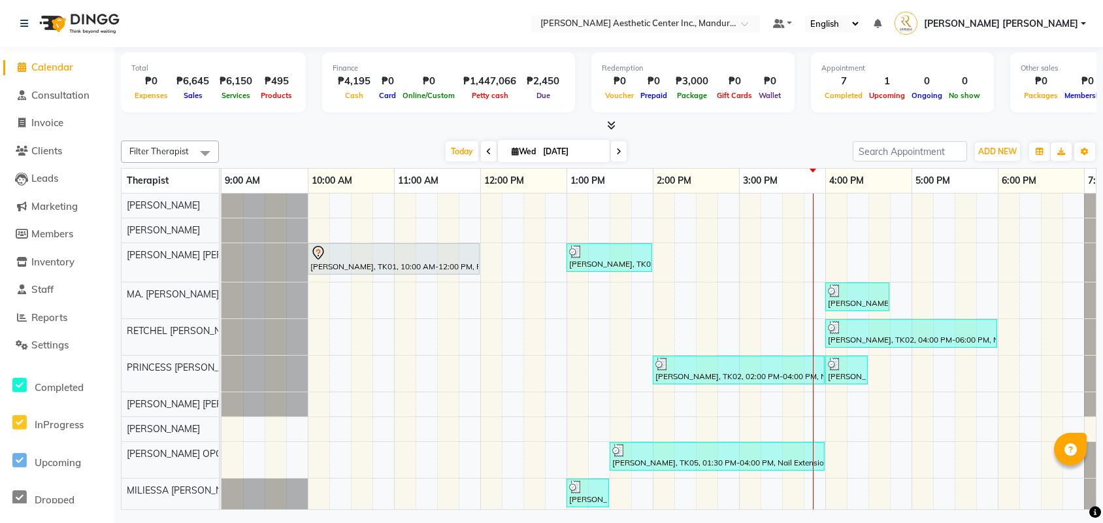
click at [539, 154] on input "[DATE]" at bounding box center [571, 152] width 65 height 20
select select "10"
select select "2025"
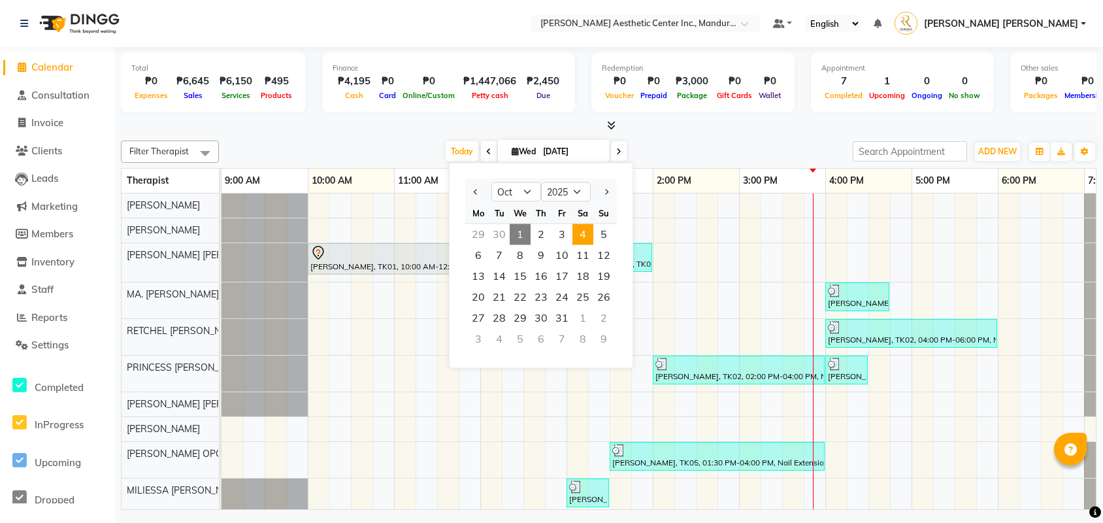
click at [584, 236] on span "4" at bounding box center [583, 234] width 21 height 21
type input "10/04/2025"
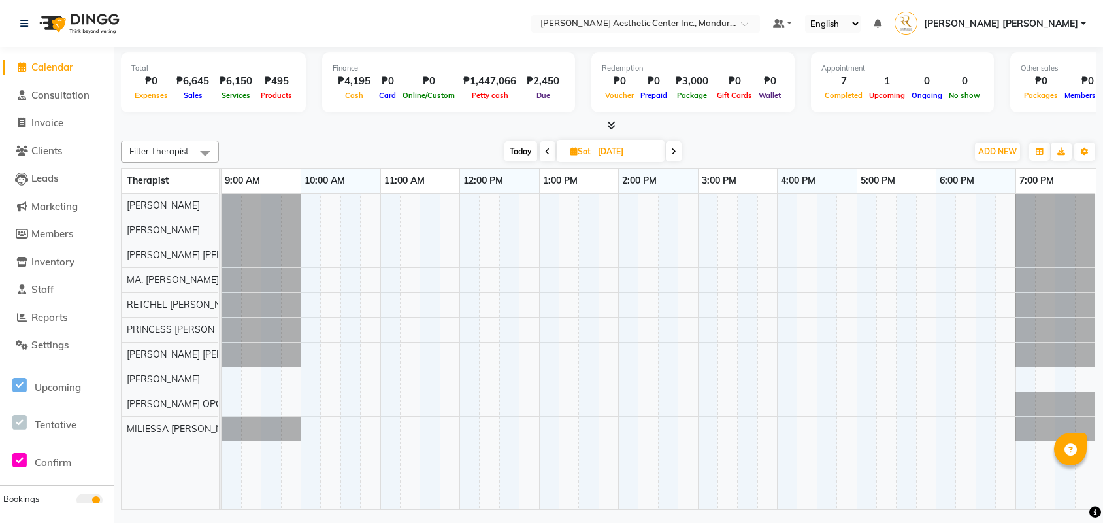
click at [636, 152] on input "10/04/2025" at bounding box center [626, 152] width 65 height 20
select select "10"
select select "2025"
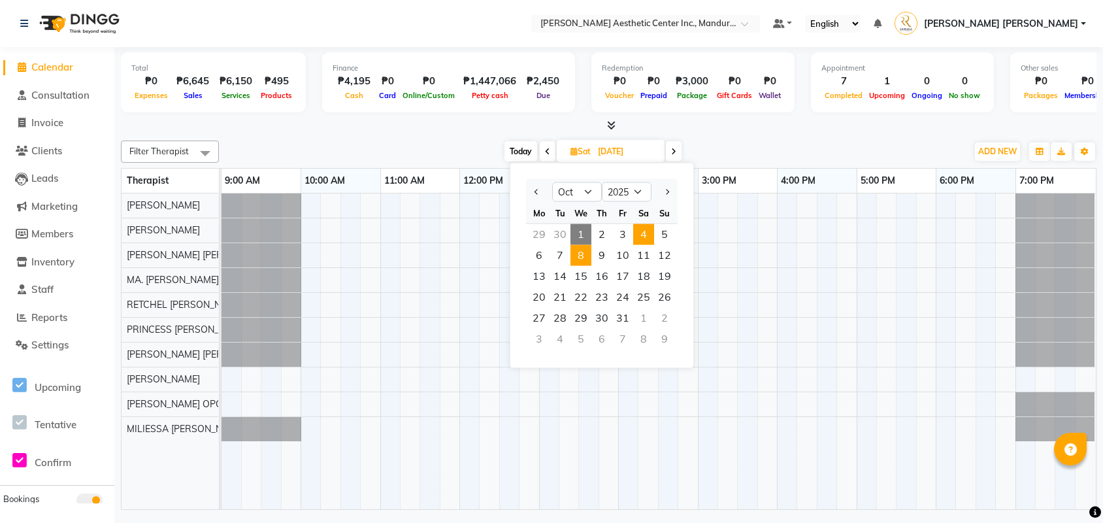
click at [584, 254] on span "8" at bounding box center [581, 255] width 21 height 21
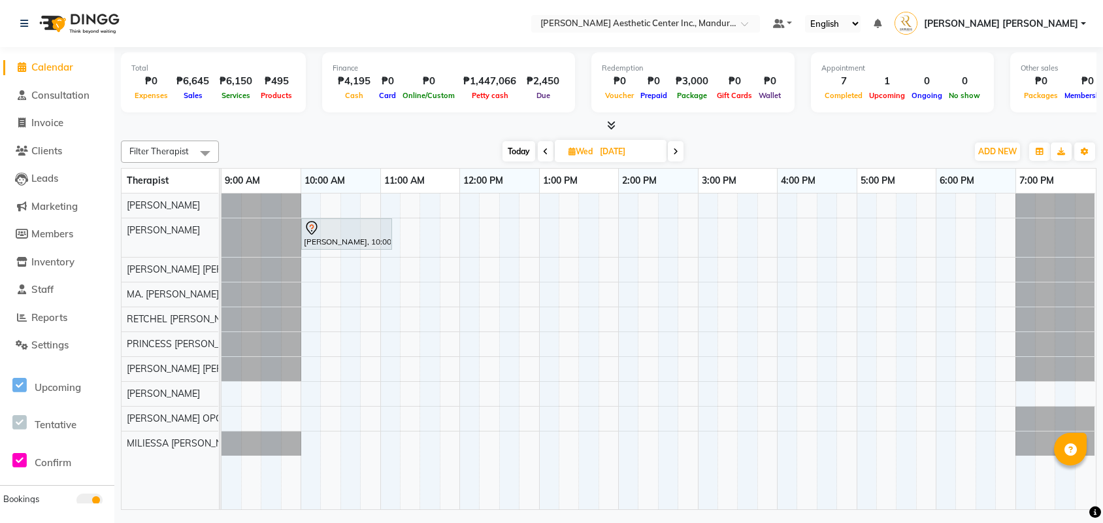
click at [526, 150] on span "Today" at bounding box center [519, 151] width 33 height 20
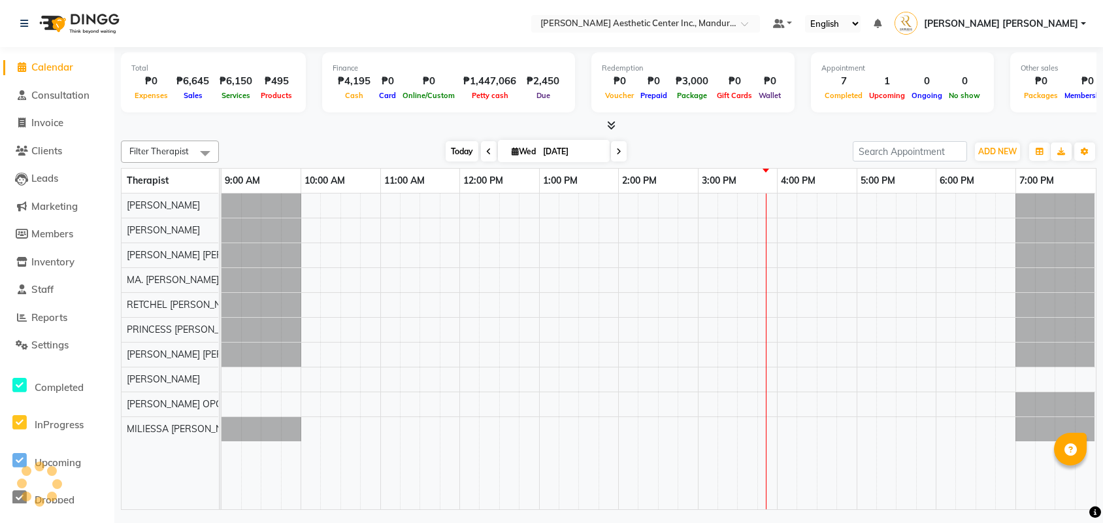
type input "[DATE]"
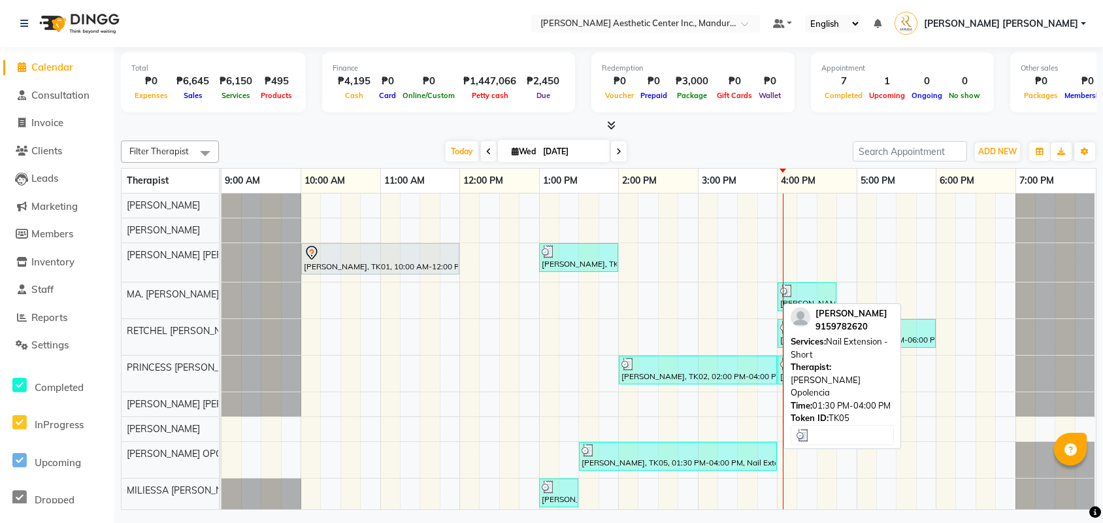
click at [668, 454] on div at bounding box center [678, 450] width 193 height 13
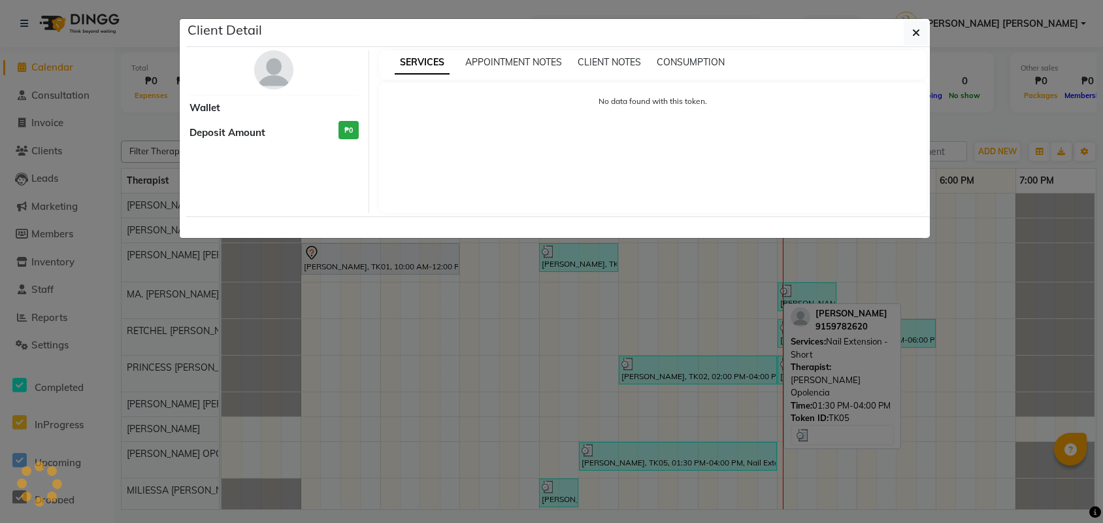
select select "3"
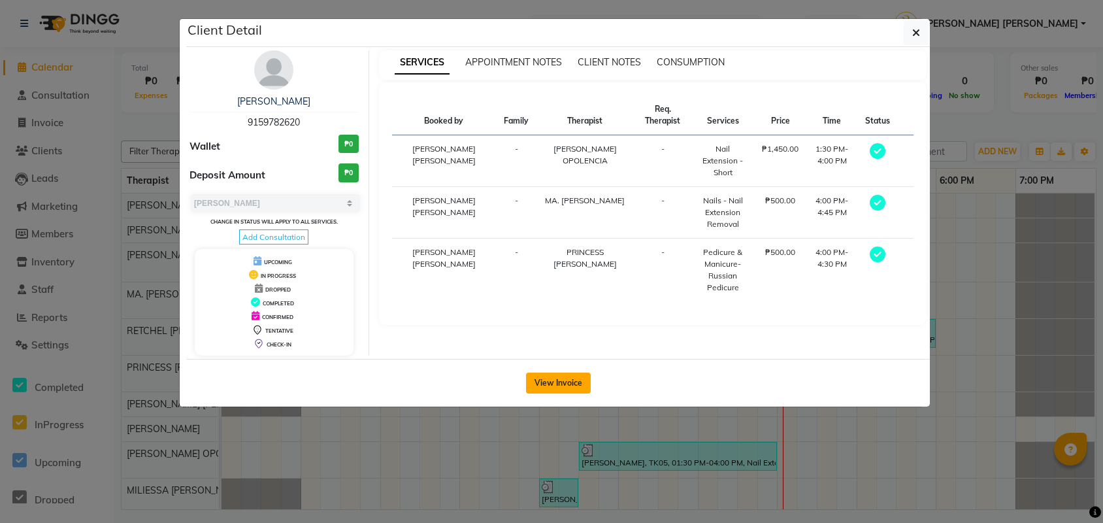
click at [547, 394] on button "View Invoice" at bounding box center [558, 383] width 65 height 21
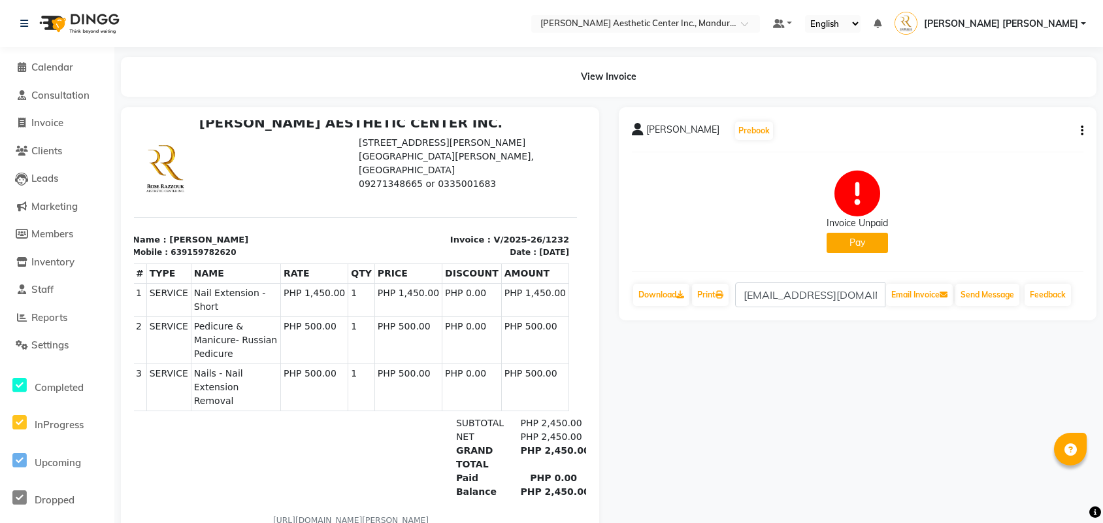
scroll to position [10, 8]
click at [48, 68] on span "Calendar" at bounding box center [52, 67] width 42 height 12
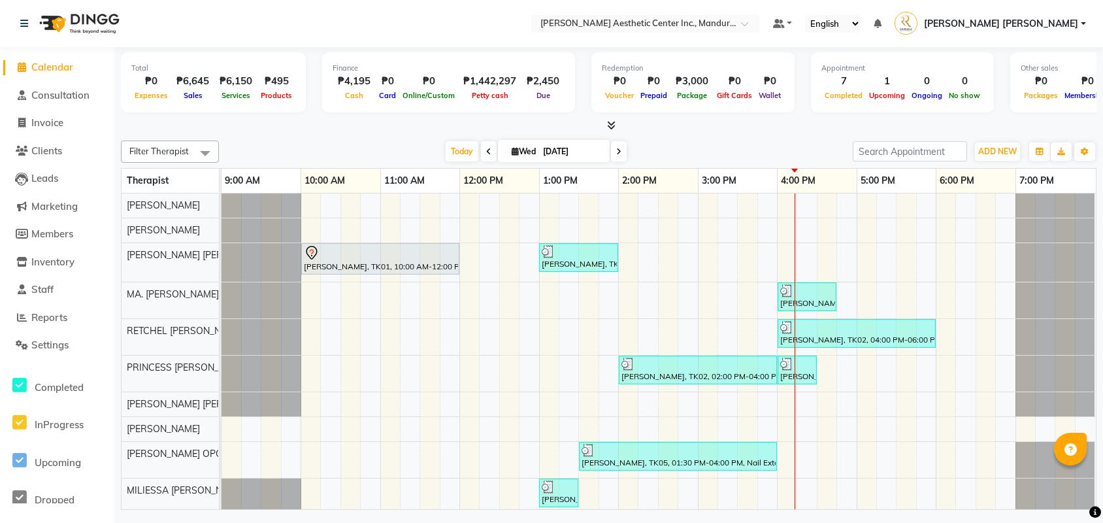
click at [611, 148] on span at bounding box center [619, 151] width 16 height 20
type input "10/02/2025"
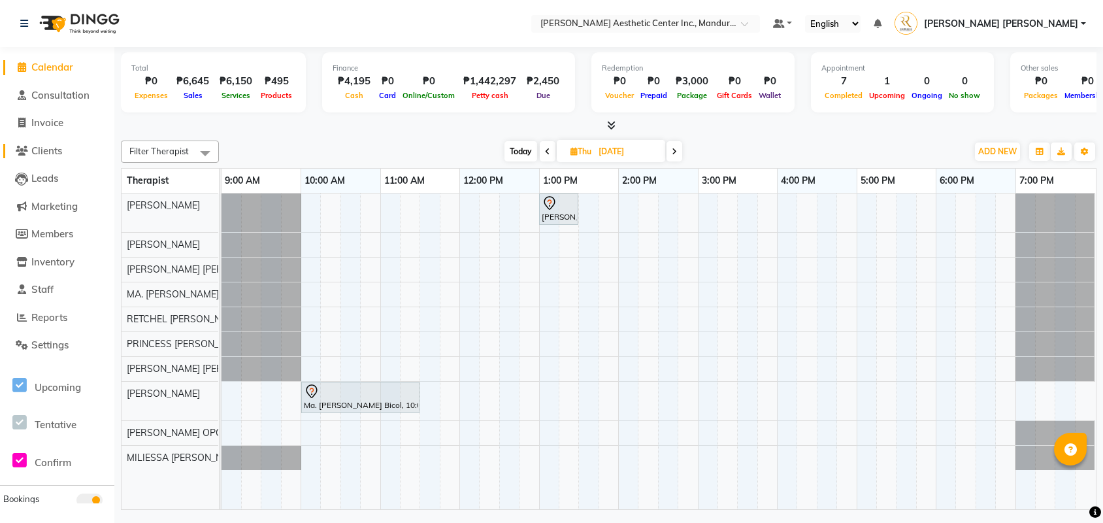
click at [46, 149] on span "Clients" at bounding box center [46, 150] width 31 height 12
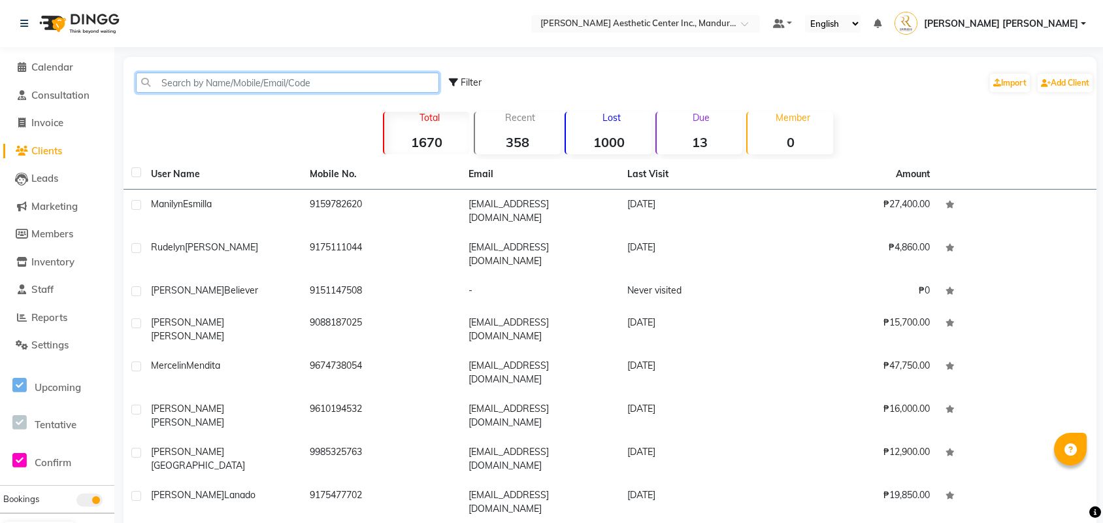
click at [284, 82] on input "text" at bounding box center [287, 83] width 303 height 20
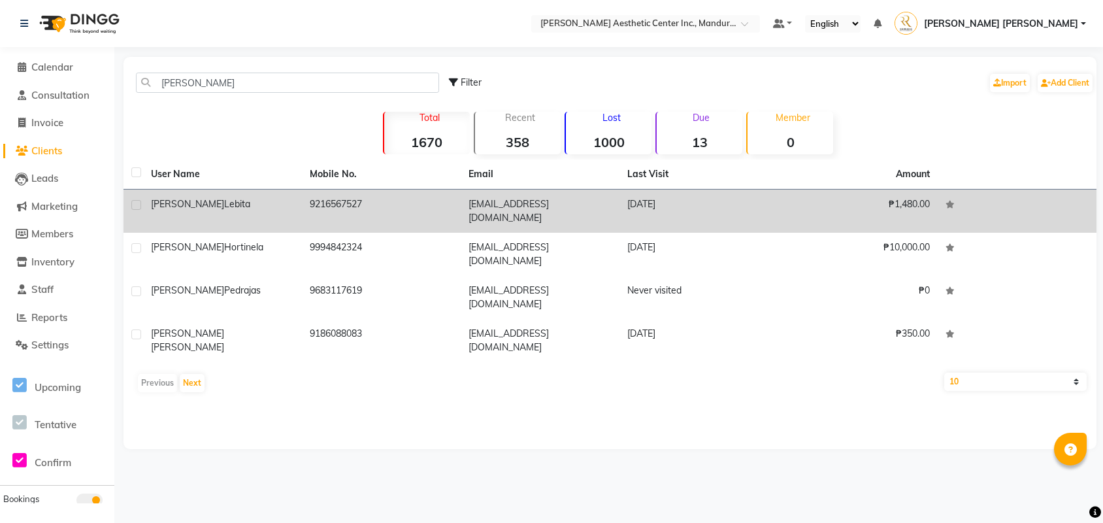
click at [450, 210] on td "9216567527" at bounding box center [381, 211] width 159 height 43
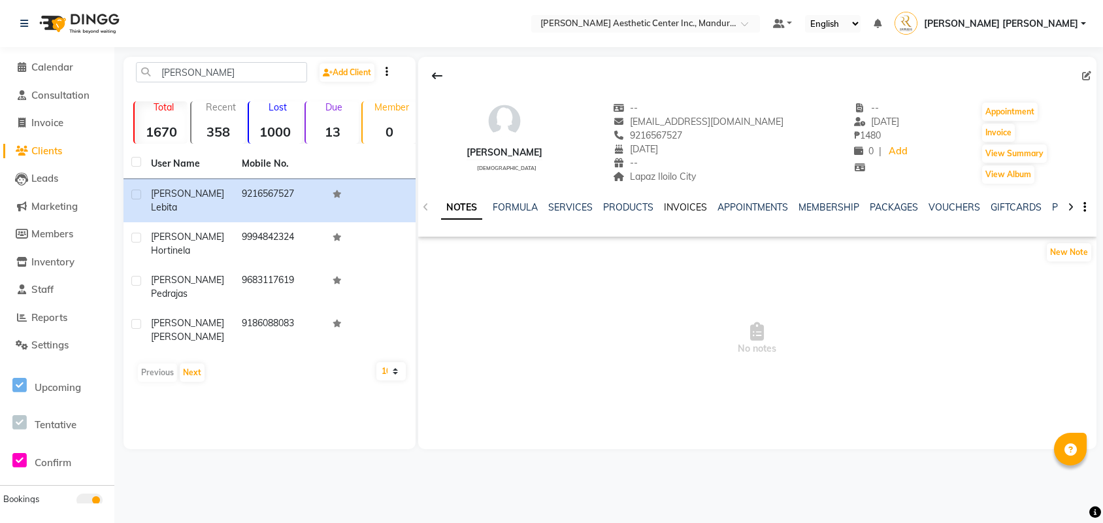
click at [696, 205] on link "INVOICES" at bounding box center [685, 207] width 43 height 12
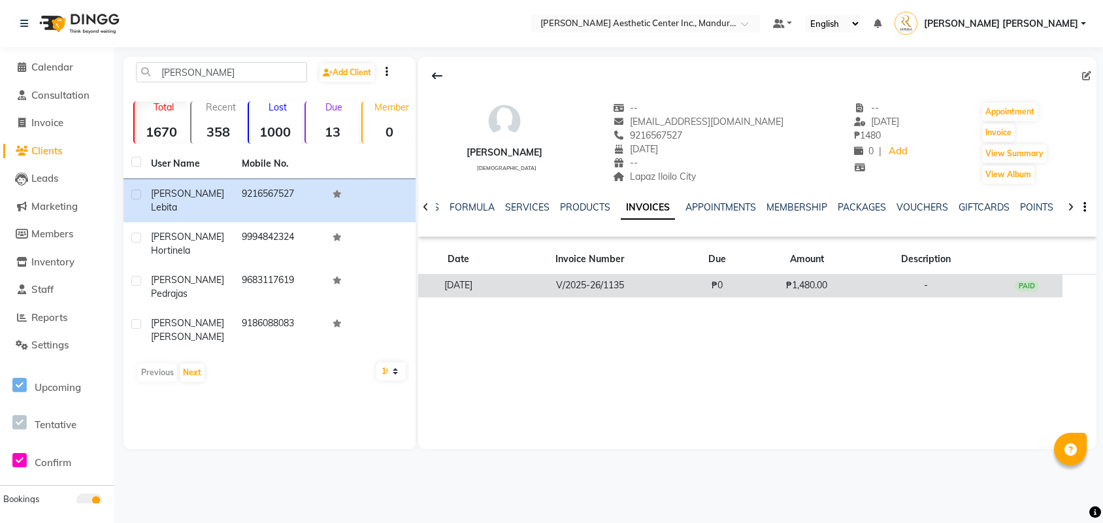
click at [681, 288] on td "V/2025-26/1135" at bounding box center [590, 286] width 182 height 23
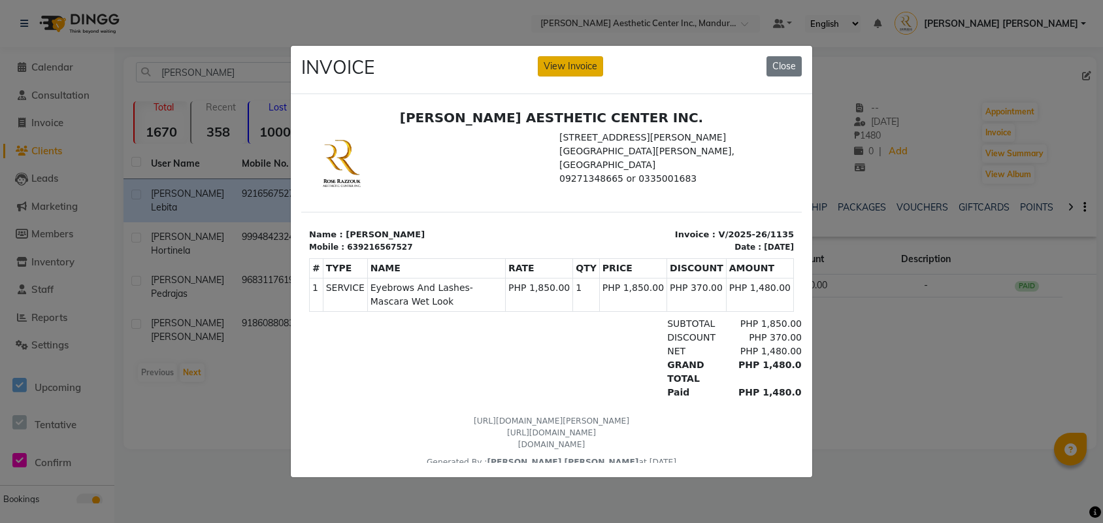
click at [586, 69] on button "View Invoice" at bounding box center [570, 66] width 65 height 20
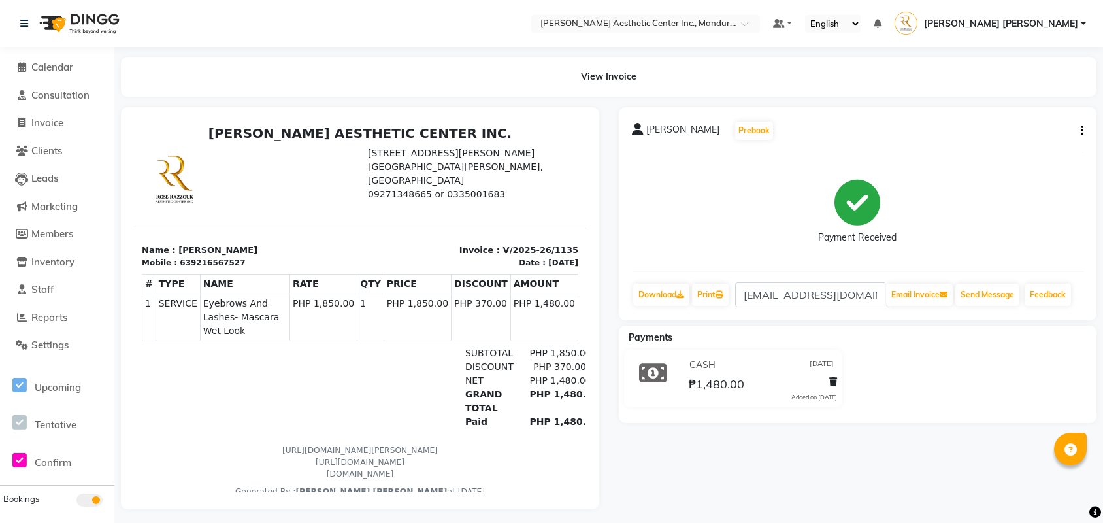
click at [1081, 131] on icon "button" at bounding box center [1082, 131] width 3 height 1
click at [1038, 131] on div "Edit Item Staff" at bounding box center [1017, 130] width 90 height 16
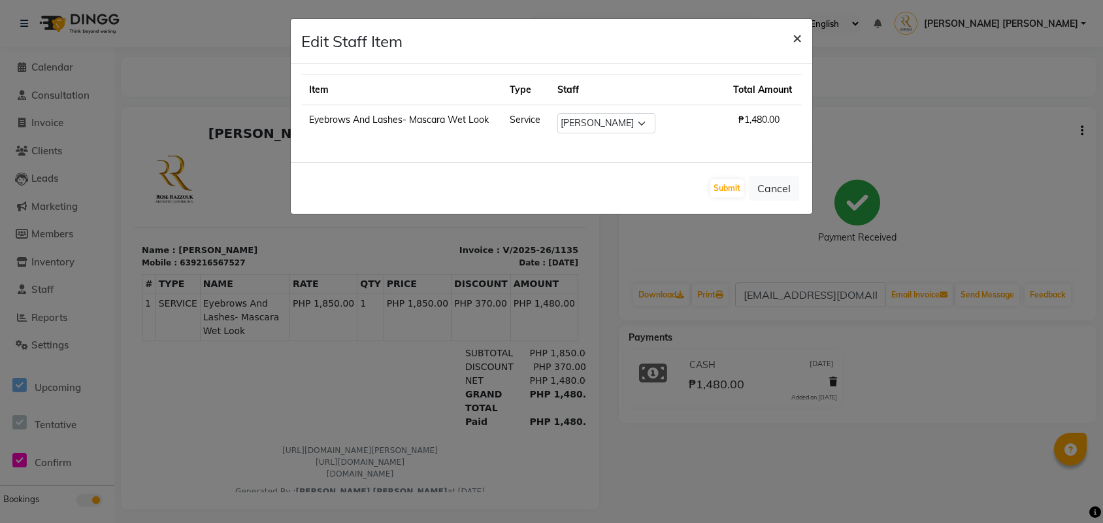
click at [799, 40] on span "×" at bounding box center [797, 37] width 9 height 20
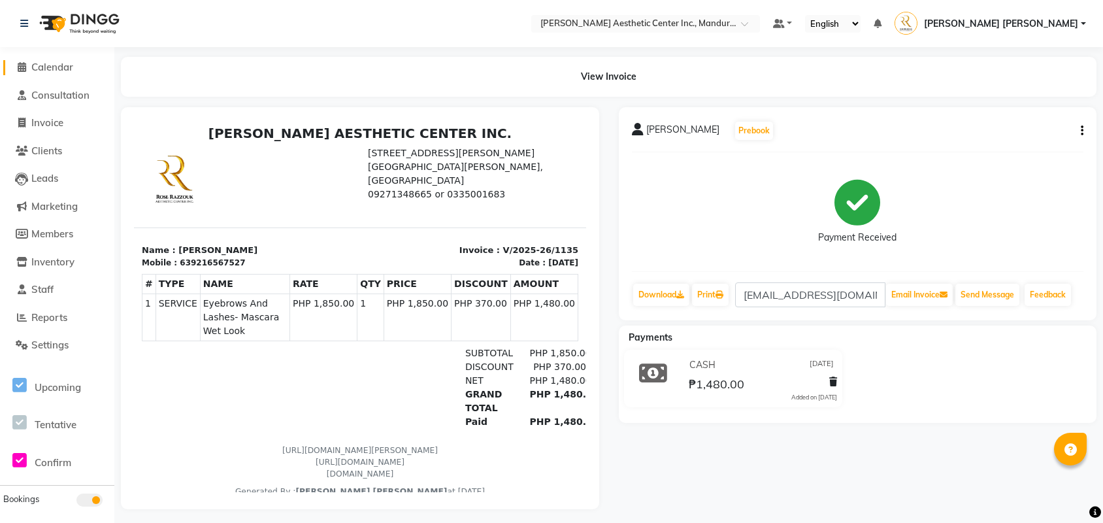
click at [26, 67] on span at bounding box center [22, 67] width 20 height 15
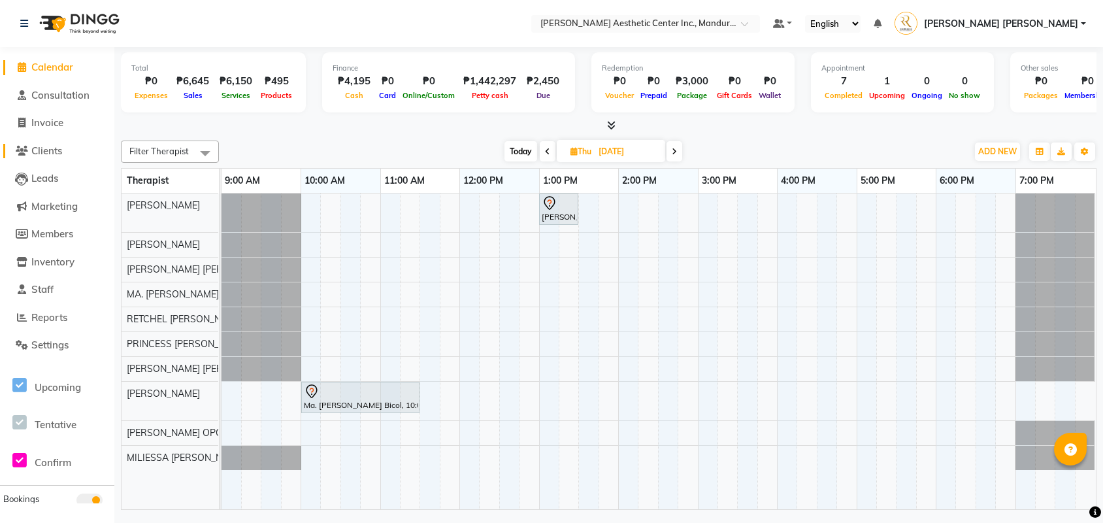
click at [56, 144] on span "Clients" at bounding box center [46, 150] width 31 height 12
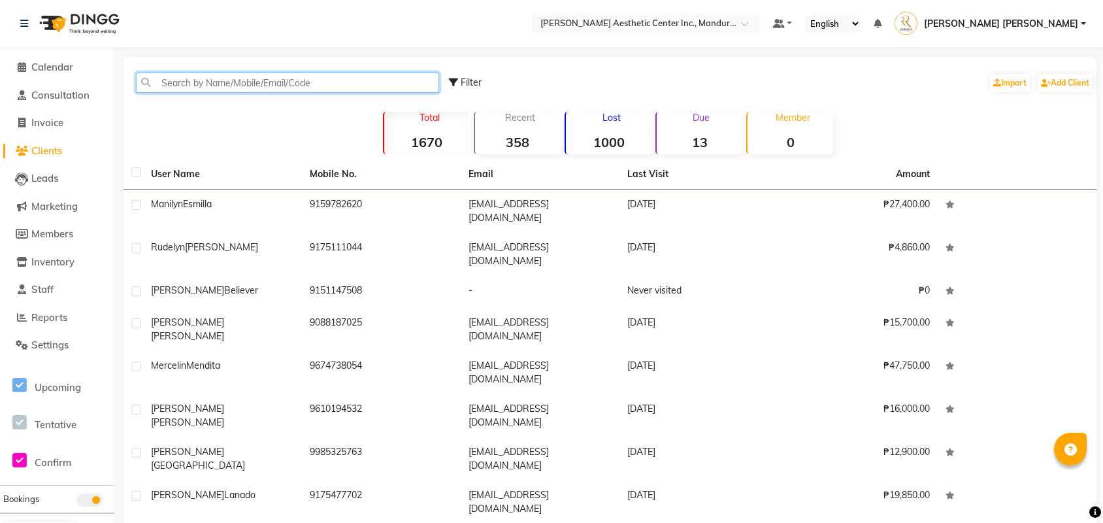
click at [277, 82] on input "text" at bounding box center [287, 83] width 303 height 20
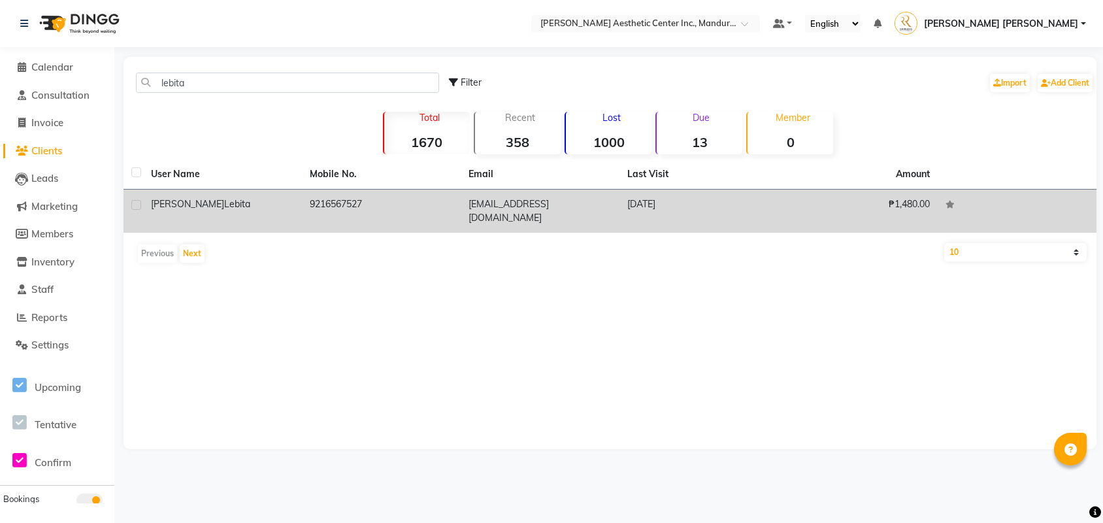
click at [460, 212] on td "9216567527" at bounding box center [381, 211] width 159 height 43
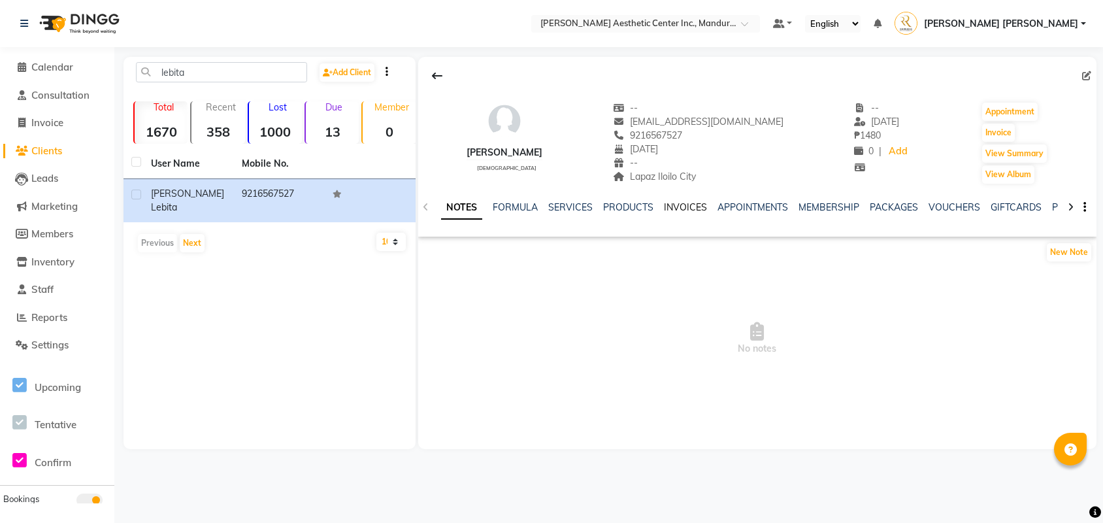
click at [697, 209] on link "INVOICES" at bounding box center [685, 207] width 43 height 12
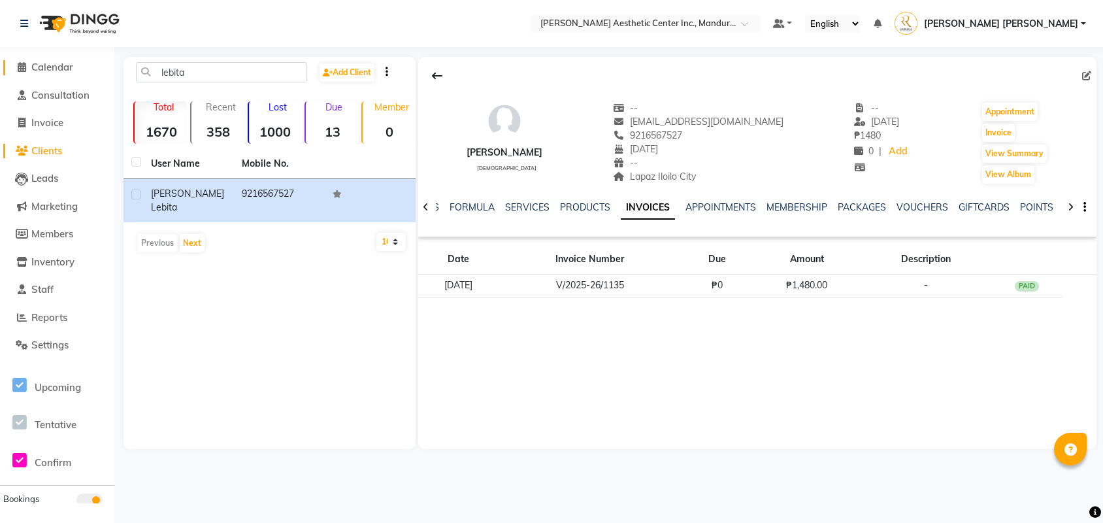
click at [38, 61] on span "Calendar" at bounding box center [52, 67] width 42 height 12
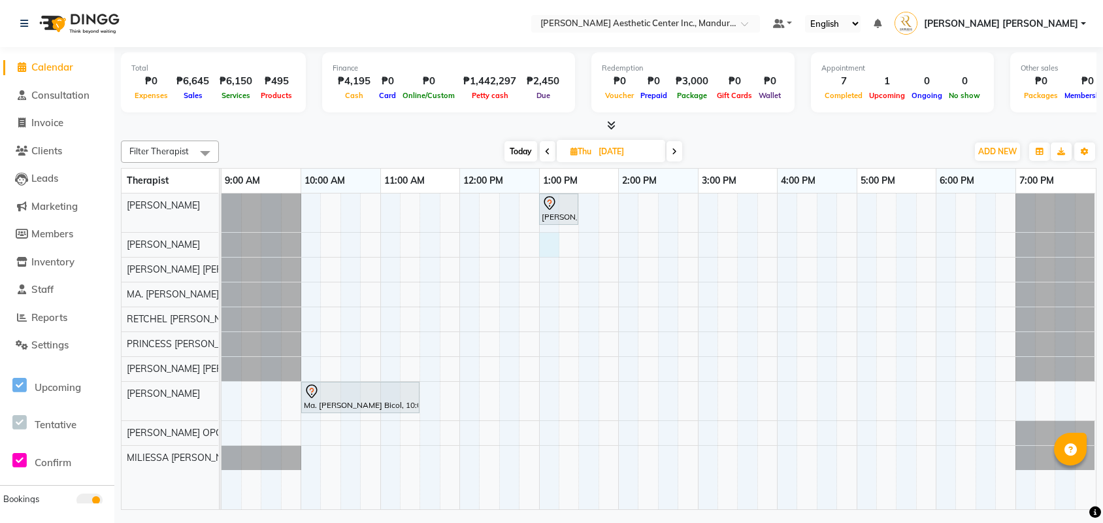
click at [550, 248] on div "Marieta Esloyo, 01:00 PM-01:30 PM, Picosure/Picosecond - Face (Hyperpigmentatio…" at bounding box center [659, 351] width 875 height 316
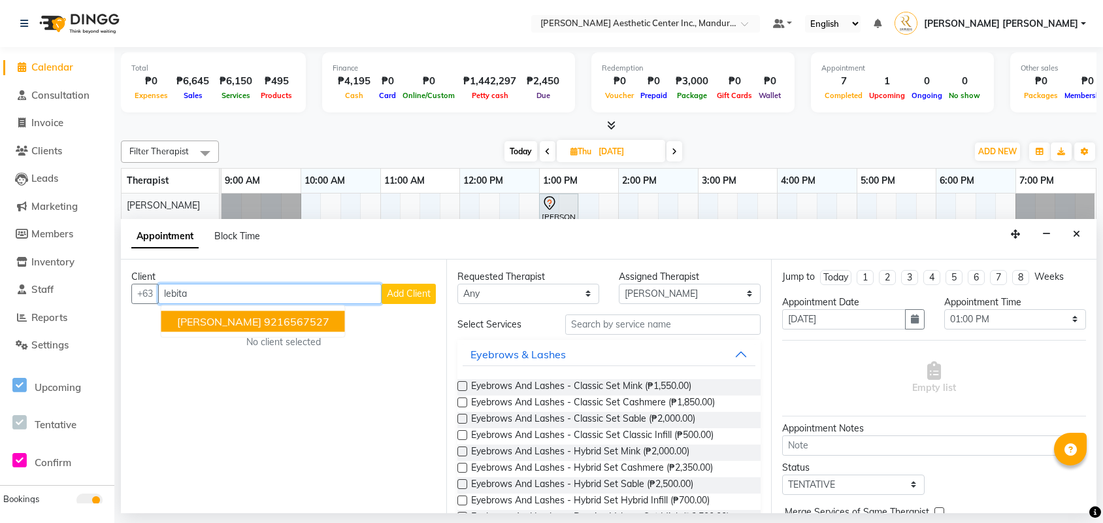
click at [285, 320] on ngb-highlight "9216567527" at bounding box center [296, 320] width 65 height 13
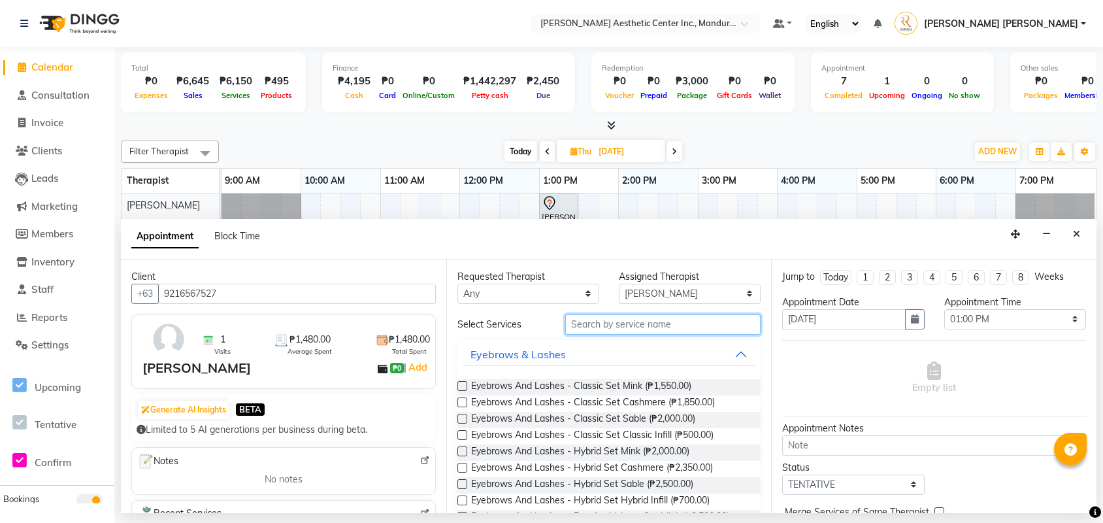
click at [630, 322] on input "text" at bounding box center [663, 324] width 196 height 20
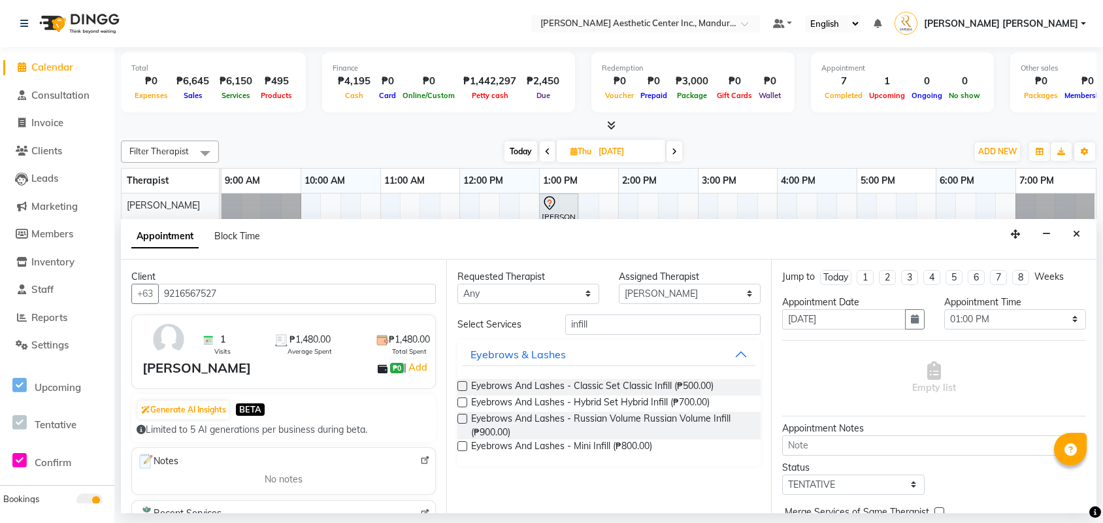
click at [461, 384] on label at bounding box center [463, 386] width 10 height 10
click at [461, 384] on input "checkbox" at bounding box center [462, 387] width 8 height 8
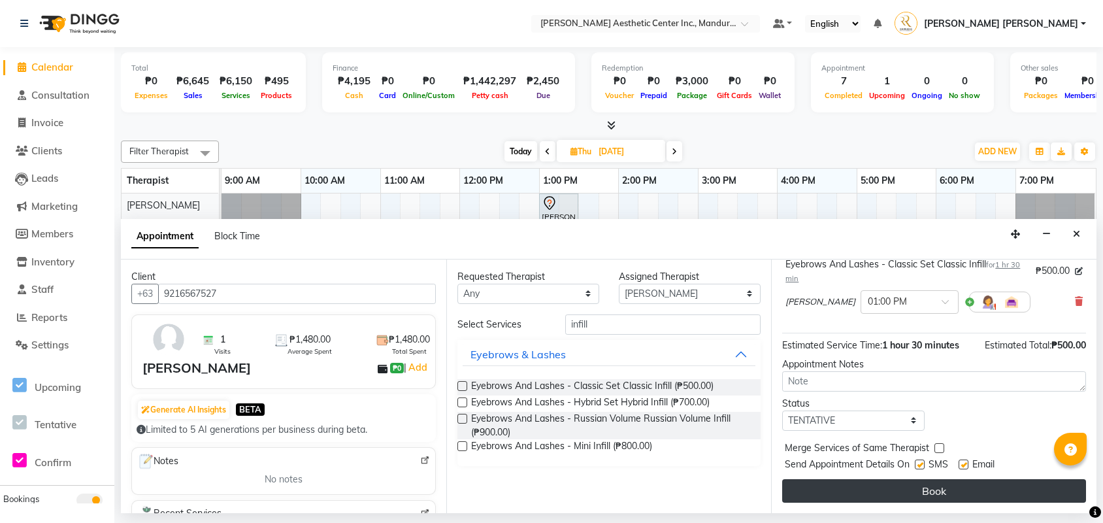
scroll to position [95, 0]
click at [924, 492] on button "Book" at bounding box center [934, 491] width 304 height 24
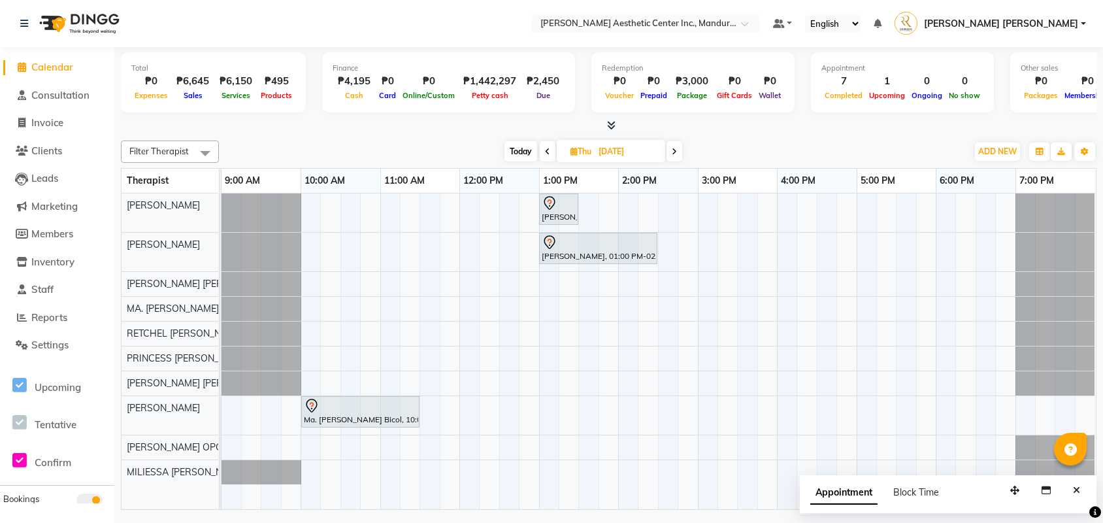
click at [53, 65] on span "Calendar" at bounding box center [52, 67] width 42 height 12
click at [518, 146] on span "Today" at bounding box center [521, 151] width 33 height 20
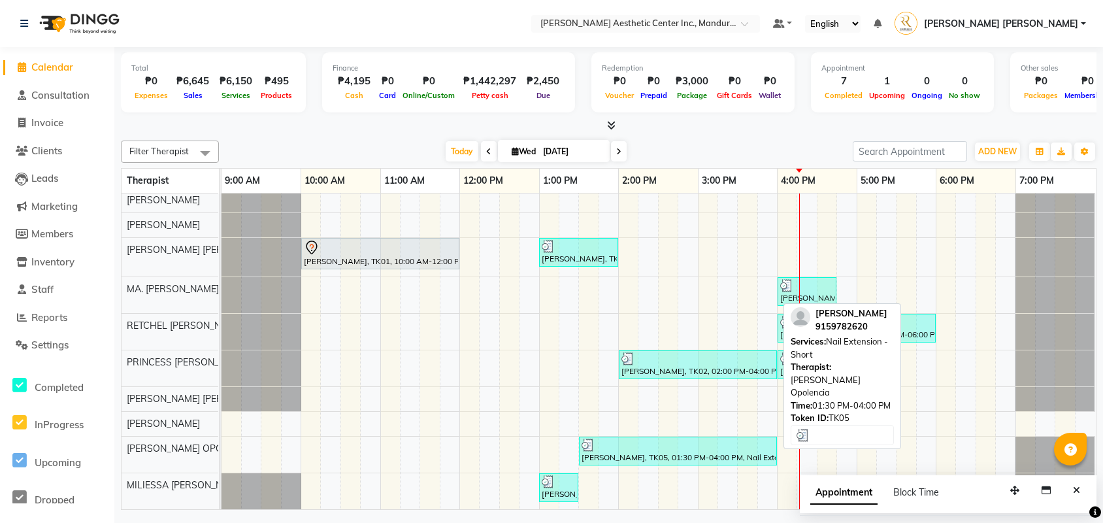
scroll to position [8, 0]
click at [618, 461] on div "Manilyn Esmilla, TK05, 01:30 PM-04:00 PM, Nail Extension - Short" at bounding box center [677, 451] width 195 height 25
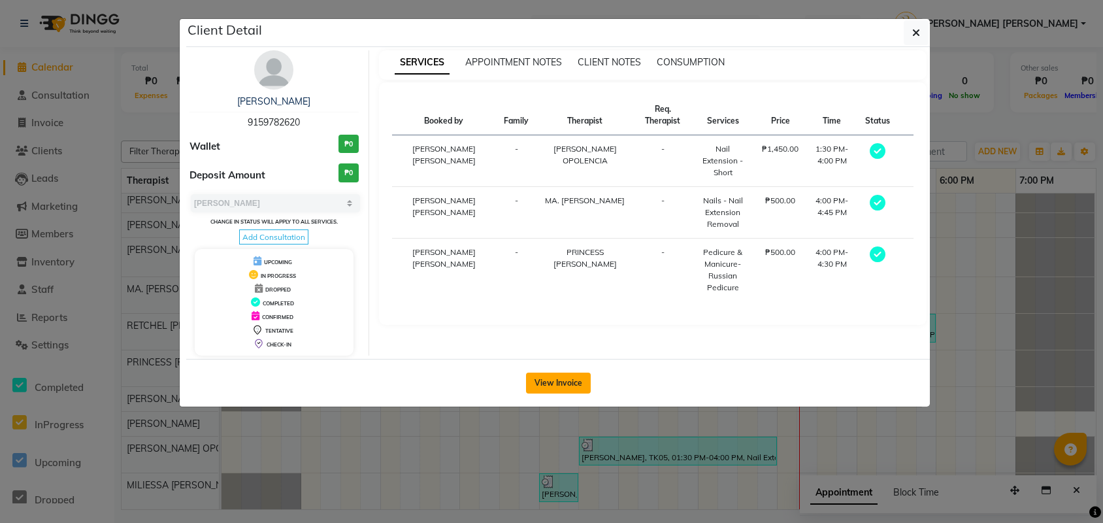
click at [545, 380] on button "View Invoice" at bounding box center [558, 383] width 65 height 21
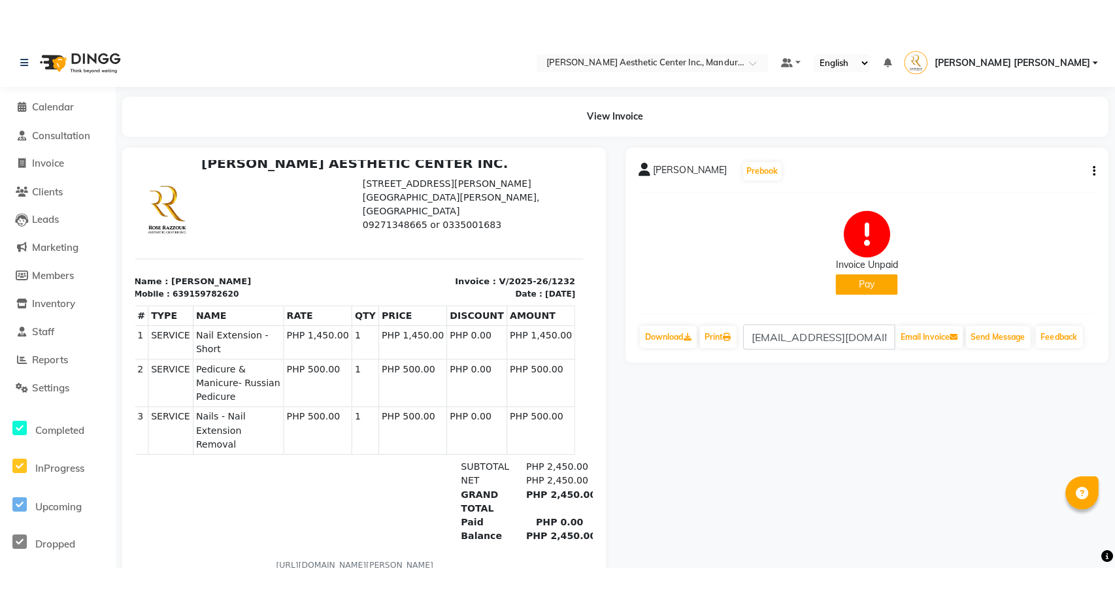
scroll to position [10, 8]
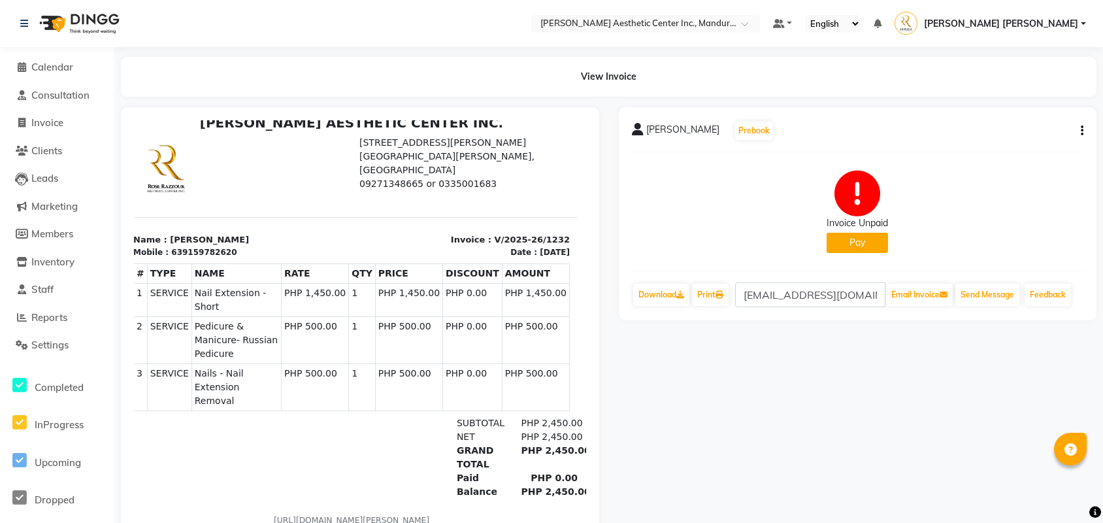
click at [1083, 131] on icon "button" at bounding box center [1082, 131] width 3 height 1
click at [1045, 131] on div "Edit Item Staff" at bounding box center [1017, 130] width 90 height 16
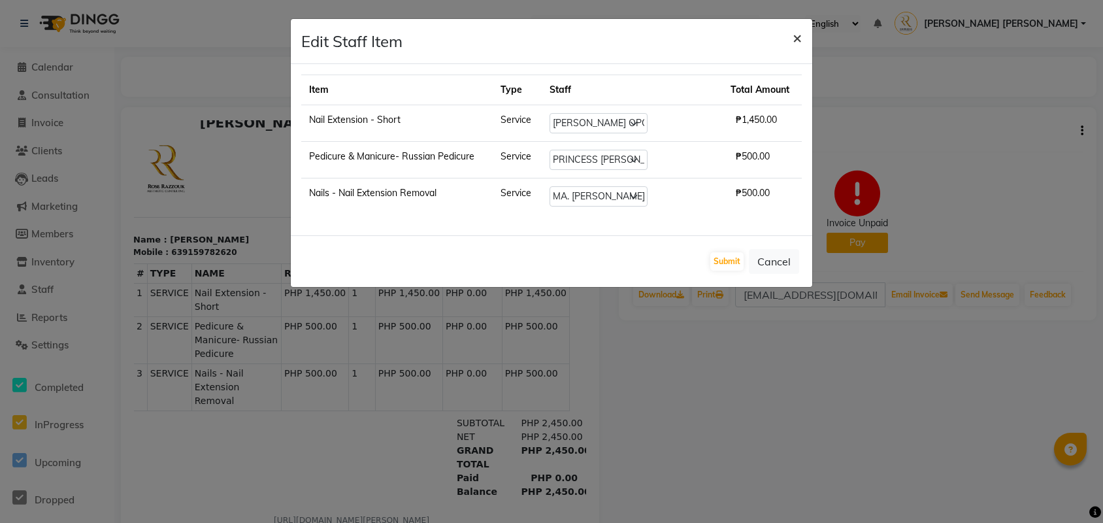
click at [796, 34] on span "×" at bounding box center [797, 37] width 9 height 20
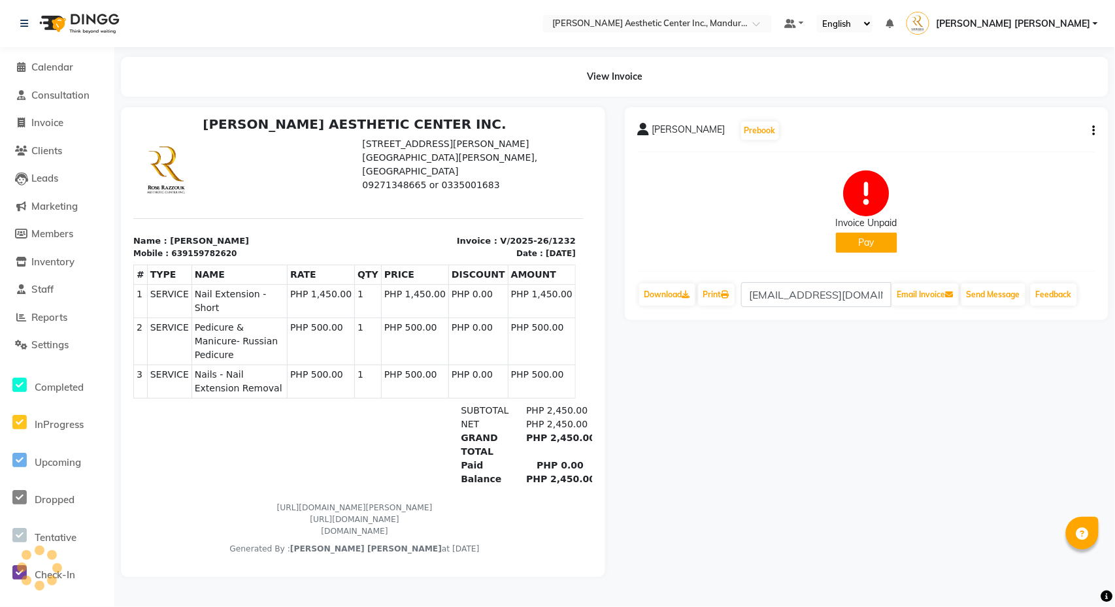
scroll to position [0, 3]
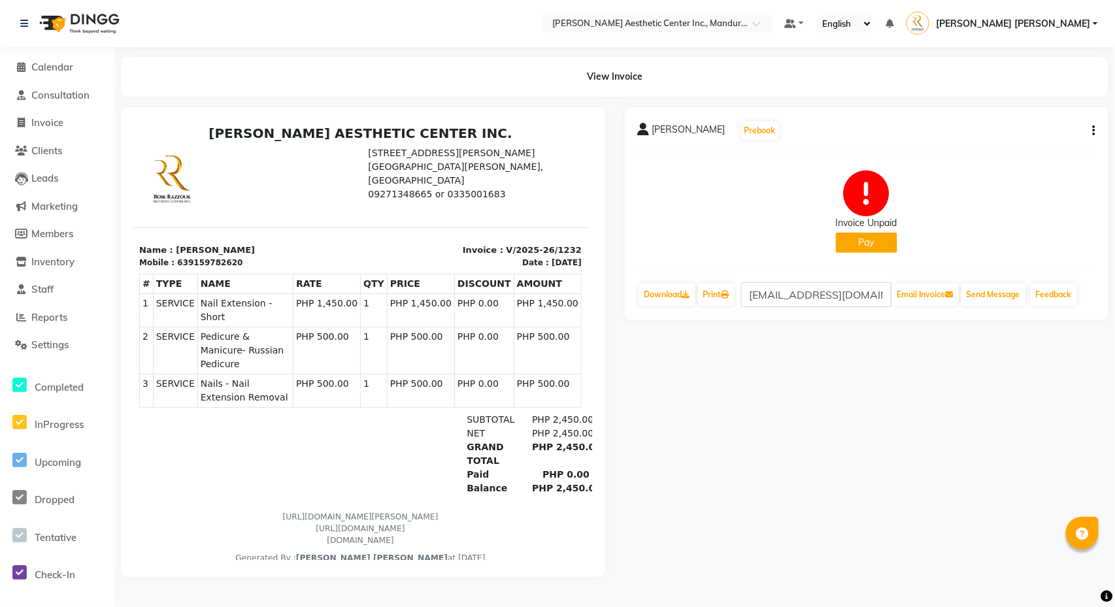
click at [856, 252] on button "Pay" at bounding box center [866, 243] width 61 height 20
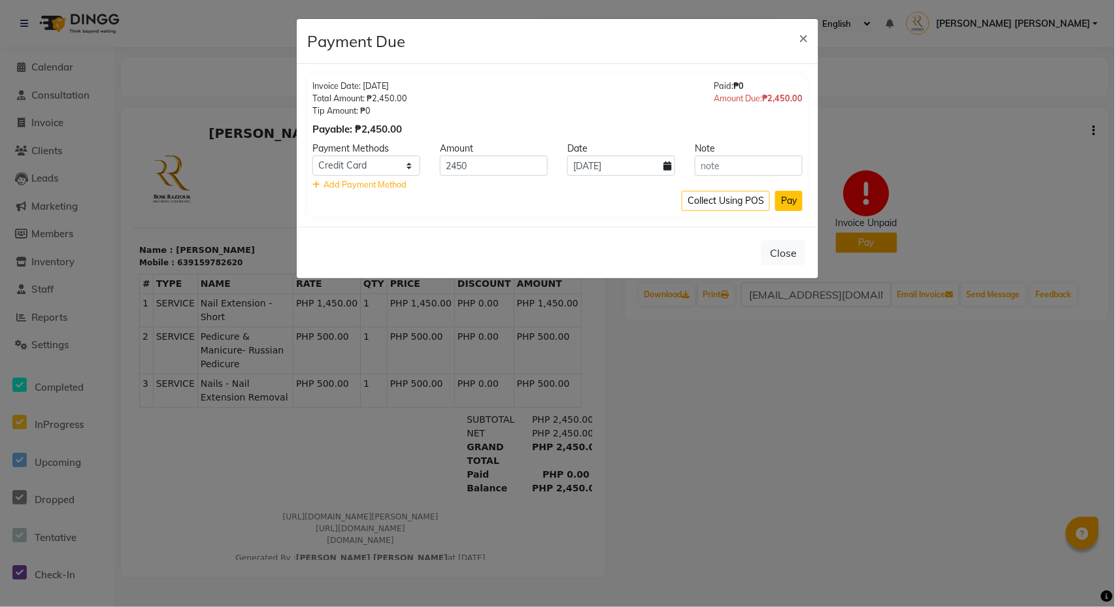
click at [779, 200] on button "Pay" at bounding box center [788, 201] width 27 height 20
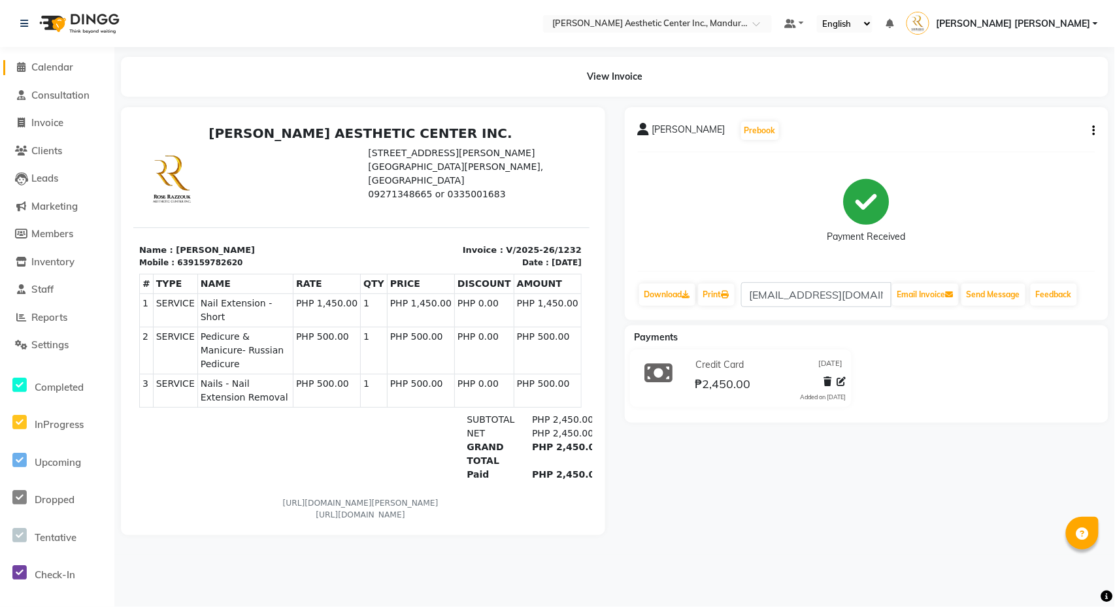
click at [22, 66] on icon at bounding box center [22, 67] width 8 height 10
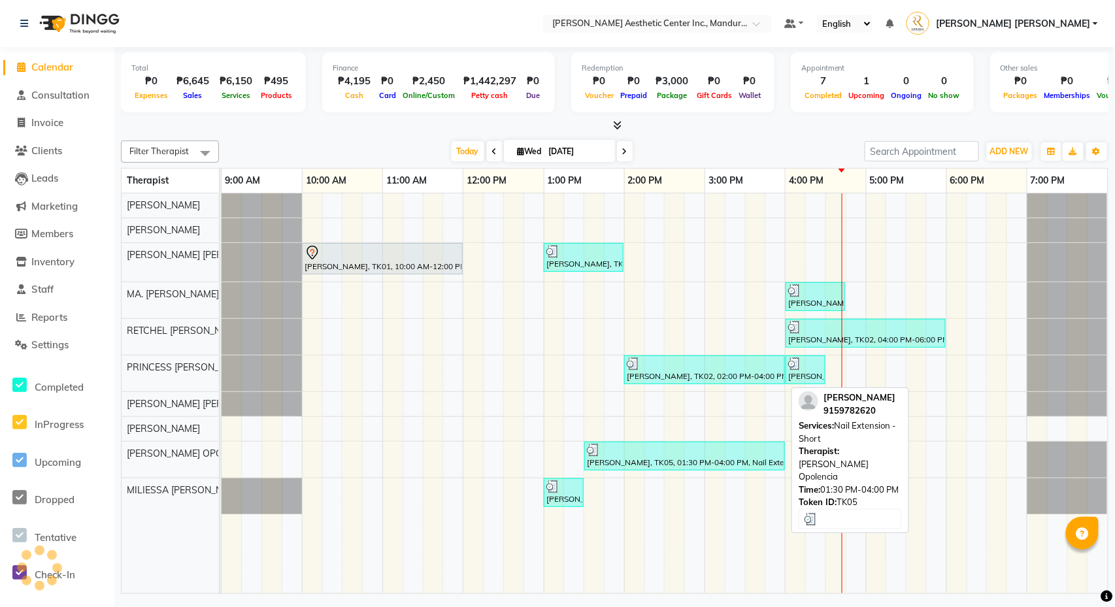
click at [652, 457] on div at bounding box center [684, 450] width 195 height 13
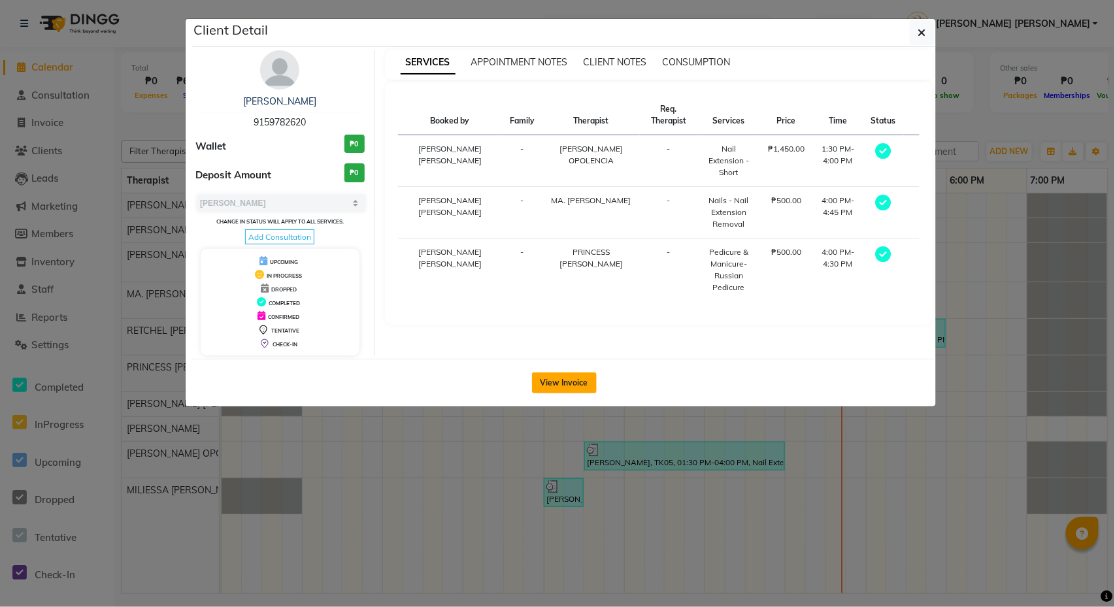
click at [565, 380] on button "View Invoice" at bounding box center [564, 383] width 65 height 21
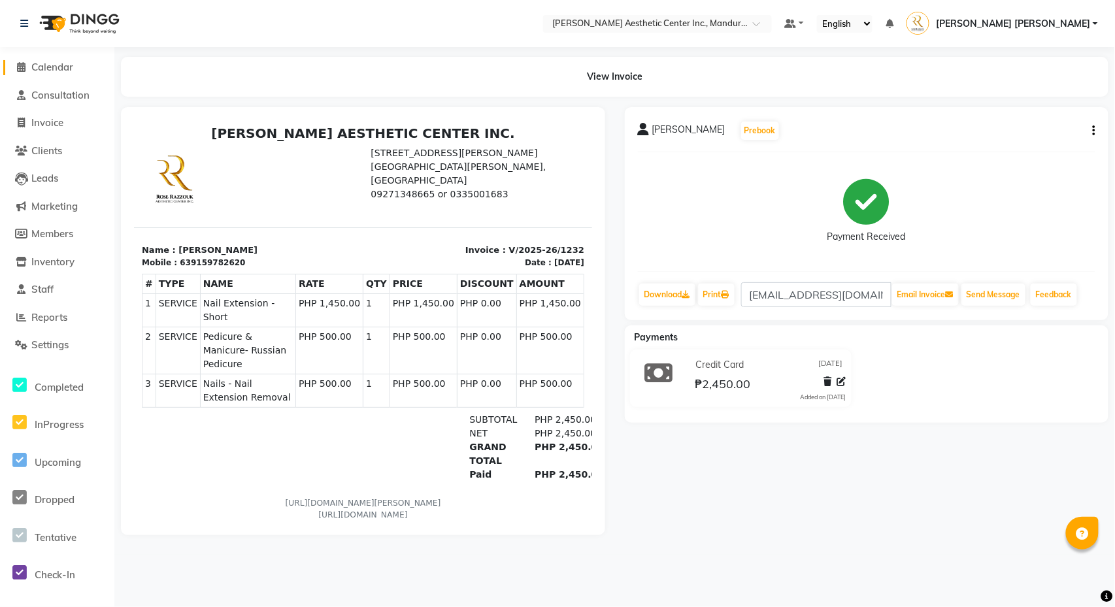
click at [34, 69] on span "Calendar" at bounding box center [52, 67] width 42 height 12
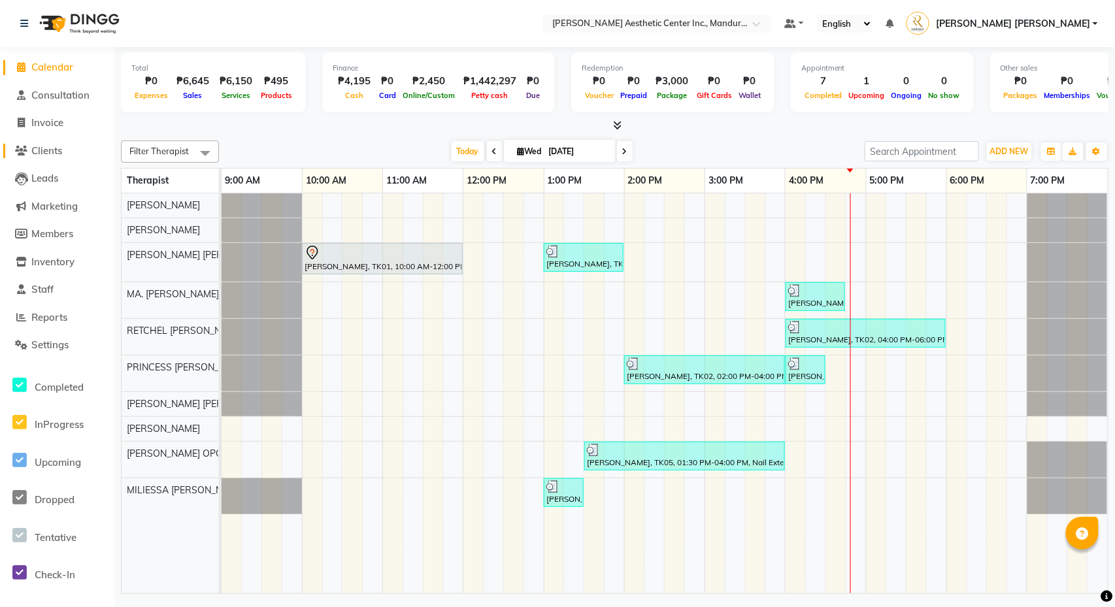
click at [56, 147] on span "Clients" at bounding box center [46, 150] width 31 height 12
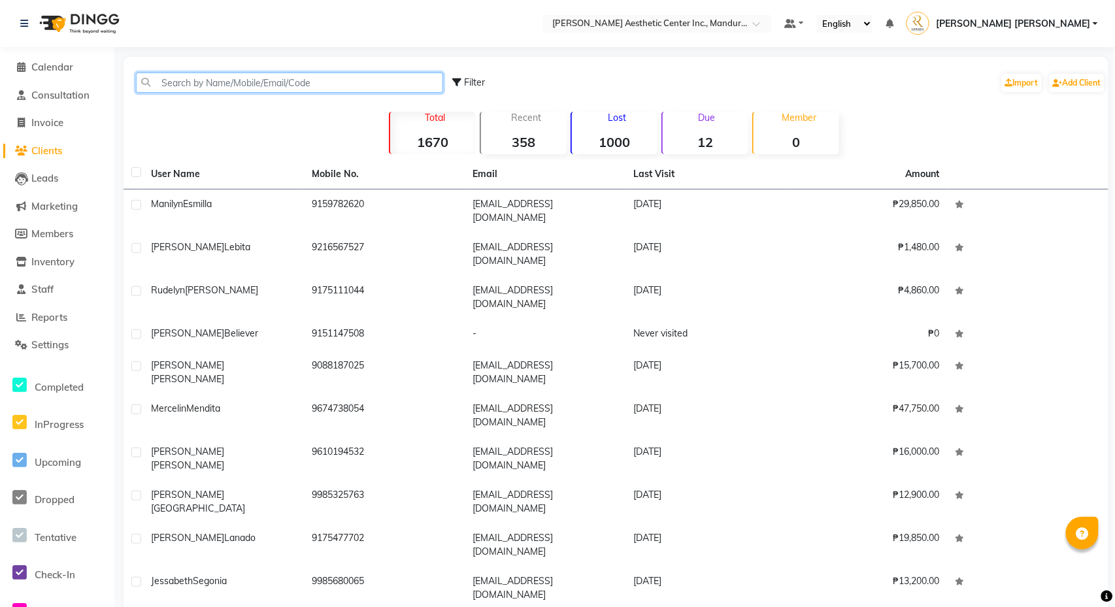
click at [262, 82] on input "text" at bounding box center [289, 83] width 307 height 20
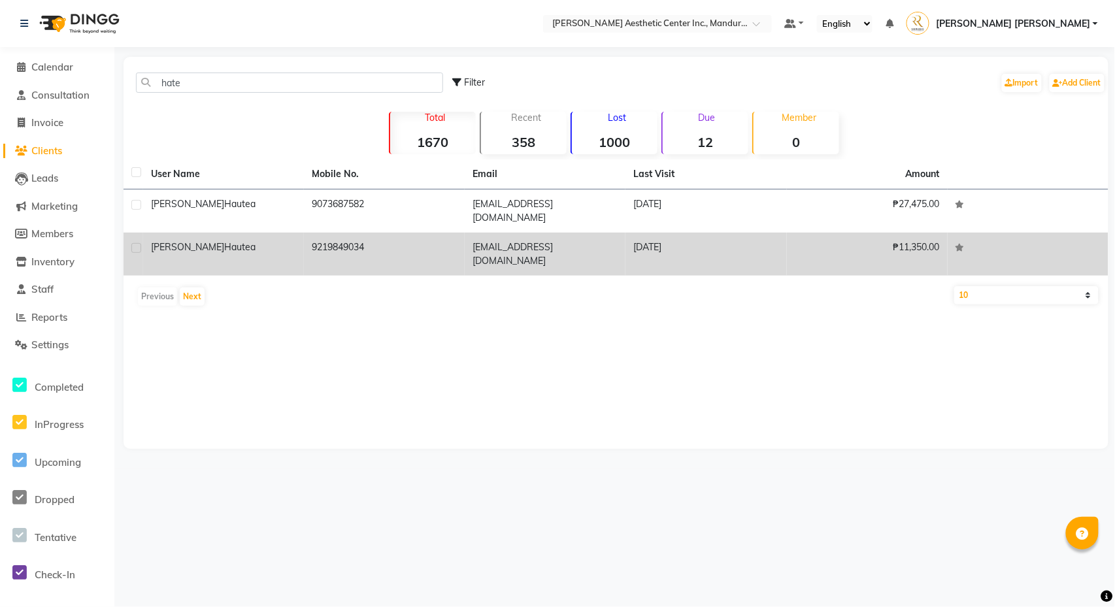
drag, startPoint x: 262, startPoint y: 82, endPoint x: 393, endPoint y: 239, distance: 204.2
click at [393, 239] on td "9219849034" at bounding box center [384, 254] width 161 height 43
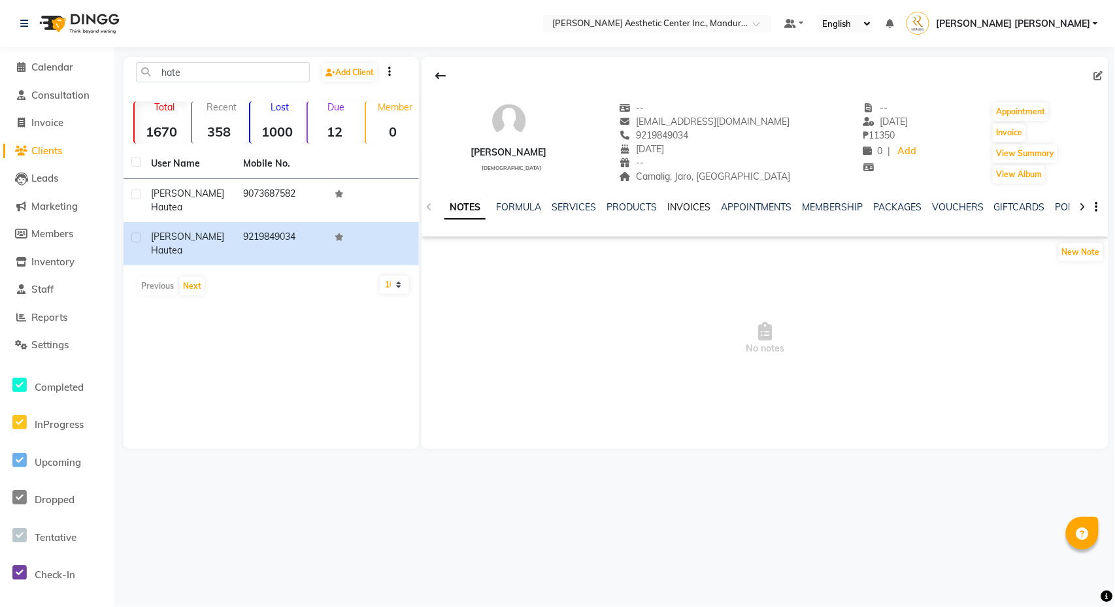
click at [707, 205] on link "INVOICES" at bounding box center [688, 207] width 43 height 12
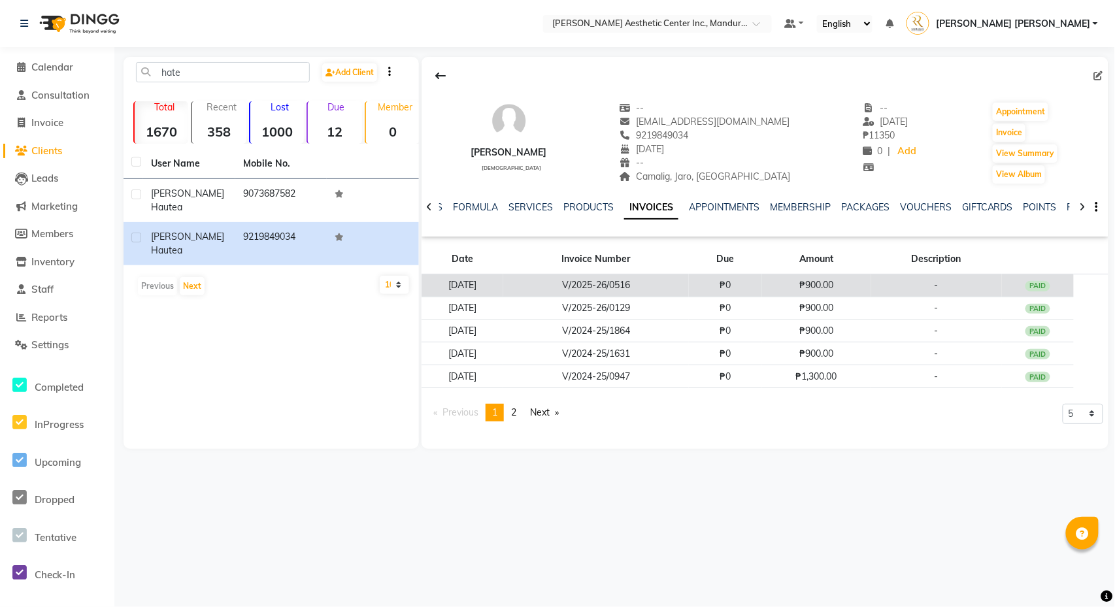
click at [712, 286] on td "₱0" at bounding box center [725, 286] width 73 height 23
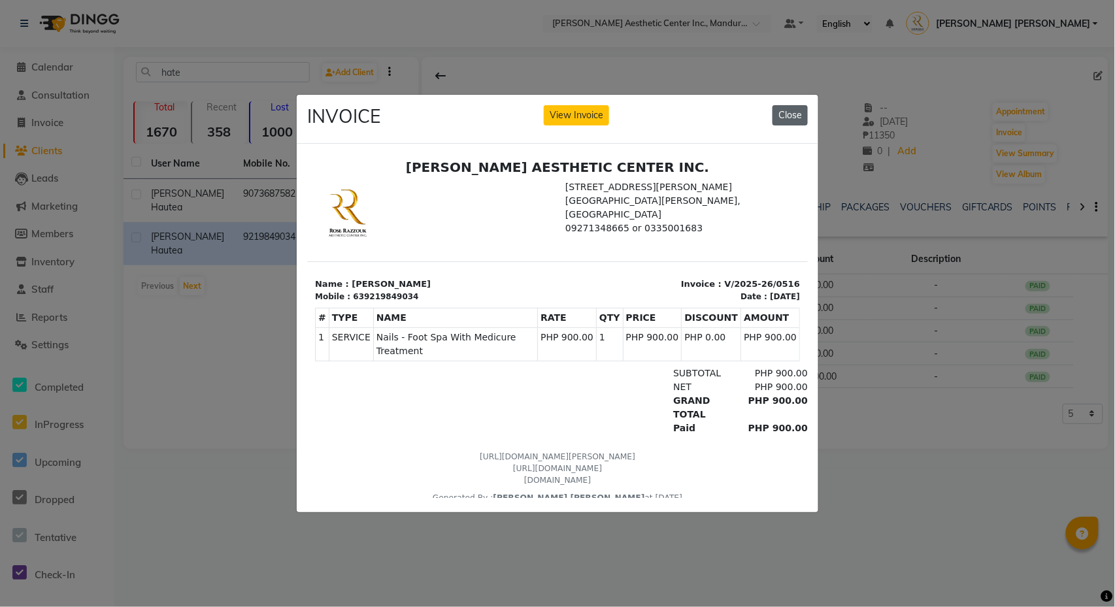
click at [792, 113] on button "Close" at bounding box center [790, 115] width 35 height 20
